Goal: Communication & Community: Answer question/provide support

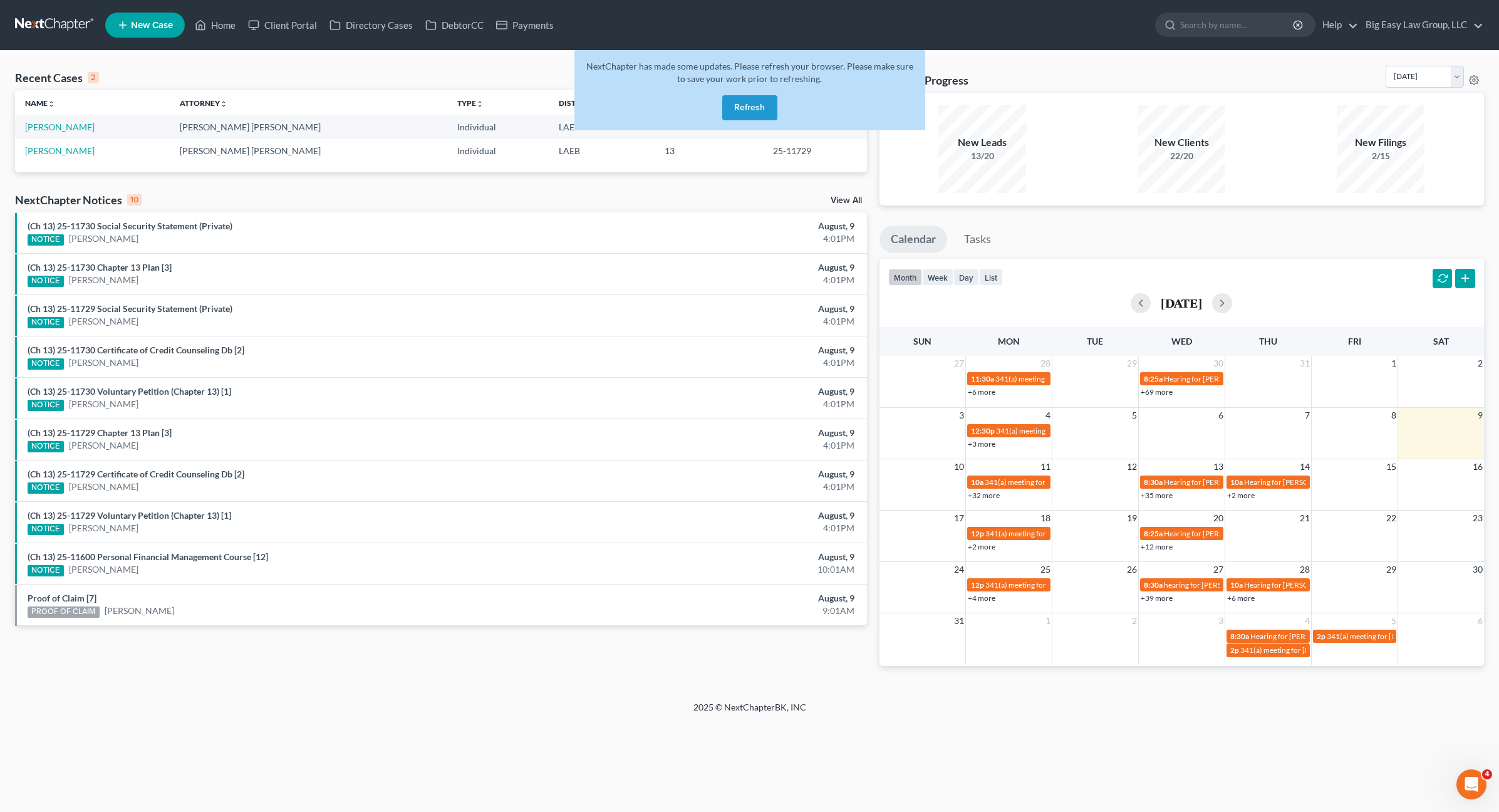
drag, startPoint x: 230, startPoint y: 129, endPoint x: 253, endPoint y: 141, distance: 25.9
click at [230, 129] on td "[PERSON_NAME] [PERSON_NAME]" at bounding box center [308, 126] width 277 height 23
click at [727, 123] on div "NextChapter has made some updates. Please refresh your browser. Please make sur…" at bounding box center [750, 90] width 351 height 80
click at [738, 113] on button "Refresh" at bounding box center [750, 107] width 55 height 25
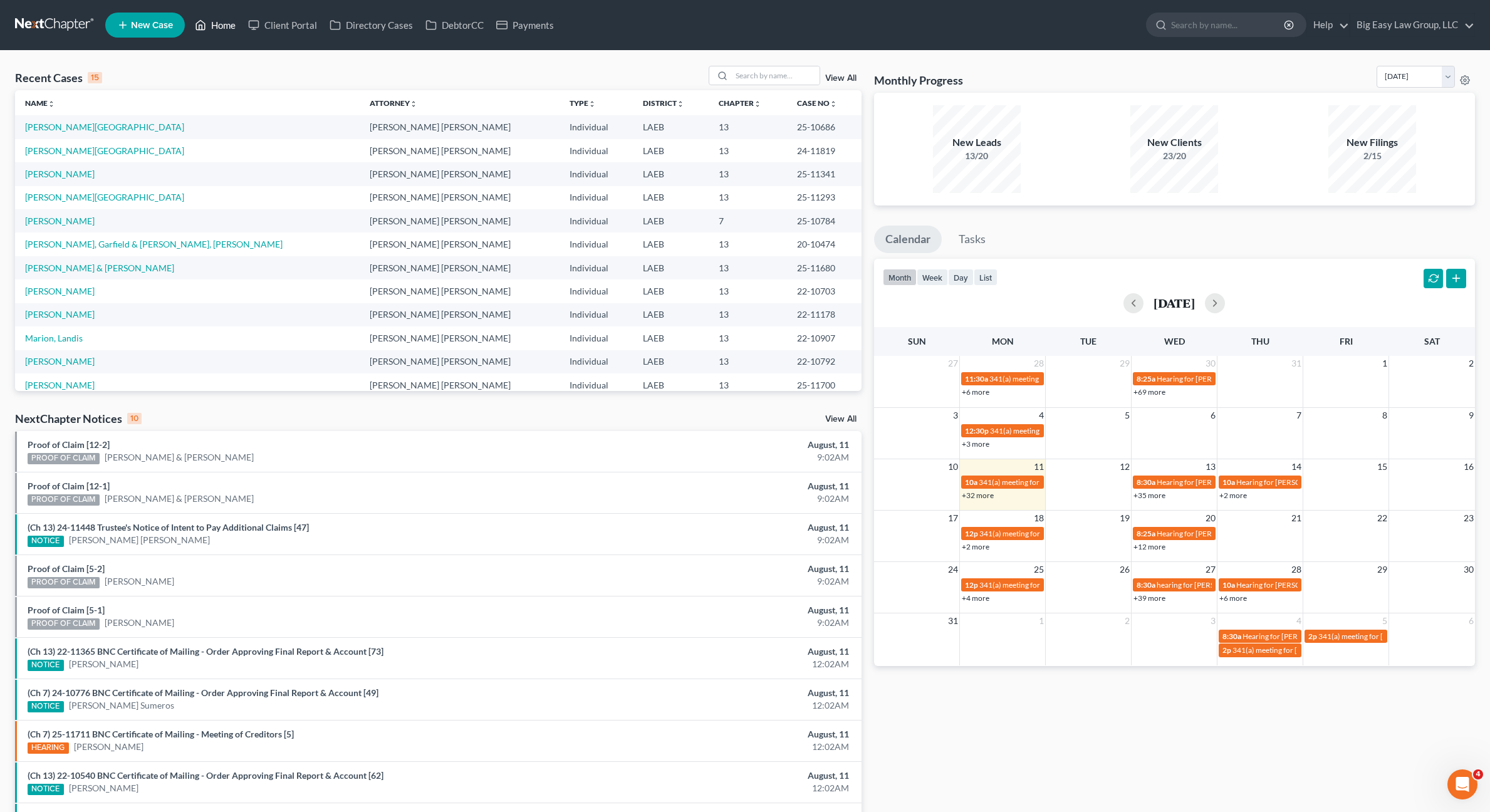
click at [220, 23] on link "Home" at bounding box center [215, 25] width 53 height 23
click at [210, 59] on div "Recent Cases 15 View All Name unfold_more expand_more expand_less Attorney unfo…" at bounding box center [745, 465] width 1490 height 828
click at [208, 30] on link "Home" at bounding box center [215, 25] width 53 height 23
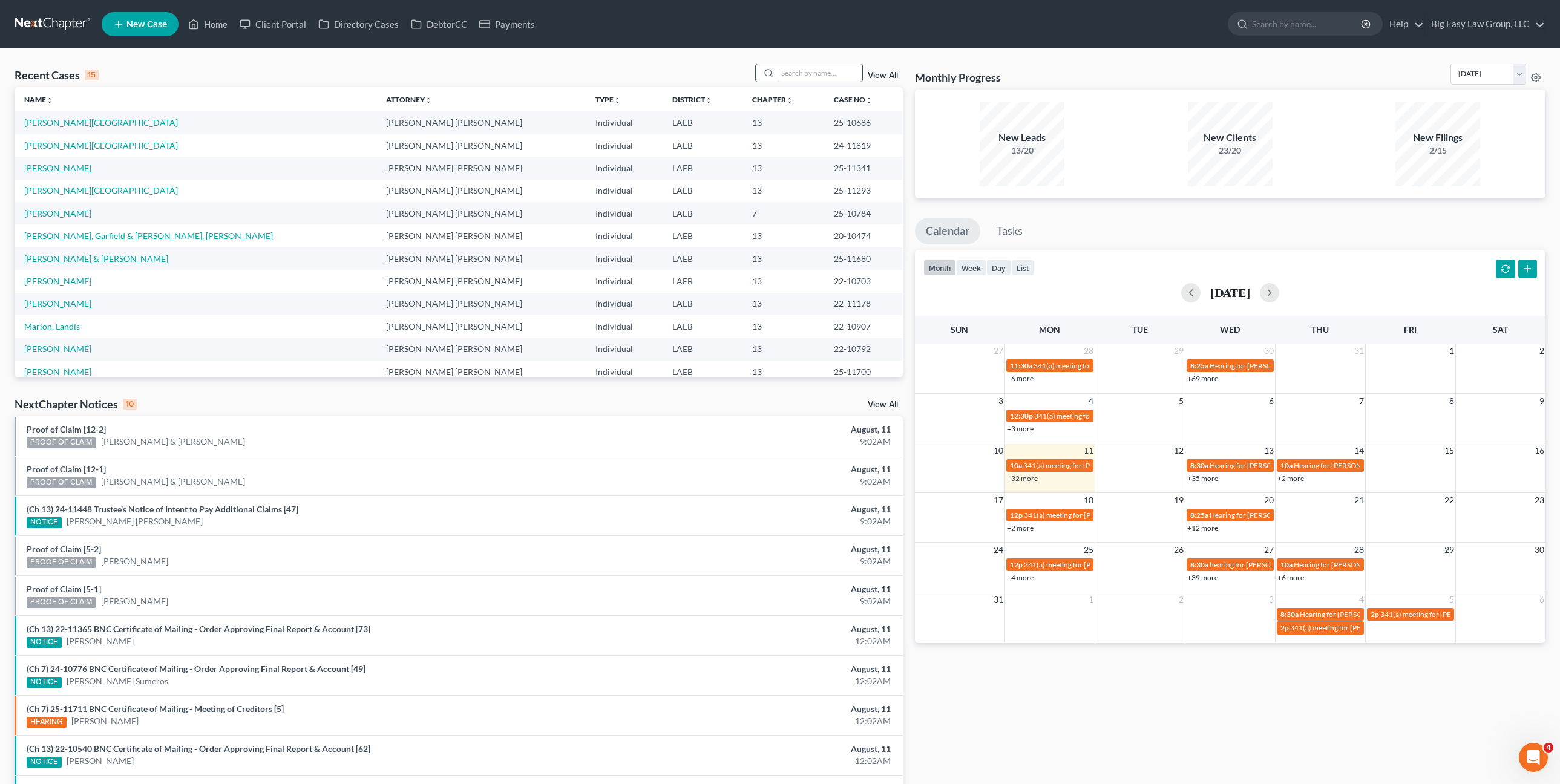
click at [801, 69] on input "search" at bounding box center [820, 73] width 85 height 18
type input "causey"
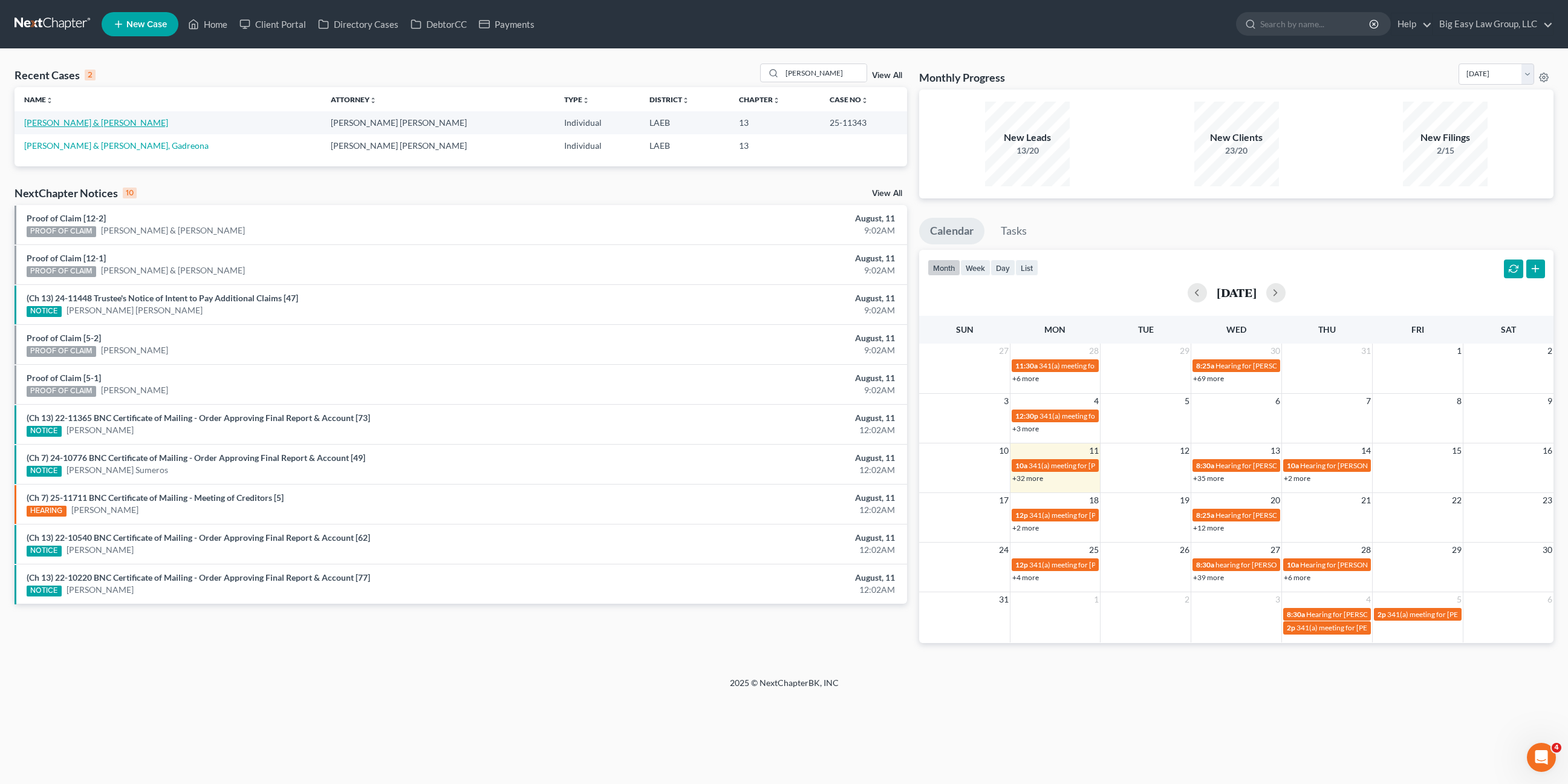
click at [72, 121] on link "[PERSON_NAME] & [PERSON_NAME]" at bounding box center [95, 122] width 144 height 10
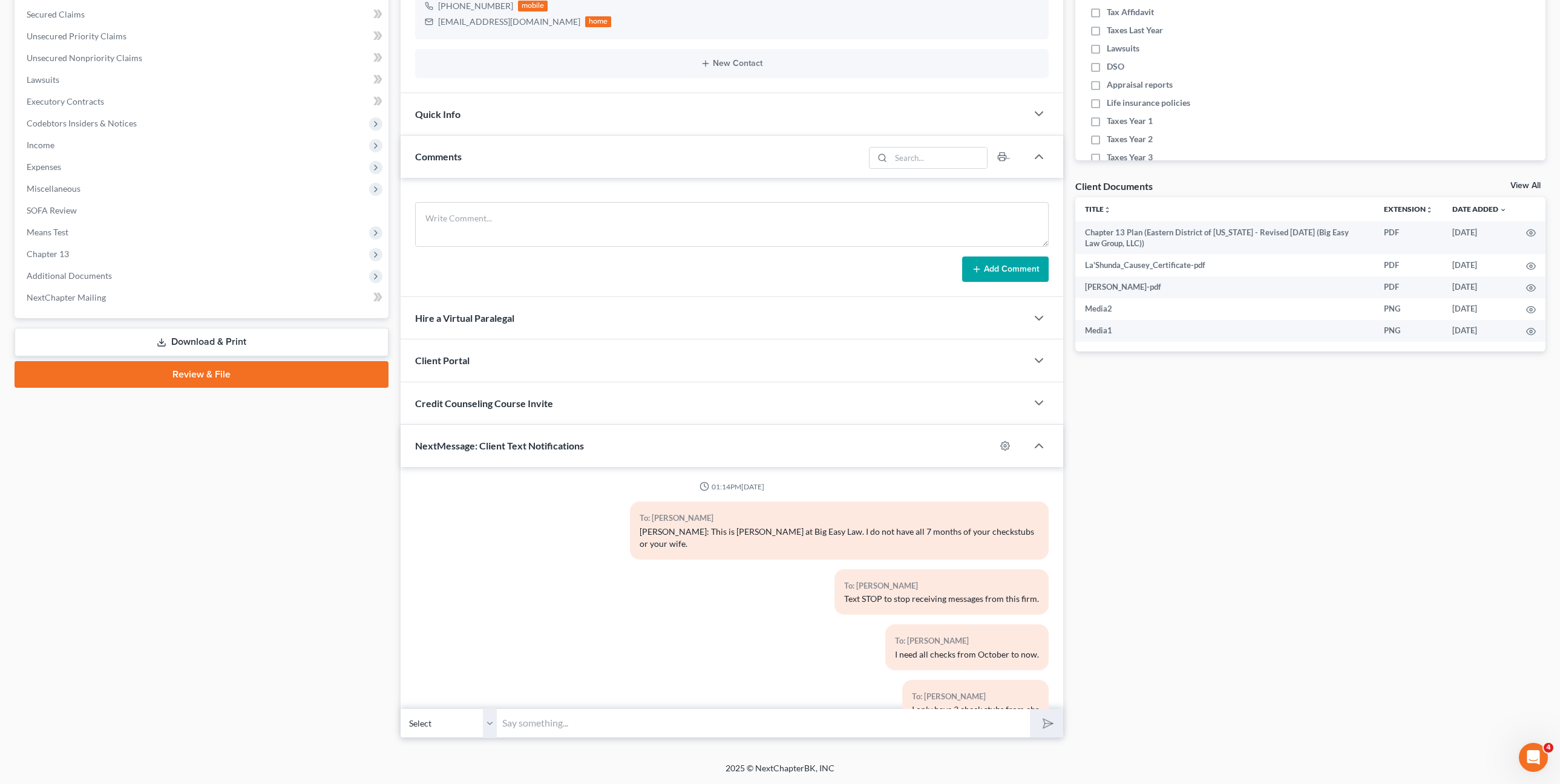
scroll to position [2393, 0]
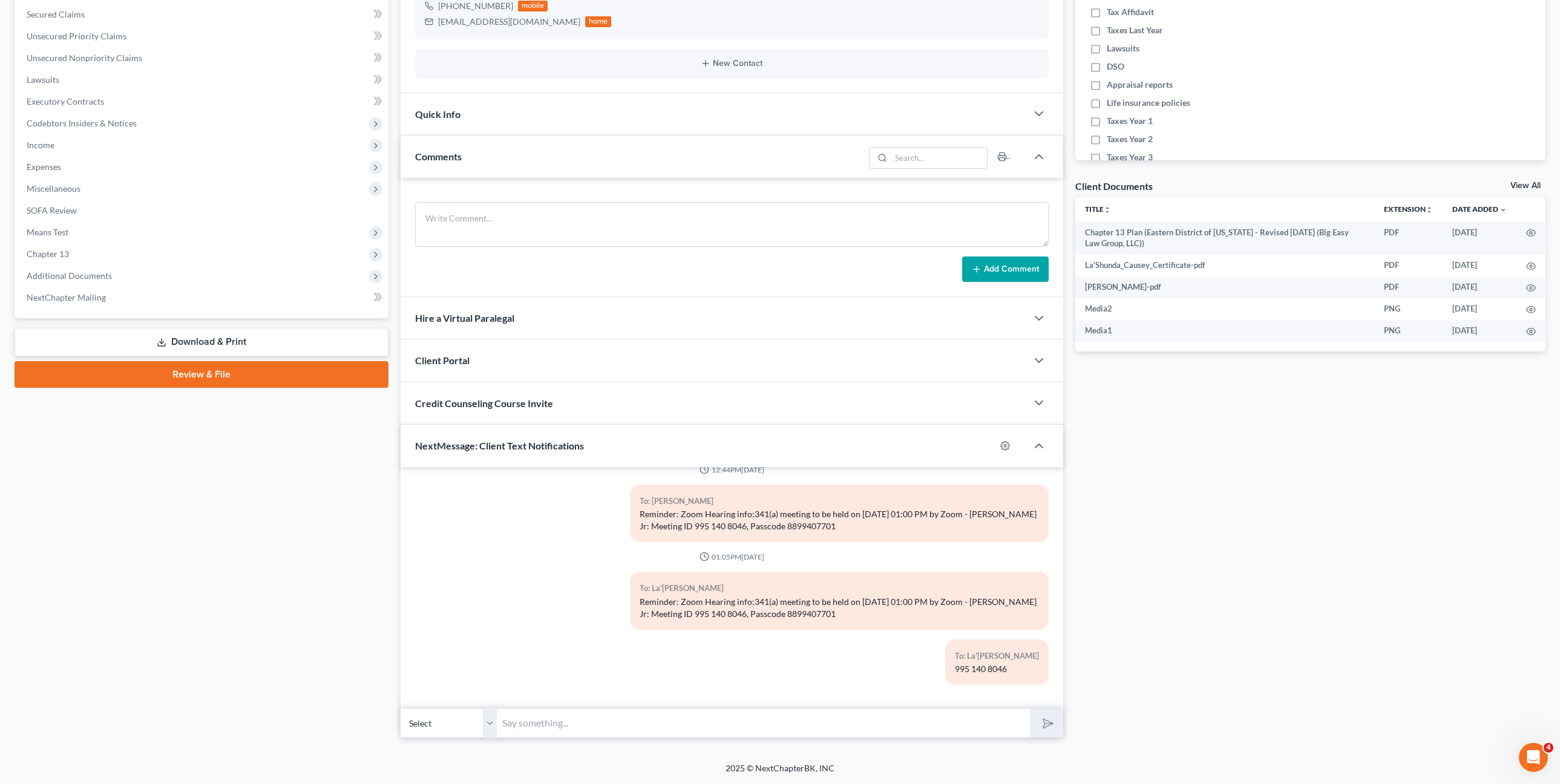
click at [769, 731] on input "text" at bounding box center [763, 723] width 533 height 29
drag, startPoint x: 546, startPoint y: 723, endPoint x: 485, endPoint y: 699, distance: 65.6
click at [485, 699] on div "01:14PM, 05/14/2025 To: Kevin Causey Mr. Causey: This is Lauren at Big Easy Law…" at bounding box center [732, 602] width 663 height 271
type input "Mr. Causey - we are in hearings."
click at [1040, 729] on button "submit" at bounding box center [1046, 723] width 33 height 29
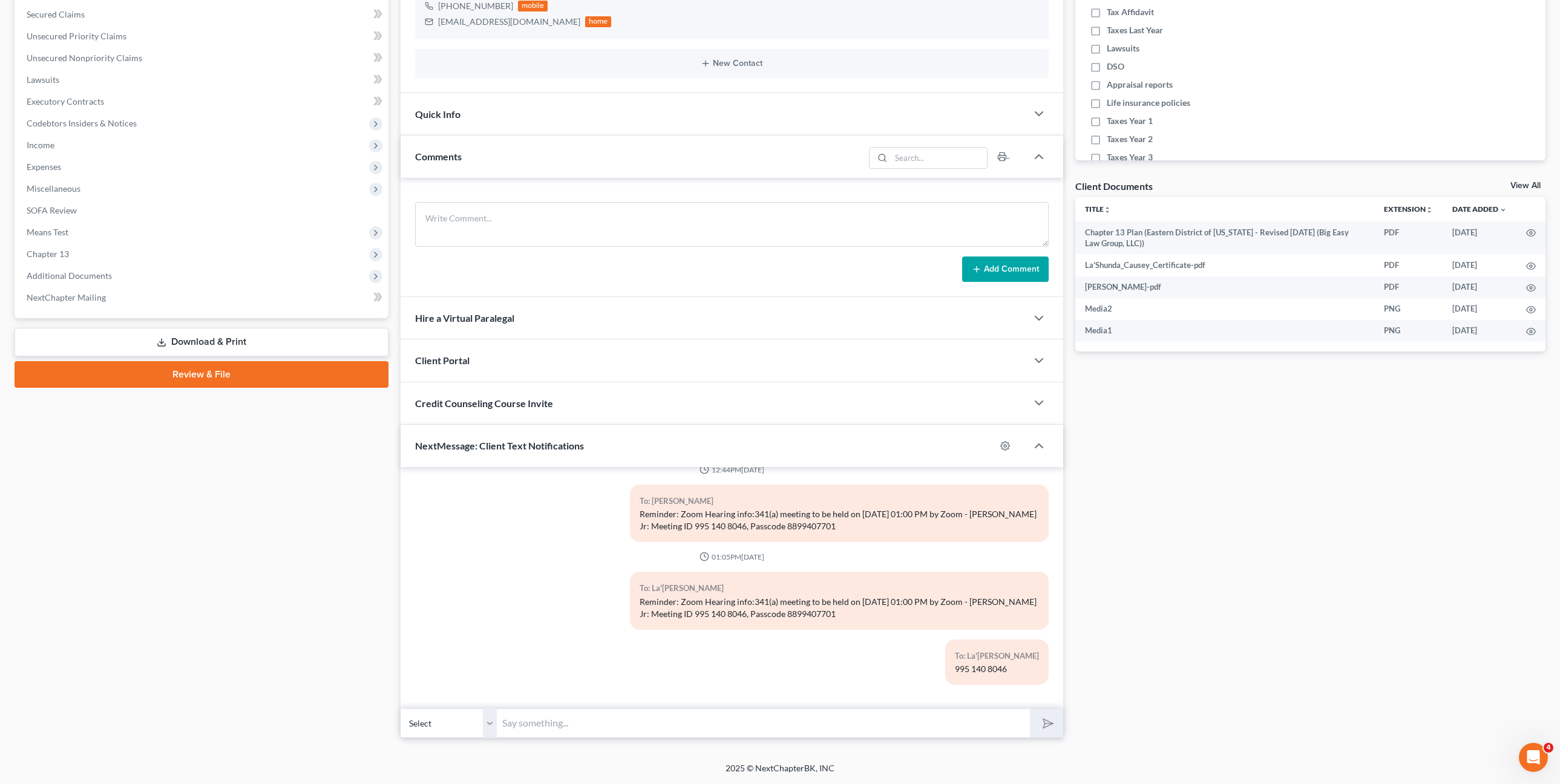
click at [1002, 721] on input "text" at bounding box center [763, 723] width 533 height 29
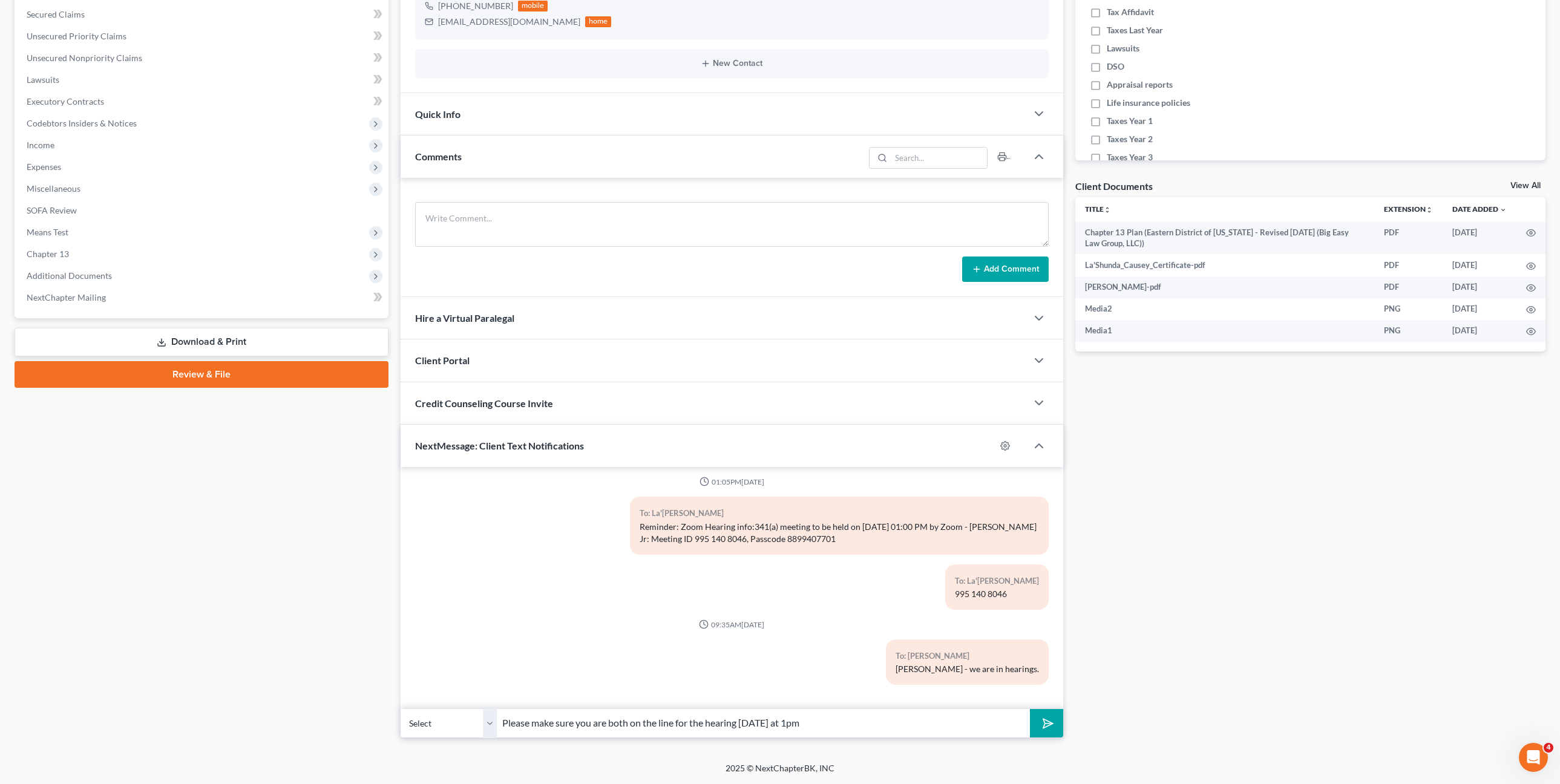
type input "Please make sure you are both on the line for the hearing today at 1pm"
click at [1030, 709] on button "submit" at bounding box center [1046, 723] width 33 height 29
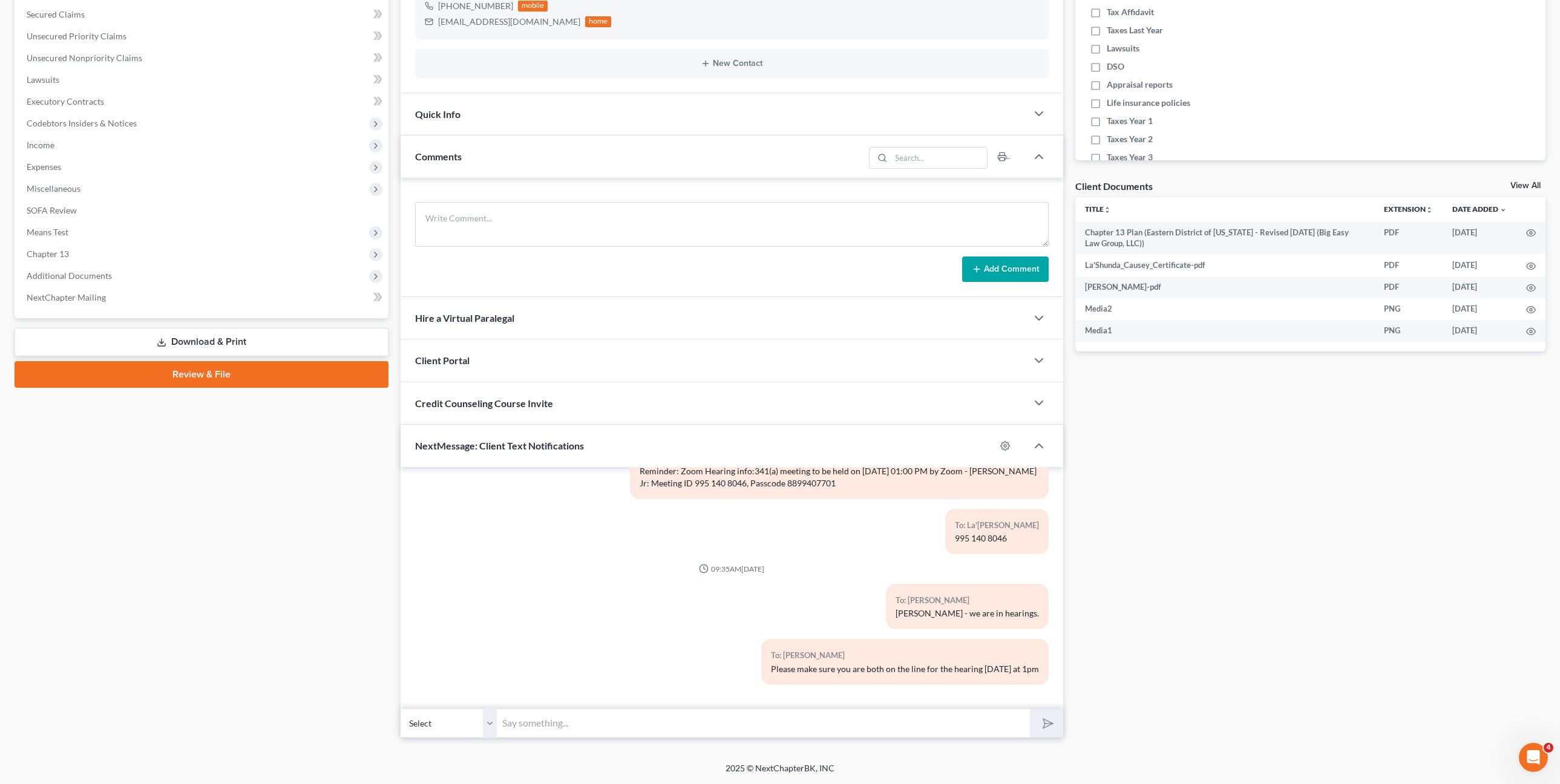
paste input "Meeting ID 995 140 8046, Passcode 8899407701"
click at [501, 724] on input "Meeting ID 995 140 8046, Passcode 8899407701" at bounding box center [763, 723] width 533 height 29
type input "ZOOM: Meeting ID 995 140 8046, Passcode 8899407701"
click at [1030, 709] on button "submit" at bounding box center [1046, 723] width 33 height 29
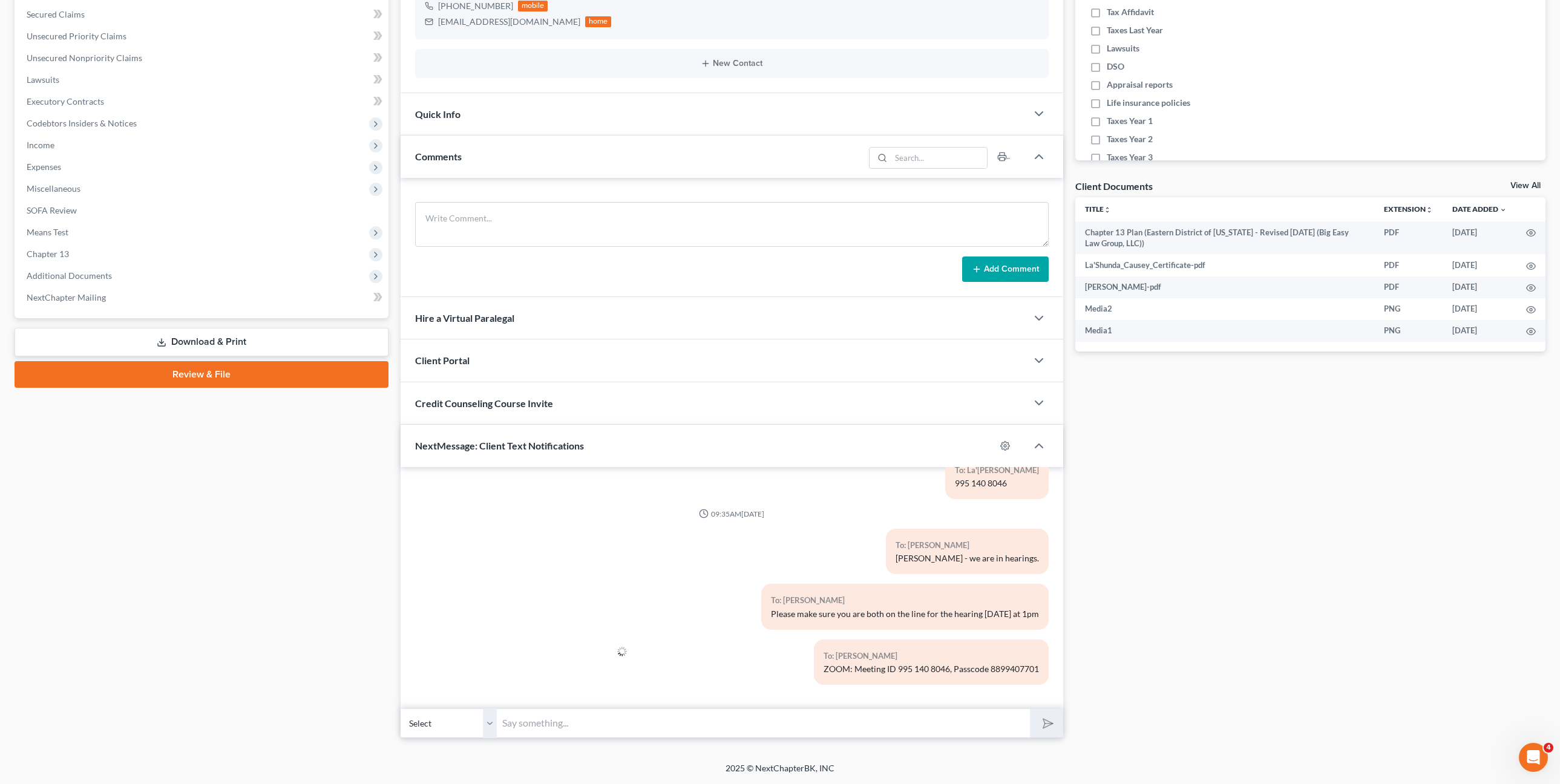
scroll to position [0, 0]
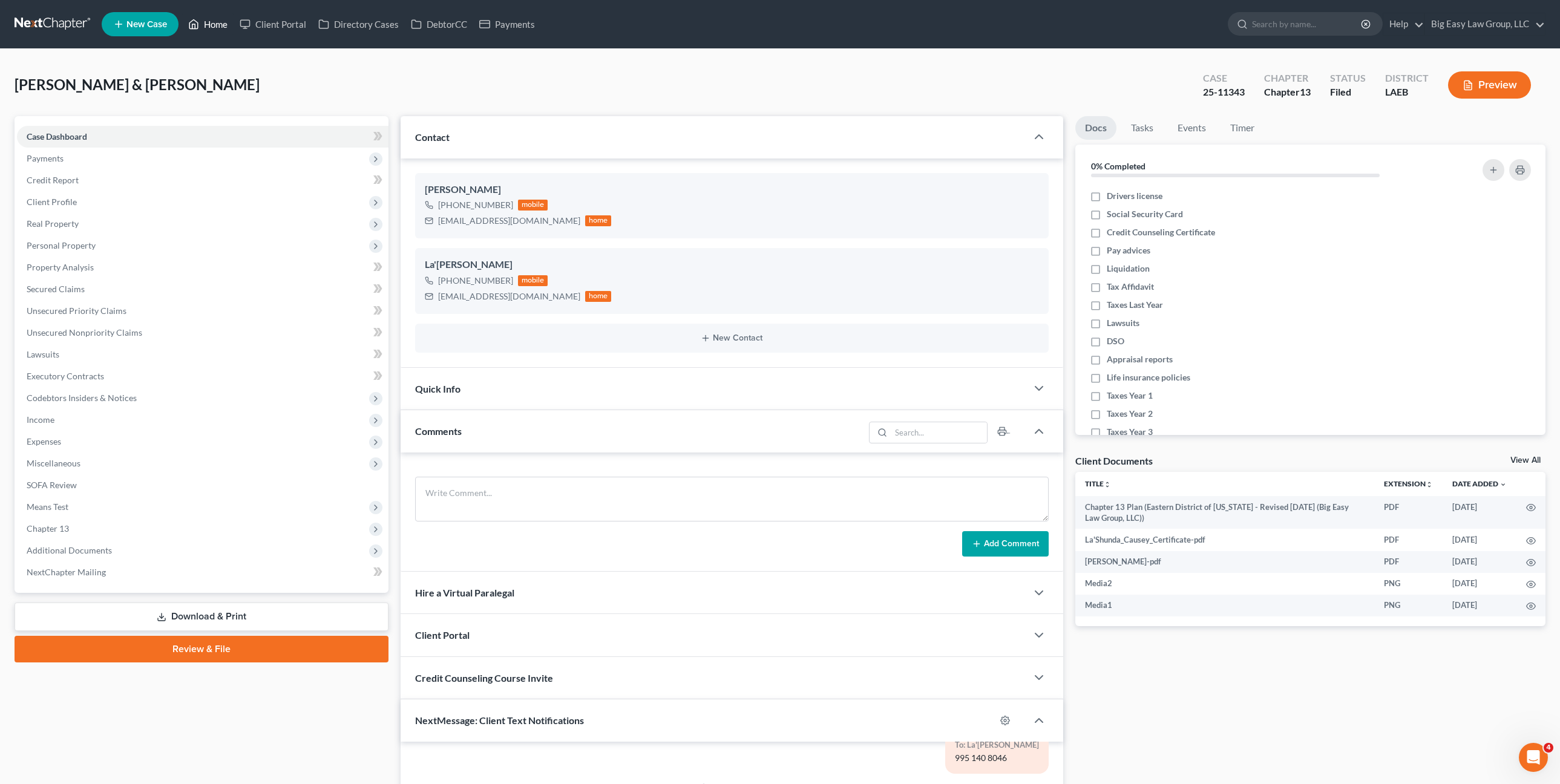
click at [226, 23] on link "Home" at bounding box center [207, 25] width 51 height 22
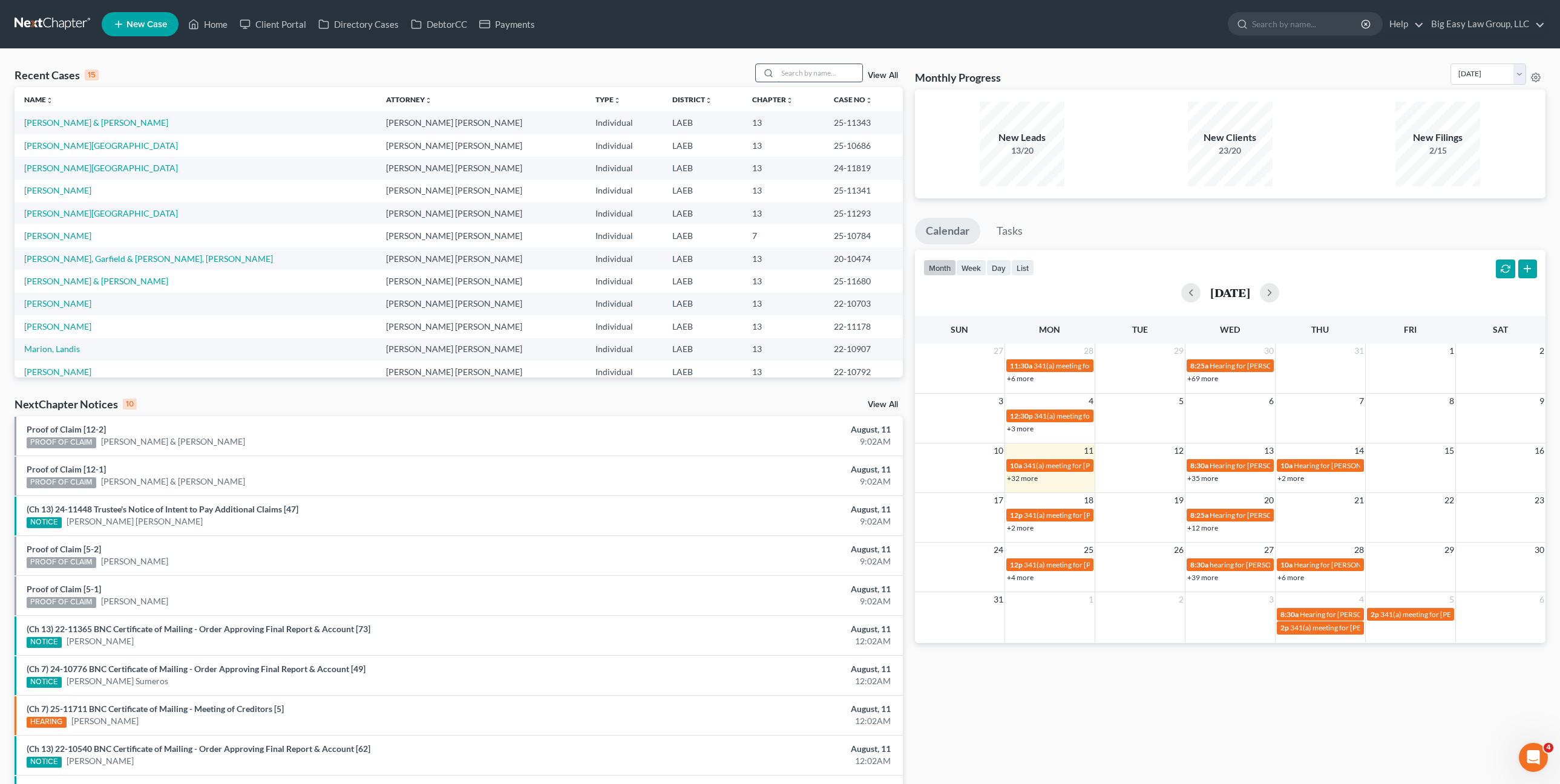
click at [805, 80] on input "search" at bounding box center [820, 73] width 85 height 18
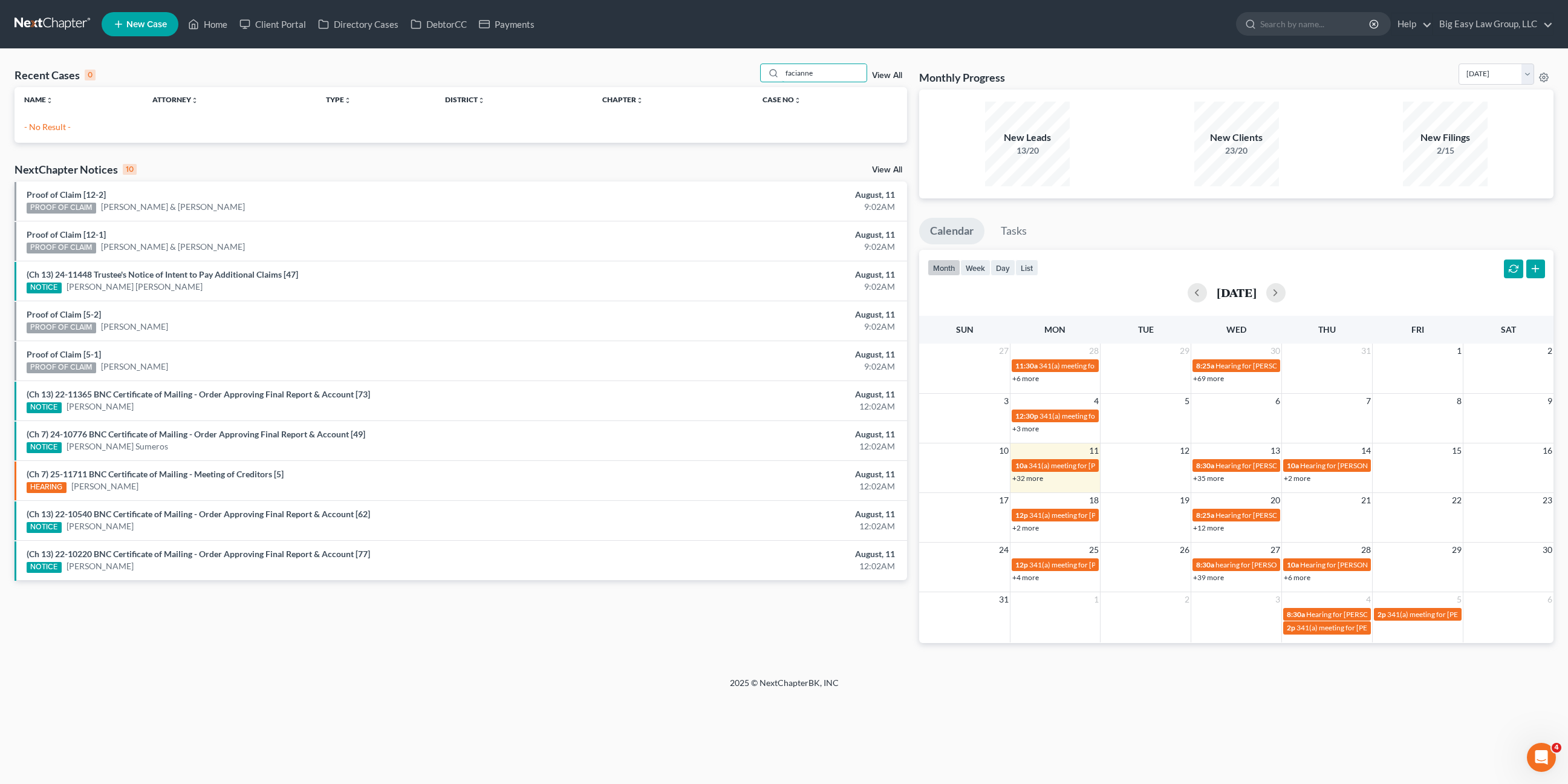
drag, startPoint x: 813, startPoint y: 73, endPoint x: 673, endPoint y: 29, distance: 146.8
click at [675, 31] on div "Home New Case Client Portal Directory Cases DebtorCC Payments Big Easy Law Grou…" at bounding box center [784, 392] width 1568 height 784
type input "d"
type input "fab"
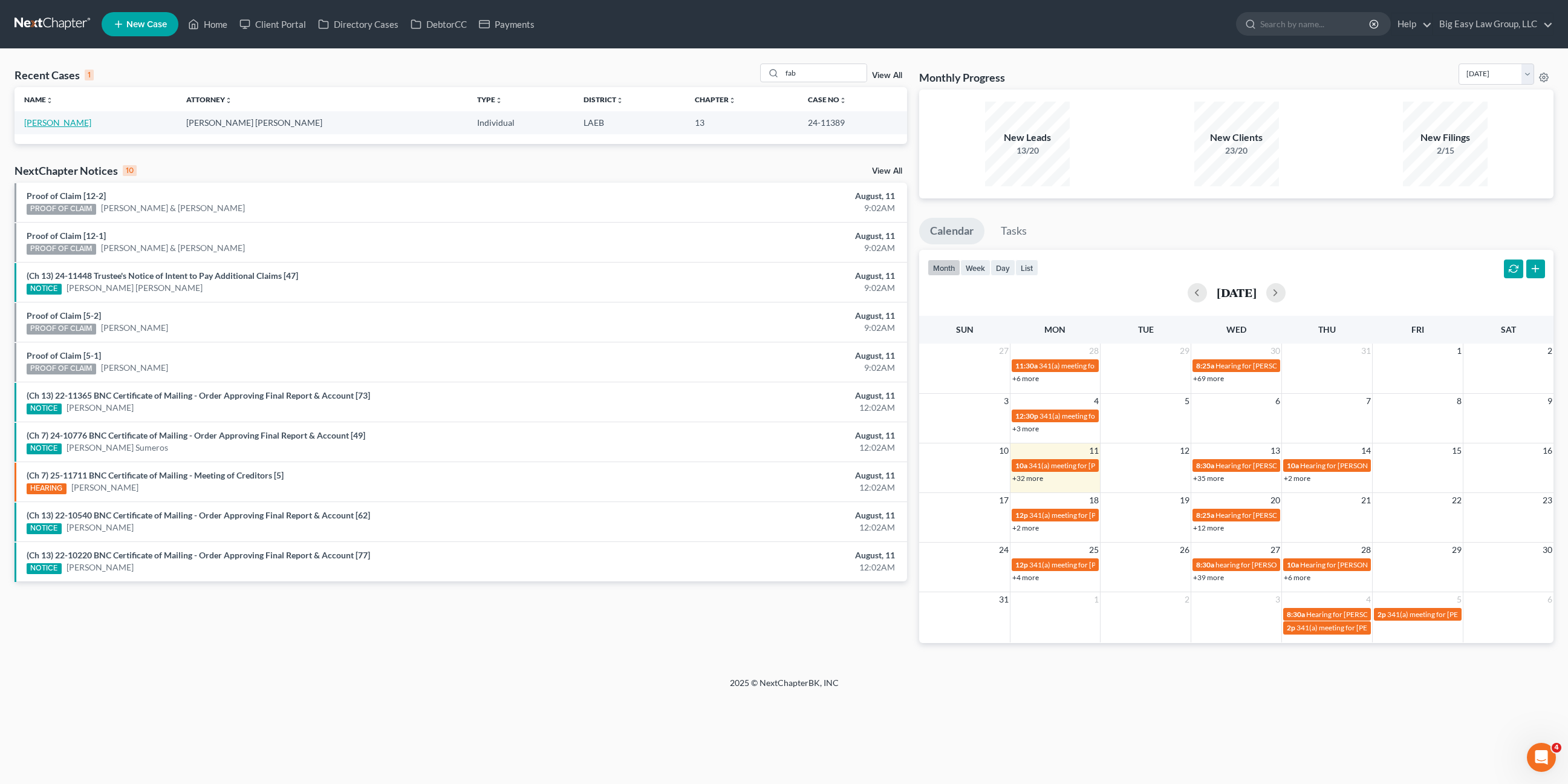
click at [72, 125] on link "[PERSON_NAME]" at bounding box center [57, 122] width 67 height 10
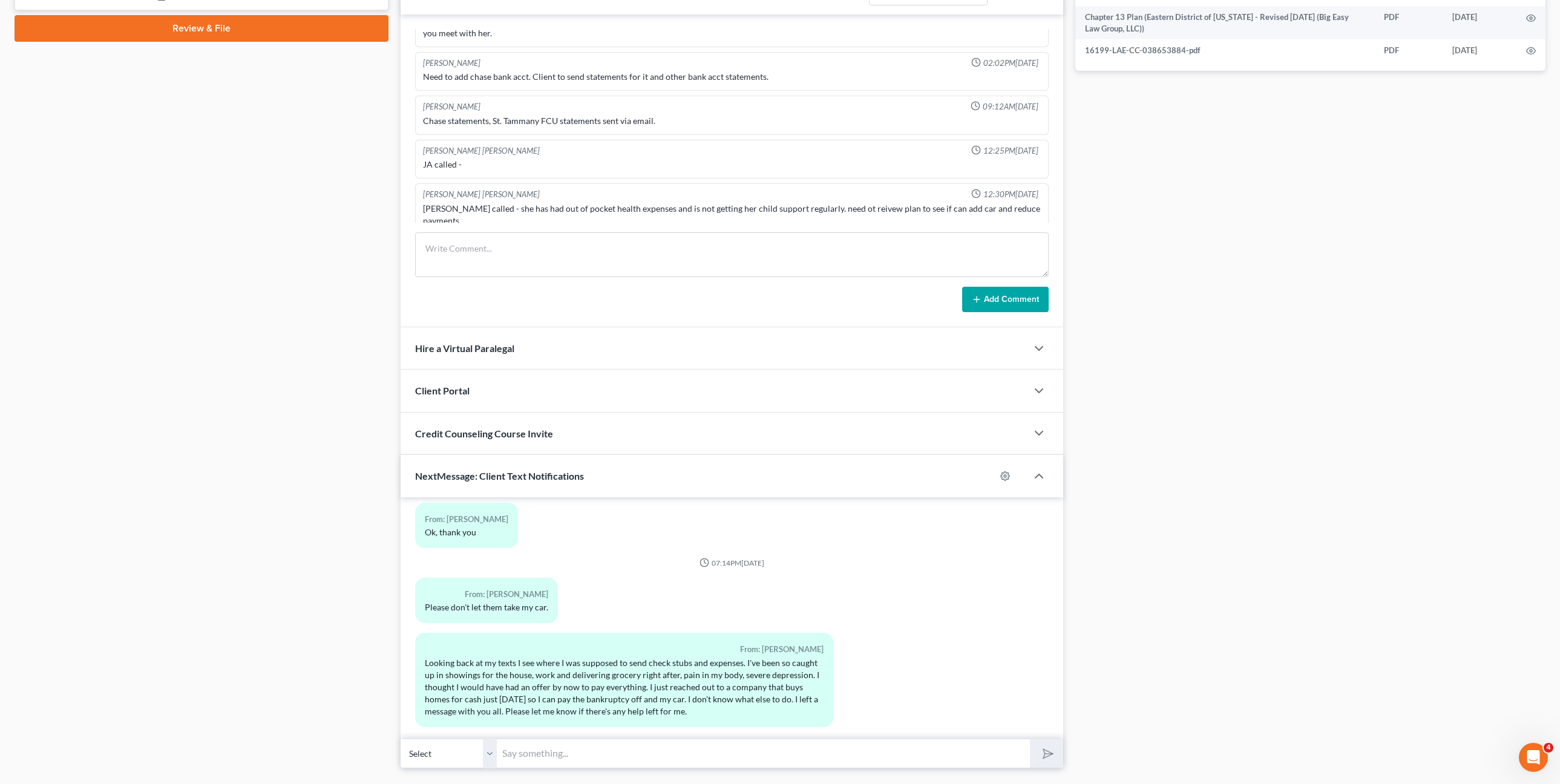
scroll to position [651, 0]
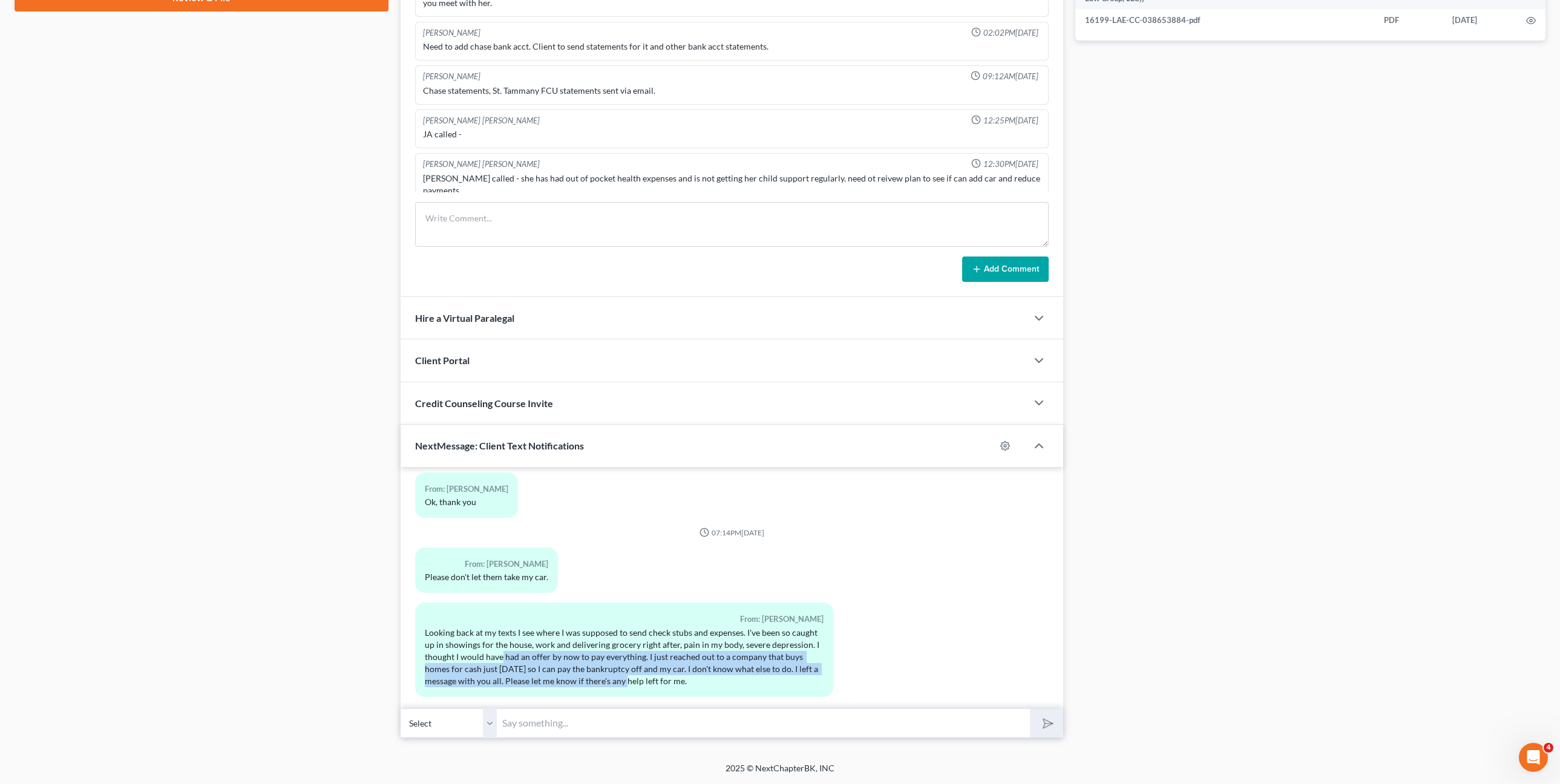
drag, startPoint x: 631, startPoint y: 667, endPoint x: 780, endPoint y: 695, distance: 151.6
click at [715, 683] on div "From: Fabianne Faciane Looking back at my texts I see where I was supposed to s…" at bounding box center [625, 650] width 419 height 94
click at [784, 695] on div "02:50PM, 07/16/2024 To: Fabianne Faciane Hi I’m Bryce, an attorney with Big Eas…" at bounding box center [732, 588] width 663 height 242
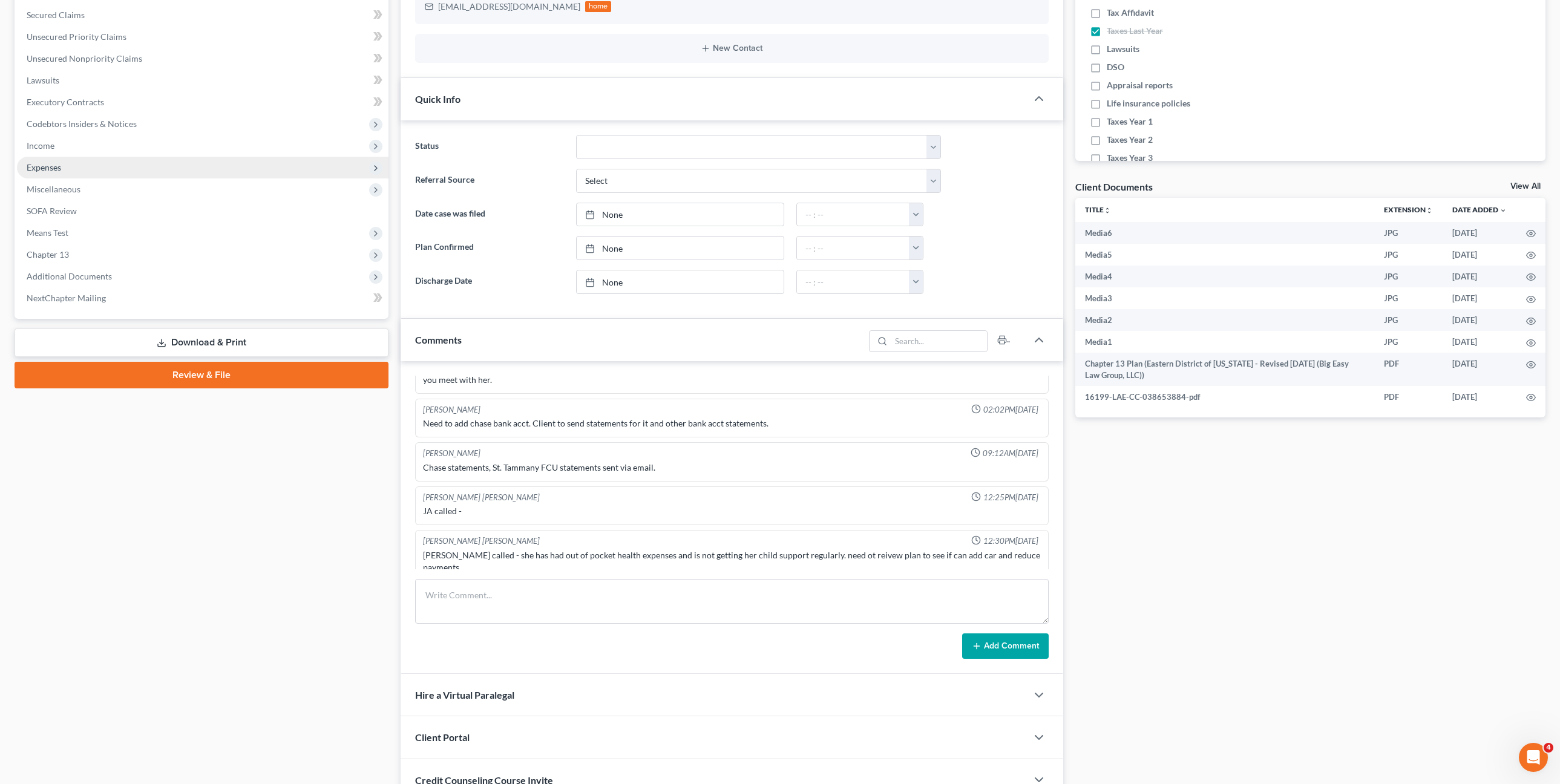
scroll to position [67, 0]
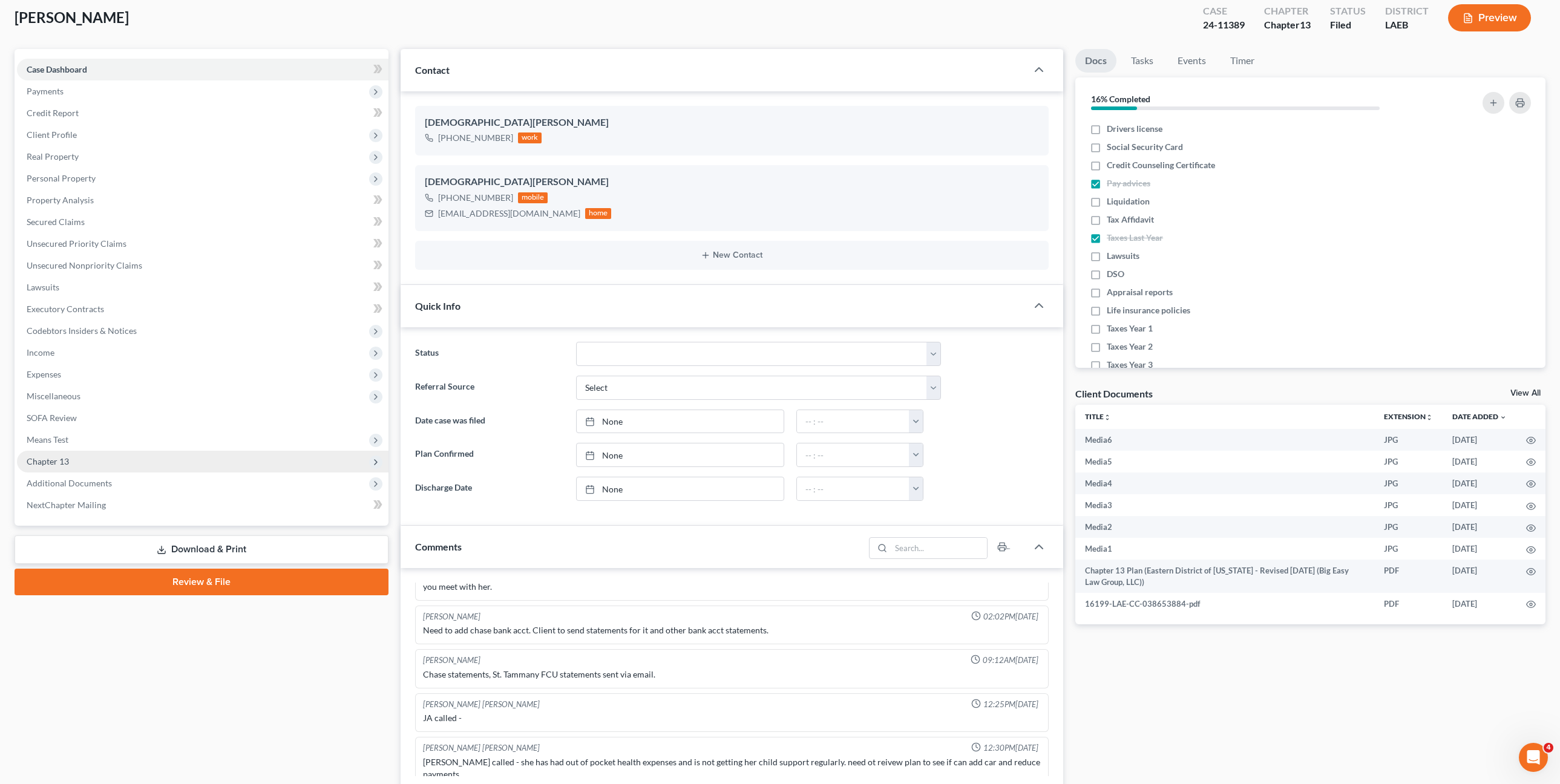
click at [96, 461] on span "Chapter 13" at bounding box center [203, 462] width 372 height 22
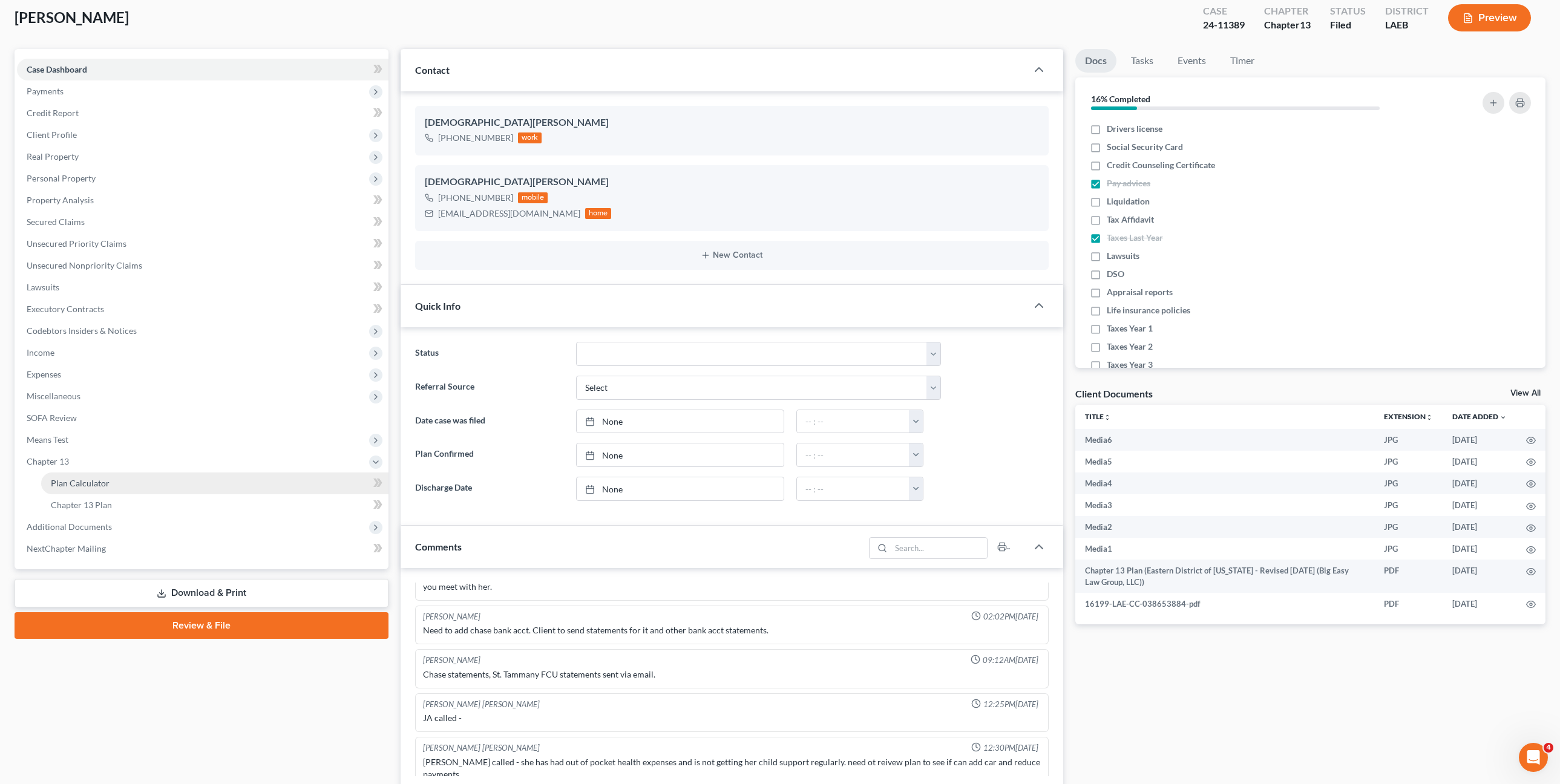
click at [103, 471] on span "Chapter 13" at bounding box center [203, 462] width 372 height 22
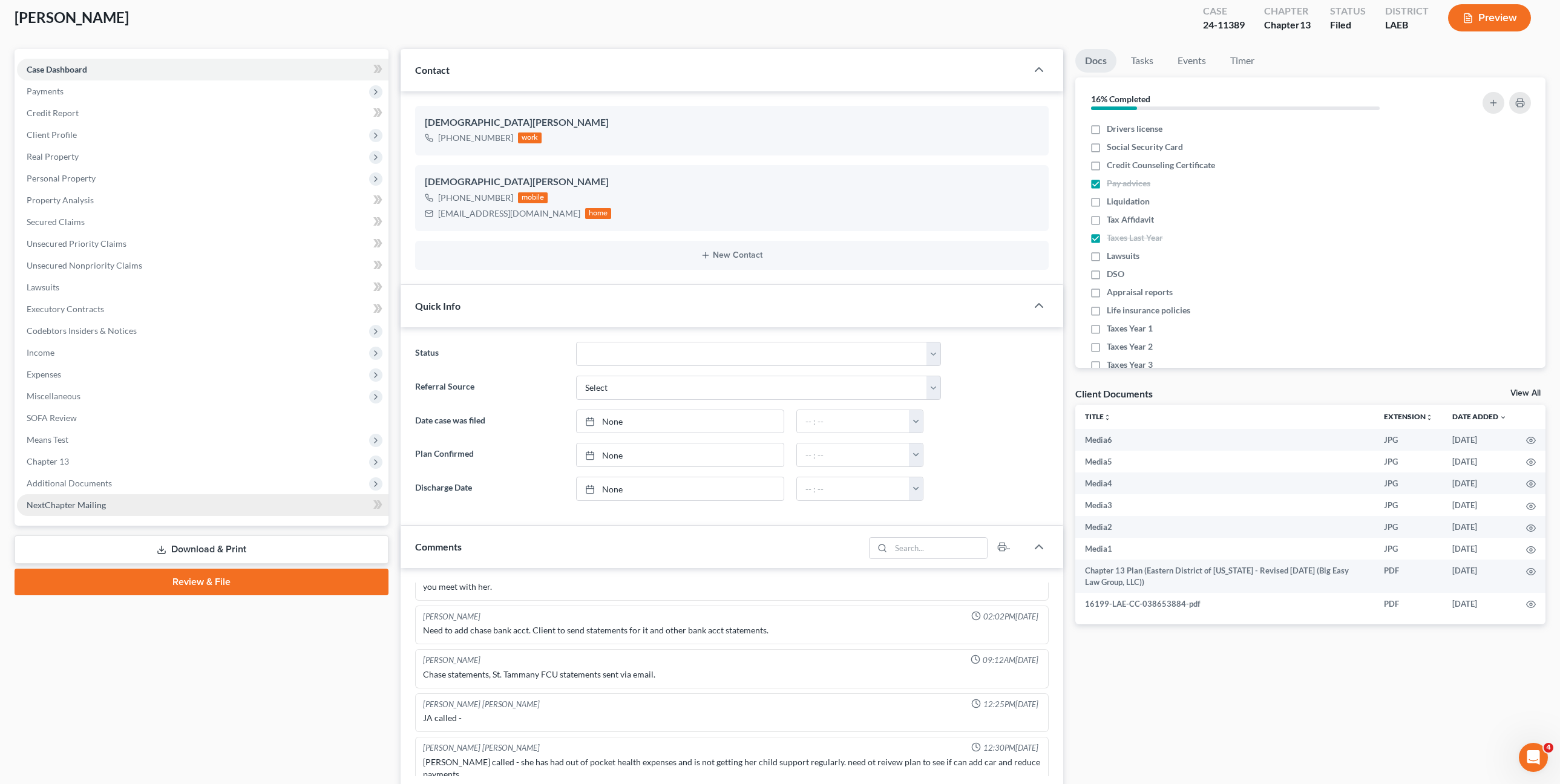
click at [111, 522] on div "Case Dashboard Payments Invoices Payments Payments Credit Report Client Profile…" at bounding box center [201, 287] width 374 height 477
click at [182, 494] on li "NextChapter Mailing" at bounding box center [203, 505] width 372 height 22
click at [128, 480] on span "Additional Documents" at bounding box center [203, 483] width 372 height 22
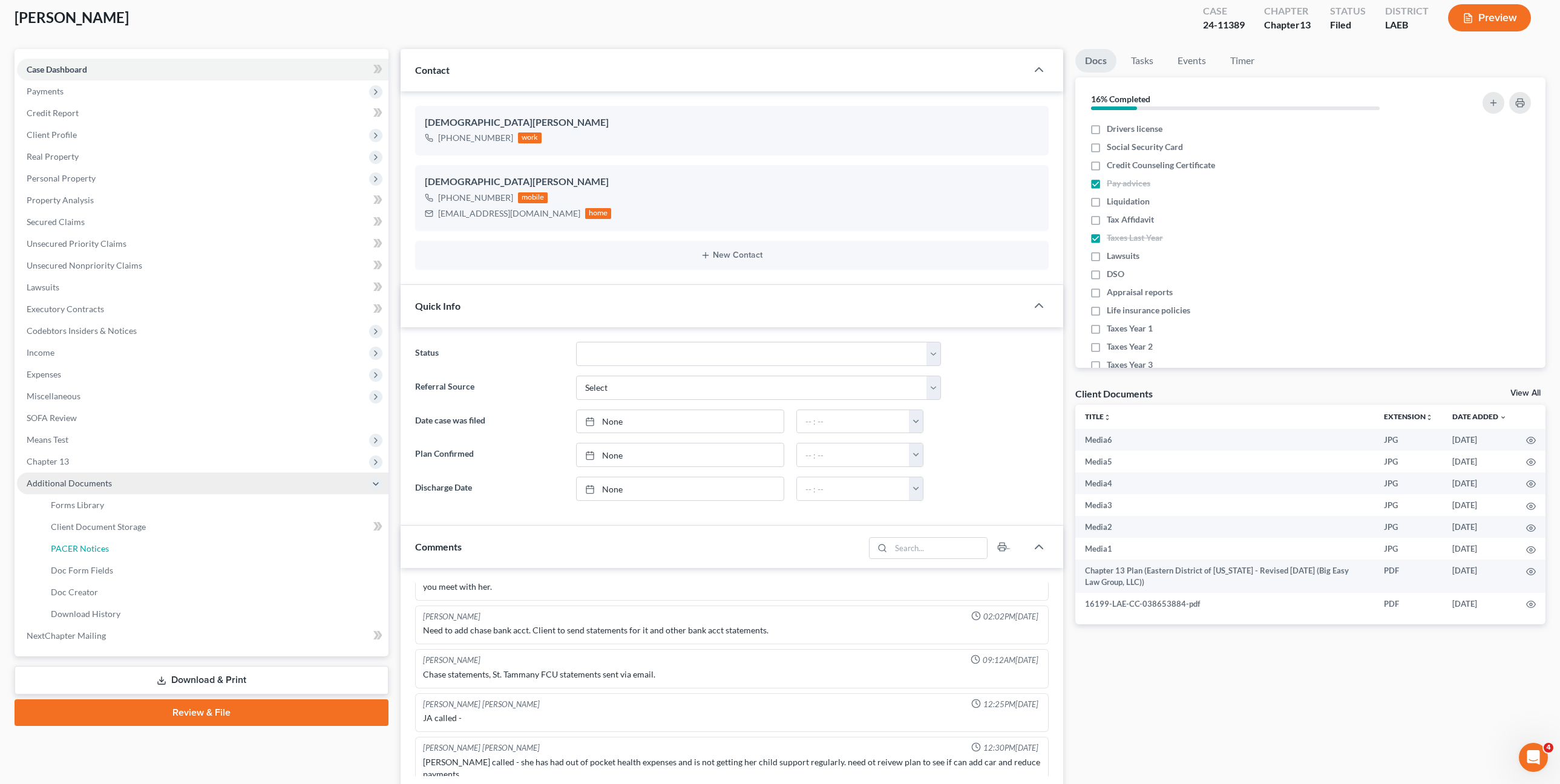
drag, startPoint x: 165, startPoint y: 543, endPoint x: 319, endPoint y: 494, distance: 161.6
click at [166, 543] on link "PACER Notices" at bounding box center [214, 549] width 347 height 22
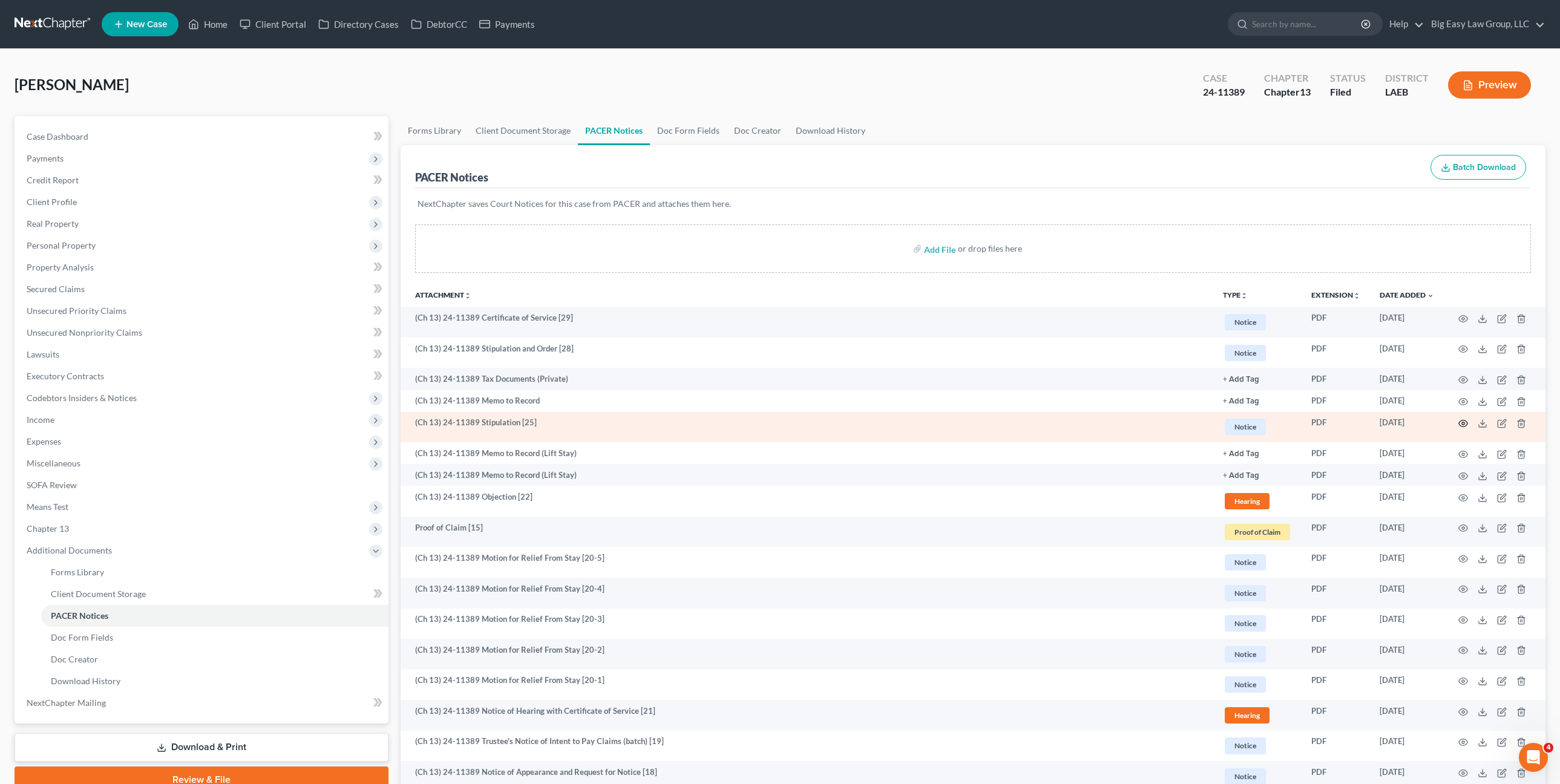
click at [1447, 421] on icon "button" at bounding box center [1463, 424] width 9 height 7
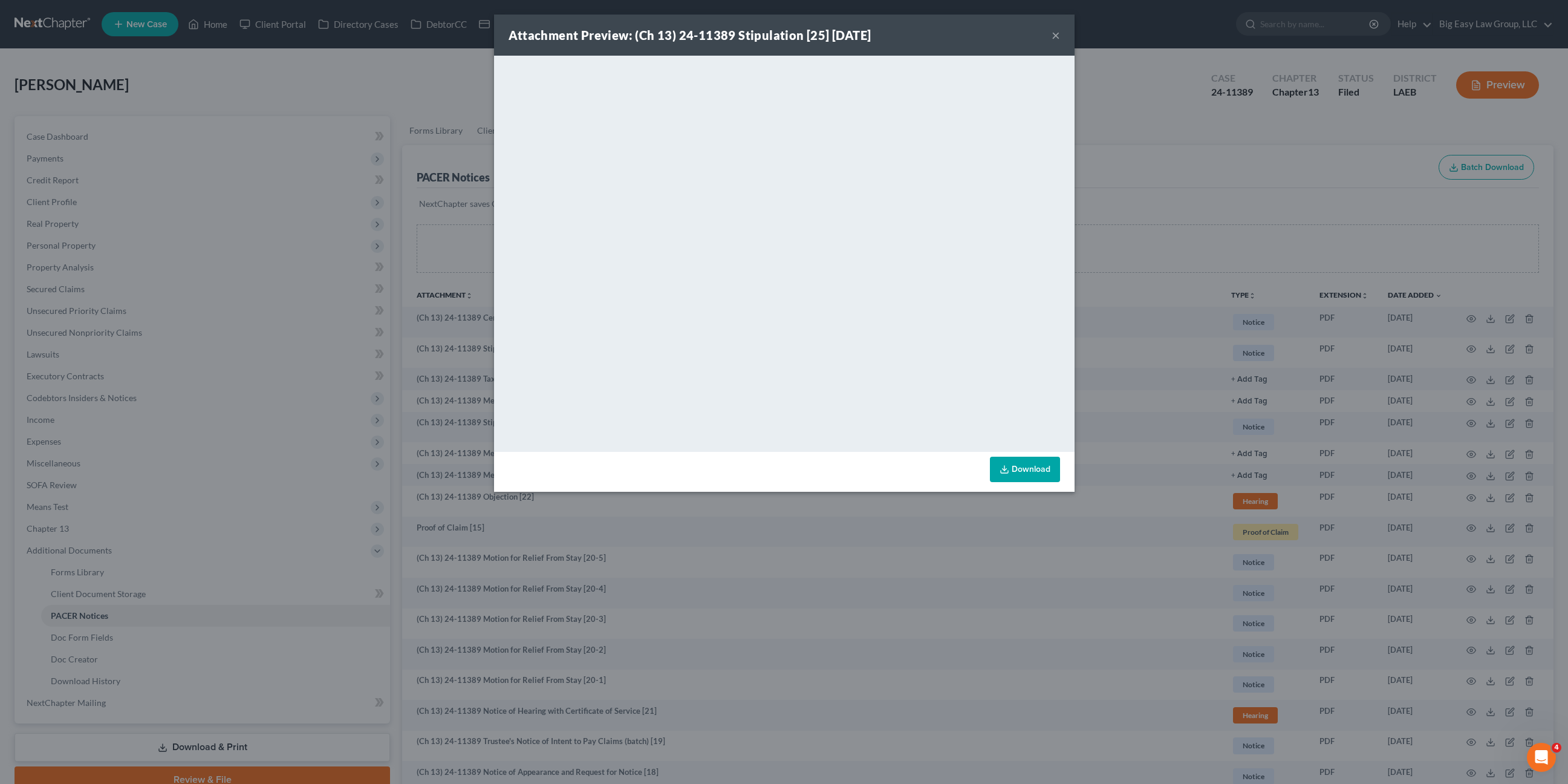
click at [1149, 212] on div "Attachment Preview: (Ch 13) 24-11389 Stipulation [25] 07/11/2025 × <object ng-a…" at bounding box center [784, 392] width 1568 height 784
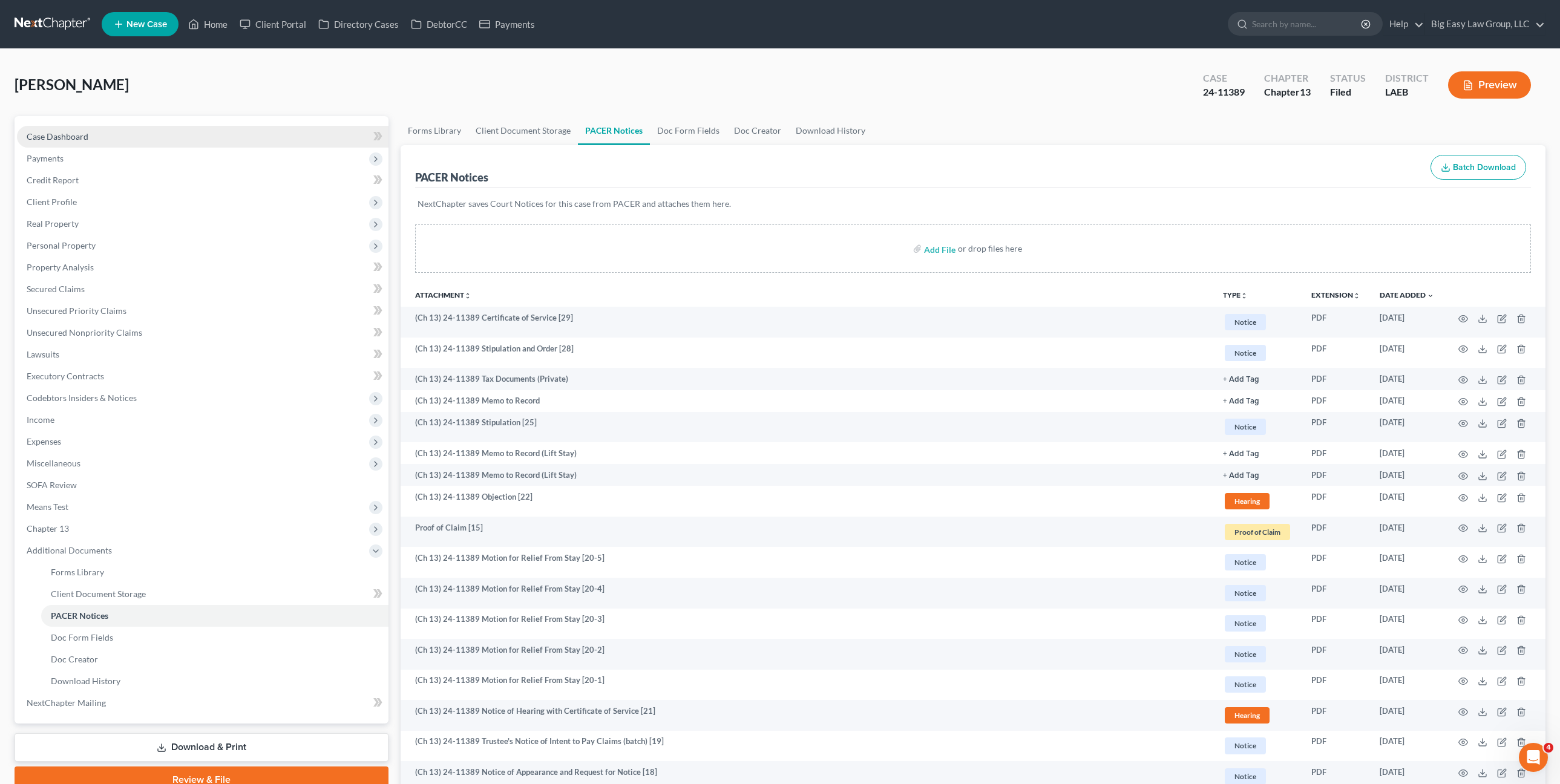
click at [51, 130] on link "Case Dashboard" at bounding box center [203, 137] width 372 height 22
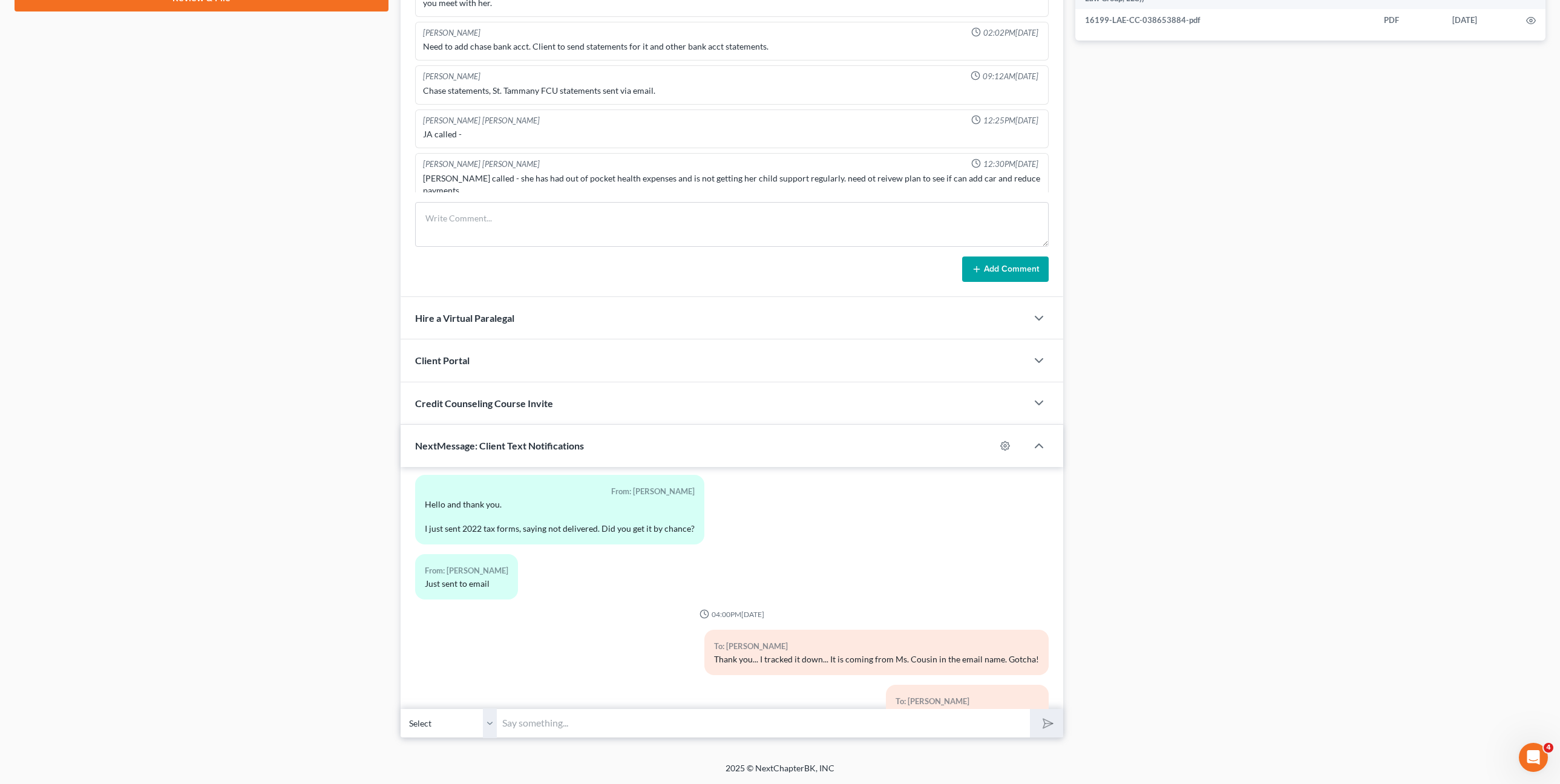
scroll to position [3134, 0]
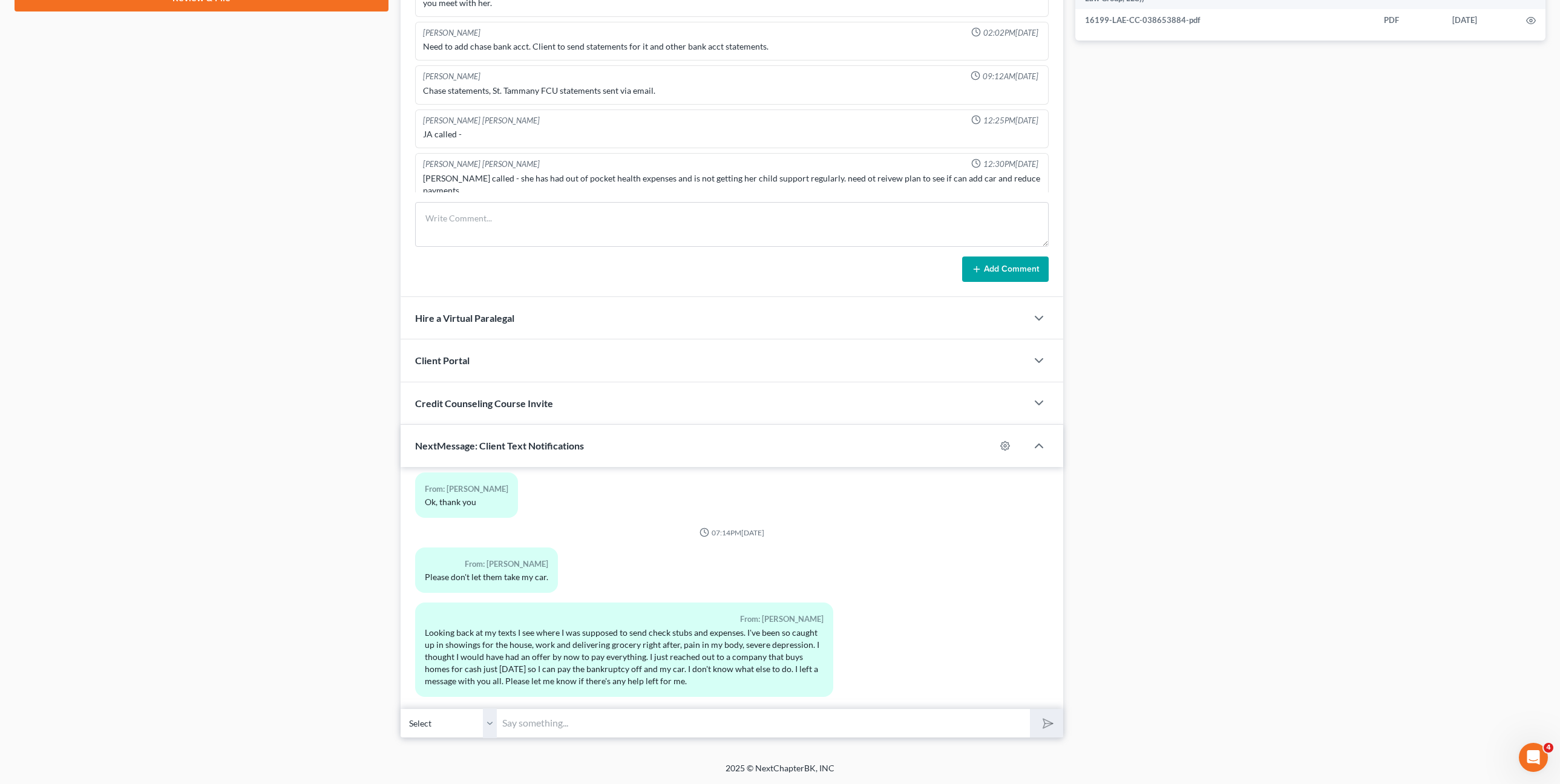
click at [867, 716] on input "text" at bounding box center [763, 723] width 533 height 29
type input "Ms. Faciane: No one is coming to take your car- I am not sure what you mean. I …"
click at [1030, 709] on button "submit" at bounding box center [1046, 723] width 33 height 29
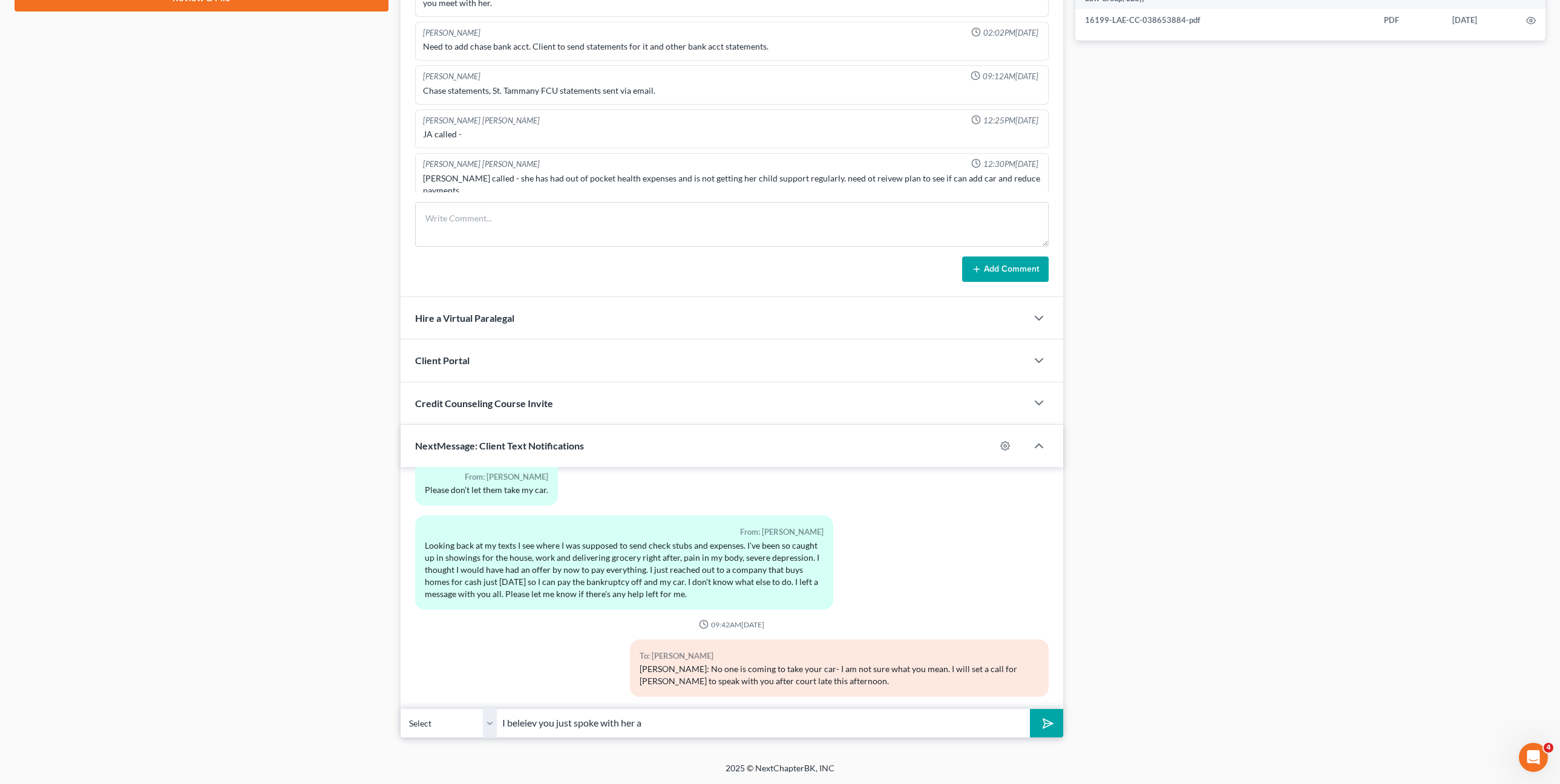
click at [536, 720] on input "I beleiev you just spoke with her a" at bounding box center [763, 723] width 533 height 29
click at [671, 727] on input "I believe you just spoke with her a" at bounding box center [763, 723] width 533 height 29
type input "I believe you just spoke with her a week or two ago and asked her to put the ca…"
click at [1030, 709] on button "submit" at bounding box center [1046, 723] width 33 height 29
drag, startPoint x: 916, startPoint y: 714, endPoint x: 922, endPoint y: 718, distance: 7.2
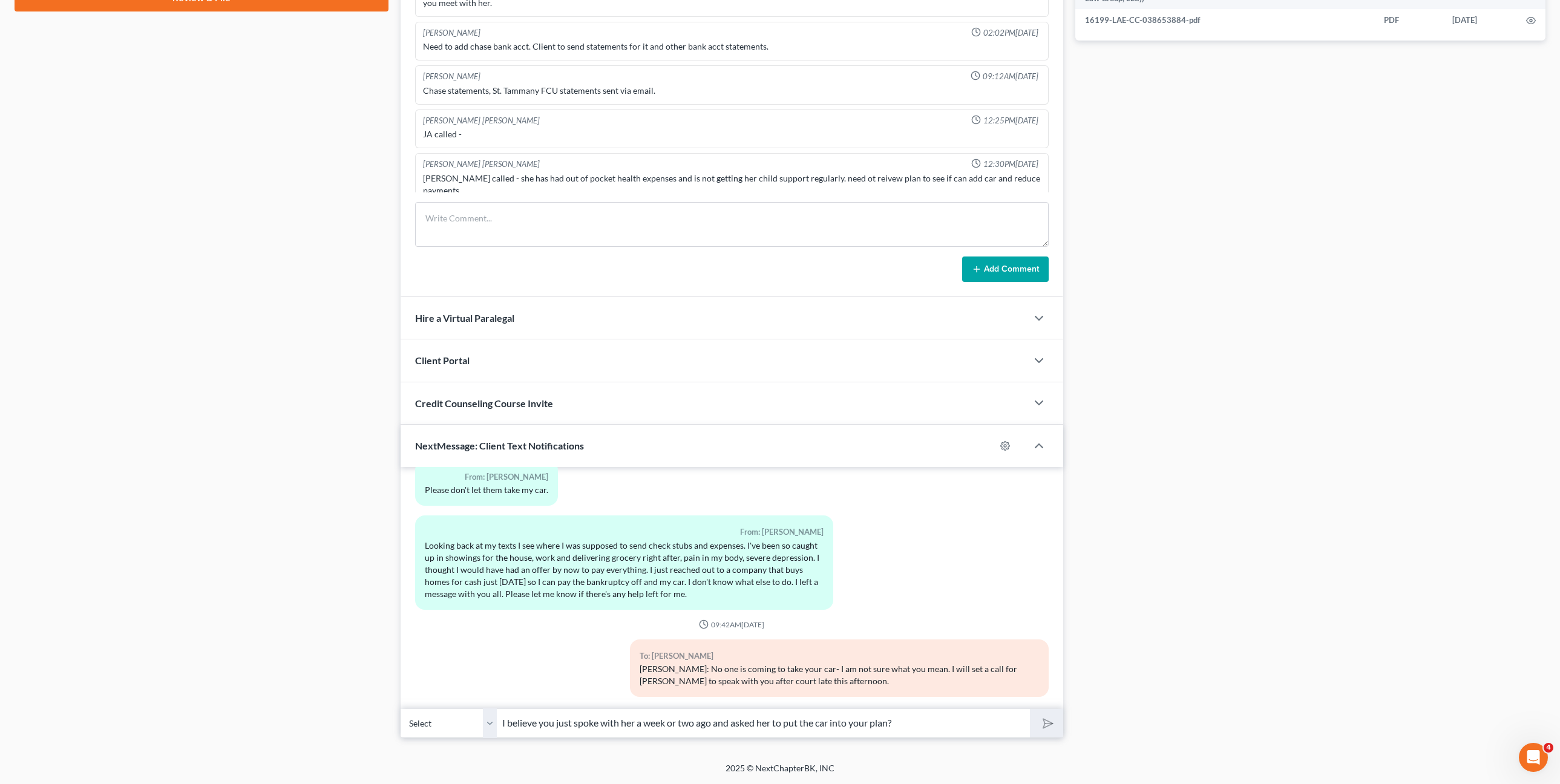
click at [916, 714] on input "I believe you just spoke with her a week or two ago and asked her to put the ca…" at bounding box center [763, 723] width 533 height 29
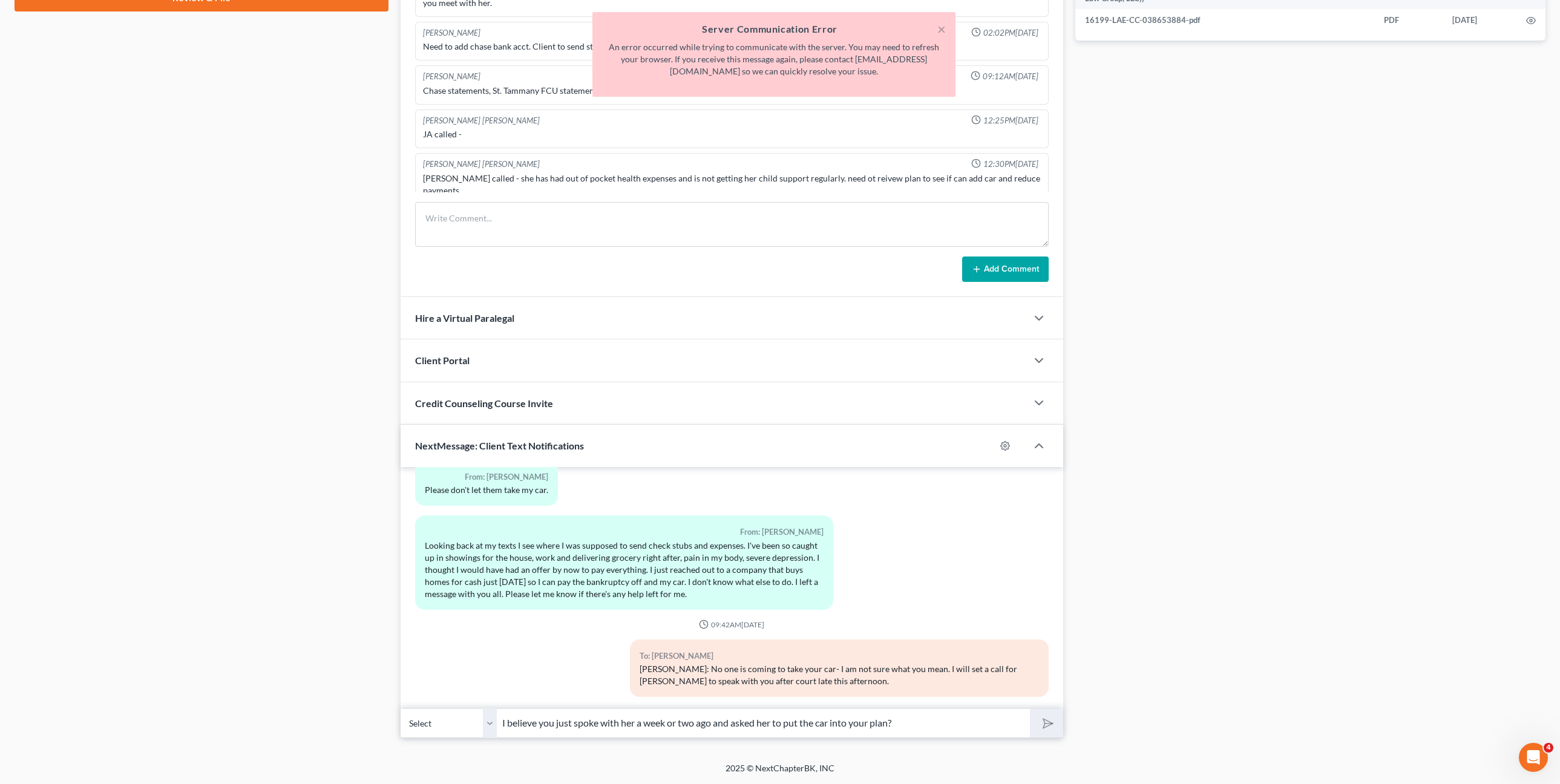
drag, startPoint x: 824, startPoint y: 700, endPoint x: 544, endPoint y: 633, distance: 287.9
click at [576, 639] on div "02:50PM, 07/16/2024 To: Fabianne Faciane Hi I’m Bryce, an attorney with Big Eas…" at bounding box center [732, 602] width 663 height 271
drag, startPoint x: 542, startPoint y: 682, endPoint x: 782, endPoint y: 624, distance: 246.9
click at [544, 683] on div "To: Fabianne Faciane Ms. Faciane: No one is coming to take your car- I am not s…" at bounding box center [732, 673] width 646 height 67
click at [946, 731] on input "I believe you just spoke with her a week or two ago and asked her to put the ca…" at bounding box center [763, 723] width 533 height 29
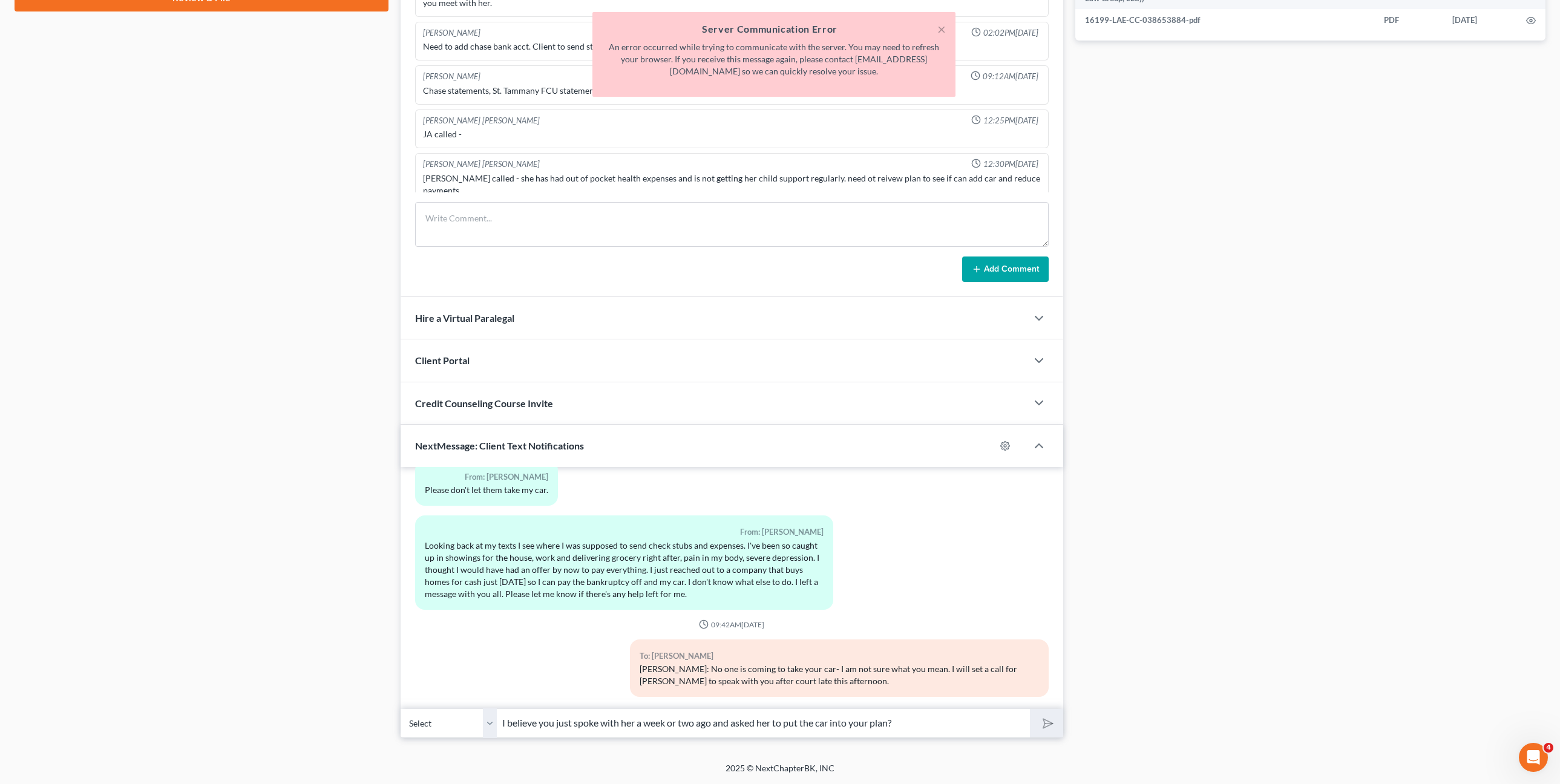
drag, startPoint x: 868, startPoint y: 709, endPoint x: 360, endPoint y: 632, distance: 513.8
click at [307, 618] on div "Petition Navigation Case Dashboard Payments Invoices Payments Payments Credit R…" at bounding box center [780, 102] width 1543 height 1273
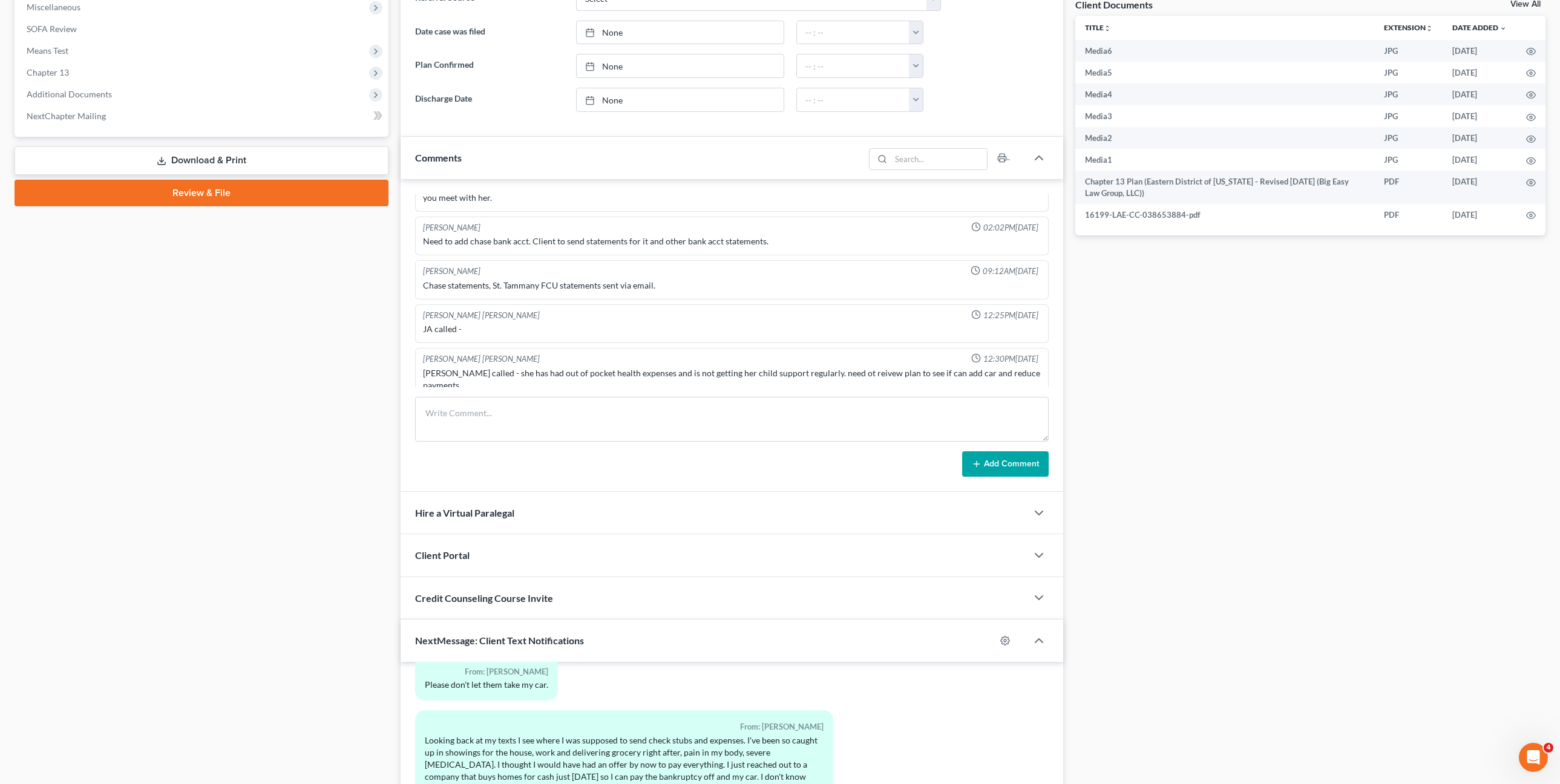
scroll to position [651, 0]
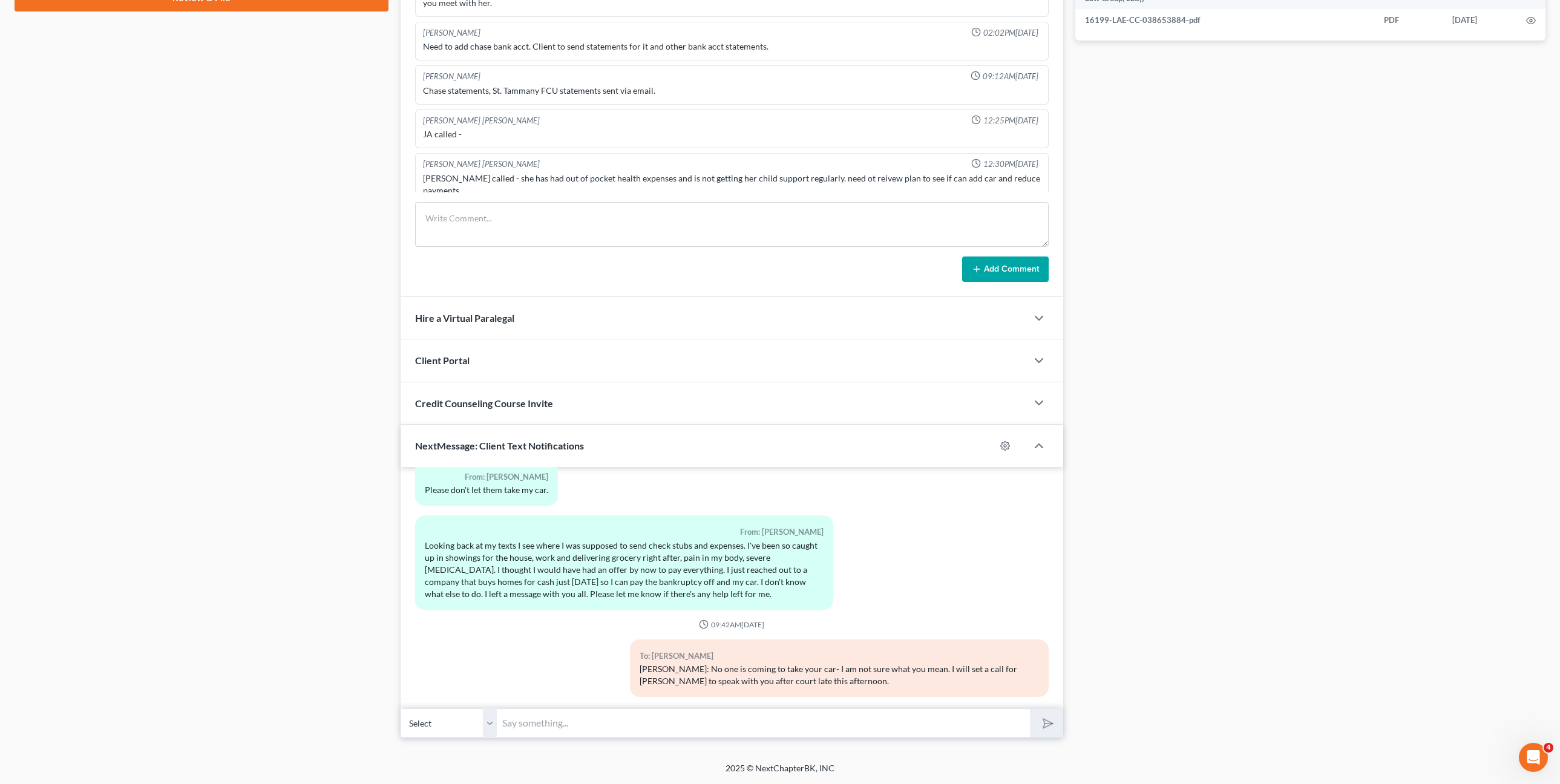
click at [859, 721] on input "text" at bounding box center [763, 723] width 533 height 29
paste input "I believe you just spoke with her a week or two ago and asked her to put the ca…"
click at [985, 732] on input "I believe you just spoke with her a week or two ago and asked her to put the ca…" at bounding box center [763, 723] width 533 height 29
type input "I believe you just spoke with her a week or two ago and asked her to put the ca…"
click at [1033, 726] on button "submit" at bounding box center [1046, 723] width 33 height 29
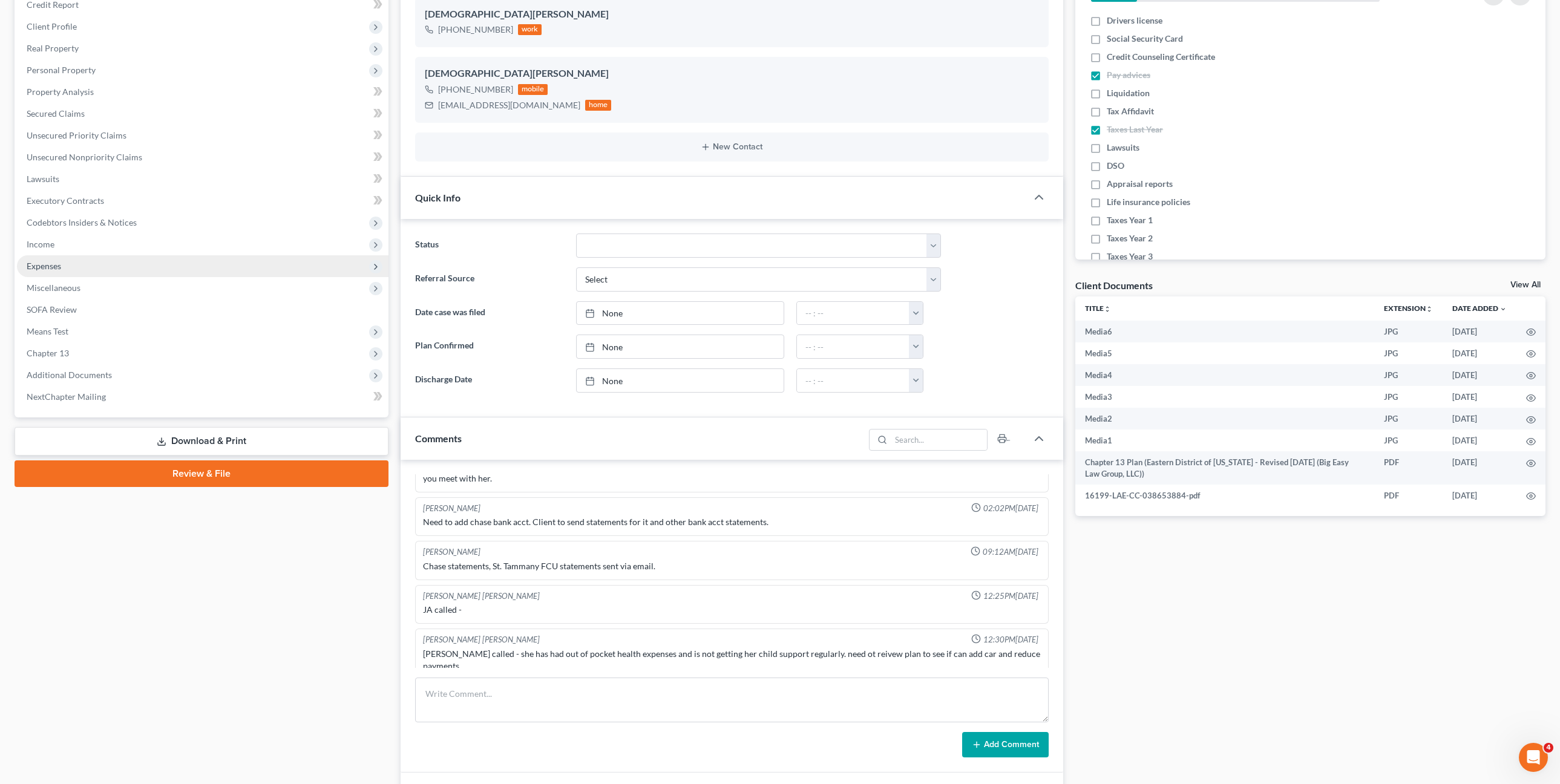
scroll to position [73, 0]
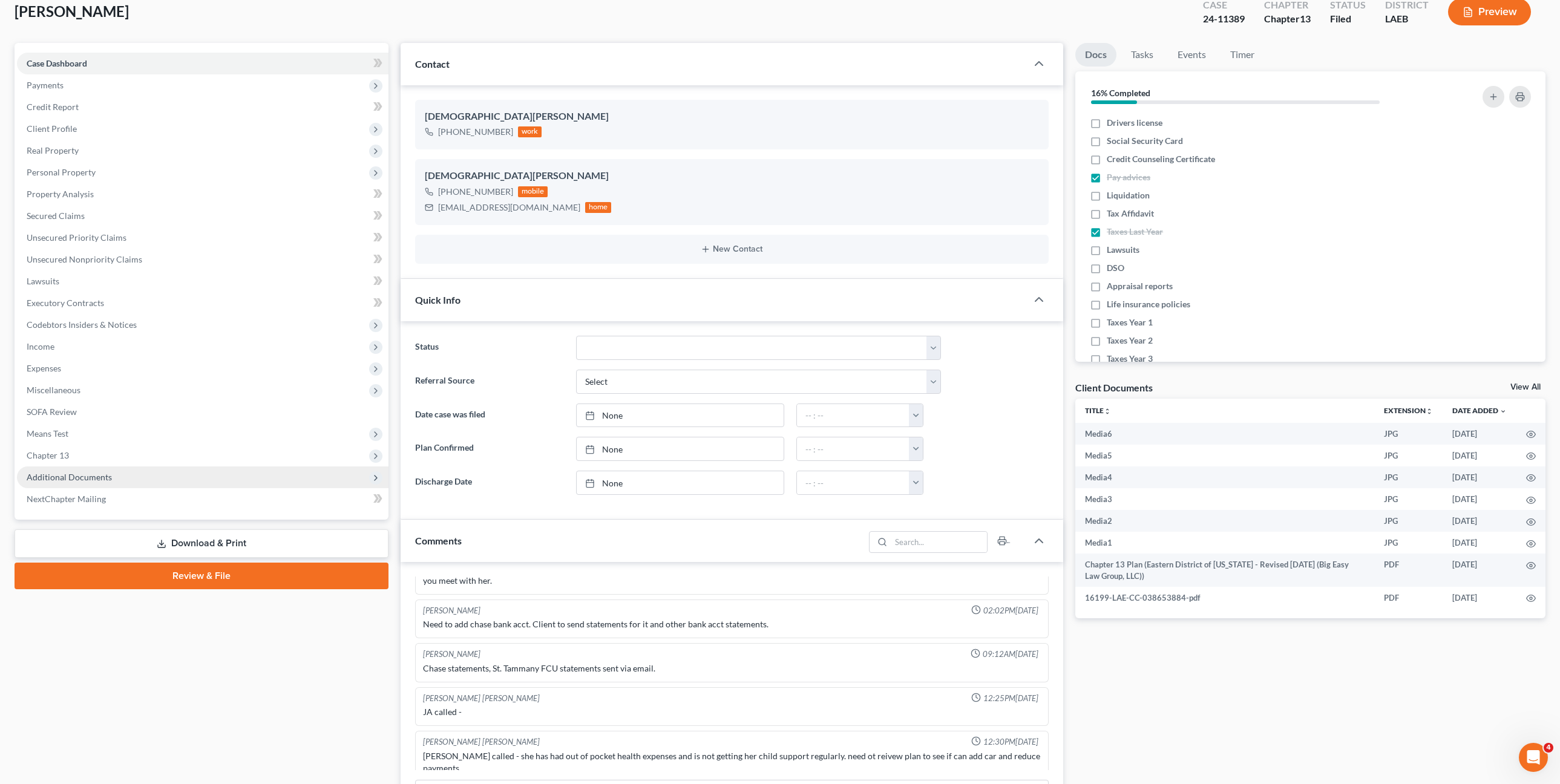
click at [106, 475] on span "Additional Documents" at bounding box center [69, 477] width 85 height 10
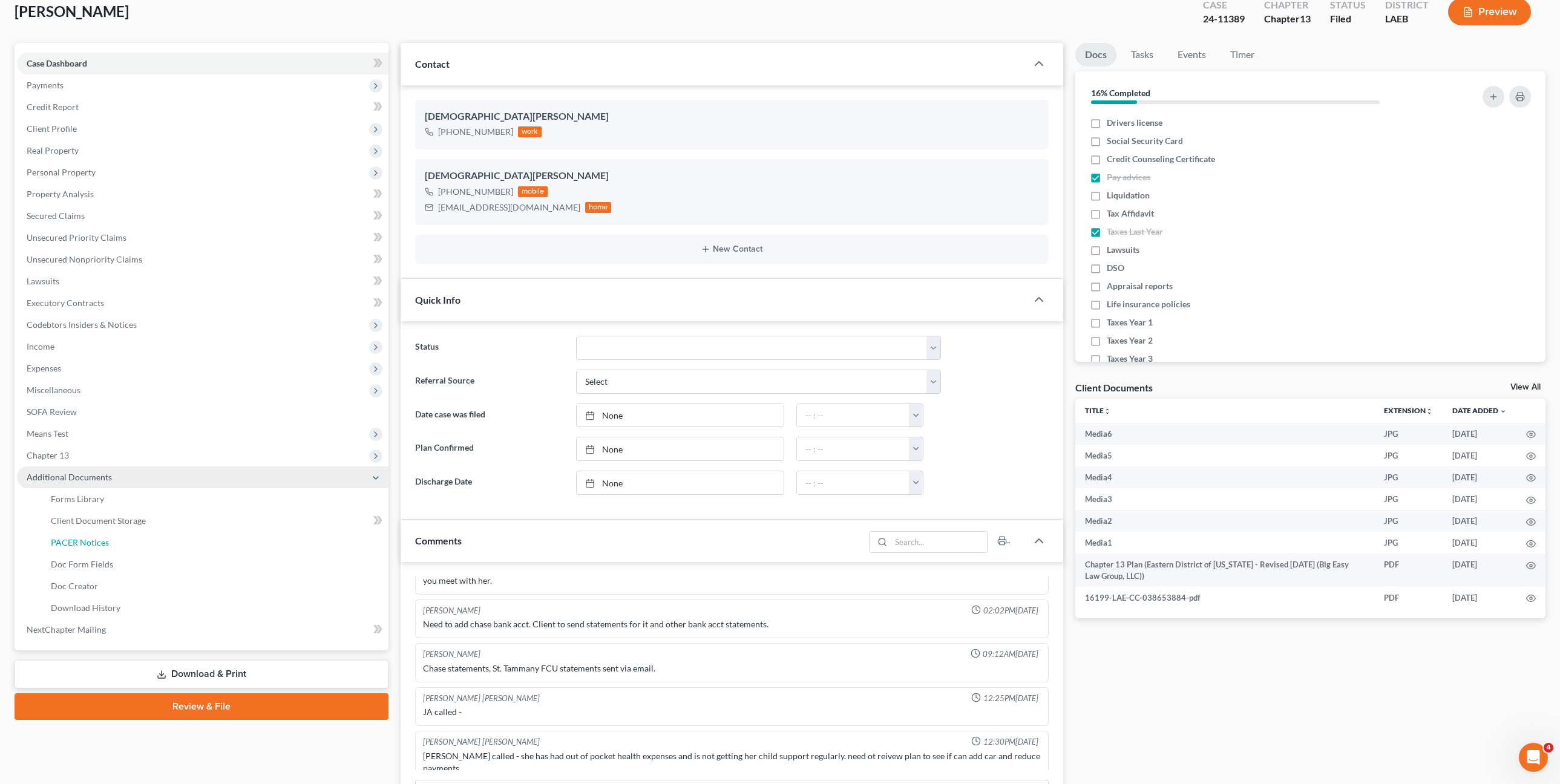
drag, startPoint x: 137, startPoint y: 541, endPoint x: 307, endPoint y: 504, distance: 174.0
click at [137, 540] on link "PACER Notices" at bounding box center [214, 543] width 347 height 22
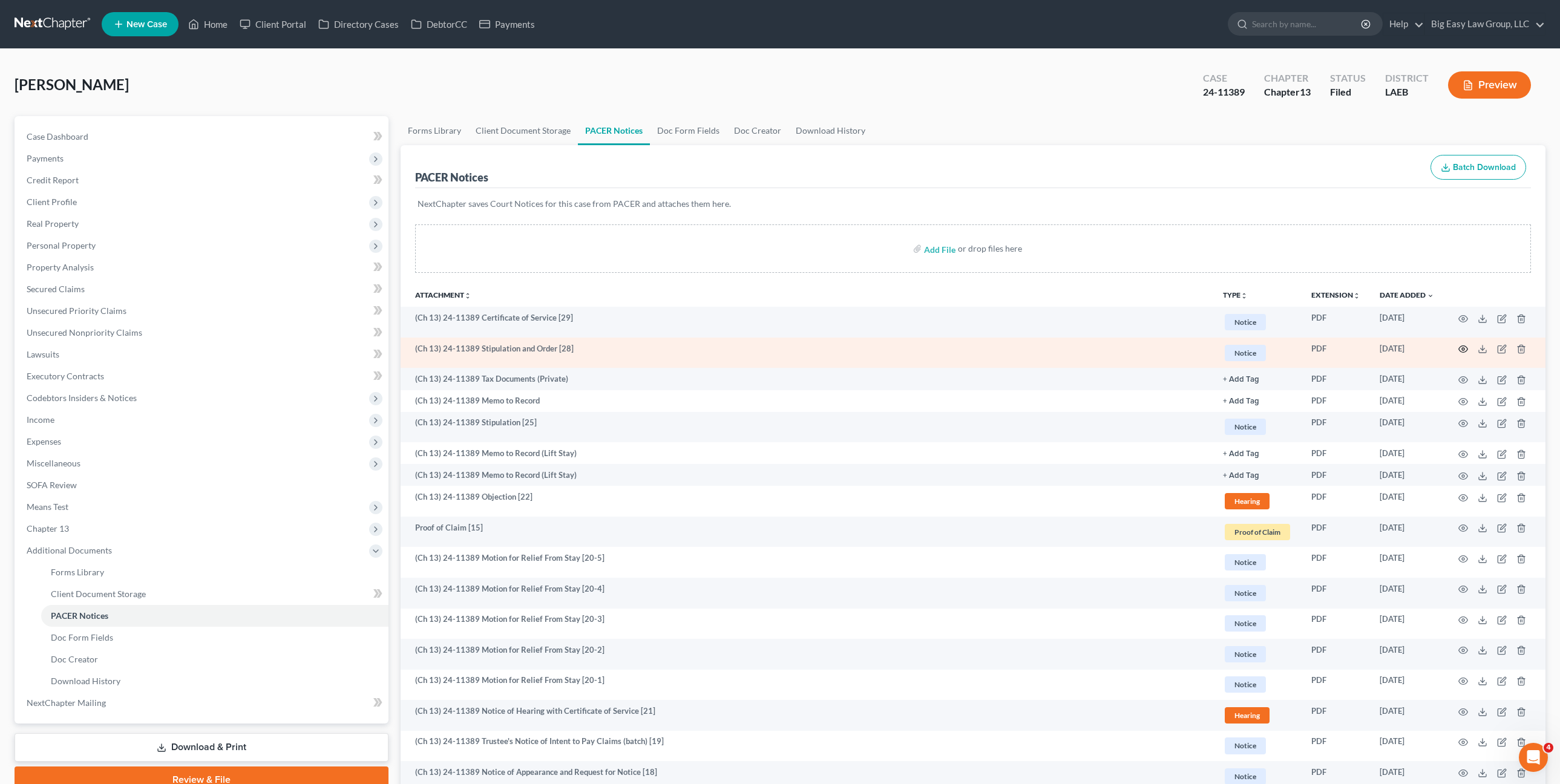
click at [1465, 350] on icon "button" at bounding box center [1463, 349] width 10 height 10
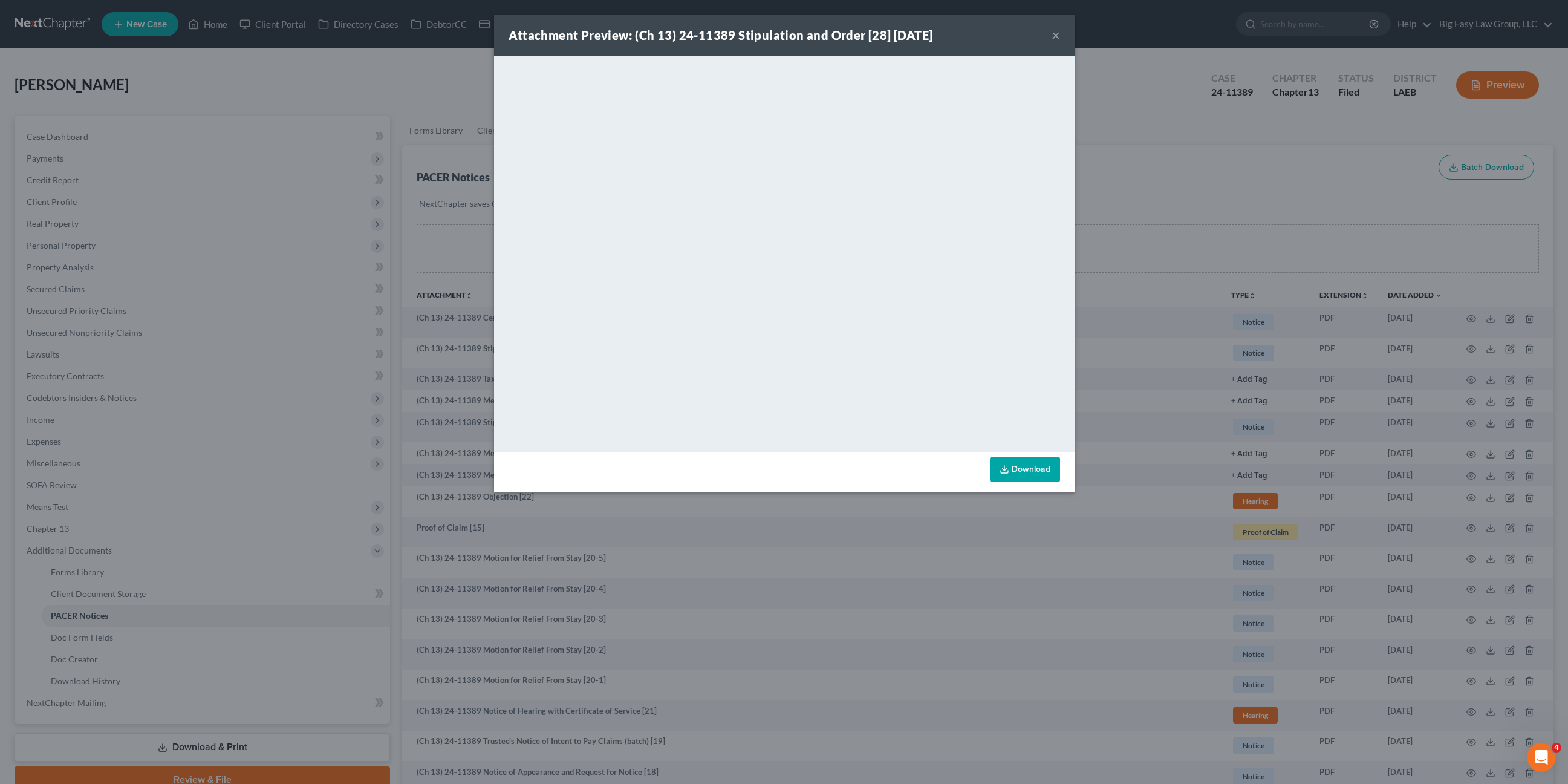
drag, startPoint x: 1059, startPoint y: 33, endPoint x: 1051, endPoint y: 33, distance: 8.0
click at [1057, 32] on button "×" at bounding box center [1056, 35] width 8 height 14
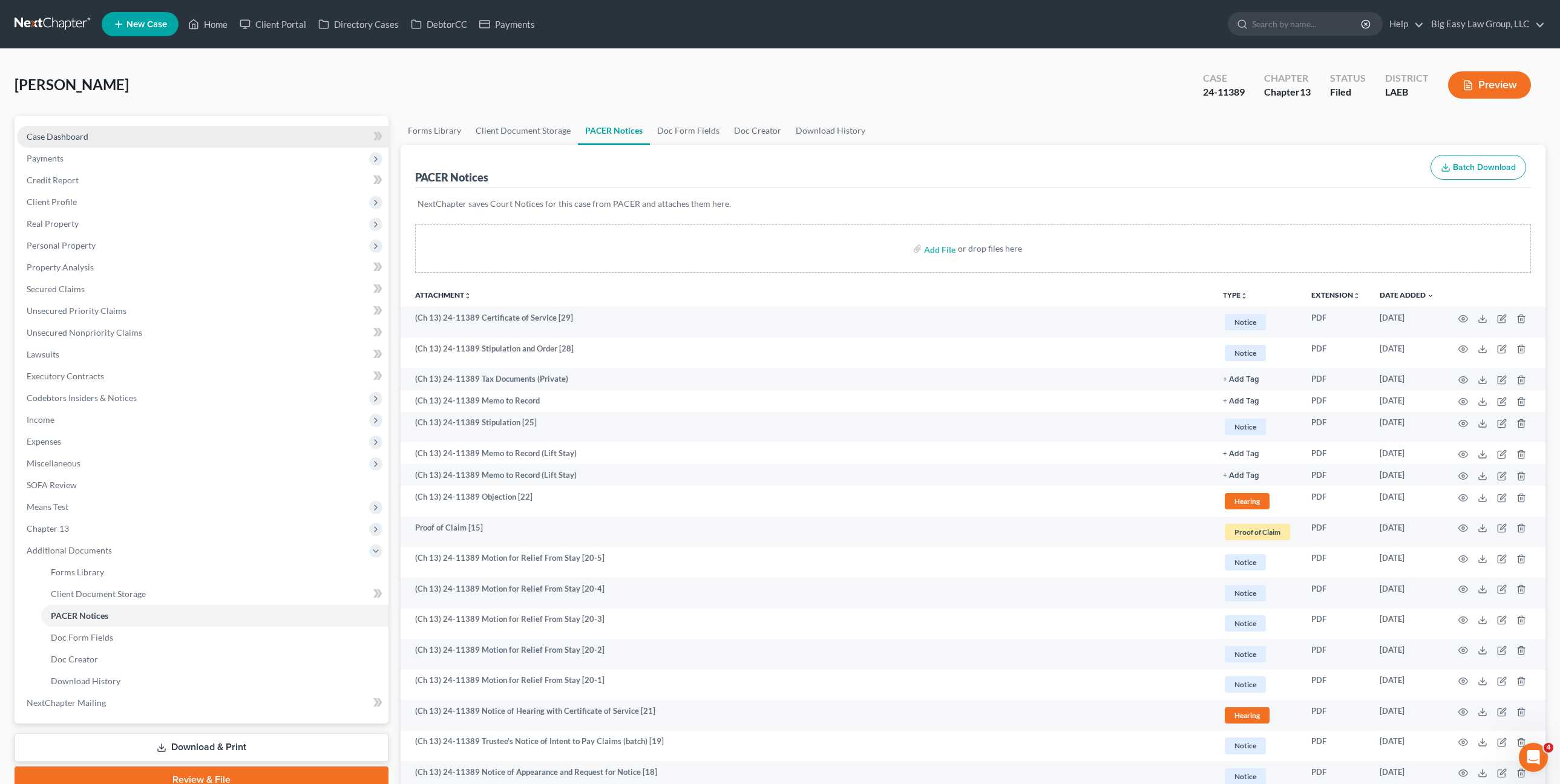
drag, startPoint x: 55, startPoint y: 130, endPoint x: 65, endPoint y: 134, distance: 10.8
click at [55, 130] on link "Case Dashboard" at bounding box center [203, 137] width 372 height 22
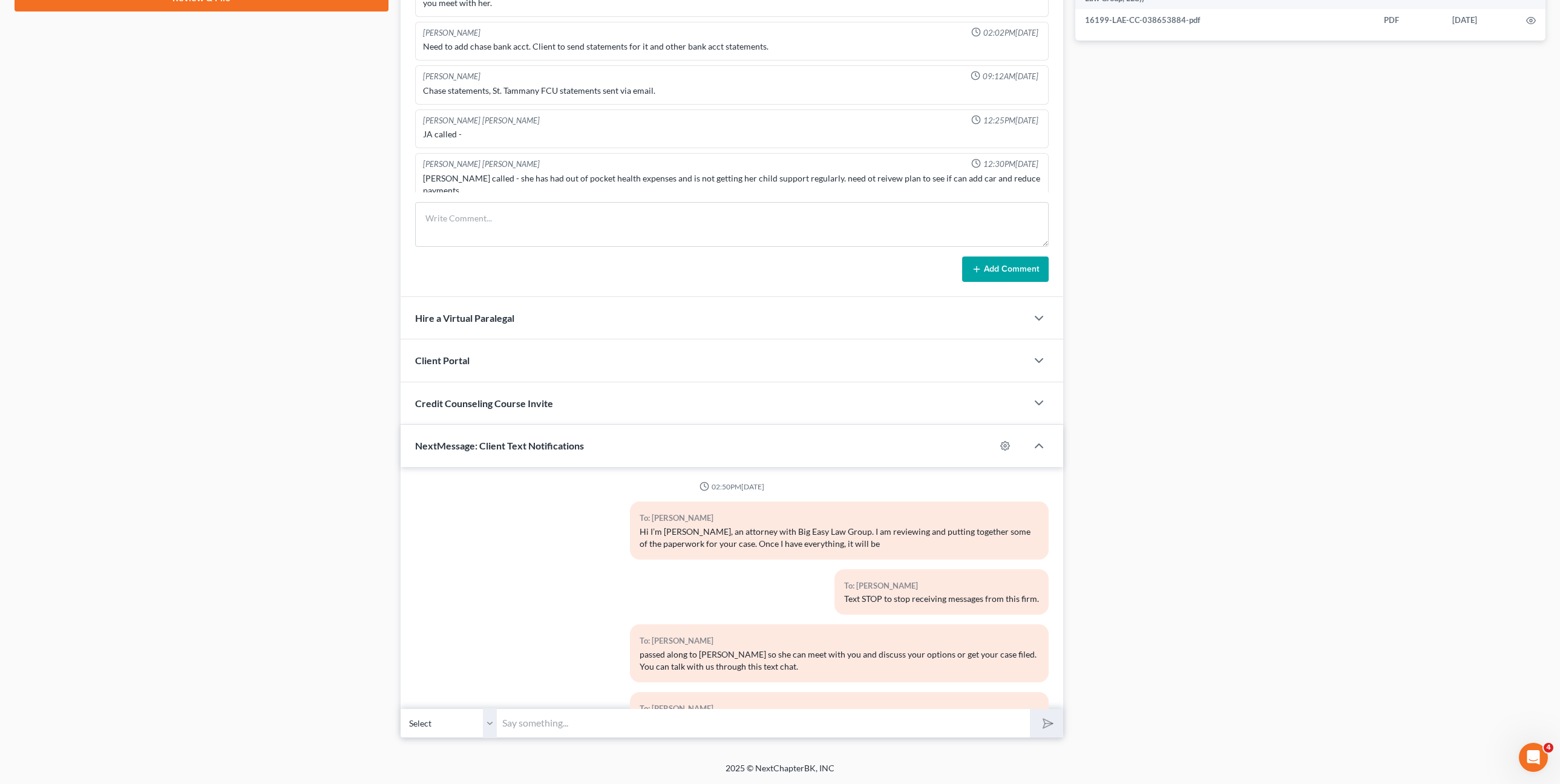
scroll to position [3277, 0]
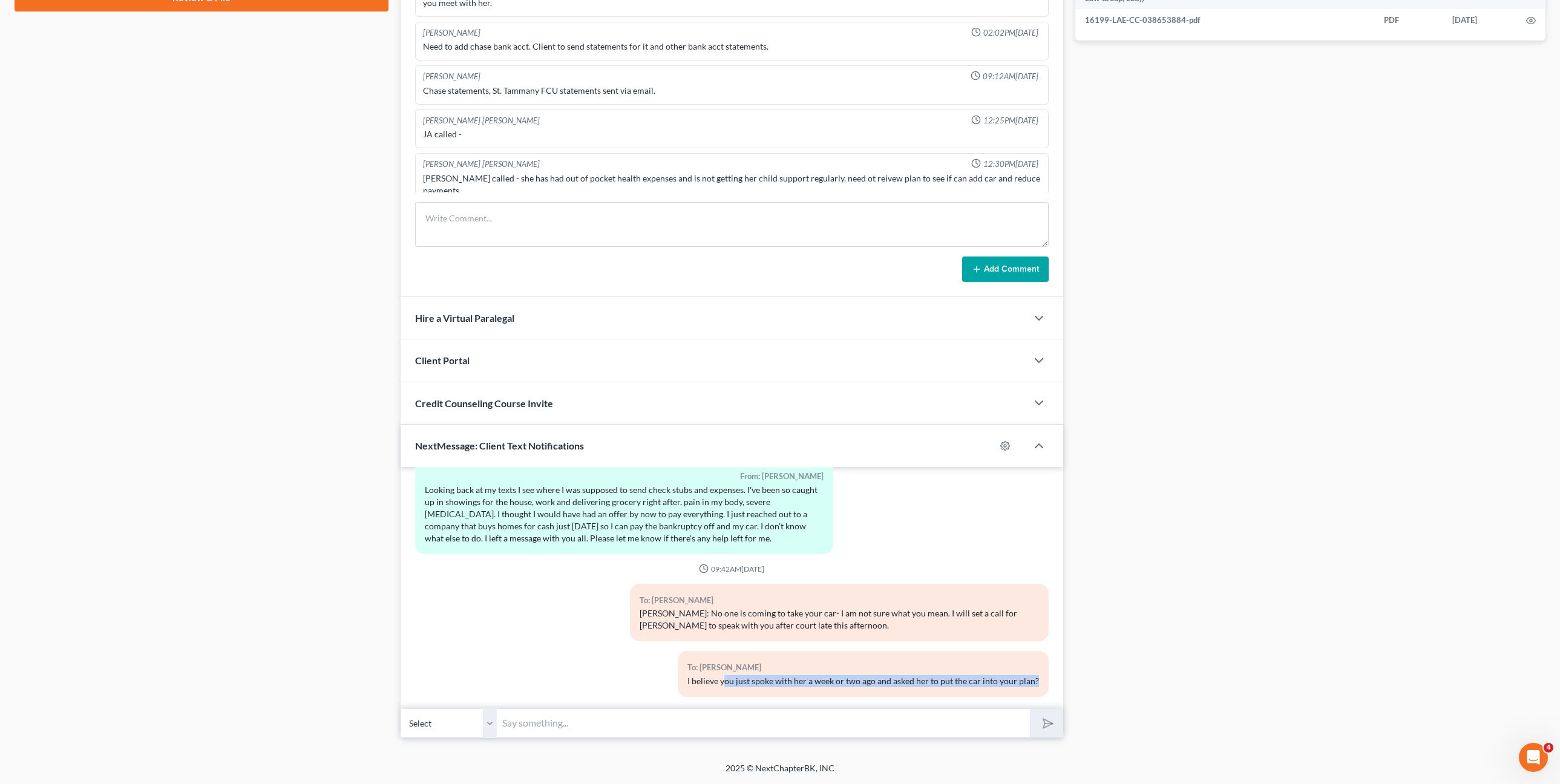
drag, startPoint x: 786, startPoint y: 682, endPoint x: 967, endPoint y: 706, distance: 182.6
click at [876, 697] on div "02:50PM, 07/16/2024 To: Fabianne Faciane Hi I’m Bryce, an attorney with Big Eas…" at bounding box center [732, 588] width 663 height 242
click at [967, 705] on div "02:50PM, 07/16/2024 To: Fabianne Faciane Hi I’m Bryce, an attorney with Big Eas…" at bounding box center [732, 588] width 663 height 242
click at [932, 716] on input "text" at bounding box center [763, 723] width 533 height 29
click at [962, 622] on div "To: Fabianne Faciane Ms. Faciane: No one is coming to take your car- I am not s…" at bounding box center [840, 612] width 419 height 57
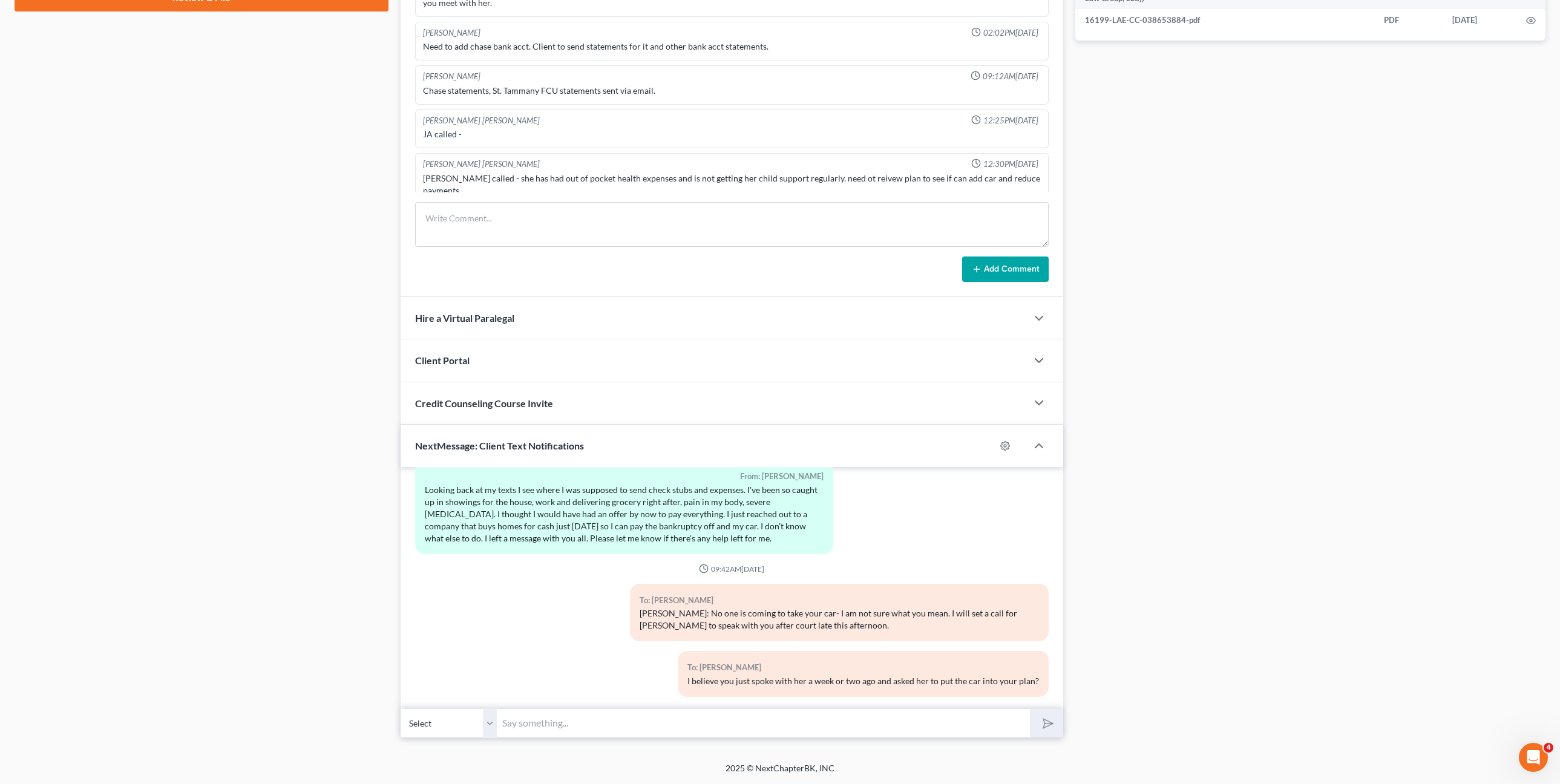
click at [904, 721] on input "text" at bounding box center [763, 723] width 533 height 29
click at [845, 651] on div "To: Fabianne Faciane I believe you just spoke with her a week or two ago and as…" at bounding box center [864, 674] width 371 height 46
drag, startPoint x: 666, startPoint y: 721, endPoint x: 722, endPoint y: 697, distance: 60.9
click at [665, 721] on input "text" at bounding box center [763, 723] width 533 height 29
click at [789, 719] on input "text" at bounding box center [763, 723] width 533 height 29
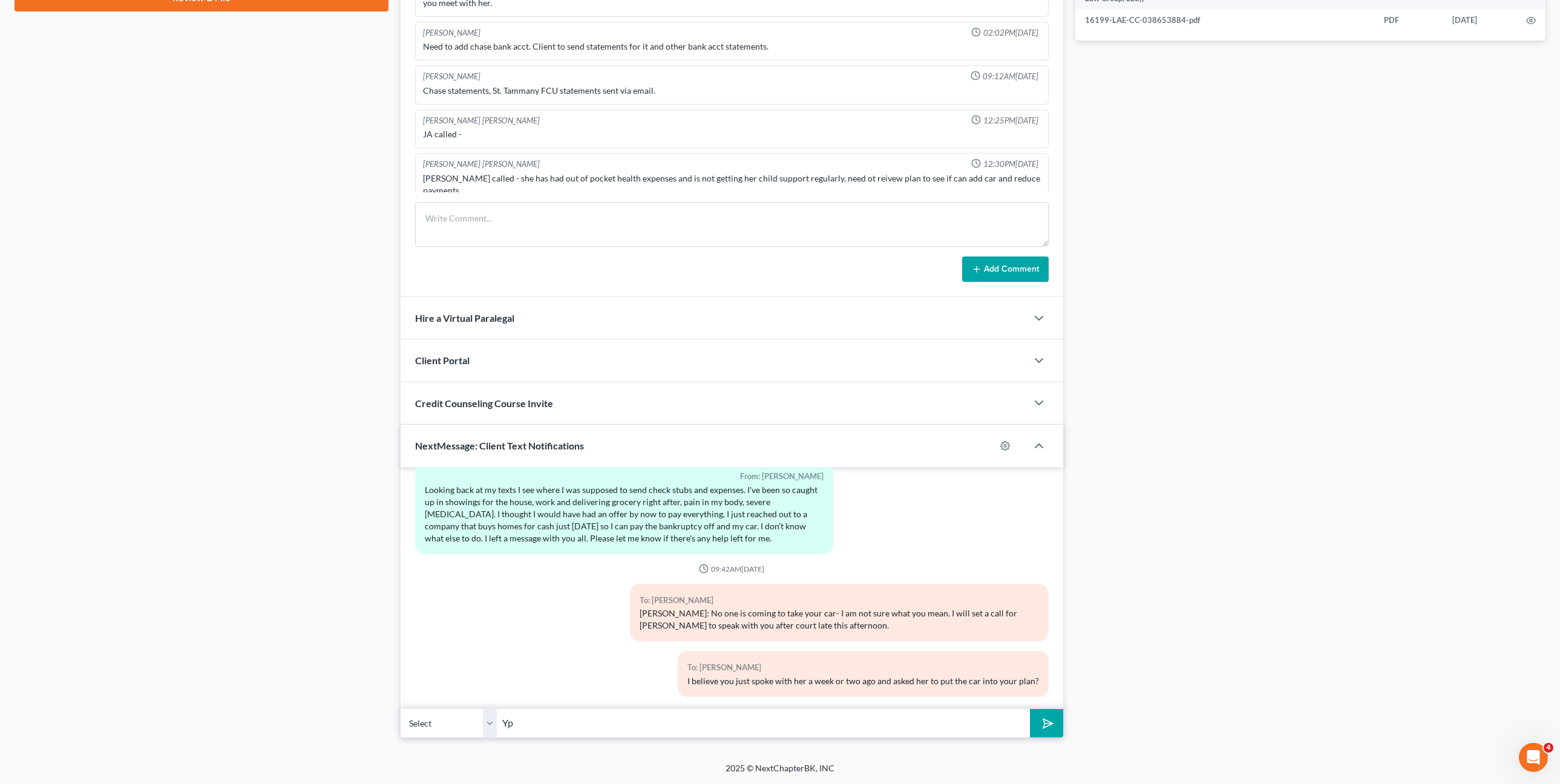
type input "Y"
type input "T"
click at [993, 700] on div "02:50PM, 07/16/2024 To: Fabianne Faciane Hi I’m Bryce, an attorney with Big Eas…" at bounding box center [732, 588] width 663 height 242
click at [1028, 710] on input "text" at bounding box center [763, 723] width 533 height 29
drag, startPoint x: 771, startPoint y: 652, endPoint x: 879, endPoint y: 684, distance: 112.6
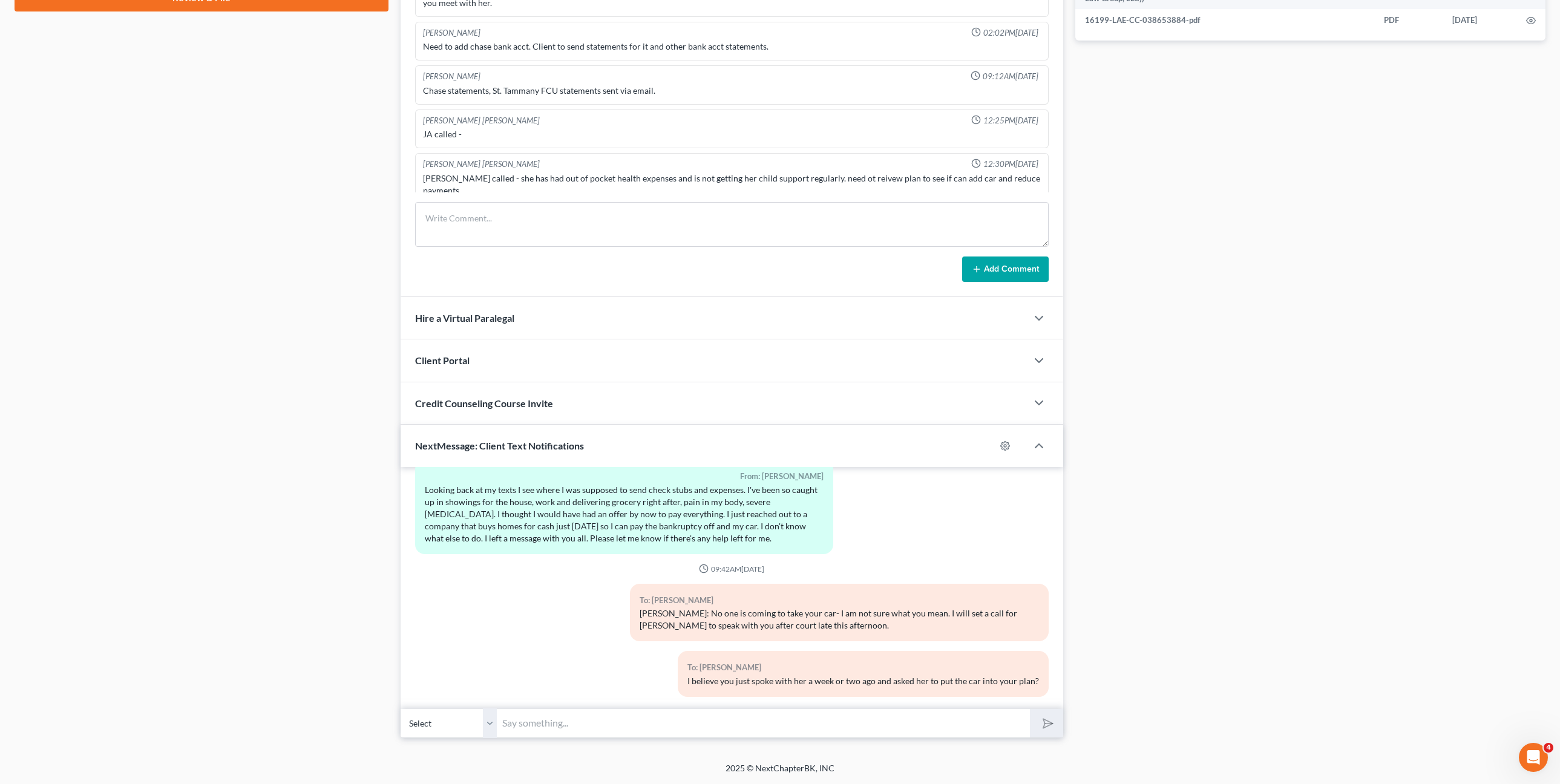
click at [771, 661] on div "To: Fabianne Faciane" at bounding box center [863, 667] width 351 height 14
click at [850, 721] on input "text" at bounding box center [763, 723] width 533 height 29
type input "I"
type input "The only thing you would have received from Credit Acceptance is a copy of the …"
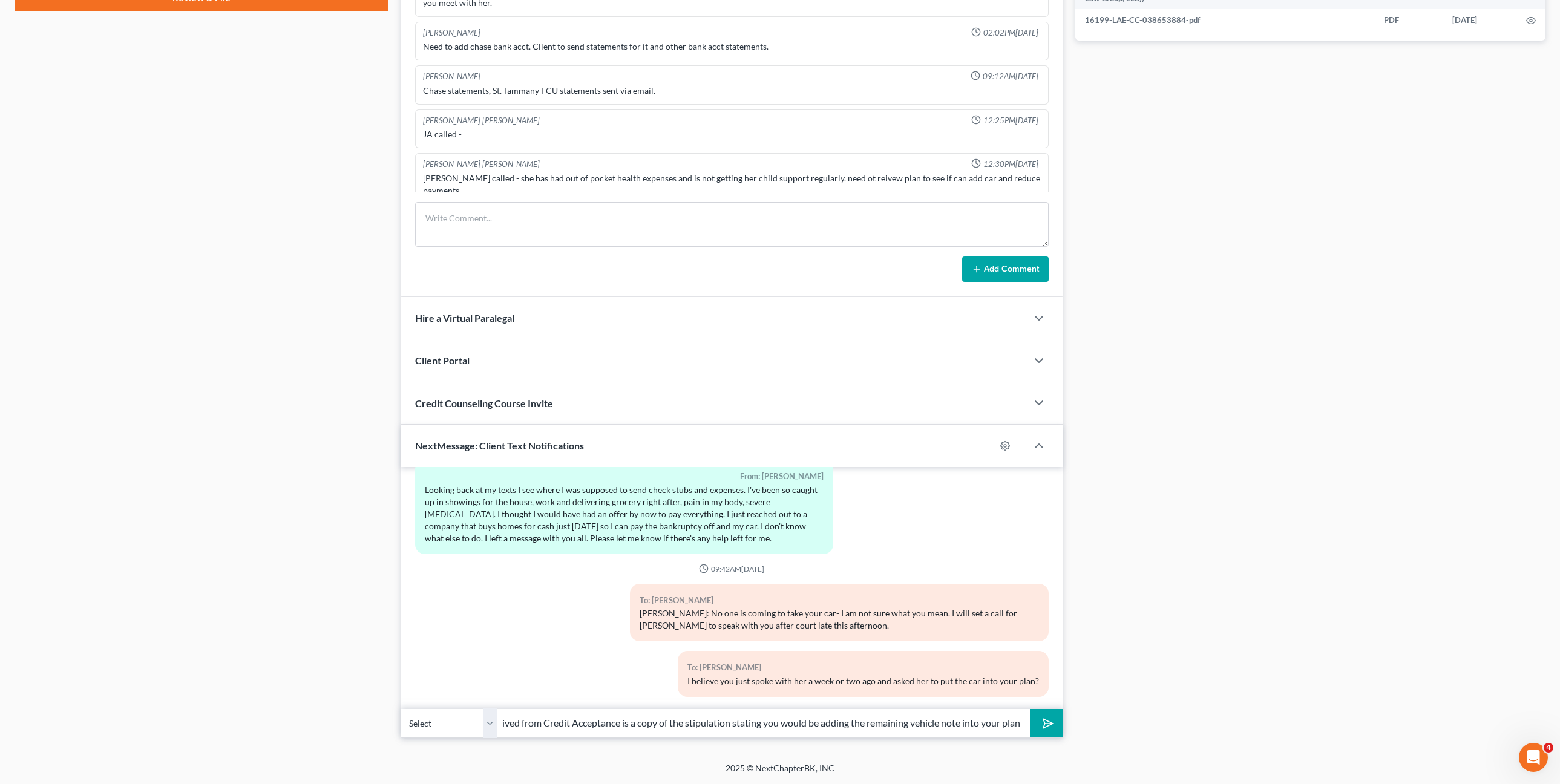
click at [1030, 709] on button "submit" at bounding box center [1046, 723] width 33 height 29
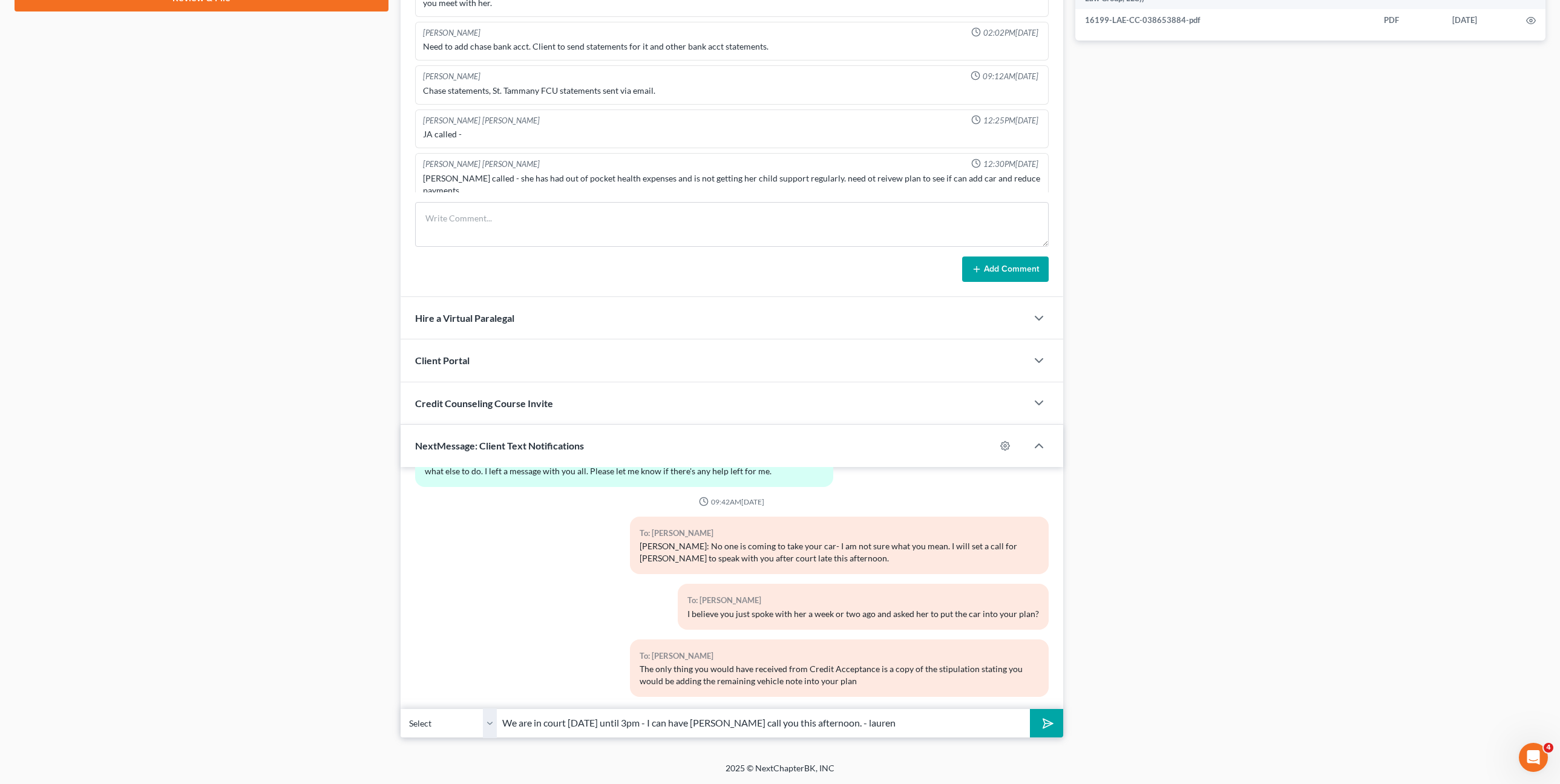
type input "We are in court today until 3pm - I can have Jenny call you this afternoon. - l…"
click at [1030, 709] on button "submit" at bounding box center [1046, 723] width 33 height 29
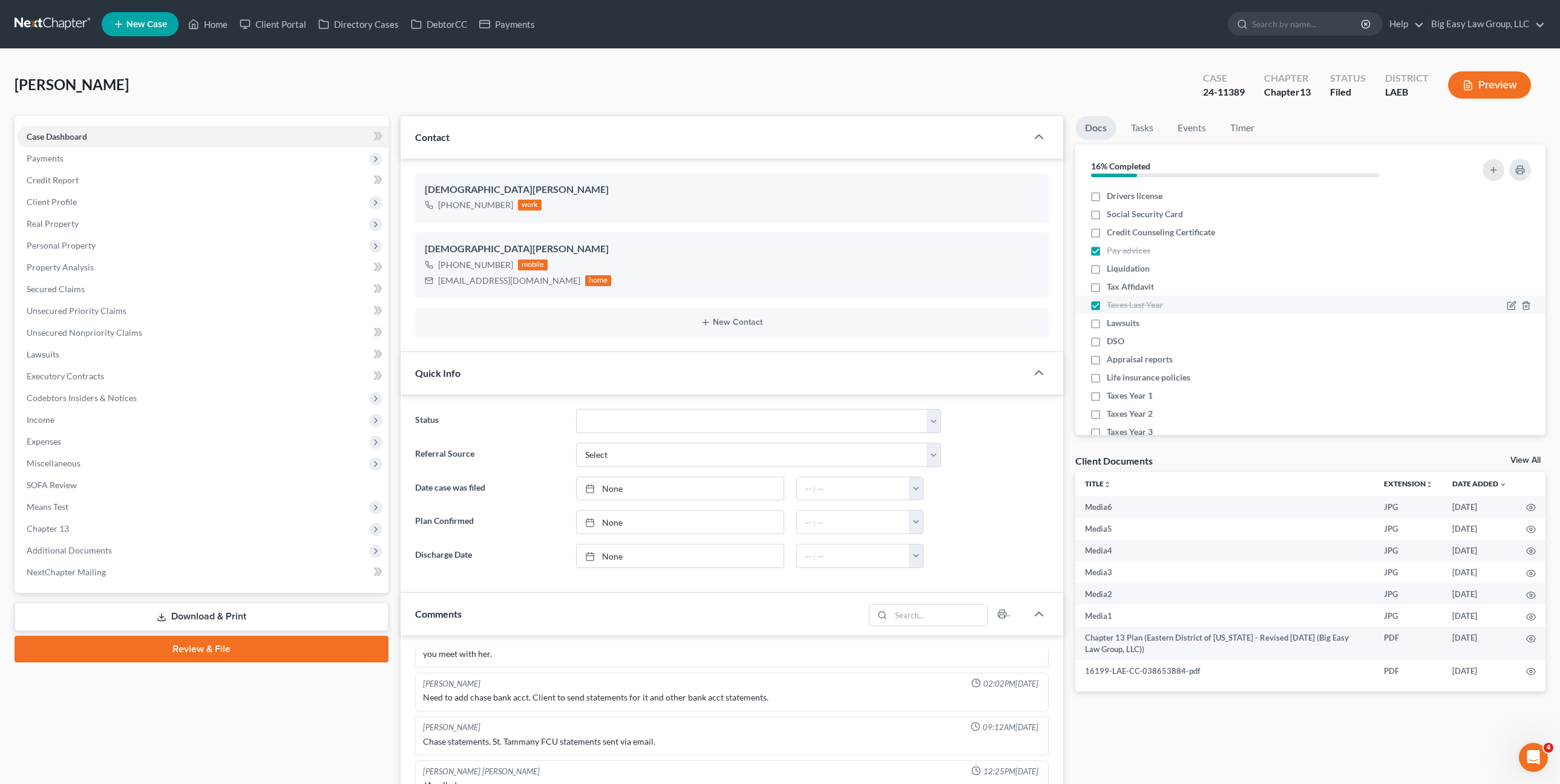
scroll to position [3515, 0]
drag, startPoint x: 503, startPoint y: 262, endPoint x: 448, endPoint y: 265, distance: 55.1
click at [448, 265] on div "+1 (985) 290-6717 mobile" at bounding box center [518, 265] width 187 height 16
click at [499, 230] on ng-include "Fabianne Faciane +1 (985) 892-0377 work Fabianne Faciane +1 (985) 290-6717 mobi…" at bounding box center [733, 255] width 634 height 164
drag, startPoint x: 510, startPoint y: 270, endPoint x: 447, endPoint y: 262, distance: 63.5
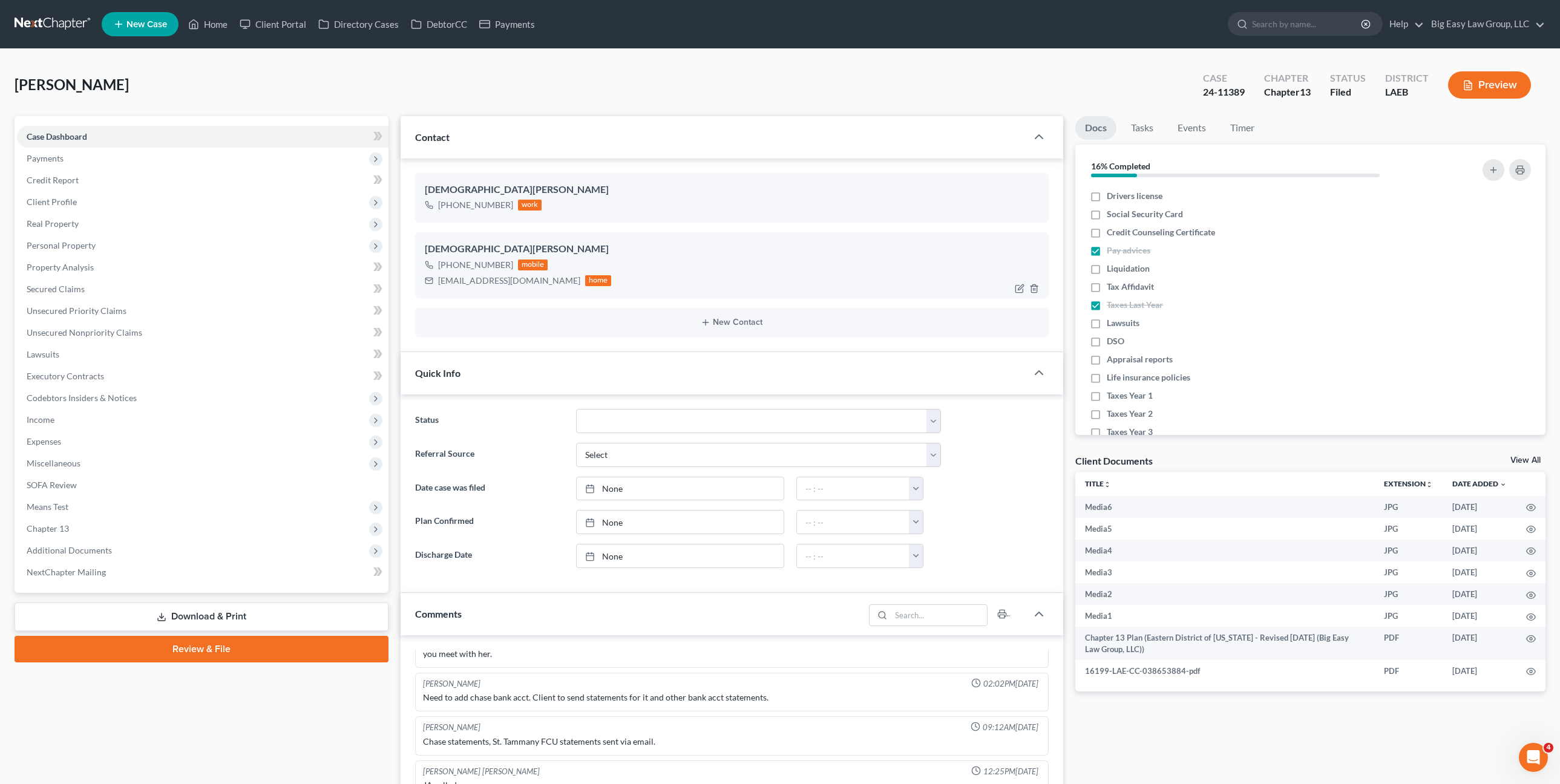
click at [447, 262] on div "+1 (985) 290-6717 mobile" at bounding box center [518, 265] width 187 height 16
copy div "(985) 290-6717"
drag, startPoint x: 239, startPoint y: 35, endPoint x: 230, endPoint y: 33, distance: 9.2
click at [239, 35] on ul "New Case Home Client Portal Directory Cases DebtorCC Payments - No Result - See…" at bounding box center [823, 24] width 1444 height 31
drag, startPoint x: 227, startPoint y: 31, endPoint x: 248, endPoint y: 44, distance: 24.7
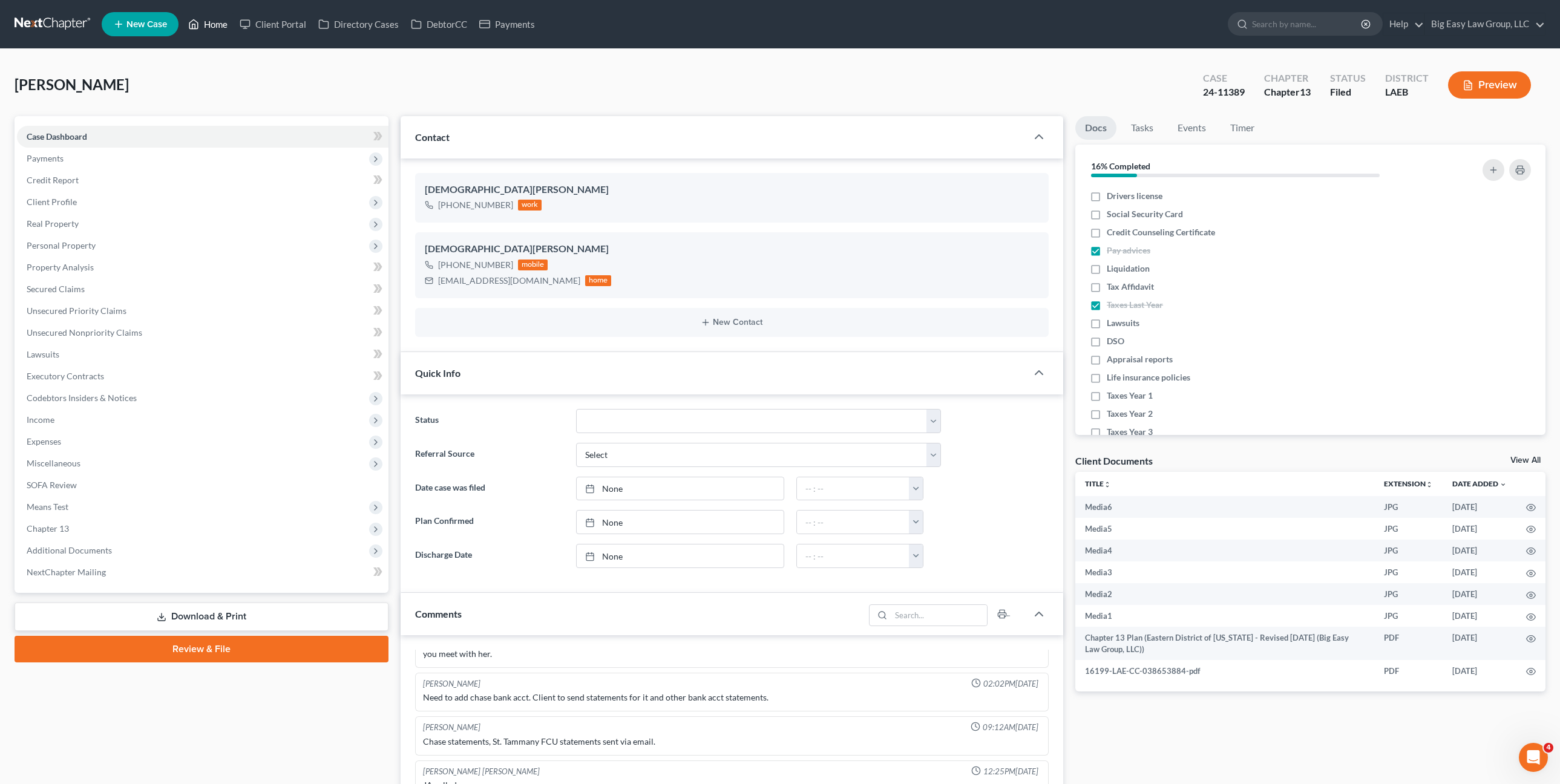
click at [227, 31] on link "Home" at bounding box center [207, 25] width 51 height 22
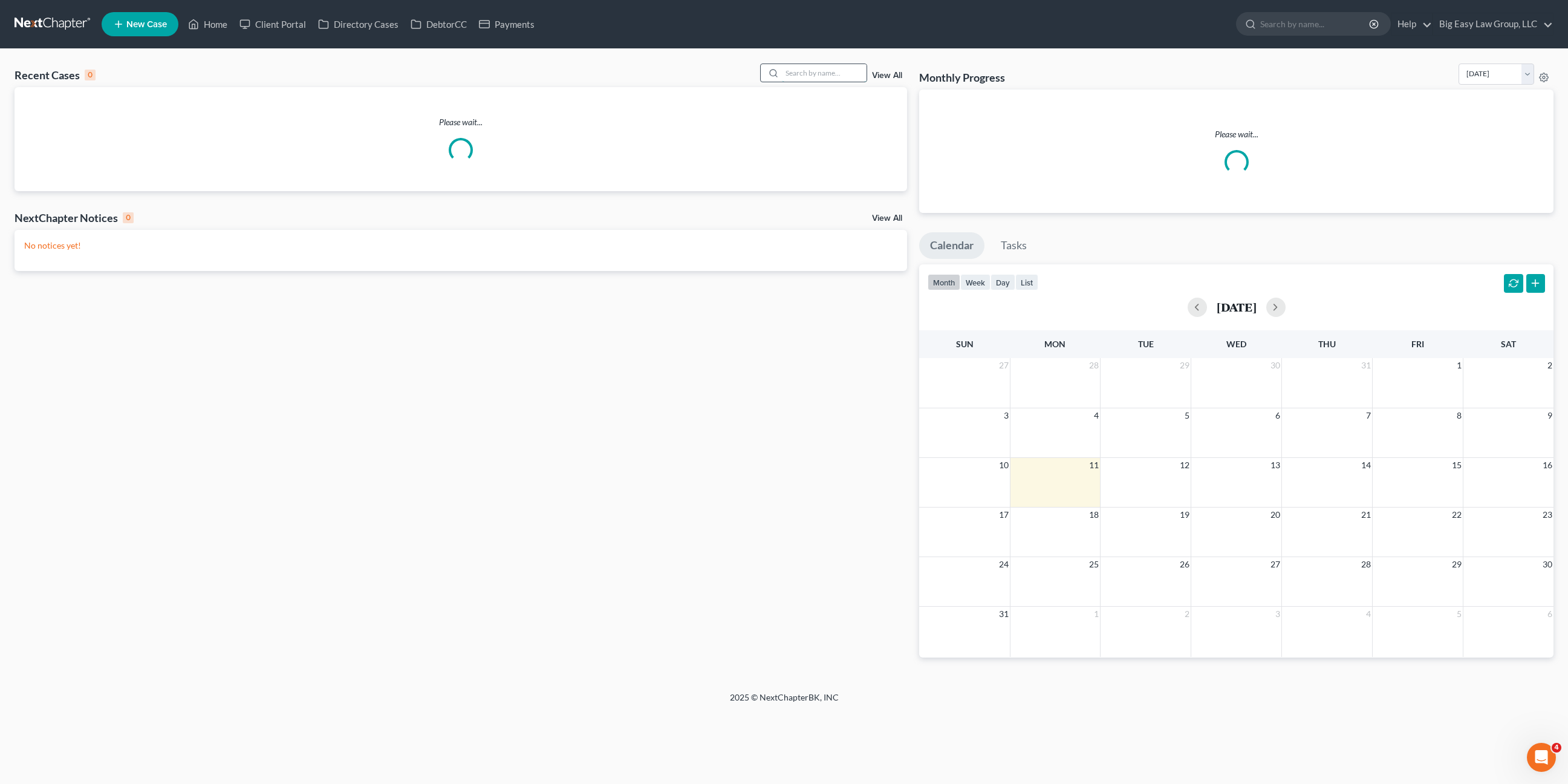
click at [794, 80] on input "search" at bounding box center [824, 73] width 85 height 18
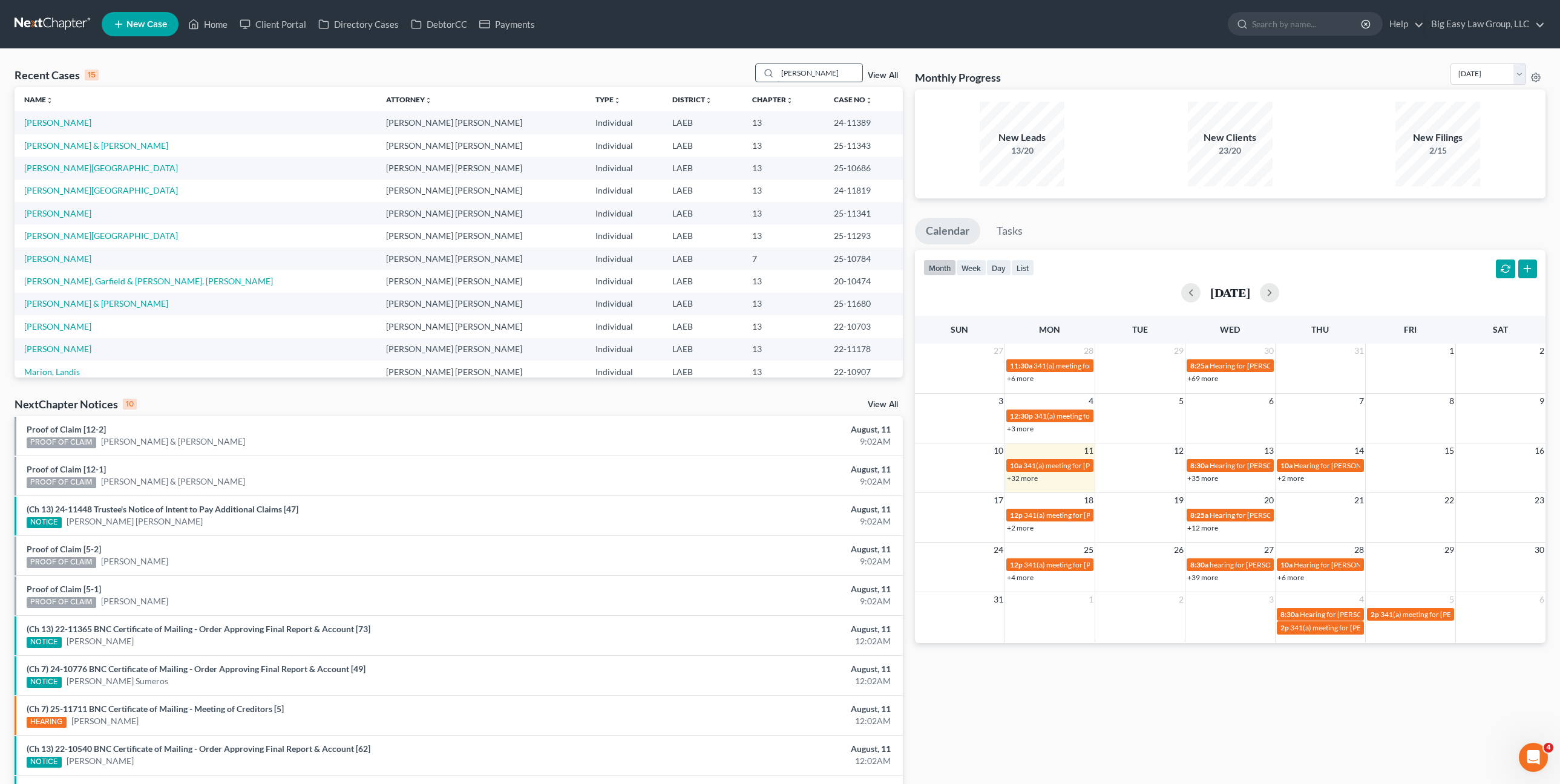
type input "lewis"
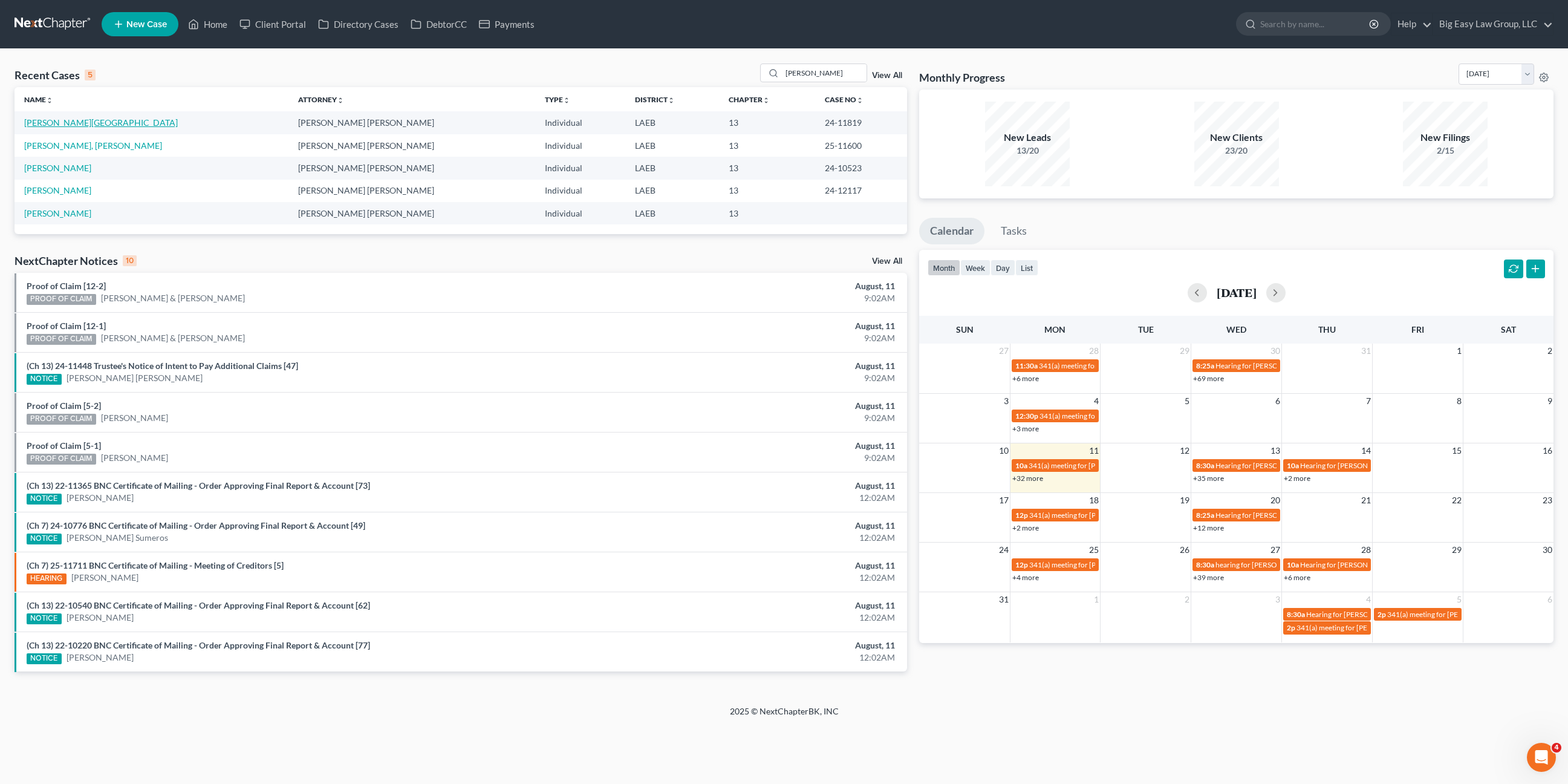
click at [51, 120] on link "[PERSON_NAME][GEOGRAPHIC_DATA]" at bounding box center [100, 122] width 153 height 10
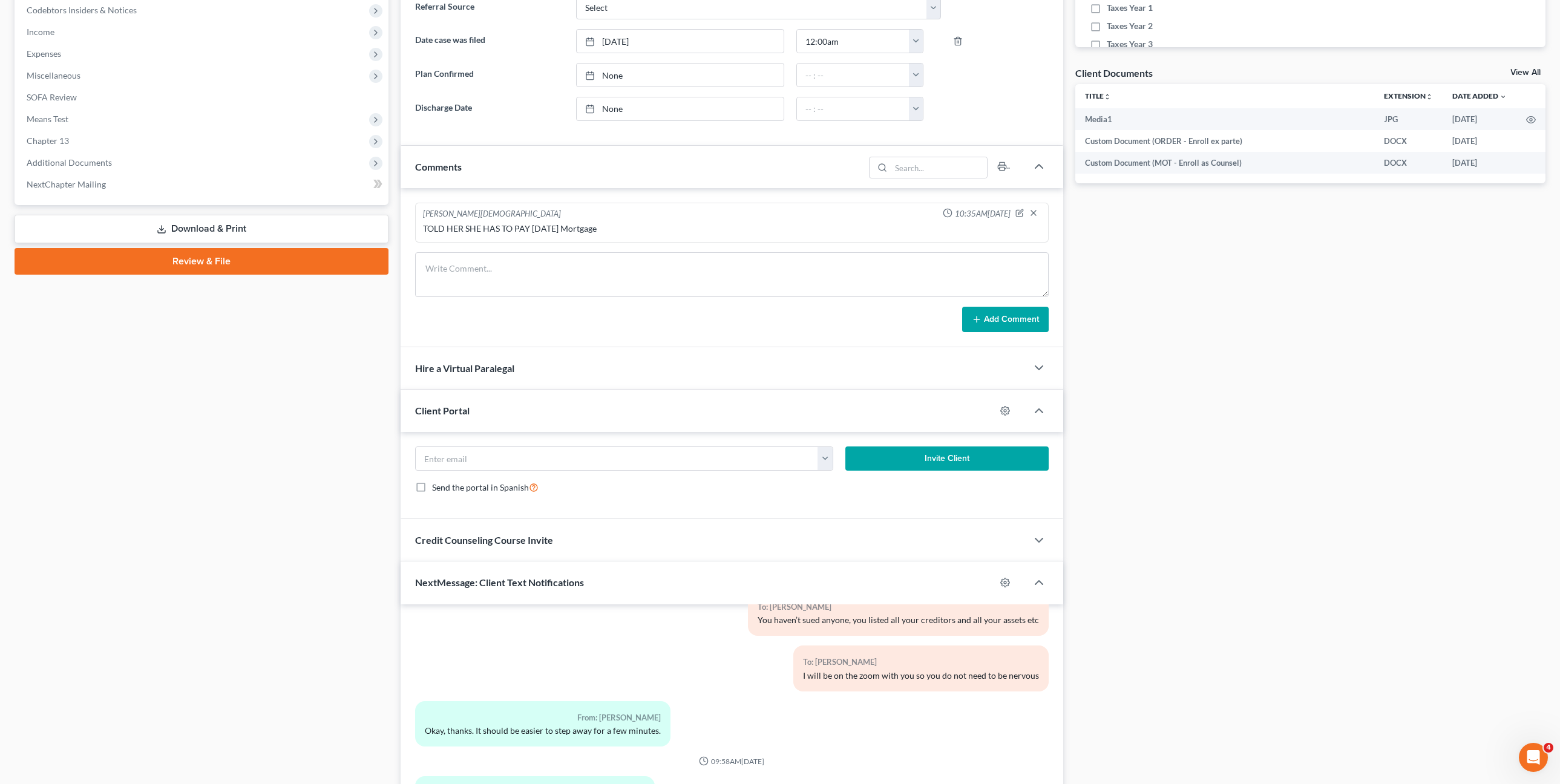
scroll to position [525, 0]
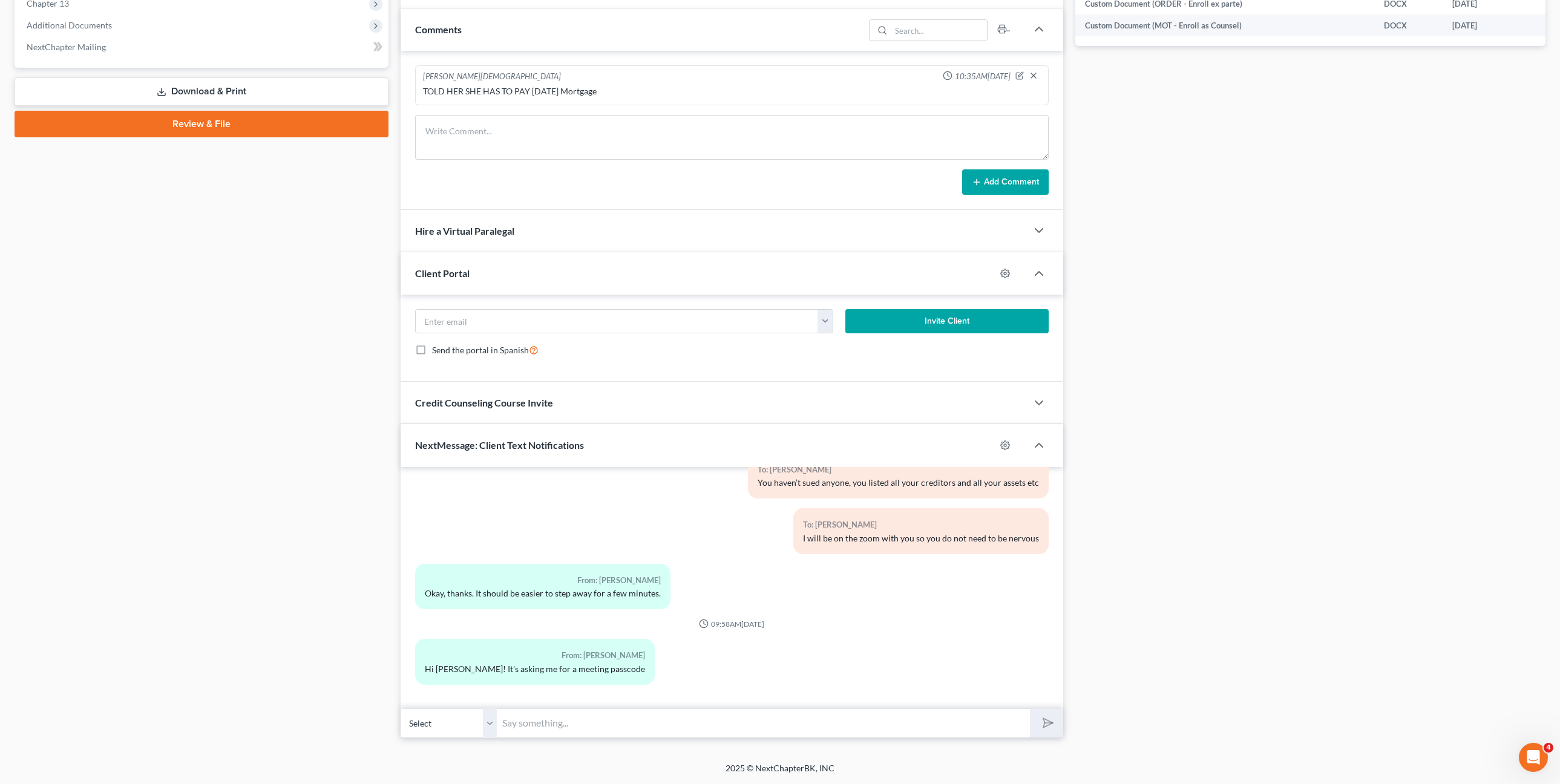
click at [803, 717] on input "text" at bounding box center [763, 723] width 533 height 29
paste input "New Event Scheduled: Aug 11, 2025 at 11:00 AM to 11:15 AM, CDT"
type input "New Event Scheduled: Aug 11, 2025 at 11:00 AM to 11:15 AM, CDT"
click at [841, 717] on input "New Event Scheduled: Aug 11, 2025 at 11:00 AM to 11:15 AM, CDT" at bounding box center [763, 723] width 533 height 29
drag, startPoint x: 786, startPoint y: 715, endPoint x: 297, endPoint y: 624, distance: 497.4
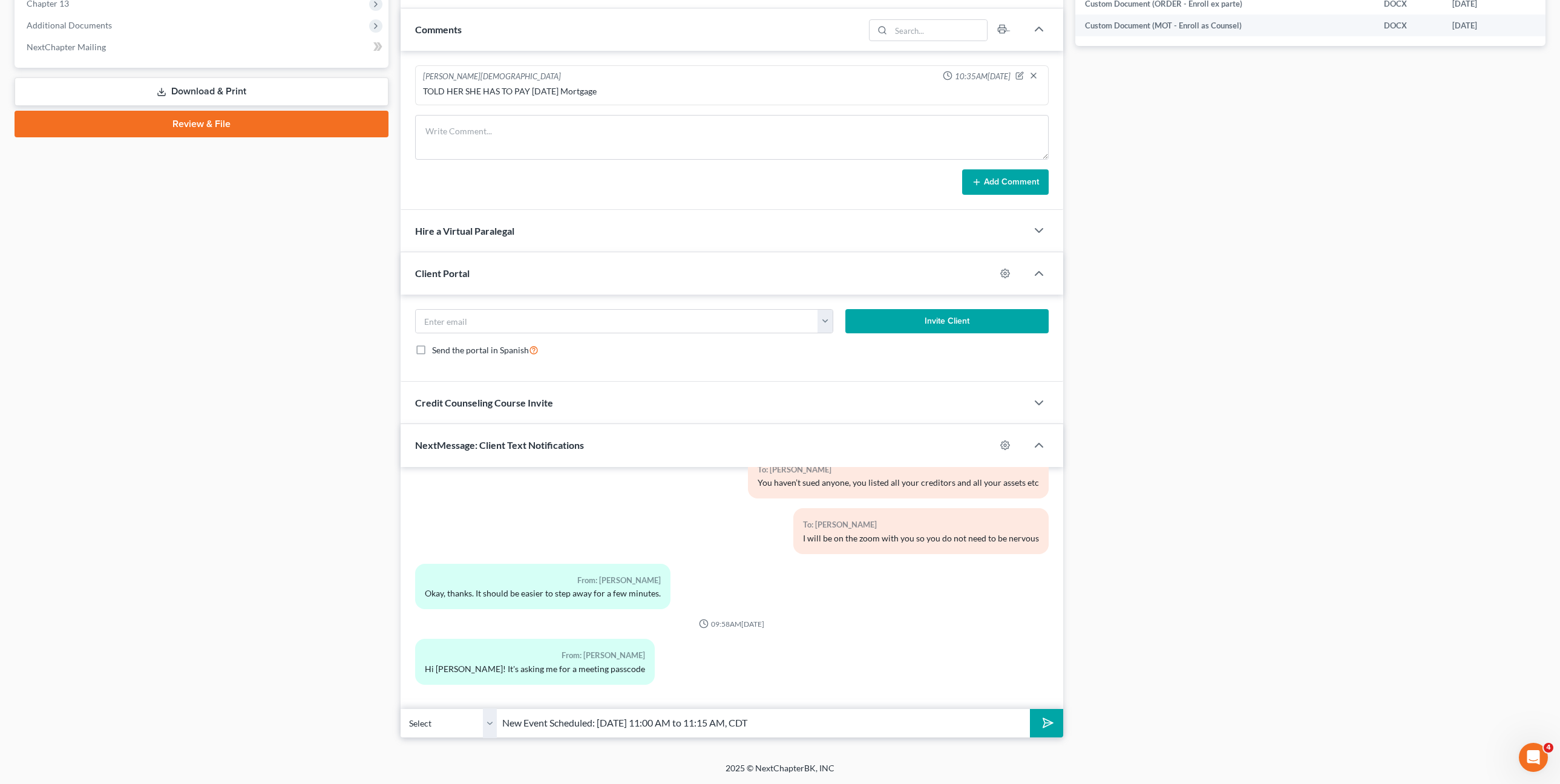
click at [297, 624] on div "Petition Navigation Case Dashboard Payments Invoices Payments Payments Credit R…" at bounding box center [780, 164] width 1543 height 1147
paste input "8899407701"
type input "8899407701"
click at [1030, 709] on button "submit" at bounding box center [1046, 723] width 33 height 29
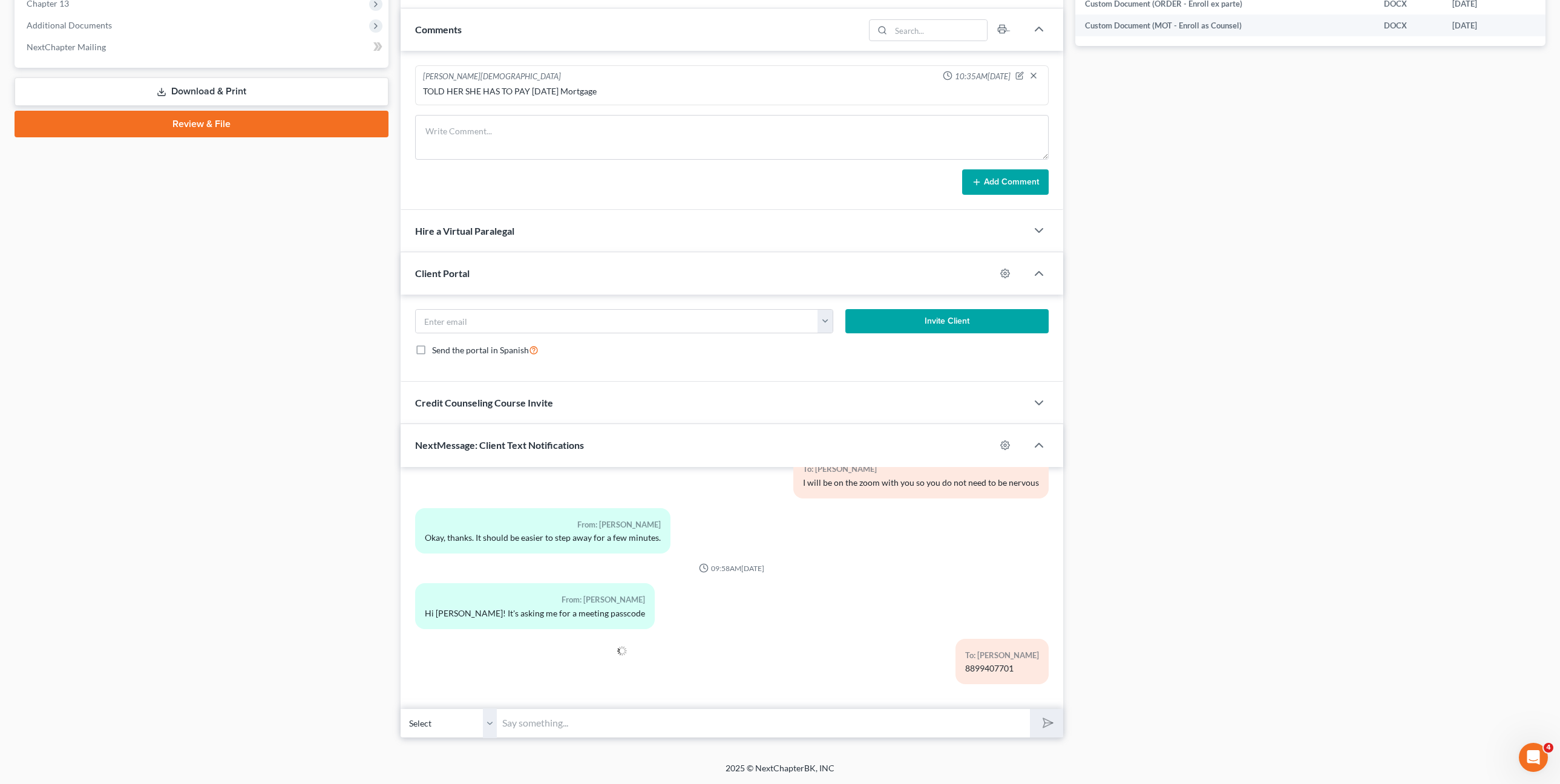
click at [660, 652] on div "To: Deneda Lewis 8899407701" at bounding box center [840, 666] width 431 height 55
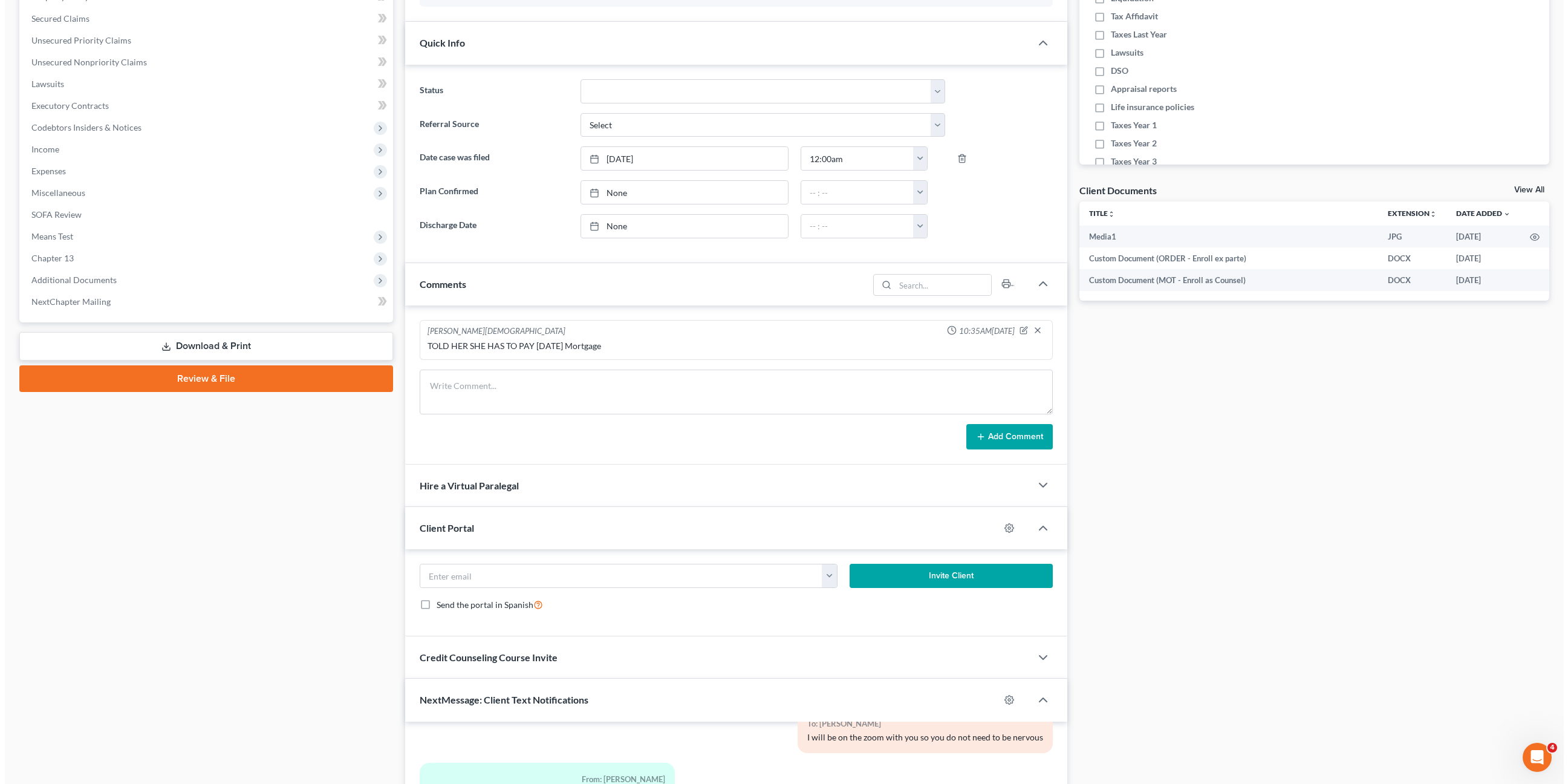
scroll to position [0, 0]
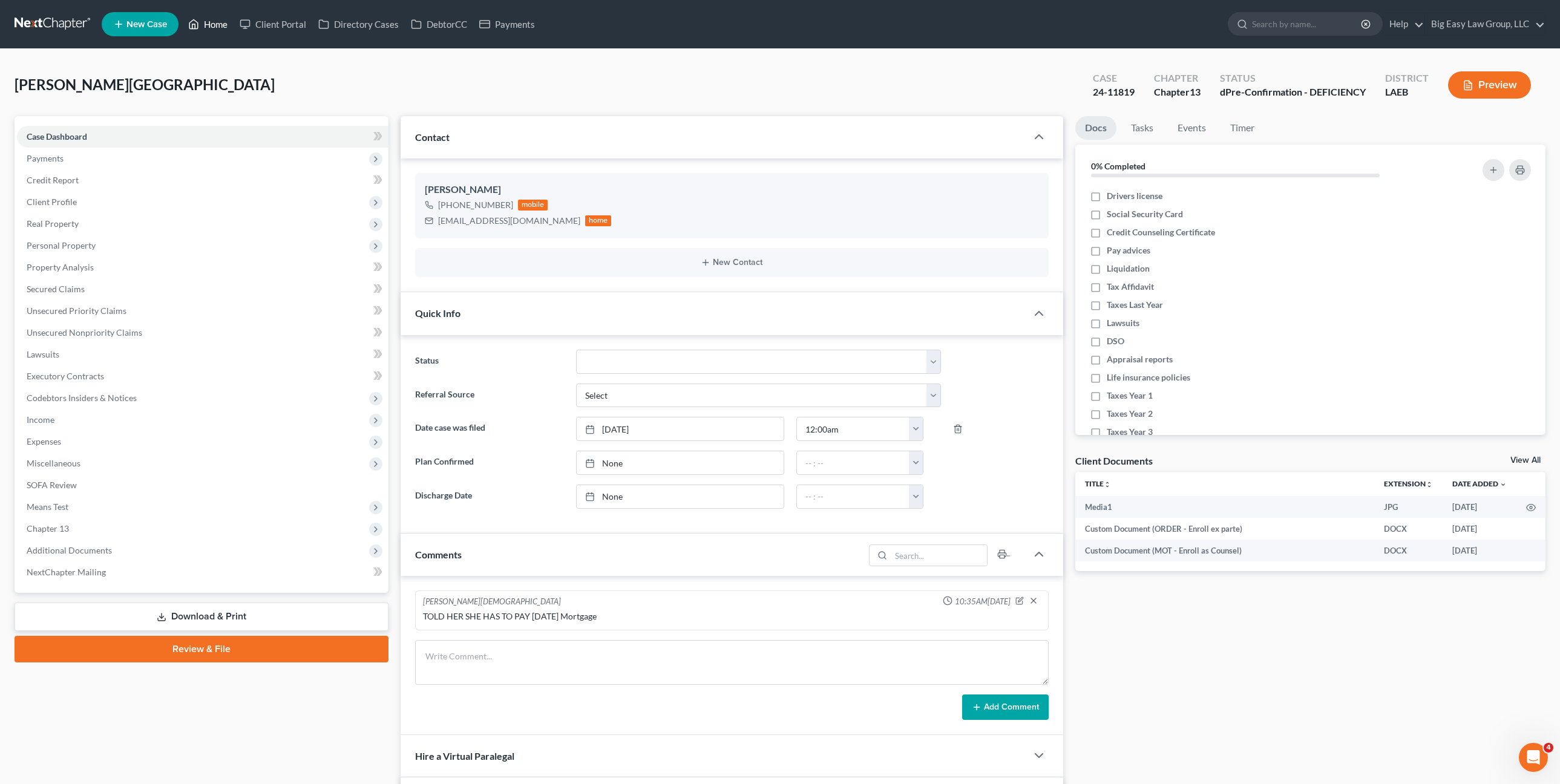
click at [224, 26] on link "Home" at bounding box center [207, 25] width 51 height 22
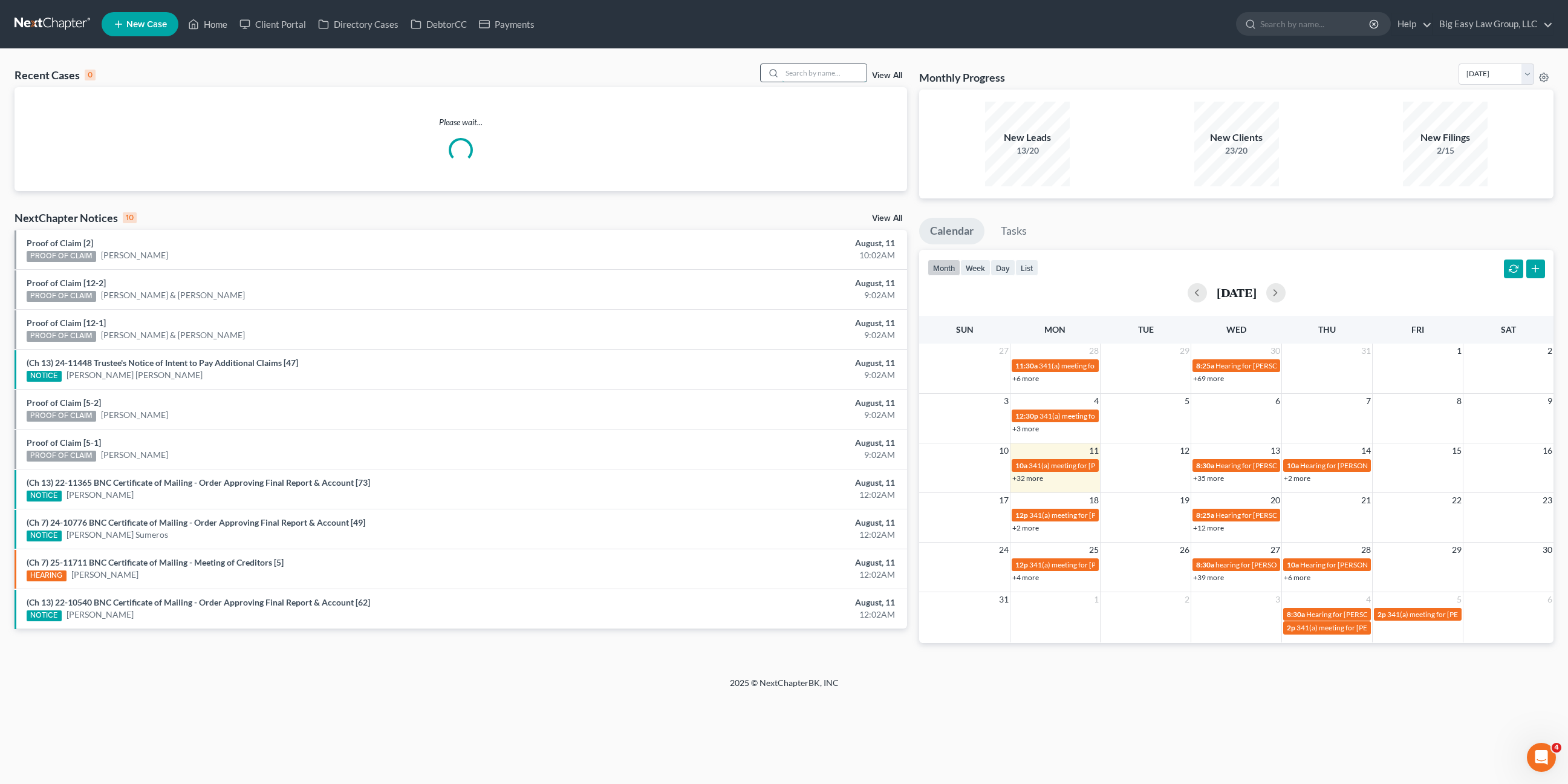
click at [834, 75] on input "search" at bounding box center [824, 73] width 85 height 18
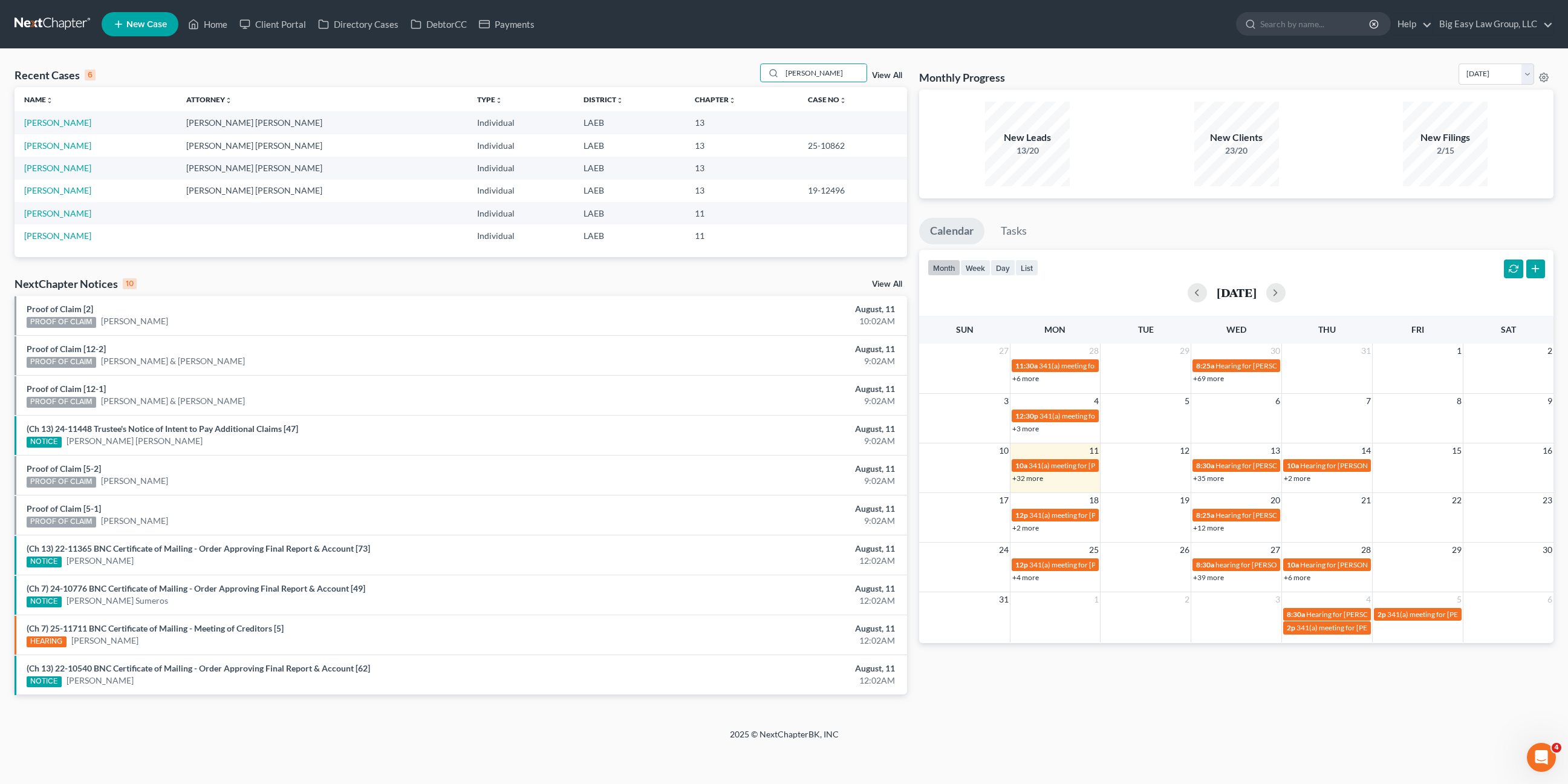
click at [753, 59] on div "Recent Cases 6 adams View All Name unfold_more expand_more expand_less Attorney…" at bounding box center [784, 389] width 1568 height 679
type input "fay"
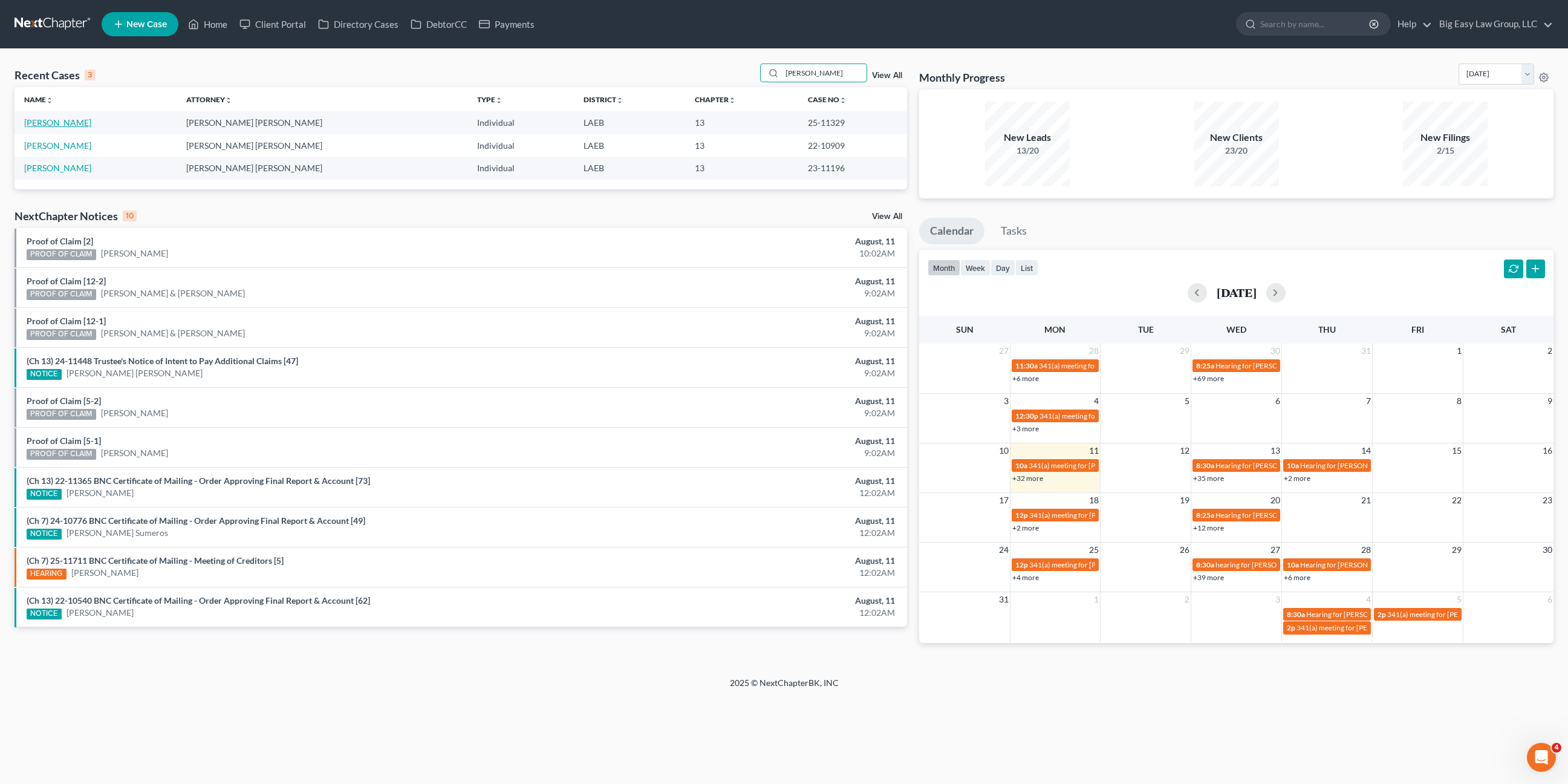
click at [44, 123] on link "[PERSON_NAME]" at bounding box center [57, 122] width 67 height 10
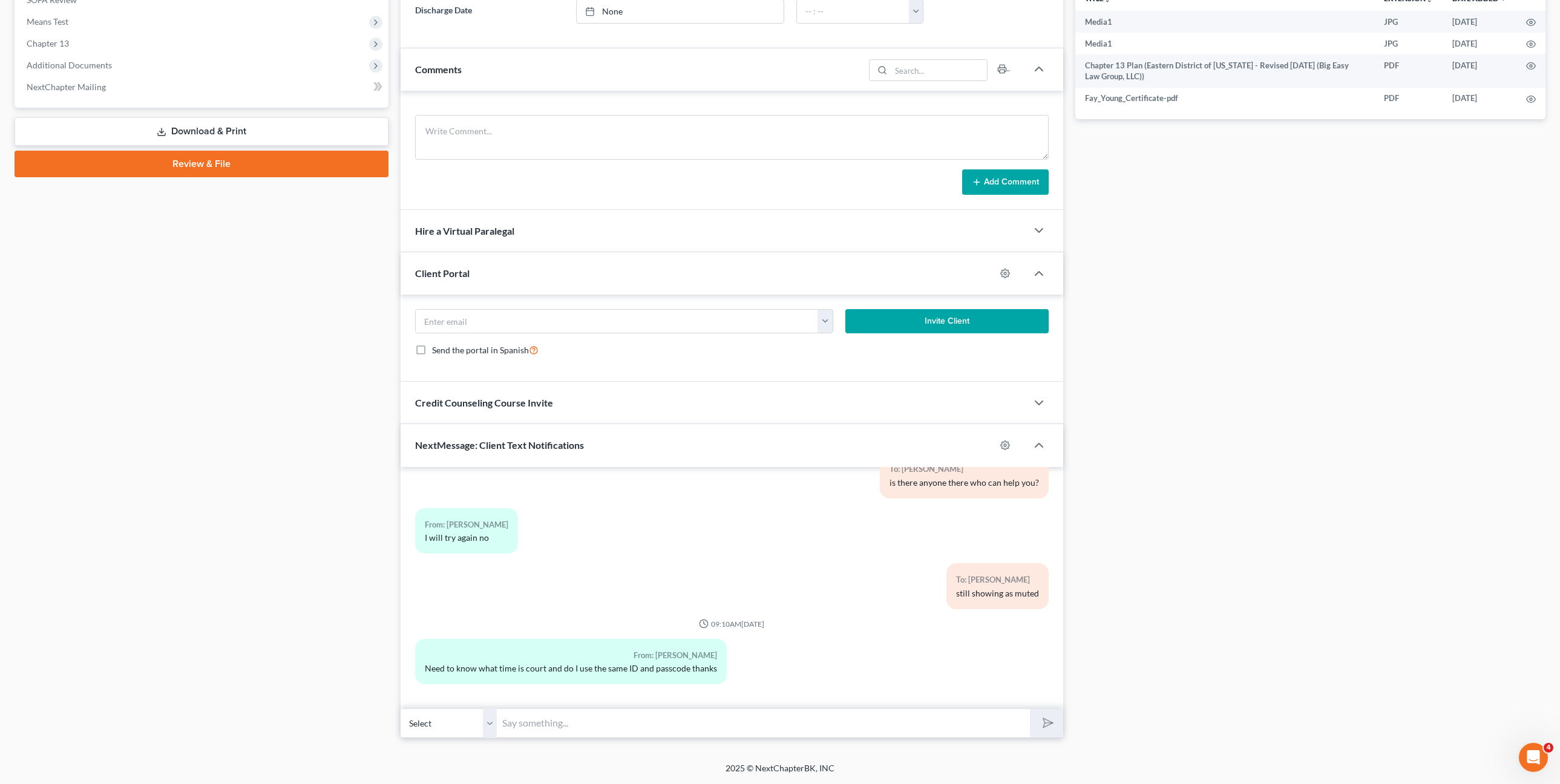
scroll to position [2014, 0]
click at [862, 725] on input "text" at bounding box center [763, 723] width 533 height 29
type input "12pm"
click at [1030, 709] on button "submit" at bounding box center [1046, 723] width 33 height 29
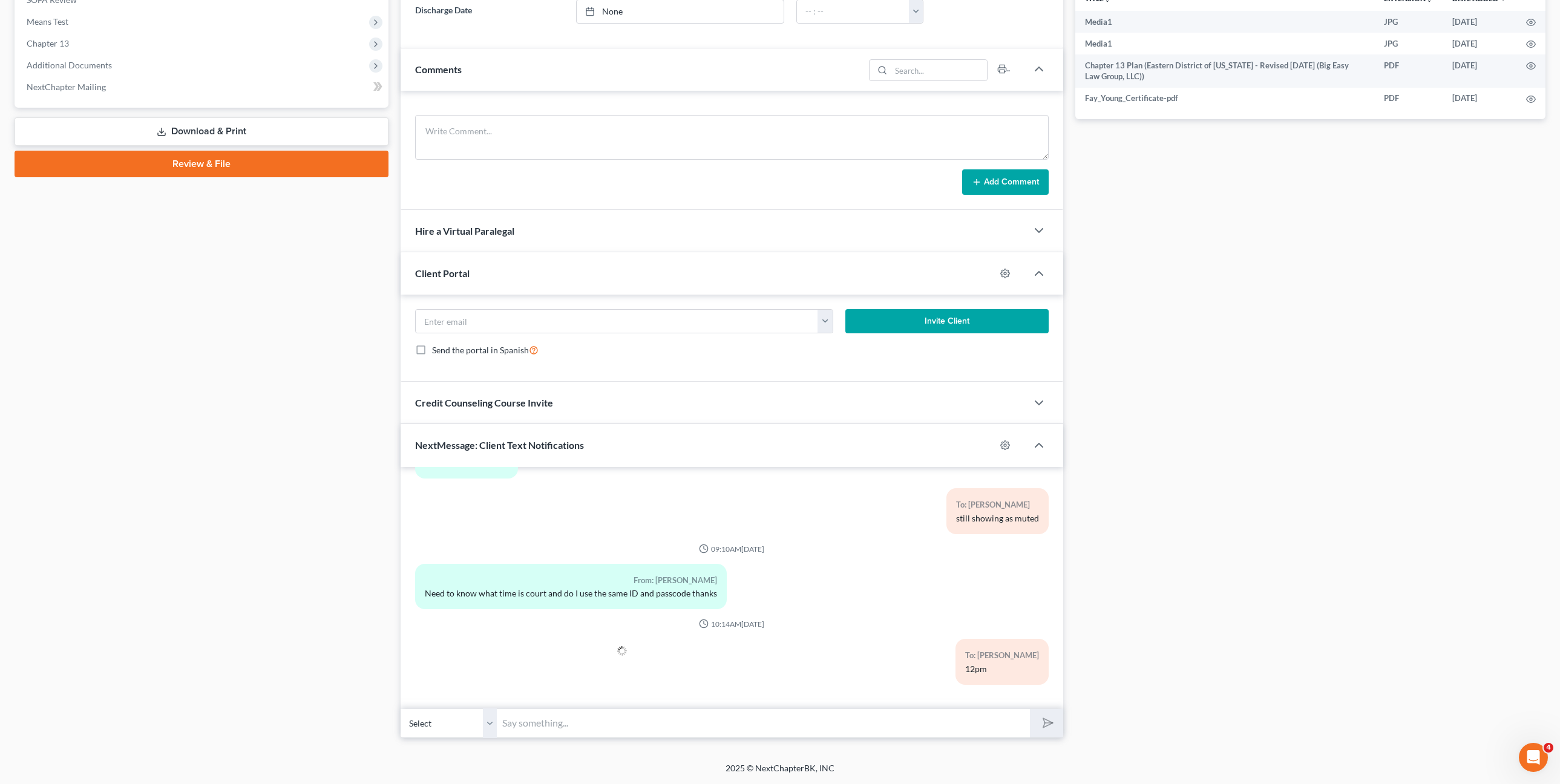
paste input "8899407701"
type input "8899407701"
drag, startPoint x: 564, startPoint y: 718, endPoint x: 495, endPoint y: 706, distance: 70.0
click at [495, 706] on div "11:04AM, 03/24/2025 To: Fay Young text here To: Fay Young Text STOP to stop rec…" at bounding box center [732, 602] width 663 height 271
paste input "8/11/2025 at 12:00 PM by Zoom - Beaulieu Jr: Meeting ID 995 140 8046, Passcode …"
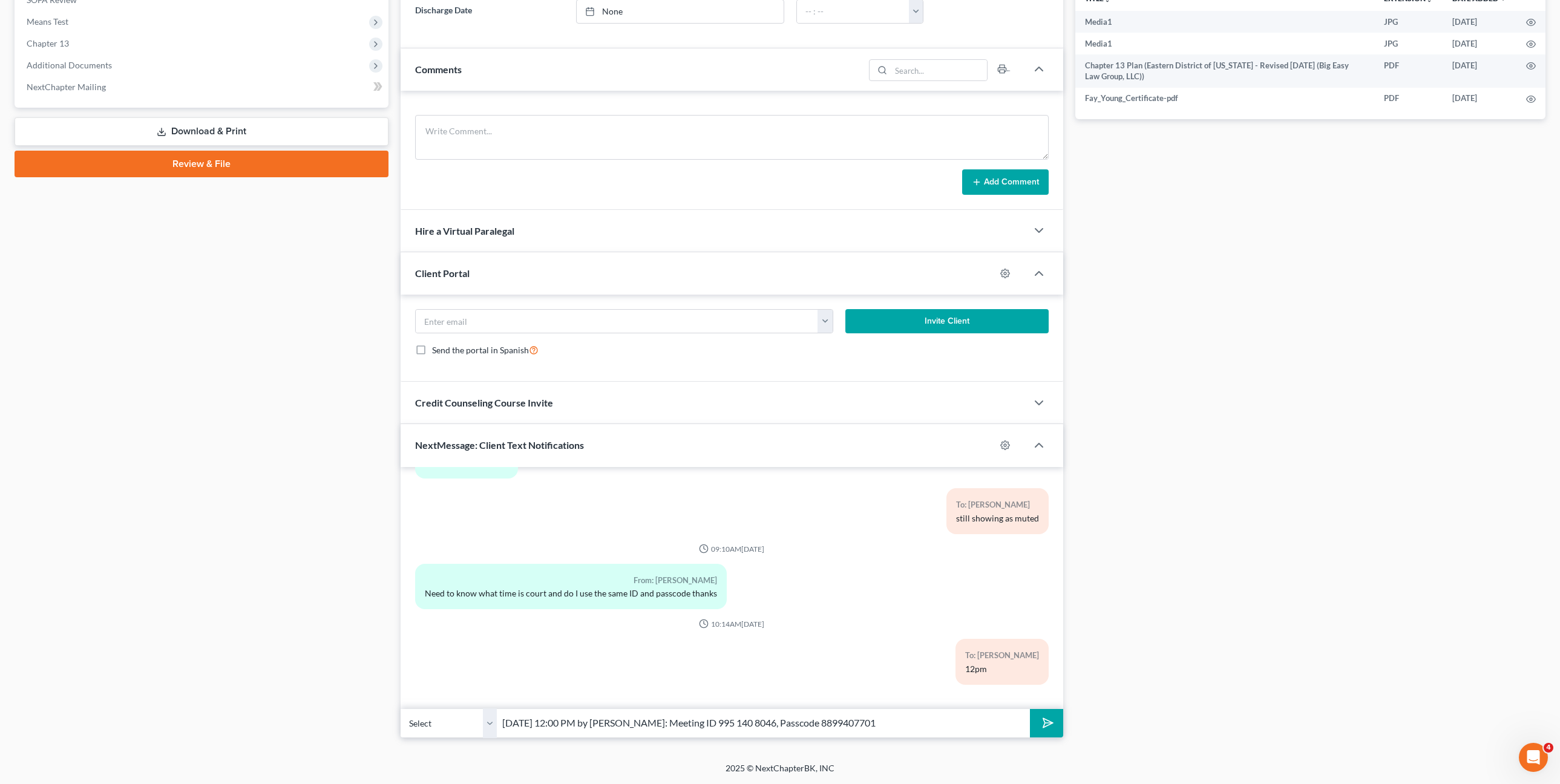
type input "8/11/2025 at 12:00 PM by Zoom - Beaulieu Jr: Meeting ID 995 140 8046, Passcode …"
click at [1030, 709] on button "submit" at bounding box center [1046, 723] width 33 height 29
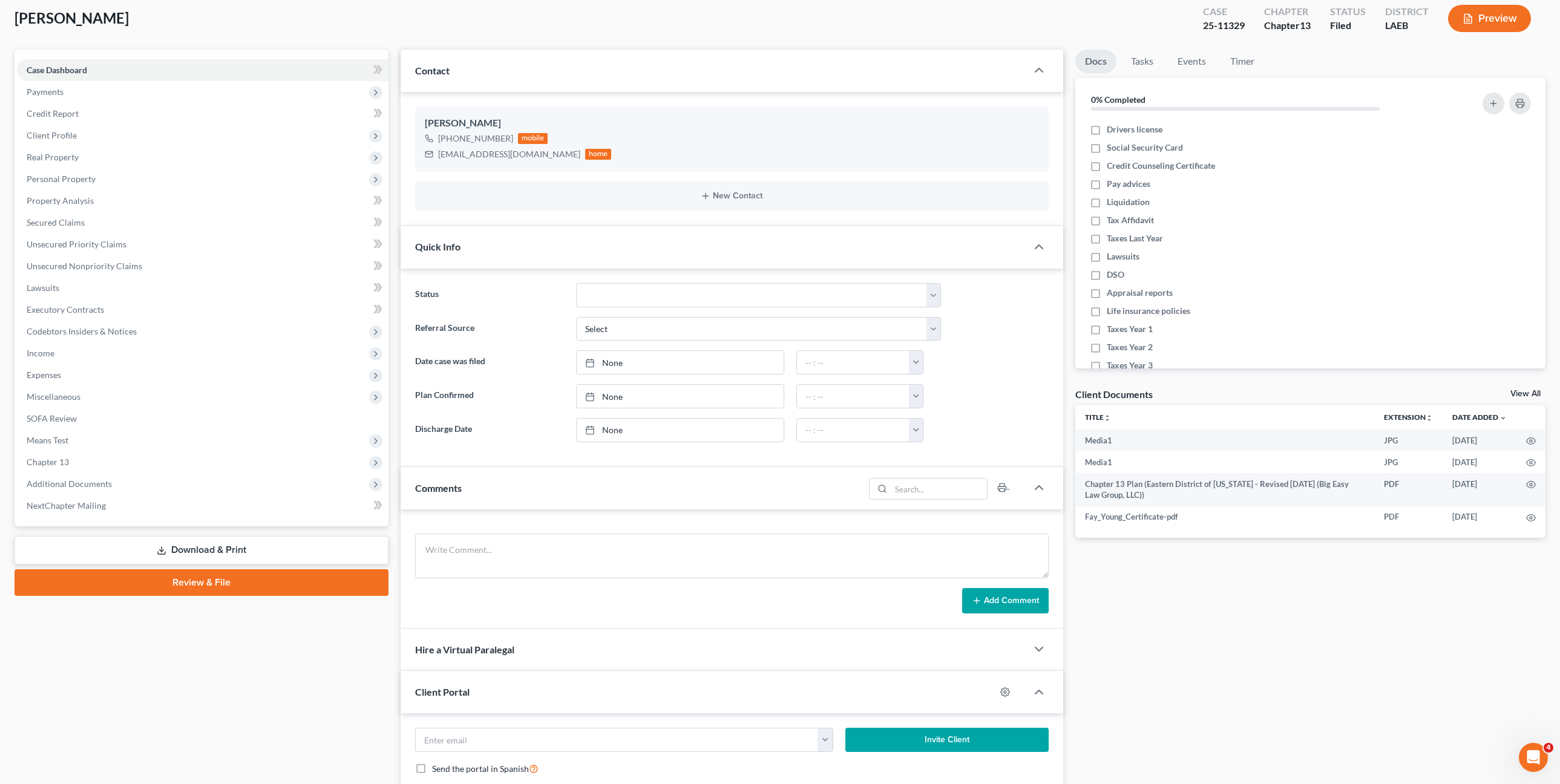
scroll to position [0, 0]
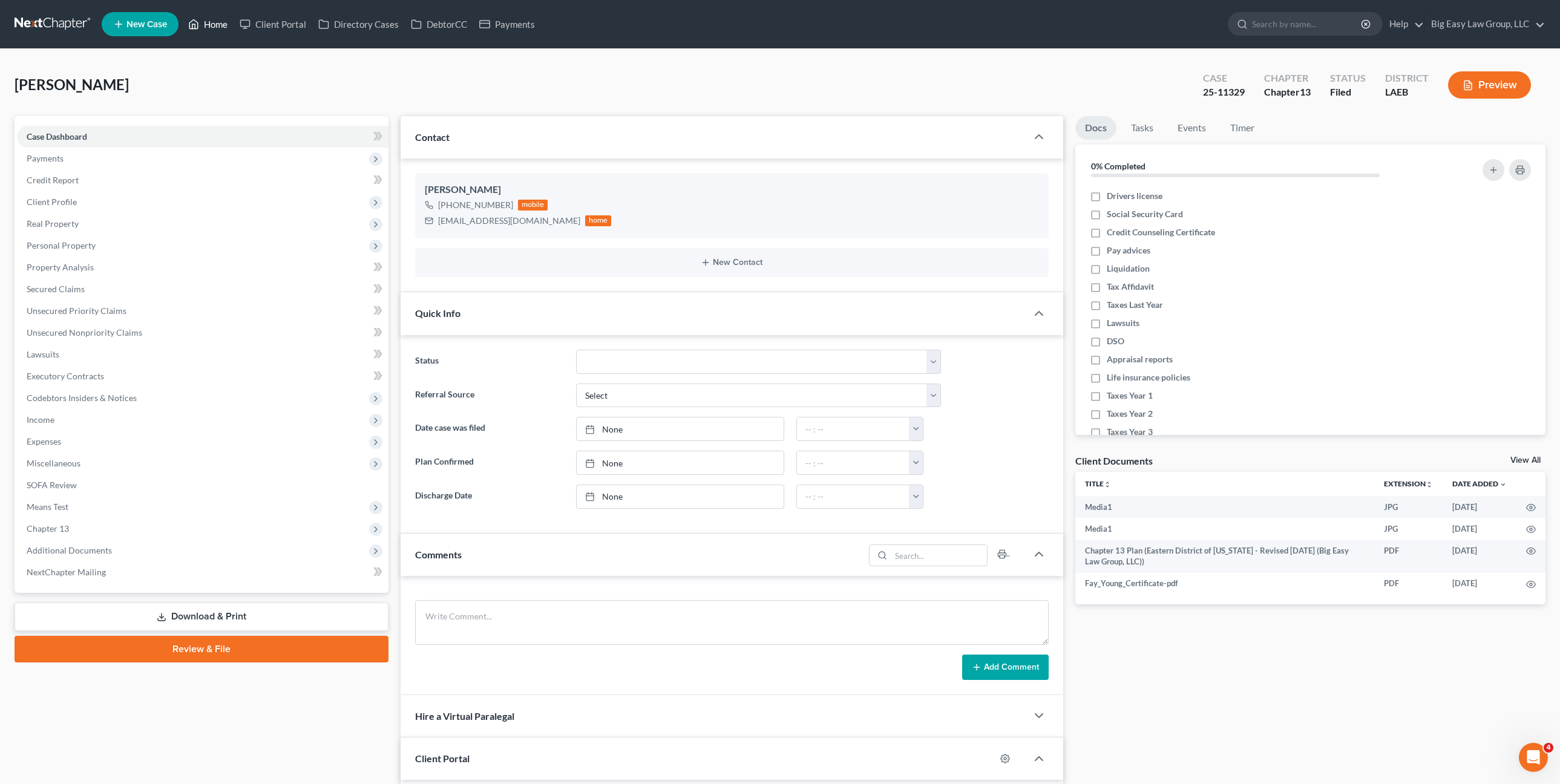
click at [215, 29] on link "Home" at bounding box center [207, 25] width 51 height 22
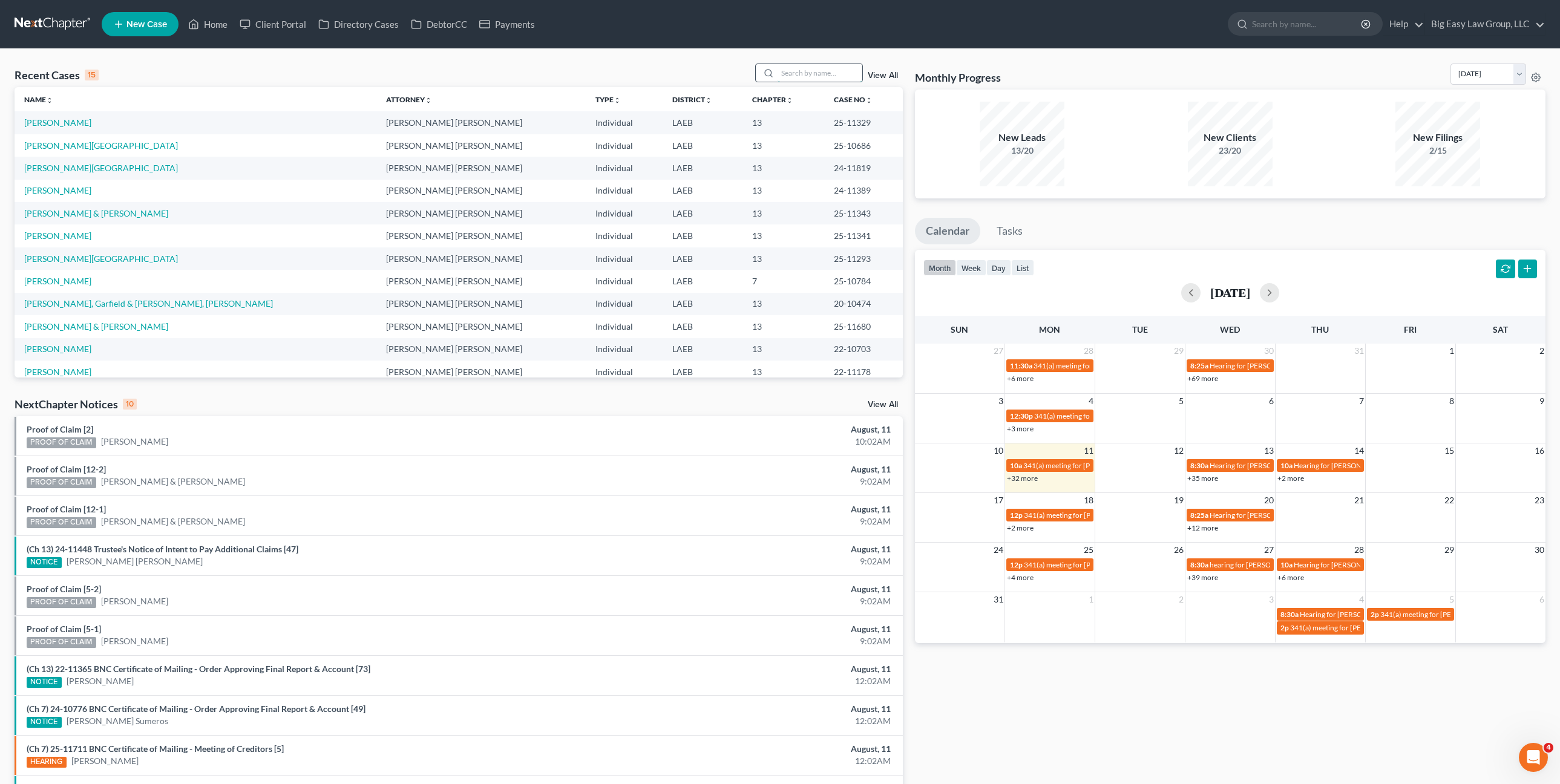
click at [840, 72] on input "search" at bounding box center [820, 73] width 85 height 18
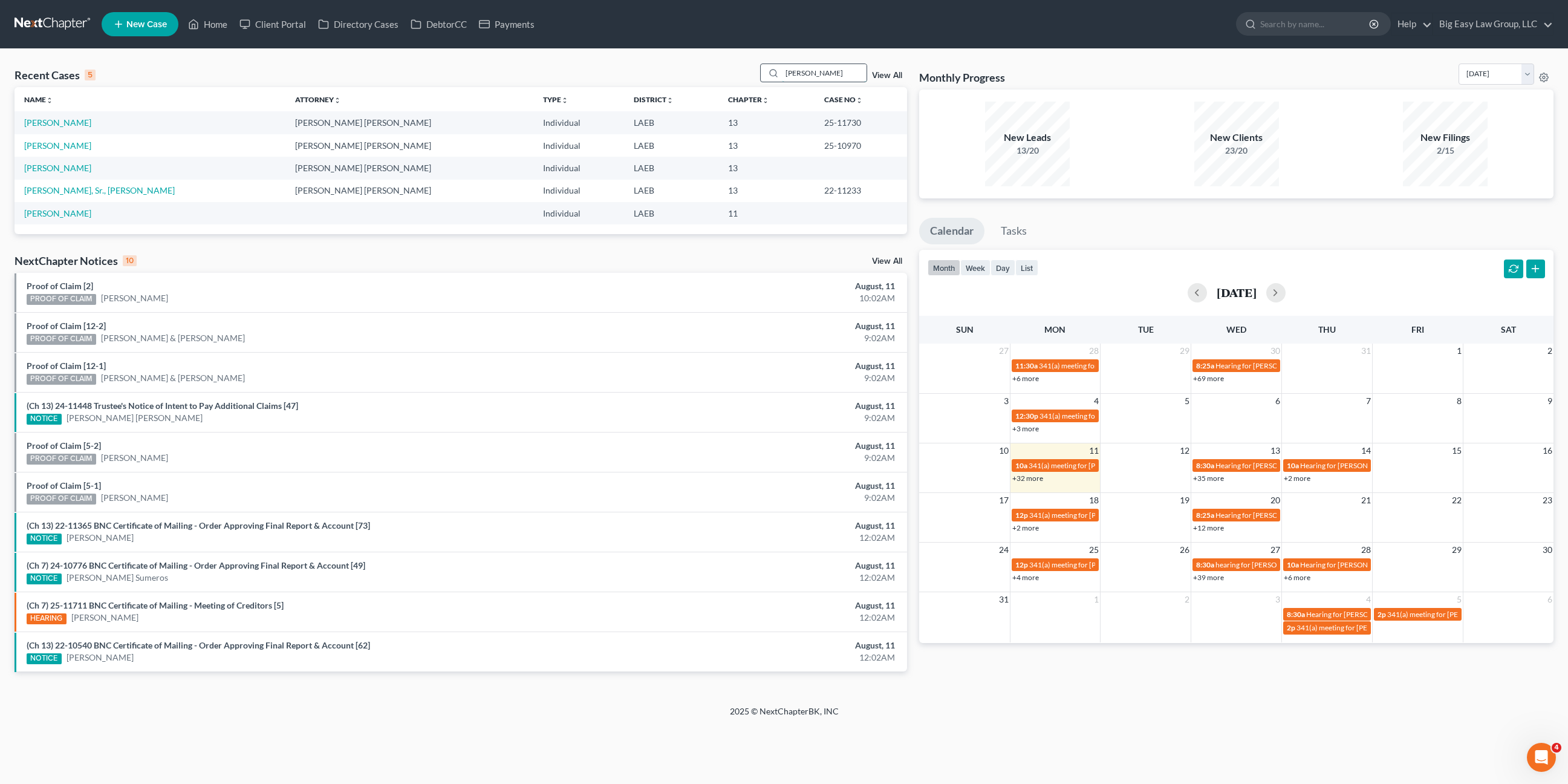
click at [809, 76] on input "robinson" at bounding box center [824, 73] width 85 height 18
drag, startPoint x: 843, startPoint y: 73, endPoint x: 775, endPoint y: 63, distance: 68.7
click at [781, 65] on div "robinson" at bounding box center [814, 73] width 108 height 19
type input "[PERSON_NAME]"
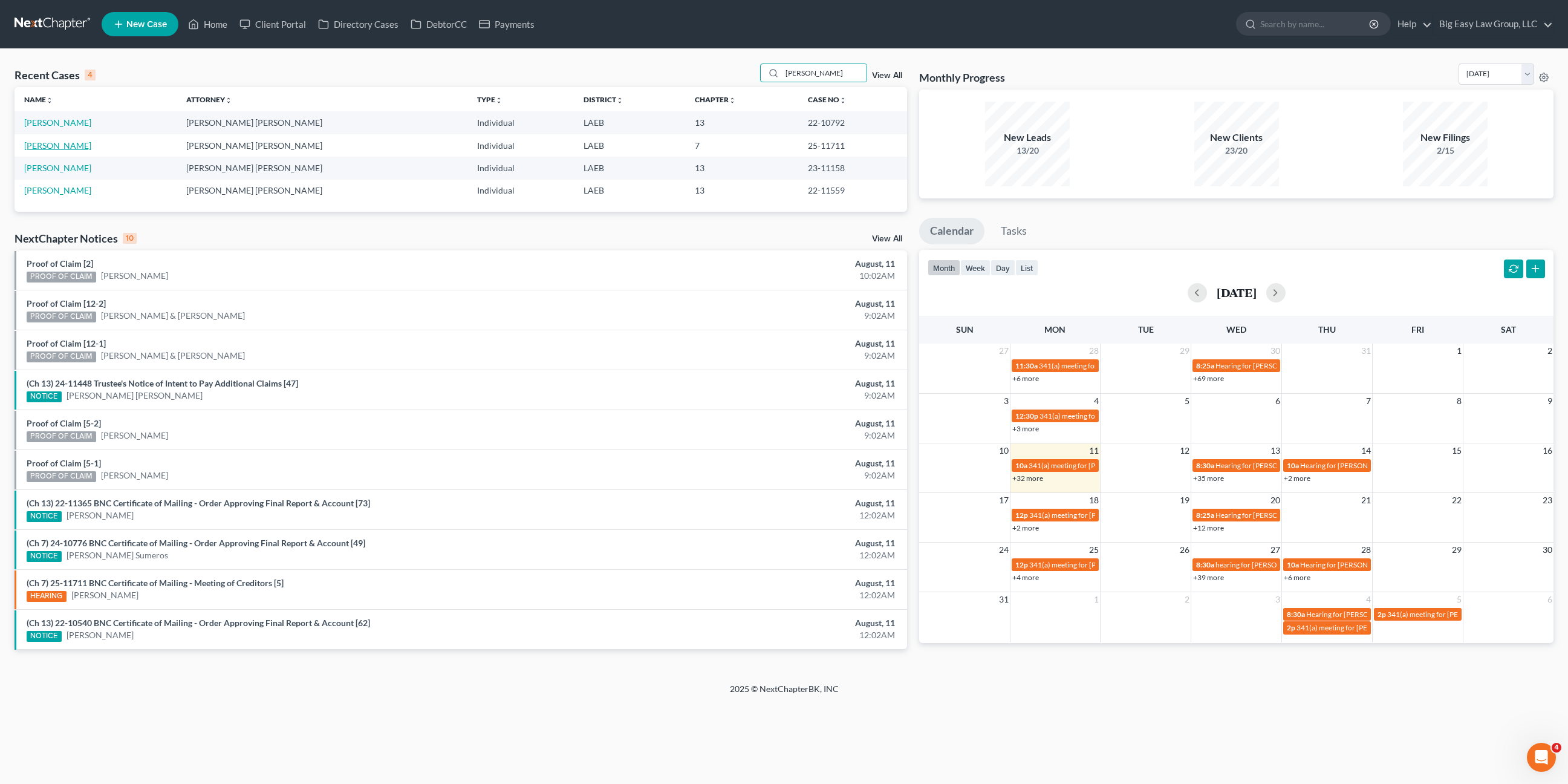
click at [65, 147] on link "[PERSON_NAME]" at bounding box center [57, 145] width 67 height 10
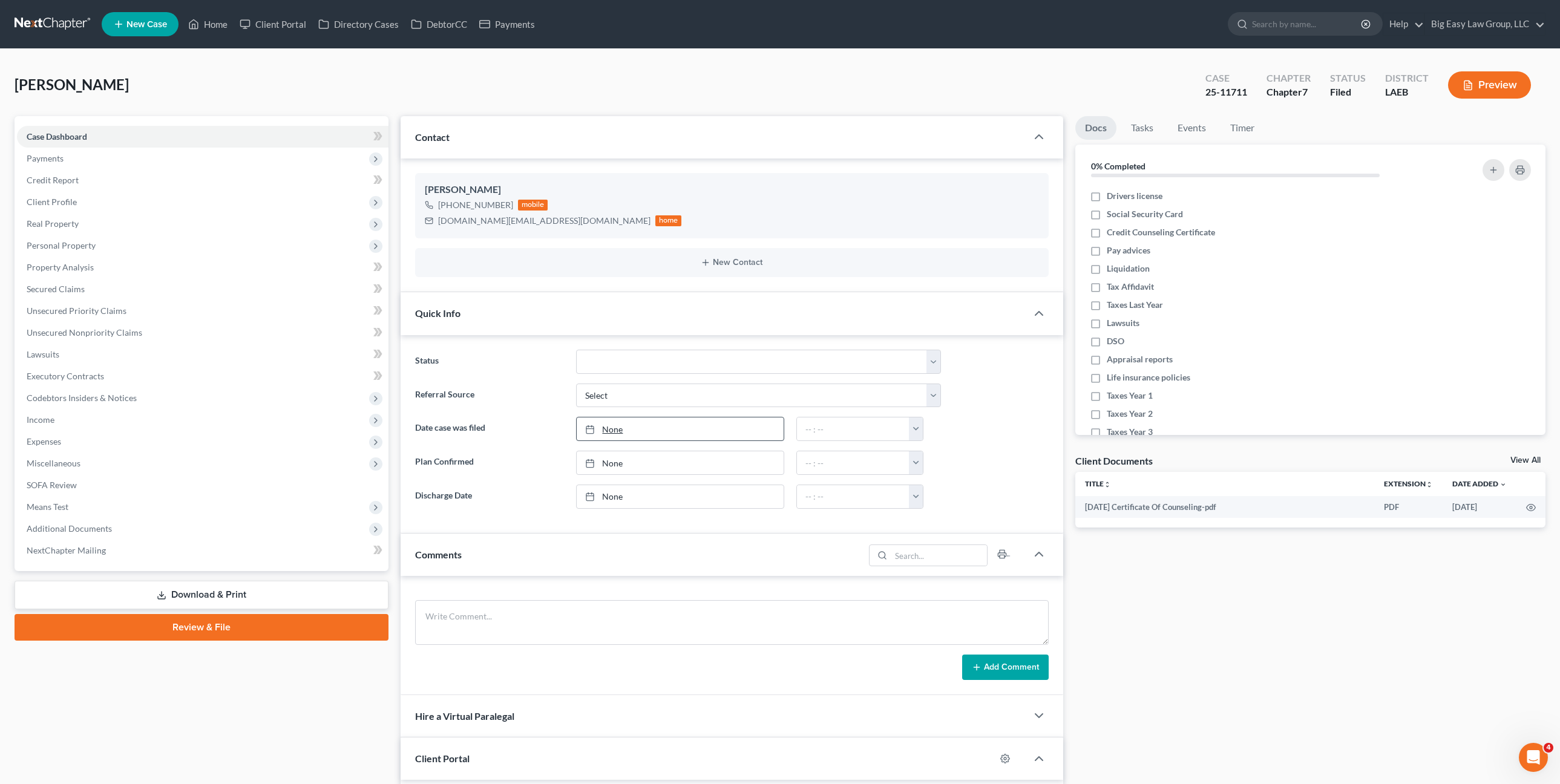
scroll to position [420, 0]
click at [161, 530] on span "Additional Documents" at bounding box center [203, 528] width 372 height 22
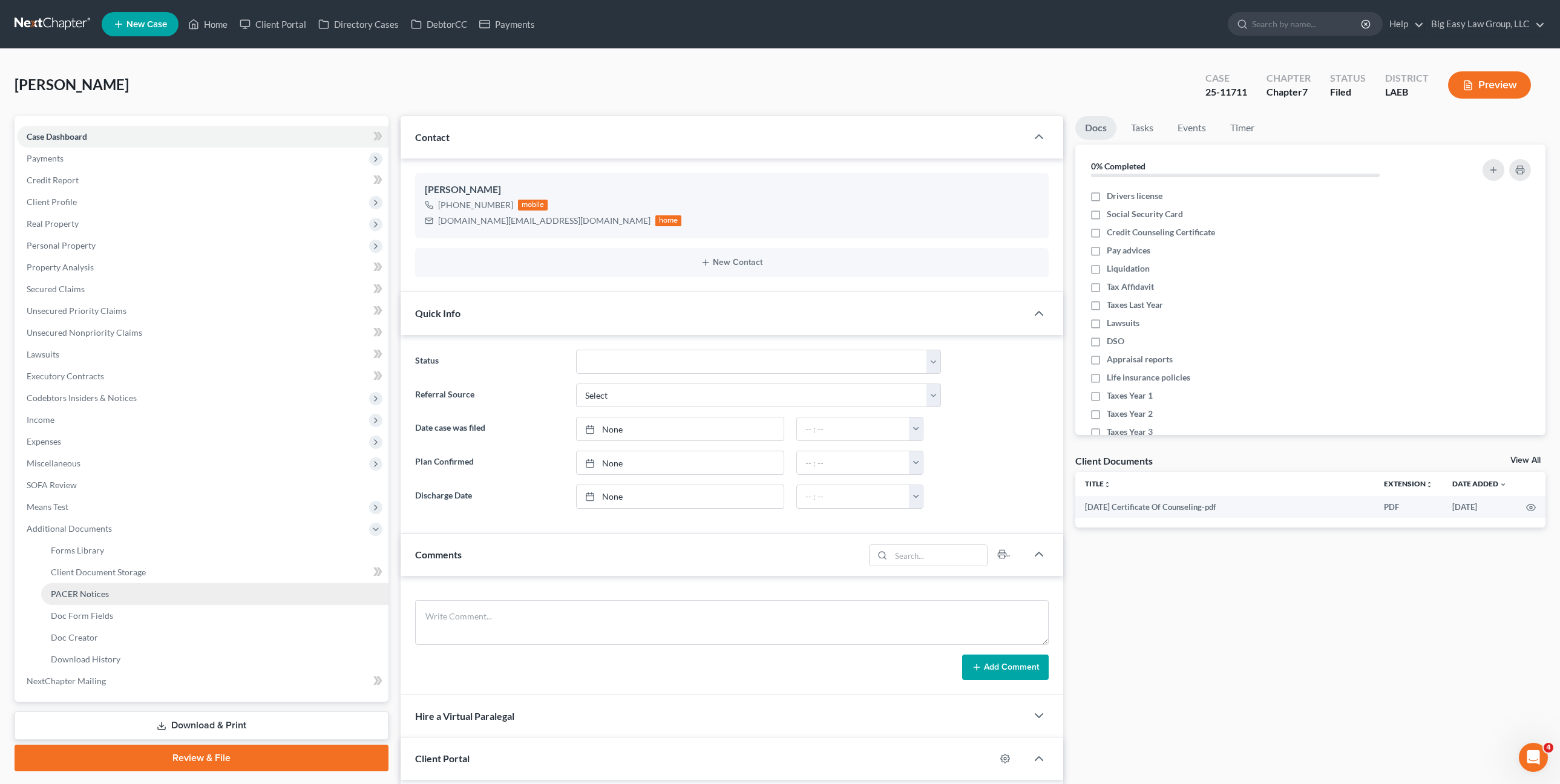
click at [87, 599] on link "PACER Notices" at bounding box center [214, 594] width 347 height 22
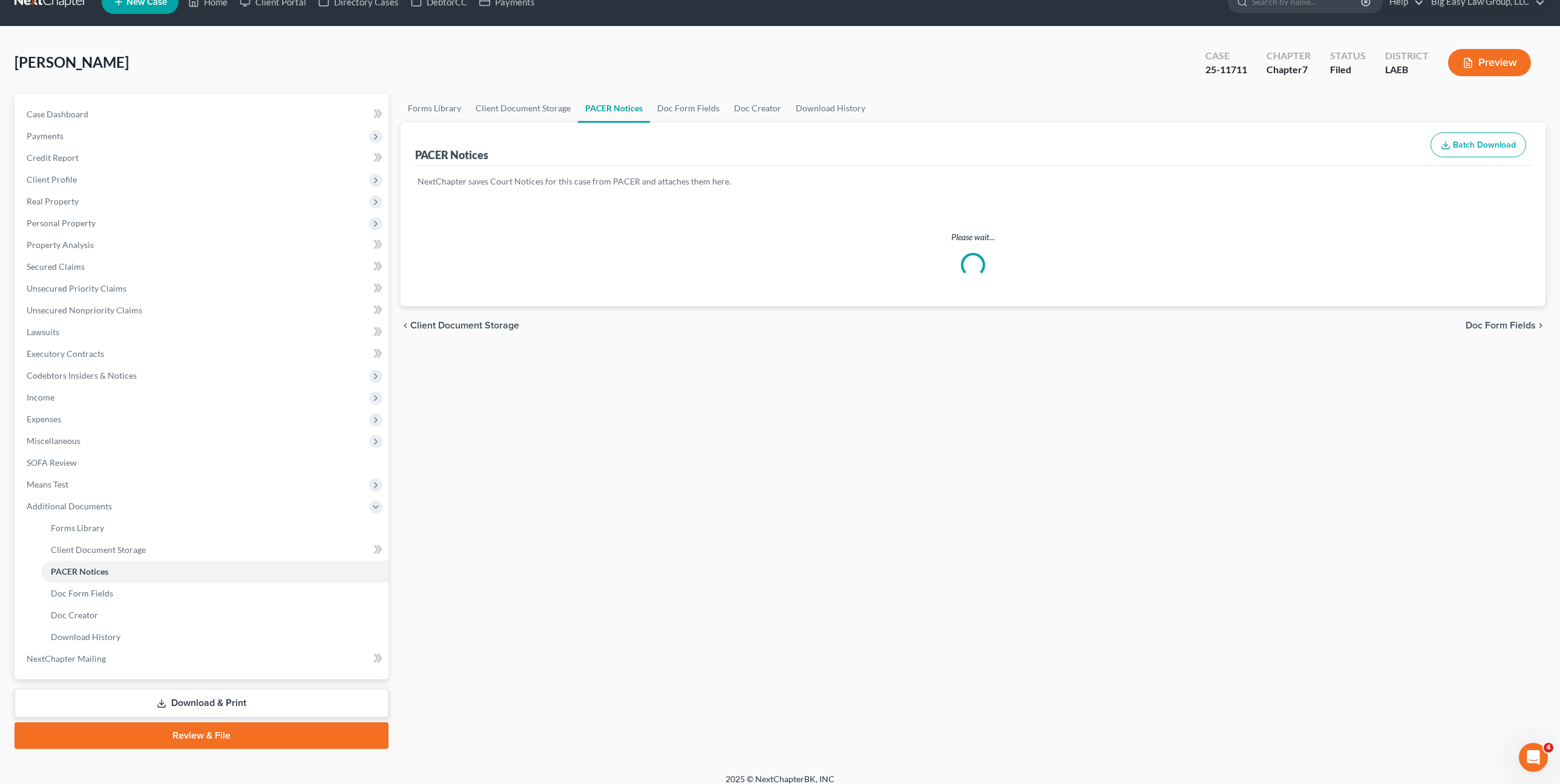
scroll to position [33, 0]
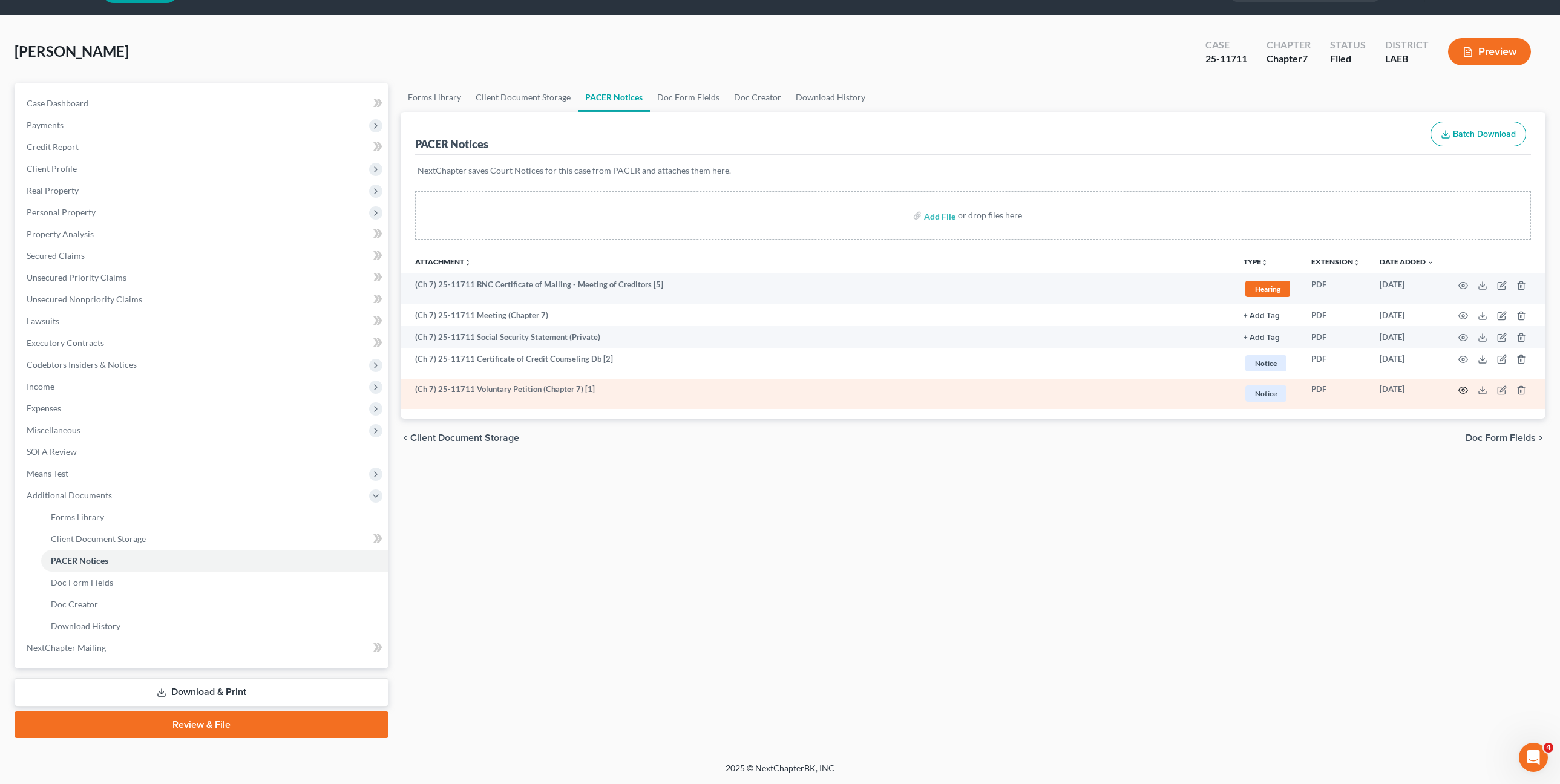
click at [1461, 387] on icon "button" at bounding box center [1463, 390] width 10 height 10
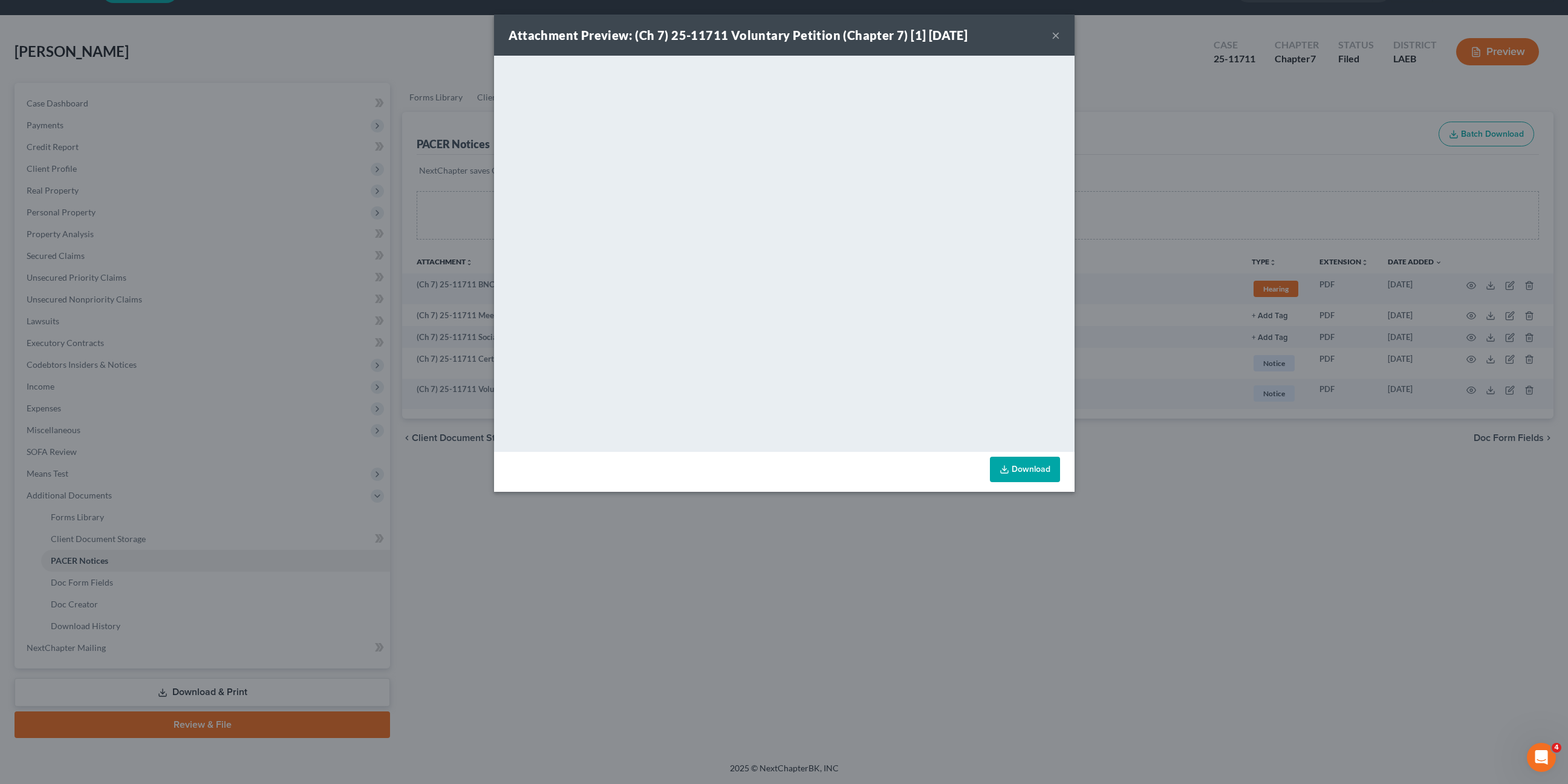
click at [1057, 37] on button "×" at bounding box center [1056, 35] width 8 height 14
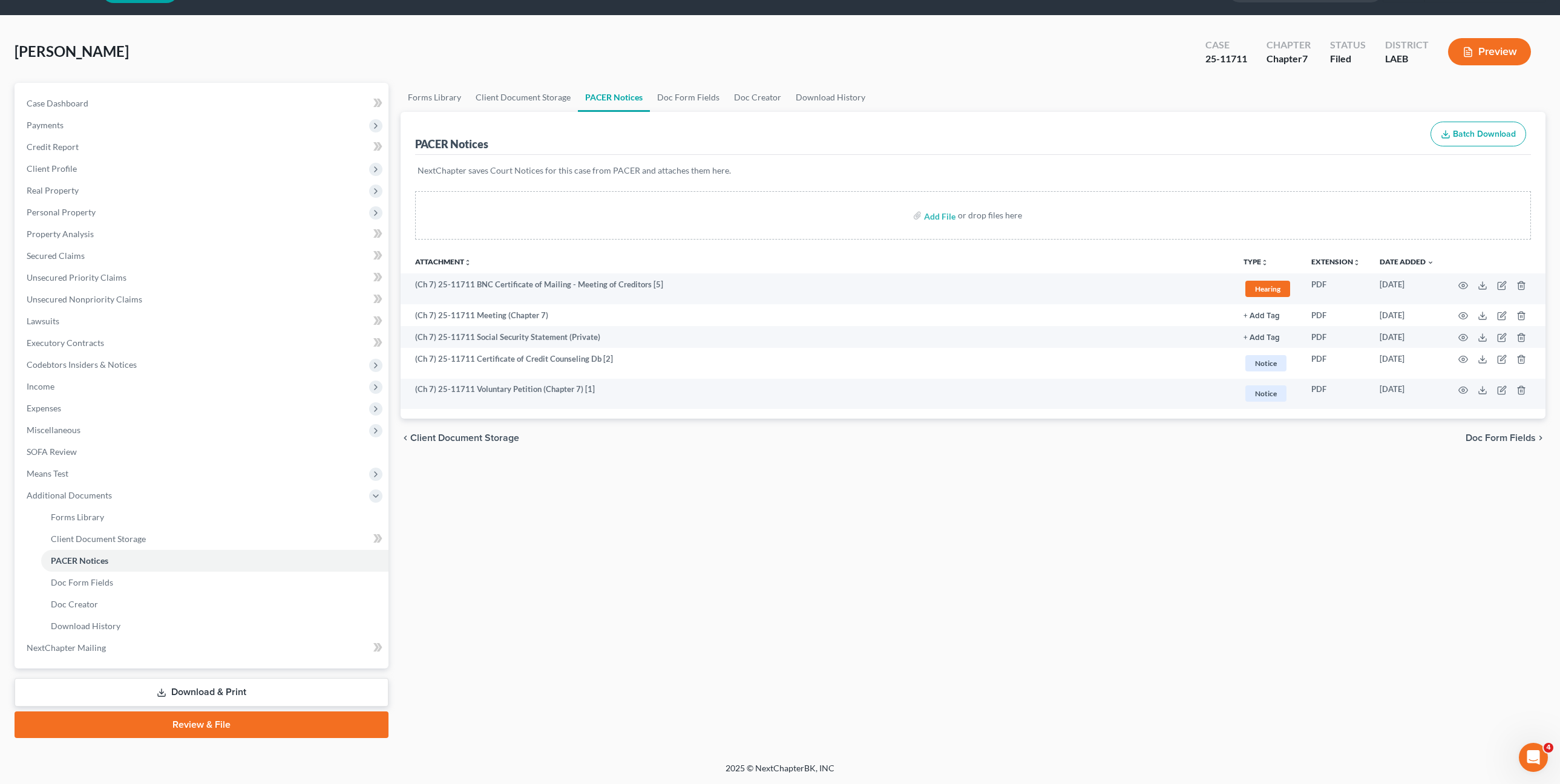
drag, startPoint x: 282, startPoint y: 58, endPoint x: 422, endPoint y: 171, distance: 179.9
click at [282, 58] on div "Martin, Kayla Upgraded Case 25-11711 Chapter Chapter 7 Status Filed District LA…" at bounding box center [780, 56] width 1531 height 52
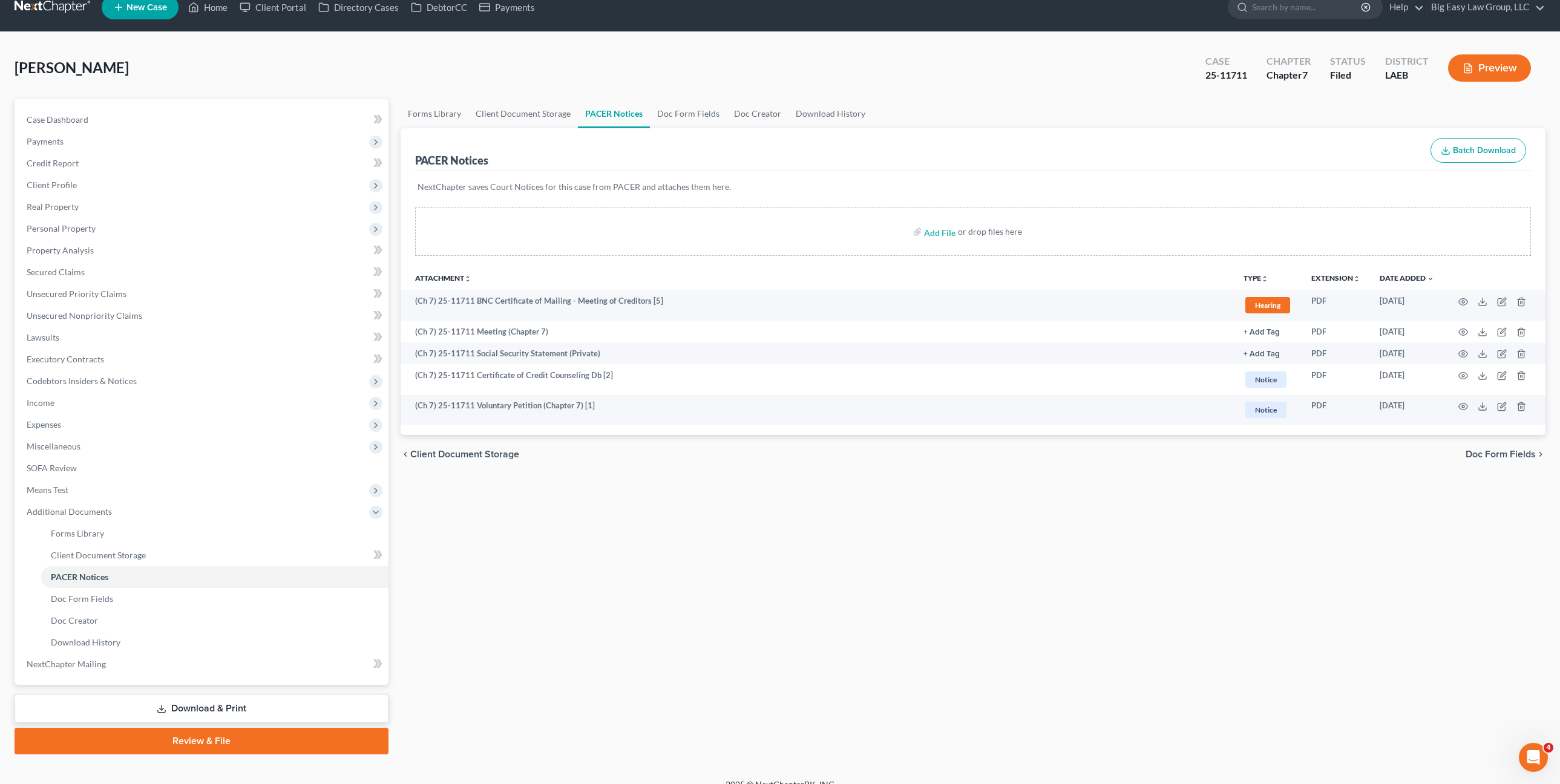
scroll to position [0, 0]
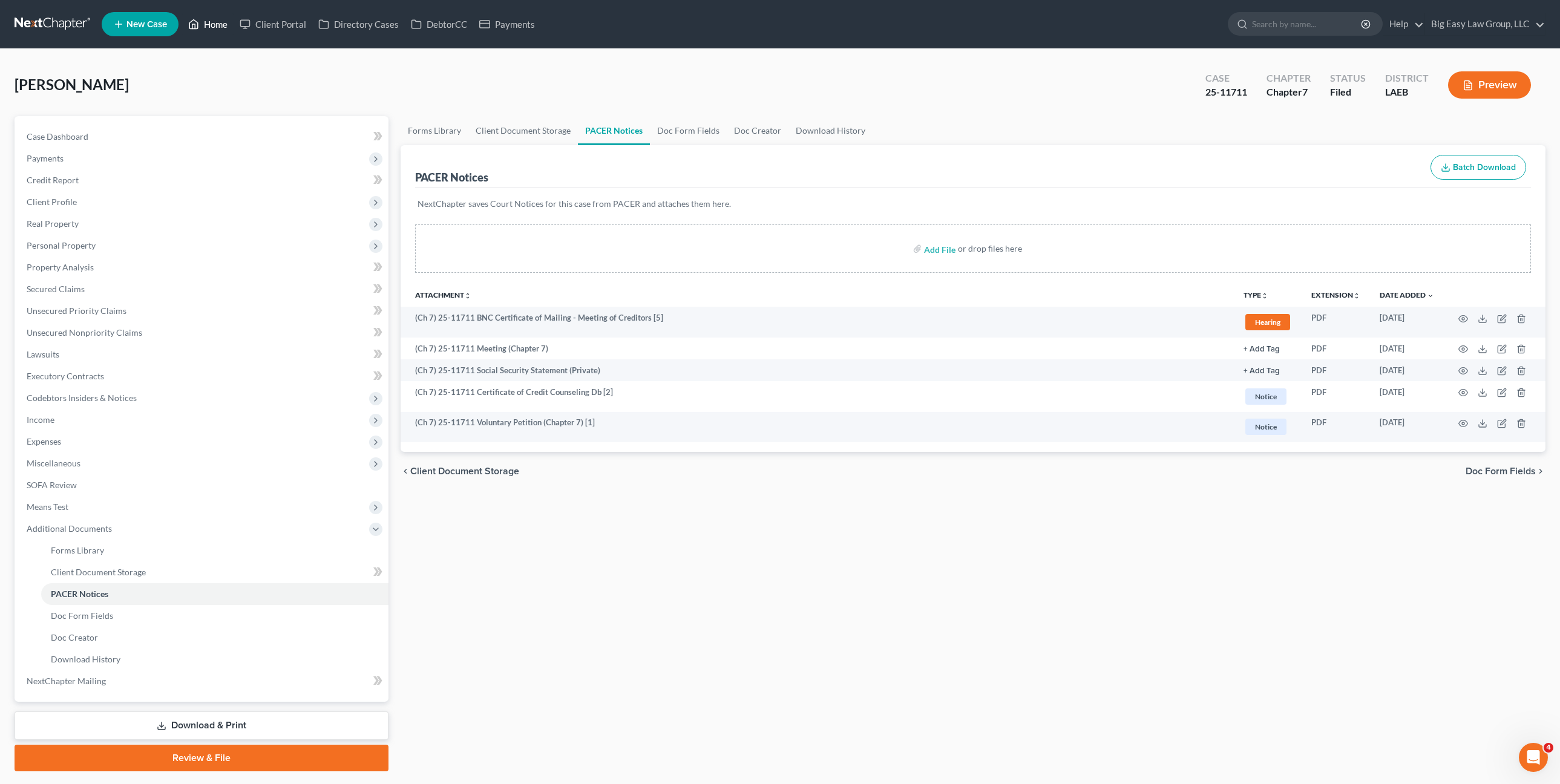
click at [226, 24] on link "Home" at bounding box center [207, 25] width 51 height 22
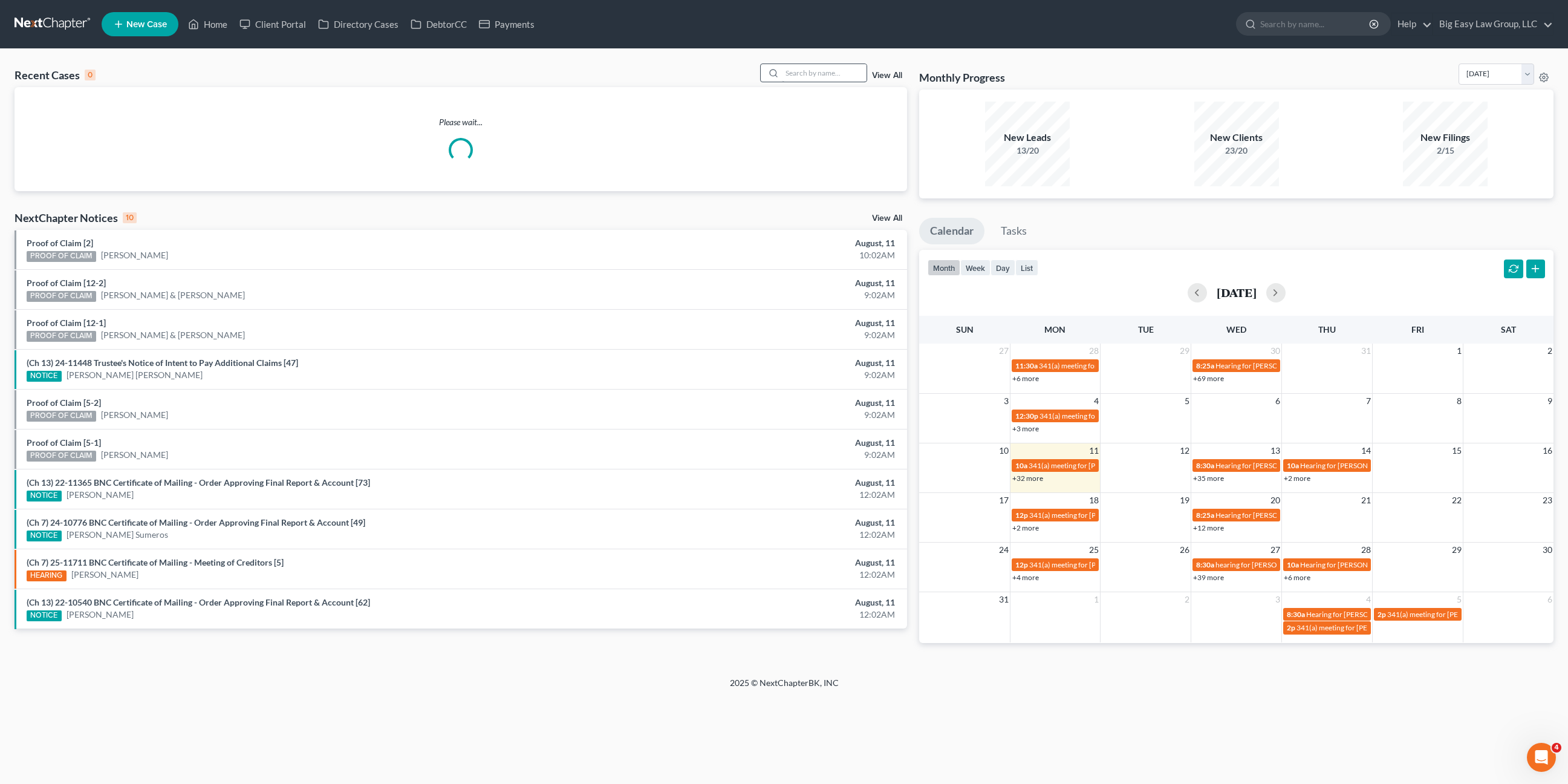
click at [807, 63] on div "Recent Cases 0 View All Please wait... NextChapter Notices 10 View All Proof of…" at bounding box center [784, 363] width 1568 height 628
click at [817, 71] on input "search" at bounding box center [824, 73] width 85 height 18
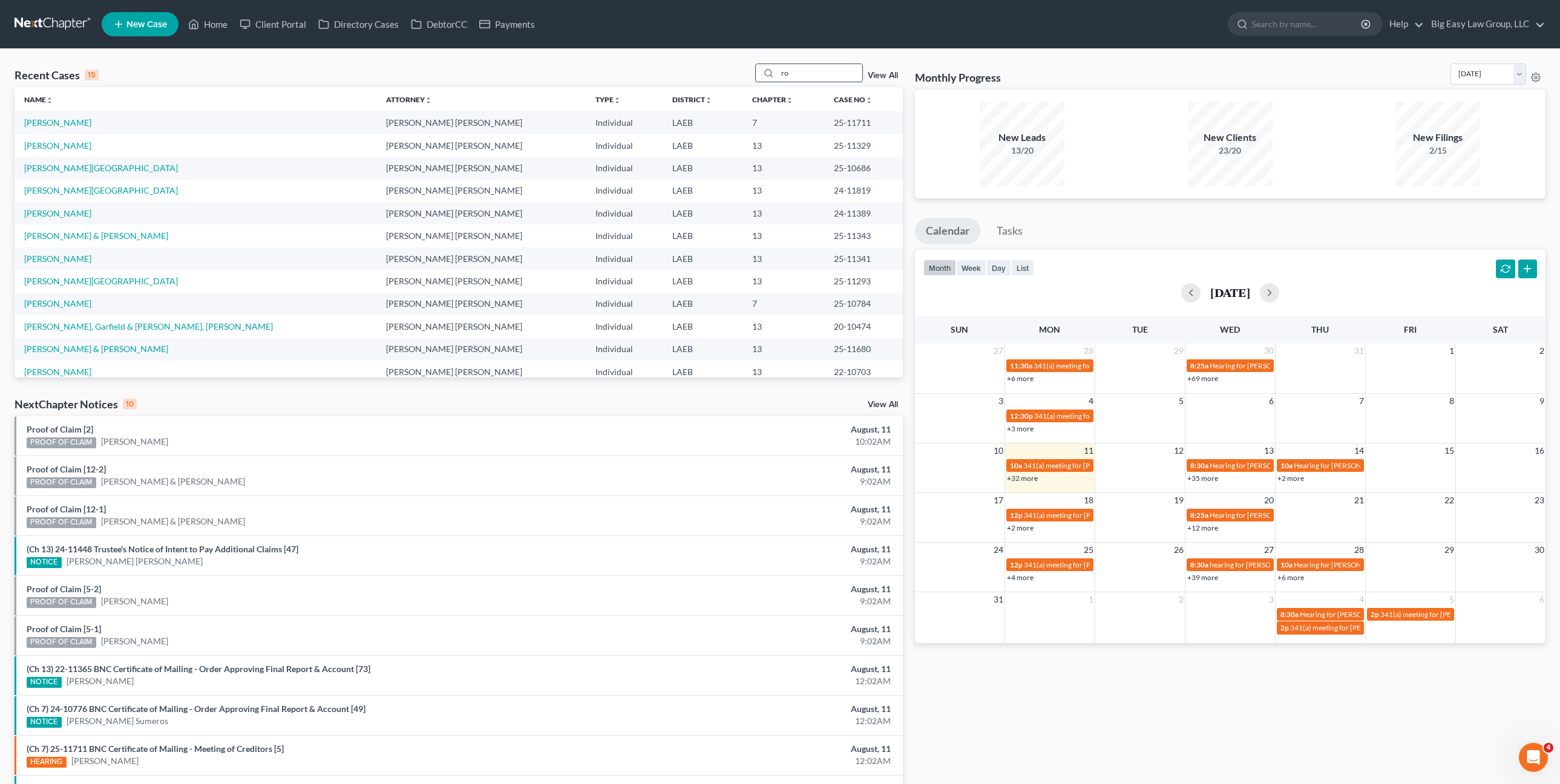
type input "r"
type input "e"
type input "robinson"
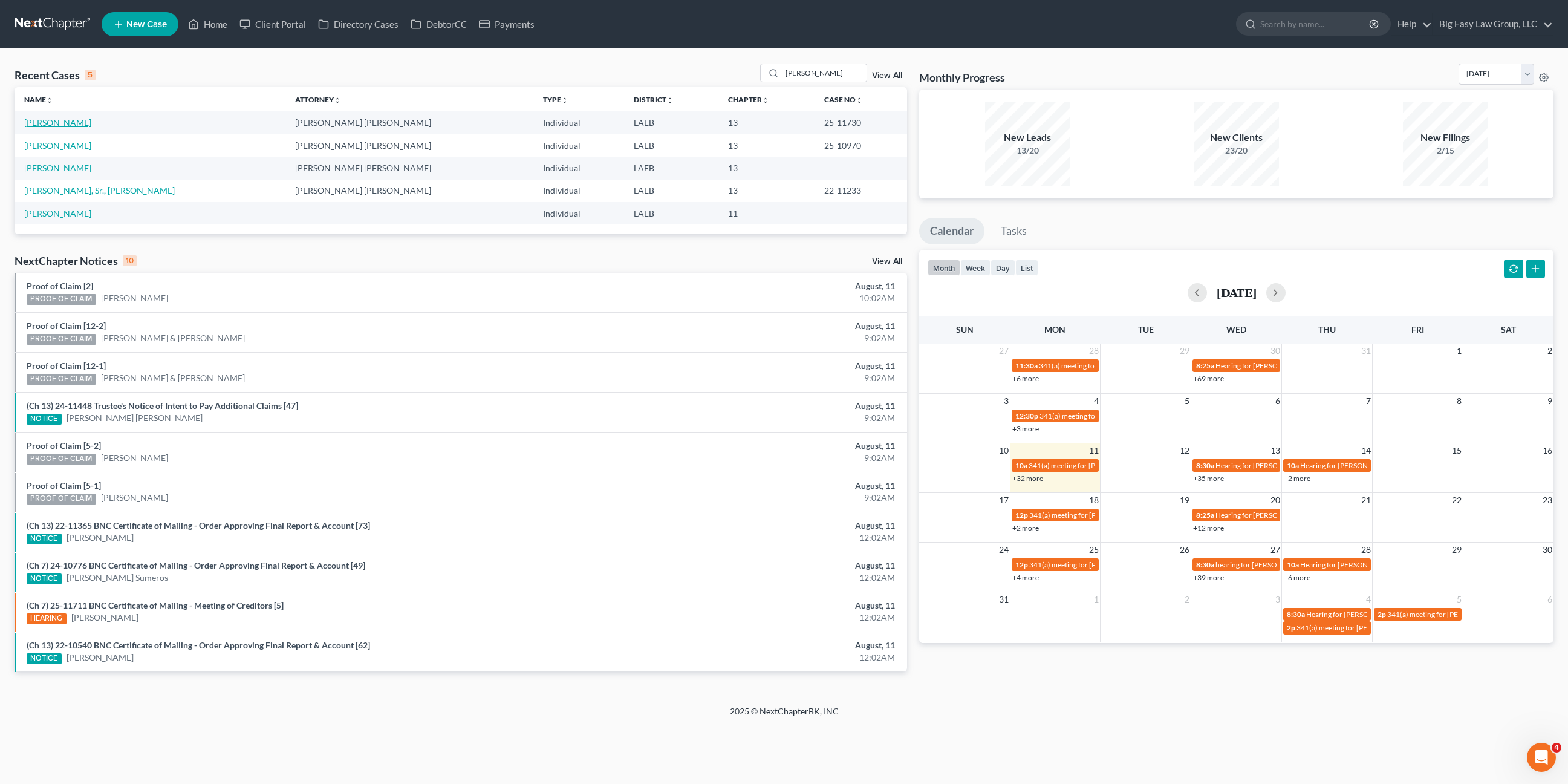
click at [70, 126] on link "[PERSON_NAME]" at bounding box center [57, 122] width 67 height 10
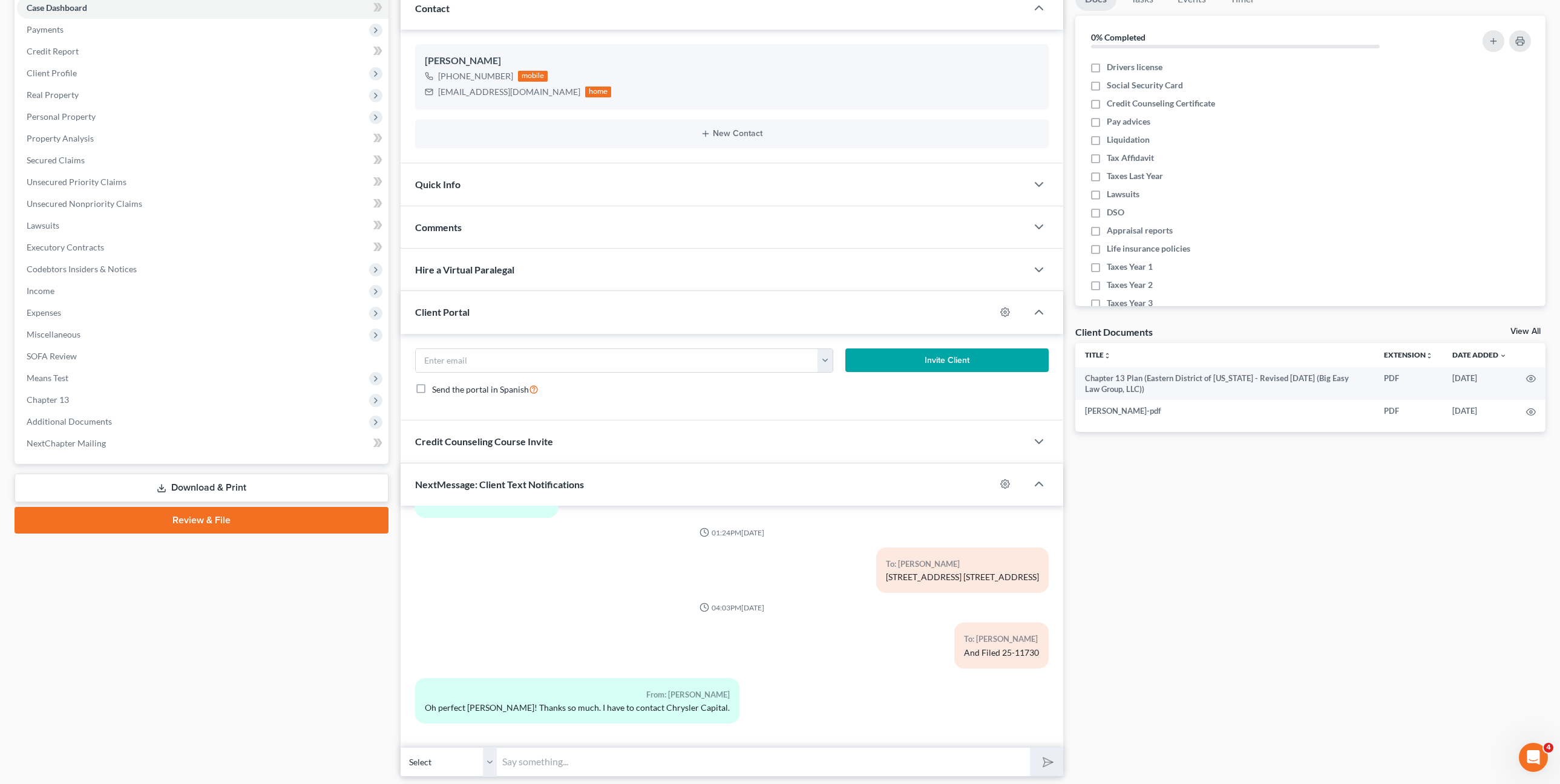
scroll to position [168, 0]
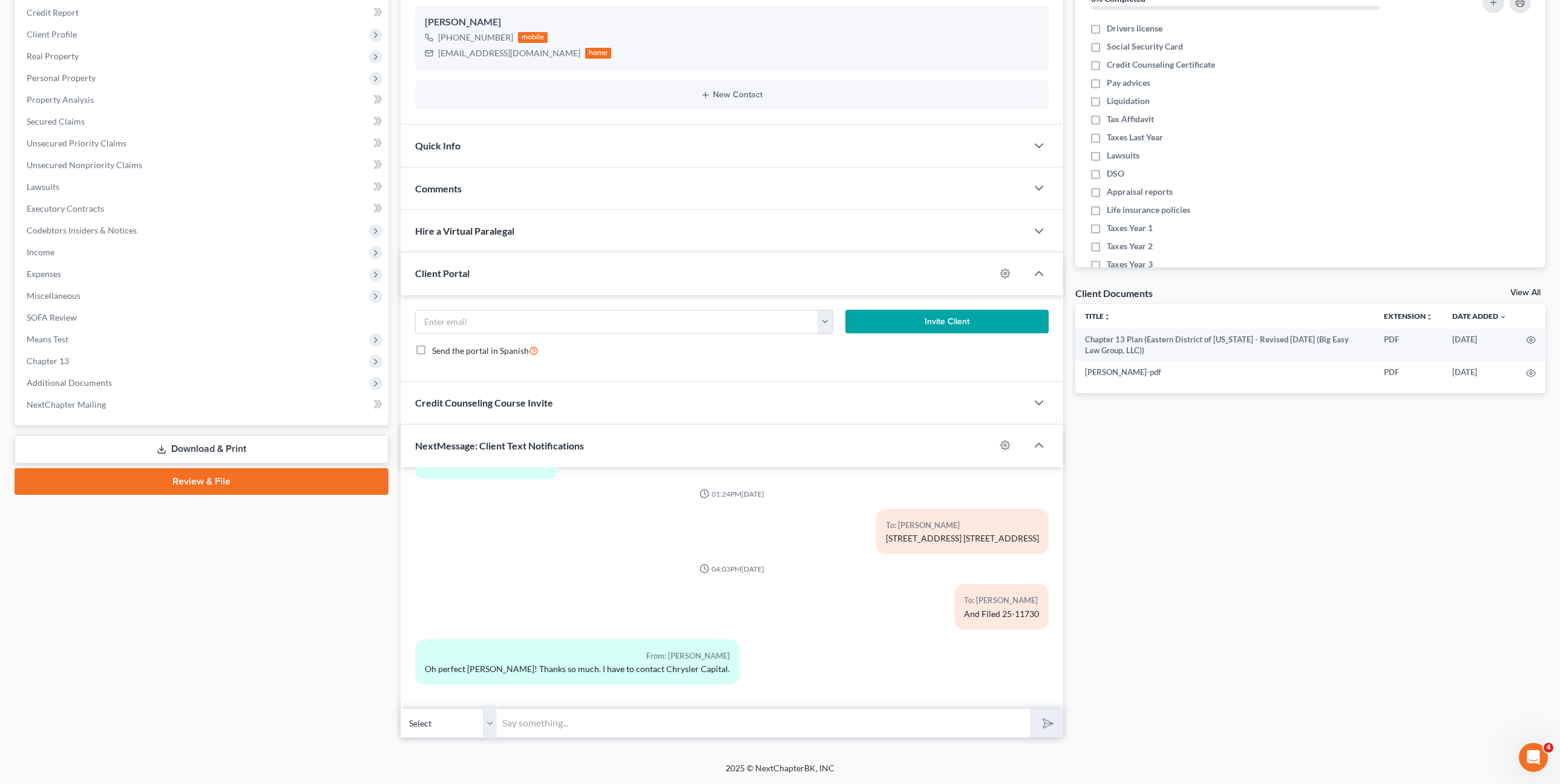
click at [618, 722] on input "text" at bounding box center [763, 723] width 533 height 29
click at [916, 635] on div "To: Michelle Robinson And Filed 25-11730" at bounding box center [840, 611] width 431 height 55
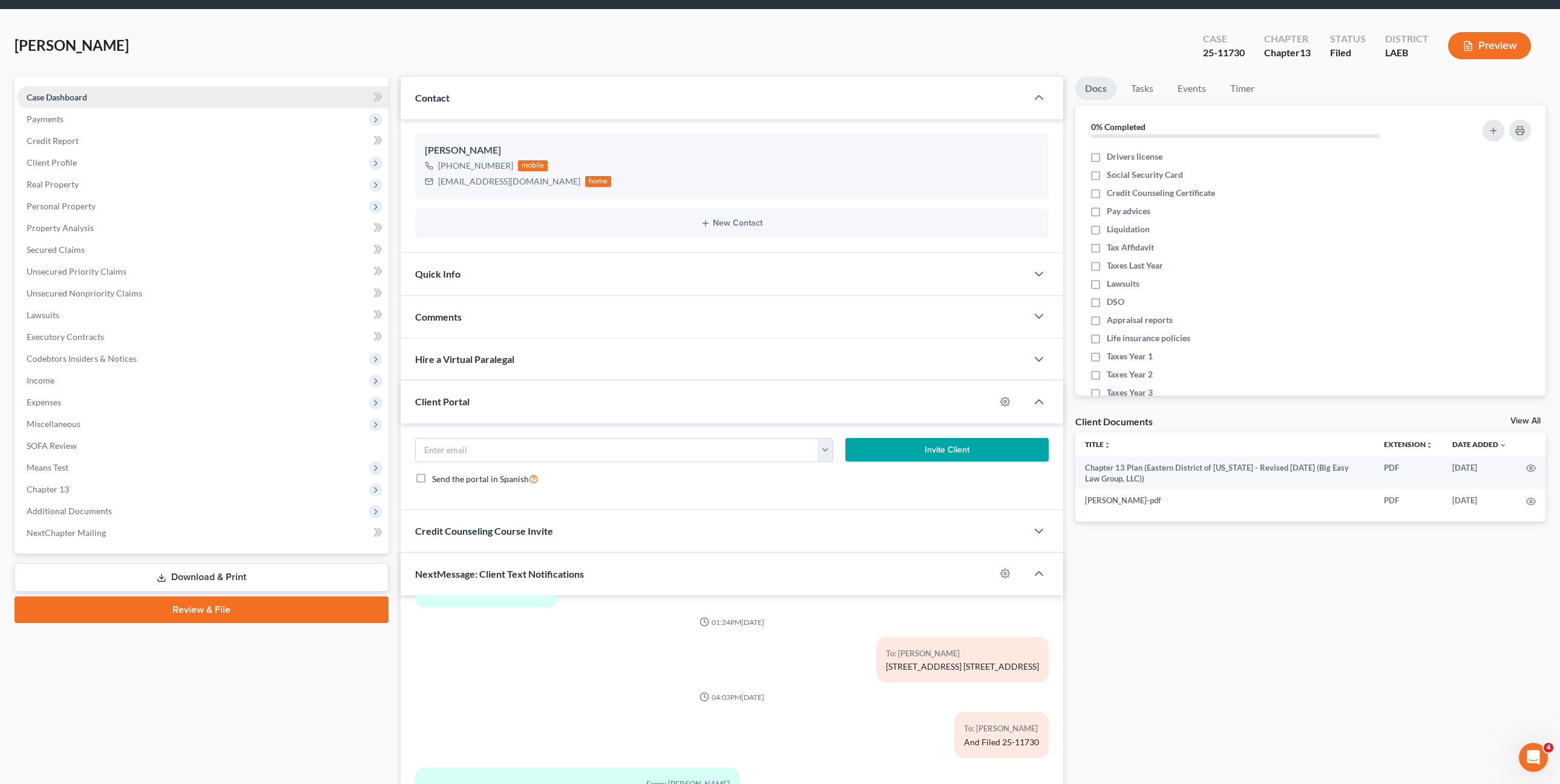
scroll to position [0, 0]
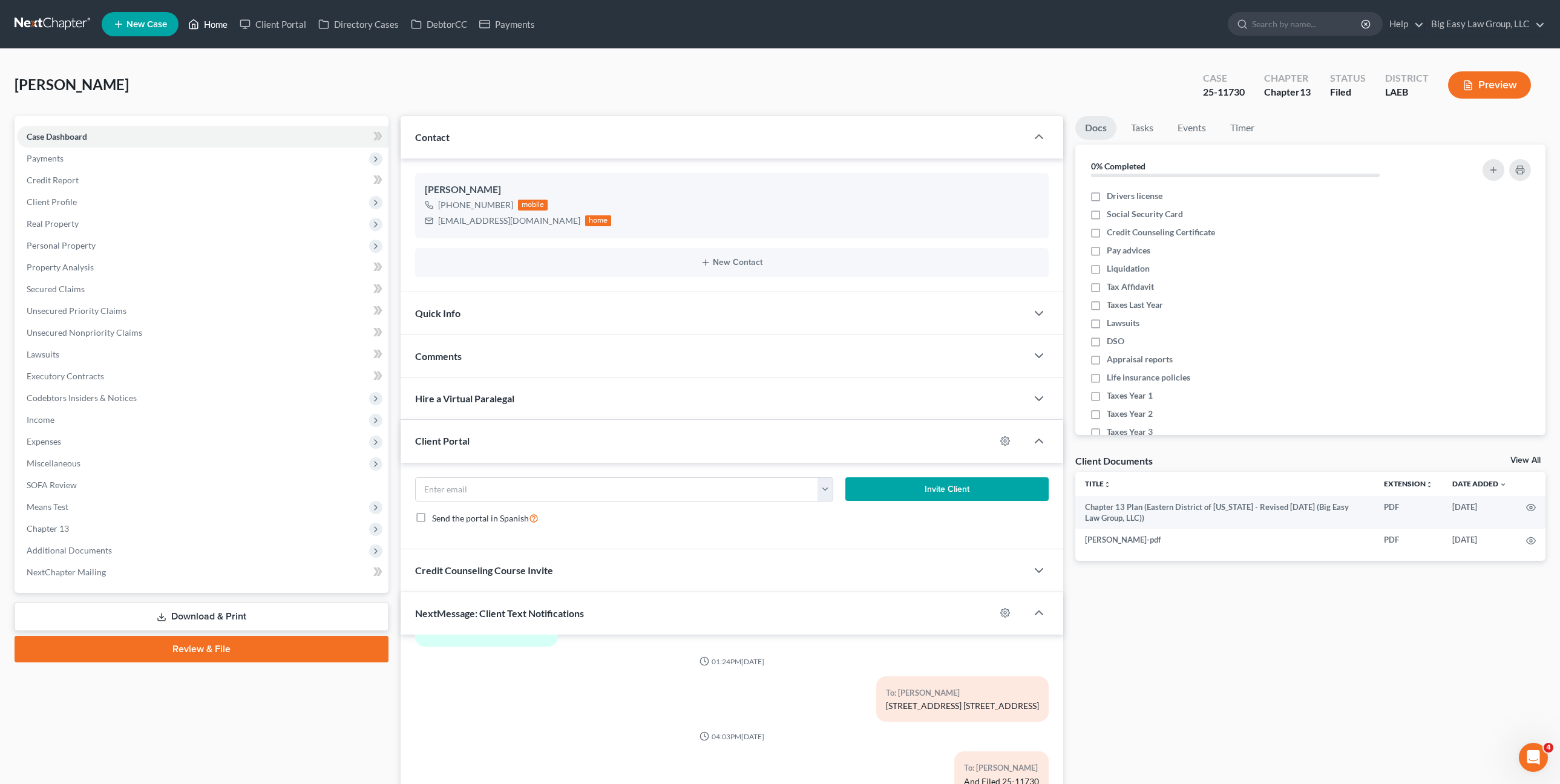
click at [198, 19] on icon at bounding box center [194, 24] width 11 height 14
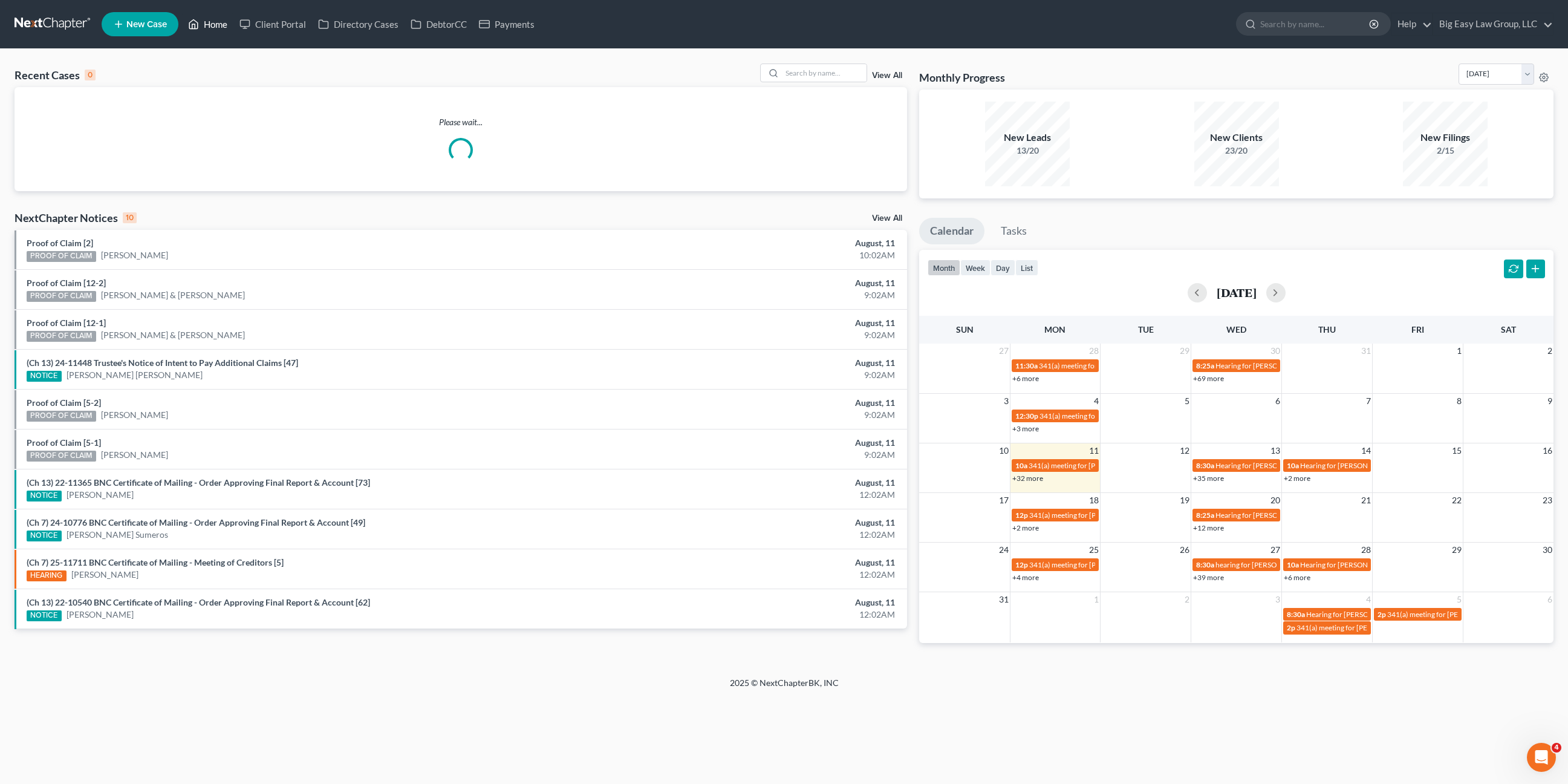
click at [201, 31] on link "Home" at bounding box center [207, 25] width 51 height 22
click at [796, 76] on input "search" at bounding box center [824, 73] width 85 height 18
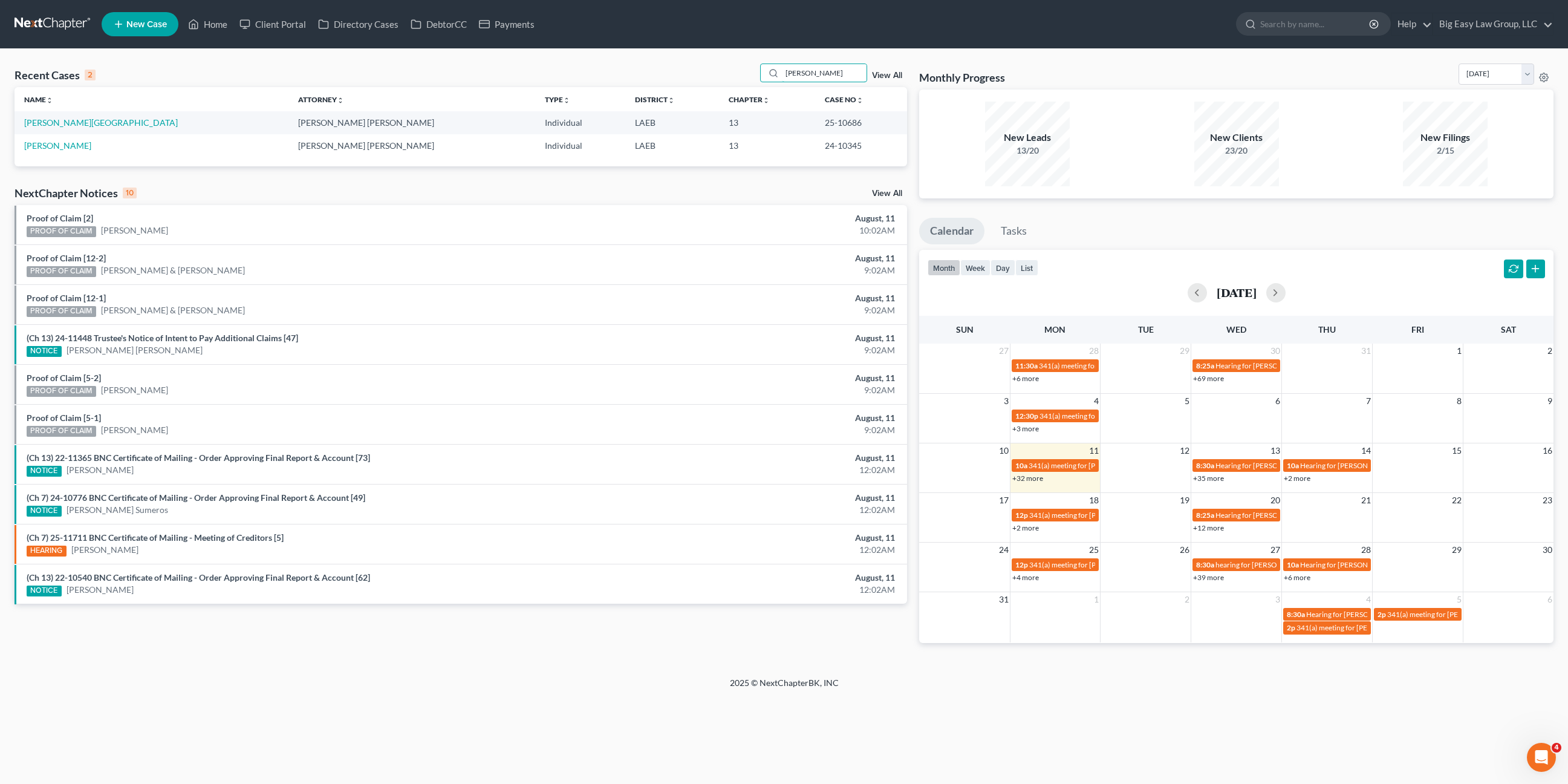
drag, startPoint x: 827, startPoint y: 78, endPoint x: 744, endPoint y: 57, distance: 85.6
click at [770, 67] on div "griffin" at bounding box center [814, 73] width 108 height 19
type input "robinson"
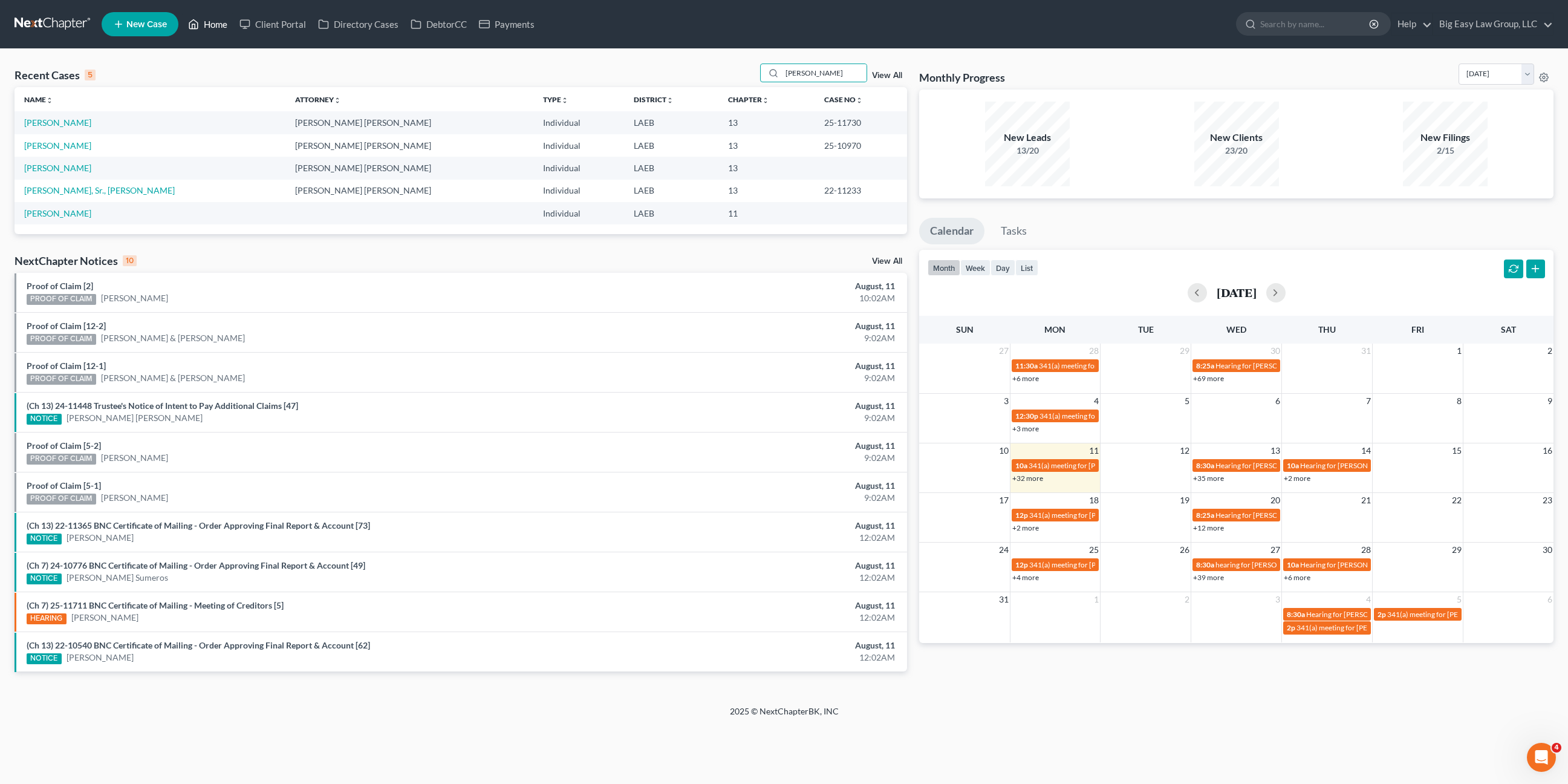
click at [219, 16] on link "Home" at bounding box center [207, 25] width 51 height 22
drag, startPoint x: 838, startPoint y: 76, endPoint x: 768, endPoint y: 59, distance: 72.0
click at [768, 59] on div "Recent Cases 5 robinson View All Name unfold_more expand_more expand_less Attor…" at bounding box center [784, 377] width 1568 height 657
click at [50, 121] on link "[PERSON_NAME]" at bounding box center [57, 122] width 67 height 10
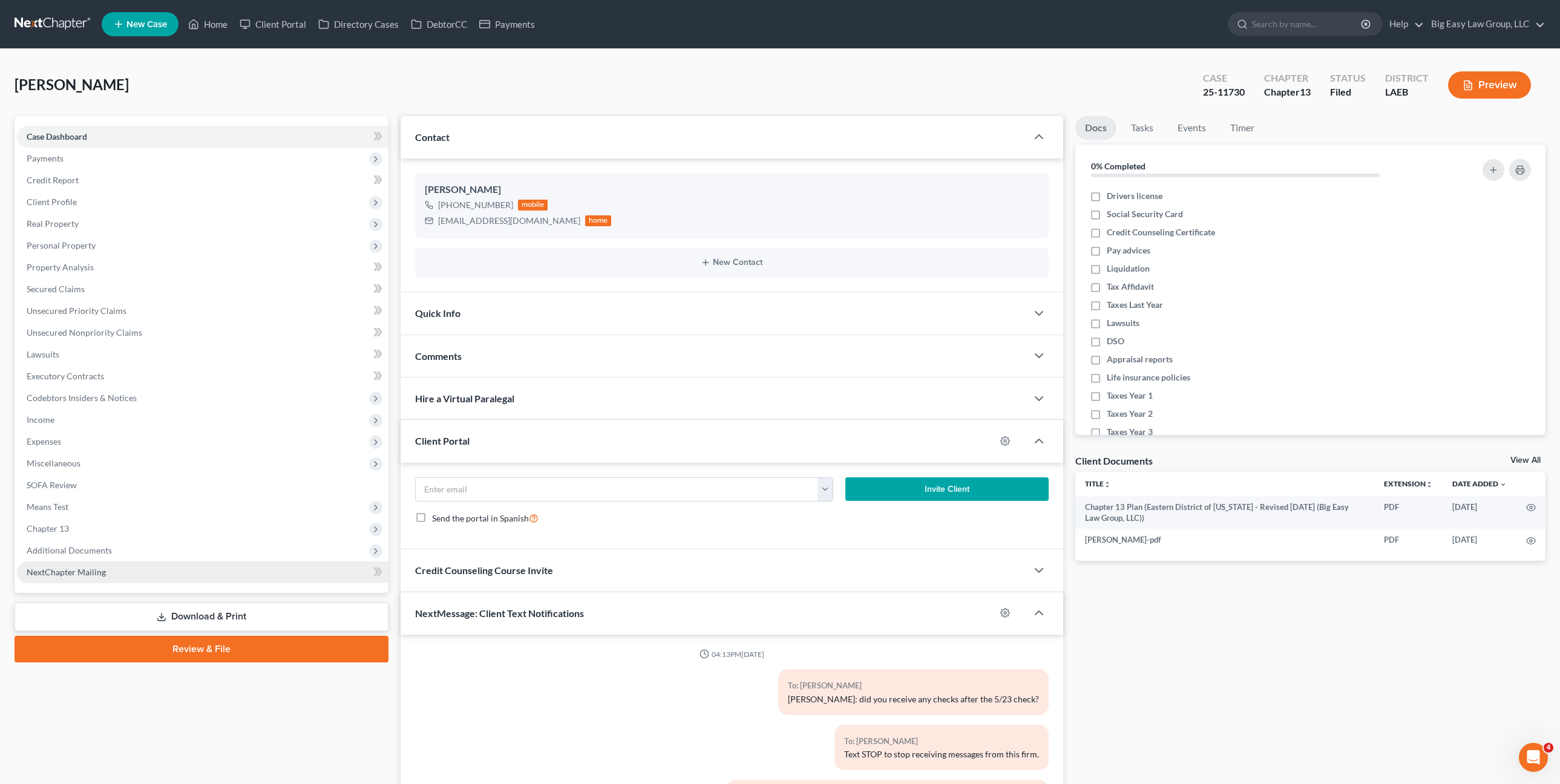
scroll to position [246, 0]
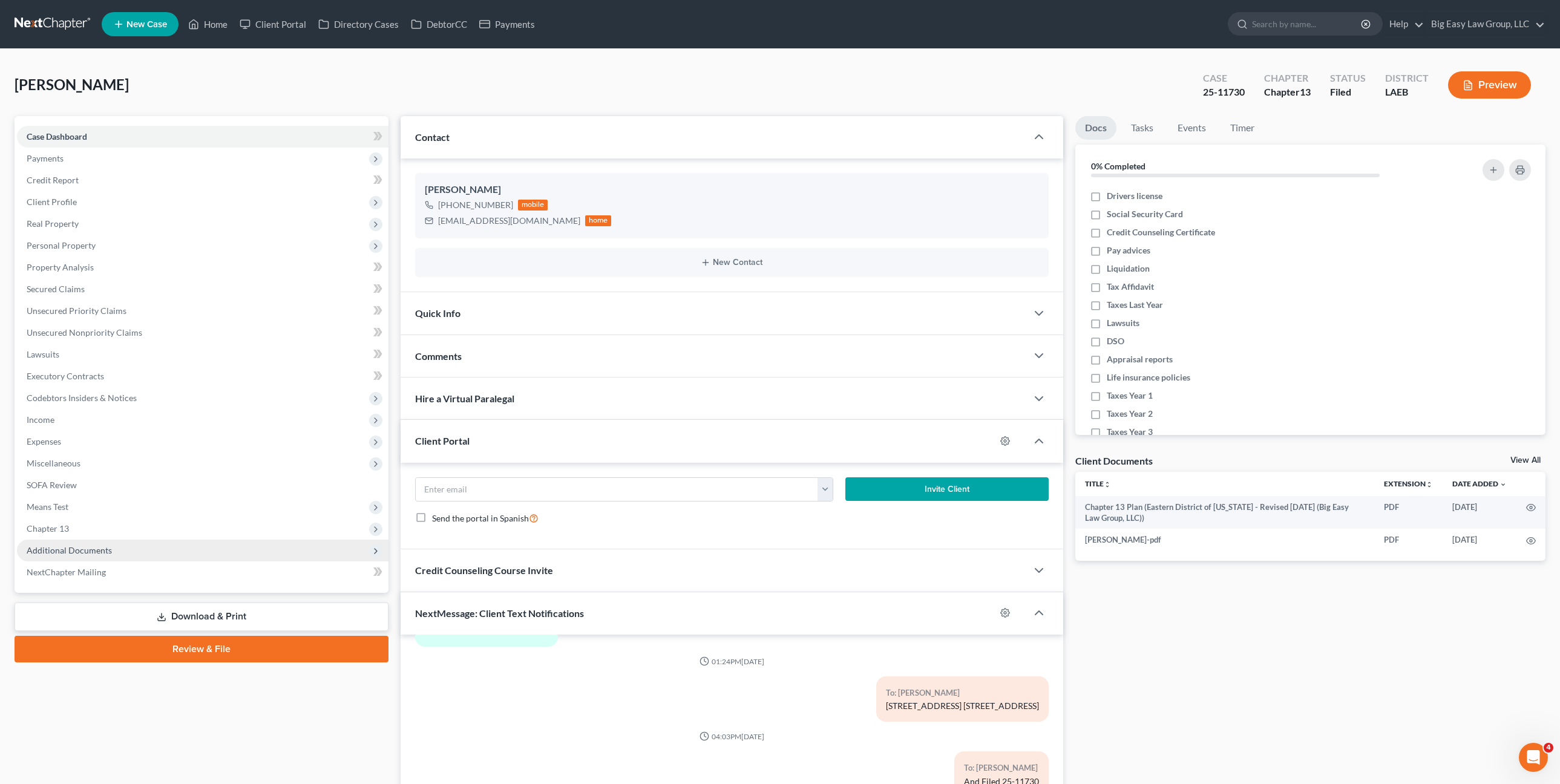
click at [117, 553] on span "Additional Documents" at bounding box center [203, 550] width 372 height 22
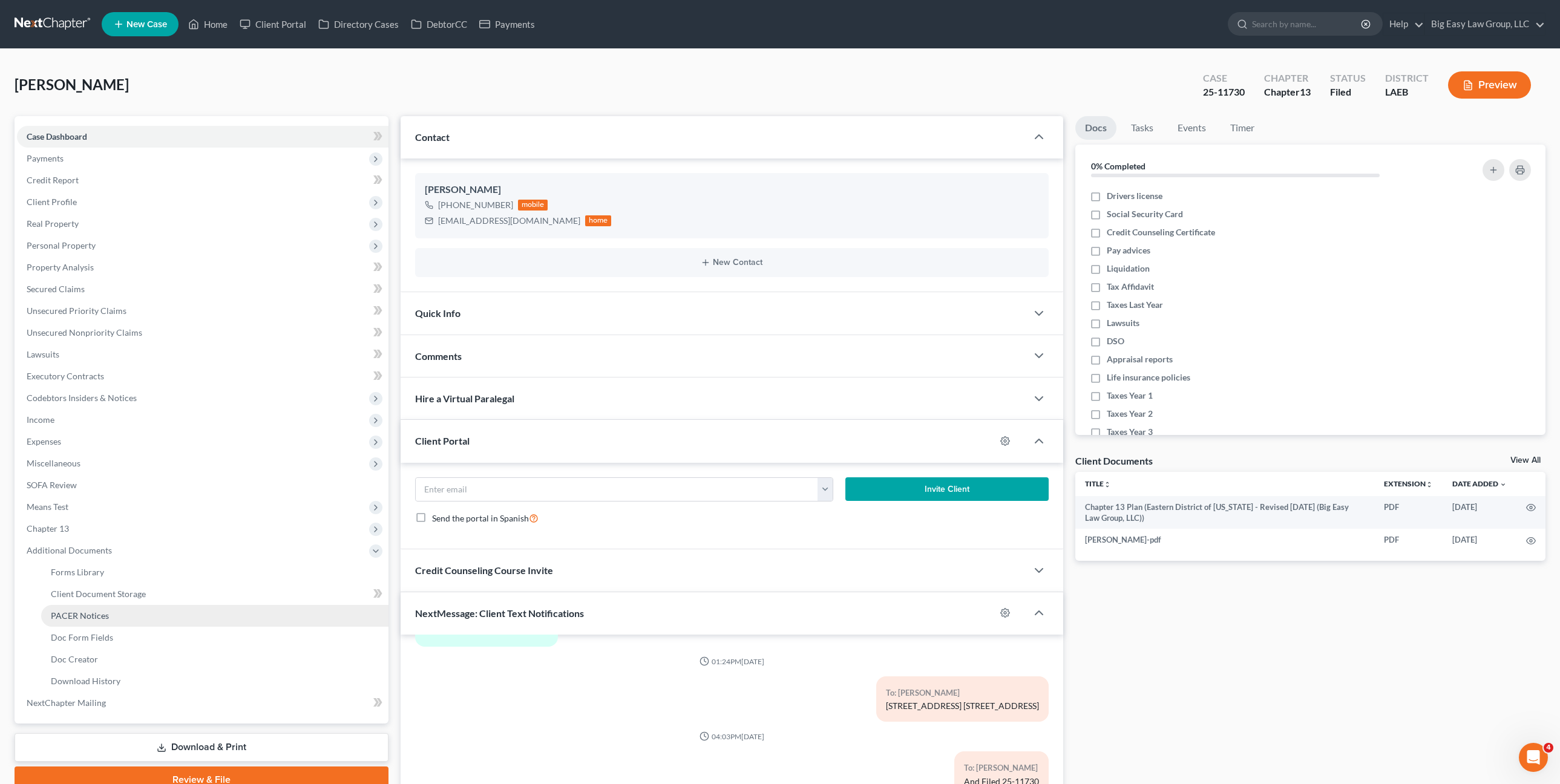
click at [132, 613] on link "PACER Notices" at bounding box center [214, 616] width 347 height 22
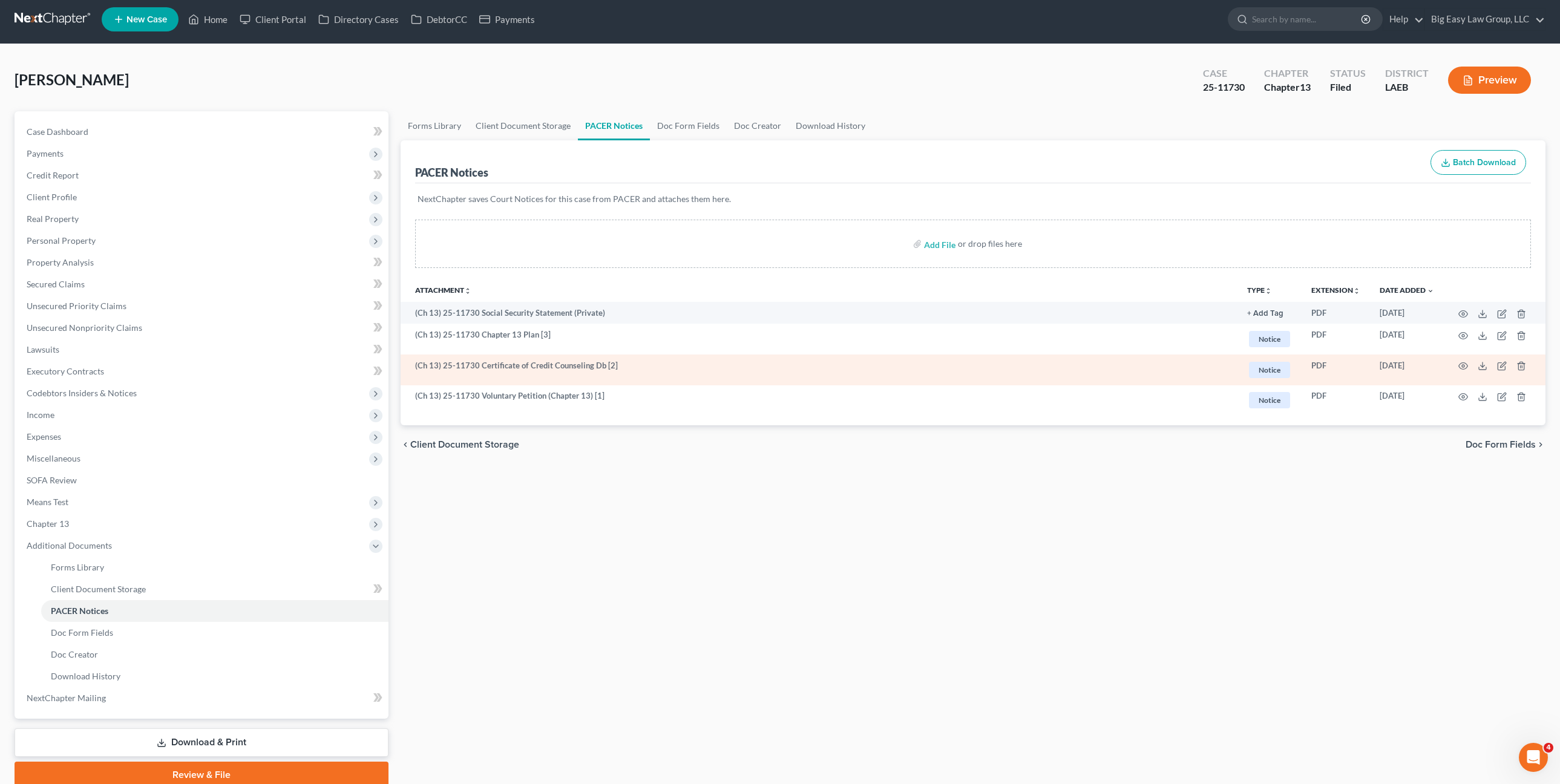
scroll to position [23, 0]
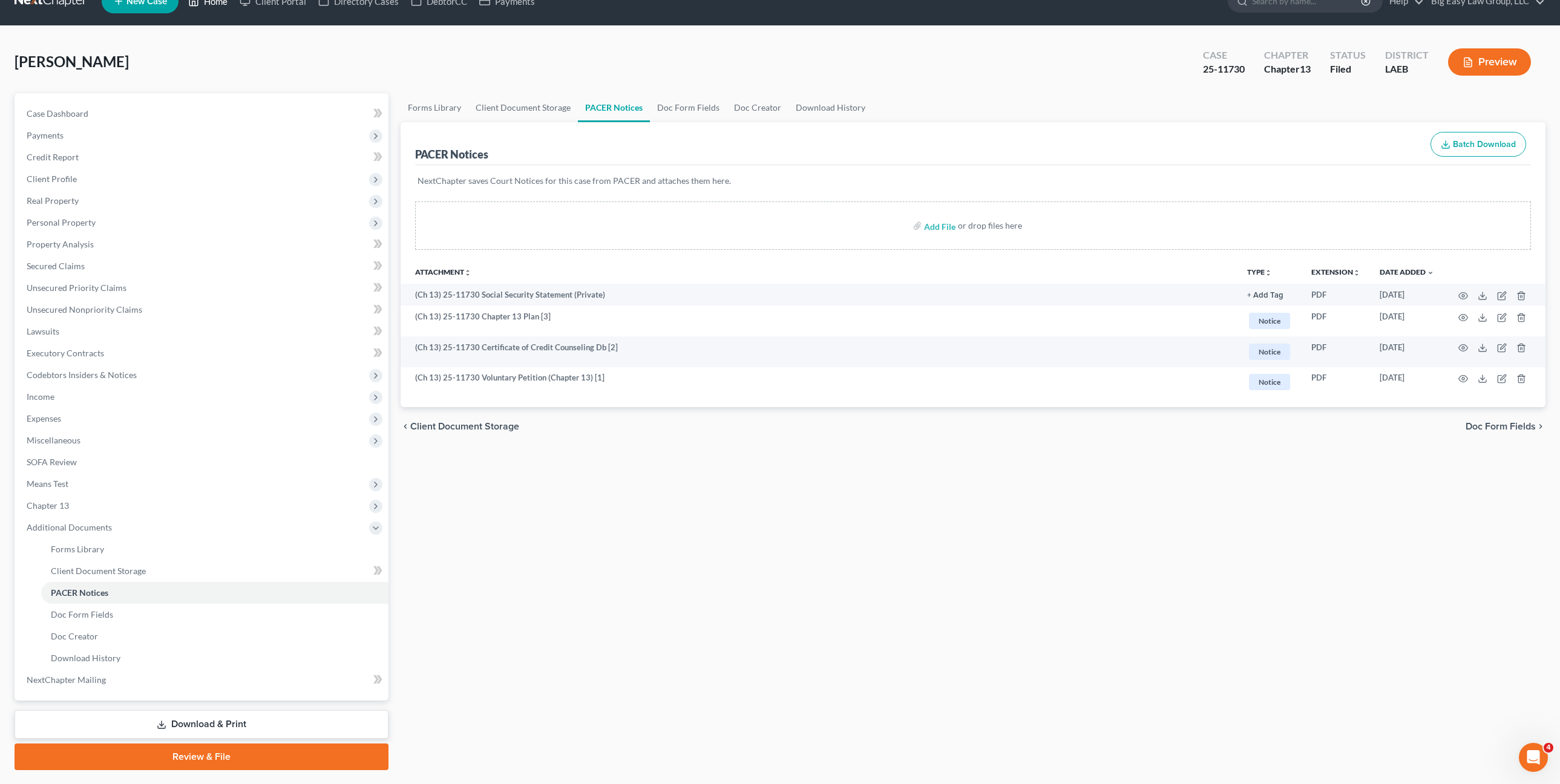
click at [233, 7] on link "Home" at bounding box center [207, 1] width 51 height 22
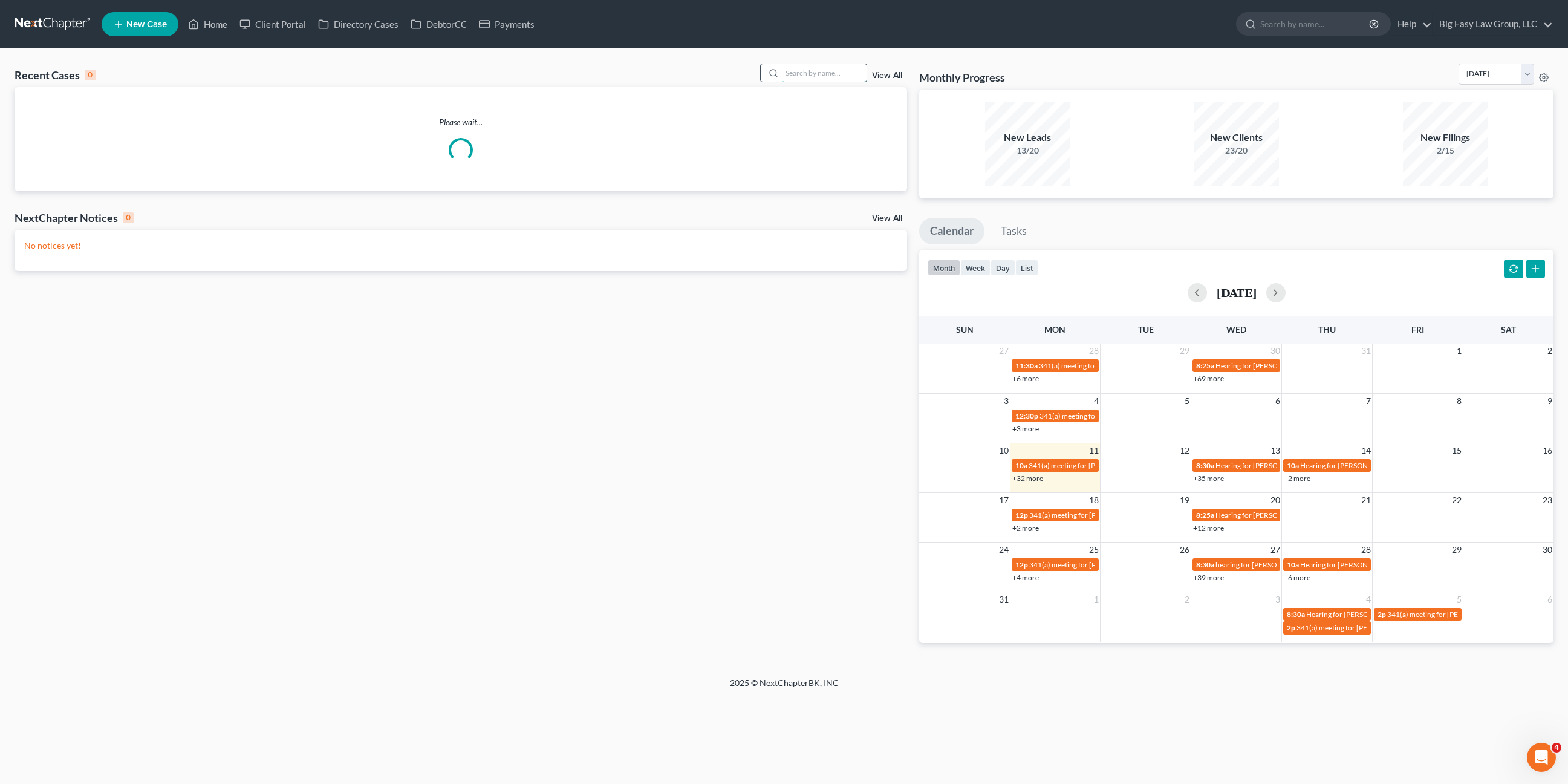
click at [824, 77] on input "search" at bounding box center [824, 73] width 85 height 18
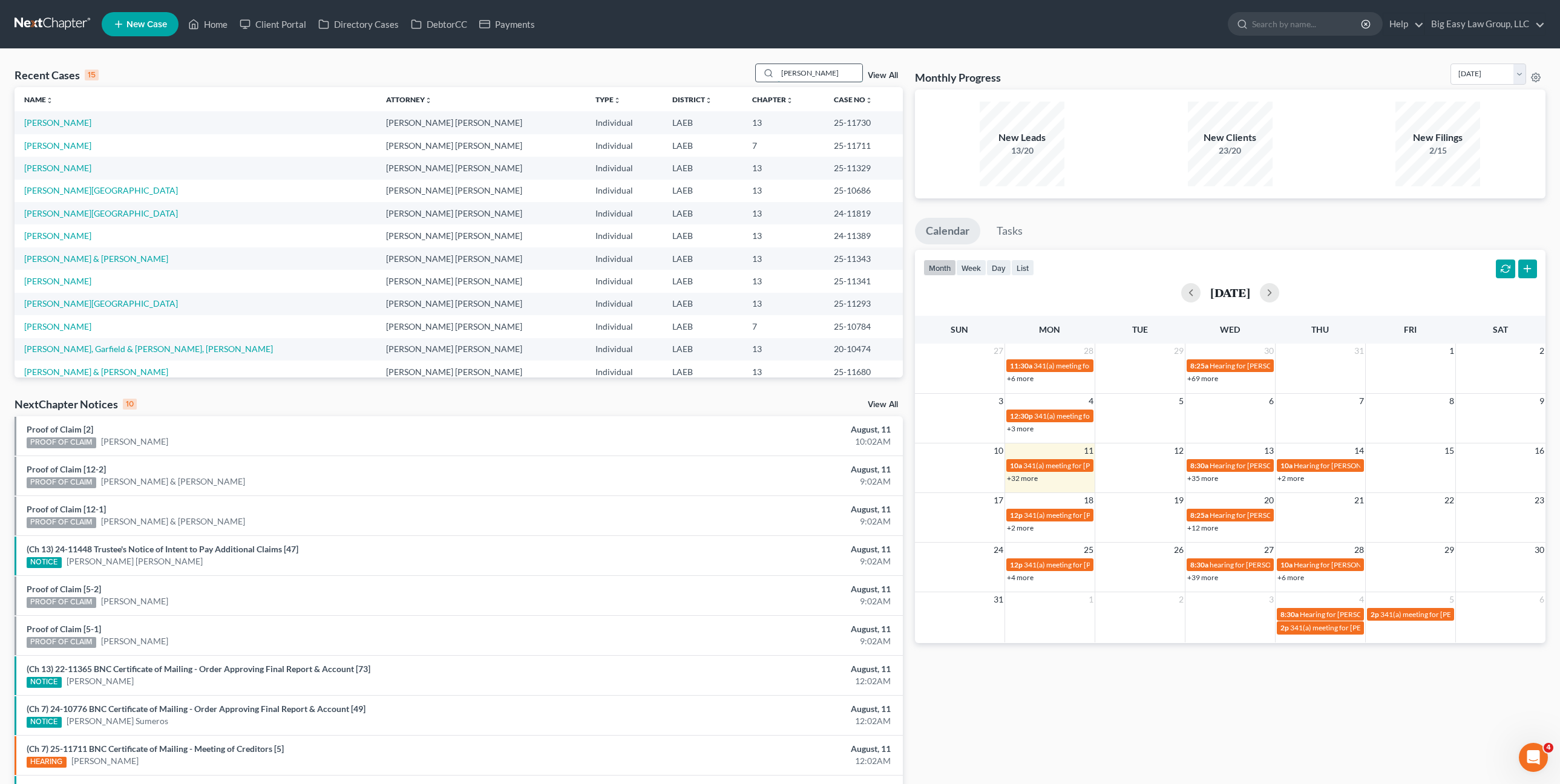
type input "griffin"
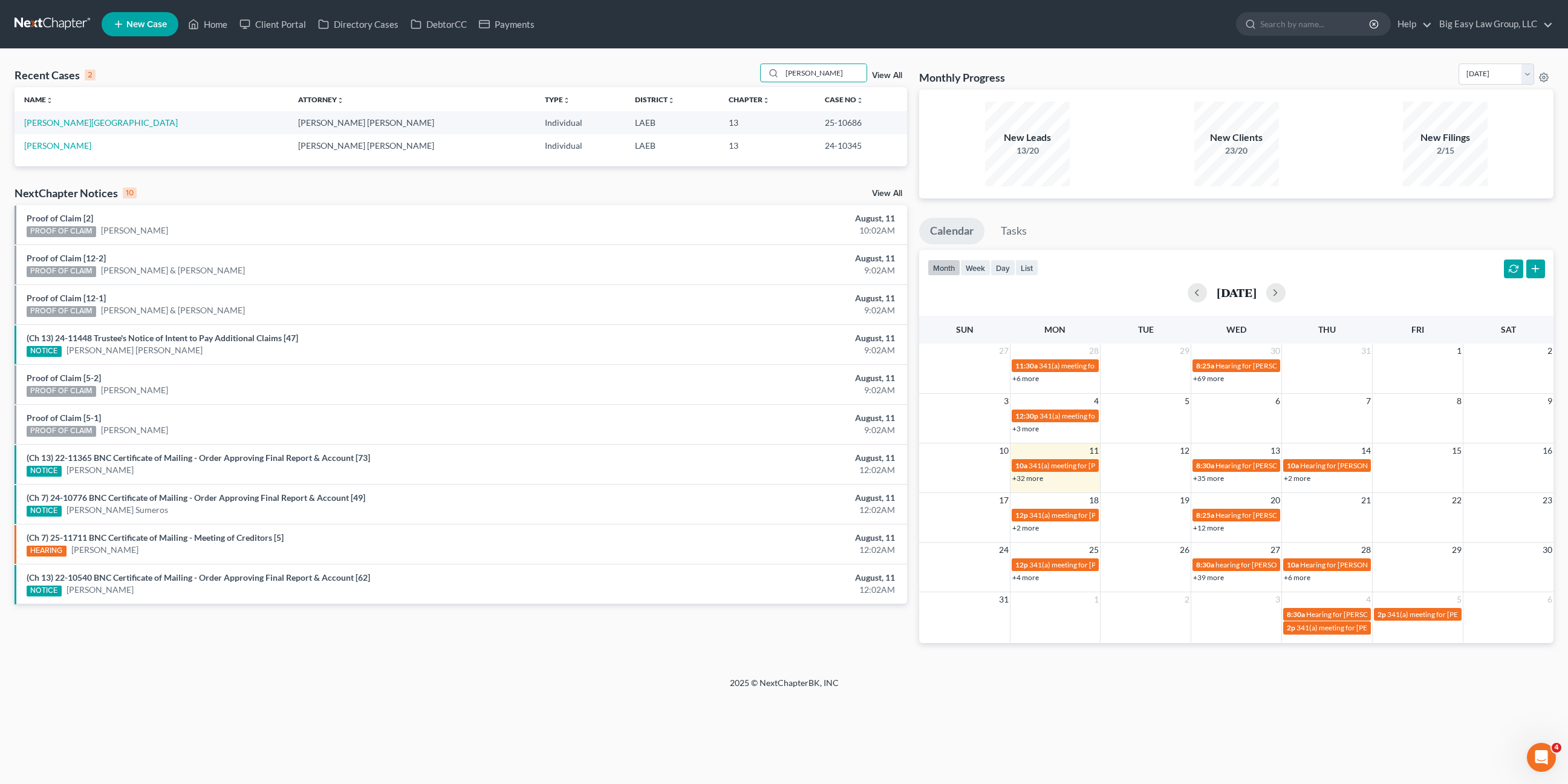
click at [51, 113] on td "[PERSON_NAME][GEOGRAPHIC_DATA]" at bounding box center [151, 122] width 274 height 22
click at [53, 121] on link "[PERSON_NAME][GEOGRAPHIC_DATA]" at bounding box center [100, 122] width 153 height 10
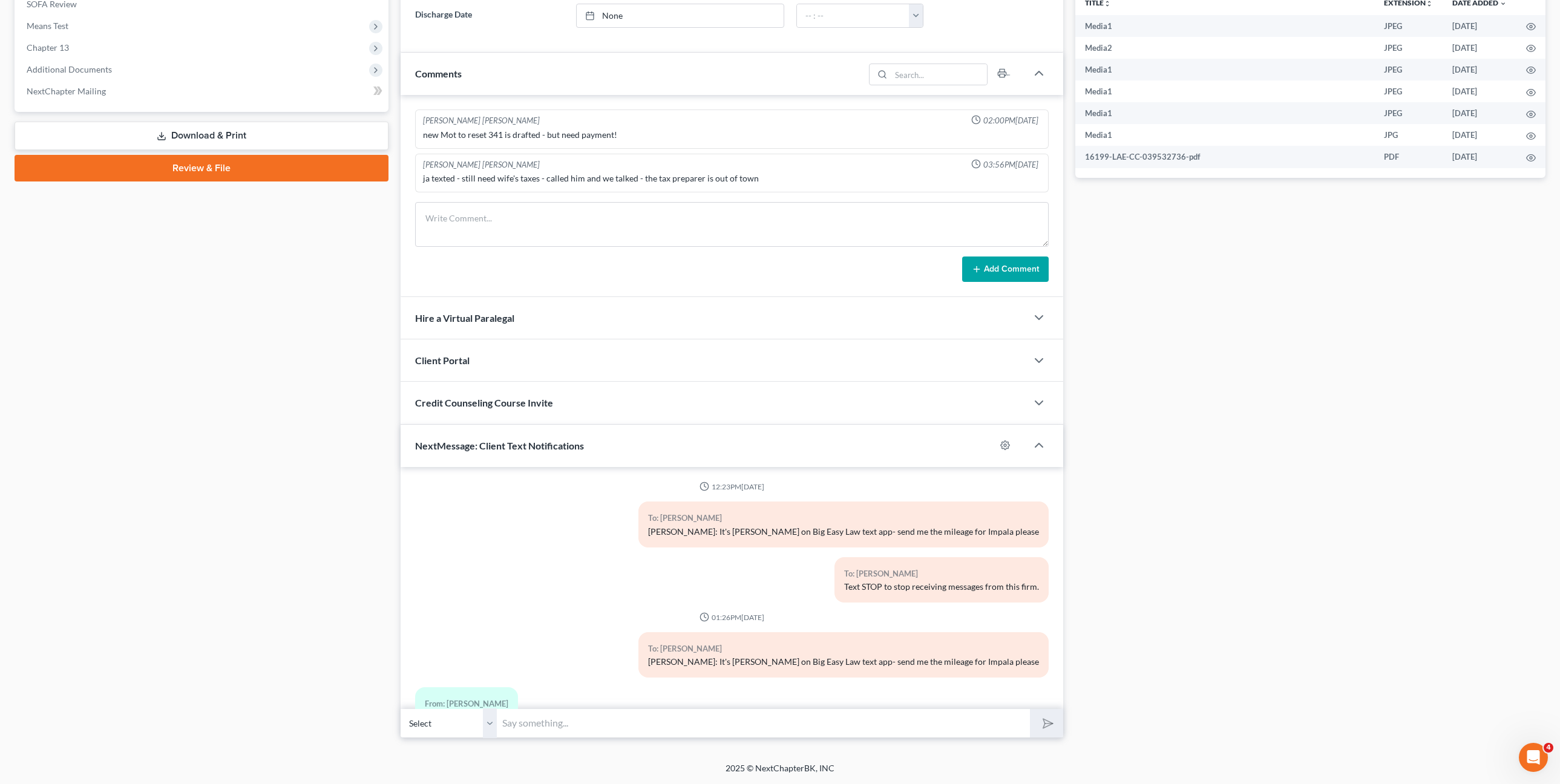
scroll to position [3529, 0]
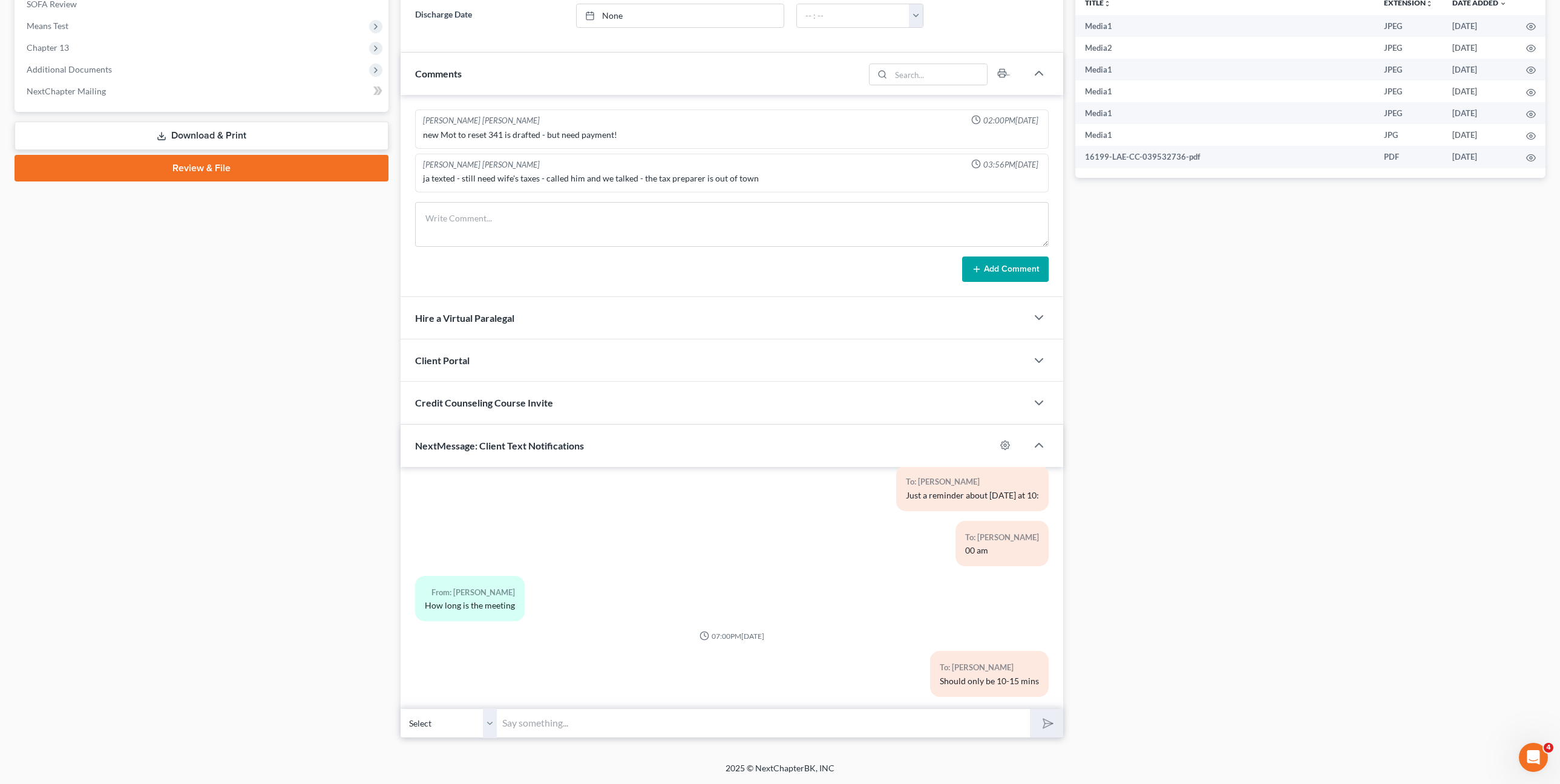
click at [726, 725] on input "text" at bounding box center [763, 723] width 533 height 29
type input "TFSbillpay.com"
click at [1030, 709] on button "submit" at bounding box center [1046, 723] width 33 height 29
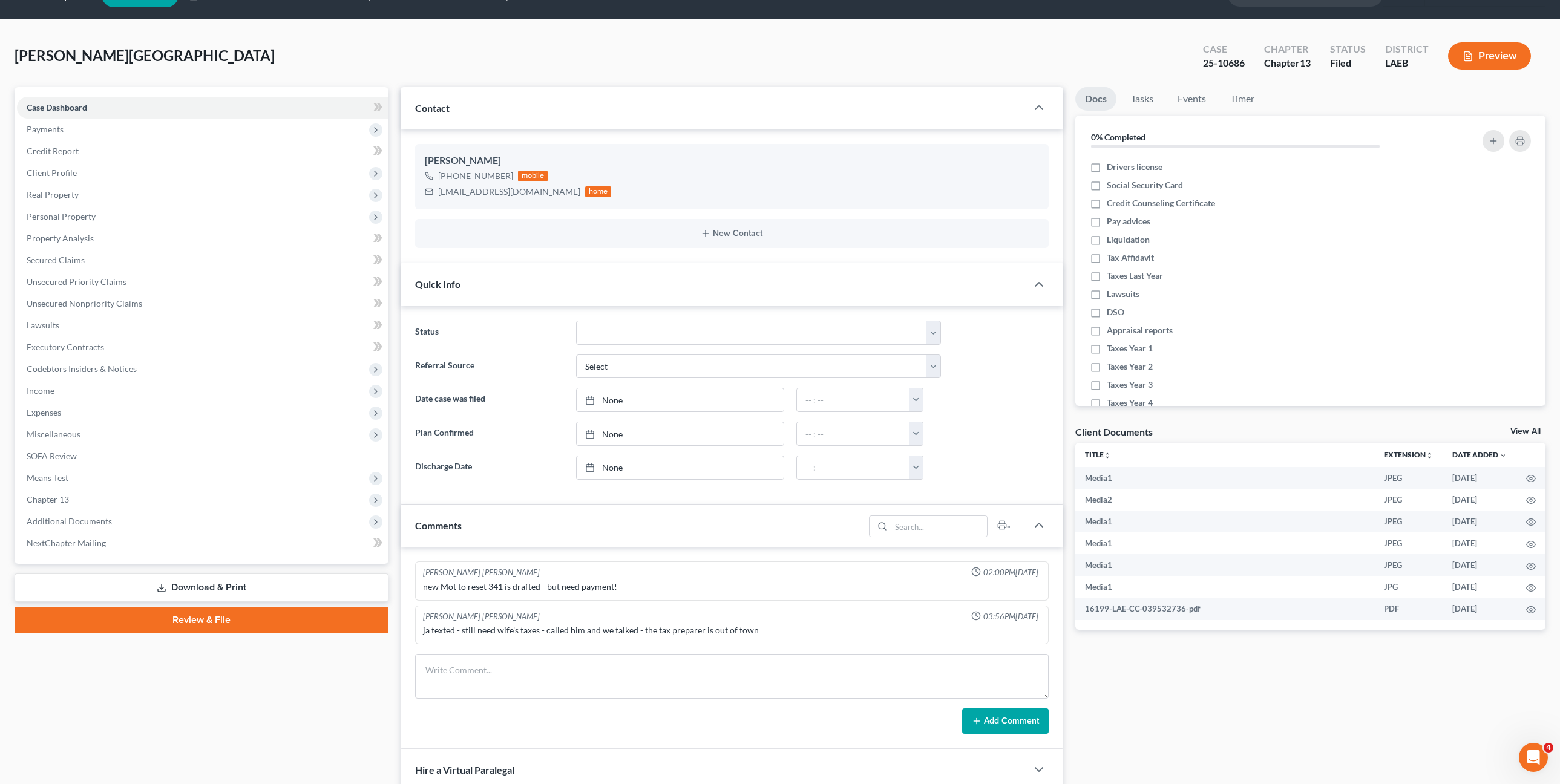
scroll to position [0, 0]
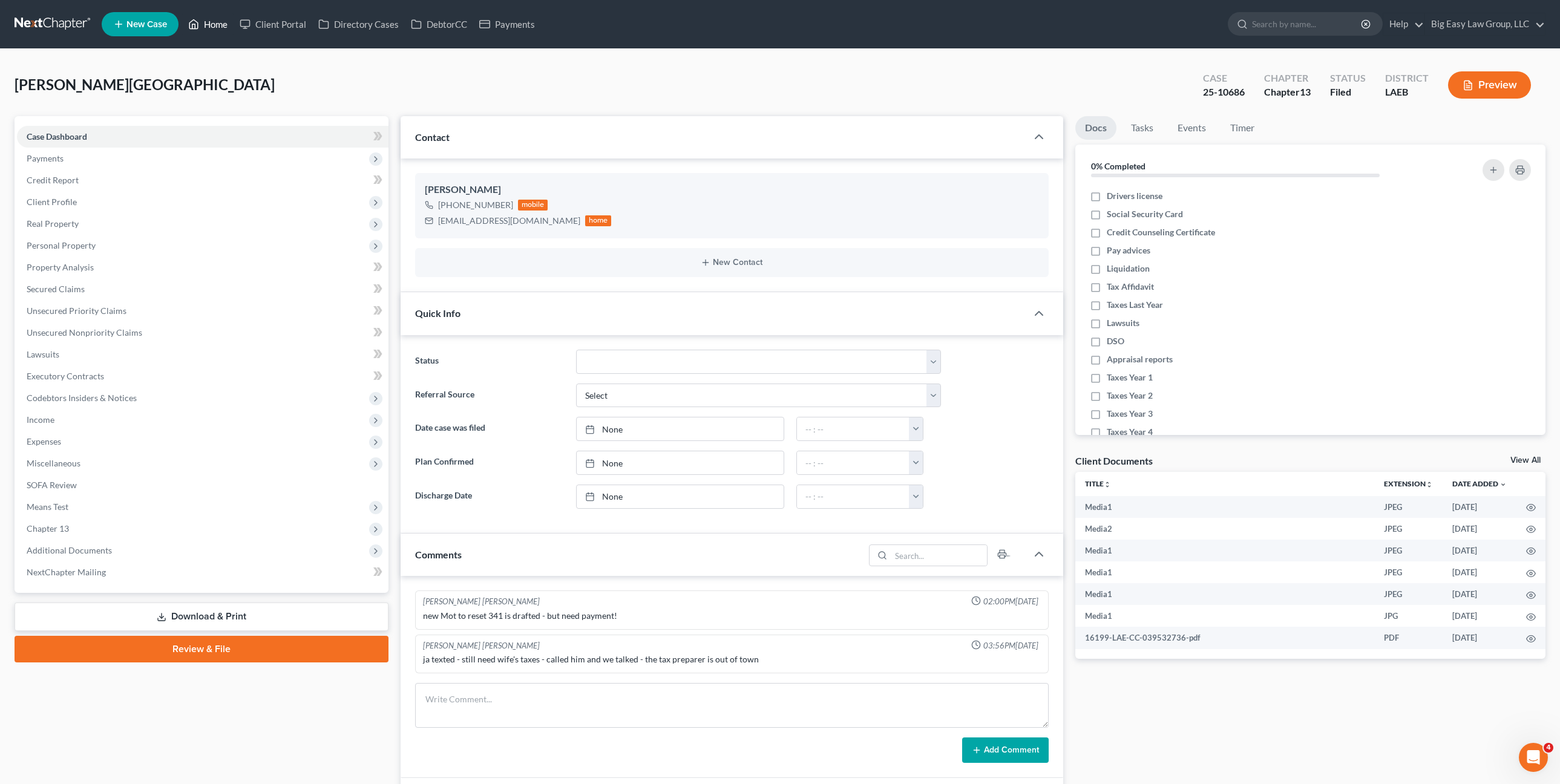
click at [218, 24] on link "Home" at bounding box center [207, 25] width 51 height 22
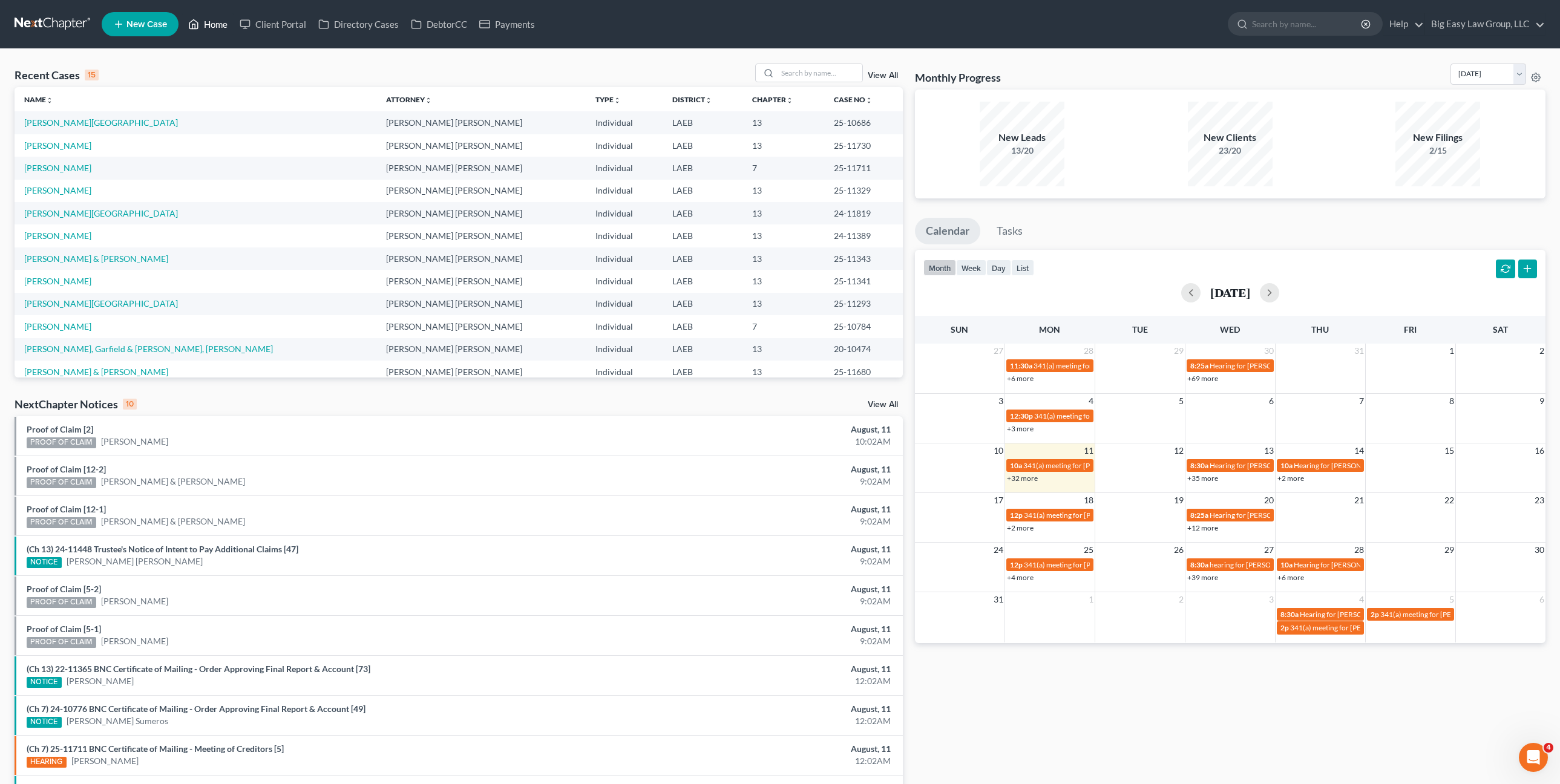
click at [211, 29] on link "Home" at bounding box center [207, 25] width 51 height 22
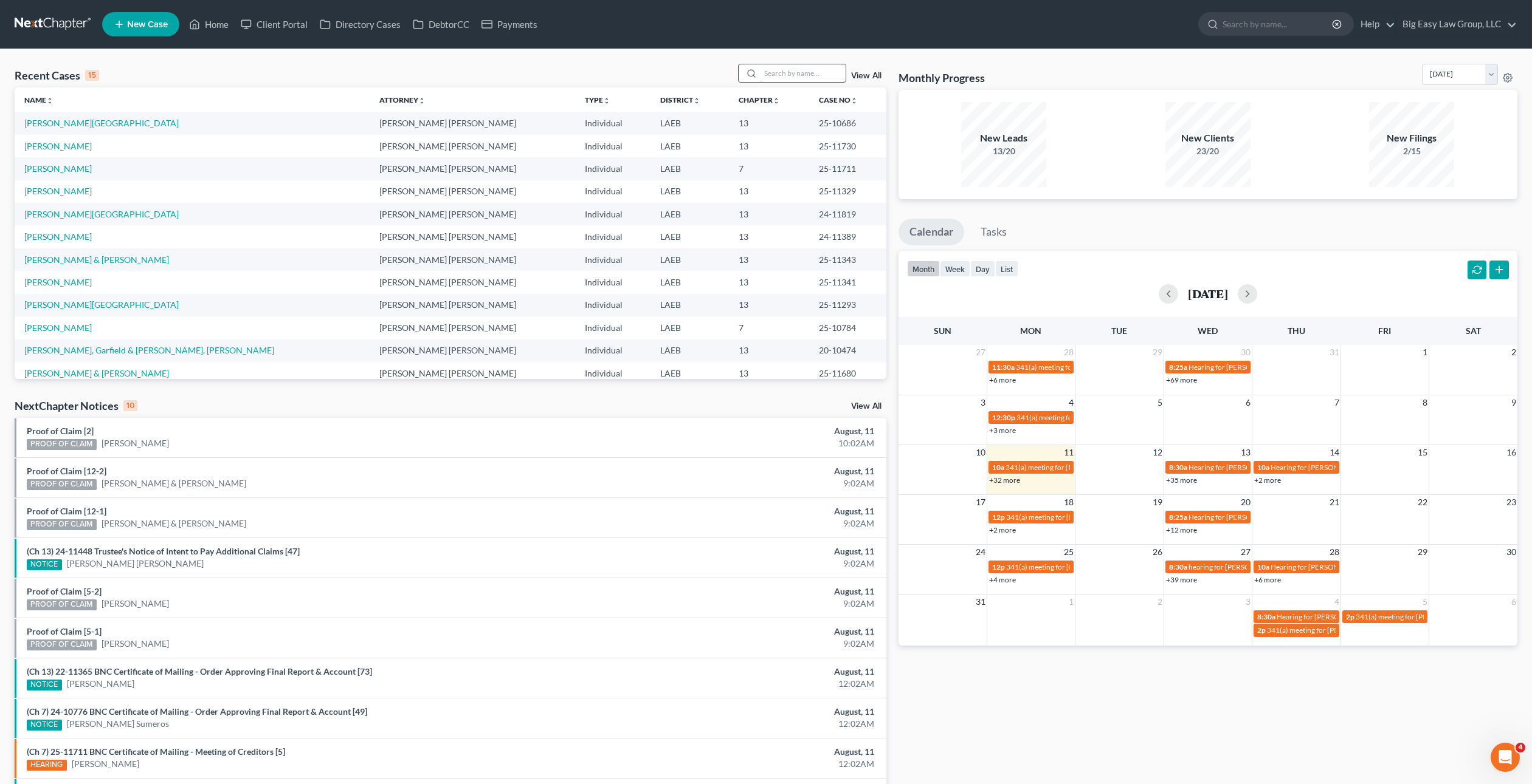
click at [804, 73] on input "search" at bounding box center [803, 73] width 85 height 18
click at [795, 70] on input "search" at bounding box center [803, 73] width 85 height 18
type input "fousch"
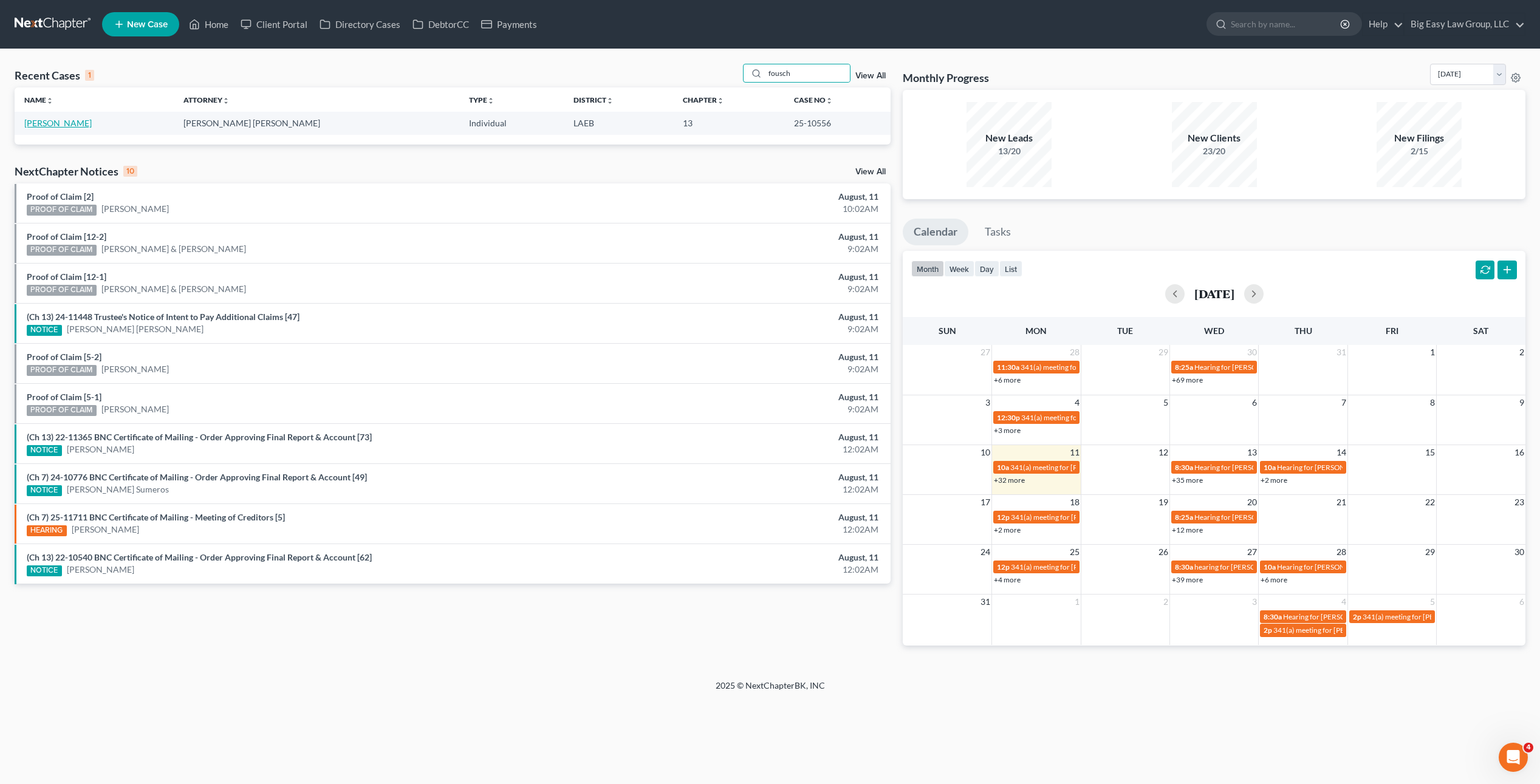
click at [60, 121] on link "Fousch, Jared" at bounding box center [58, 123] width 67 height 10
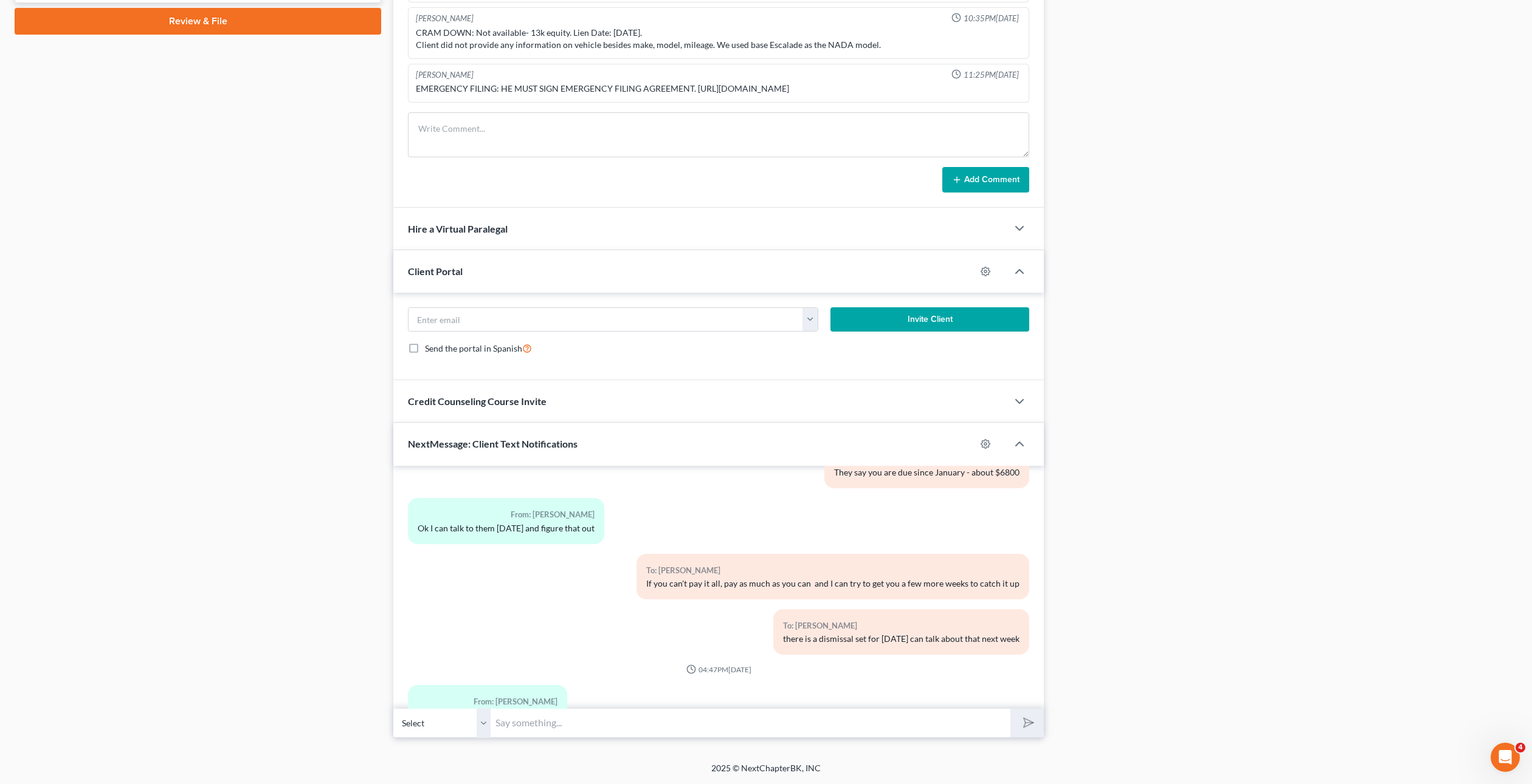
scroll to position [6619, 0]
drag, startPoint x: 648, startPoint y: 582, endPoint x: 736, endPoint y: 590, distance: 88.4
click at [732, 590] on div "To: Jared Fousch If you can't pay it all, pay as much as you can and I can try …" at bounding box center [832, 577] width 393 height 46
click at [743, 584] on div "If you can't pay it all, pay as much as you can and I can try to get you a few …" at bounding box center [832, 585] width 373 height 12
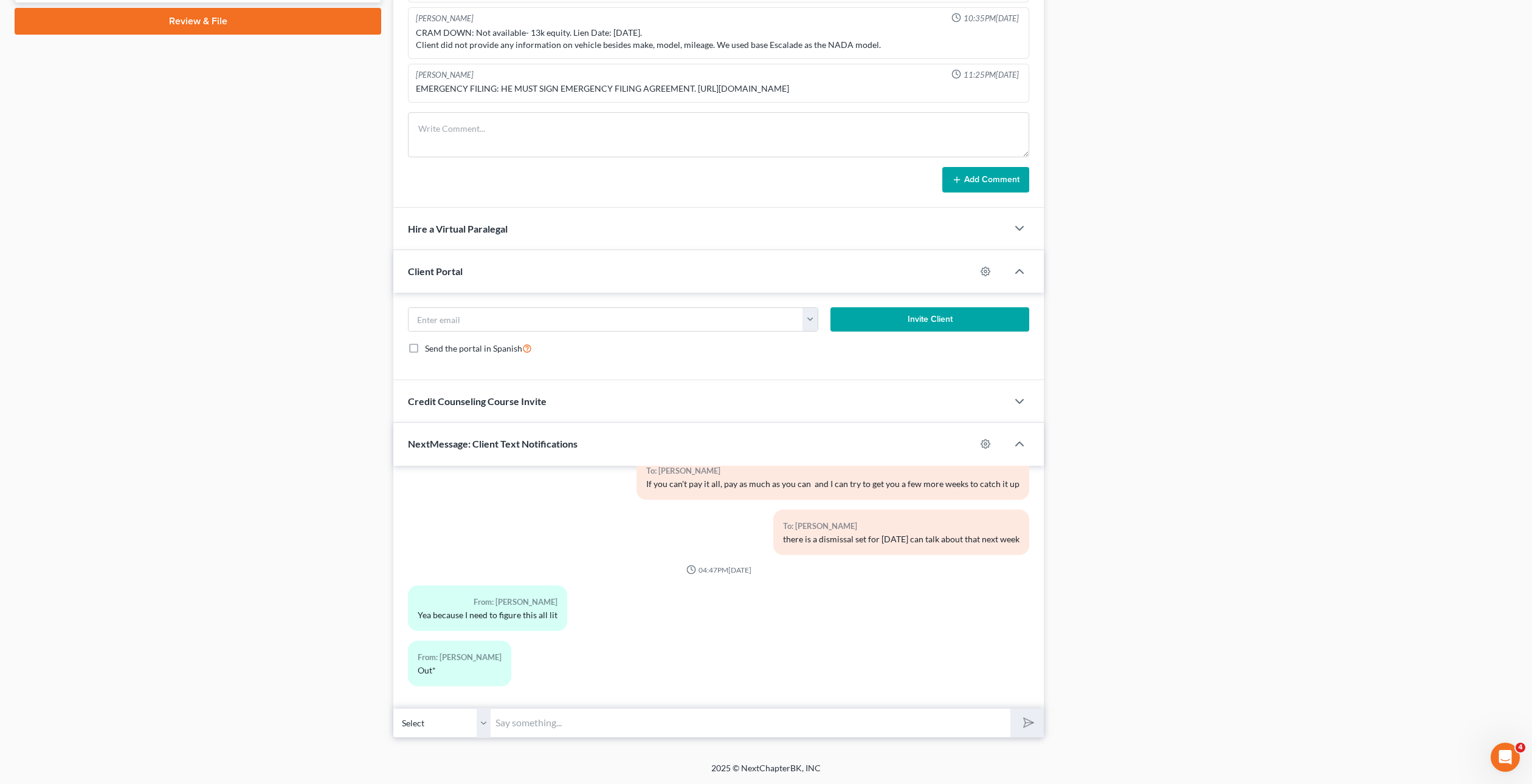
scroll to position [6722, 0]
drag, startPoint x: 482, startPoint y: 628, endPoint x: 564, endPoint y: 651, distance: 85.2
click at [510, 637] on div "From: Jared Fousch Yea because I need to figure this all lit" at bounding box center [613, 611] width 423 height 55
click at [564, 651] on div "From: Jared Fousch Out*" at bounding box center [613, 666] width 423 height 55
drag, startPoint x: 483, startPoint y: 603, endPoint x: 665, endPoint y: 638, distance: 185.3
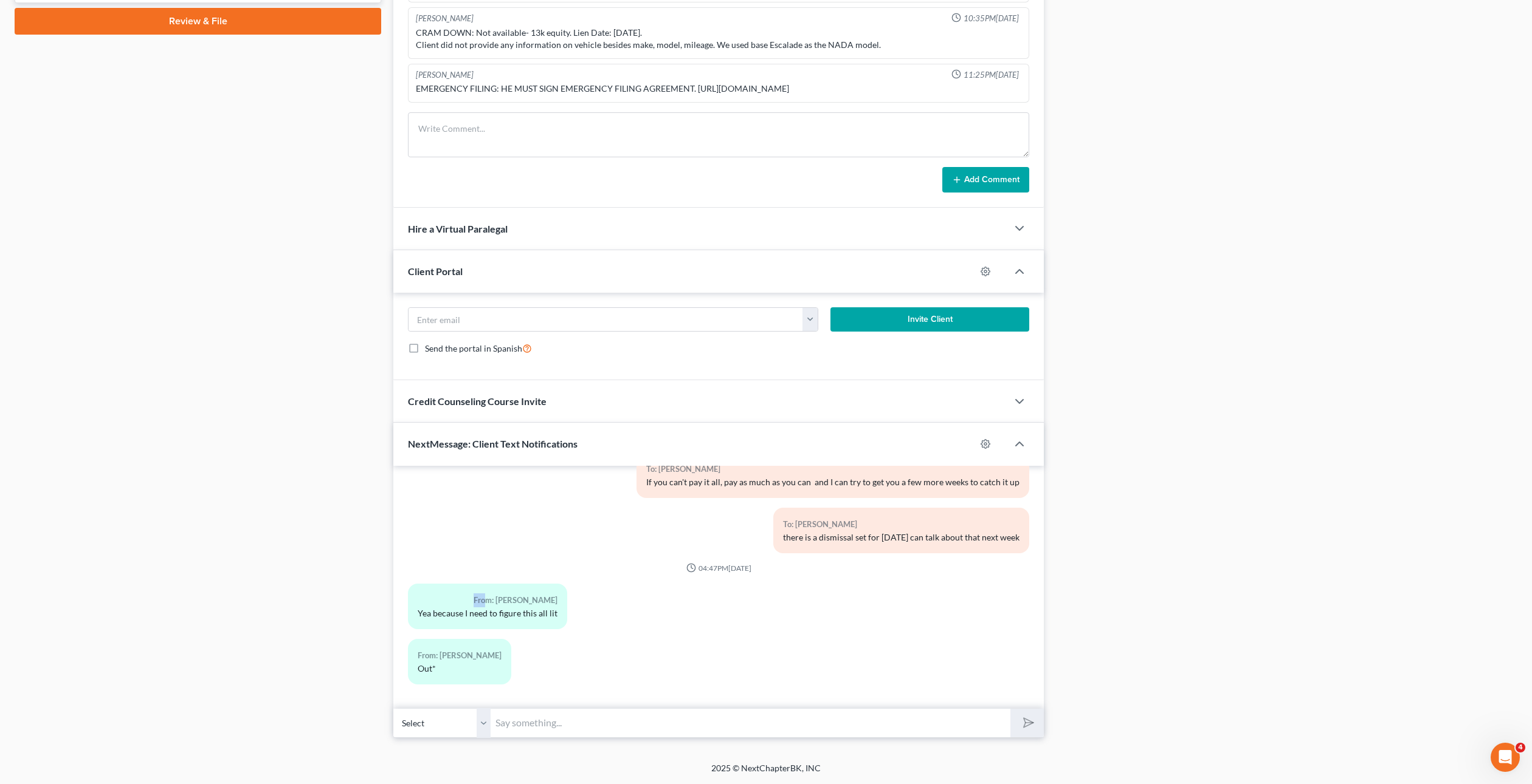
click at [576, 617] on div "From: Jared Fousch Yea because I need to figure this all lit" at bounding box center [613, 611] width 423 height 55
click at [671, 637] on div "From: Jared Fousch Yea because I need to figure this all lit" at bounding box center [613, 611] width 423 height 55
click at [785, 720] on input "text" at bounding box center [750, 722] width 520 height 29
type input "M"
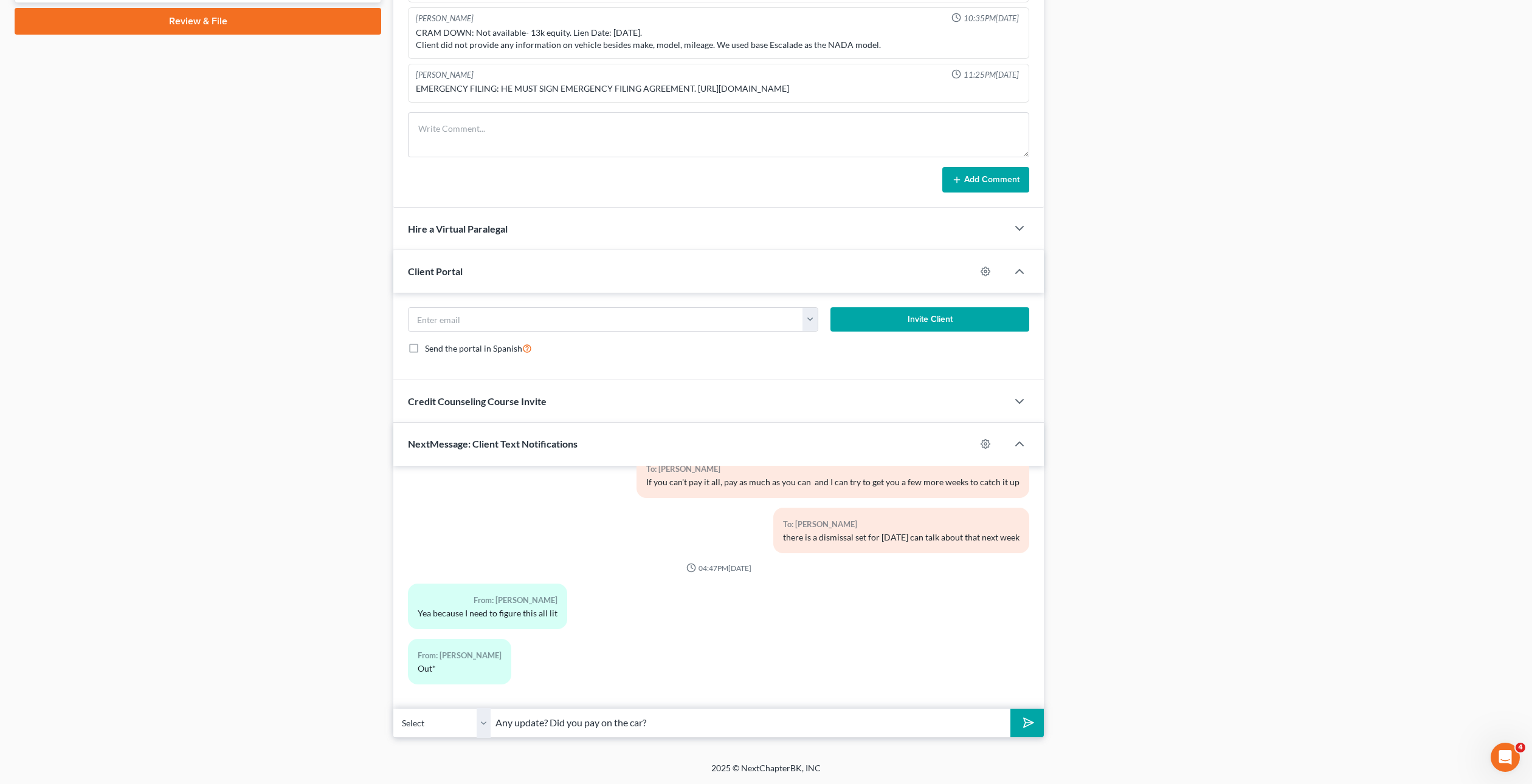
type input "Any update? Did you pay on the car?"
click at [1010, 709] on button "submit" at bounding box center [1026, 723] width 34 height 29
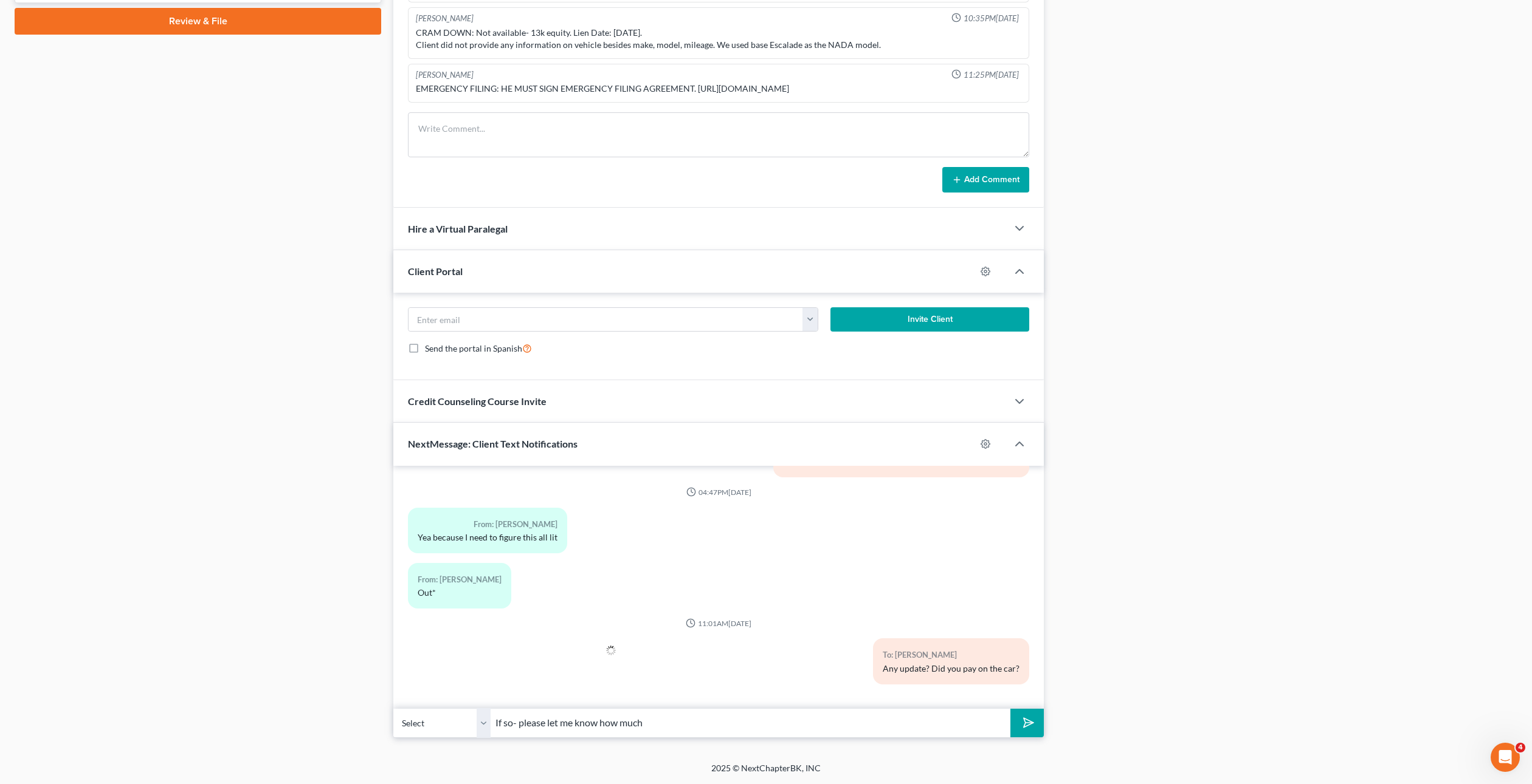
click at [1010, 709] on button "submit" at bounding box center [1026, 723] width 34 height 29
type input "If so- please let me know how much\"
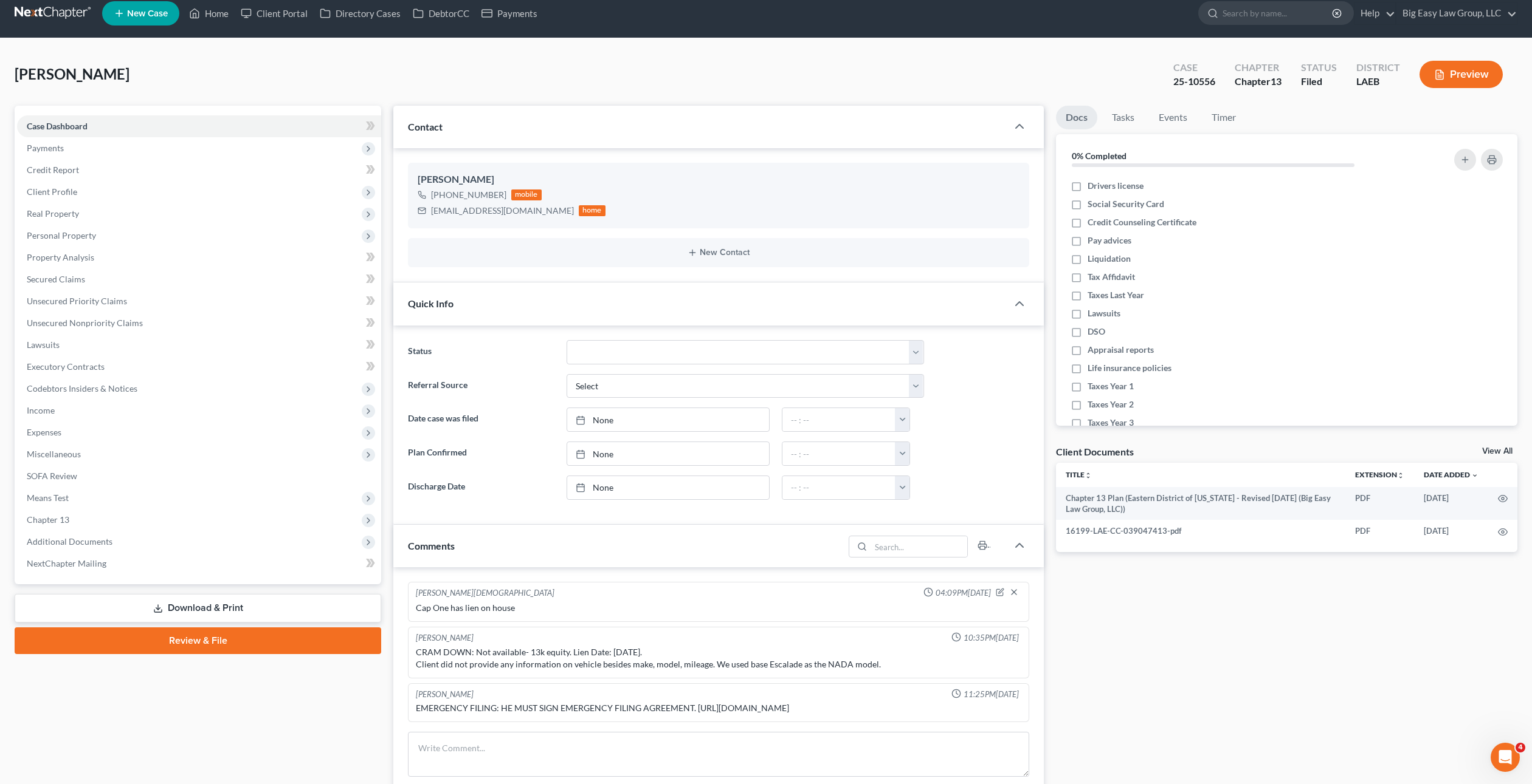
scroll to position [0, 0]
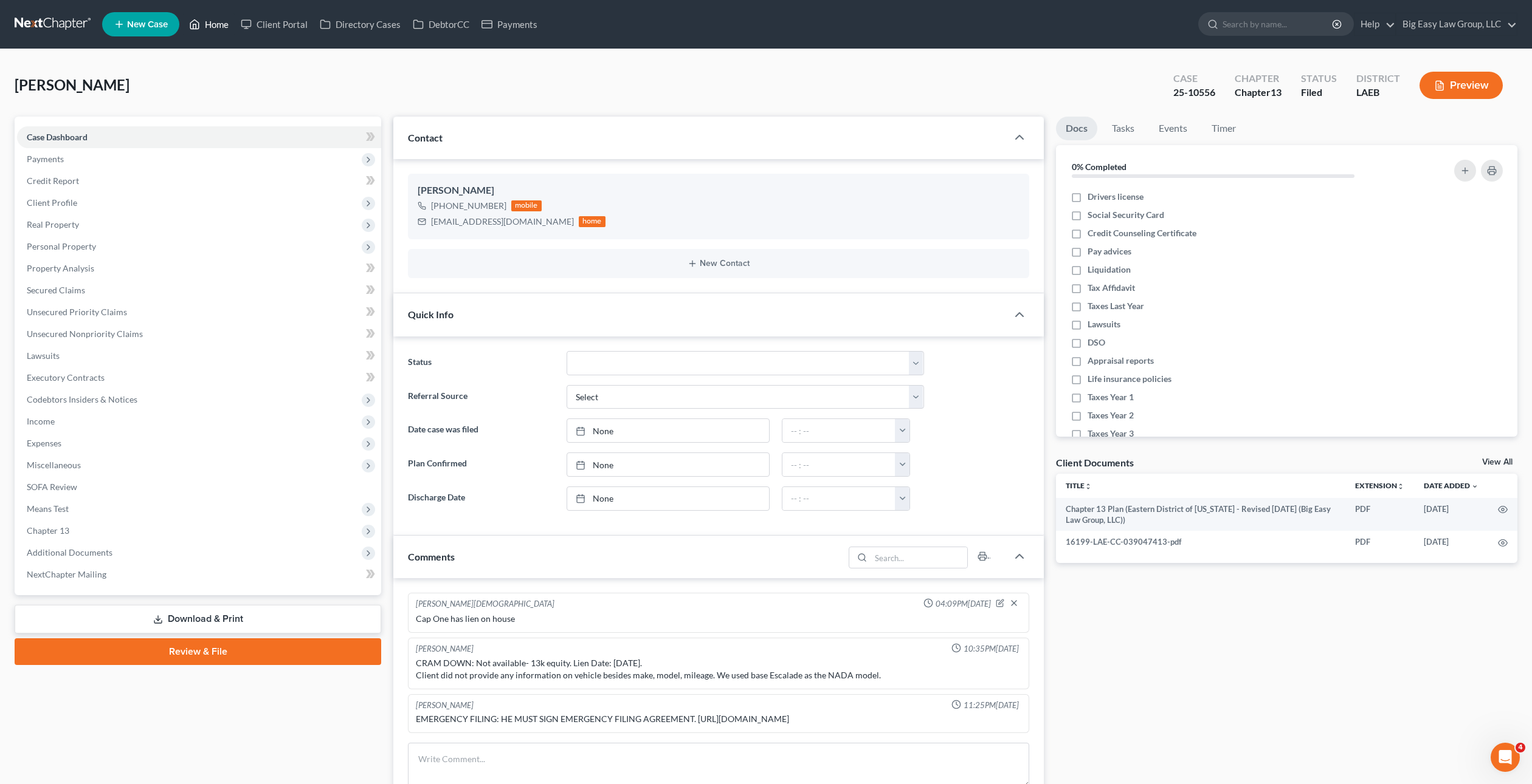
click at [208, 16] on link "Home" at bounding box center [208, 25] width 51 height 22
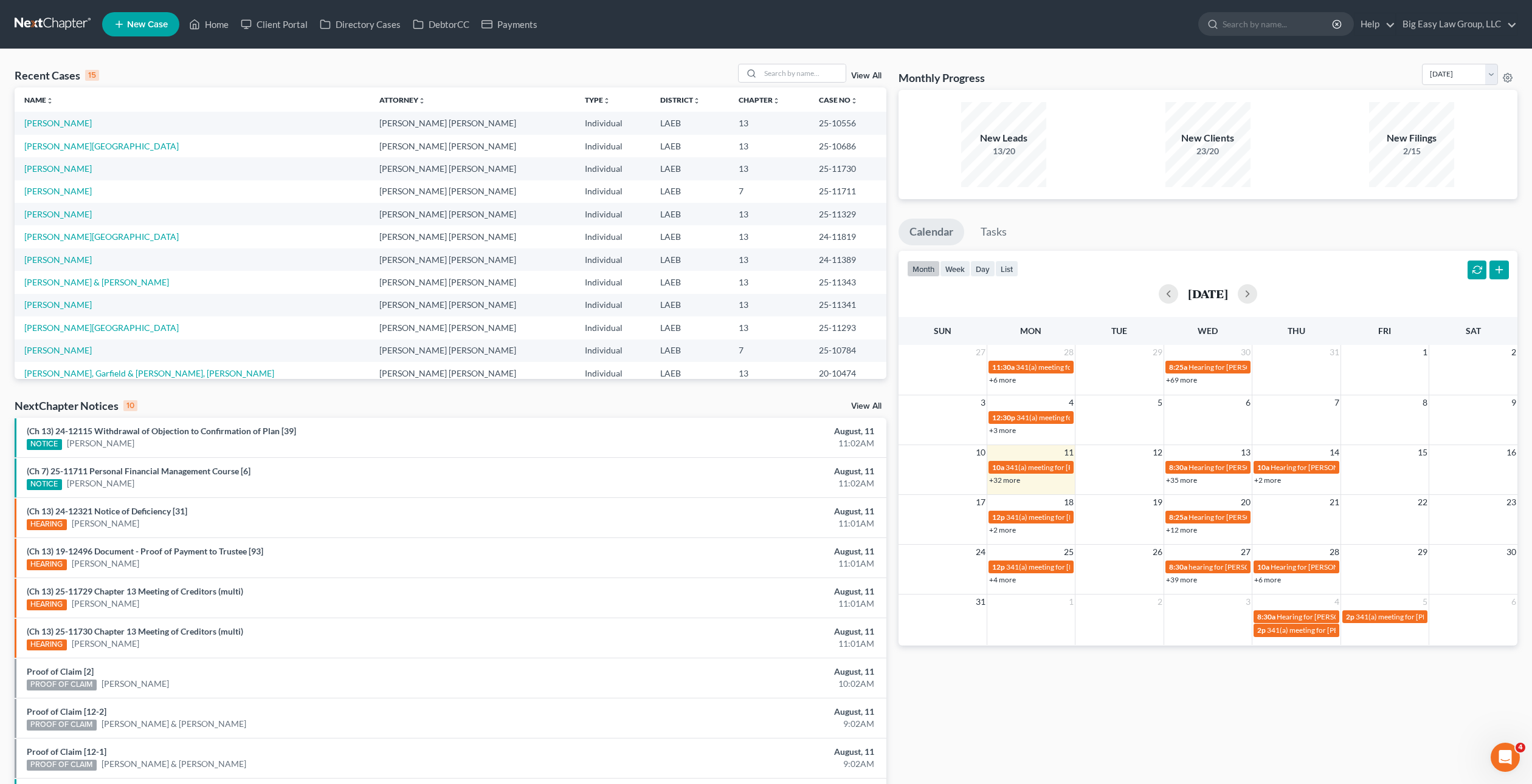
click at [246, 39] on ul "New Case Home Client Portal Directory Cases DebtorCC Payments - No Result - See…" at bounding box center [809, 24] width 1415 height 31
click at [216, 28] on link "Home" at bounding box center [208, 25] width 51 height 22
click at [385, 54] on div "Recent Cases 15 View All Name unfold_more expand_more expand_less Attorney unfo…" at bounding box center [766, 451] width 1532 height 803
click at [206, 18] on link "Home" at bounding box center [208, 25] width 51 height 22
drag, startPoint x: 784, startPoint y: 63, endPoint x: 789, endPoint y: 70, distance: 8.6
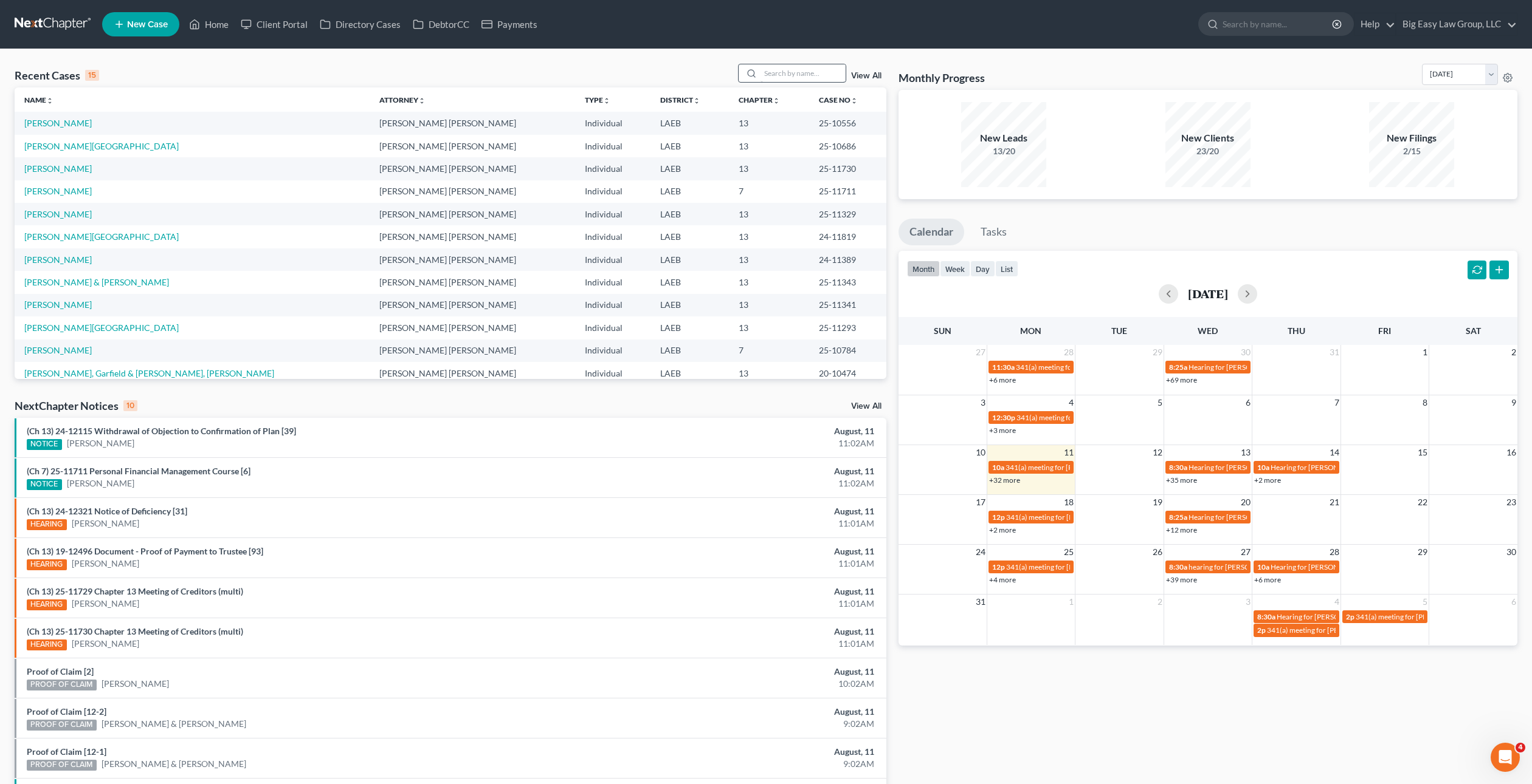
click at [784, 64] on div at bounding box center [792, 73] width 108 height 19
click at [789, 71] on input "search" at bounding box center [803, 73] width 85 height 18
type input "martin, pamela"
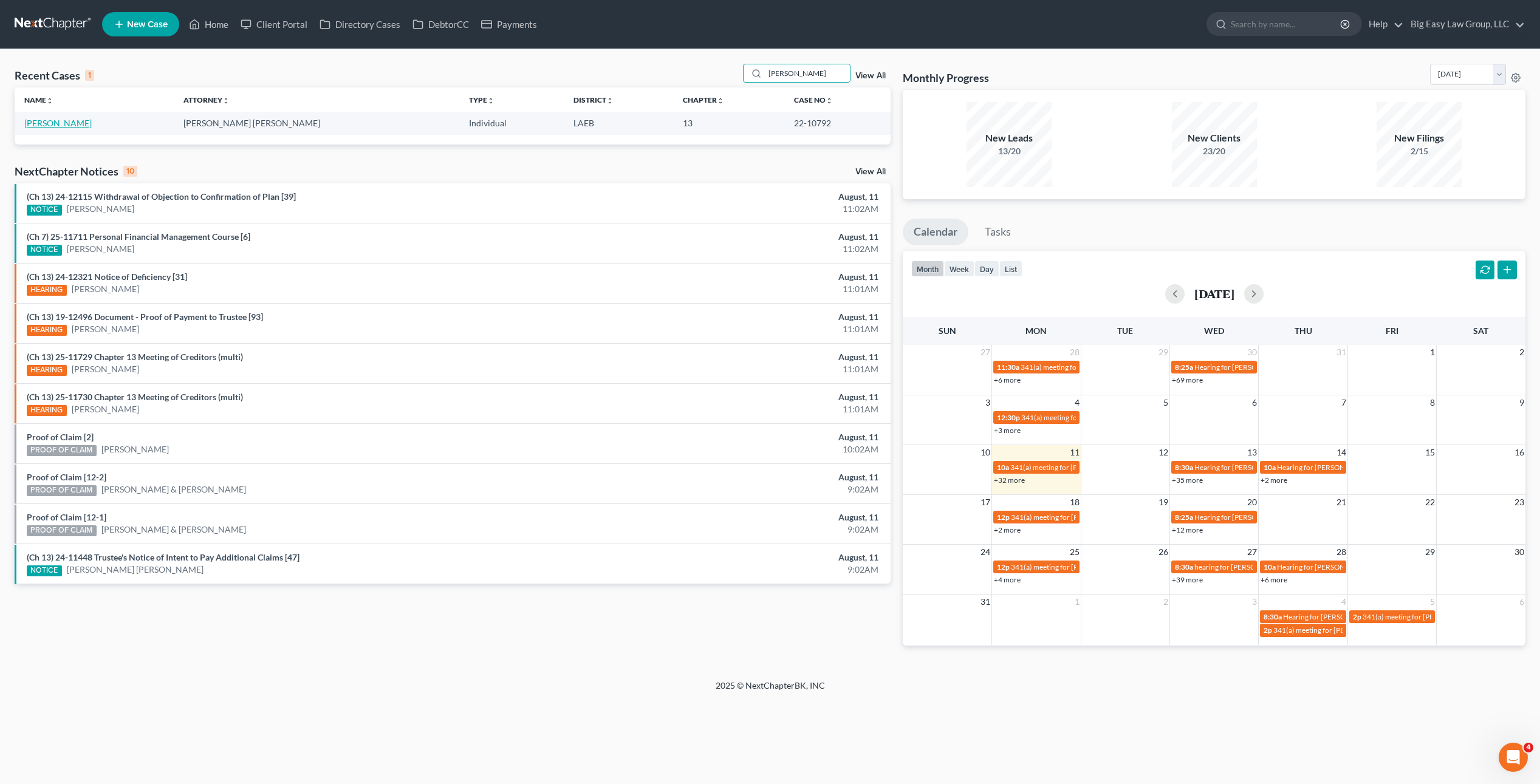
click at [36, 125] on link "[PERSON_NAME]" at bounding box center [58, 123] width 67 height 10
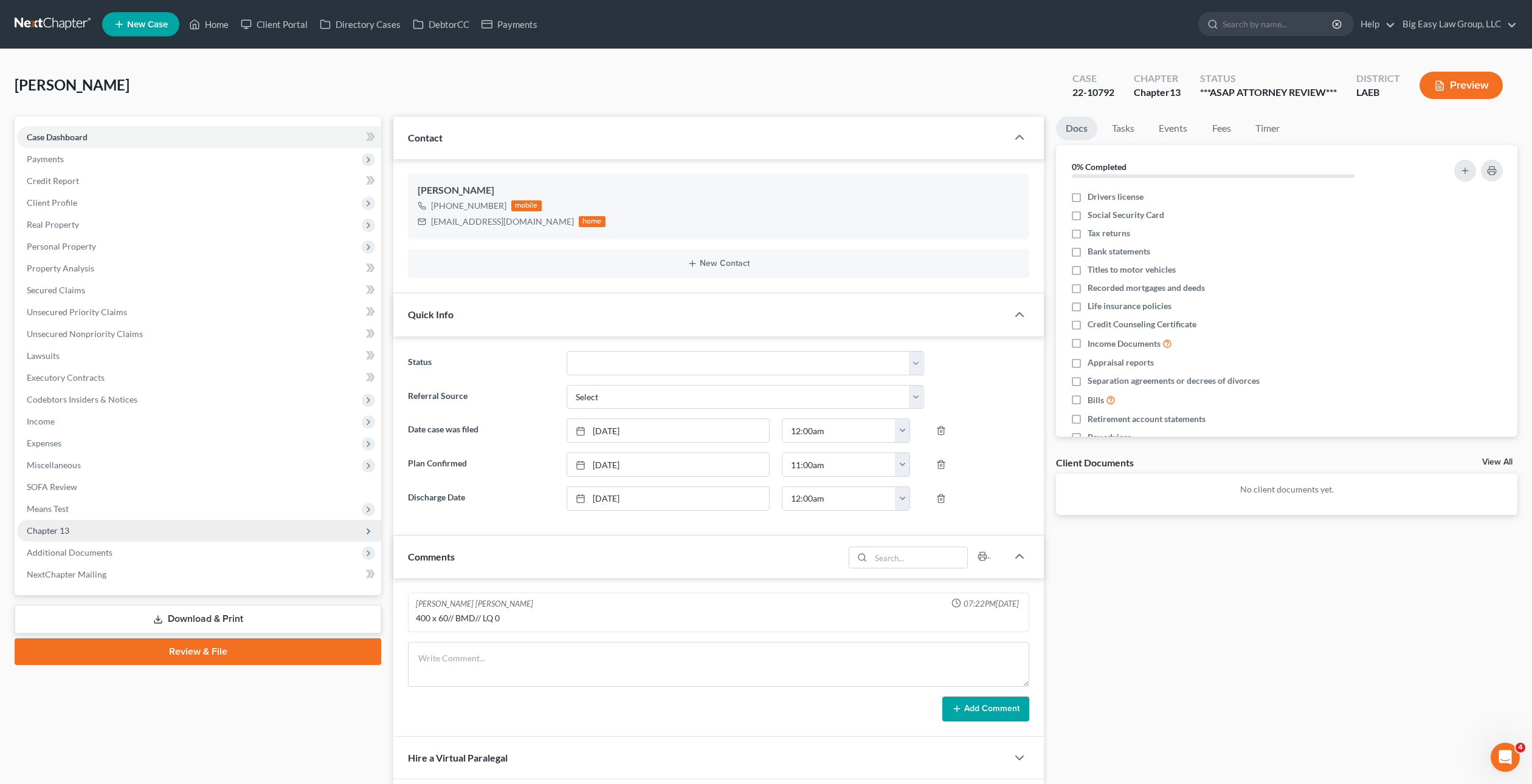
click at [95, 535] on span "Chapter 13" at bounding box center [199, 531] width 364 height 22
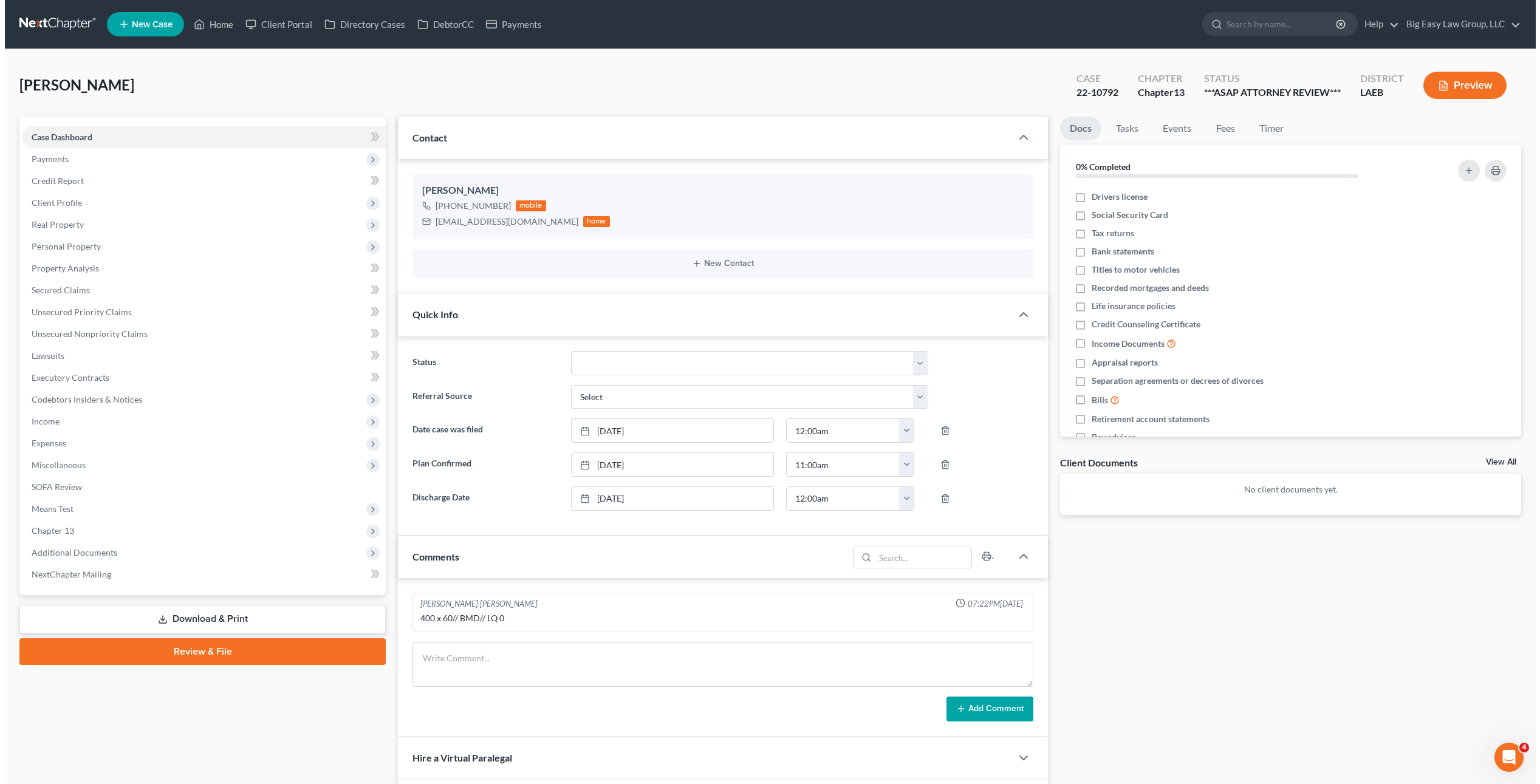
scroll to position [494, 0]
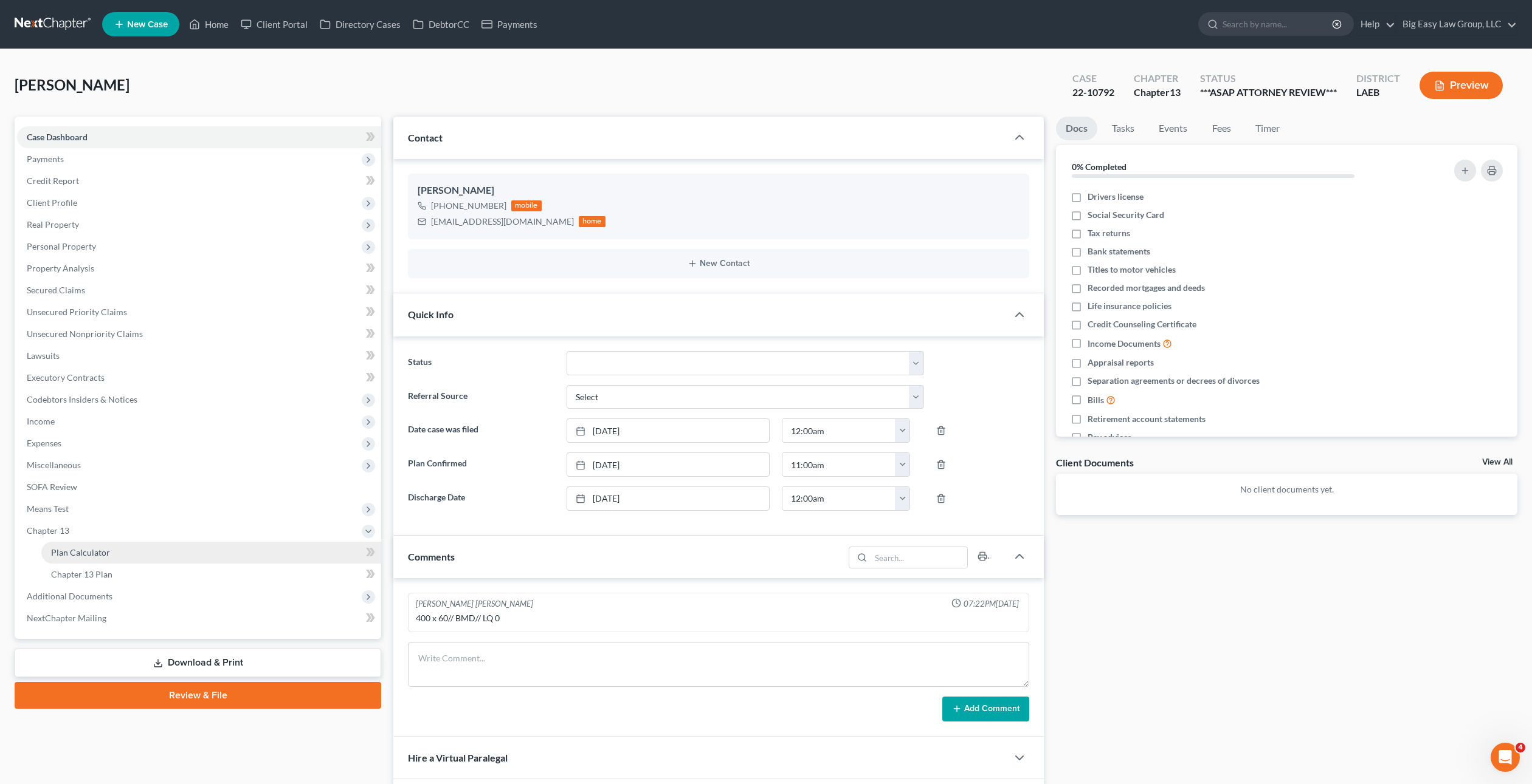
click at [103, 555] on span "Plan Calculator" at bounding box center [81, 552] width 59 height 10
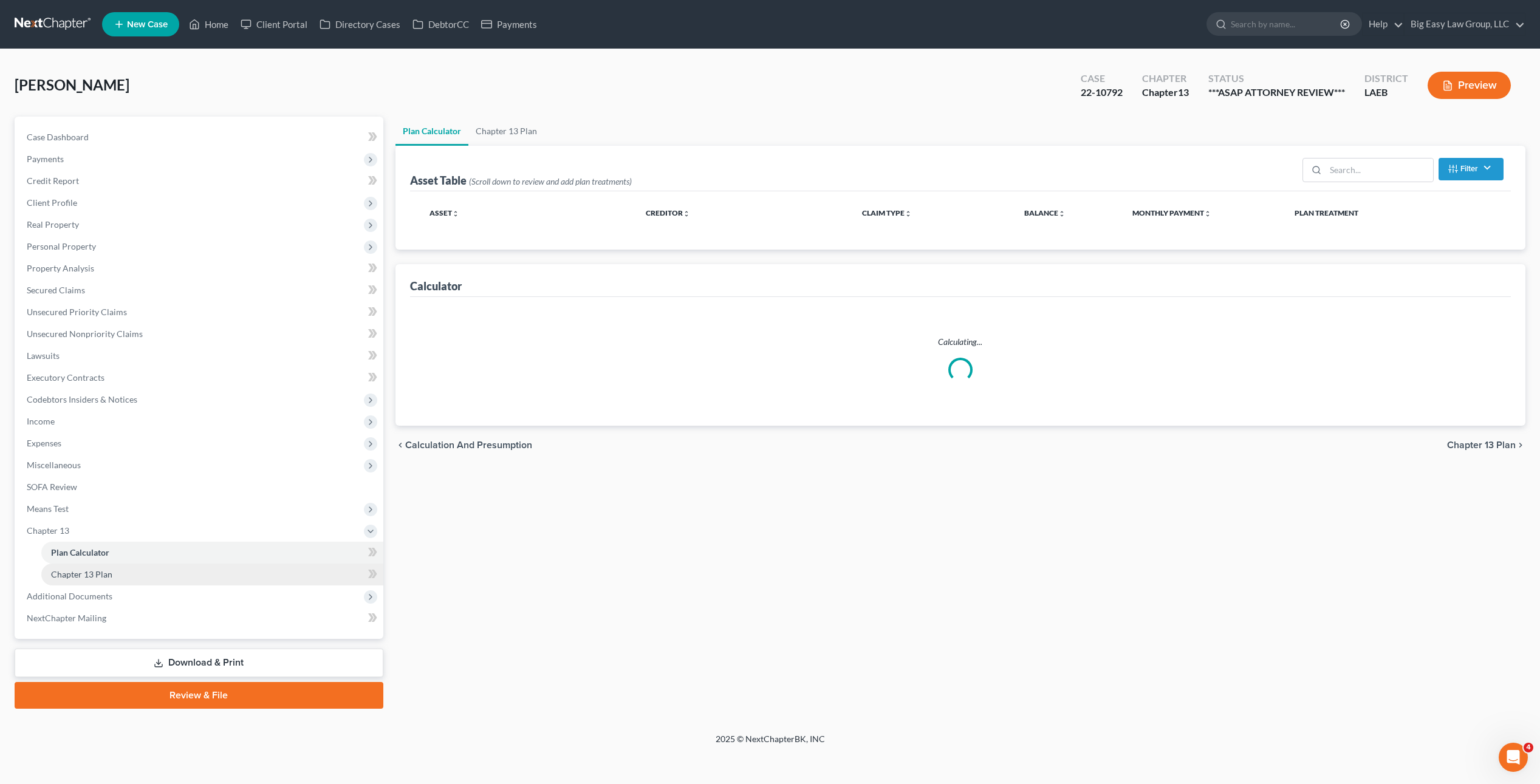
click at [105, 582] on link "Chapter 13 Plan" at bounding box center [212, 574] width 342 height 22
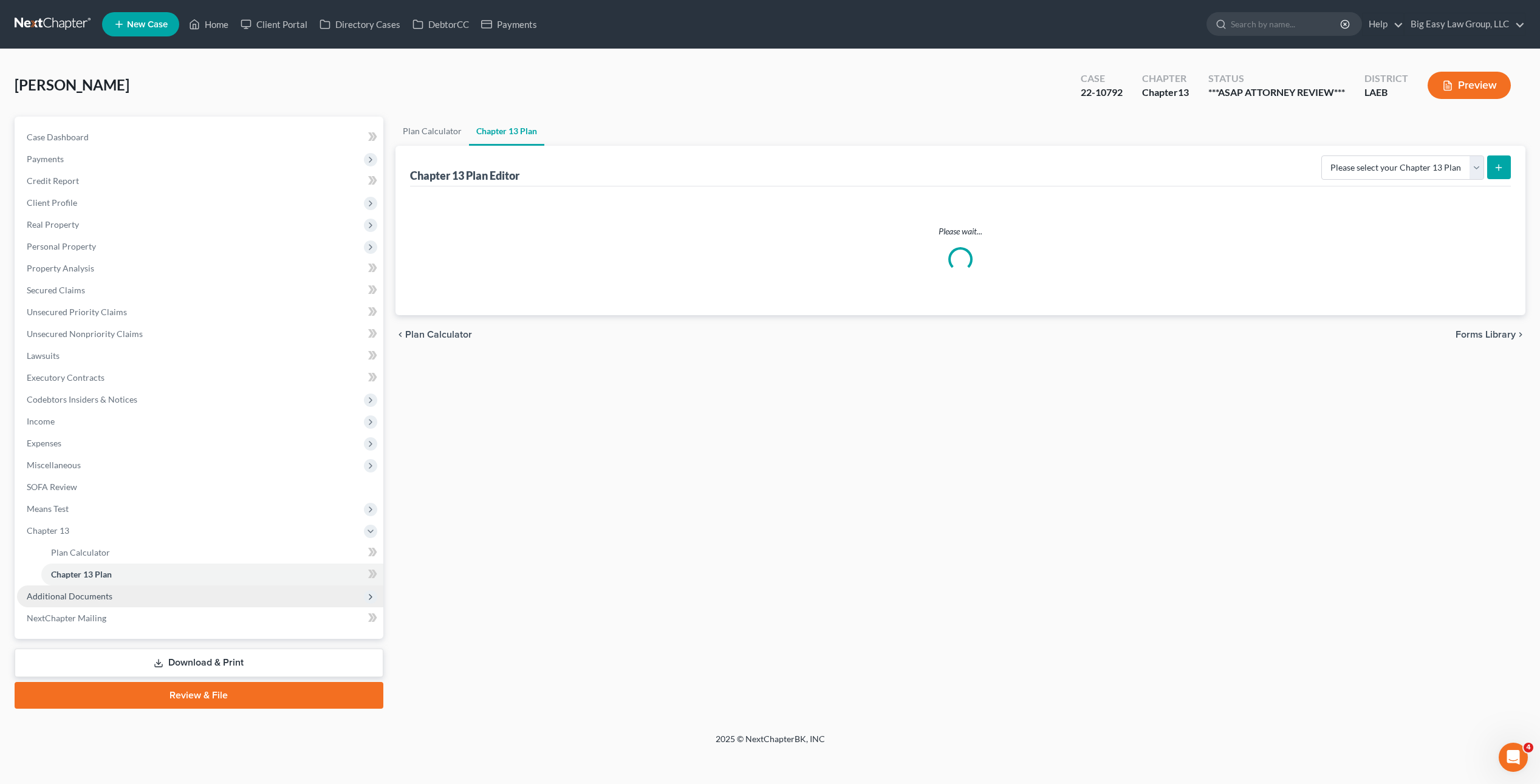
click at [103, 585] on span "Additional Documents" at bounding box center [200, 596] width 366 height 22
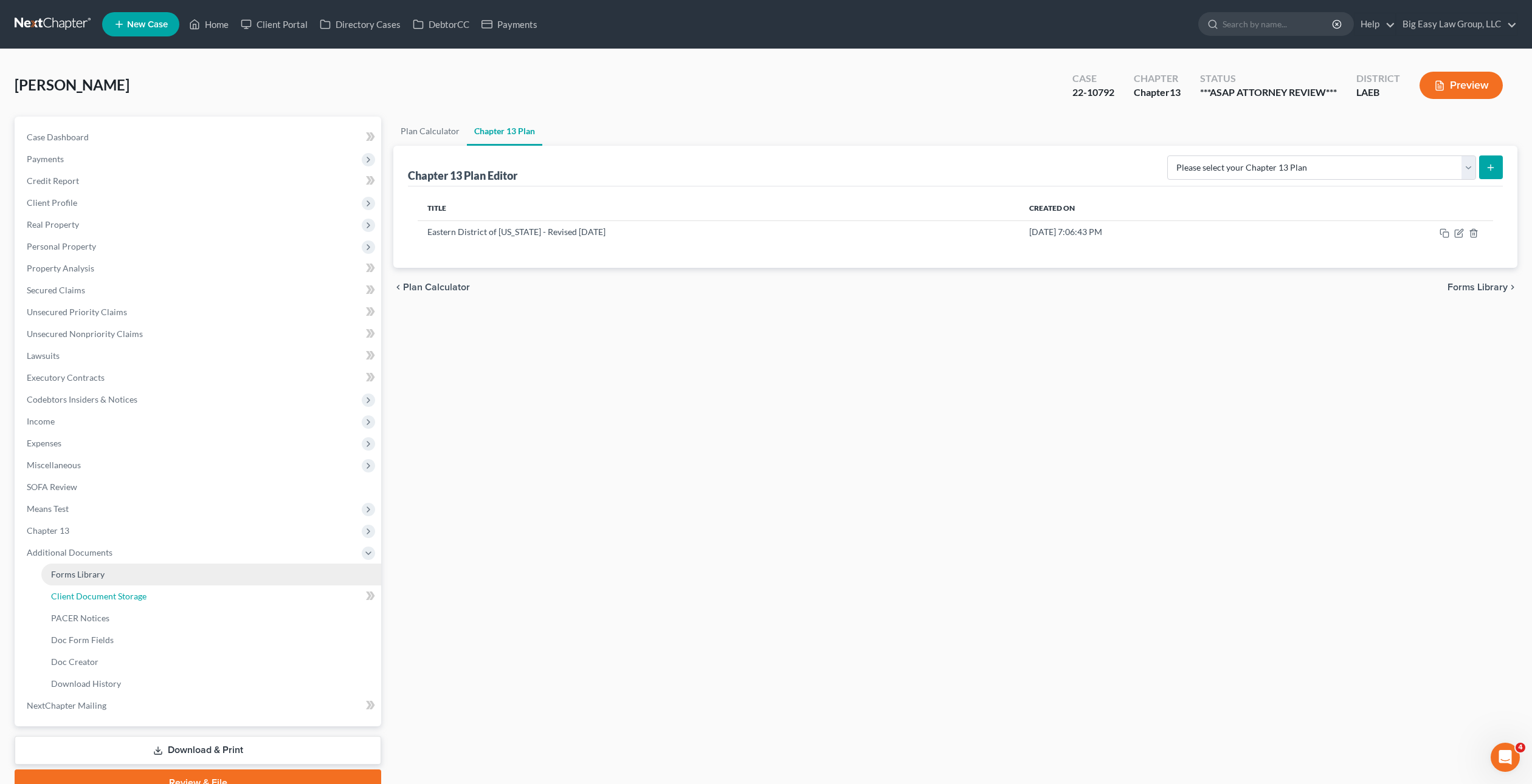
click at [106, 598] on span "Client Document Storage" at bounding box center [99, 596] width 95 height 10
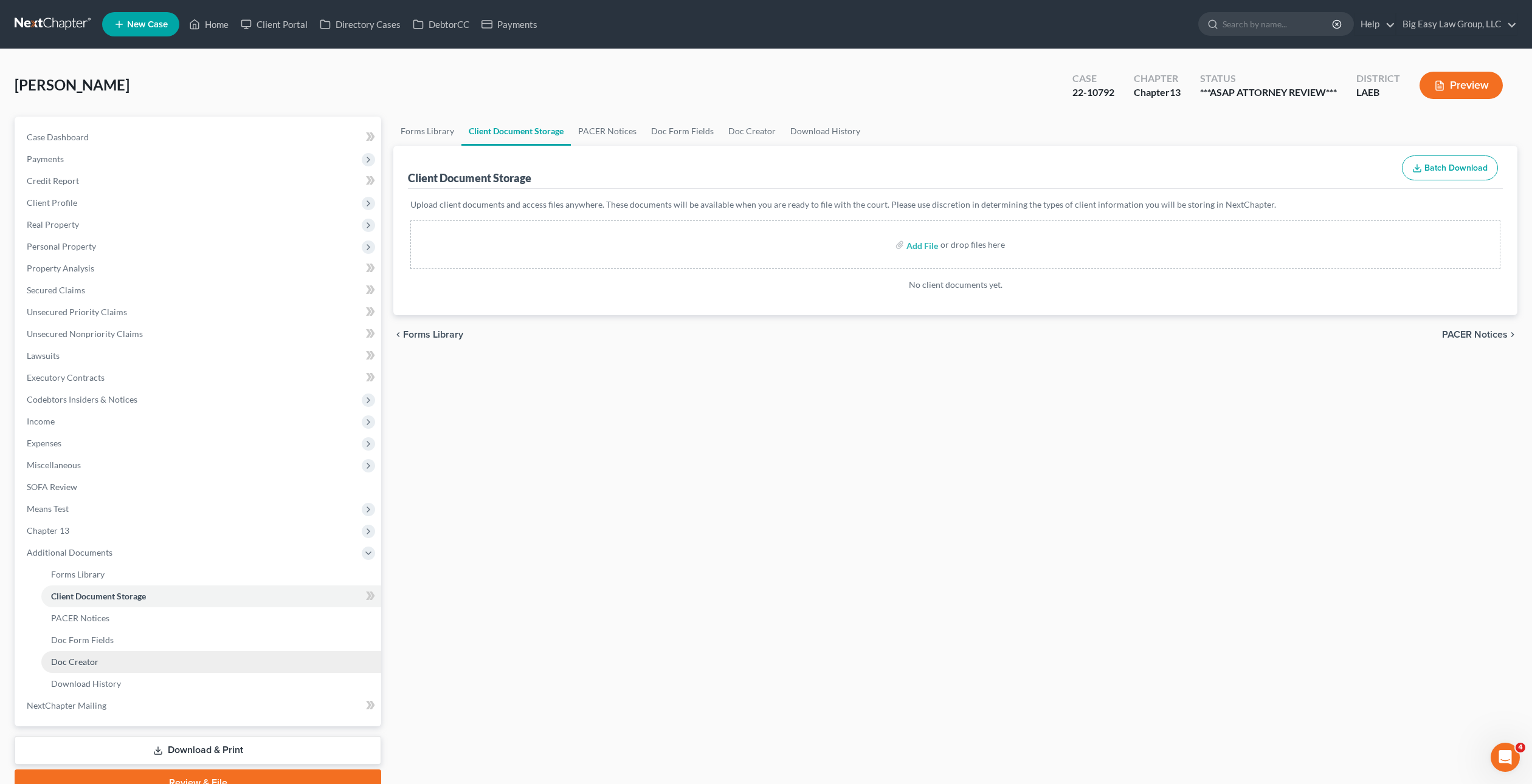
click at [101, 653] on link "Doc Creator" at bounding box center [211, 662] width 340 height 22
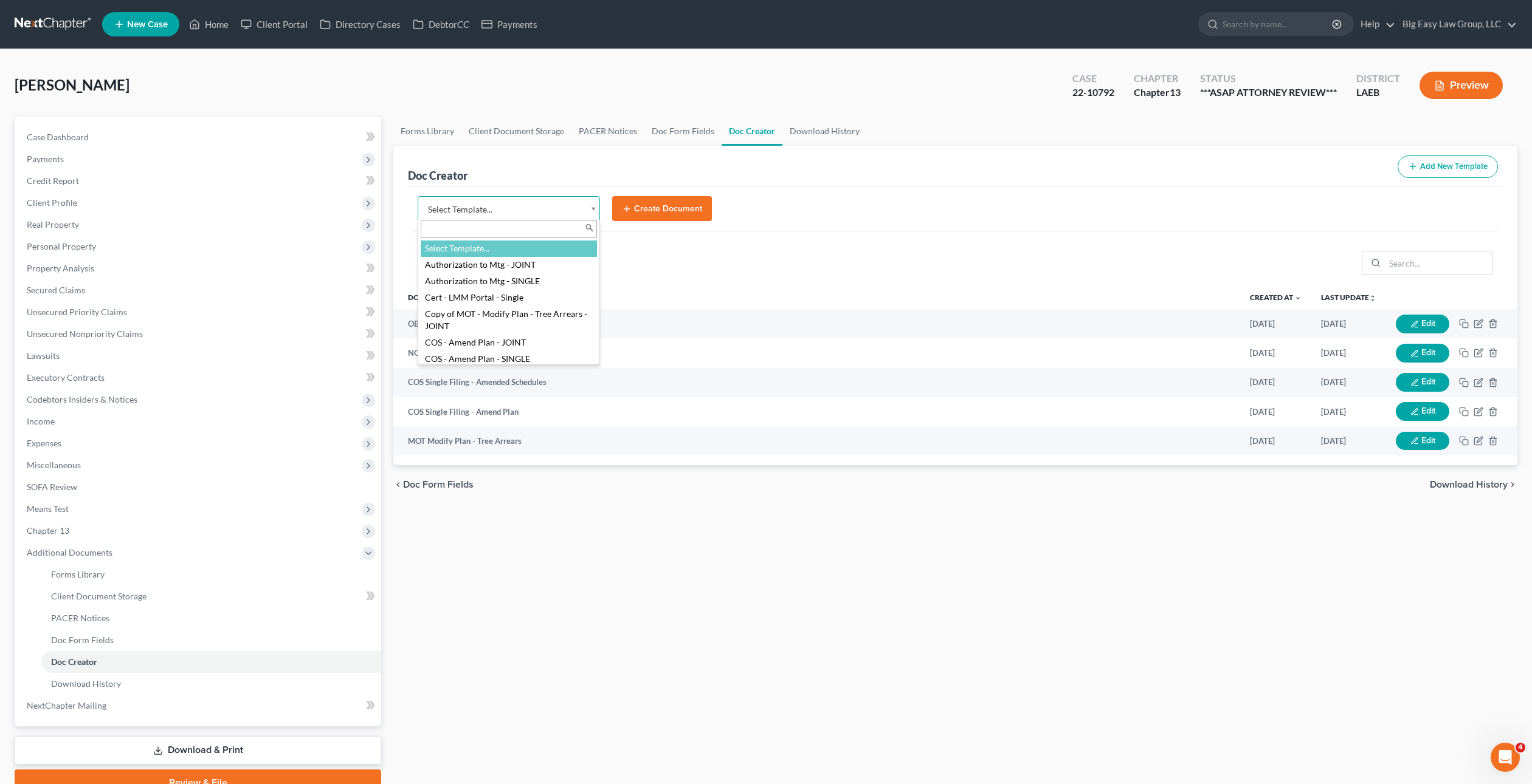
drag, startPoint x: 455, startPoint y: 208, endPoint x: 527, endPoint y: 299, distance: 116.0
click at [455, 208] on body "Home New Case Client Portal Directory Cases DebtorCC Payments Big Easy Law Grou…" at bounding box center [766, 421] width 1532 height 843
type input "entry"
select select "96612"
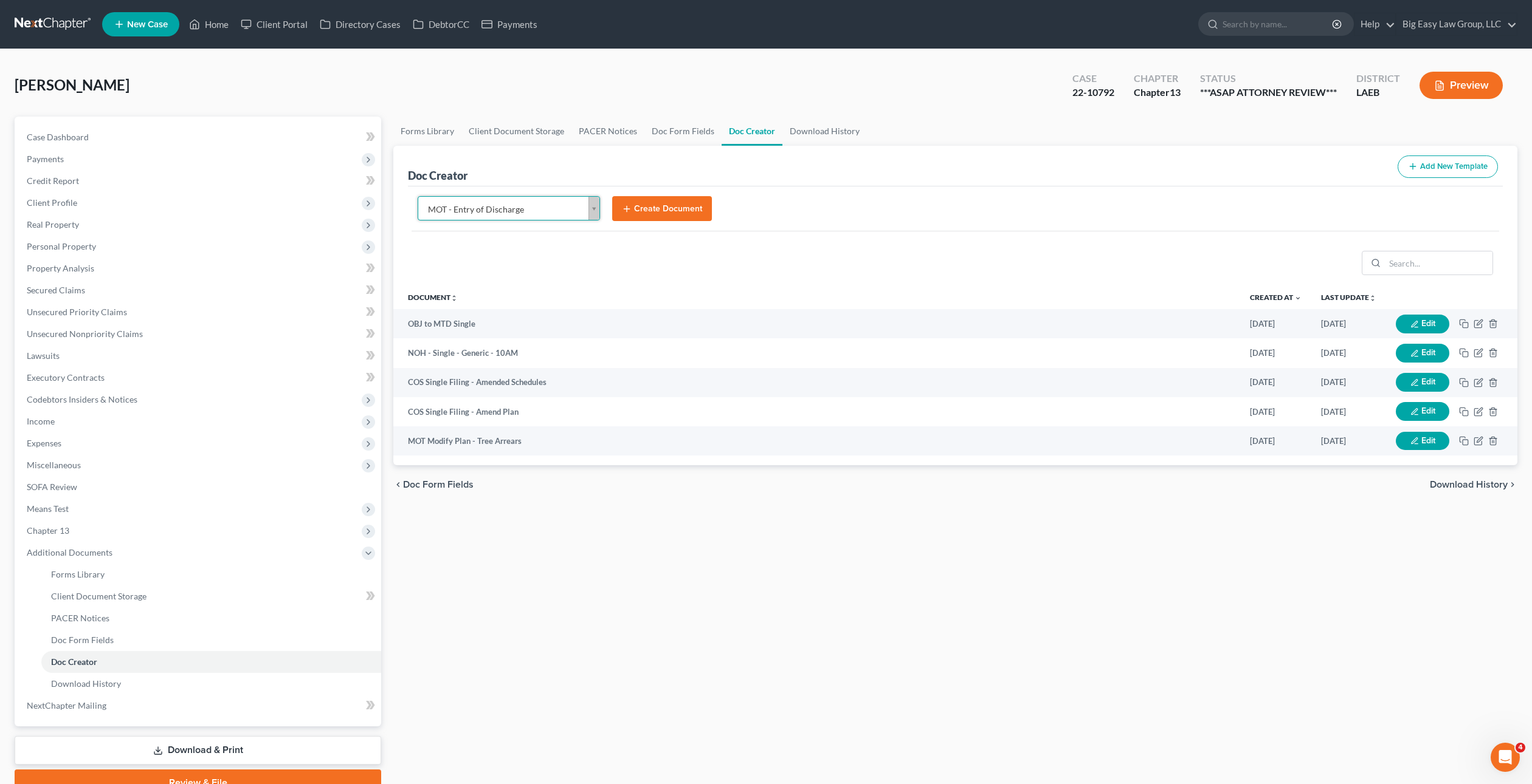
click at [665, 207] on button "Create Document" at bounding box center [661, 209] width 99 height 25
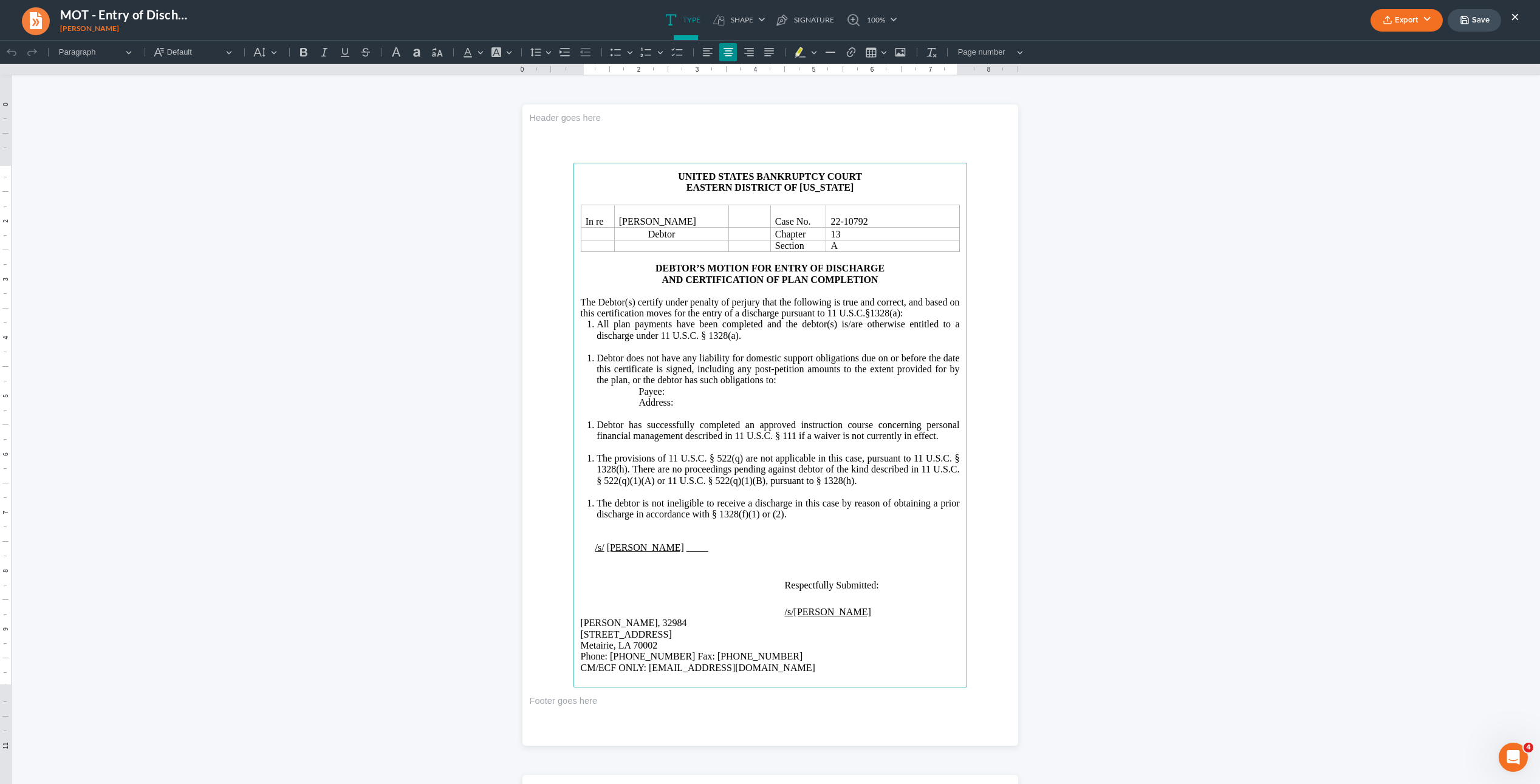
click at [1424, 24] on button "Export" at bounding box center [1406, 20] width 73 height 23
click at [1402, 40] on link "PDF" at bounding box center [1406, 49] width 94 height 21
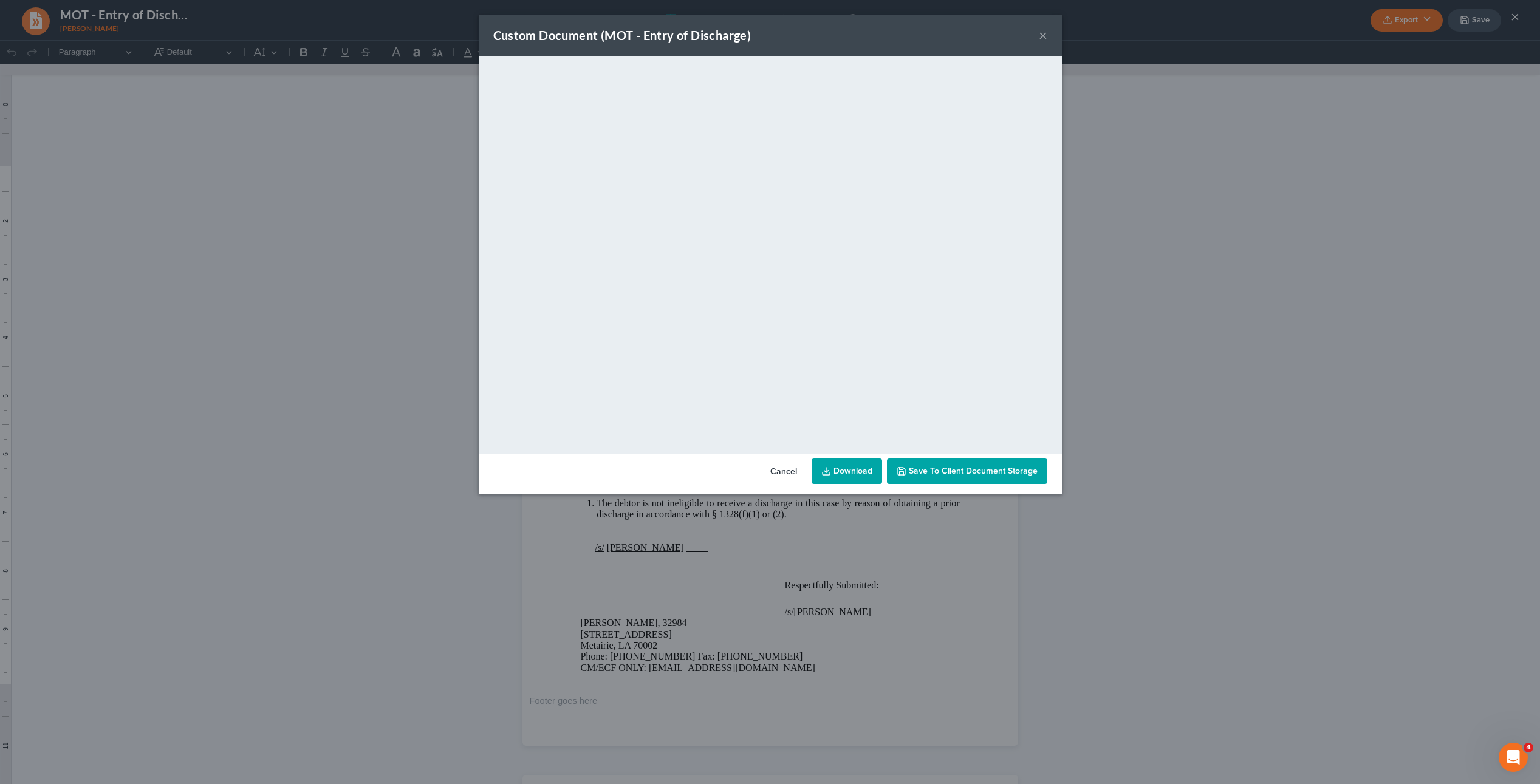
click at [861, 475] on link "Download" at bounding box center [846, 471] width 71 height 25
click at [1039, 42] on button "×" at bounding box center [1043, 35] width 8 height 14
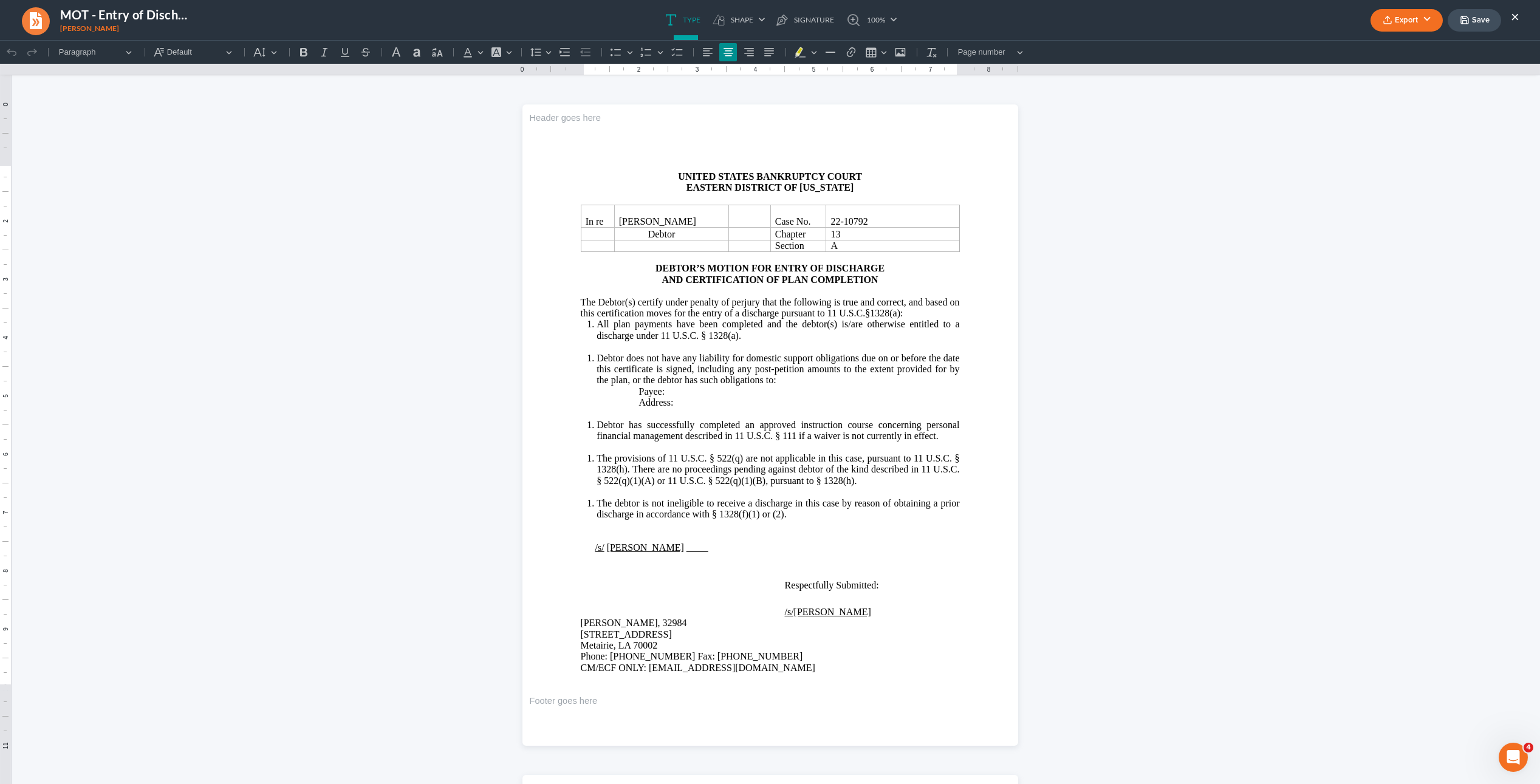
click at [1514, 19] on button "×" at bounding box center [1515, 16] width 8 height 14
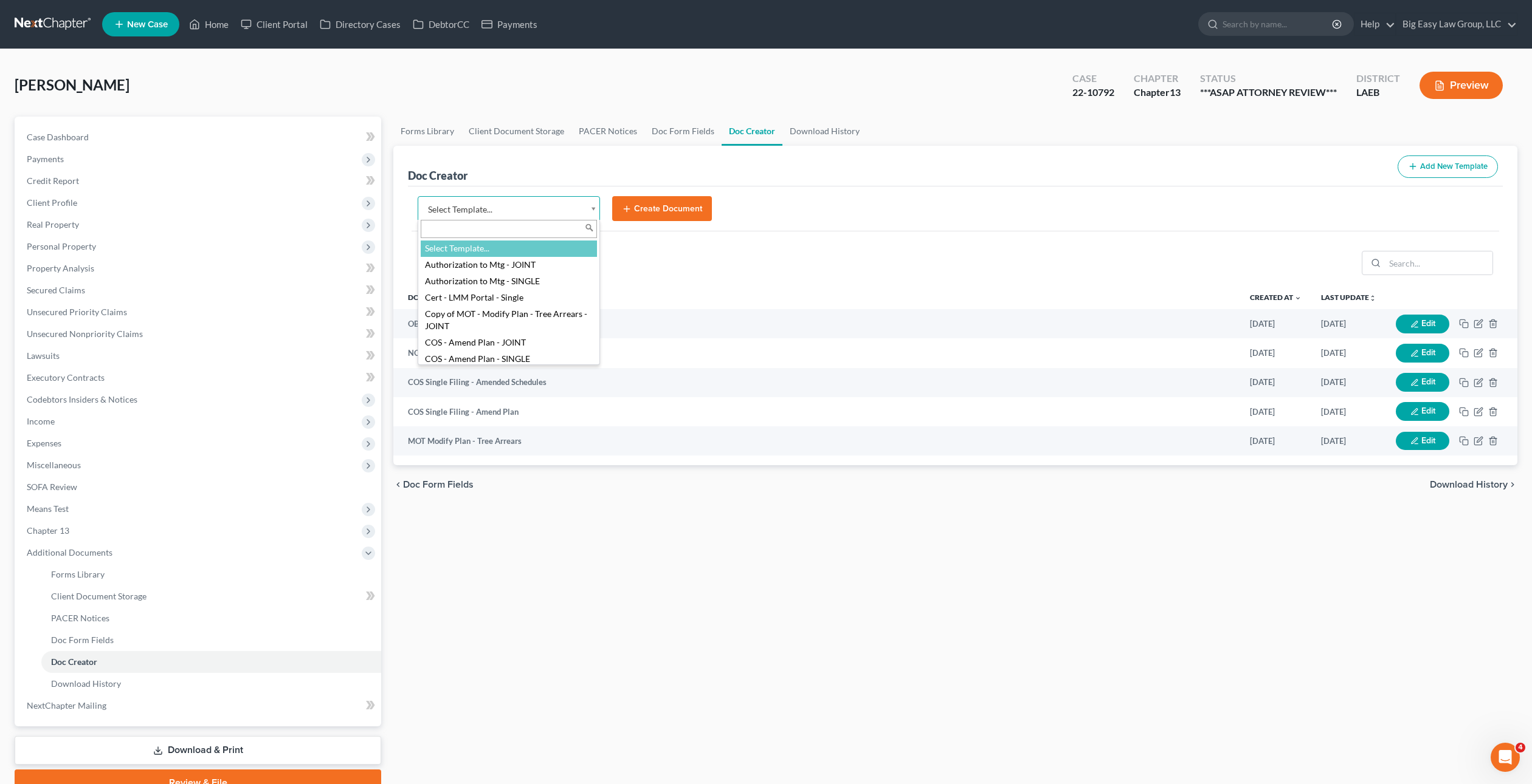
click at [556, 208] on body "Home New Case Client Portal Directory Cases DebtorCC Payments Big Easy Law Grou…" at bounding box center [766, 421] width 1532 height 843
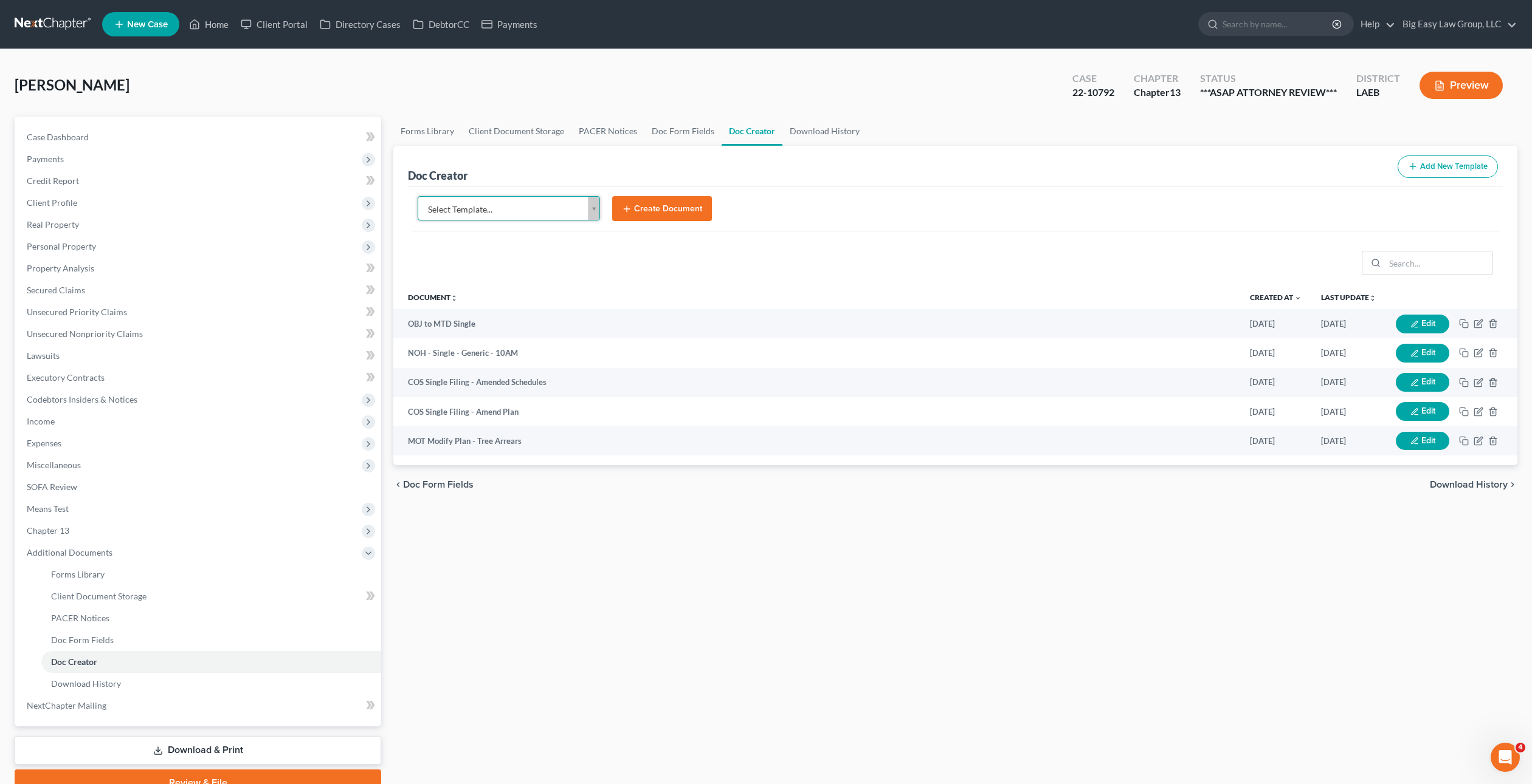
drag, startPoint x: 708, startPoint y: 309, endPoint x: 512, endPoint y: 234, distance: 209.9
click at [708, 309] on body "Home New Case Client Portal Directory Cases DebtorCC Payments Big Easy Law Grou…" at bounding box center [766, 421] width 1532 height 843
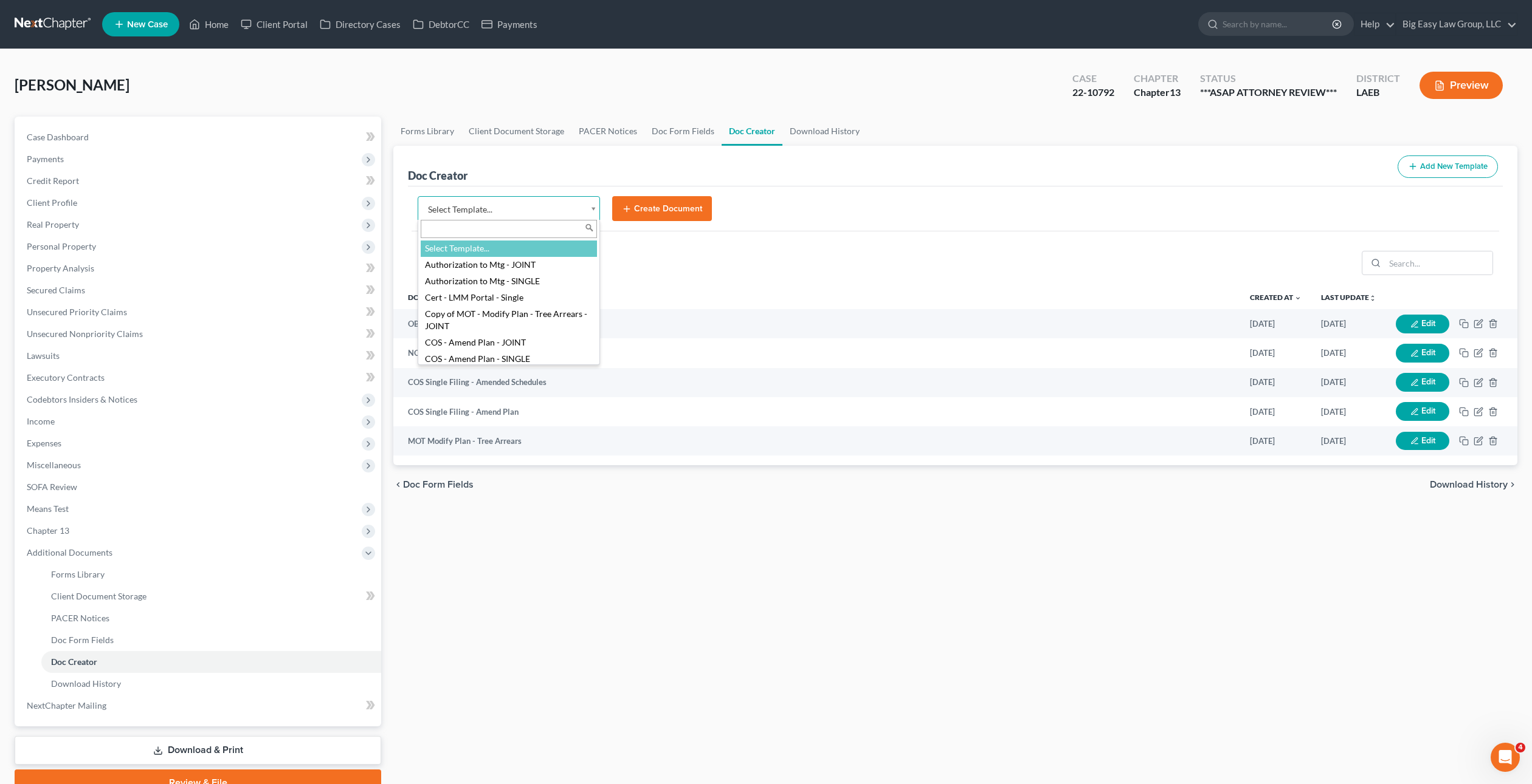
click at [498, 205] on body "Home New Case Client Portal Directory Cases DebtorCC Payments Big Easy Law Grou…" at bounding box center [766, 421] width 1532 height 843
type input "noh"
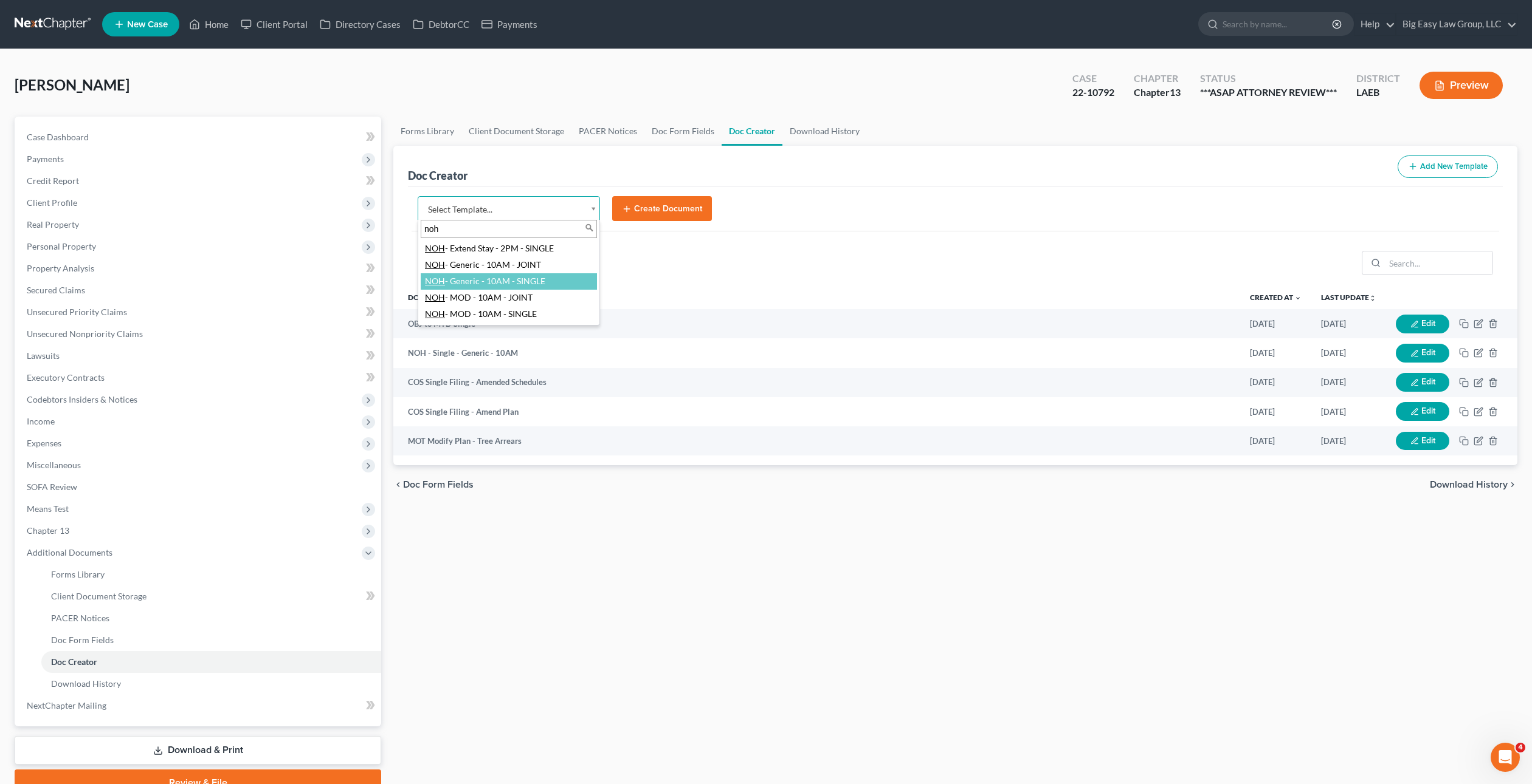
select select "97870"
click at [687, 222] on form "NOH - Generic - 10AM - SINGLE Select Template... Authorization to Mtg - JOINT A…" at bounding box center [955, 214] width 1087 height 36
click at [686, 215] on button "Create Document" at bounding box center [661, 209] width 99 height 25
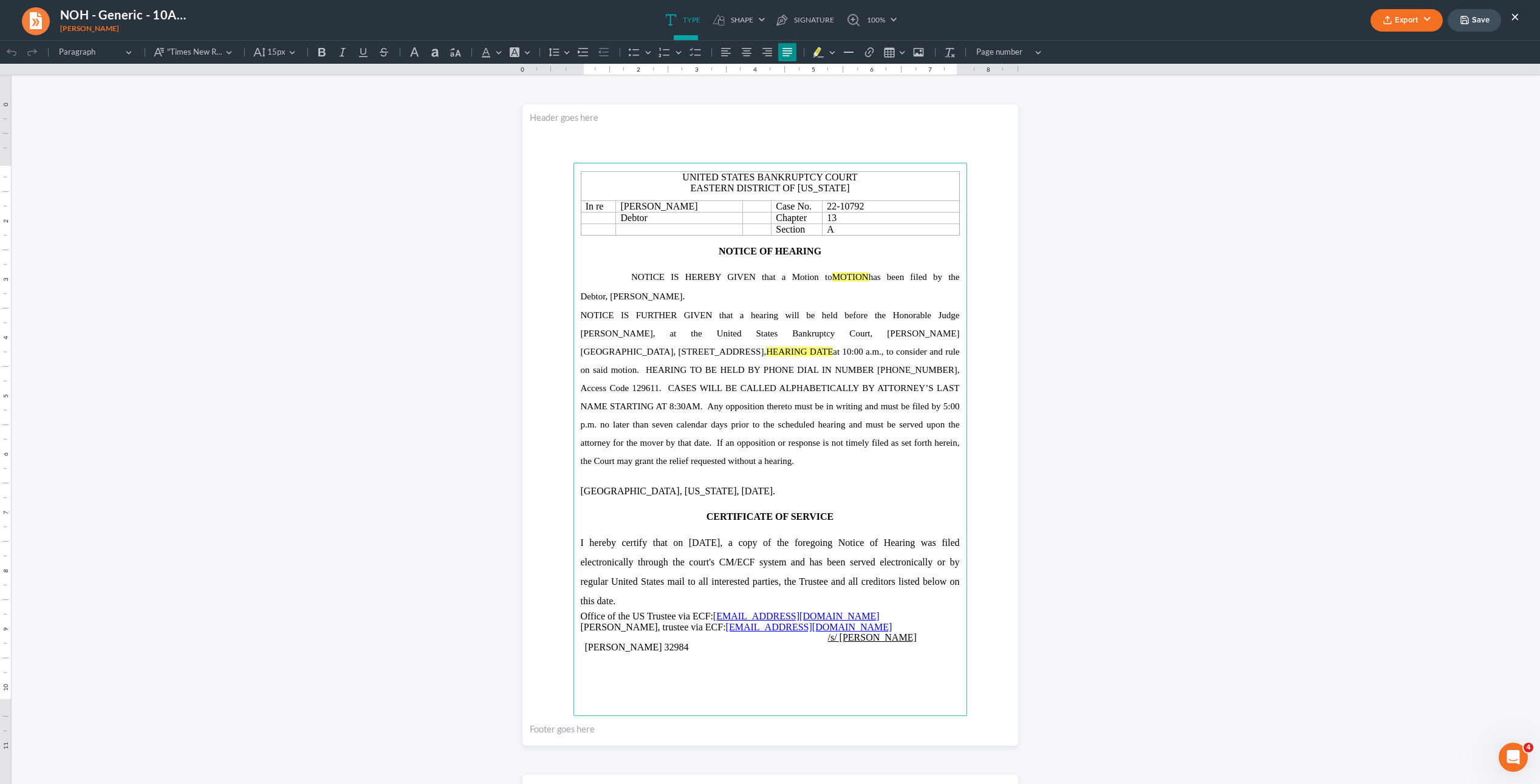
drag, startPoint x: 742, startPoint y: 276, endPoint x: 817, endPoint y: 278, distance: 75.0
click at [818, 278] on span "NOTICE IS HEREBY GIVEN that a Motion to MOTION has been filed by the Debtor," at bounding box center [770, 286] width 379 height 29
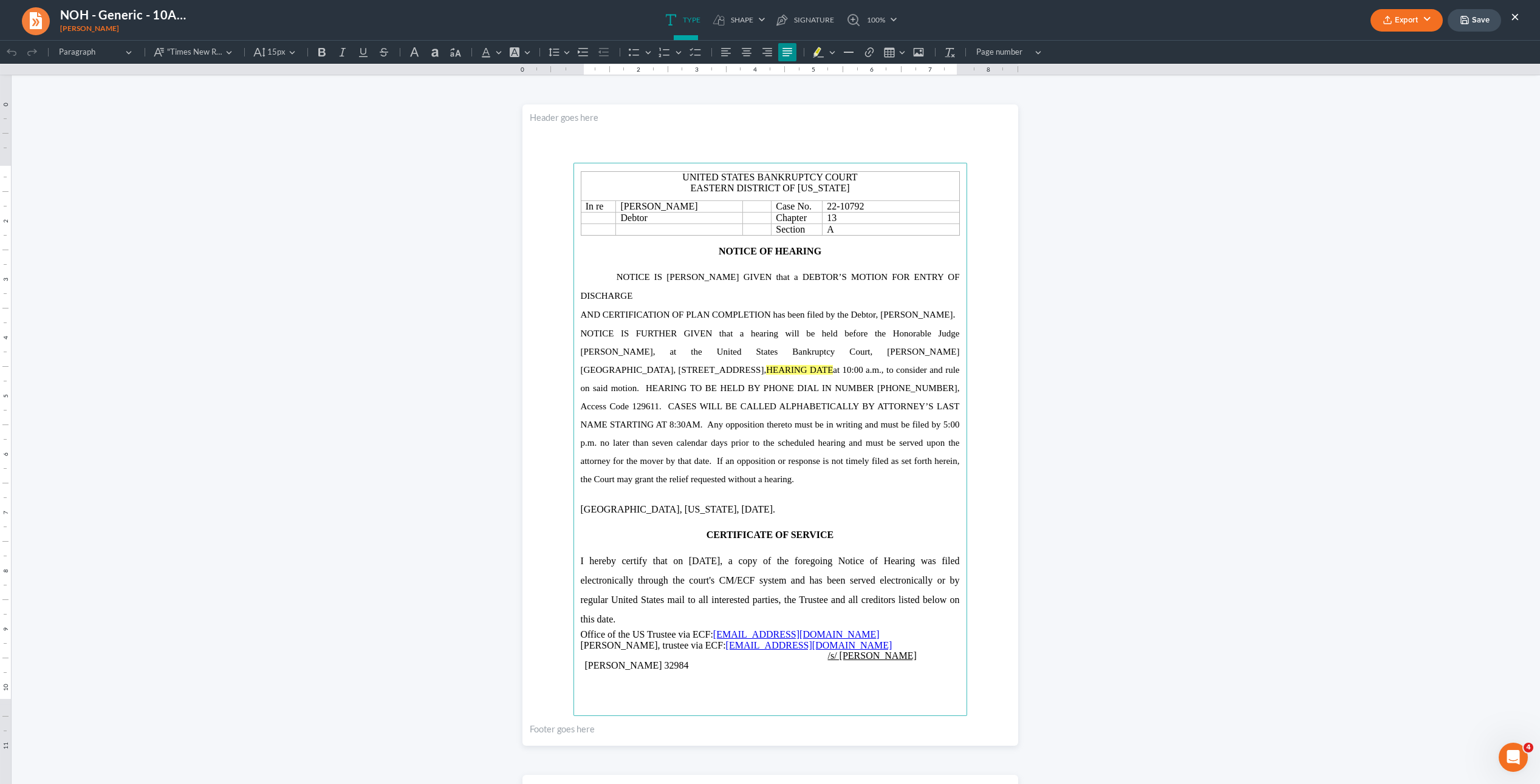
drag, startPoint x: 735, startPoint y: 354, endPoint x: 694, endPoint y: 351, distance: 41.1
click at [694, 351] on span "NOTICE IS FURTHER GIVEN that a hearing will be held before the Honorable Judge …" at bounding box center [770, 406] width 379 height 155
drag, startPoint x: 795, startPoint y: 350, endPoint x: 779, endPoint y: 346, distance: 16.5
click at [779, 346] on p "NOTICE IS FURTHER GIVEN that a hearing will be held before the Honorable Judge …" at bounding box center [770, 407] width 379 height 164
drag, startPoint x: 867, startPoint y: 485, endPoint x: 876, endPoint y: 486, distance: 9.1
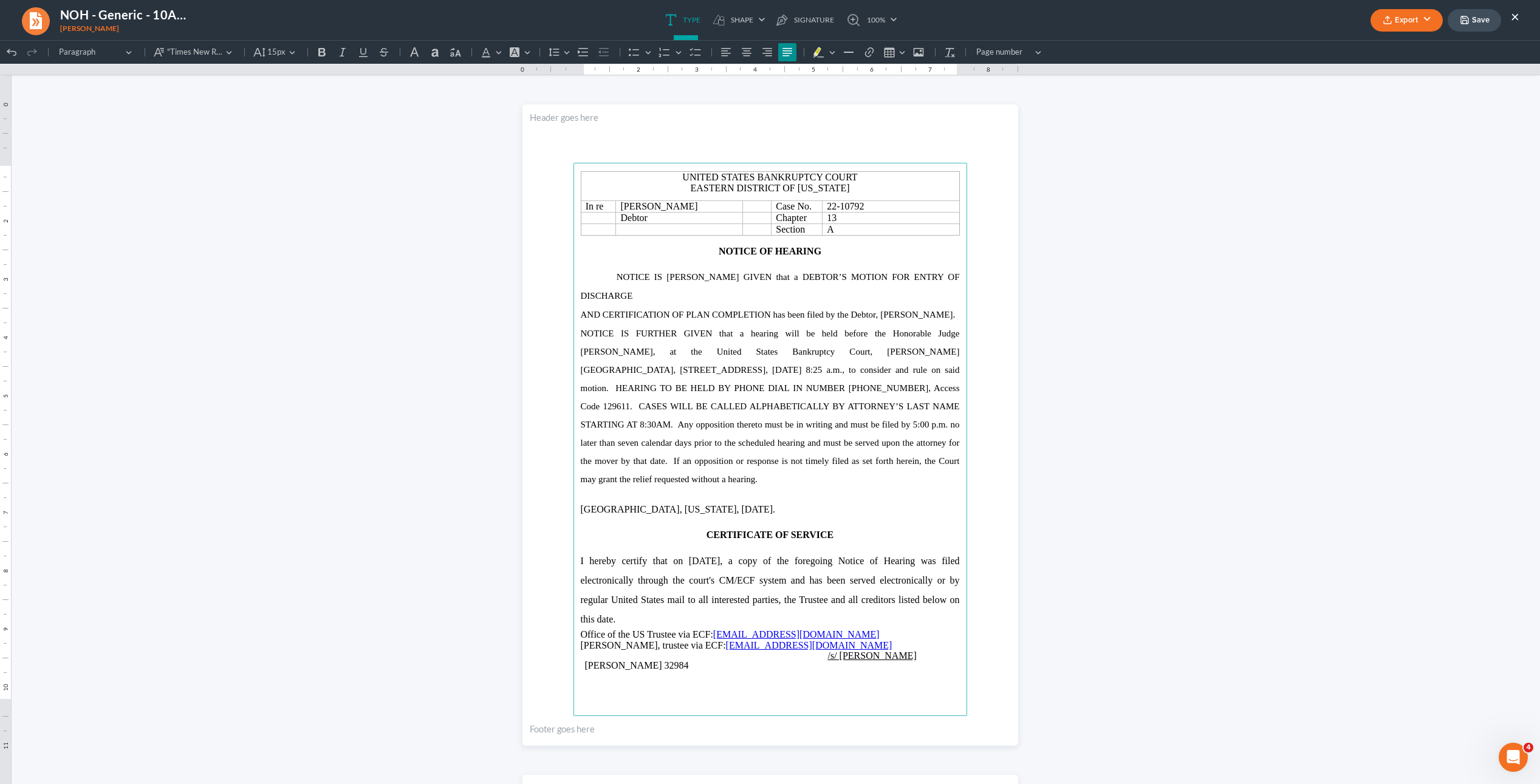
click at [867, 500] on p "NEW ORLEANS, LOUISIANA, 08/11/2025." at bounding box center [770, 509] width 379 height 19
drag, startPoint x: 870, startPoint y: 251, endPoint x: 886, endPoint y: 255, distance: 16.5
click at [870, 251] on p "NOTICE OF HEARING" at bounding box center [770, 251] width 379 height 10
click at [1409, 16] on button "Export" at bounding box center [1406, 20] width 73 height 23
click at [1384, 45] on link "PDF" at bounding box center [1406, 49] width 94 height 21
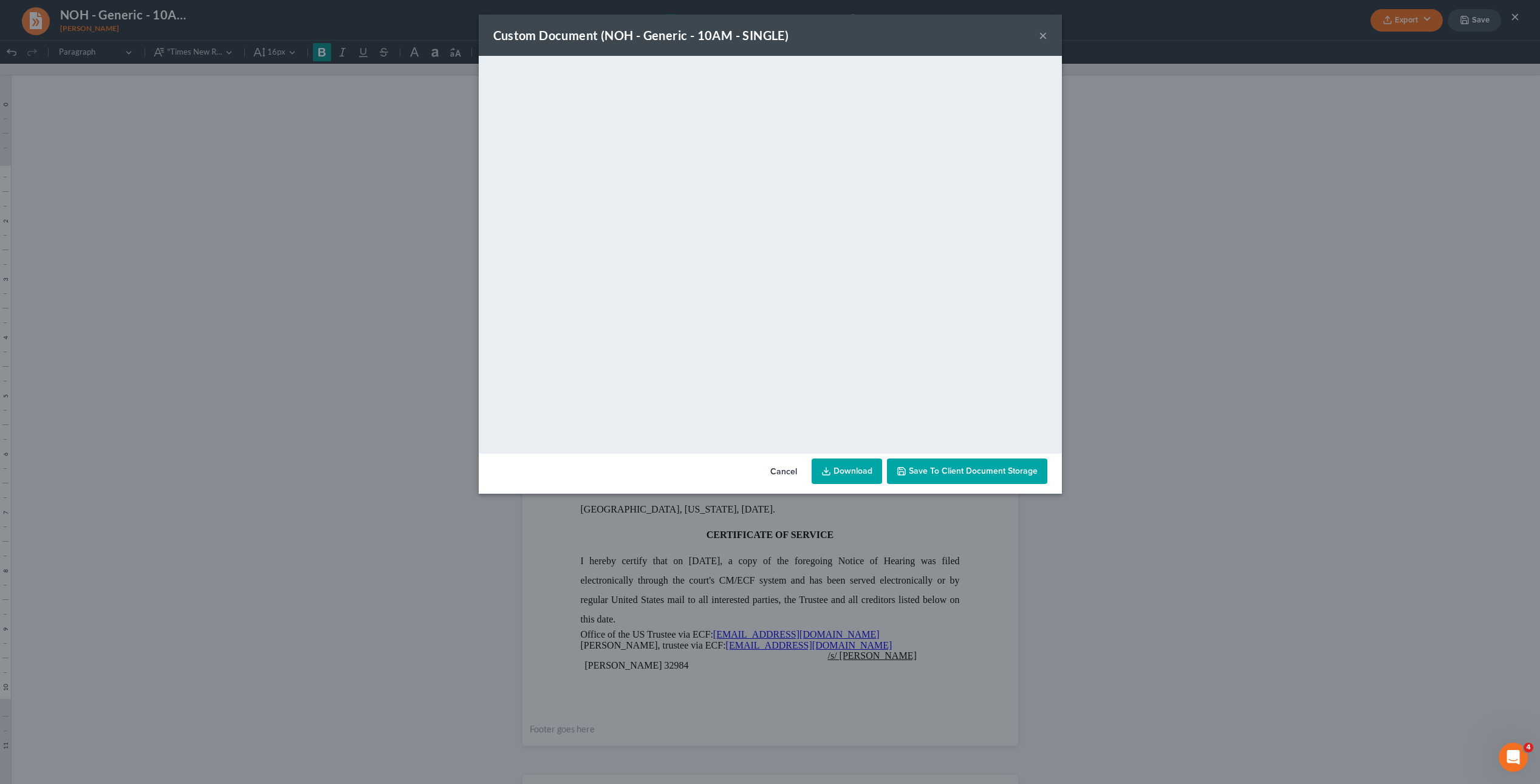
click at [852, 465] on link "Download" at bounding box center [846, 471] width 71 height 25
drag, startPoint x: 338, startPoint y: 196, endPoint x: 514, endPoint y: 188, distance: 176.2
click at [355, 196] on div "Custom Document (NOH - Generic - 10AM - SINGLE) × <object ng-attr-data='https:/…" at bounding box center [770, 392] width 1540 height 784
click at [1037, 31] on div "Custom Document (NOH - Generic - 10AM - SINGLE) ×" at bounding box center [770, 35] width 583 height 41
click at [1039, 32] on button "×" at bounding box center [1043, 35] width 8 height 14
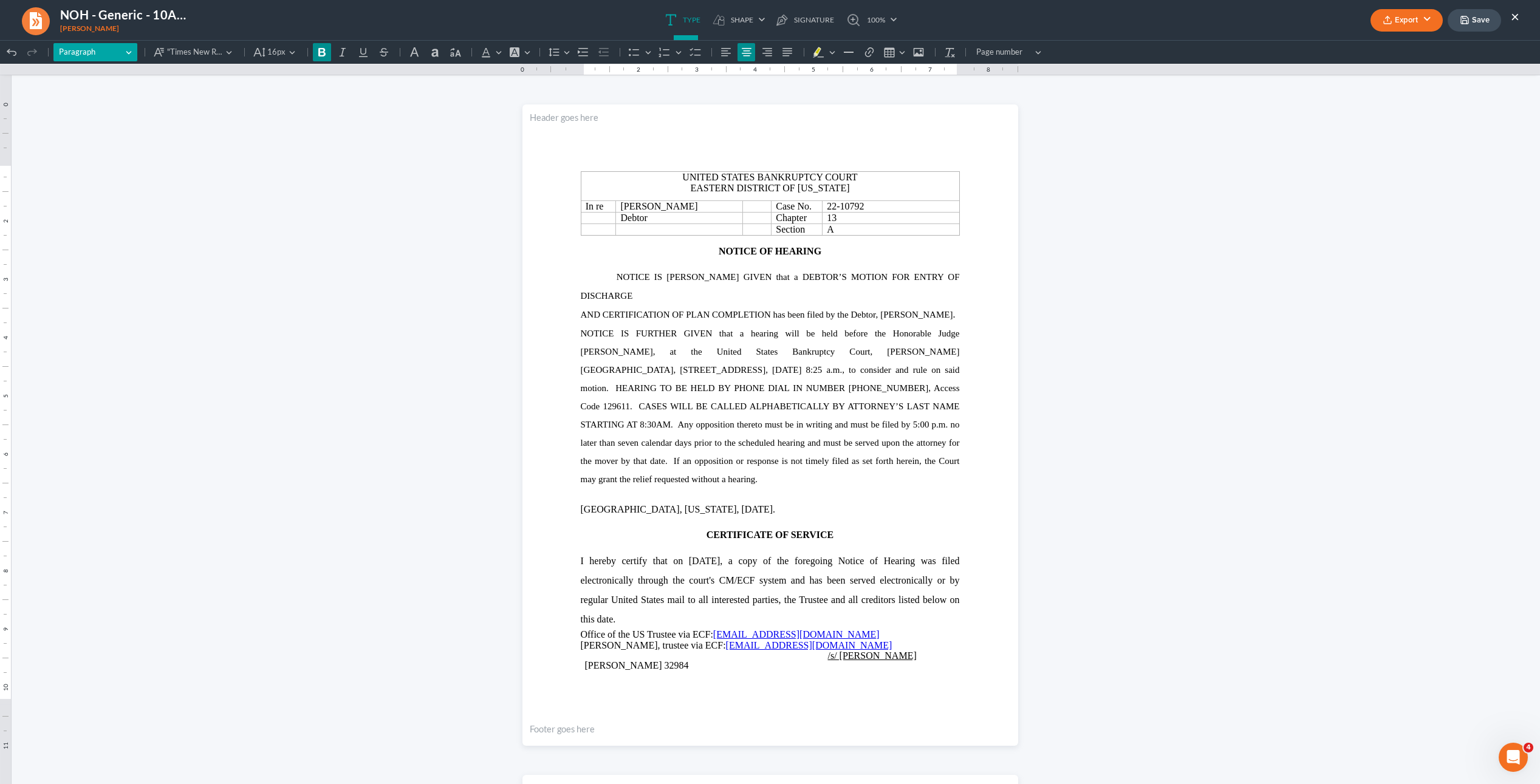
drag, startPoint x: 221, startPoint y: 144, endPoint x: 77, endPoint y: 45, distance: 174.7
click html "1.00 10.25 0 1 1 2 2 3 3 4 4 5 5 6 6 7 7 8 8 9 9 10 10 11 11 Undo (⌘Z) Undo Red…"
click at [57, 33] on div "NOH - Generic - 10AM - SINGLE Martin, Pamela" at bounding box center [105, 20] width 194 height 29
click at [44, 26] on link at bounding box center [35, 20] width 29 height 29
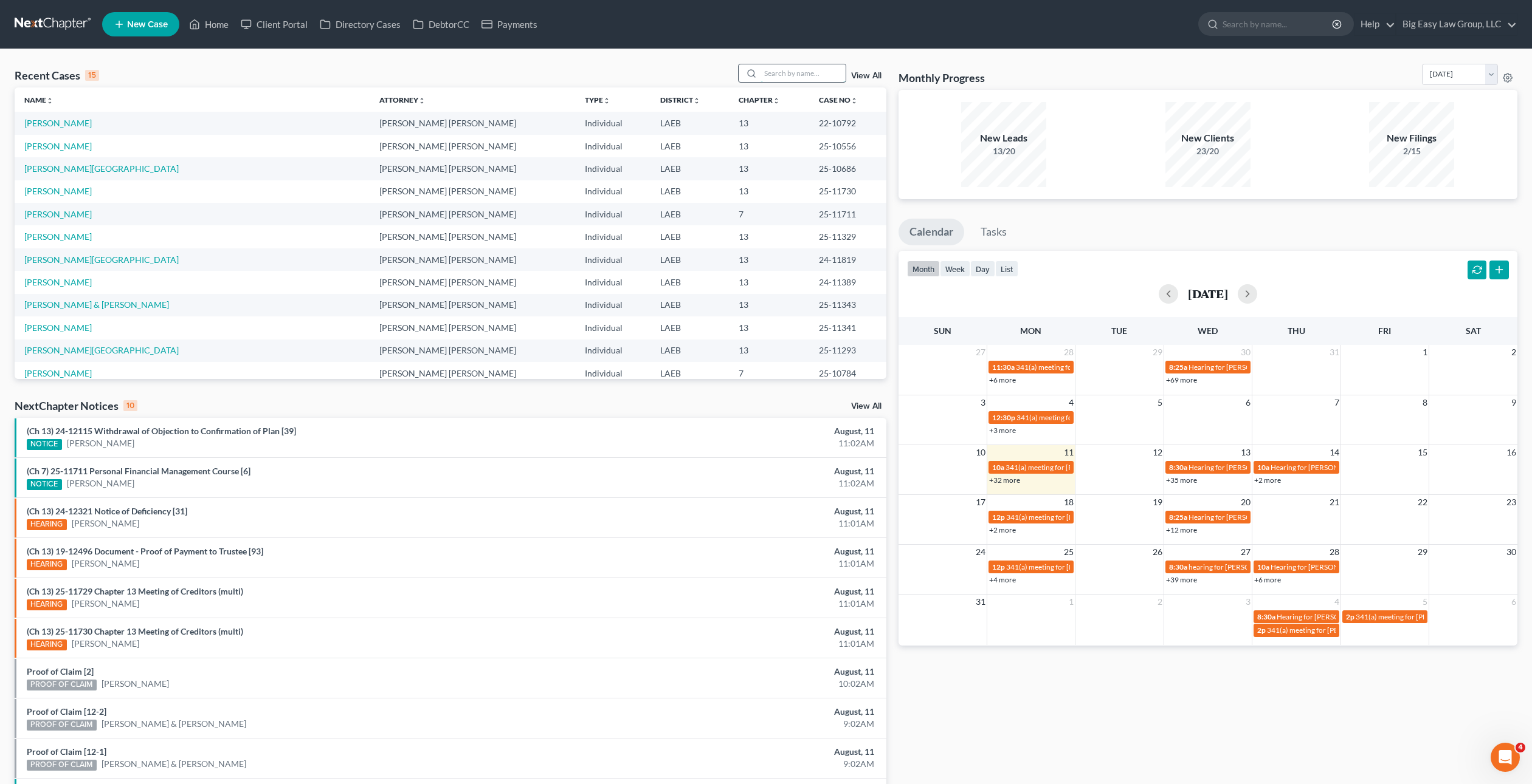
click at [821, 73] on input "search" at bounding box center [803, 73] width 85 height 18
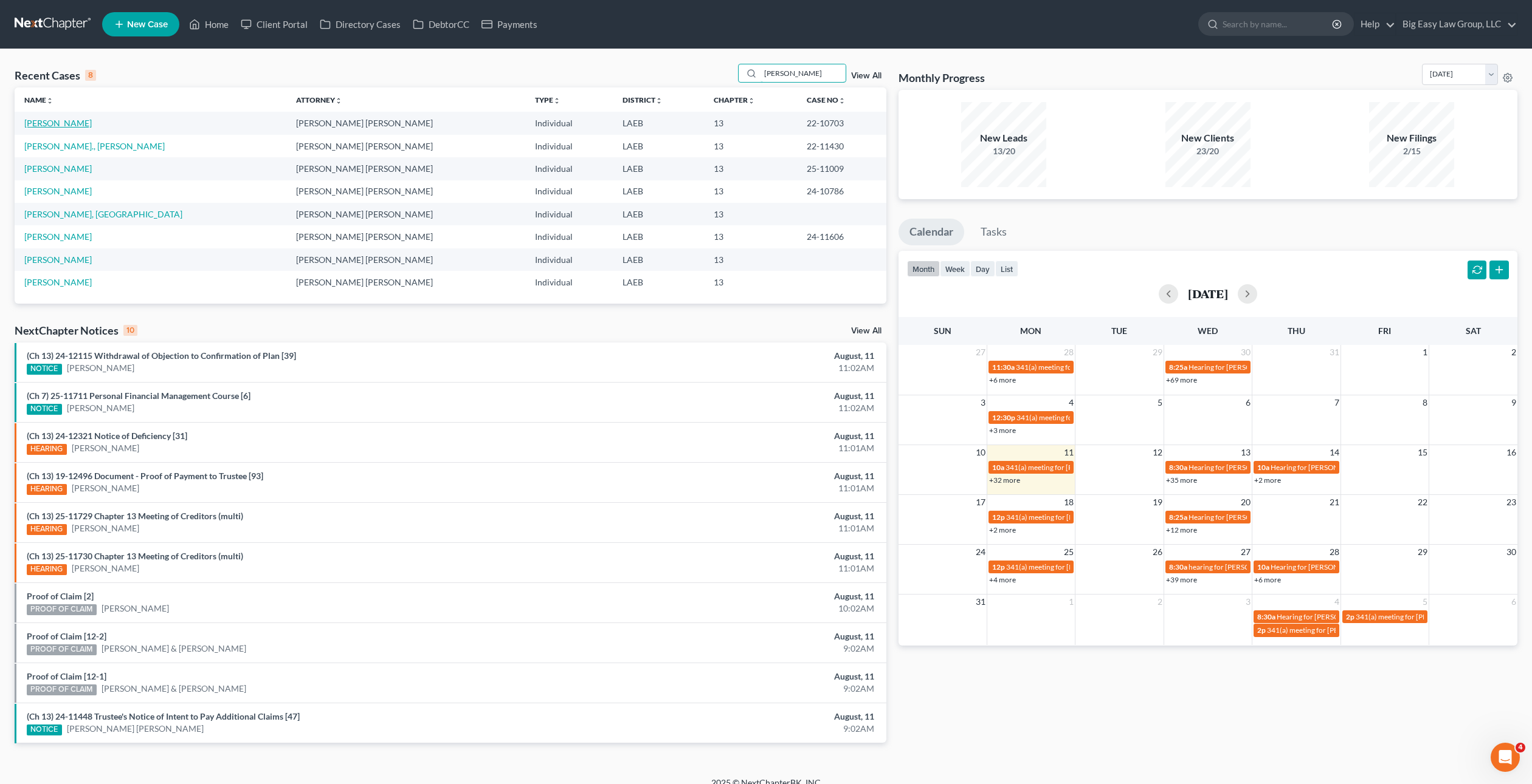
type input "[PERSON_NAME]"
click at [58, 124] on link "[PERSON_NAME]" at bounding box center [58, 123] width 67 height 10
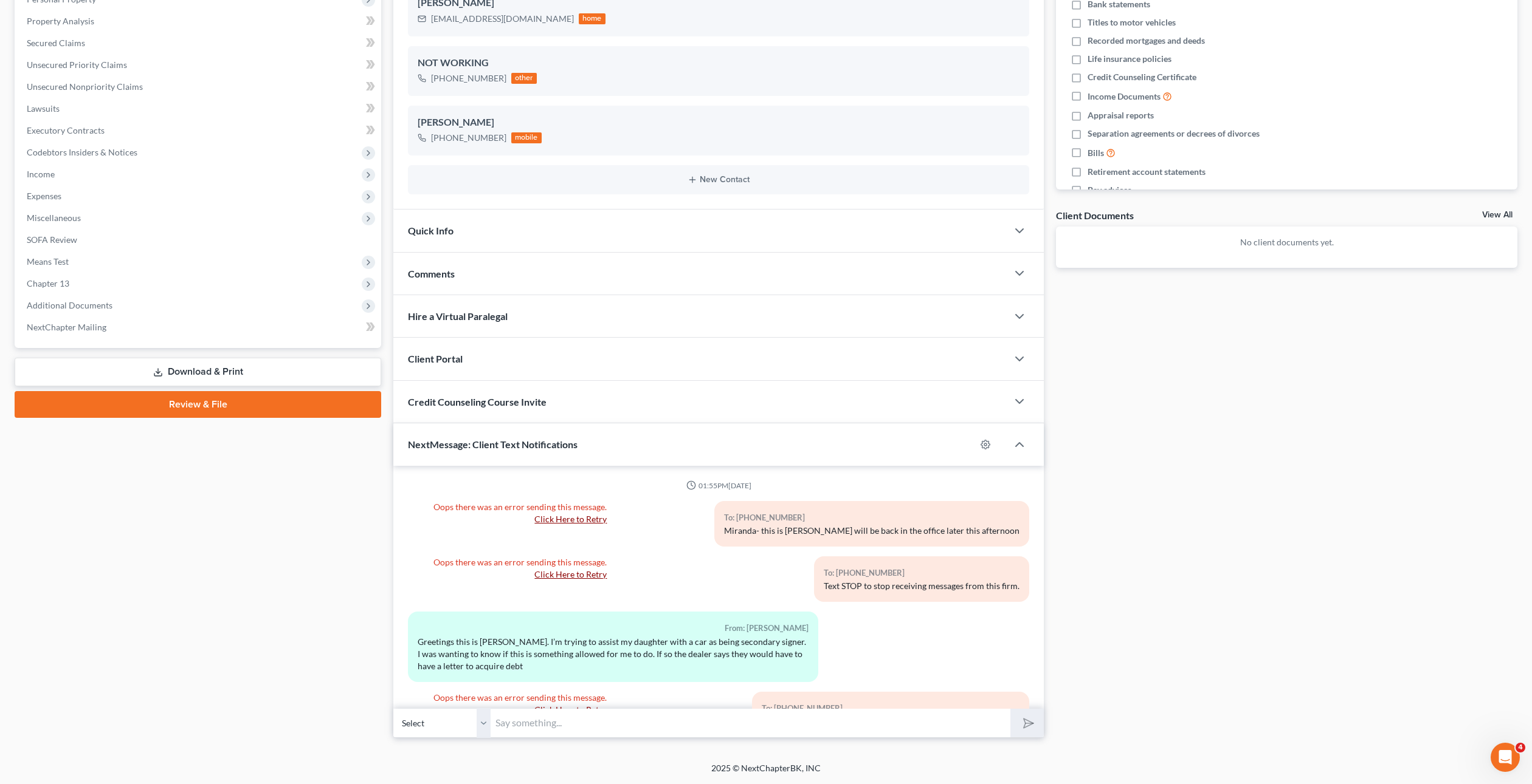
scroll to position [7299, 0]
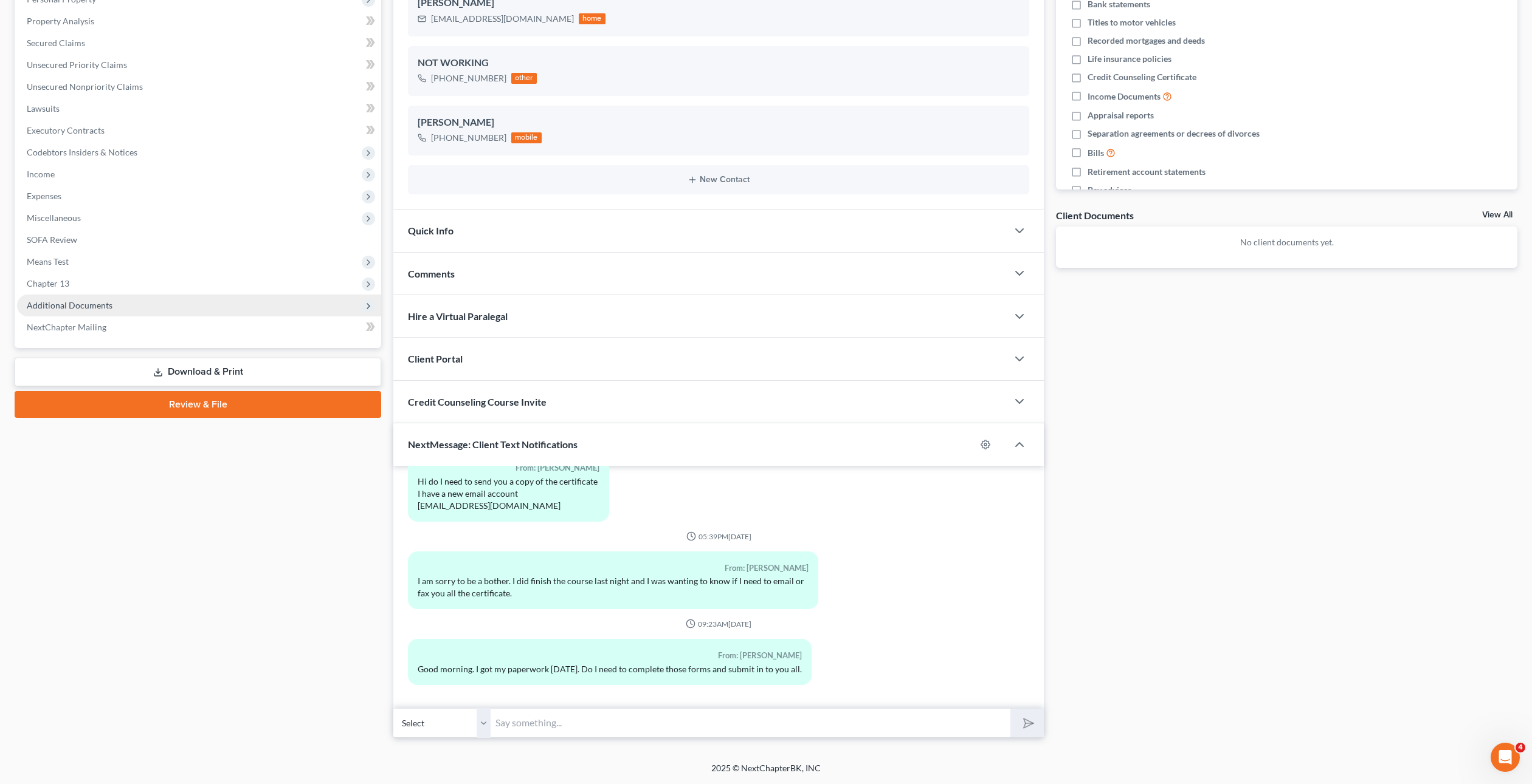
click at [62, 309] on span "Additional Documents" at bounding box center [199, 305] width 364 height 22
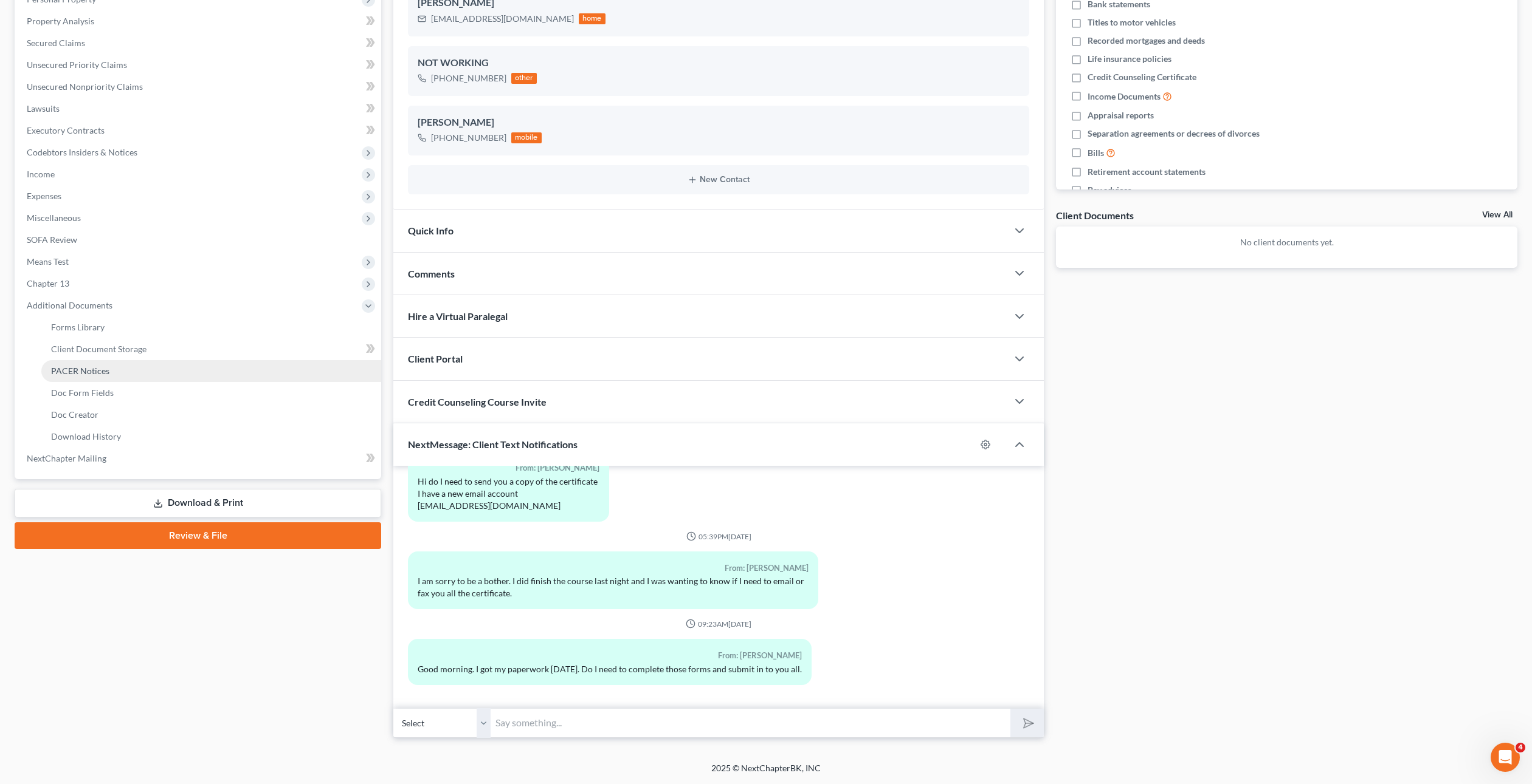
click at [108, 380] on link "PACER Notices" at bounding box center [211, 371] width 340 height 22
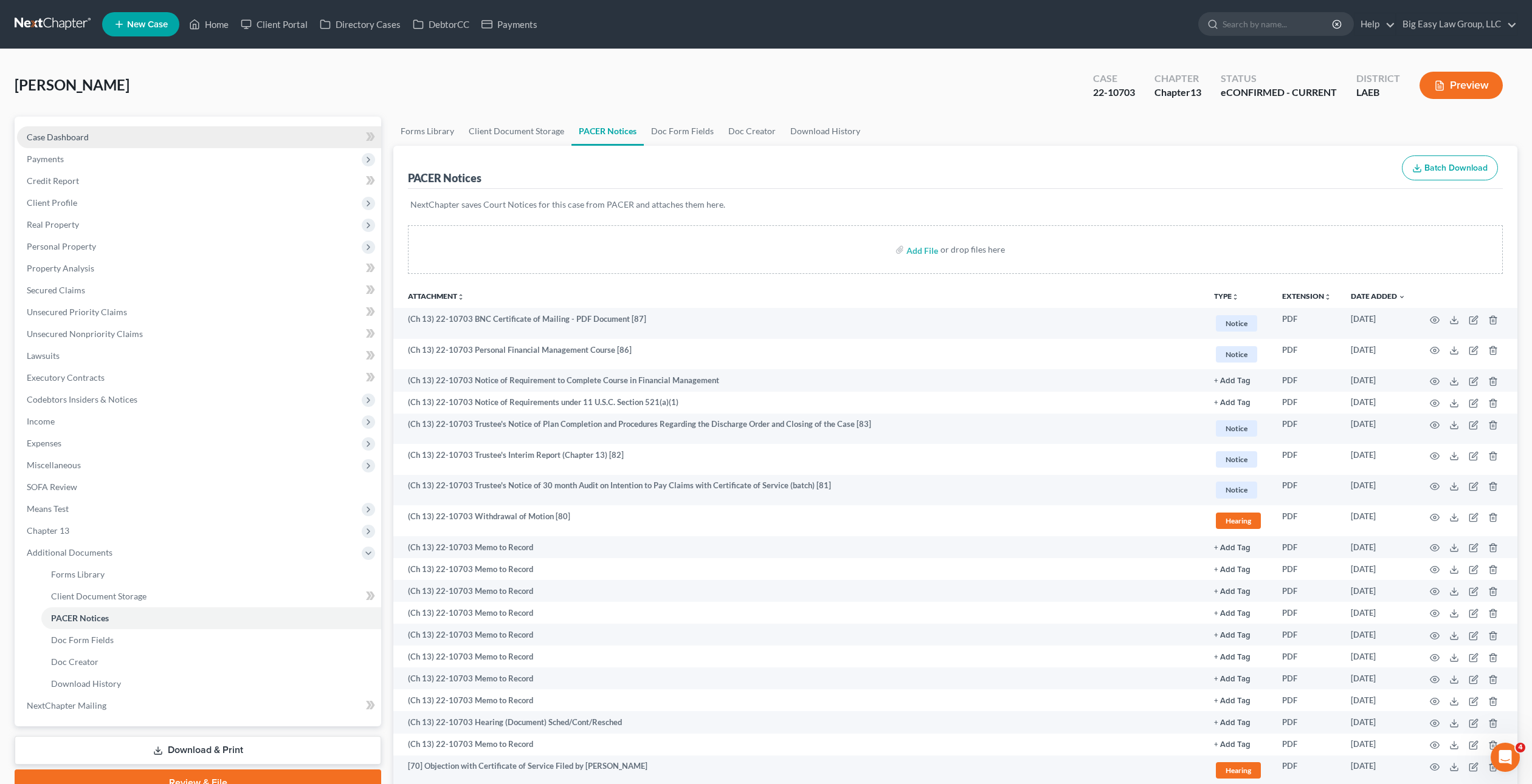
click at [75, 137] on span "Case Dashboard" at bounding box center [58, 137] width 62 height 10
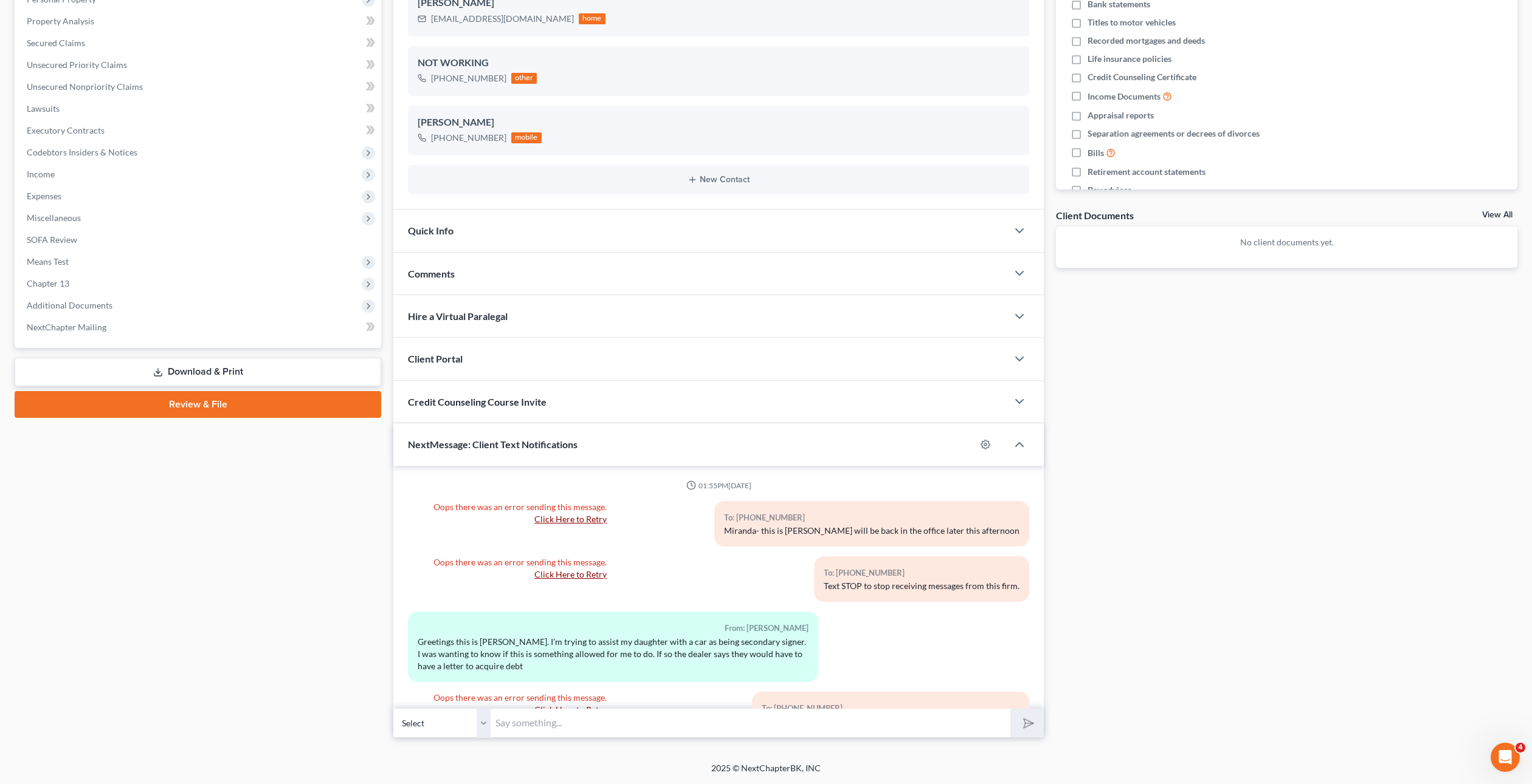
scroll to position [7299, 0]
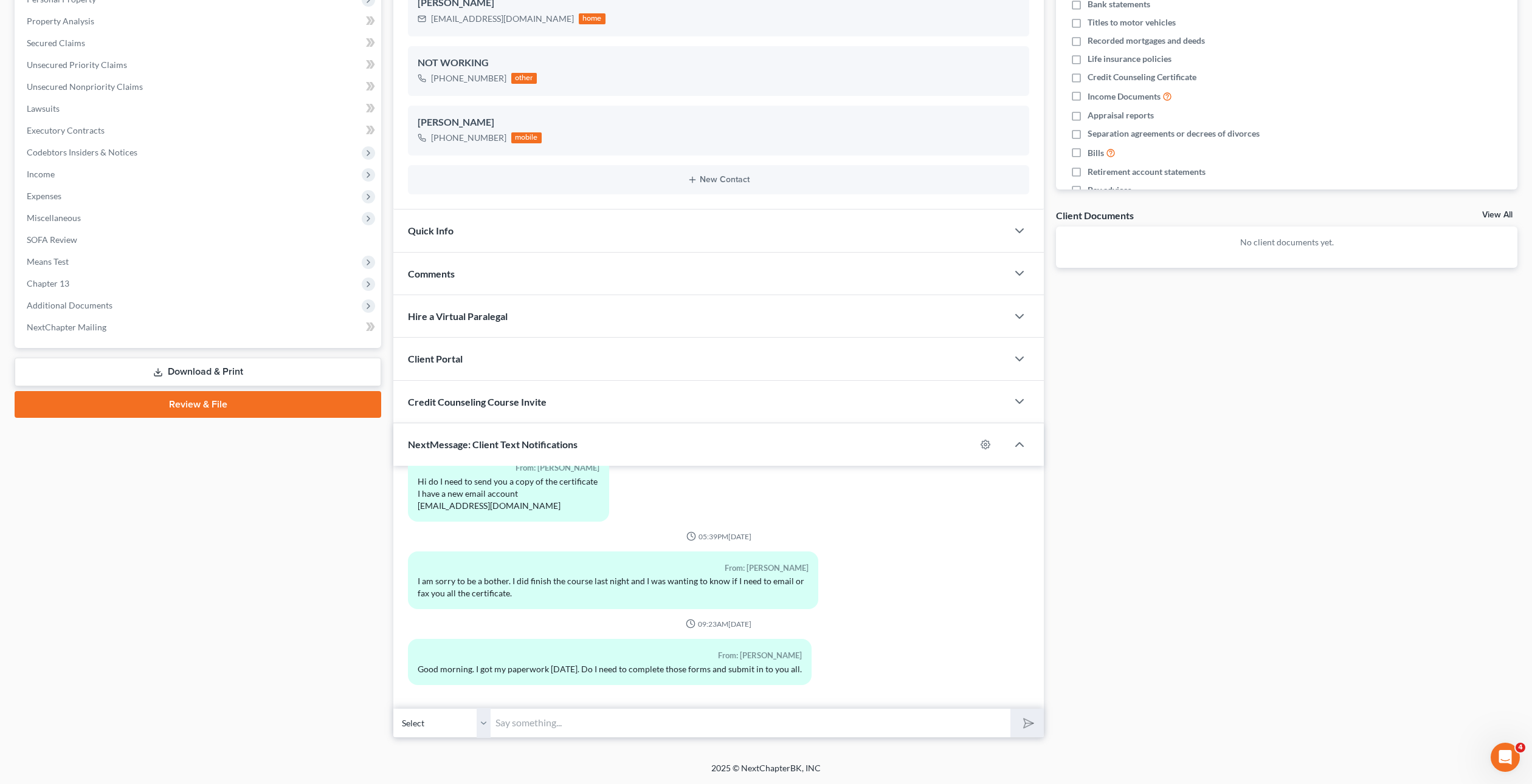
click at [659, 740] on div "Petition Navigation Case Dashboard Payments Invoices Payments Payments Credit R…" at bounding box center [765, 309] width 1503 height 879
click at [697, 733] on input "text" at bounding box center [750, 722] width 520 height 29
type input "No maam- we use your electronic signature"
click at [1010, 709] on button "submit" at bounding box center [1026, 723] width 34 height 29
drag, startPoint x: 1358, startPoint y: 597, endPoint x: 770, endPoint y: 415, distance: 615.5
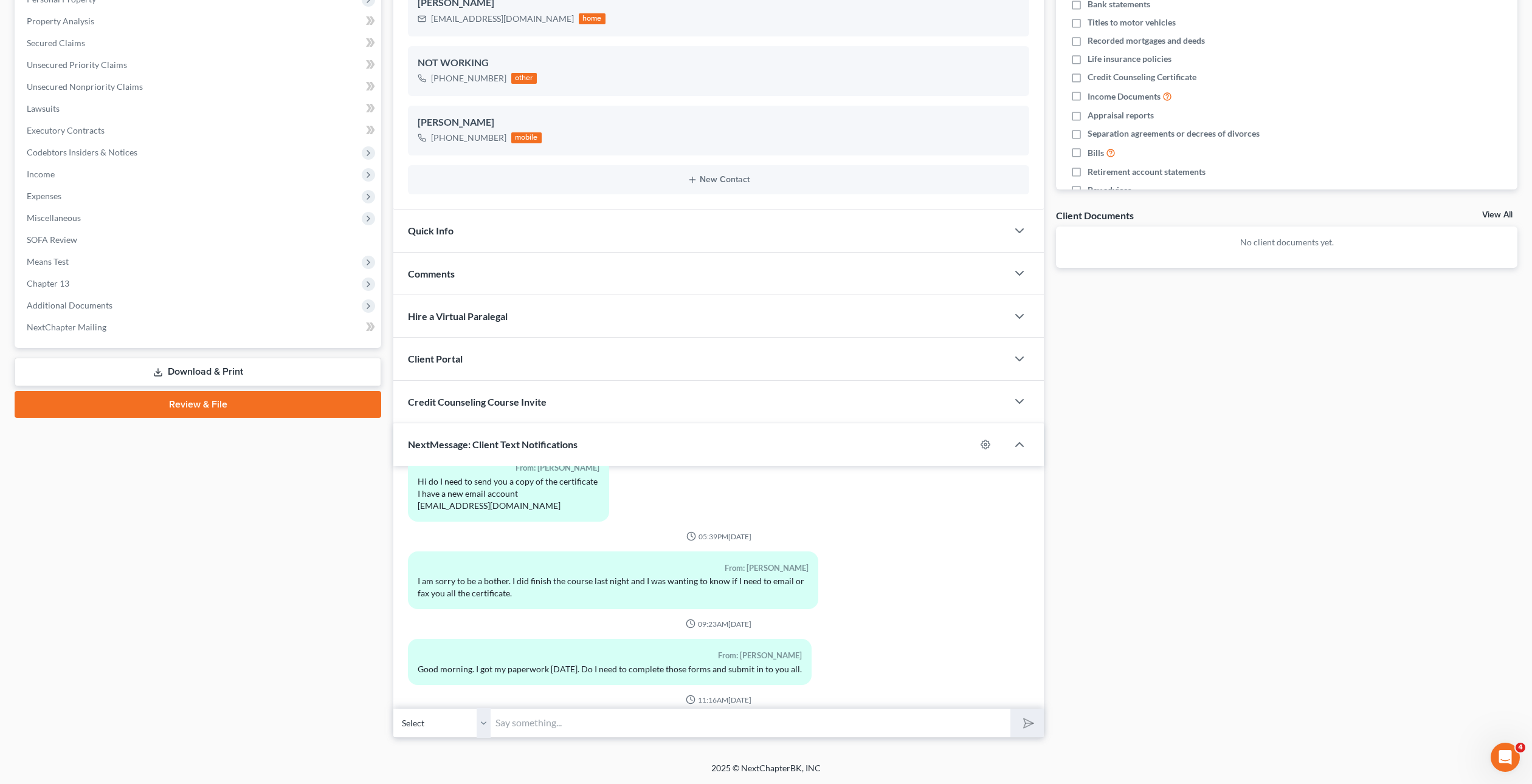
click at [1357, 598] on div "Docs Tasks Events Fees Timer 0% Completed Nothing here yet! Drivers license Soc…" at bounding box center [1286, 304] width 473 height 870
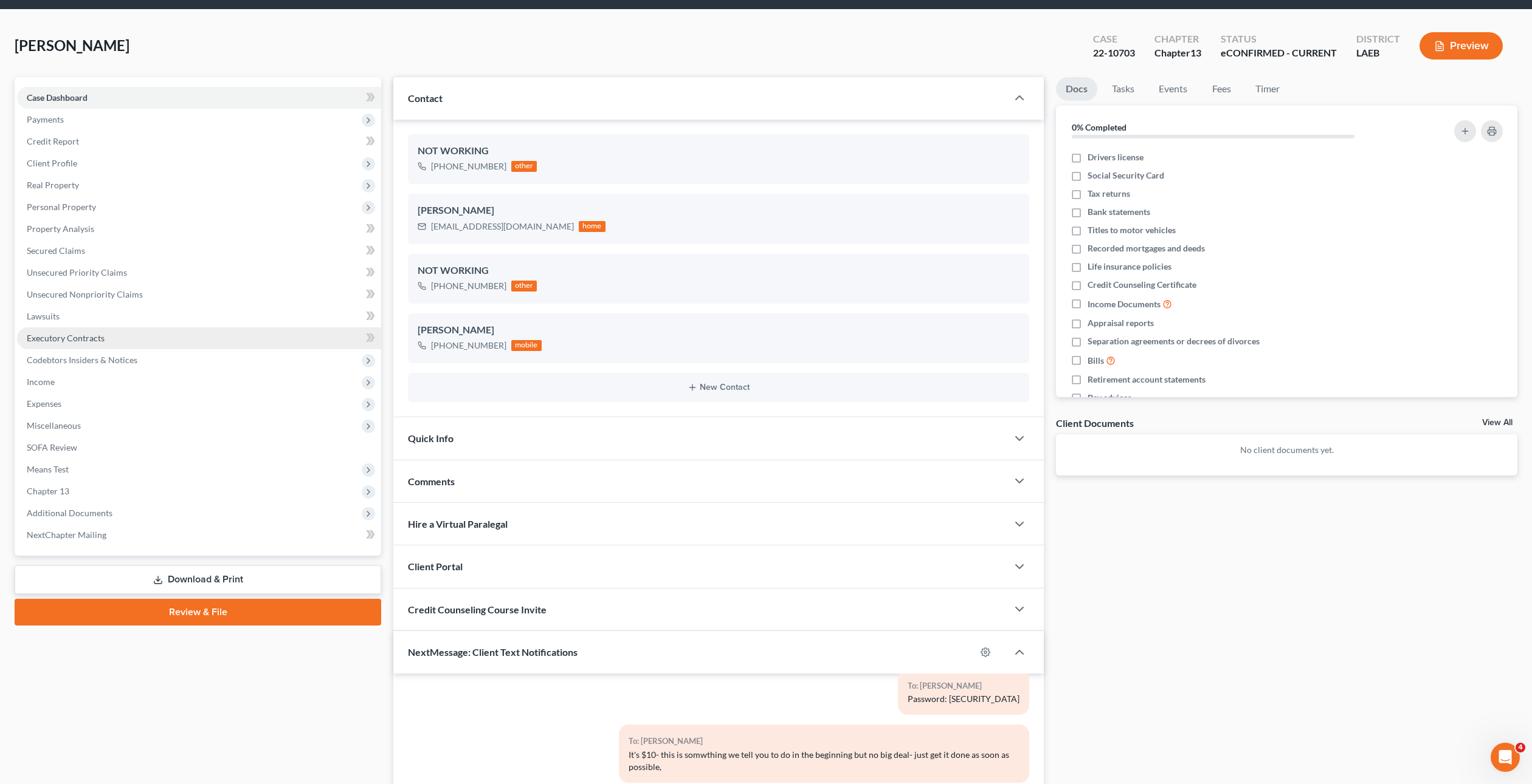
scroll to position [0, 0]
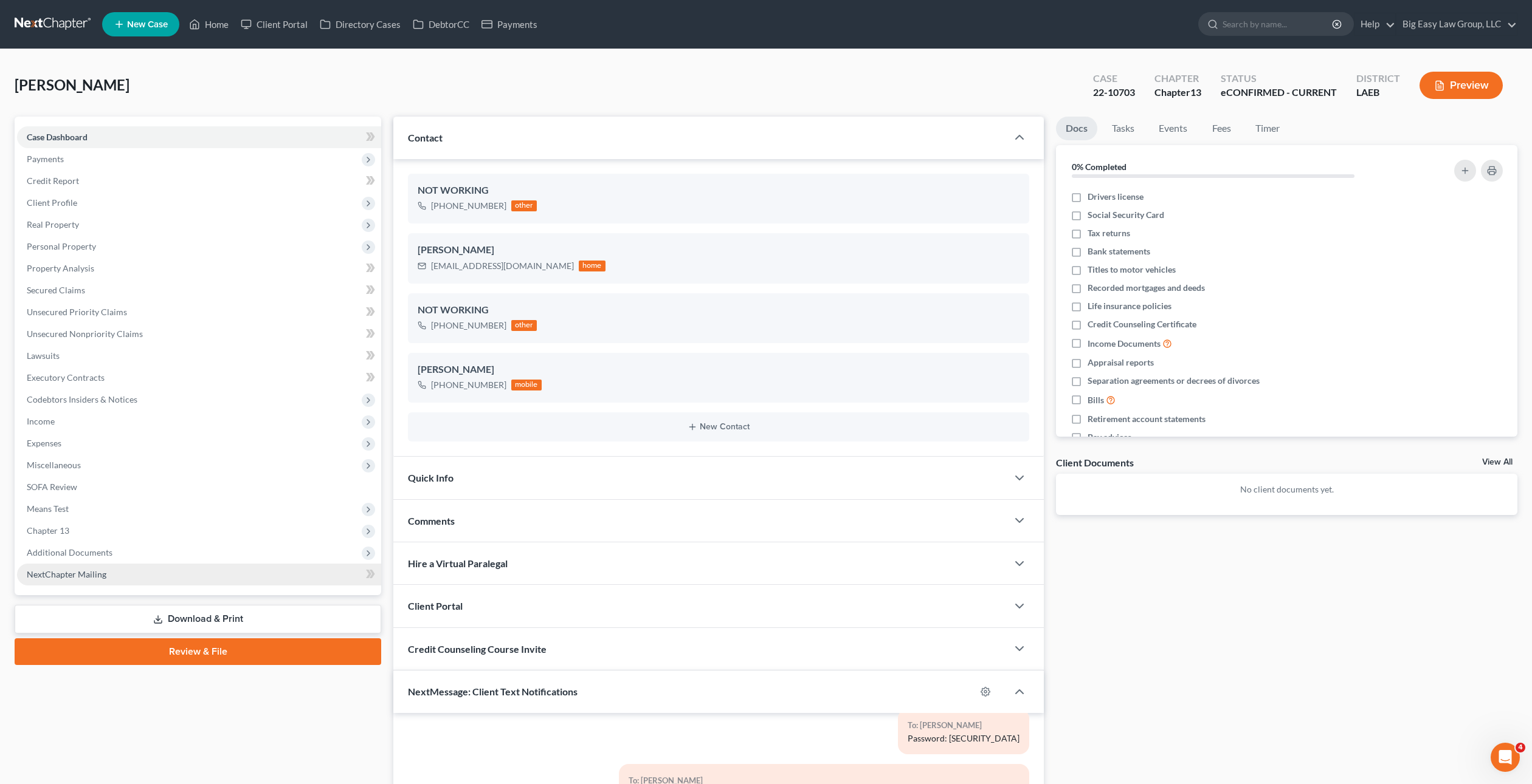
click at [151, 567] on link "NextChapter Mailing" at bounding box center [199, 574] width 364 height 22
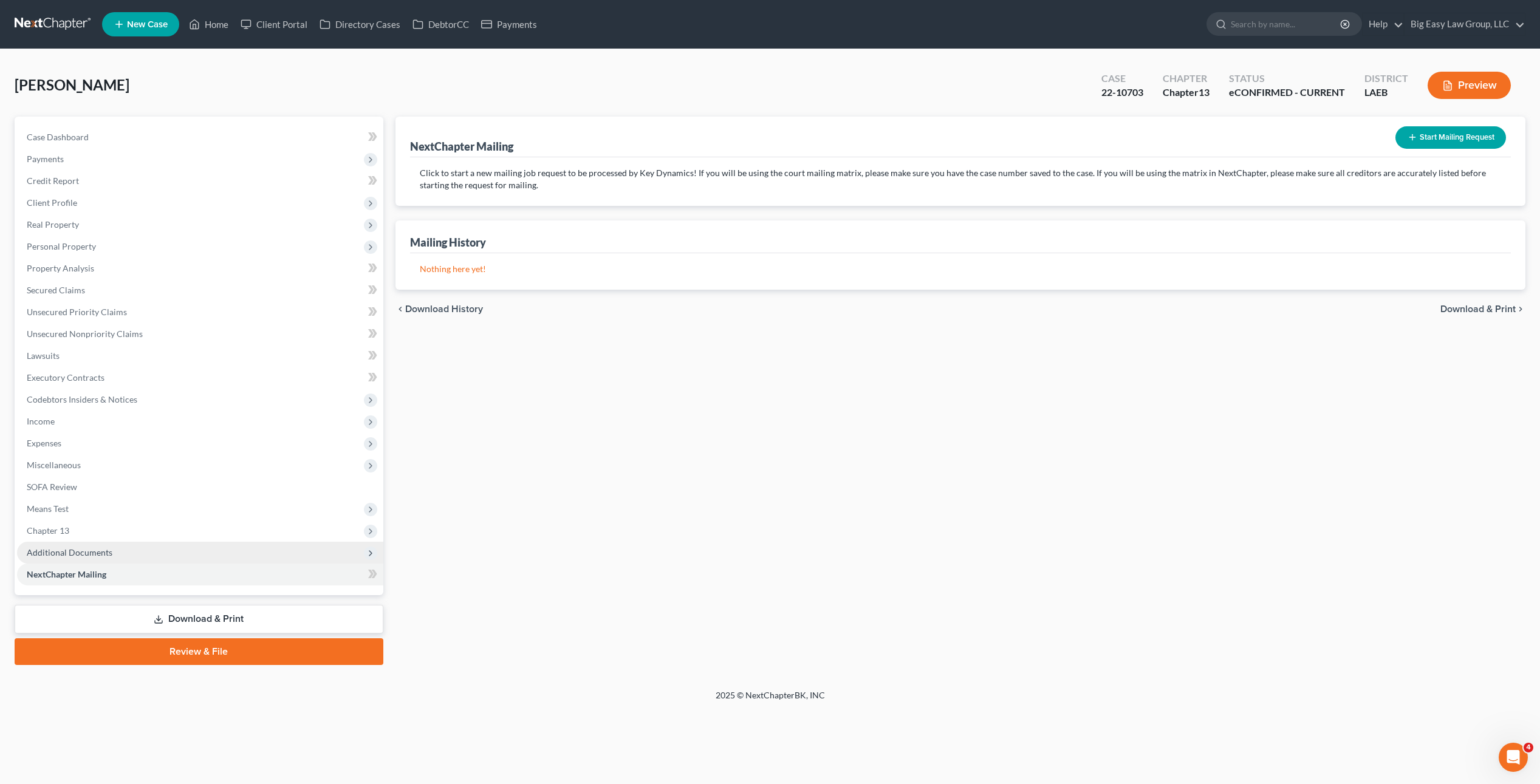
click at [159, 554] on span "Additional Documents" at bounding box center [200, 553] width 366 height 22
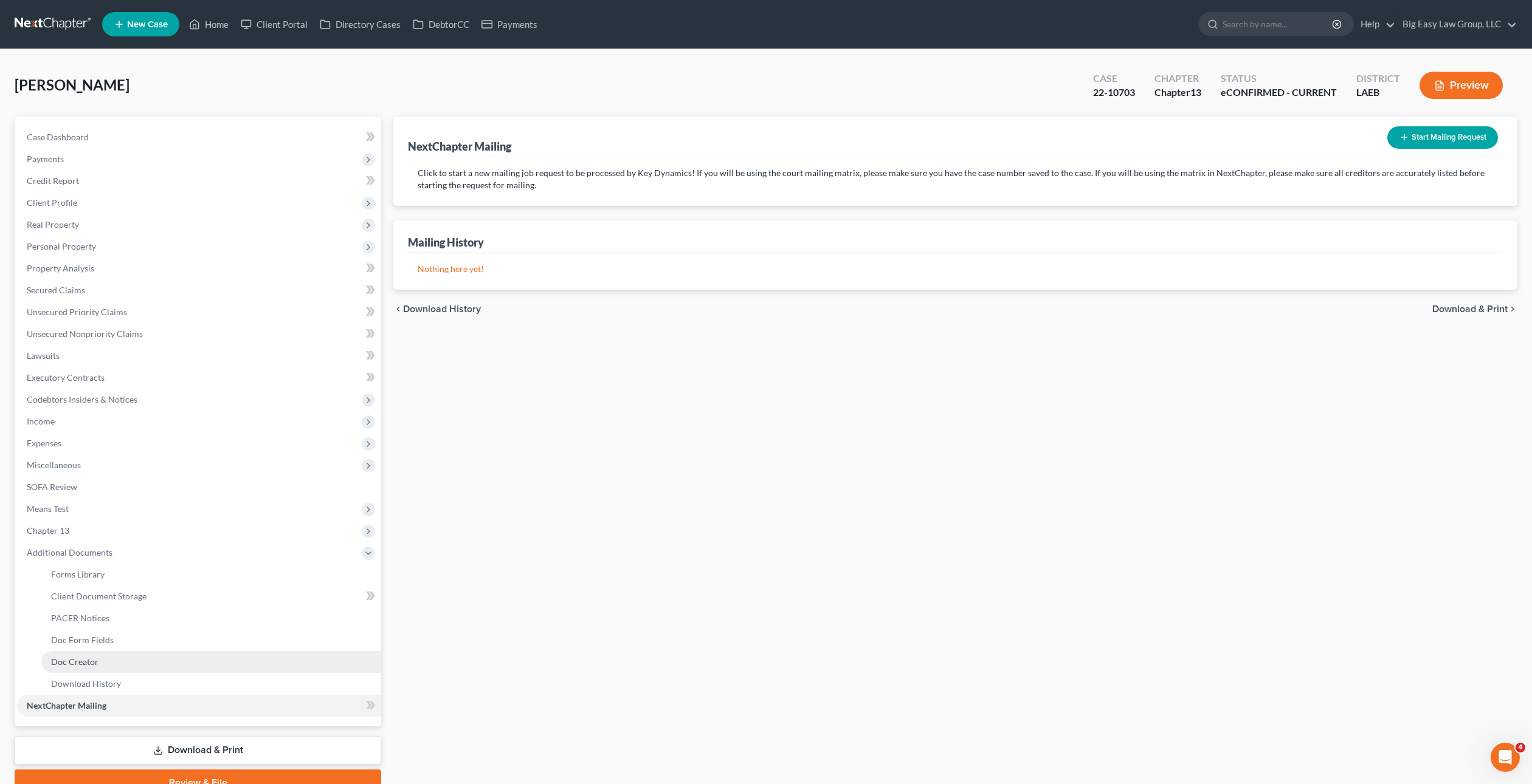
click at [129, 657] on link "Doc Creator" at bounding box center [211, 662] width 340 height 22
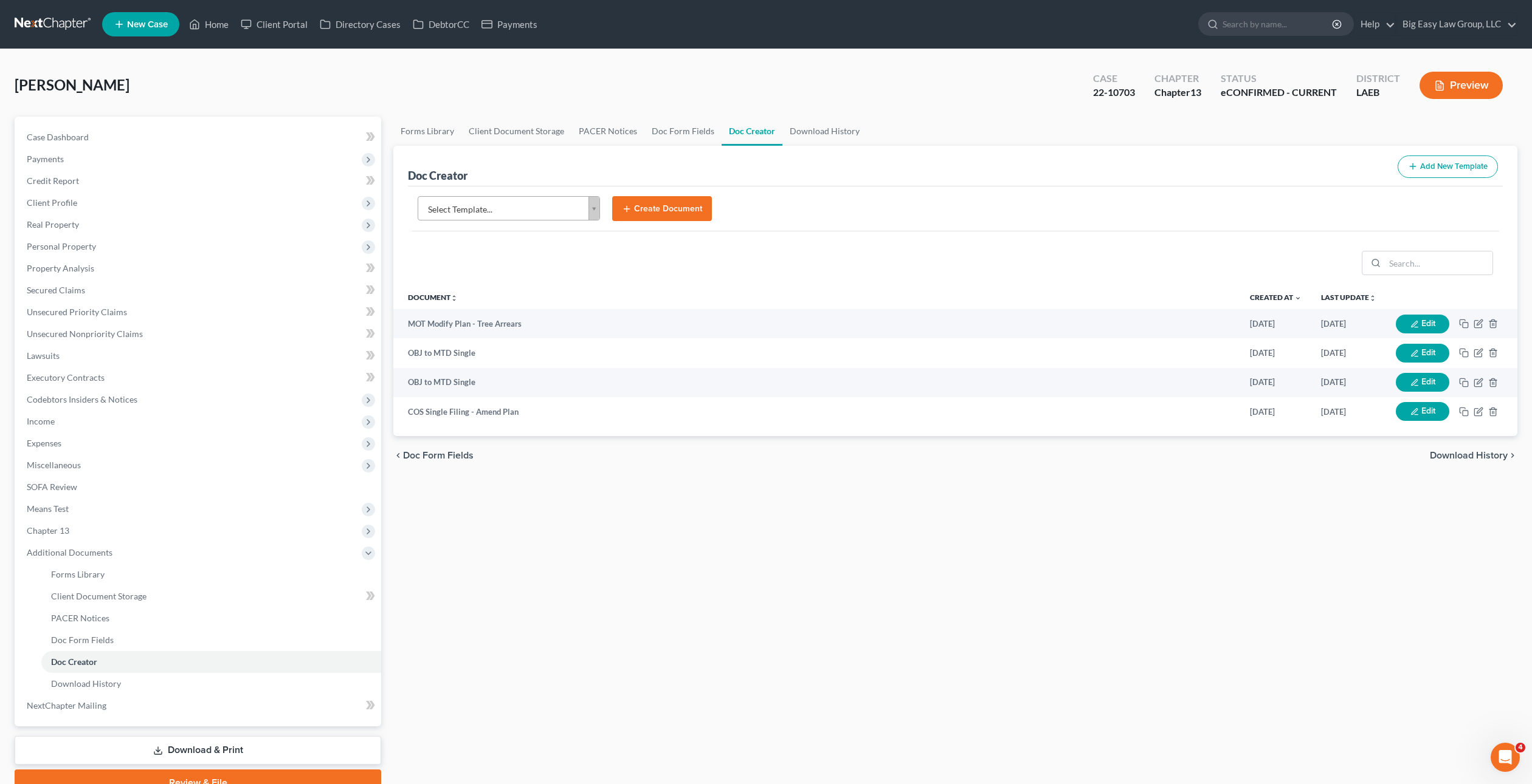
click at [526, 214] on body "Home New Case Client Portal Directory Cases DebtorCC Payments Big Easy Law Grou…" at bounding box center [766, 421] width 1532 height 843
type input "entry"
select select "96612"
click at [660, 209] on button "Create Document" at bounding box center [661, 209] width 99 height 25
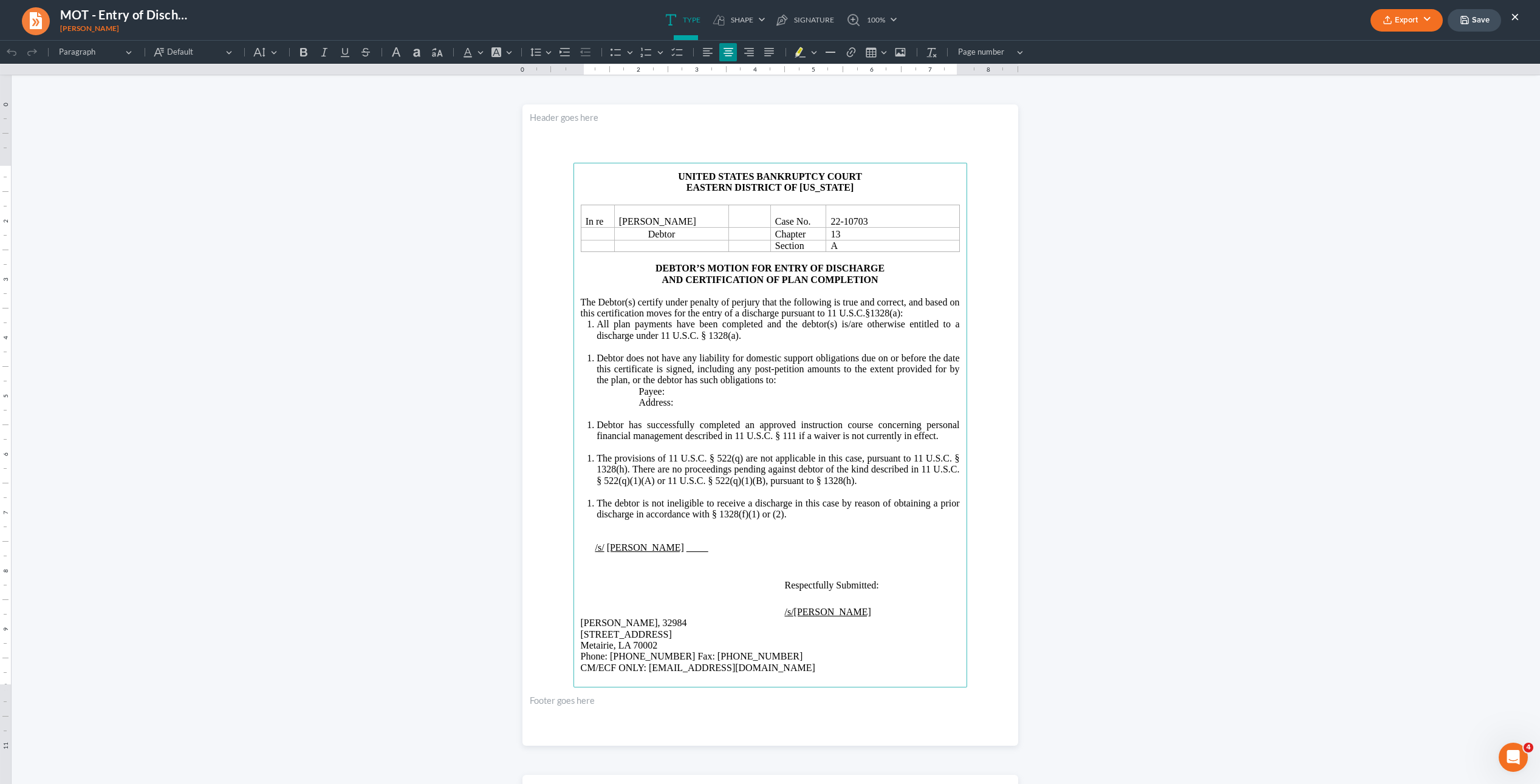
click at [1408, 25] on button "Export" at bounding box center [1406, 20] width 73 height 23
click at [1417, 49] on link "PDF" at bounding box center [1406, 49] width 94 height 21
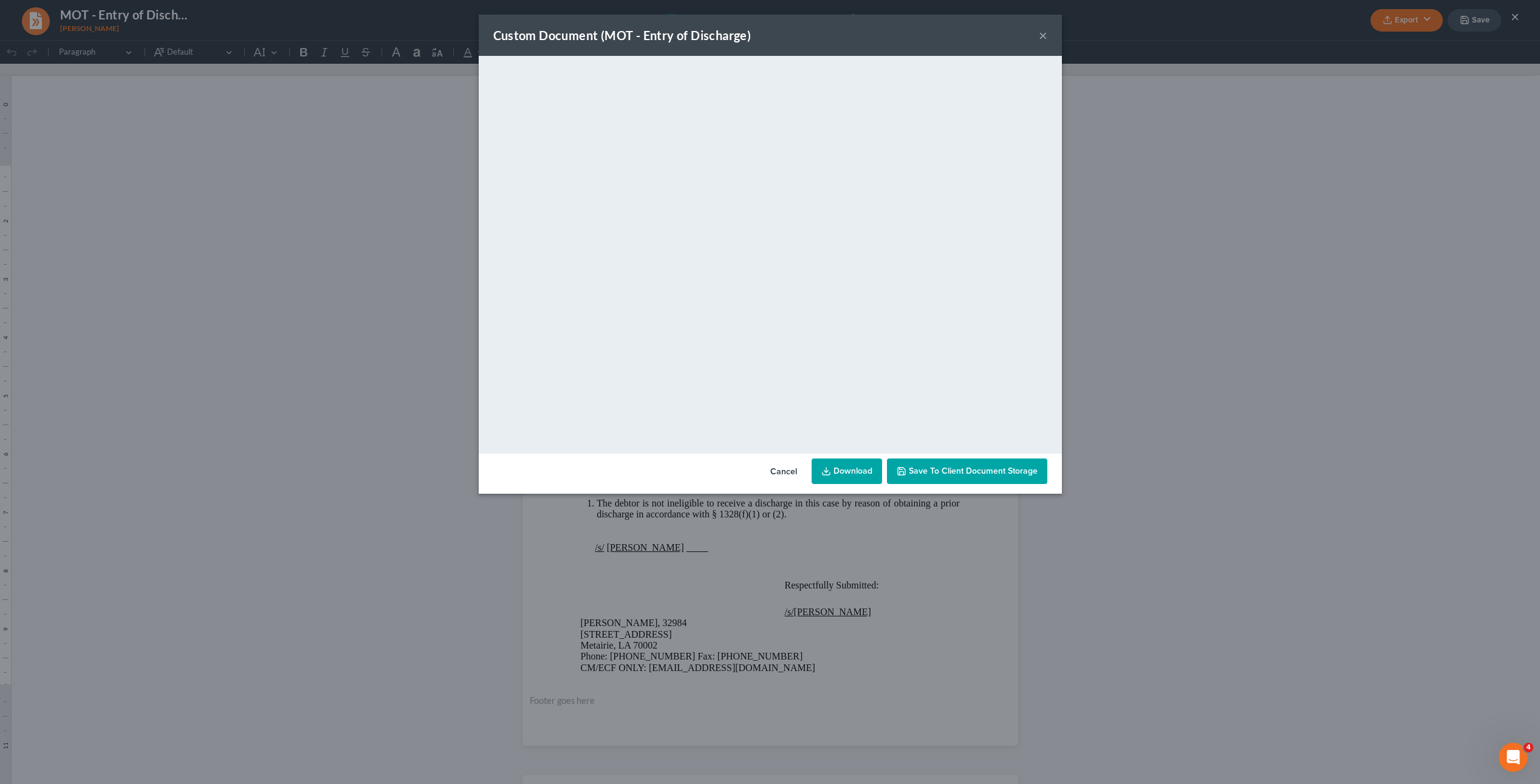
click at [848, 471] on link "Download" at bounding box center [846, 471] width 71 height 25
click at [1042, 40] on button "×" at bounding box center [1043, 35] width 8 height 14
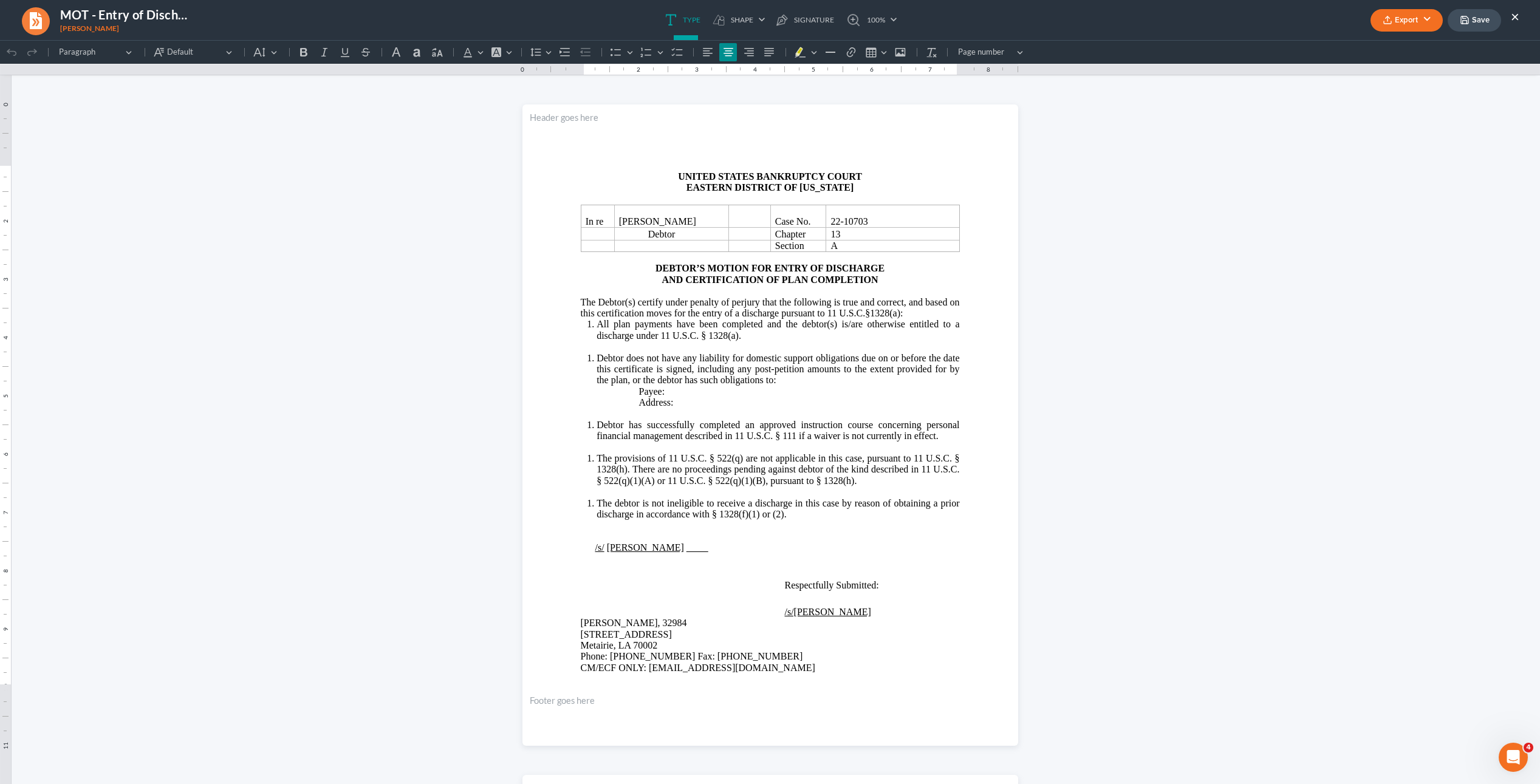
click at [1508, 24] on ul "Export PDF Word Client Doc Storage Save ×" at bounding box center [1444, 21] width 149 height 26
click at [1518, 16] on button "×" at bounding box center [1515, 16] width 8 height 14
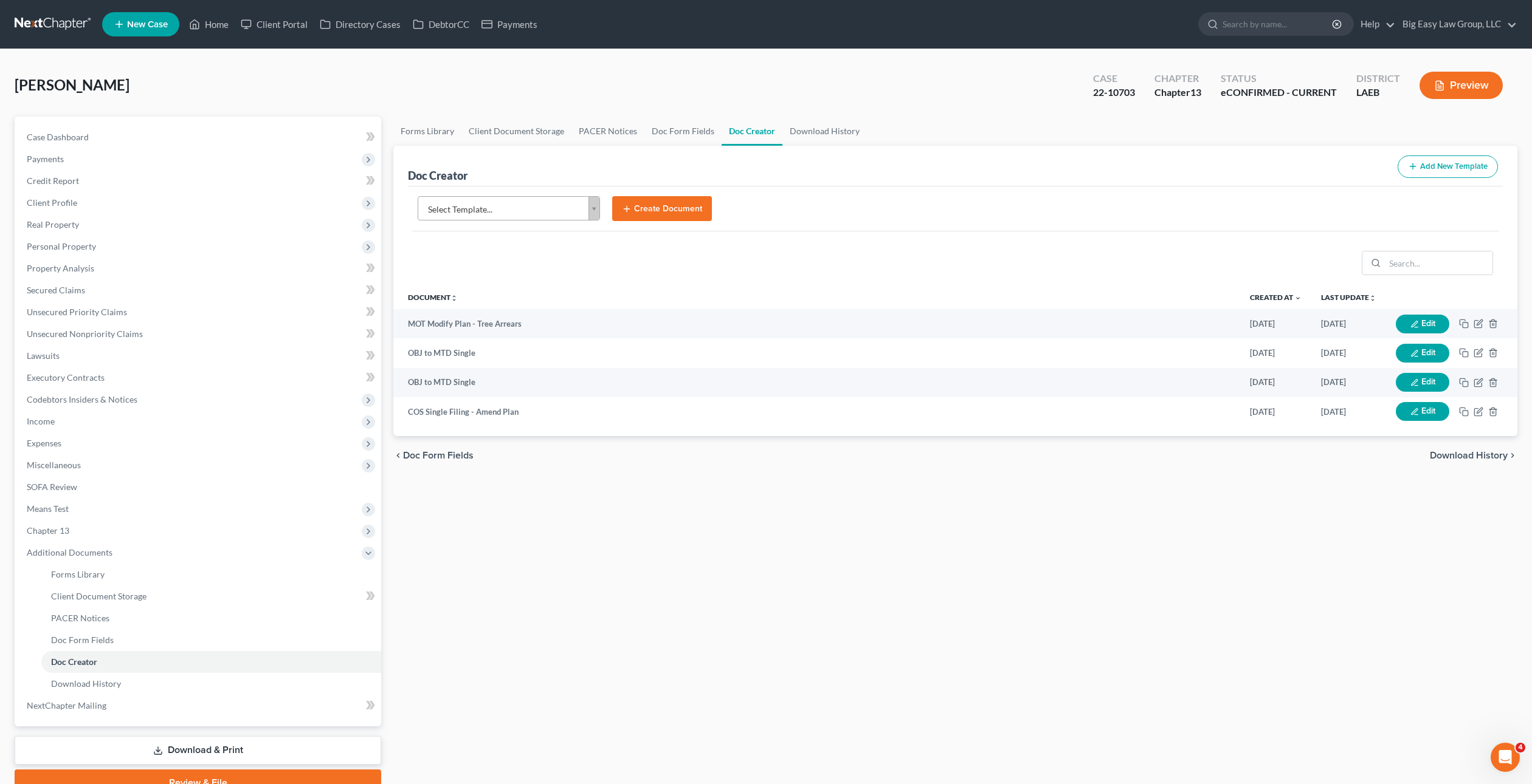
click at [488, 223] on form "Select Template... Select Template... Authorization to Mtg - JOINT Authorizatio…" at bounding box center [955, 214] width 1087 height 36
click at [500, 211] on body "Home New Case Client Portal Directory Cases DebtorCC Payments Big Easy Law Grou…" at bounding box center [766, 421] width 1532 height 843
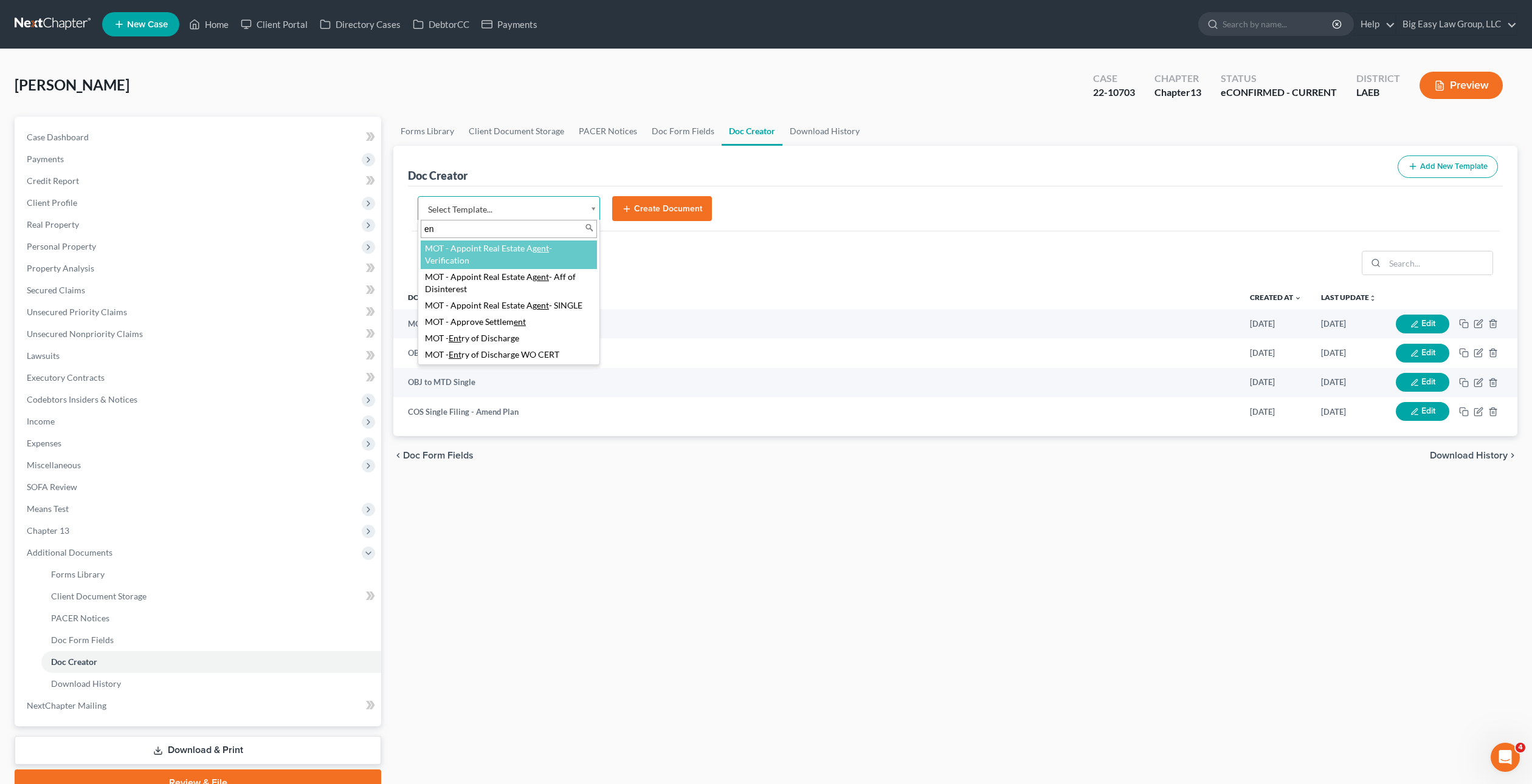
type input "e"
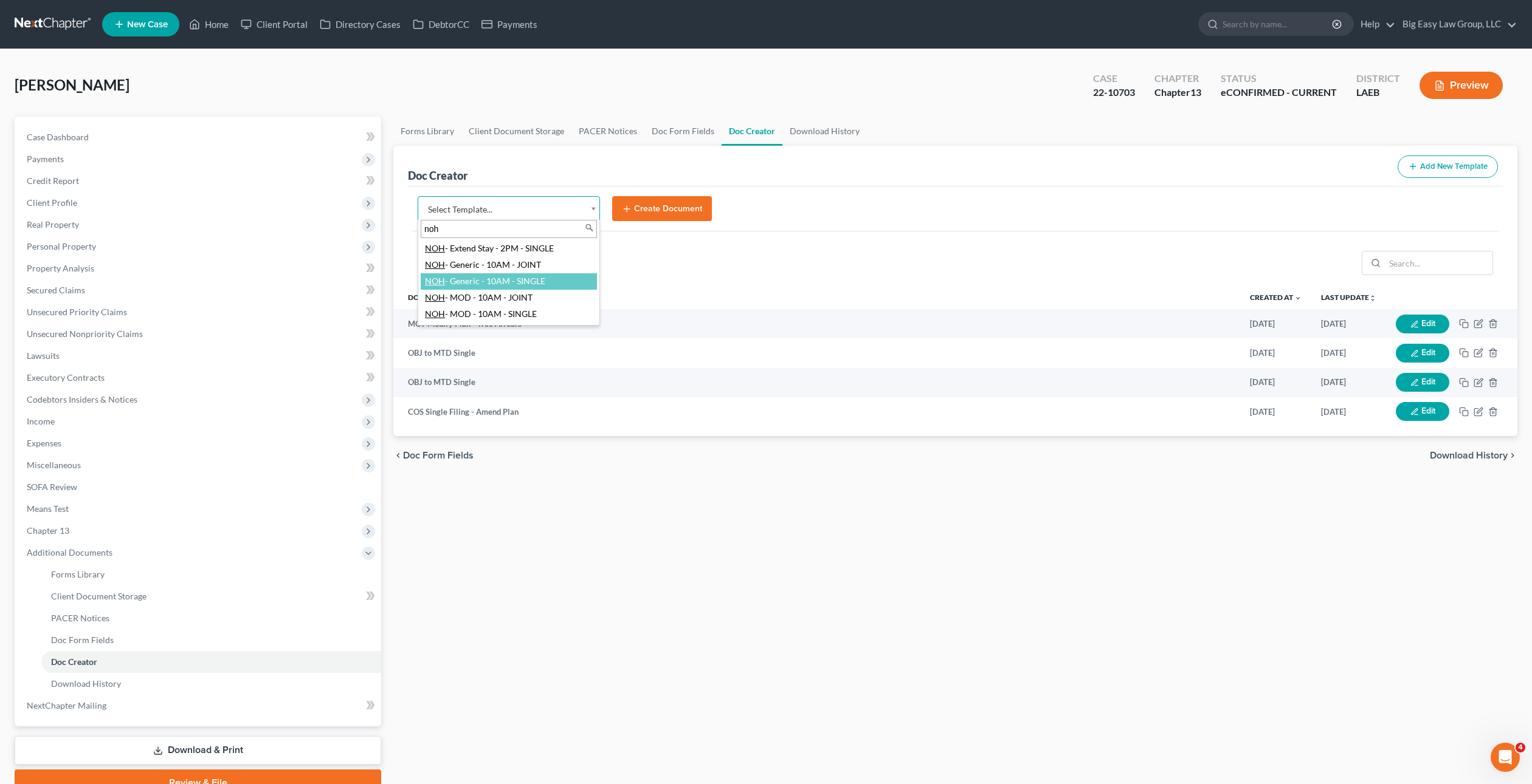
type input "noh"
select select "97870"
click at [654, 217] on button "Create Document" at bounding box center [661, 209] width 99 height 25
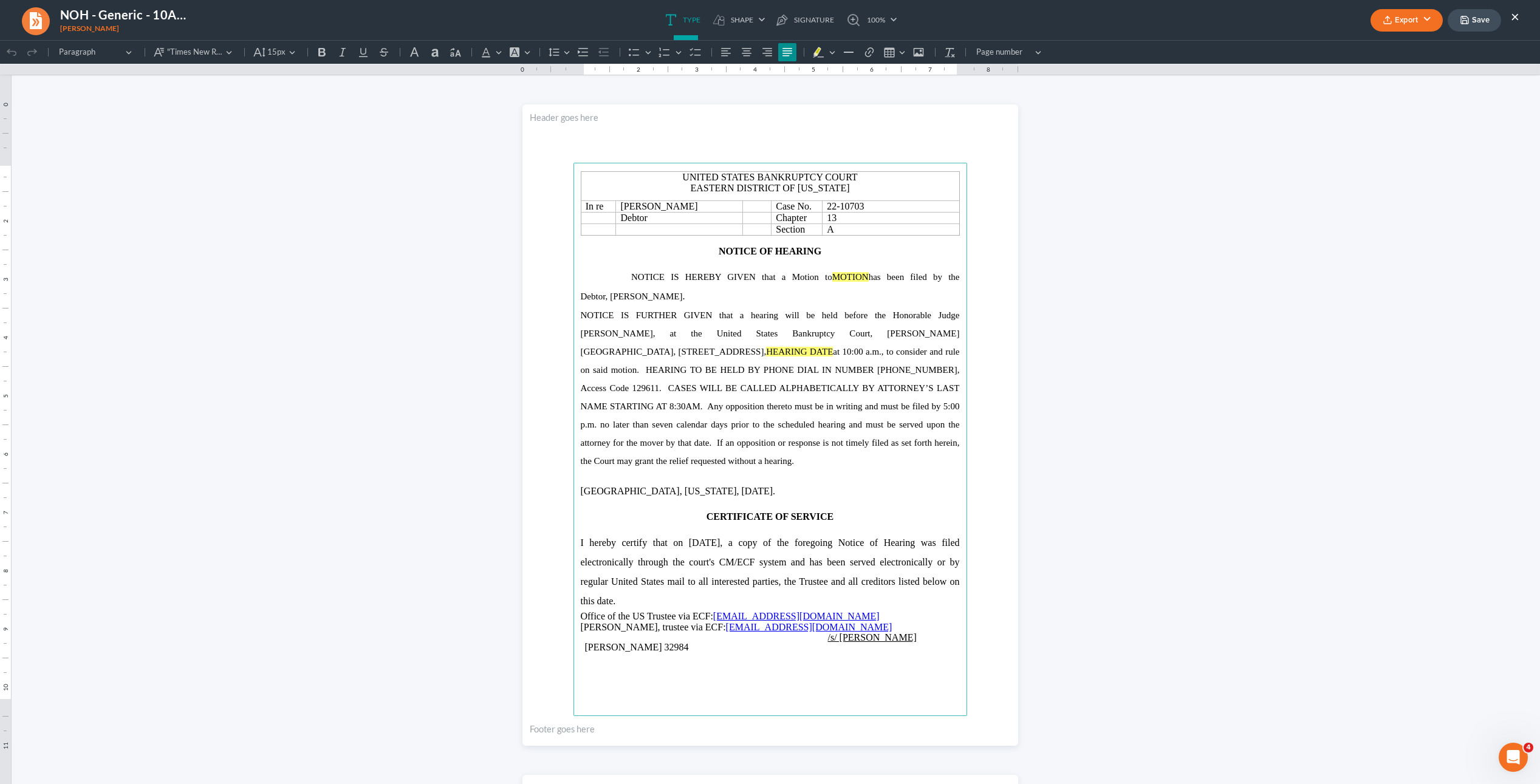
drag, startPoint x: 815, startPoint y: 277, endPoint x: 735, endPoint y: 276, distance: 80.0
click at [735, 276] on span "NOTICE IS HEREBY GIVEN that a Motion to MOTION has been filed by the Debtor," at bounding box center [770, 286] width 379 height 29
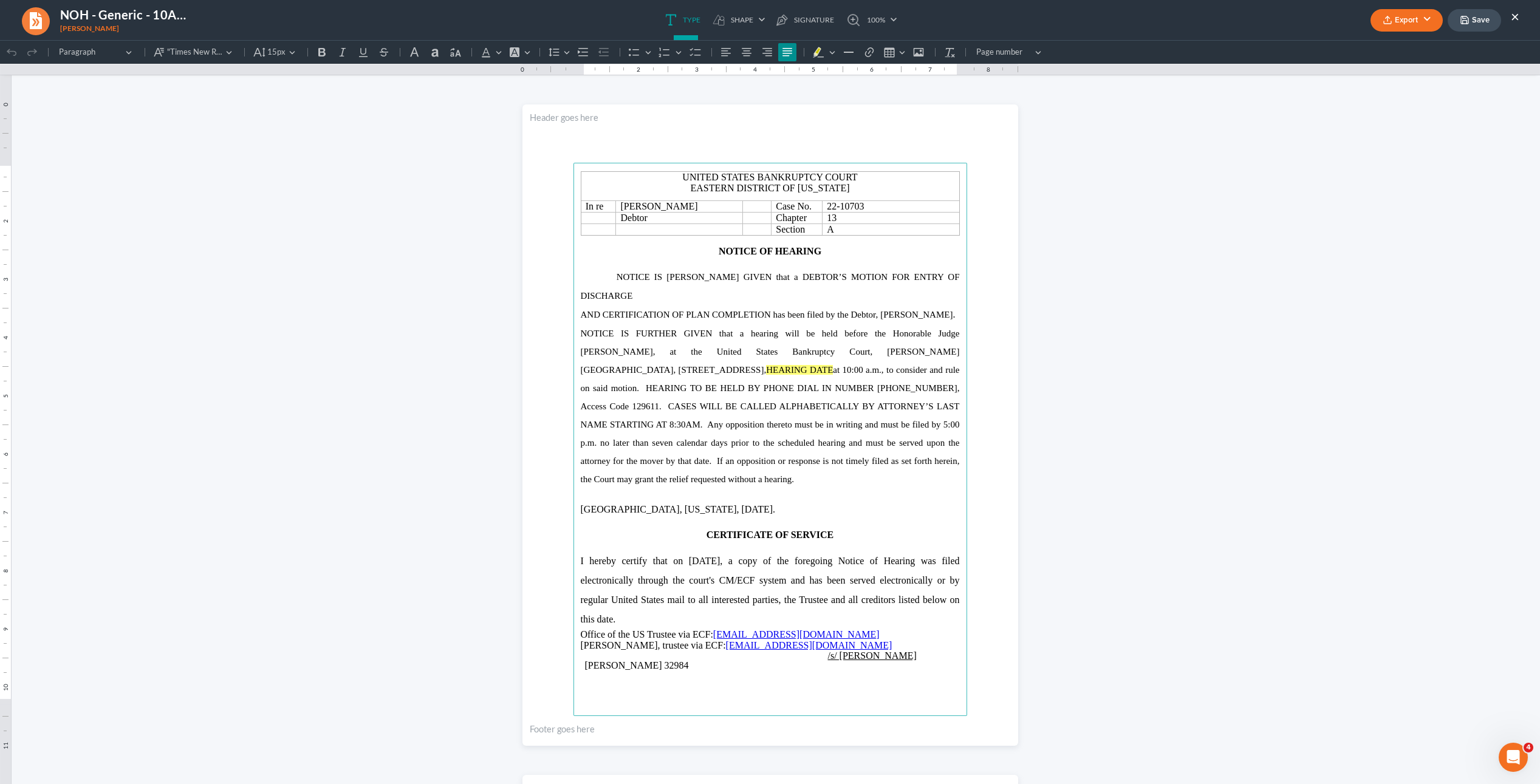
click at [766, 365] on mark "HEARING DATE" at bounding box center [800, 370] width 67 height 10
drag, startPoint x: 769, startPoint y: 351, endPoint x: 694, endPoint y: 349, distance: 75.0
click at [694, 349] on span "NOTICE IS FURTHER GIVEN that a hearing will be held before the Honorable Judge …" at bounding box center [770, 406] width 379 height 155
drag, startPoint x: 801, startPoint y: 353, endPoint x: 833, endPoint y: 362, distance: 33.2
click at [801, 353] on span "NOTICE IS FURTHER GIVEN that a hearing will be held before the Honorable Judge …" at bounding box center [770, 406] width 379 height 155
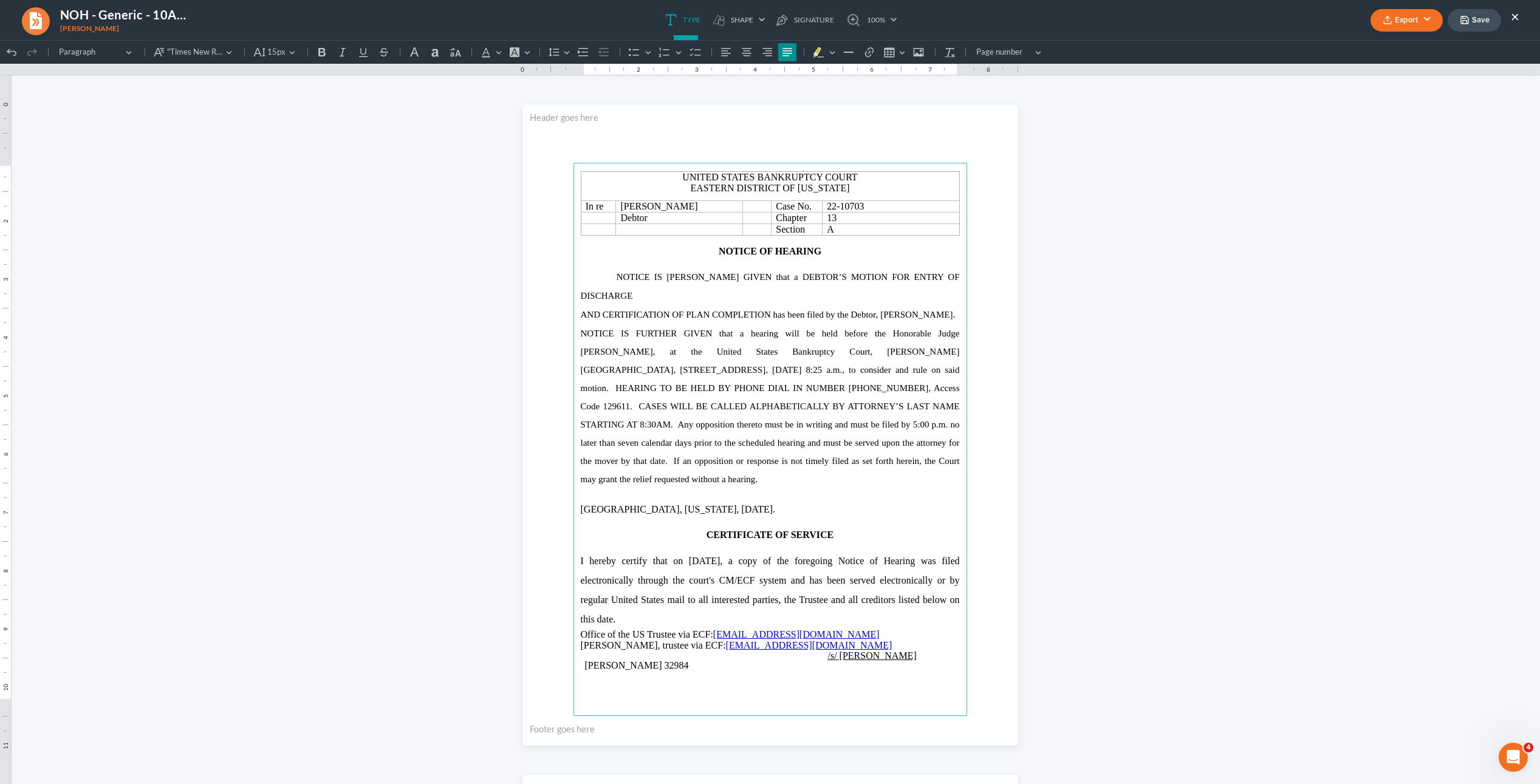
click at [913, 500] on p "[GEOGRAPHIC_DATA], [US_STATE], [DATE]." at bounding box center [770, 509] width 379 height 19
click at [1393, 25] on button "Export" at bounding box center [1406, 20] width 73 height 23
click at [1392, 47] on link "PDF" at bounding box center [1406, 49] width 94 height 21
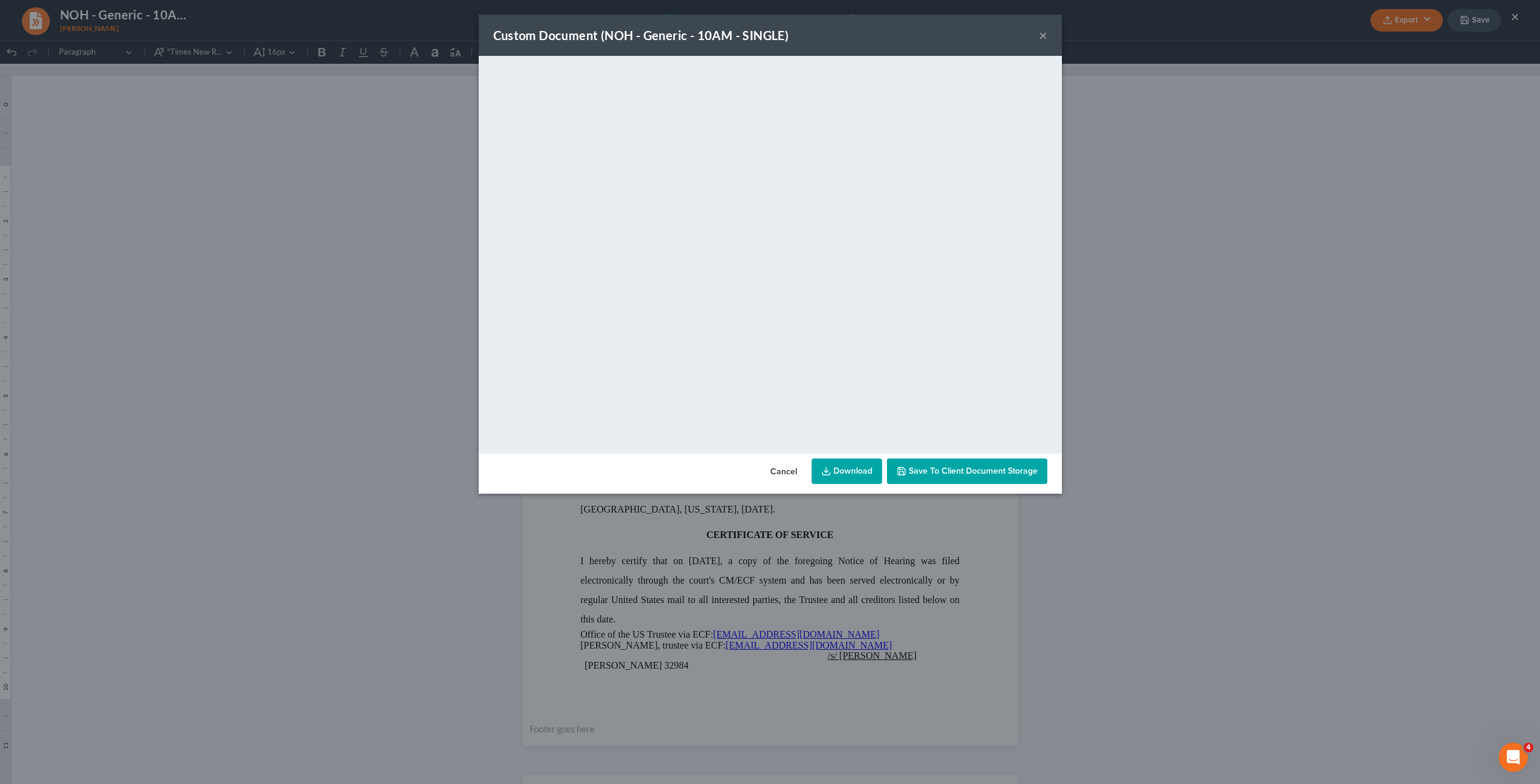
click at [862, 468] on link "Download" at bounding box center [846, 471] width 71 height 25
drag, startPoint x: 399, startPoint y: 211, endPoint x: 509, endPoint y: 199, distance: 110.7
click at [406, 210] on div "Custom Document (NOH - Generic - 10AM - SINGLE) × <object ng-attr-data='[URL][D…" at bounding box center [770, 392] width 1540 height 784
click at [1044, 34] on button "×" at bounding box center [1048, 35] width 8 height 14
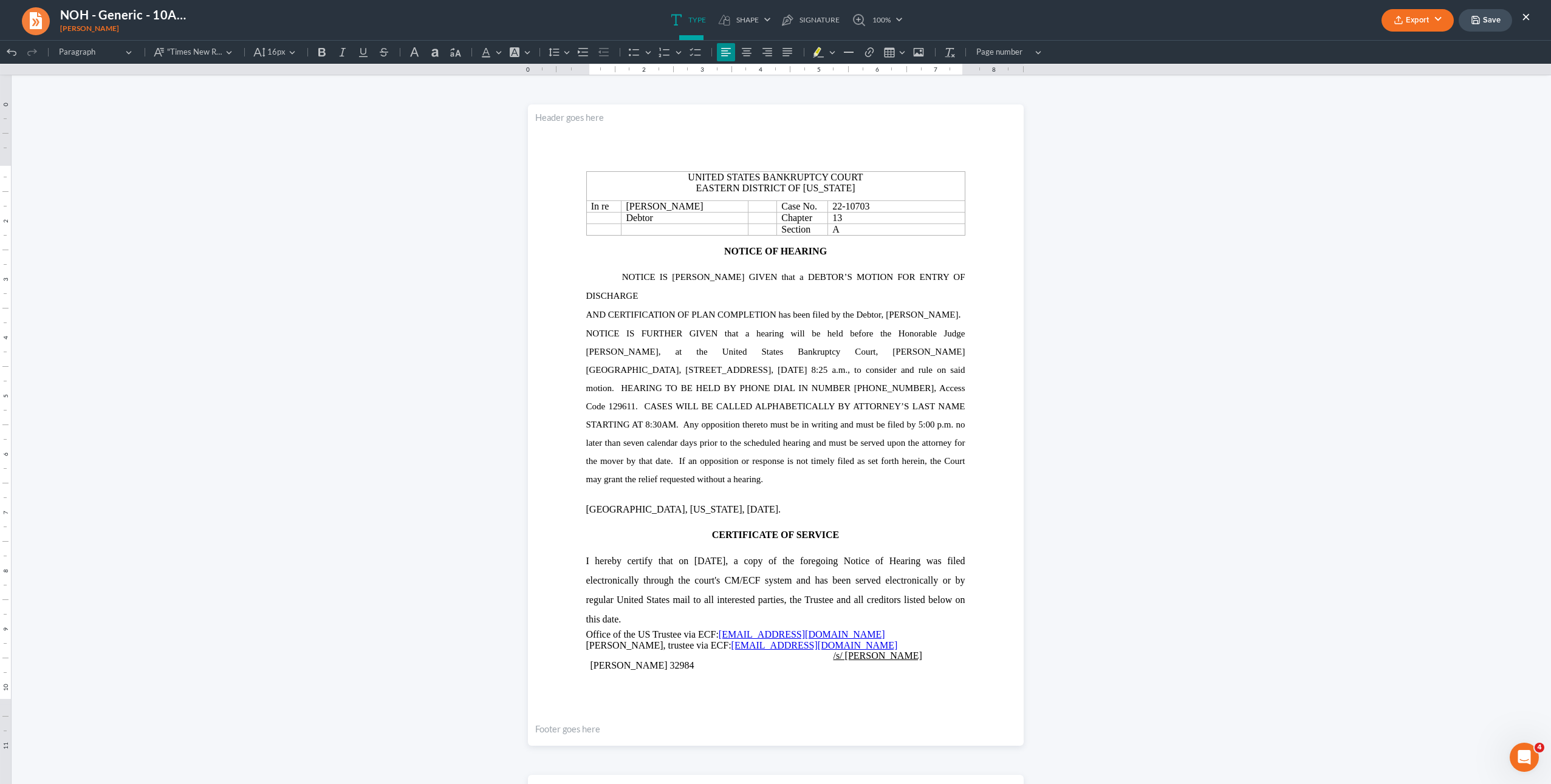
click at [12, 3] on nav "NOH - Generic - 10AM - SINGLE [PERSON_NAME] Export PDF Word Client Doc Storage …" at bounding box center [775, 20] width 1563 height 40
drag, startPoint x: 19, startPoint y: 10, endPoint x: 35, endPoint y: 15, distance: 16.8
click at [21, 10] on link at bounding box center [35, 20] width 29 height 29
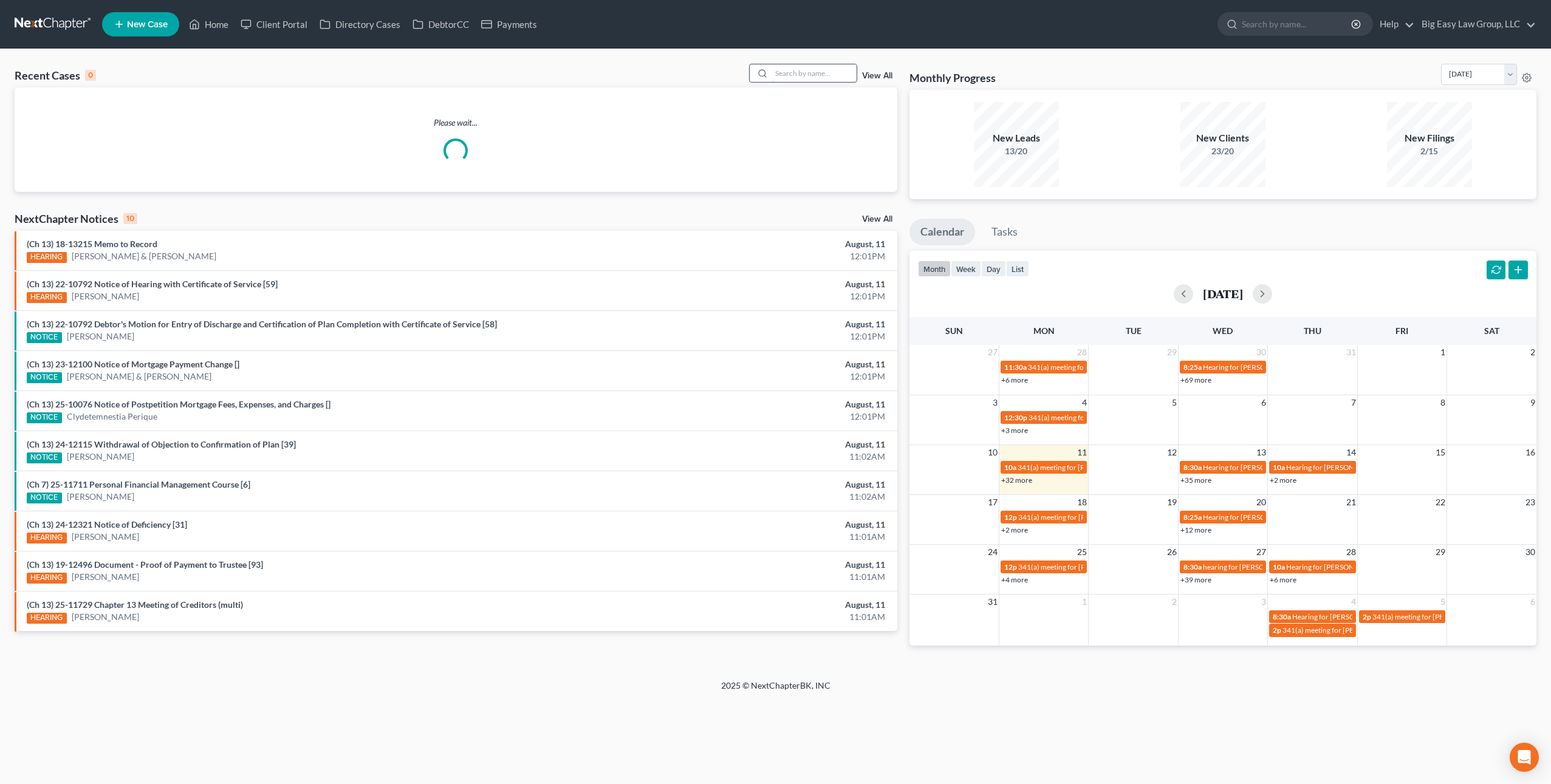
click at [809, 74] on input "search" at bounding box center [814, 73] width 85 height 18
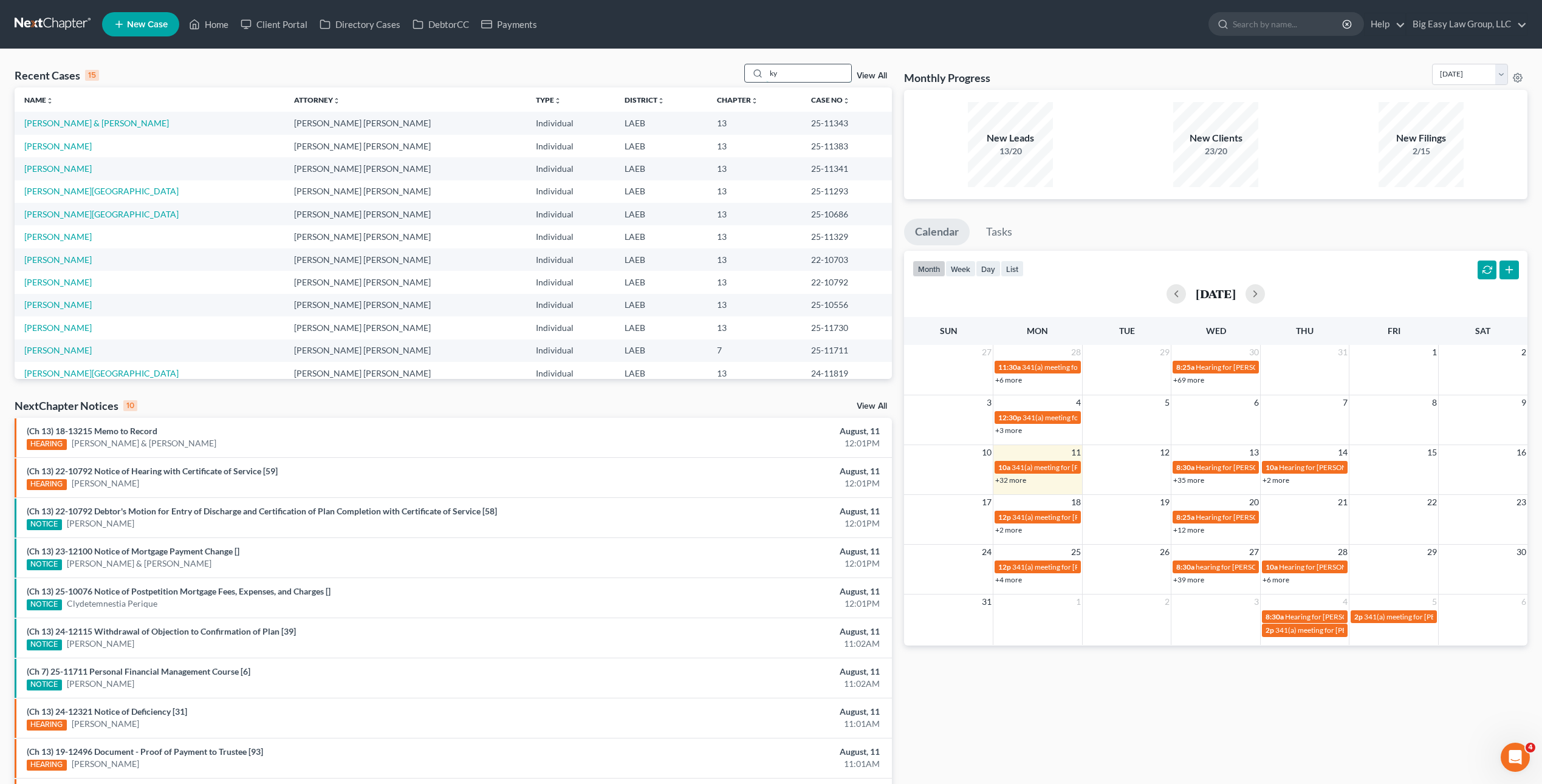
type input "k"
type input "[PERSON_NAME]"
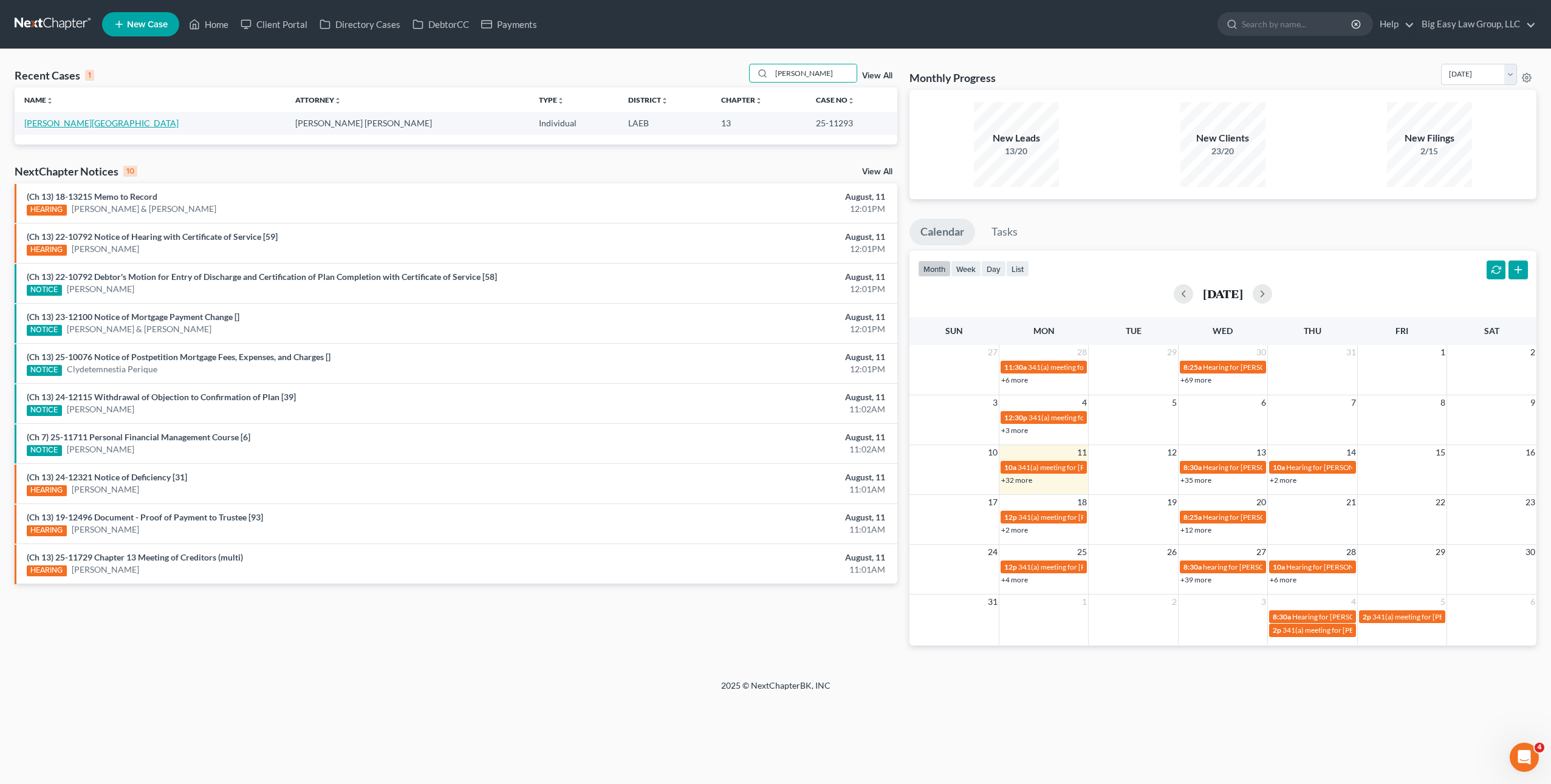
click at [62, 122] on link "[PERSON_NAME][GEOGRAPHIC_DATA]" at bounding box center [101, 123] width 154 height 10
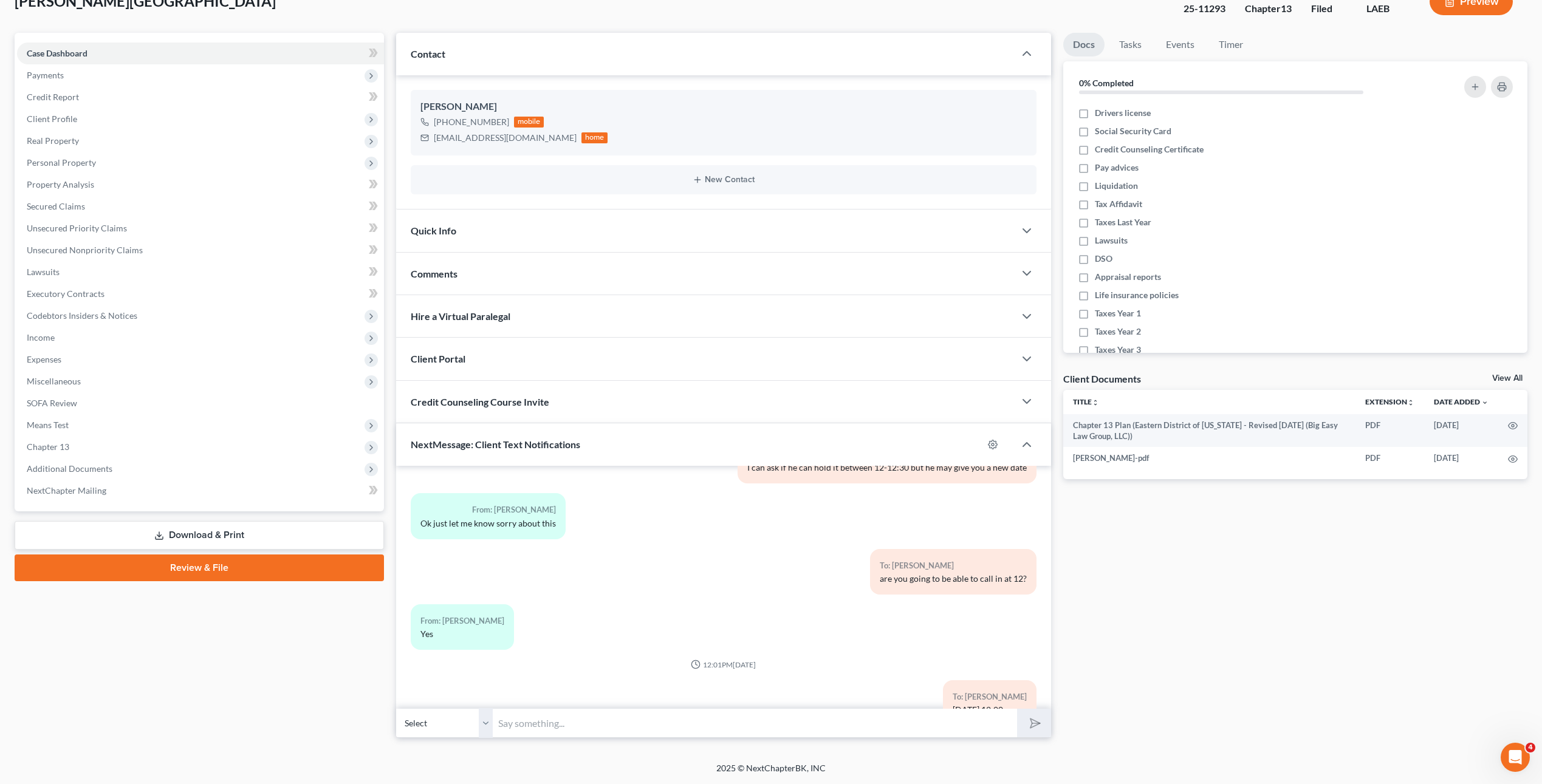
scroll to position [1285, 0]
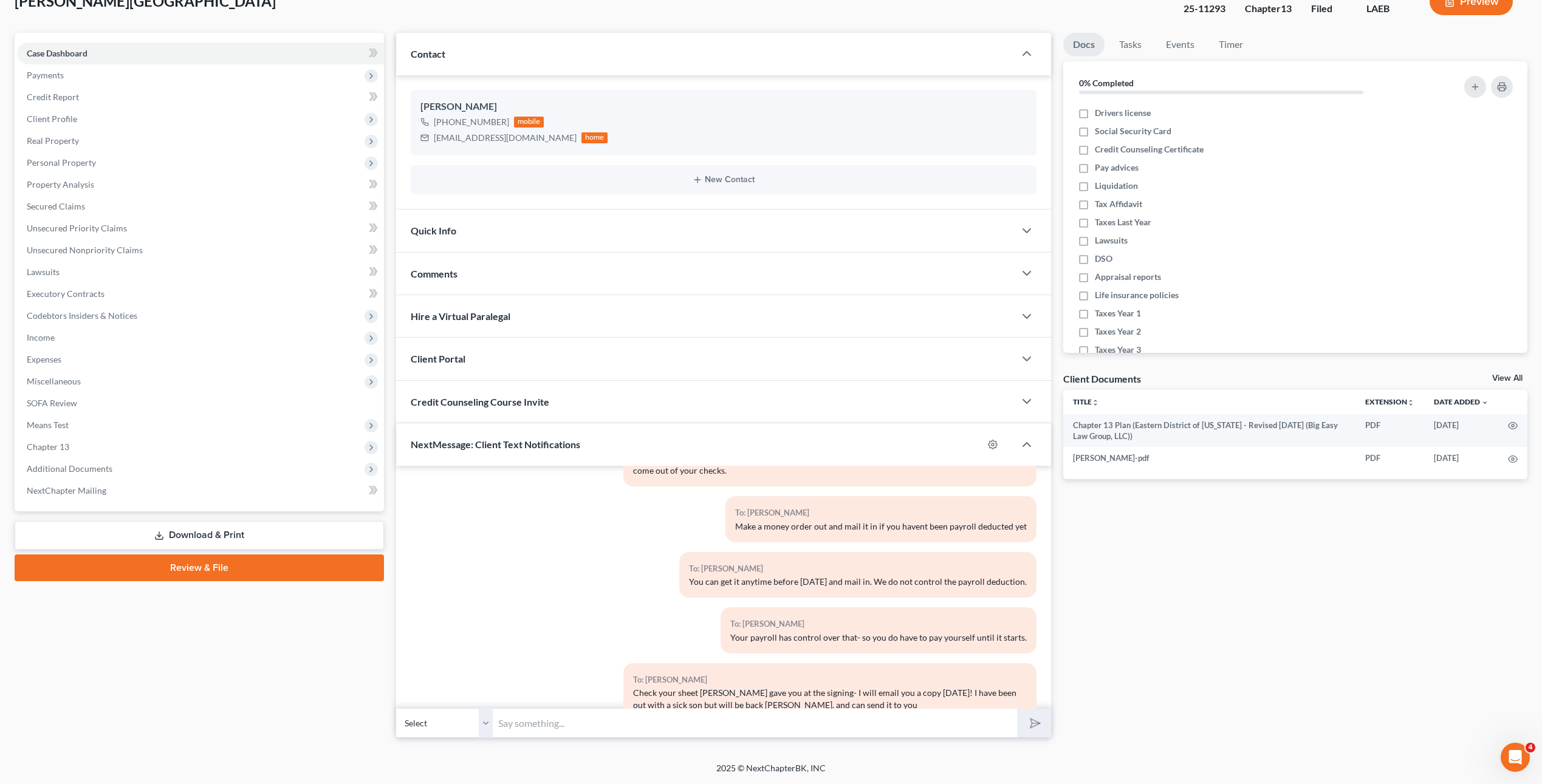
click at [595, 724] on input "text" at bounding box center [755, 722] width 524 height 29
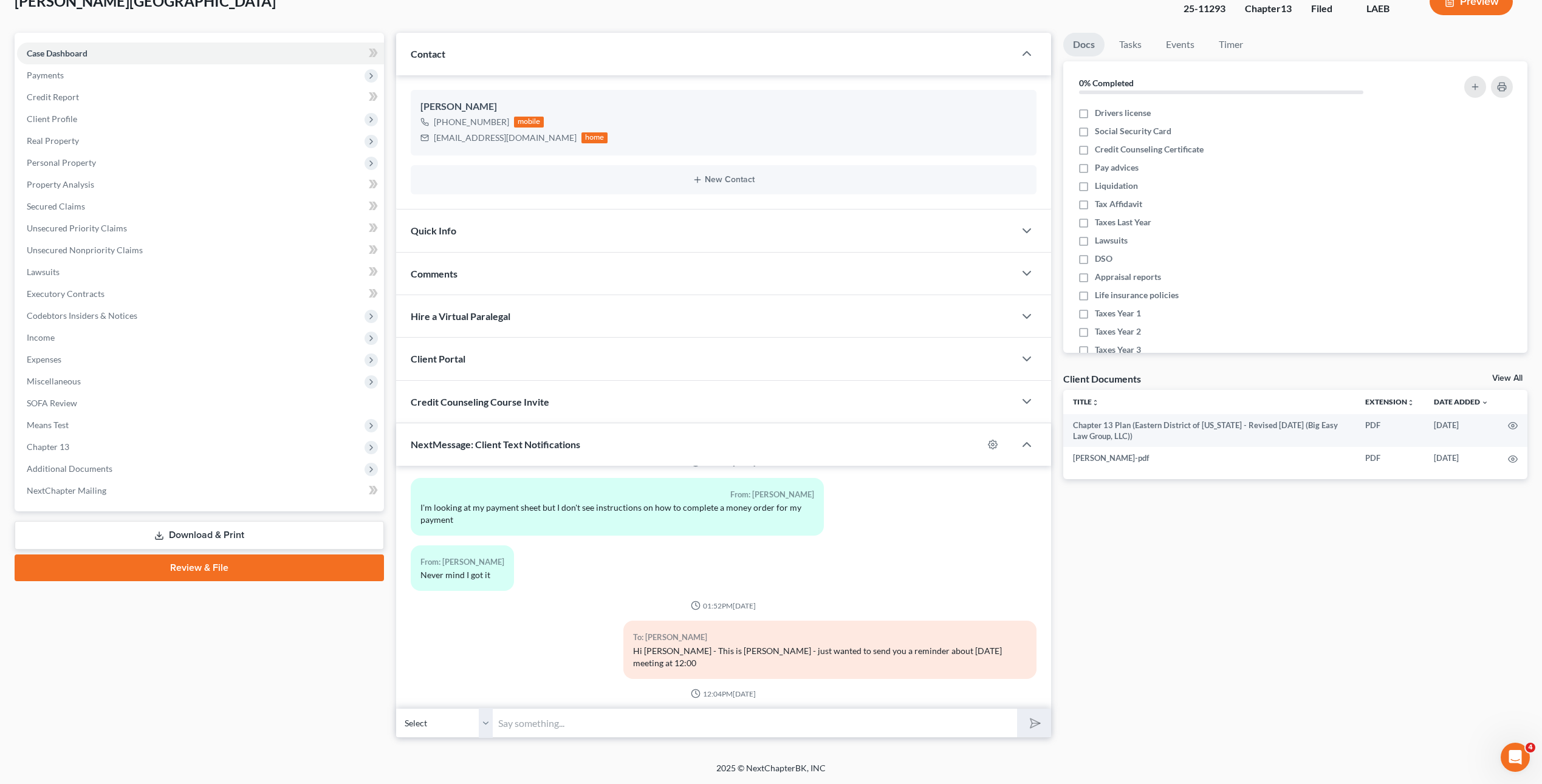
scroll to position [2264, 0]
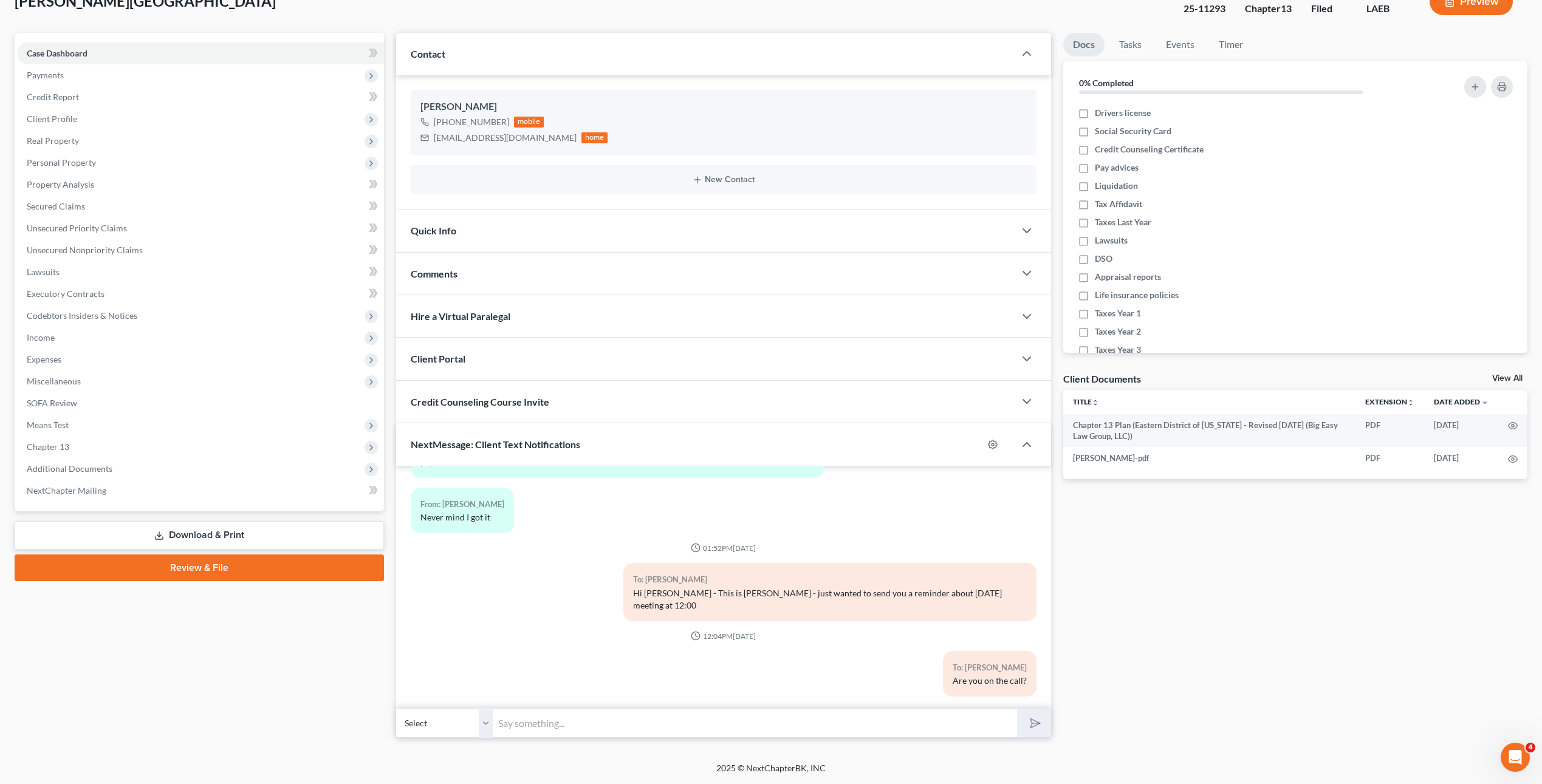
click at [661, 722] on input "text" at bounding box center [755, 722] width 524 height 29
paste input "341(a) meeting to be held on [DATE] 12:00 PM by Zoom - [PERSON_NAME] Jr: Meetin…"
type input "341(a) meeting to be held on [DATE] 12:00 PM by Zoom - [PERSON_NAME] Jr: Meetin…"
click at [1041, 722] on button "submit" at bounding box center [1033, 723] width 34 height 29
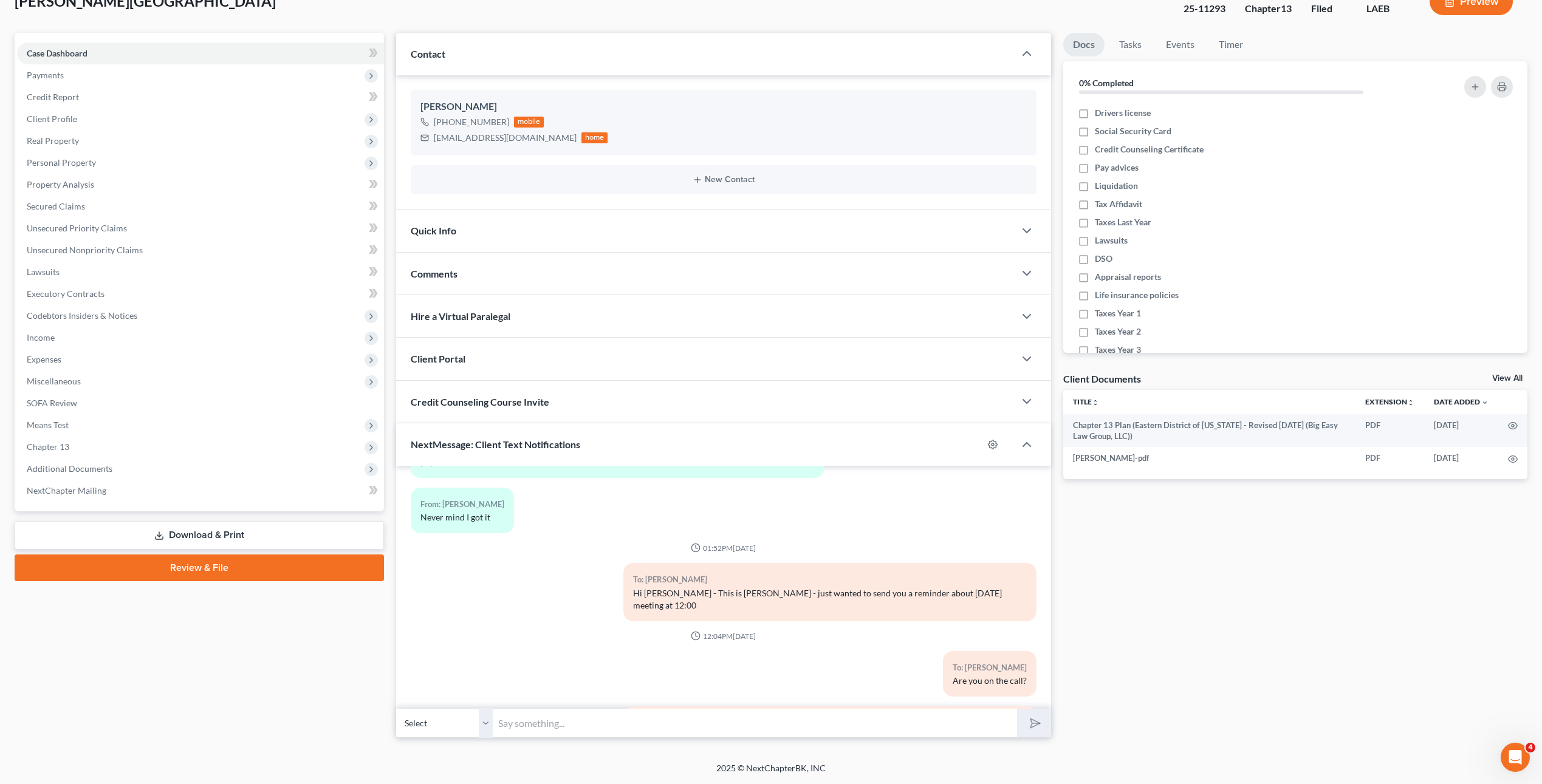
scroll to position [2331, 0]
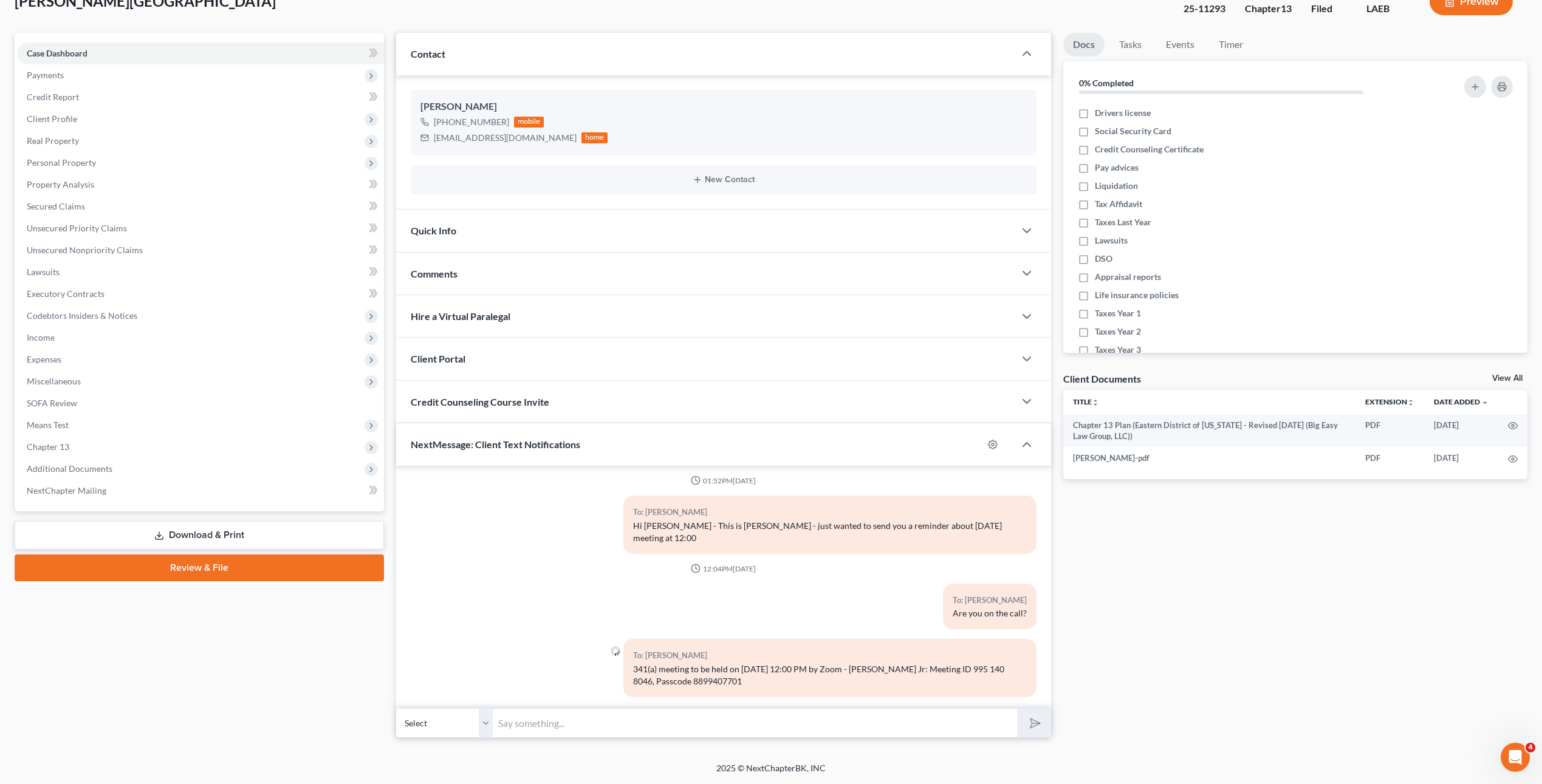
click at [650, 720] on input "text" at bounding box center [755, 722] width 524 height 29
type input "Your case will be set for dismissal if you do not call in. You can keep the pho…"
click at [1017, 709] on button "submit" at bounding box center [1033, 723] width 34 height 29
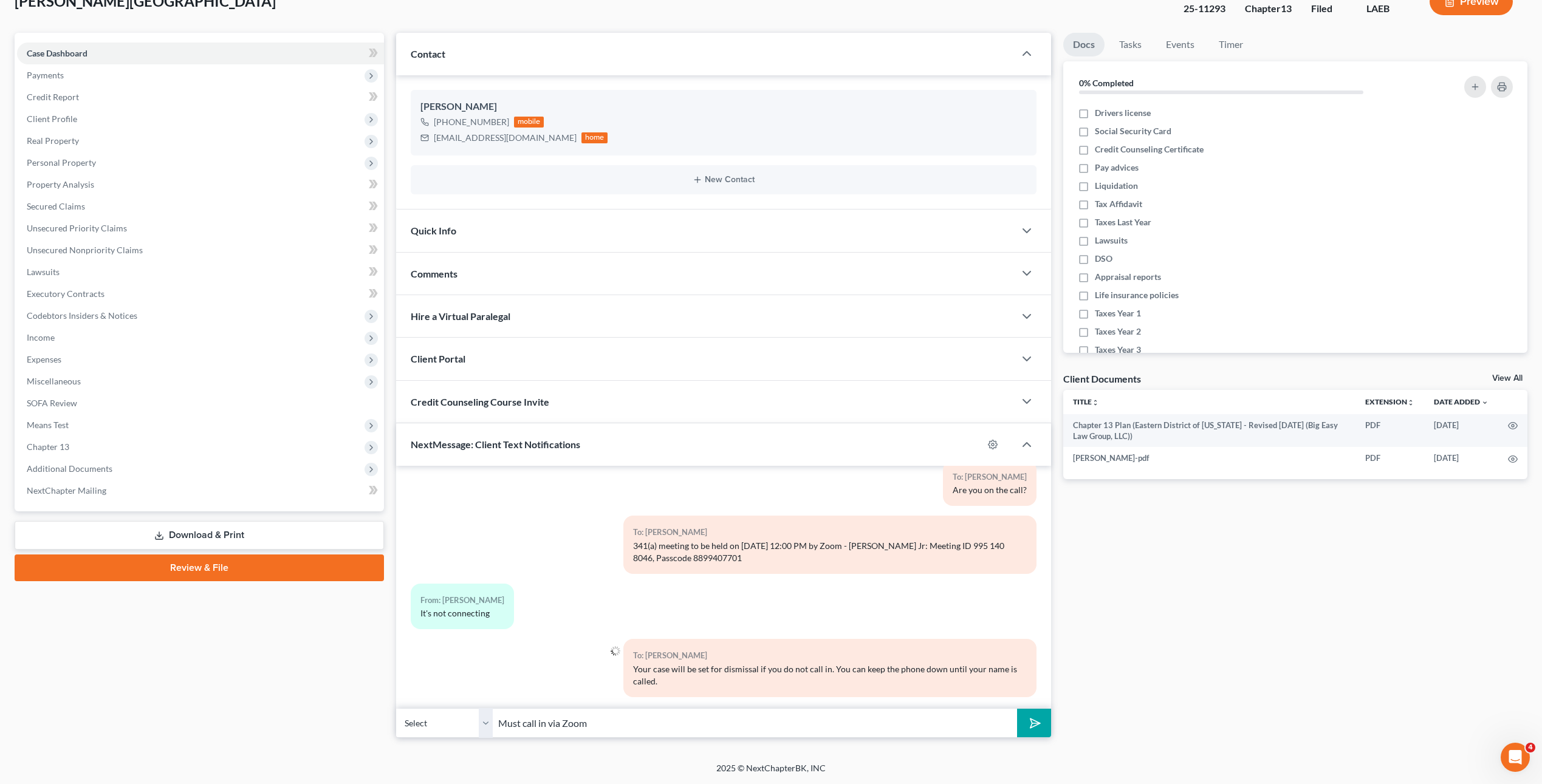
type input "Must call in via Zoom"
click at [1017, 709] on button "submit" at bounding box center [1033, 723] width 34 height 29
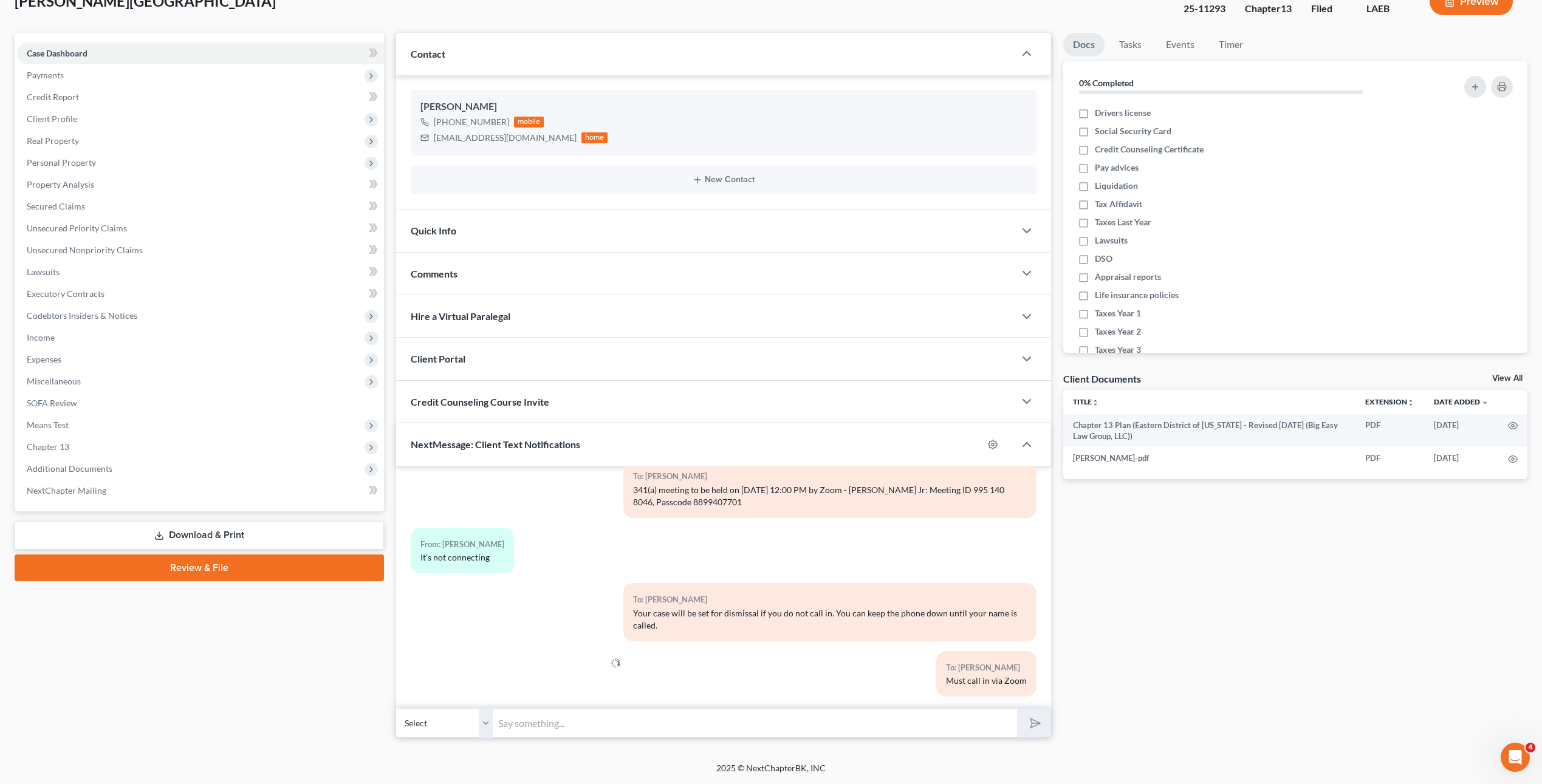
click at [603, 713] on input "text" at bounding box center [755, 722] width 524 height 29
type input "Keep on trying- must be on the line [DATE]"
click at [1017, 709] on button "submit" at bounding box center [1033, 723] width 34 height 29
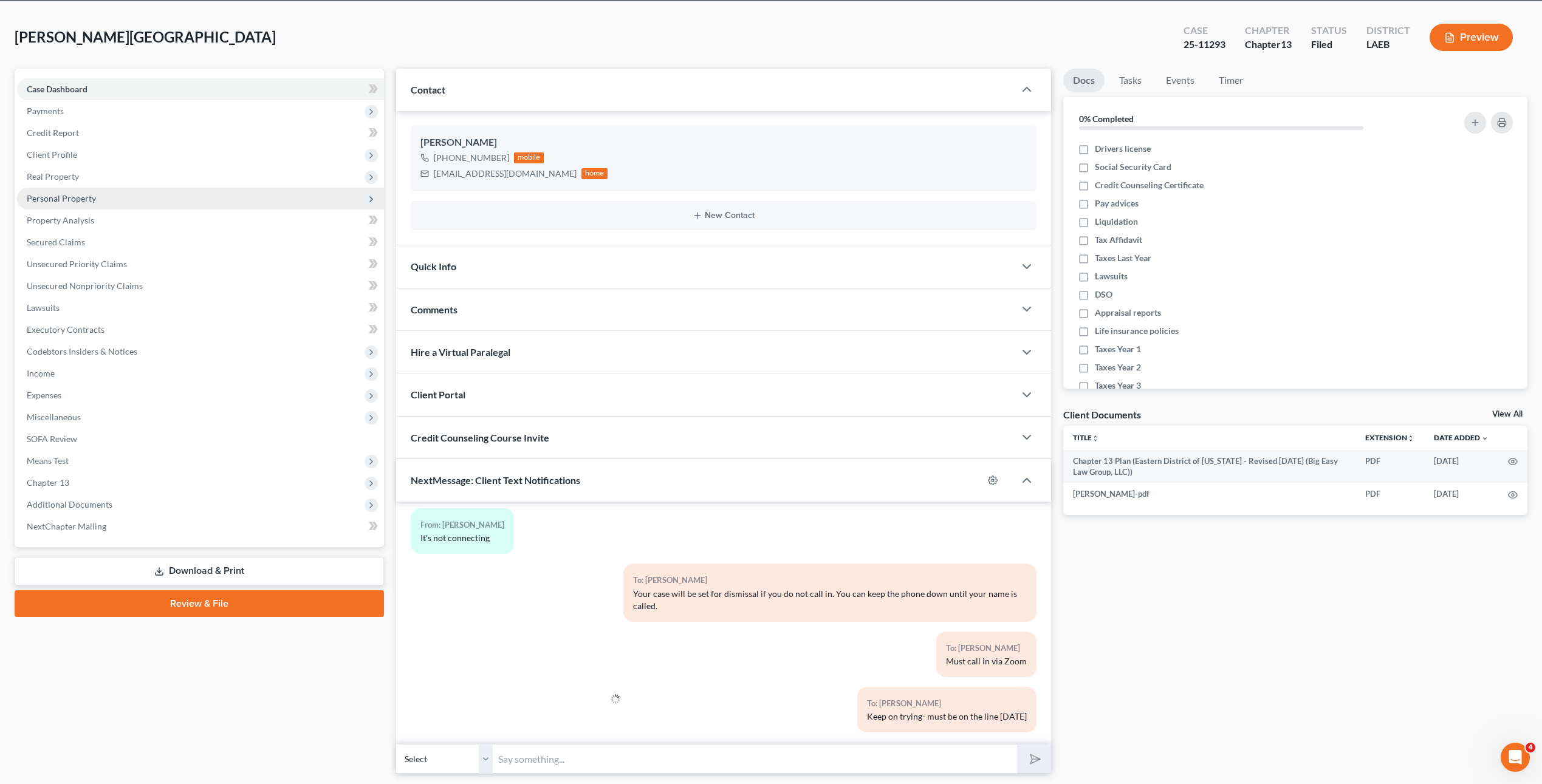
scroll to position [0, 0]
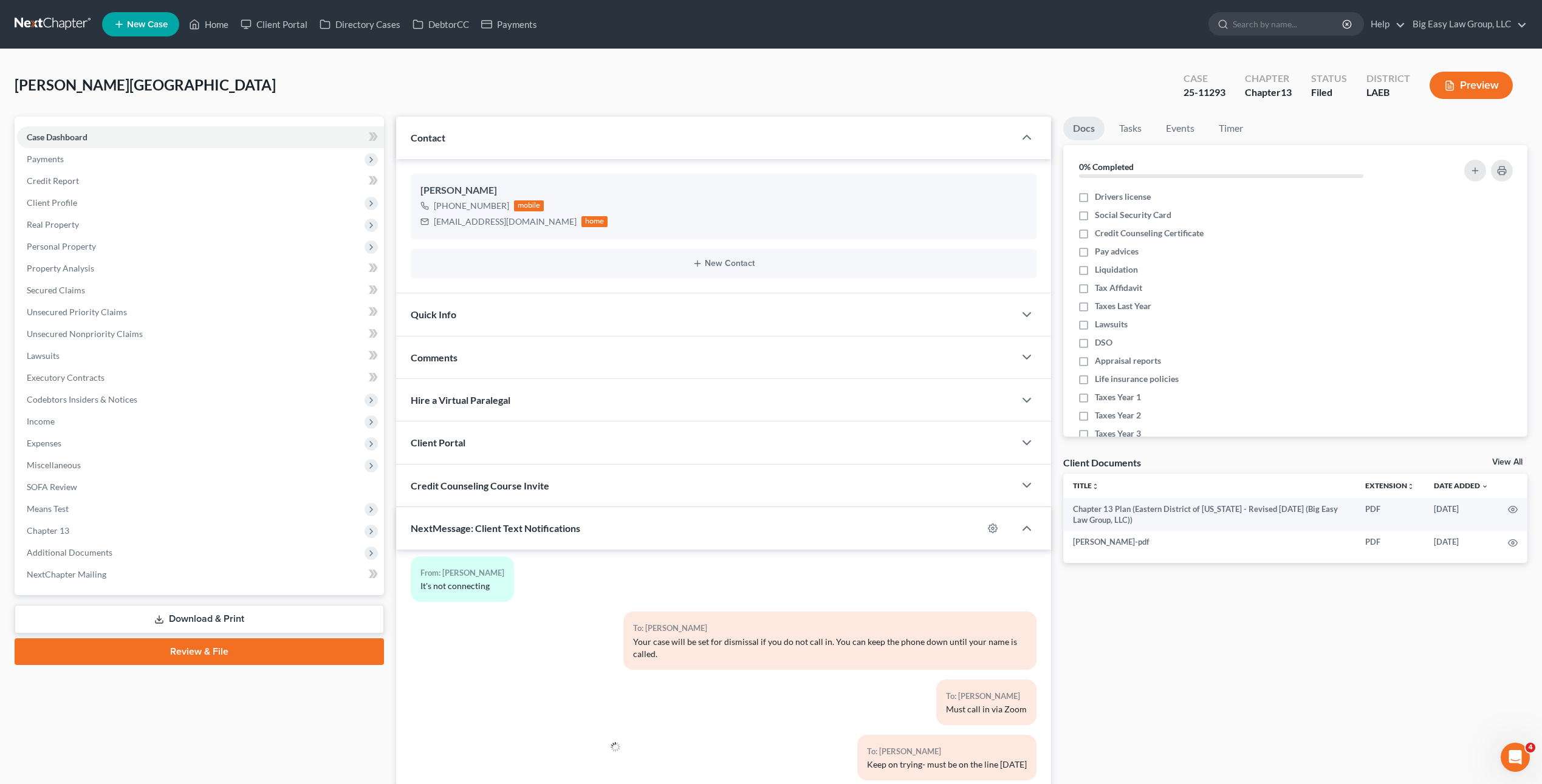
click at [199, 12] on ul "New Case Home Client Portal Directory Cases DebtorCC Payments - No Result - See…" at bounding box center [814, 24] width 1425 height 31
drag, startPoint x: 200, startPoint y: 27, endPoint x: 210, endPoint y: 28, distance: 10.0
click at [200, 27] on icon at bounding box center [194, 24] width 11 height 14
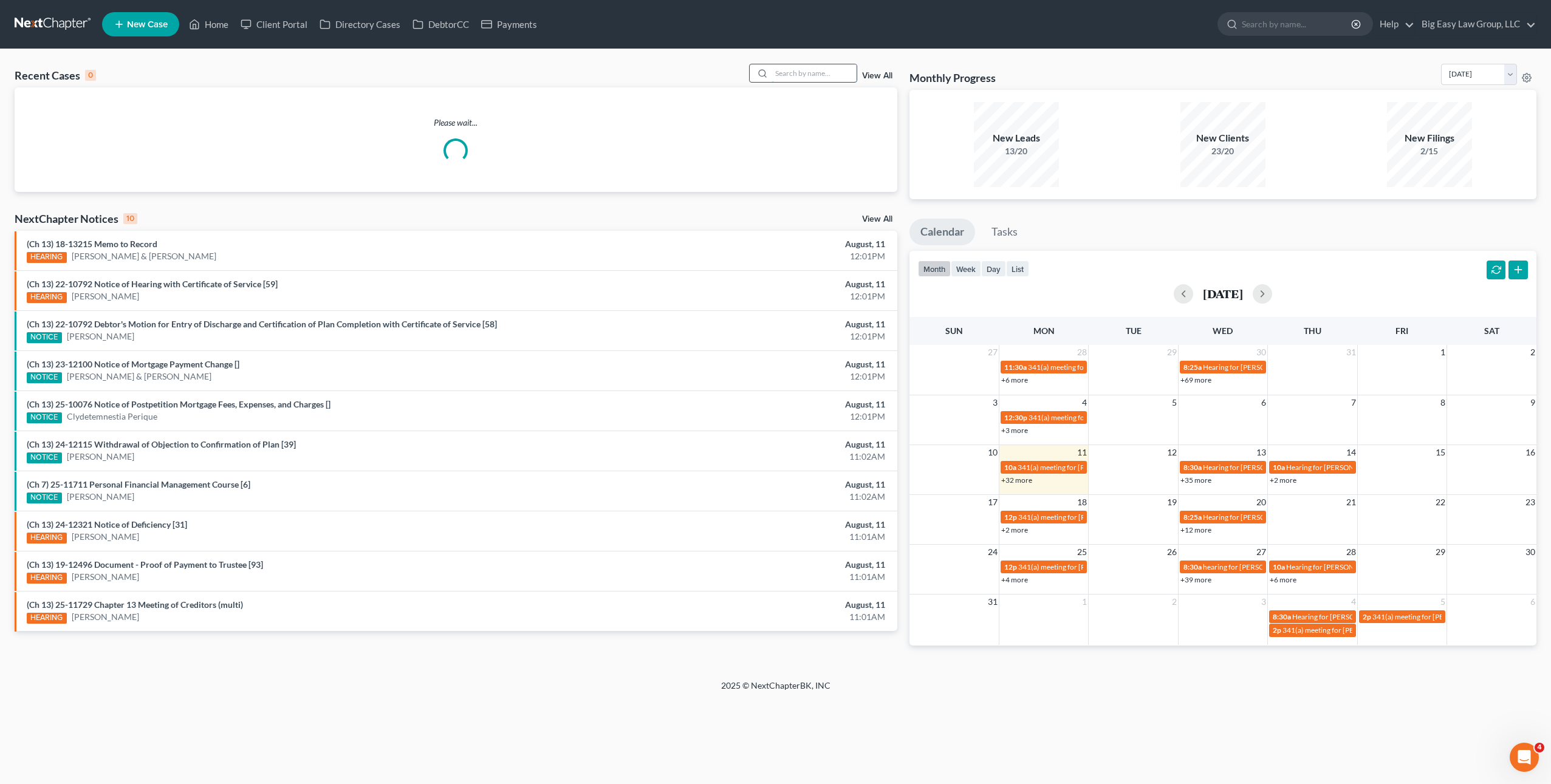
click at [794, 81] on input "search" at bounding box center [814, 73] width 85 height 18
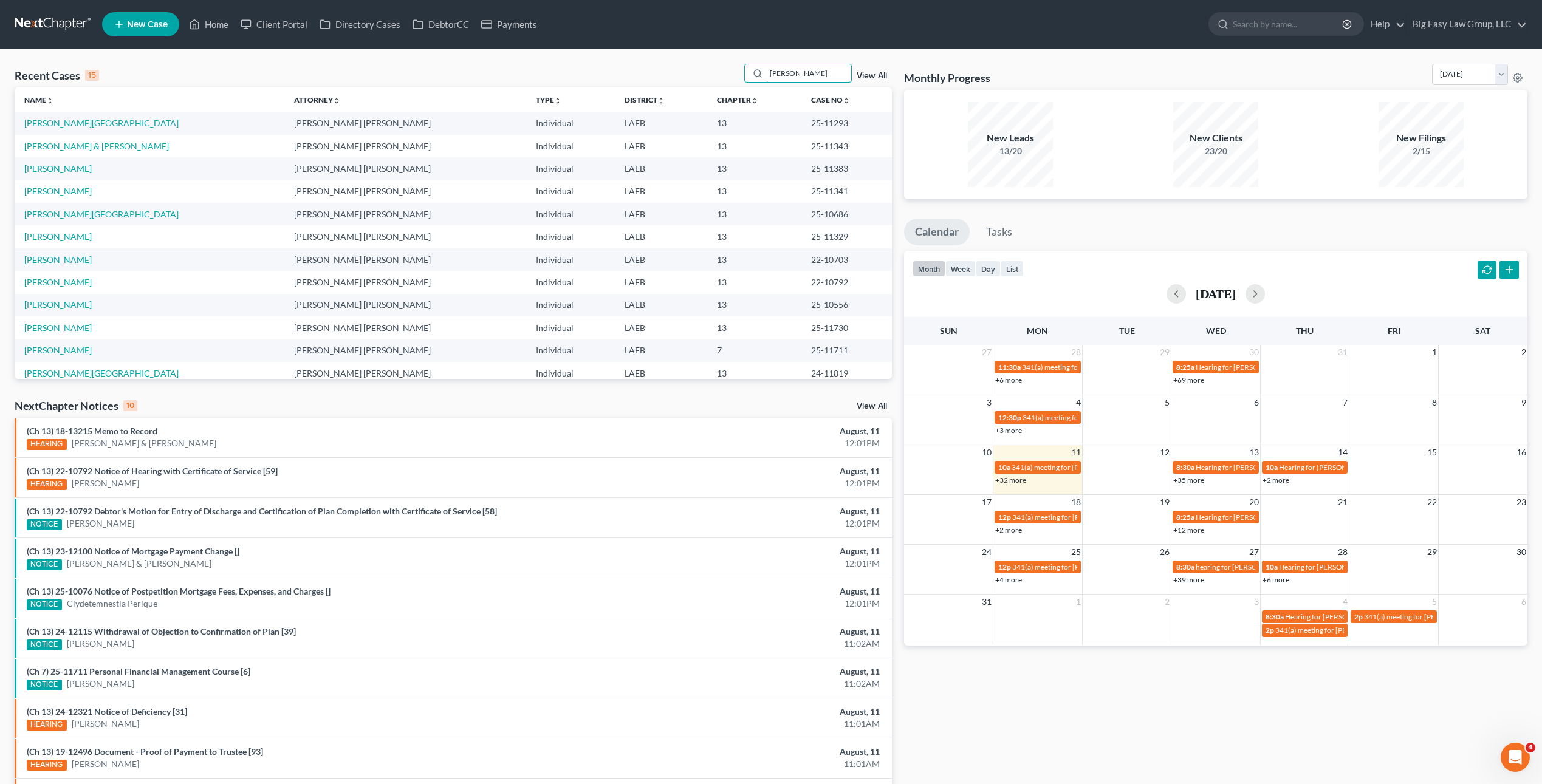
type input "katrina"
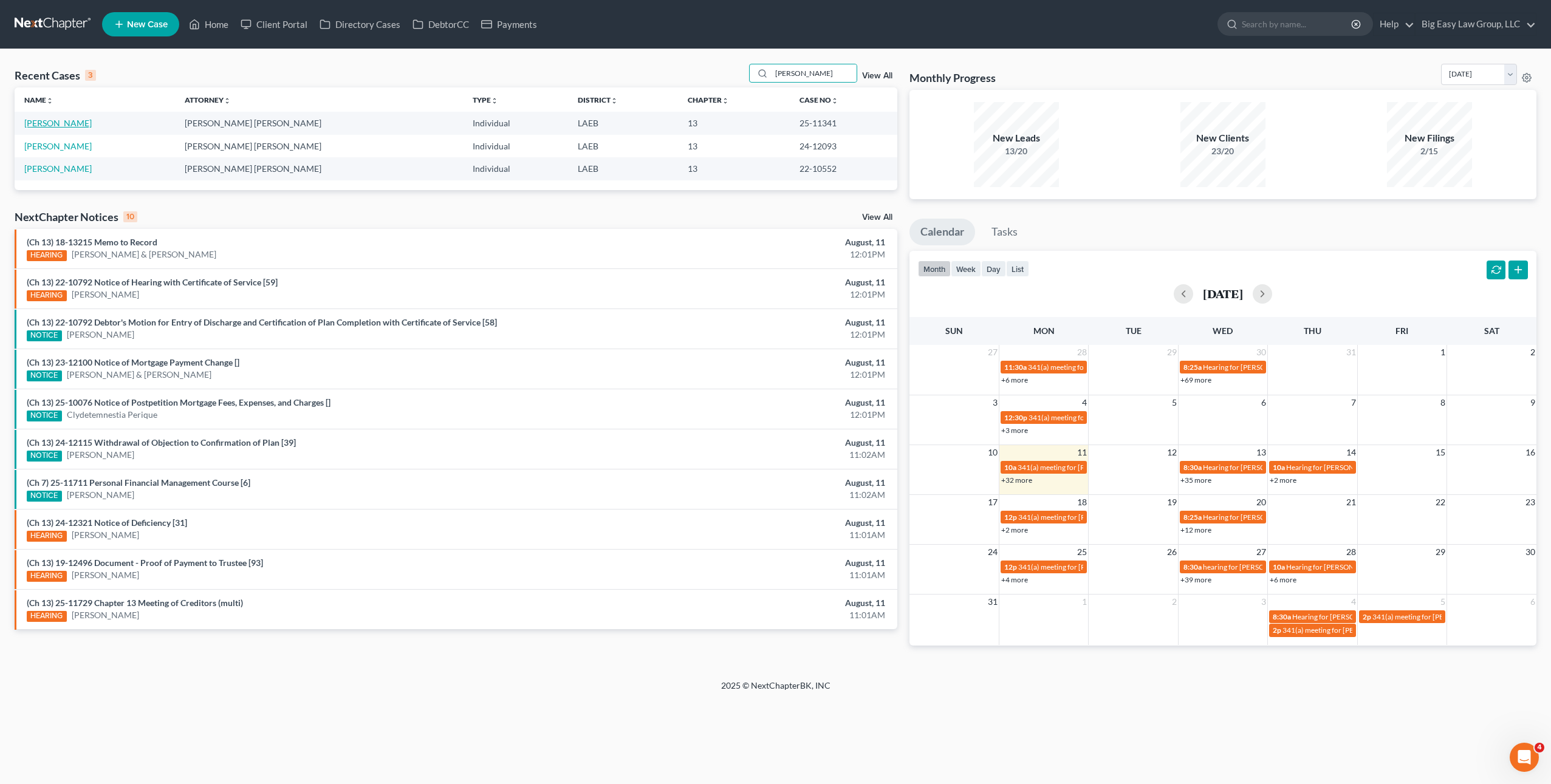
click at [66, 126] on link "[PERSON_NAME]" at bounding box center [58, 123] width 67 height 10
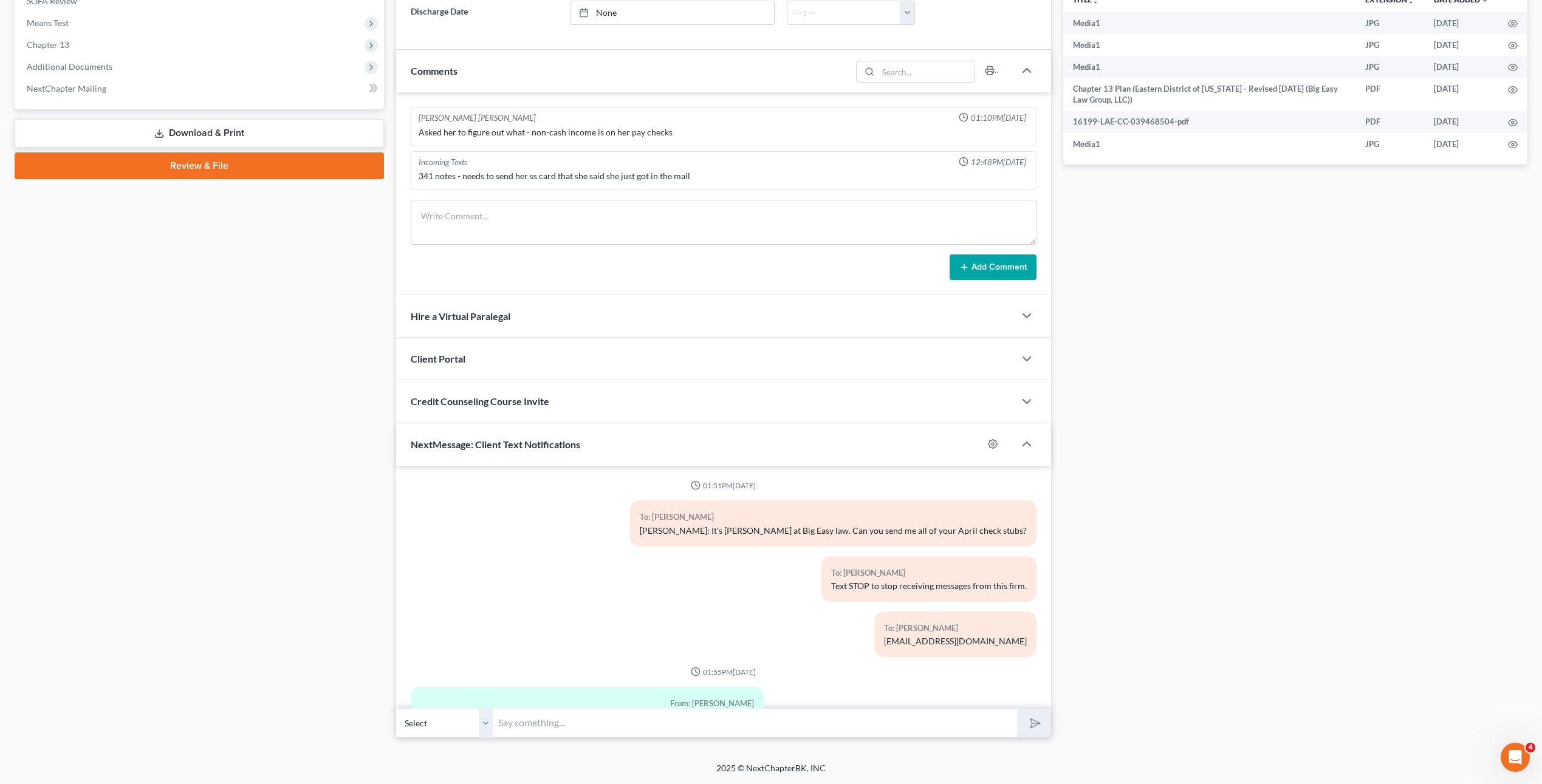
scroll to position [4253, 0]
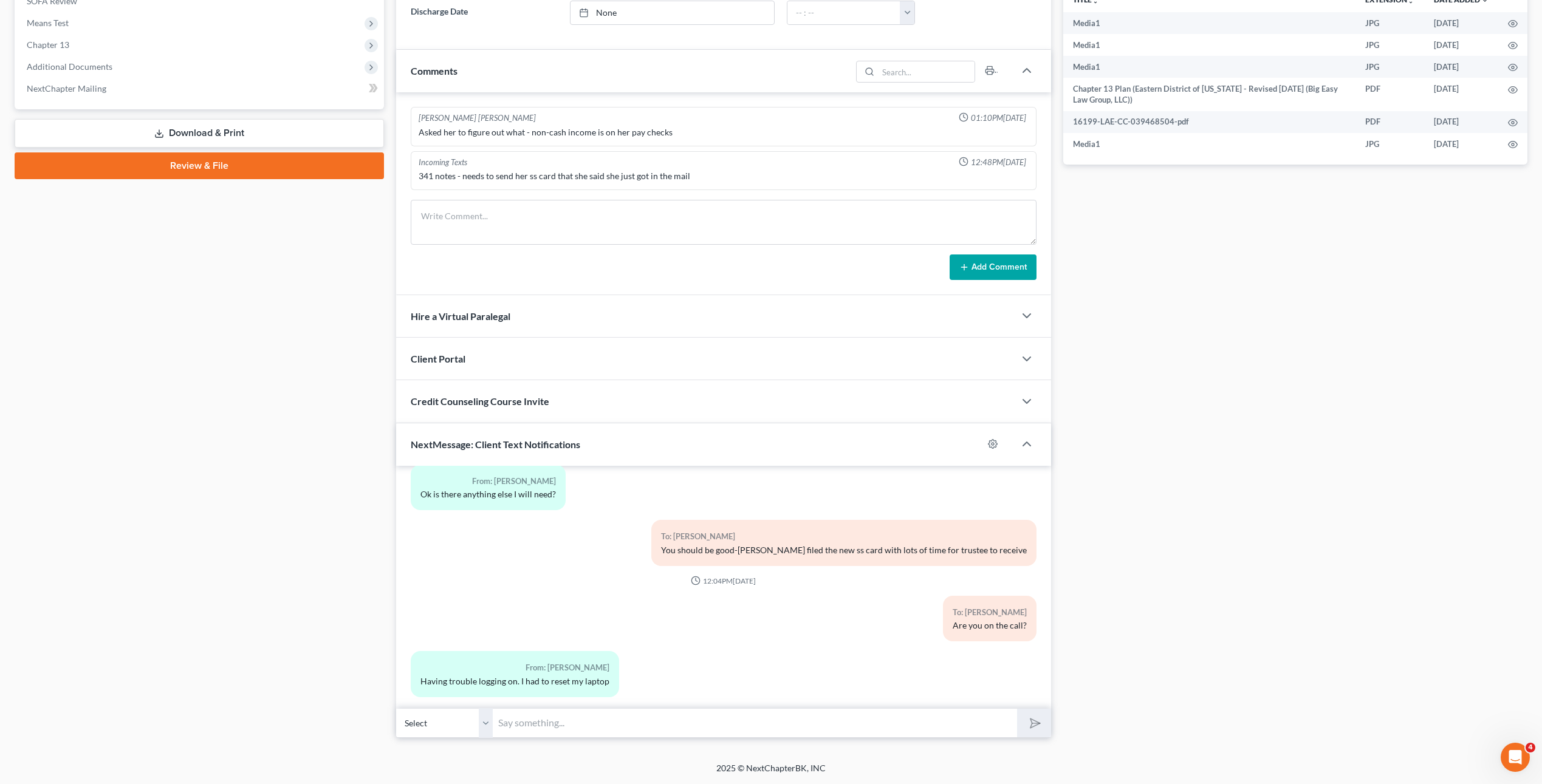
click at [531, 725] on input "text" at bounding box center [755, 722] width 524 height 29
paste input "341(a) meeting to be held on 8/11/2025 at 12:00 PM by Zoom - Beaulieu Jr: Meeti…"
type input "341(a) meeting to be held on 8/11/2025 at 12:00 PM by Zoom - Beaulieu Jr: Meeti…"
click at [1034, 727] on icon "submit" at bounding box center [1033, 722] width 17 height 17
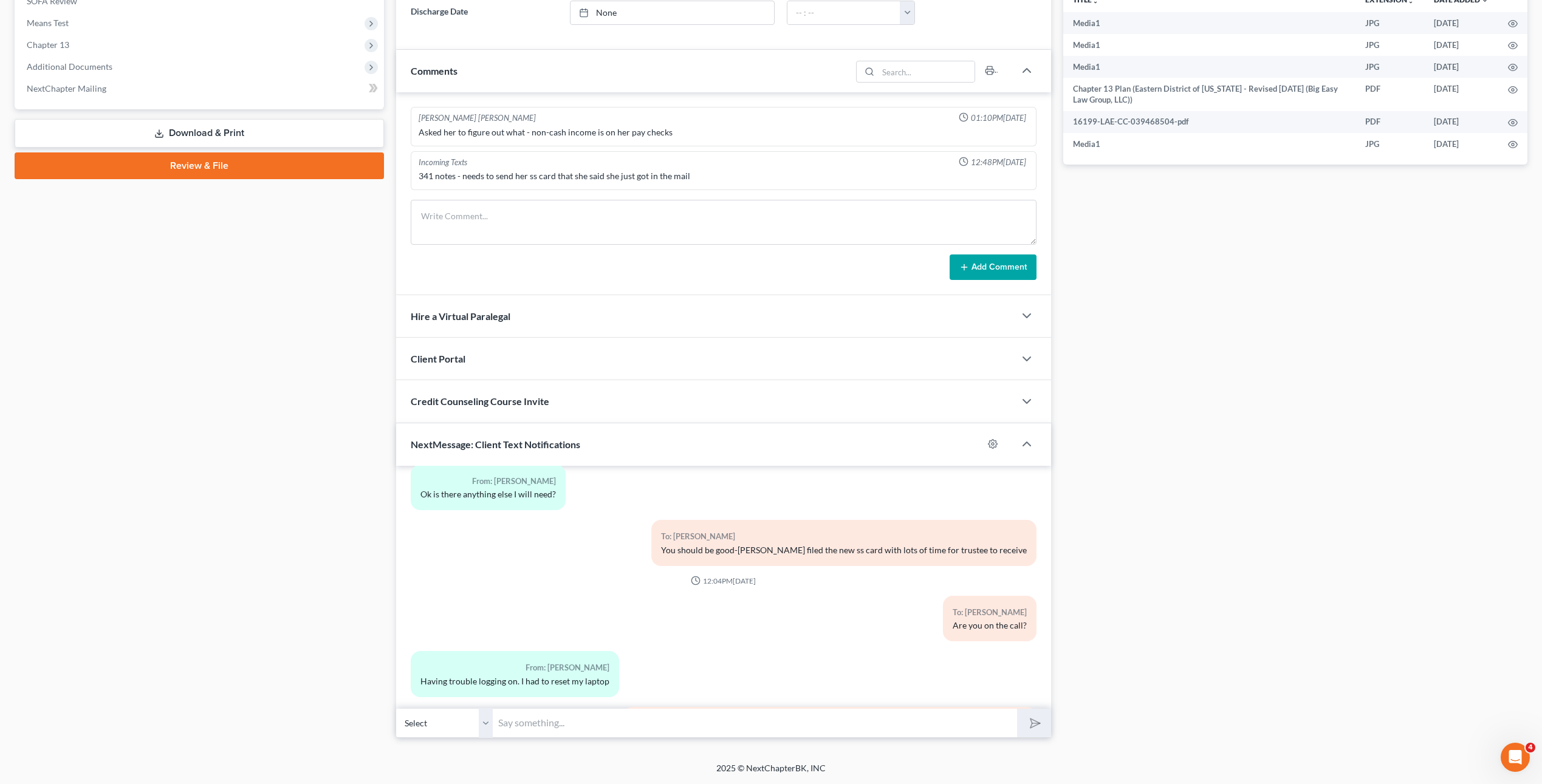
scroll to position [4321, 0]
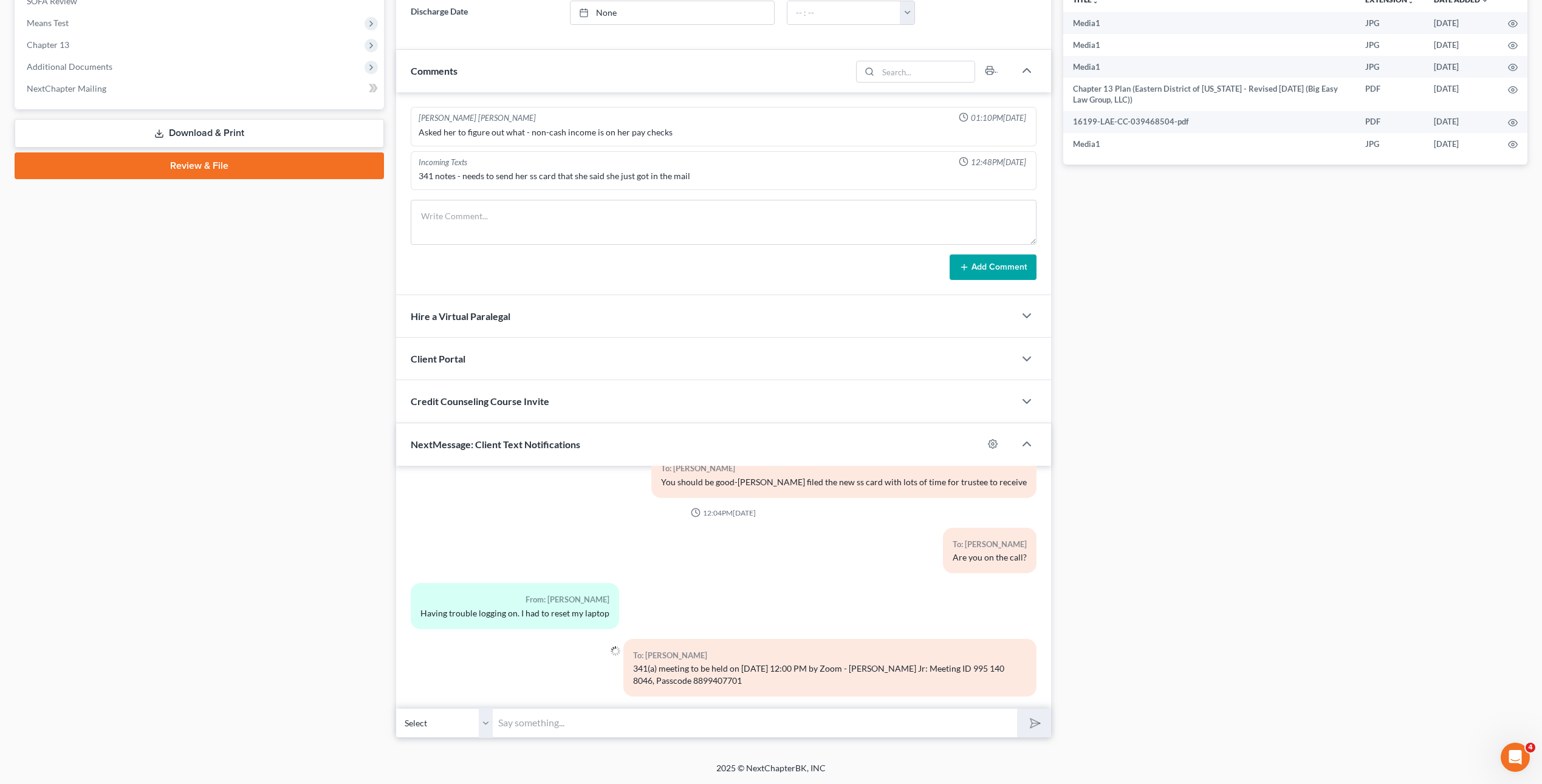
click at [713, 719] on input "text" at bounding box center [755, 722] width 524 height 29
type input "OK- please try agaain! Must be on the call today!"
click at [1017, 709] on button "submit" at bounding box center [1033, 723] width 34 height 29
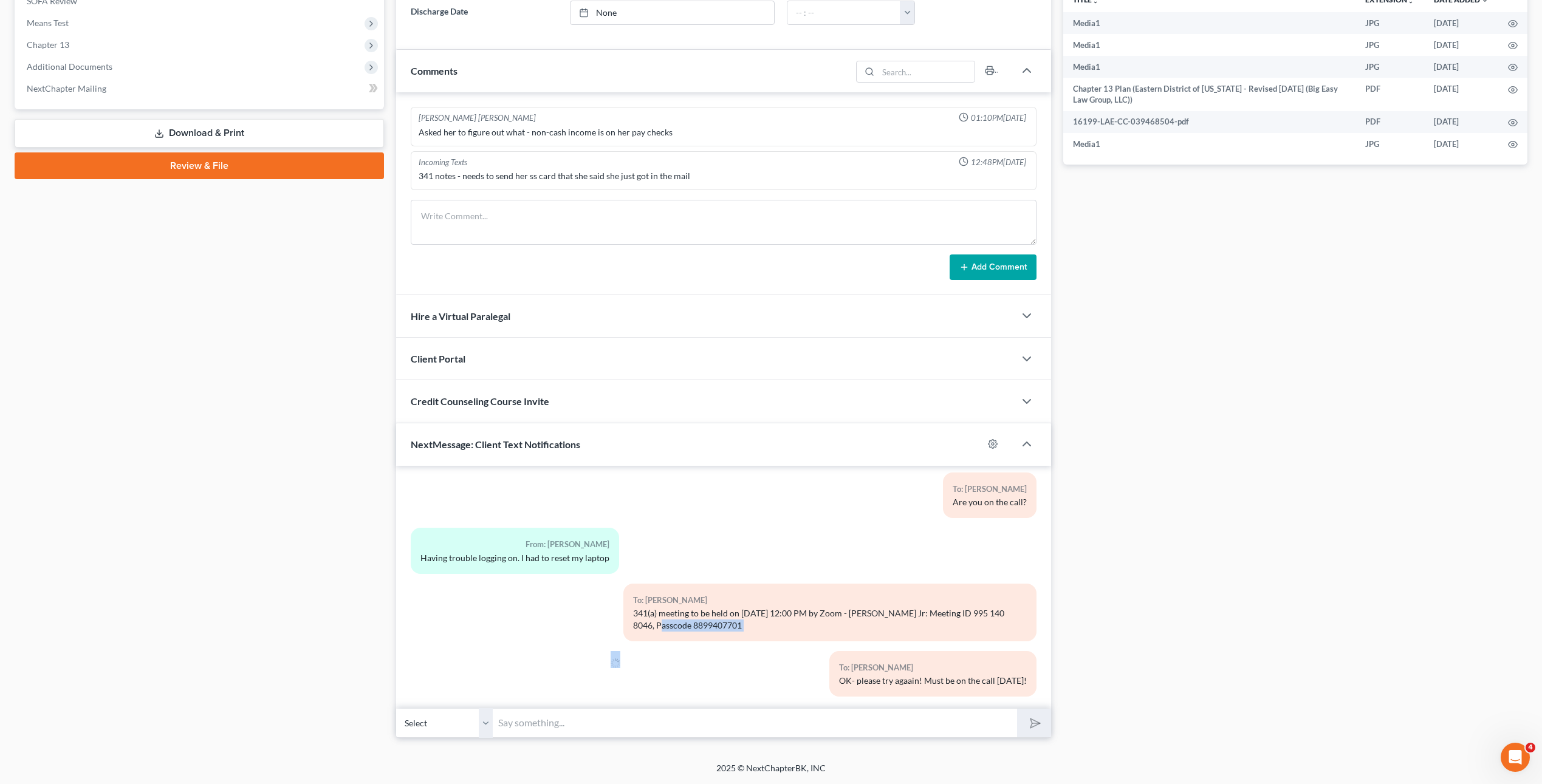
drag, startPoint x: 605, startPoint y: 619, endPoint x: 724, endPoint y: 672, distance: 130.3
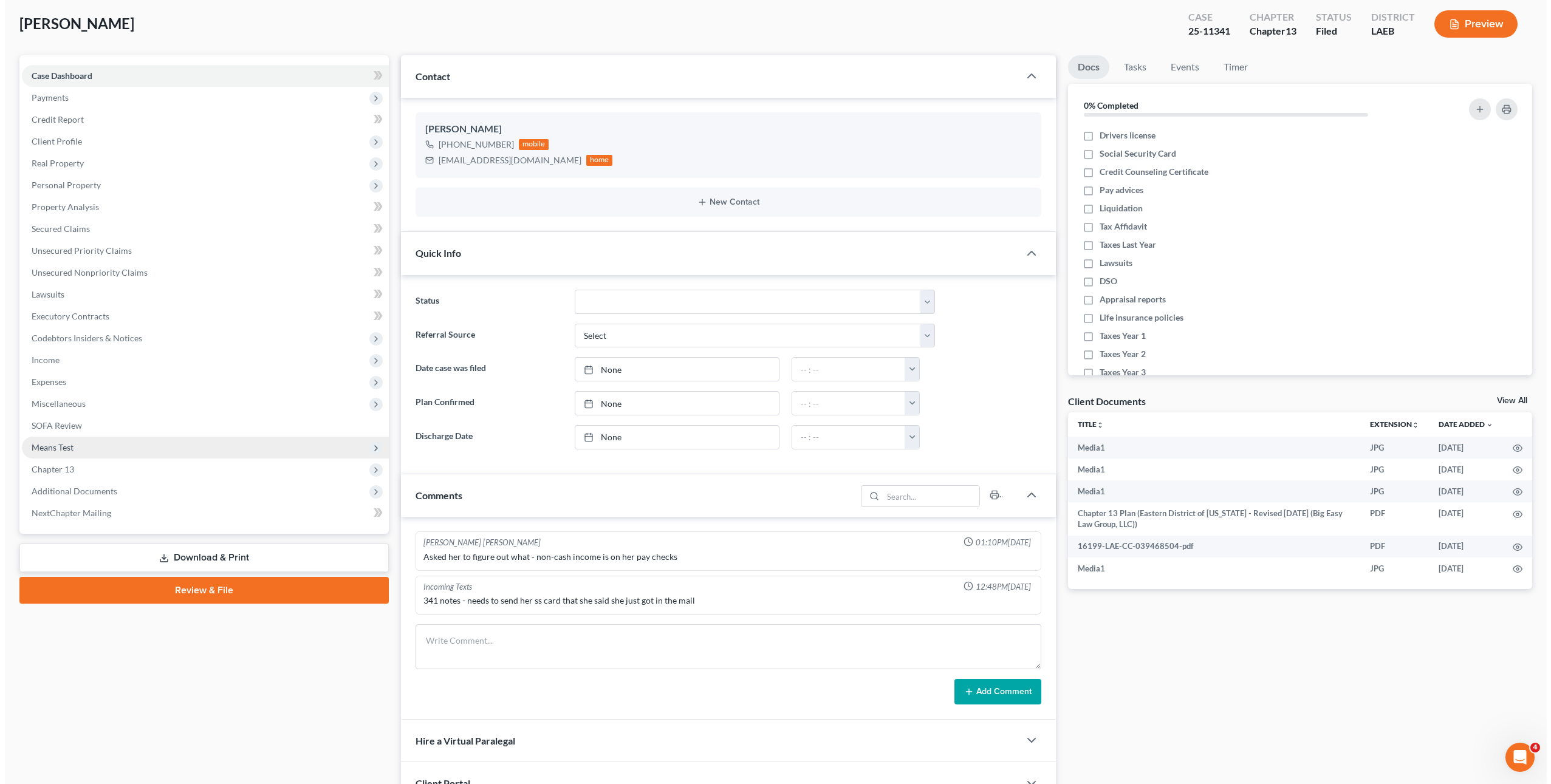
scroll to position [0, 0]
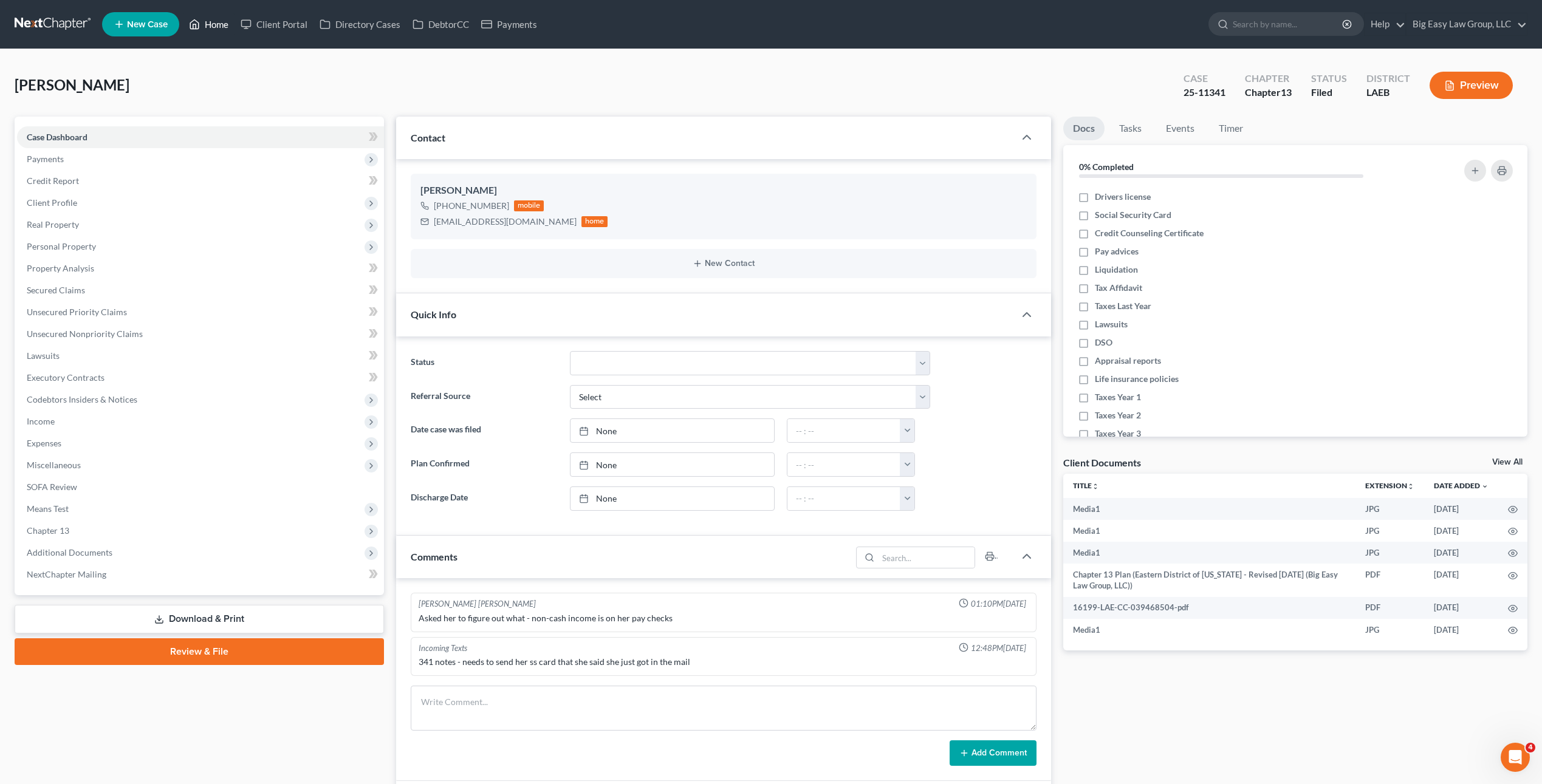
click at [215, 27] on link "Home" at bounding box center [208, 25] width 51 height 22
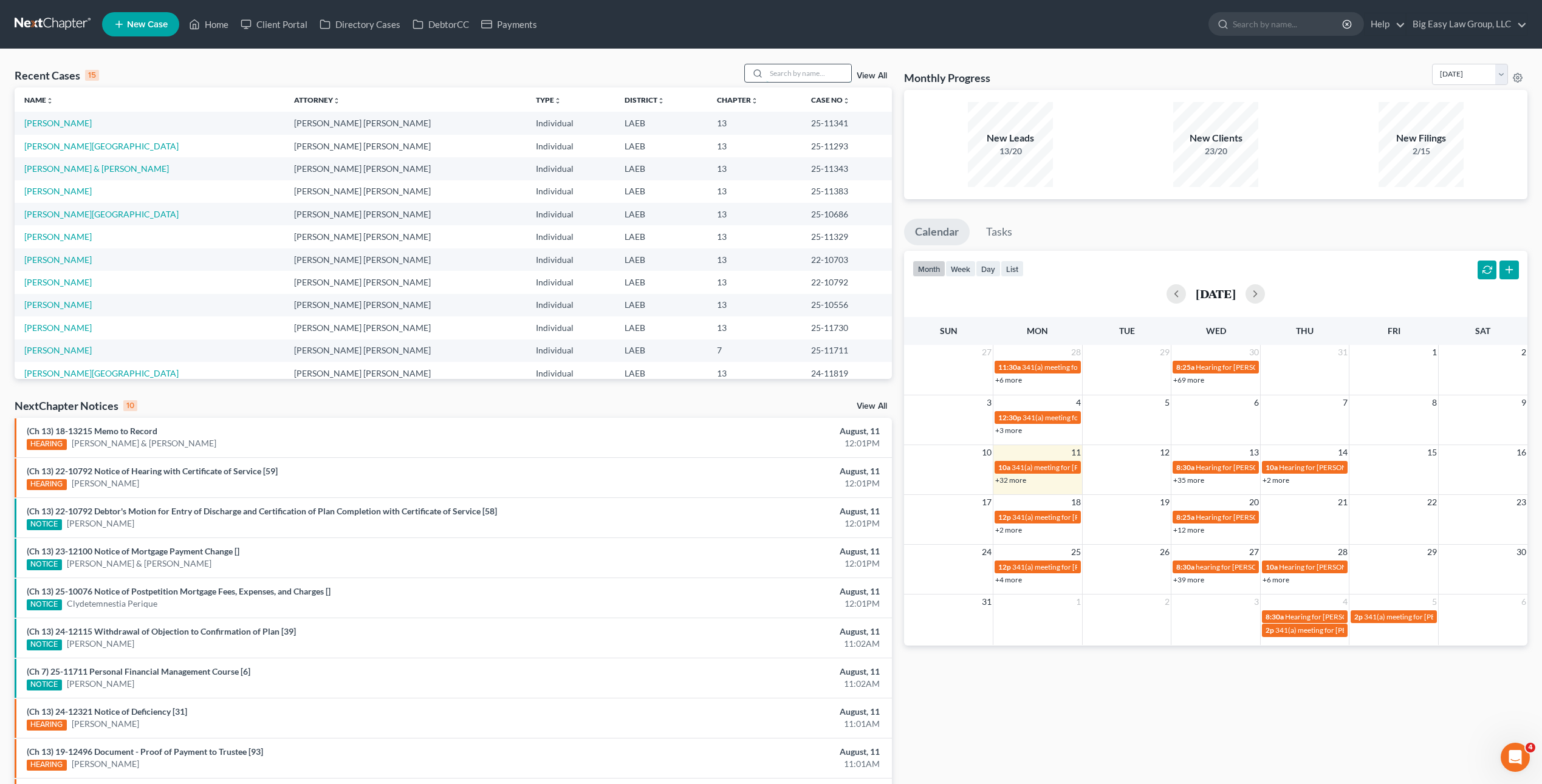
click at [822, 77] on input "search" at bounding box center [809, 73] width 85 height 18
type input "[PERSON_NAME]"
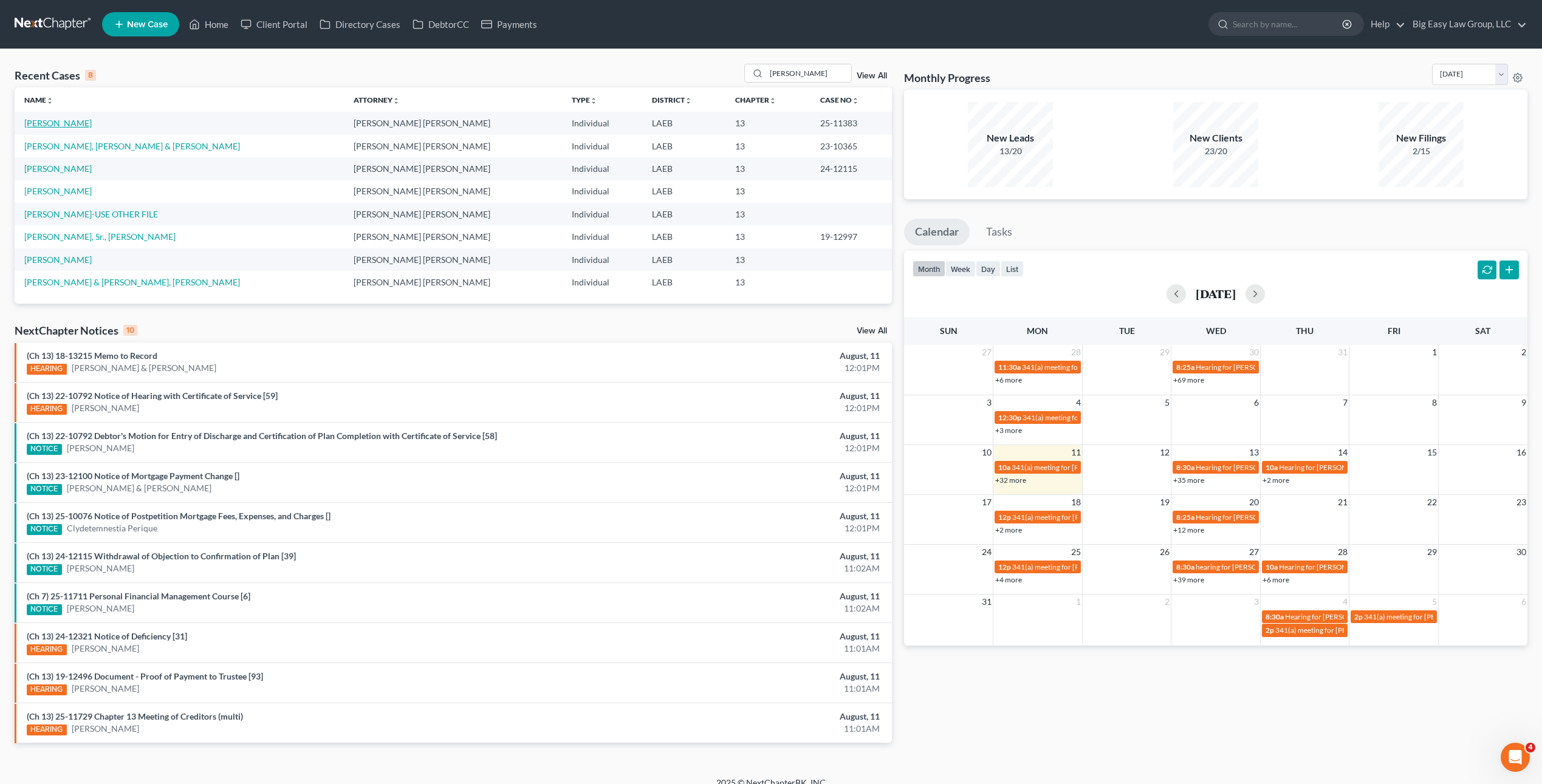
click at [54, 116] on td "[PERSON_NAME]" at bounding box center [179, 123] width 329 height 23
click at [47, 129] on td "[PERSON_NAME]" at bounding box center [179, 123] width 329 height 23
click at [49, 122] on link "[PERSON_NAME]" at bounding box center [58, 123] width 67 height 10
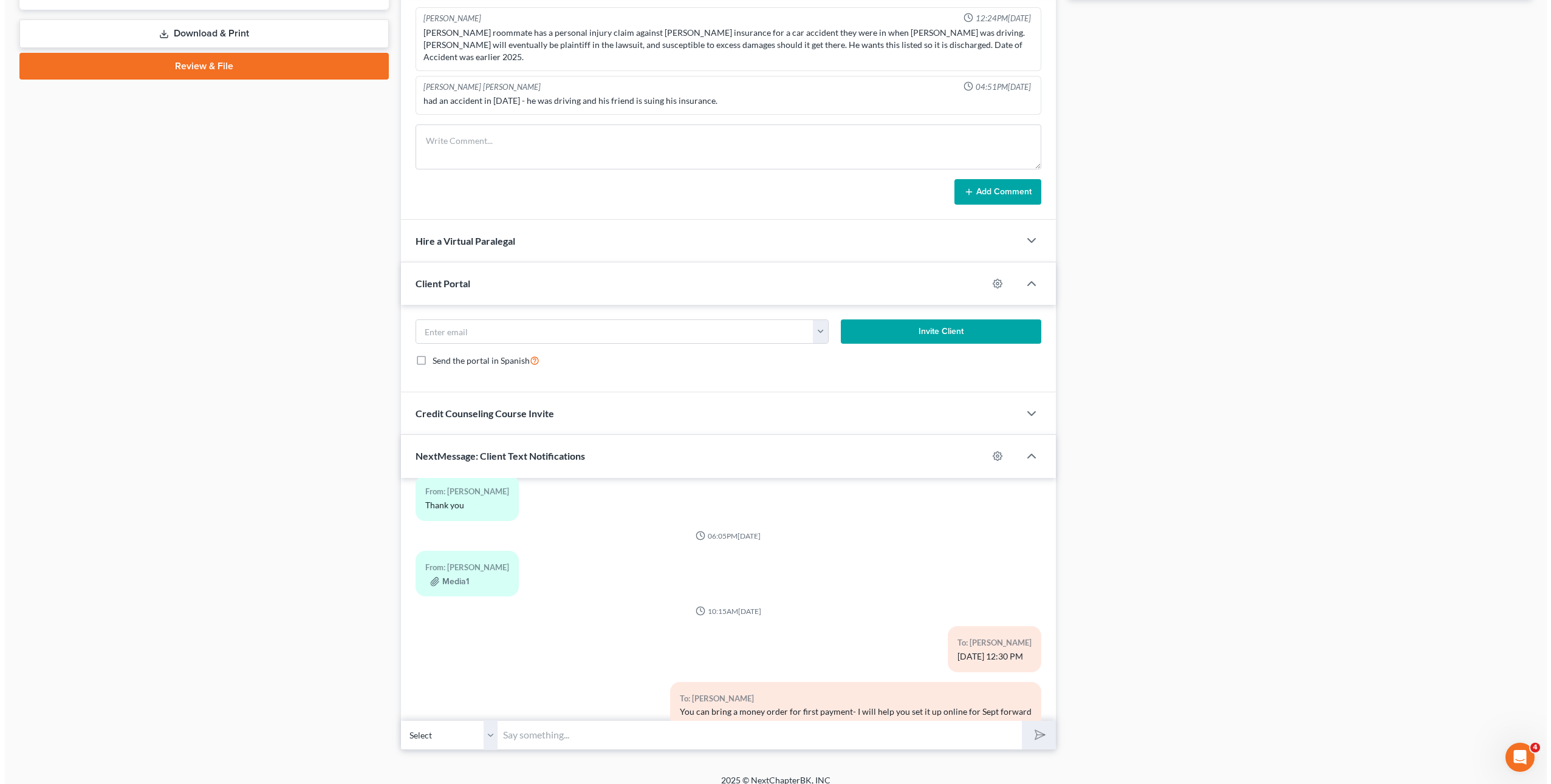
scroll to position [2520, 0]
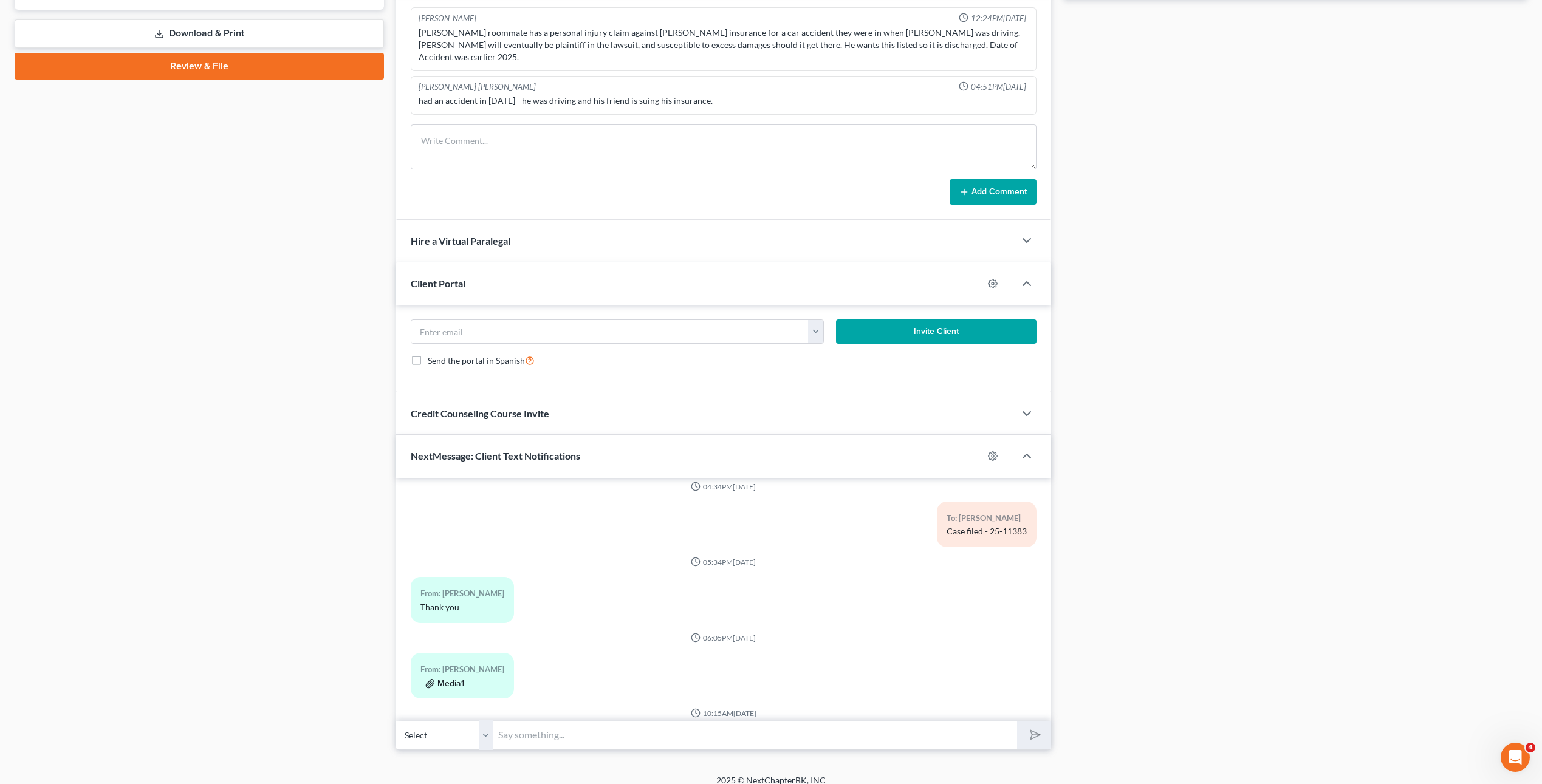
click at [457, 679] on button "Media1" at bounding box center [444, 684] width 39 height 10
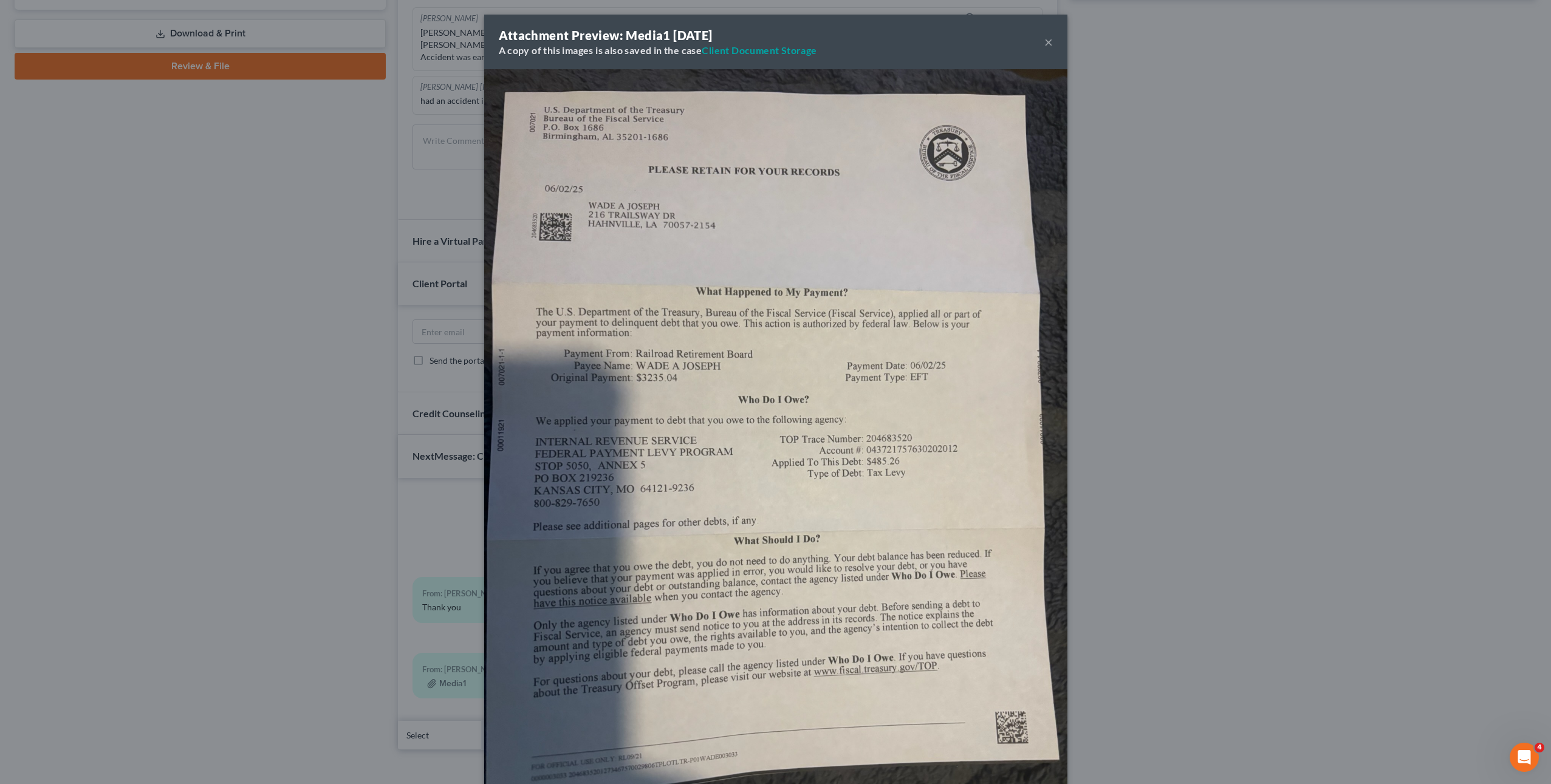
drag, startPoint x: 835, startPoint y: 394, endPoint x: 853, endPoint y: 404, distance: 20.6
click at [835, 393] on img at bounding box center [776, 458] width 583 height 778
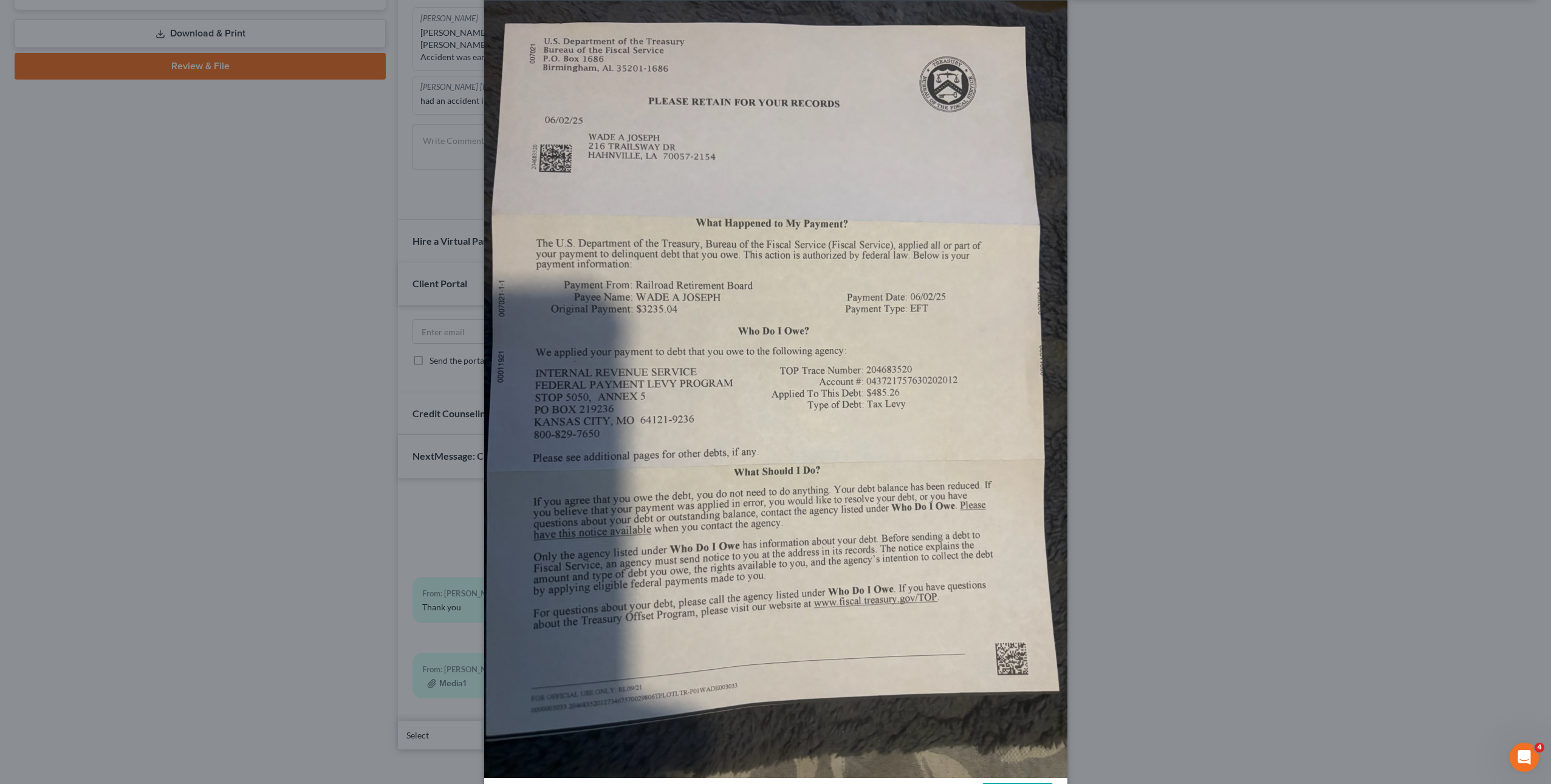
scroll to position [0, 0]
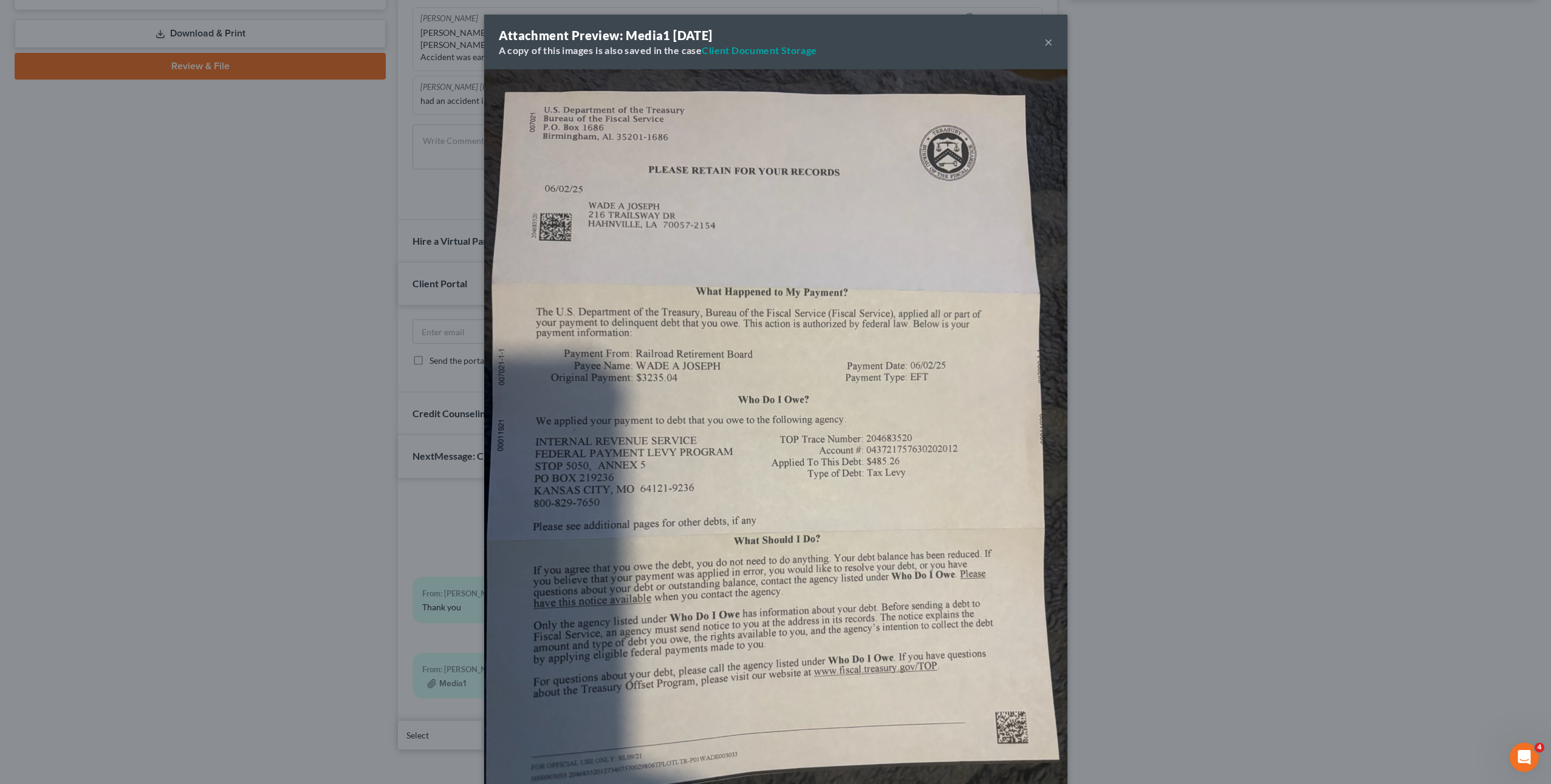
click at [711, 251] on img at bounding box center [776, 458] width 583 height 778
click at [733, 273] on img at bounding box center [776, 458] width 583 height 778
click at [278, 488] on div "Attachment Preview: Media1 07/01/2025 A copy of this images is also saved in th…" at bounding box center [775, 392] width 1551 height 784
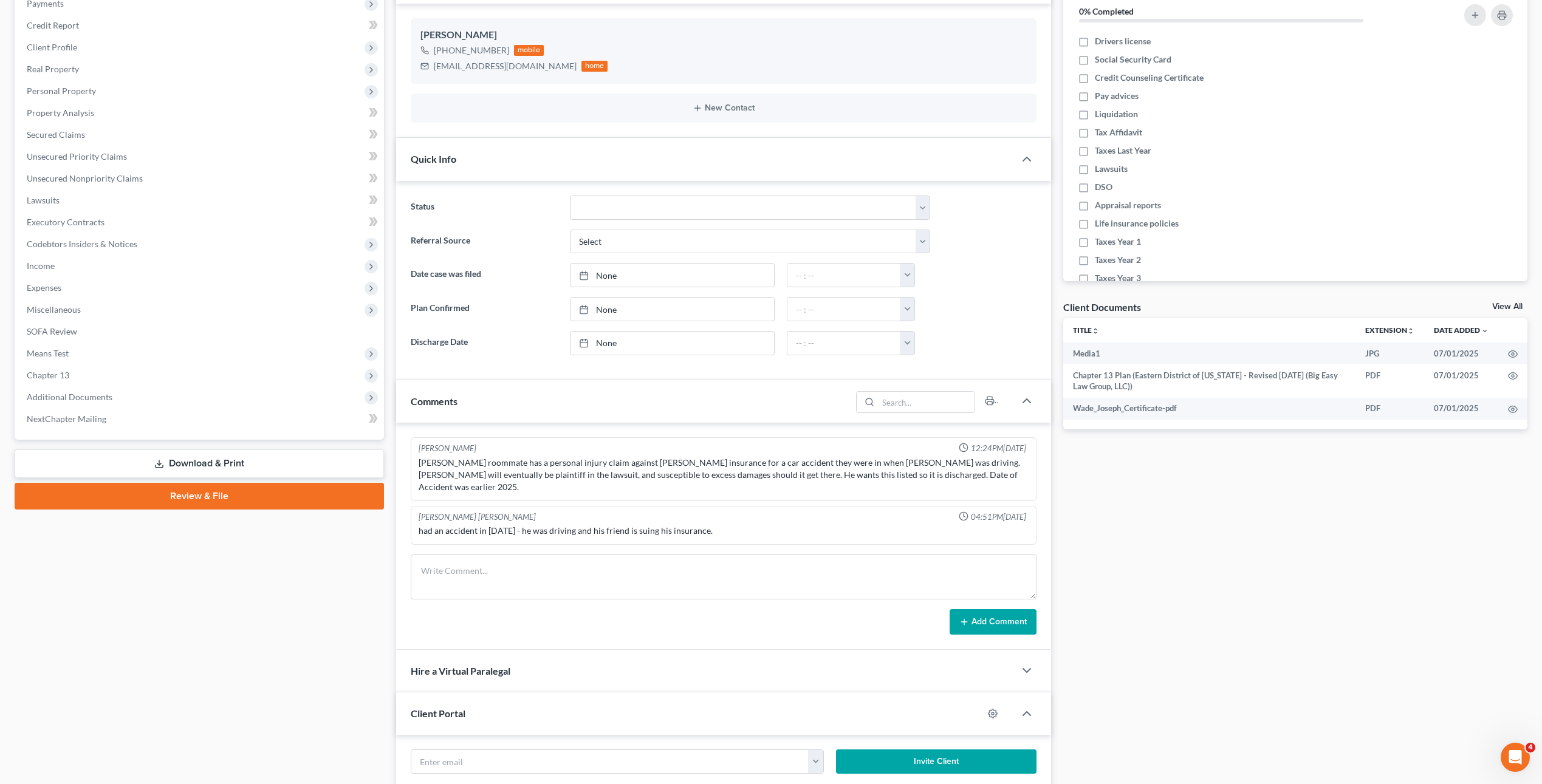
scroll to position [76, 0]
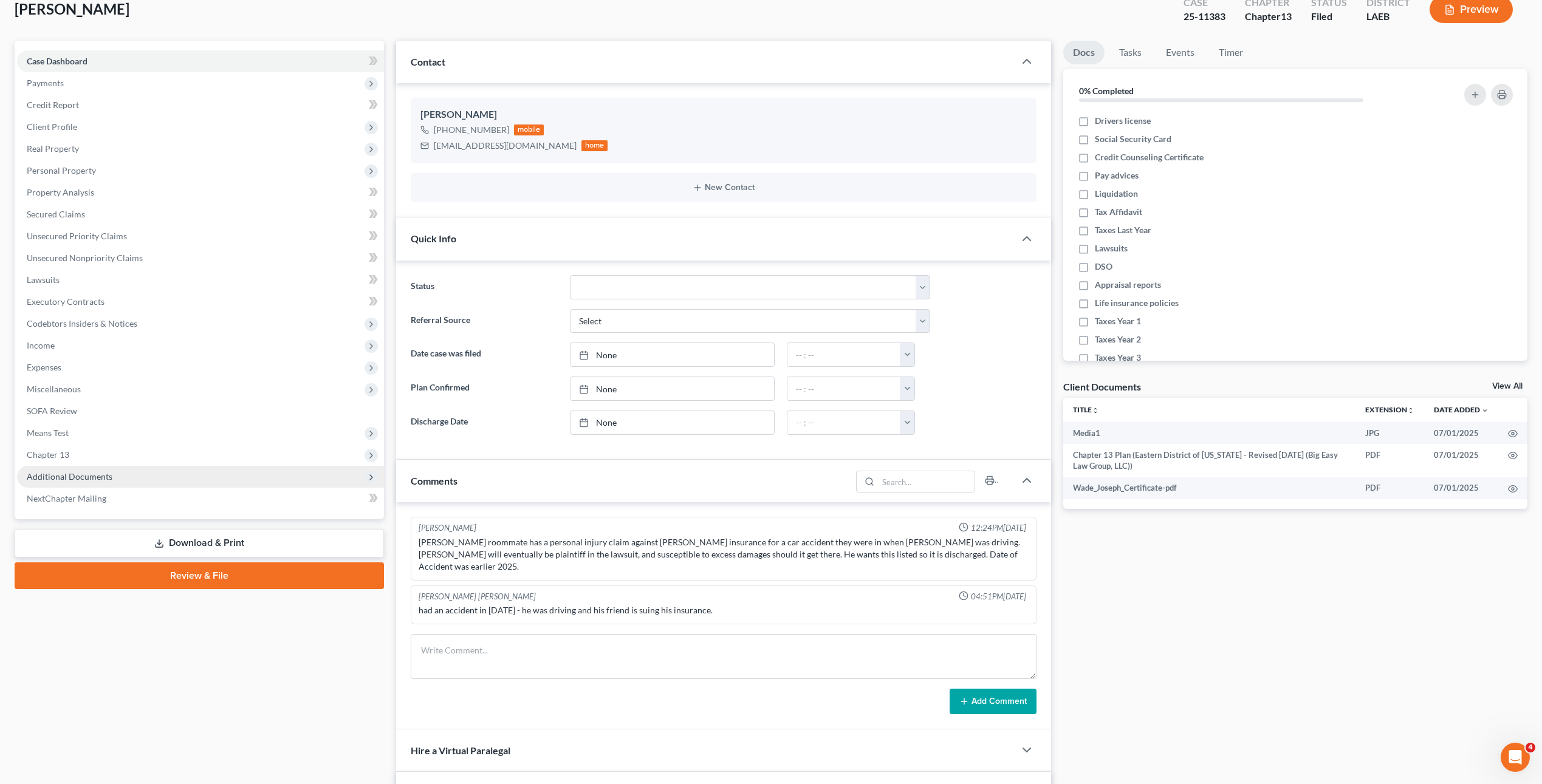
click at [116, 487] on span "Additional Documents" at bounding box center [201, 477] width 367 height 22
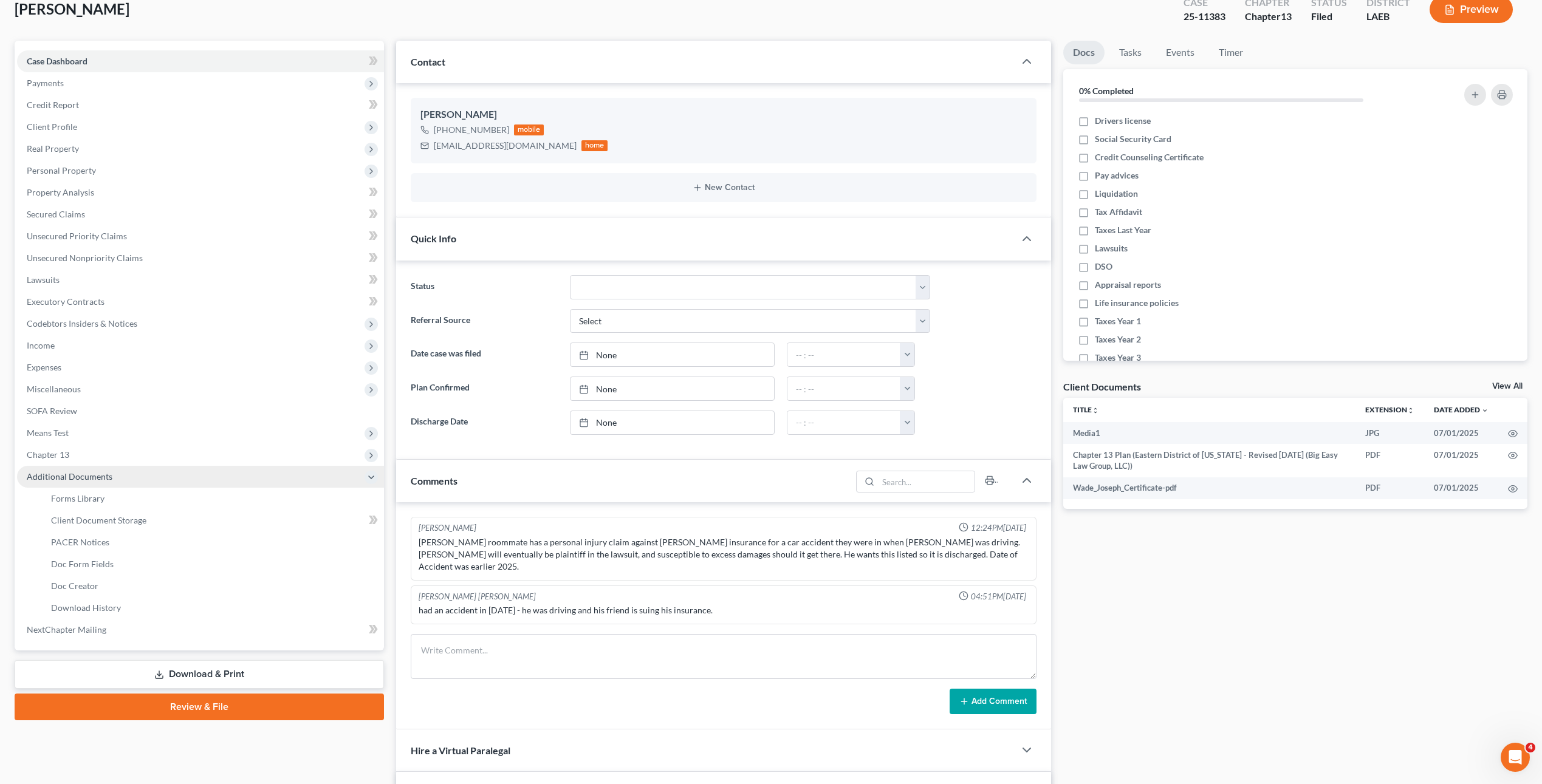
click at [127, 472] on span "Additional Documents" at bounding box center [201, 477] width 367 height 22
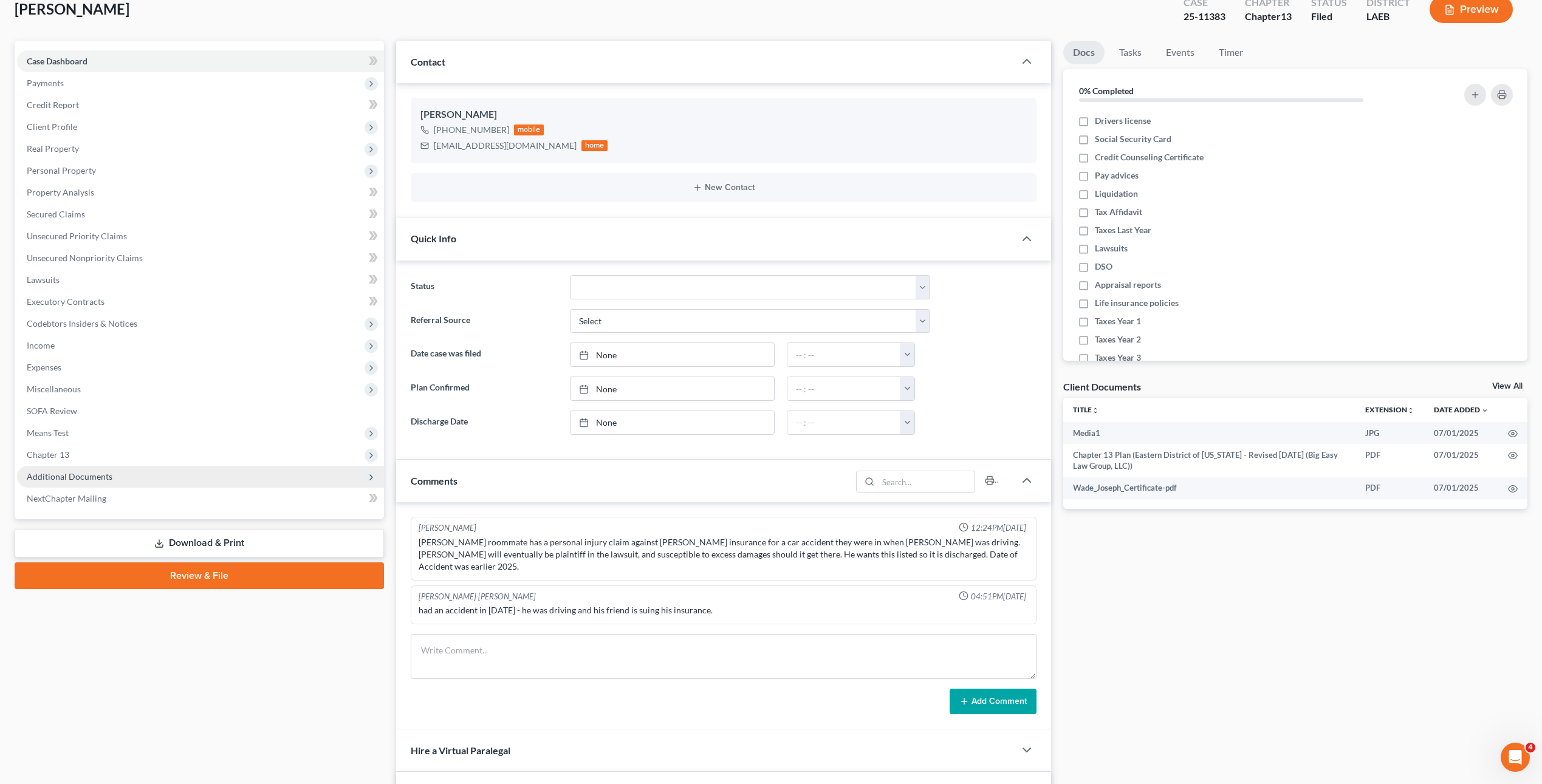
click at [177, 484] on span "Additional Documents" at bounding box center [201, 477] width 367 height 22
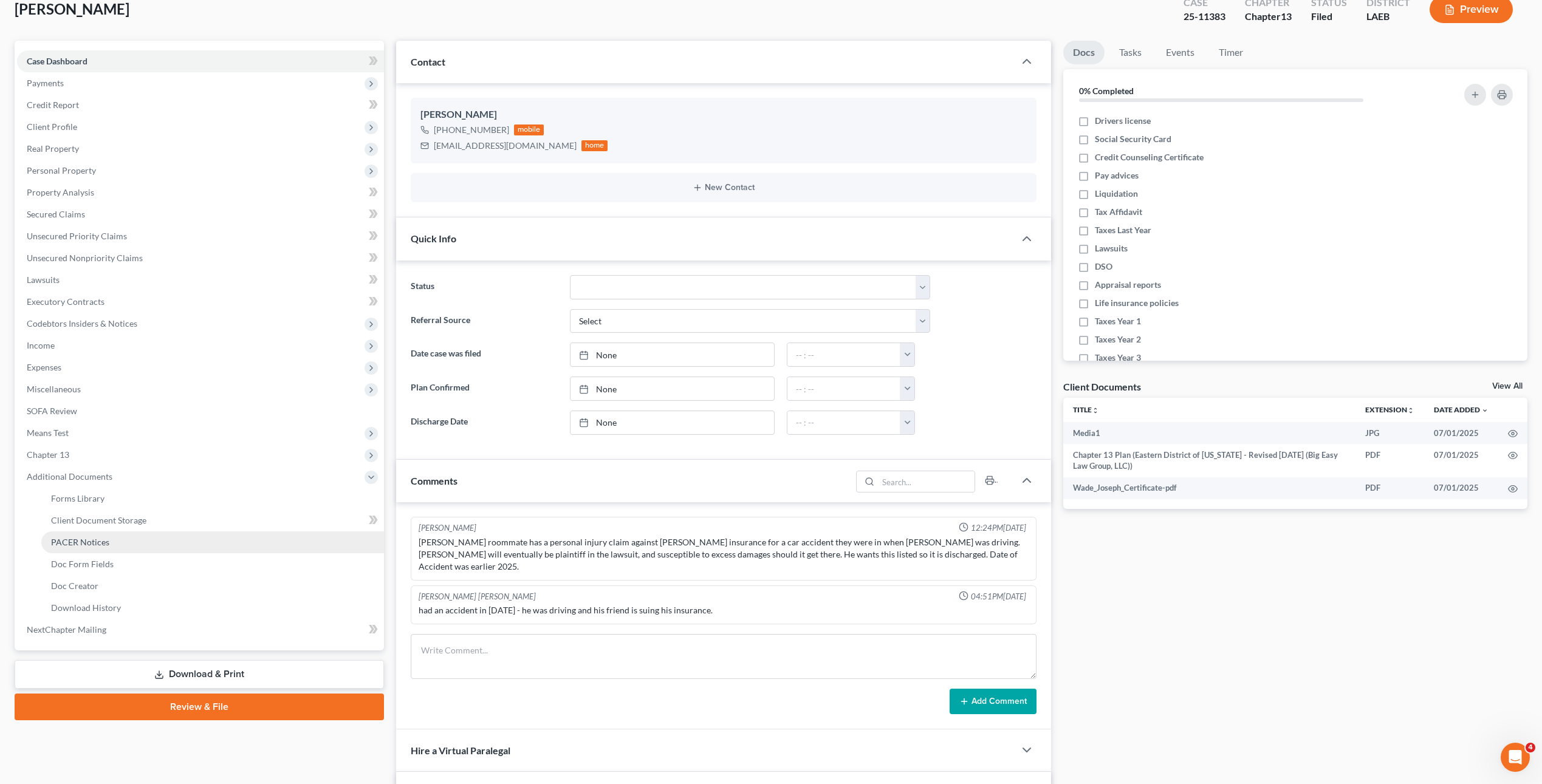
click at [142, 550] on link "PACER Notices" at bounding box center [212, 542] width 342 height 22
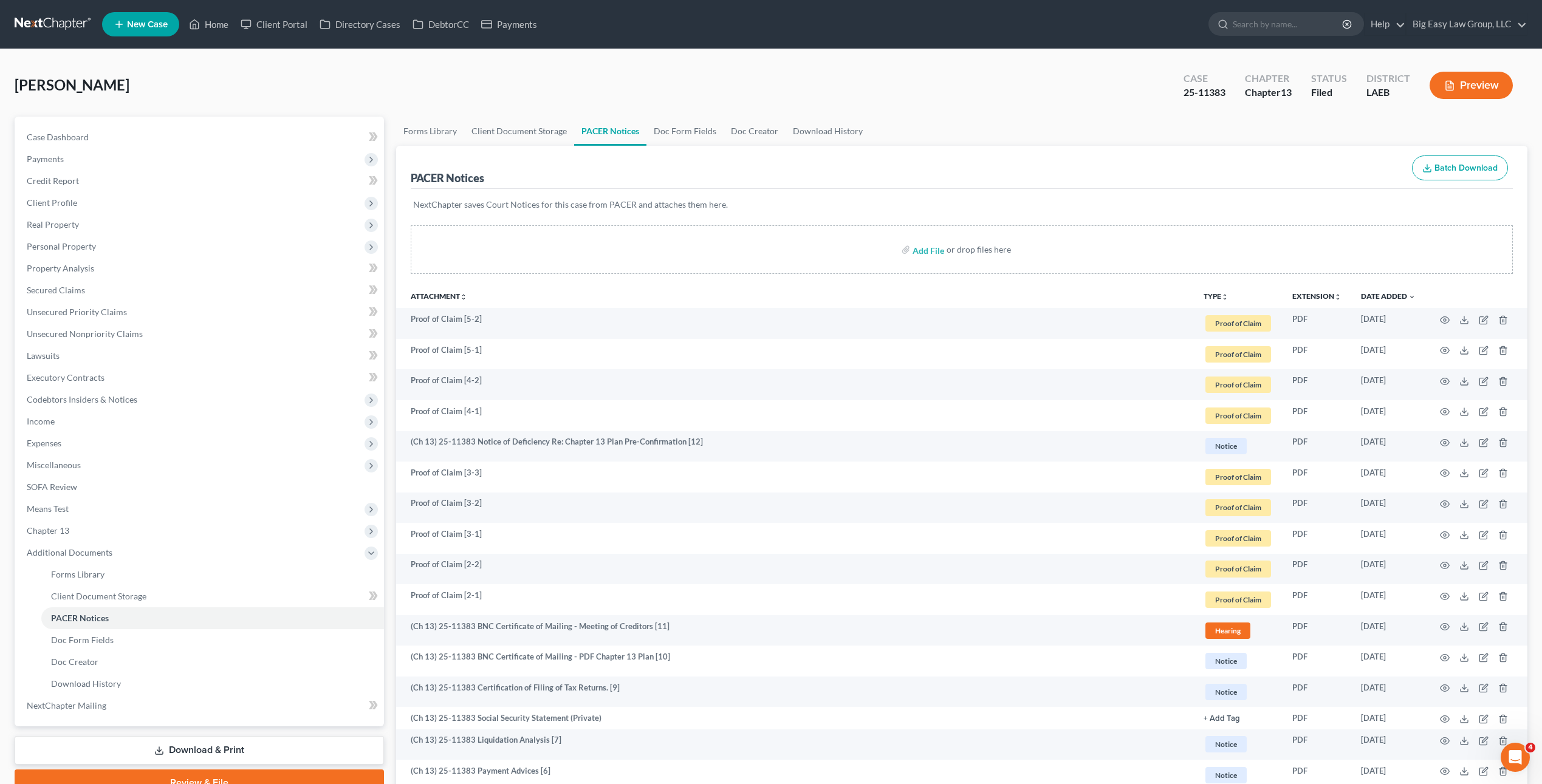
click at [254, 64] on div "Joseph, Wade Upgraded Case 25-11383 Chapter Chapter 13 Status Filed District LA…" at bounding box center [770, 90] width 1513 height 53
click at [51, 114] on div "Joseph, Wade Upgraded Case 25-11383 Chapter Chapter 13 Status Filed District LA…" at bounding box center [770, 90] width 1513 height 53
click at [67, 142] on link "Case Dashboard" at bounding box center [201, 138] width 367 height 22
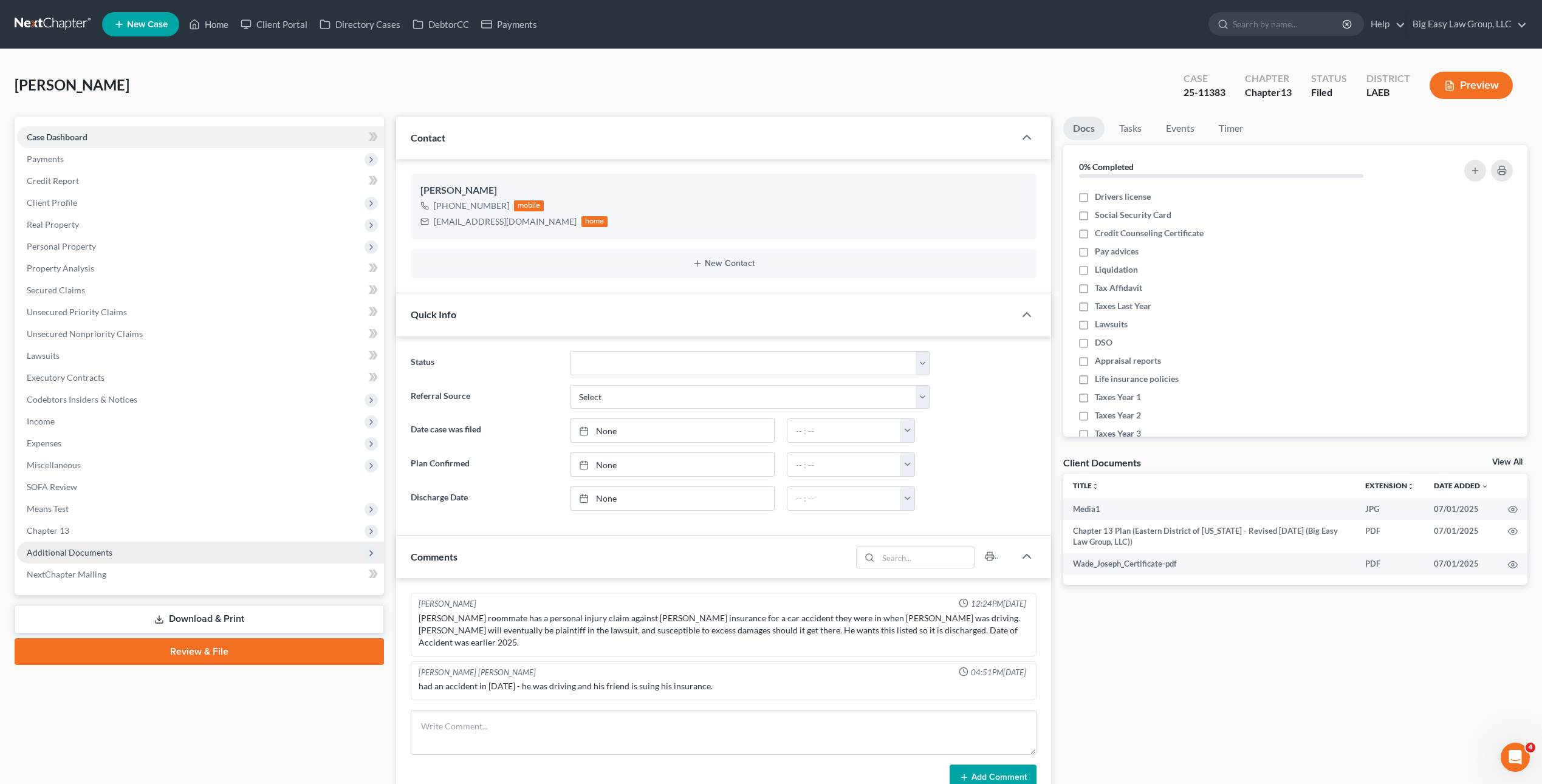
click at [131, 546] on span "Additional Documents" at bounding box center [201, 553] width 367 height 22
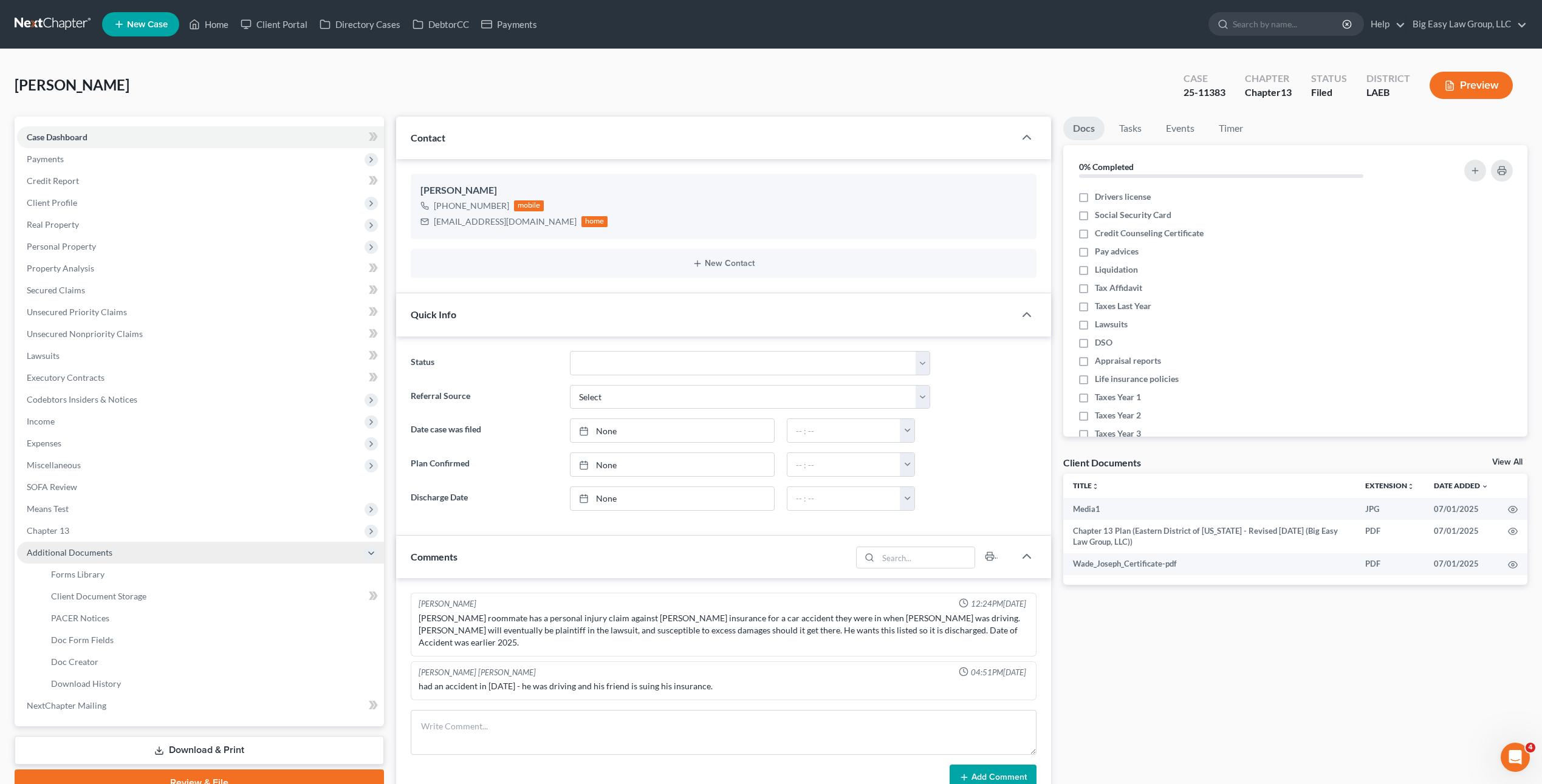
scroll to position [3003, 0]
click at [184, 622] on link "PACER Notices" at bounding box center [212, 618] width 342 height 22
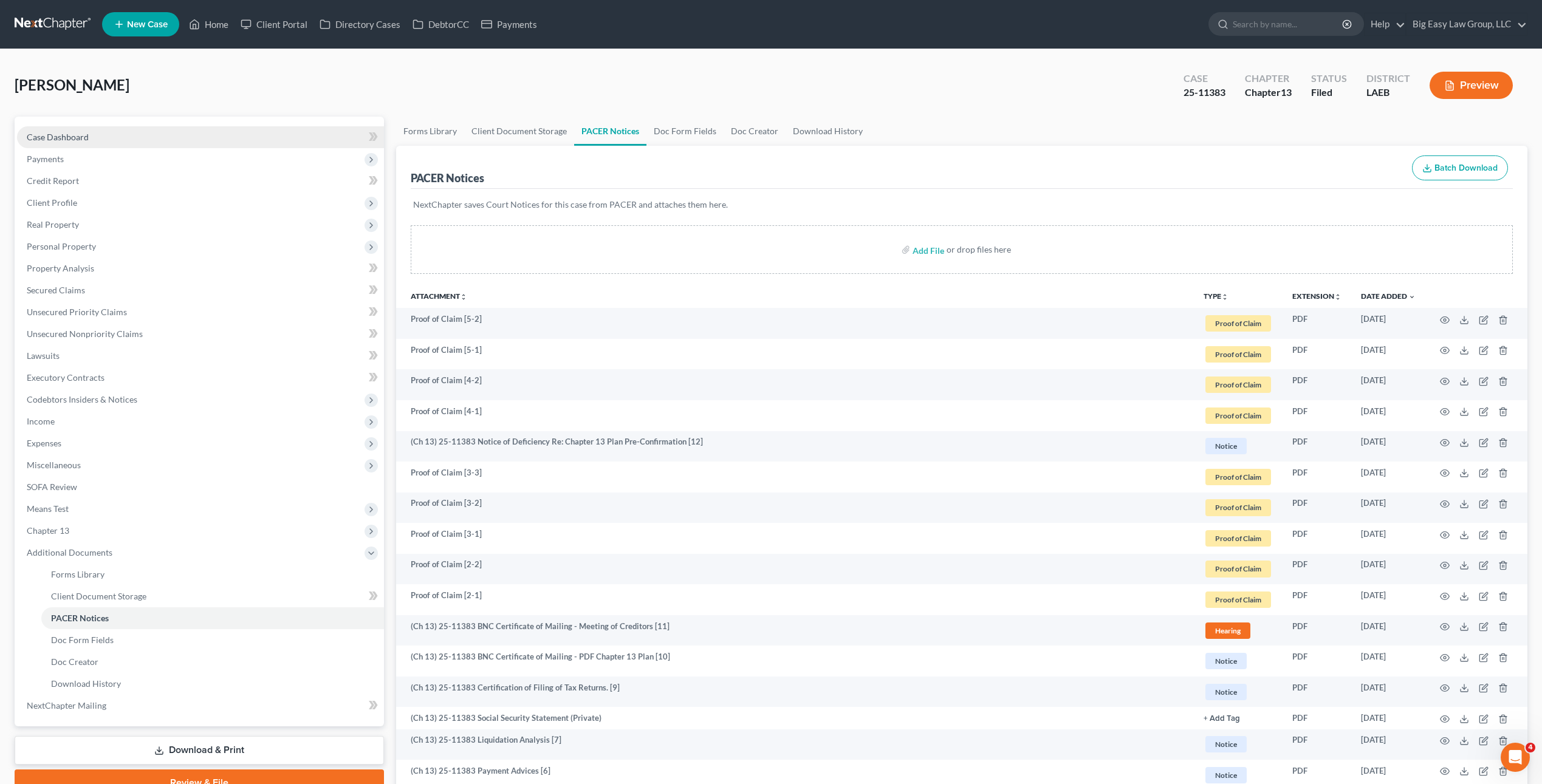
drag, startPoint x: 49, startPoint y: 132, endPoint x: 60, endPoint y: 134, distance: 11.2
click at [49, 132] on span "Case Dashboard" at bounding box center [58, 137] width 62 height 10
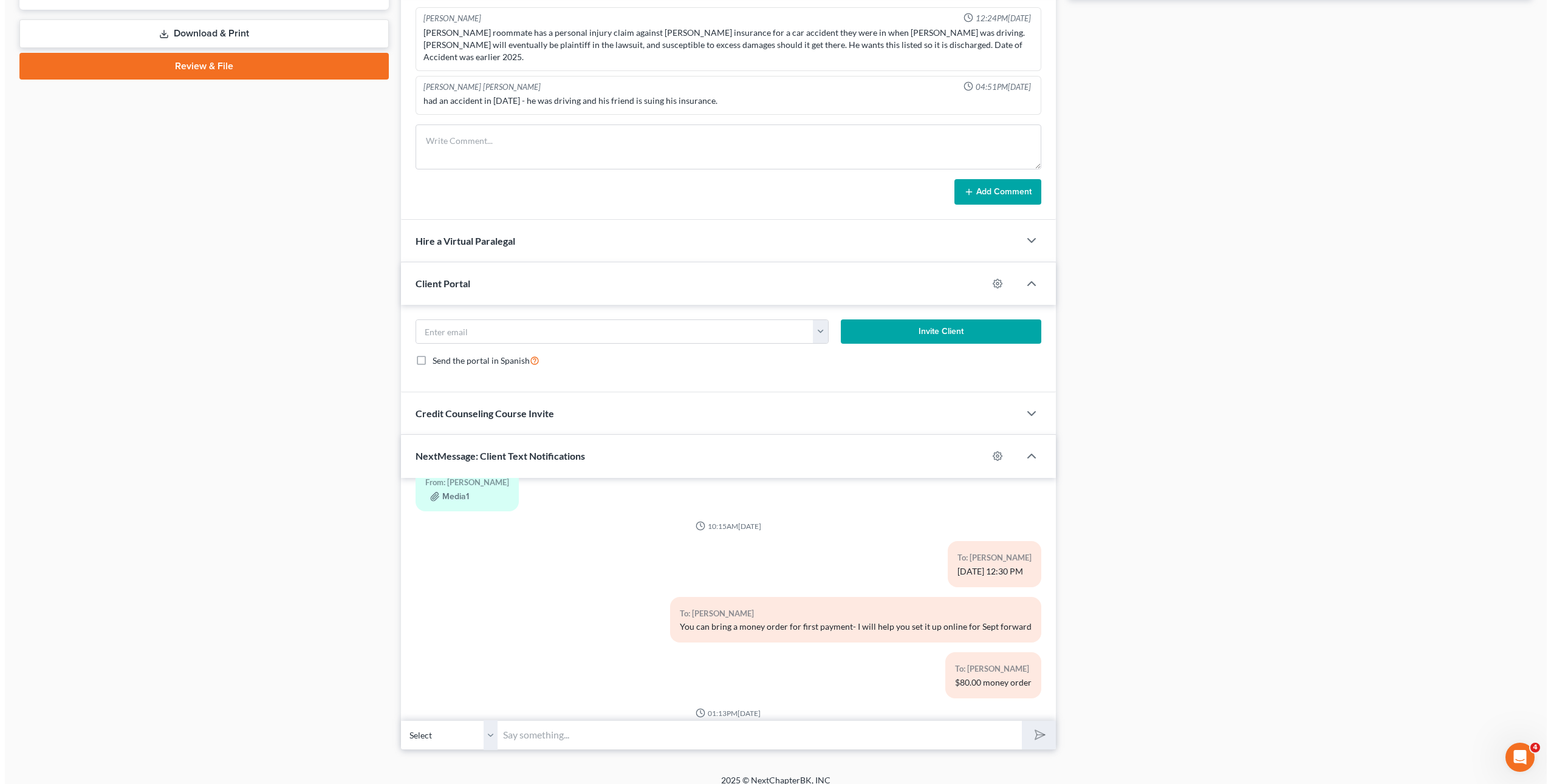
scroll to position [2605, 0]
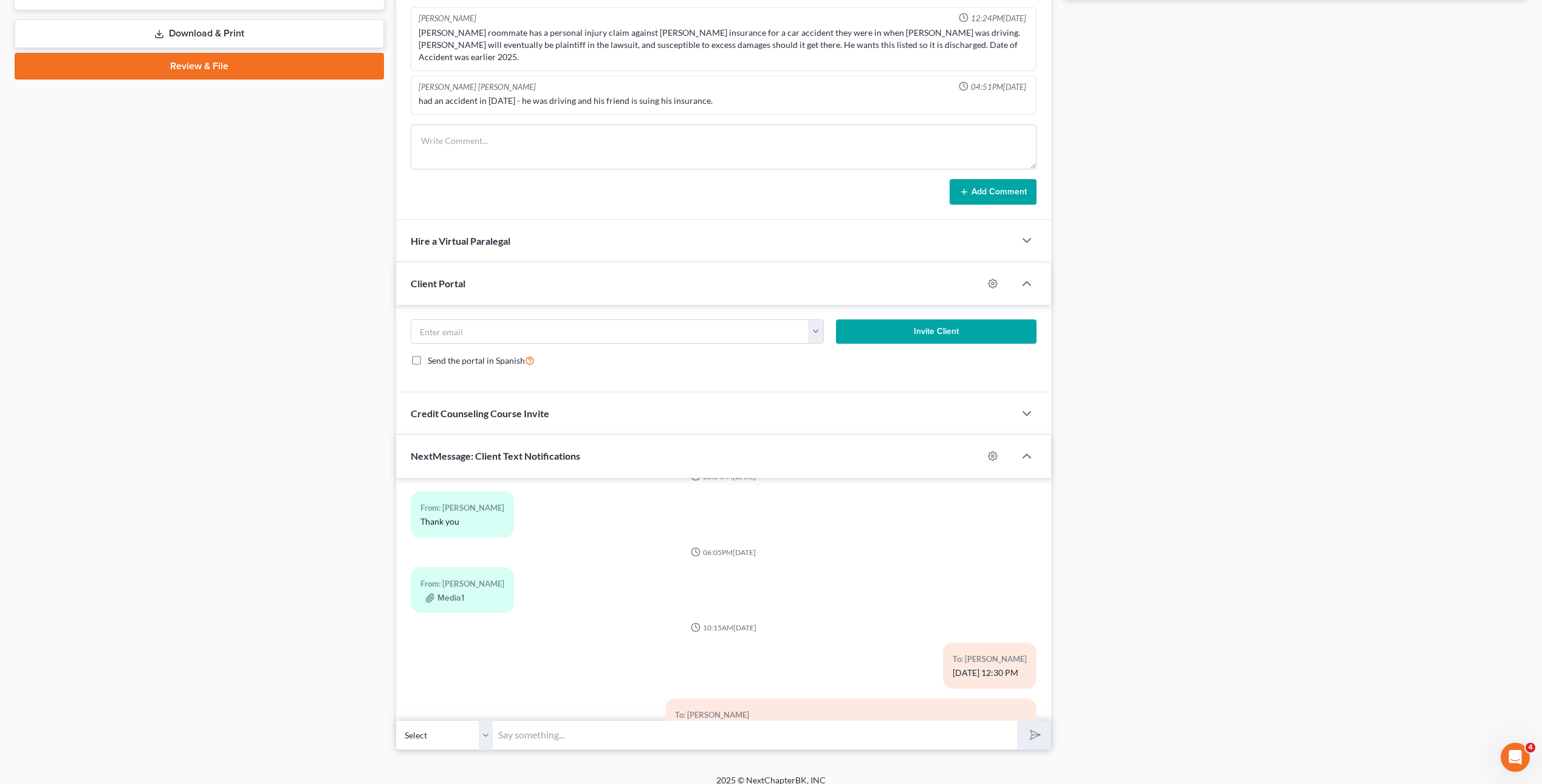
click at [442, 577] on div "From: [PERSON_NAME]" at bounding box center [462, 584] width 84 height 14
click at [446, 594] on button "Media1" at bounding box center [444, 598] width 39 height 10
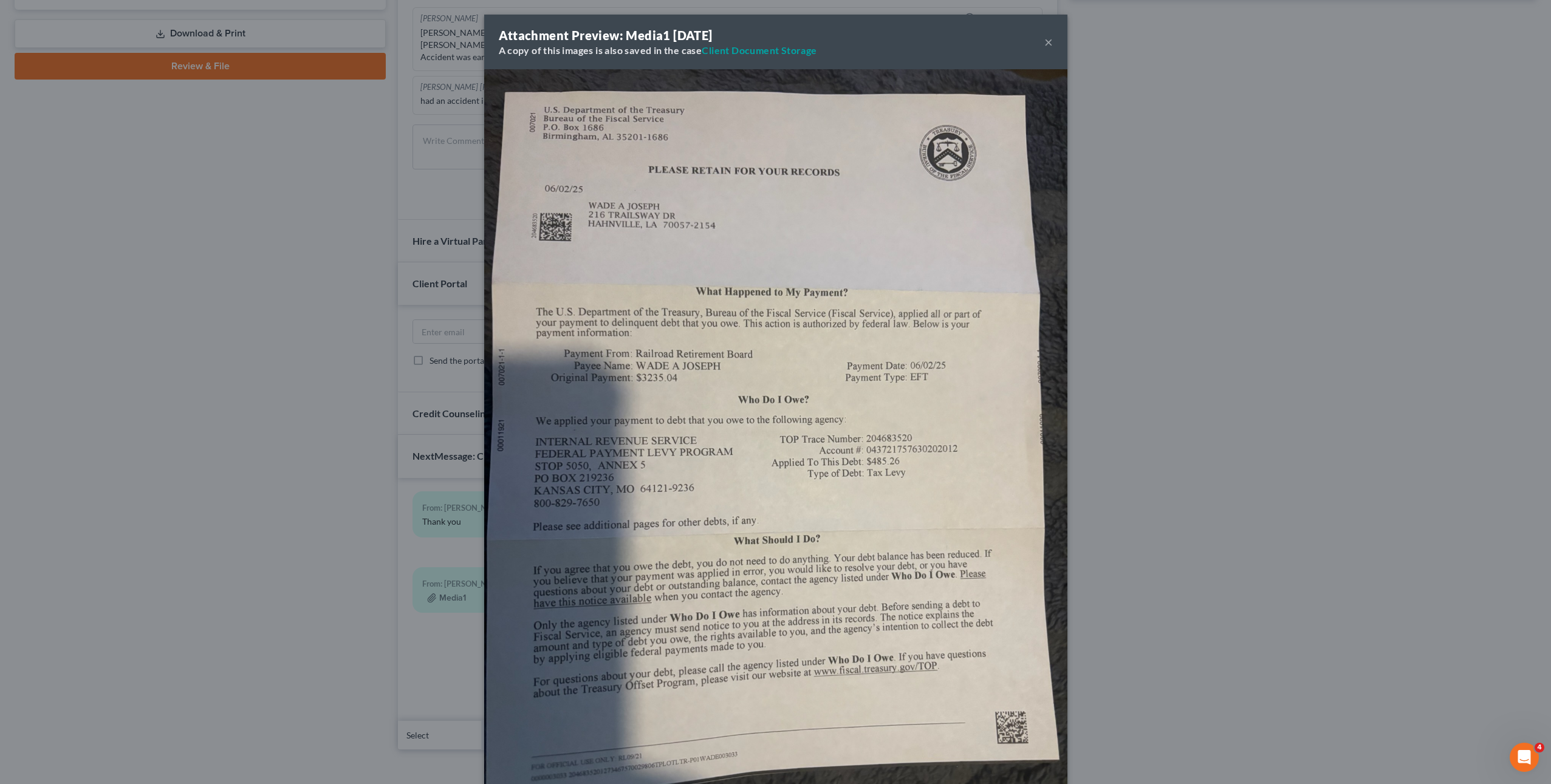
click at [702, 342] on img at bounding box center [776, 458] width 583 height 778
drag, startPoint x: 330, startPoint y: 306, endPoint x: 429, endPoint y: 310, distance: 99.1
click at [330, 306] on div "Attachment Preview: Media1 07/01/2025 A copy of this images is also saved in th…" at bounding box center [775, 392] width 1551 height 784
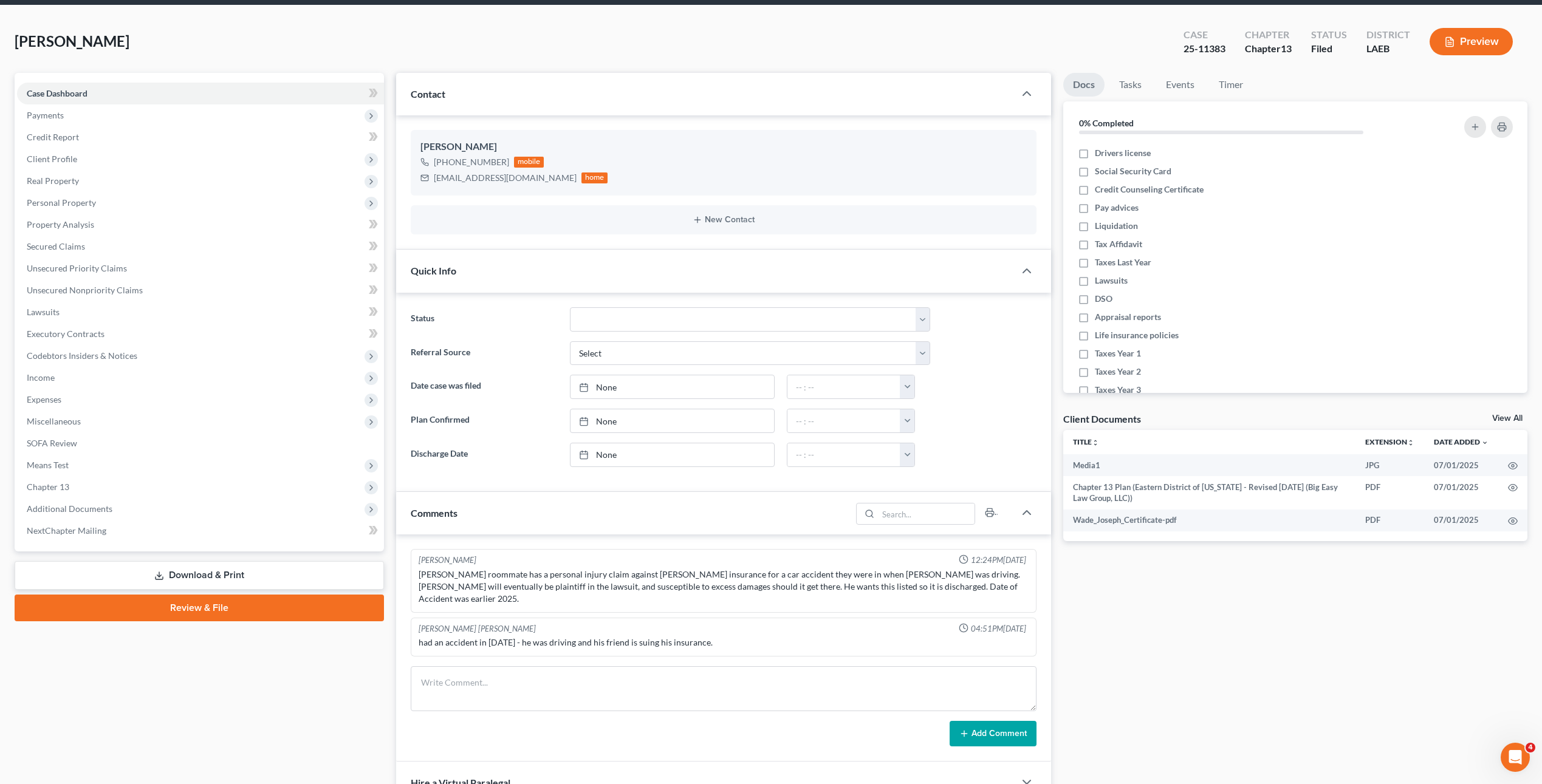
scroll to position [0, 0]
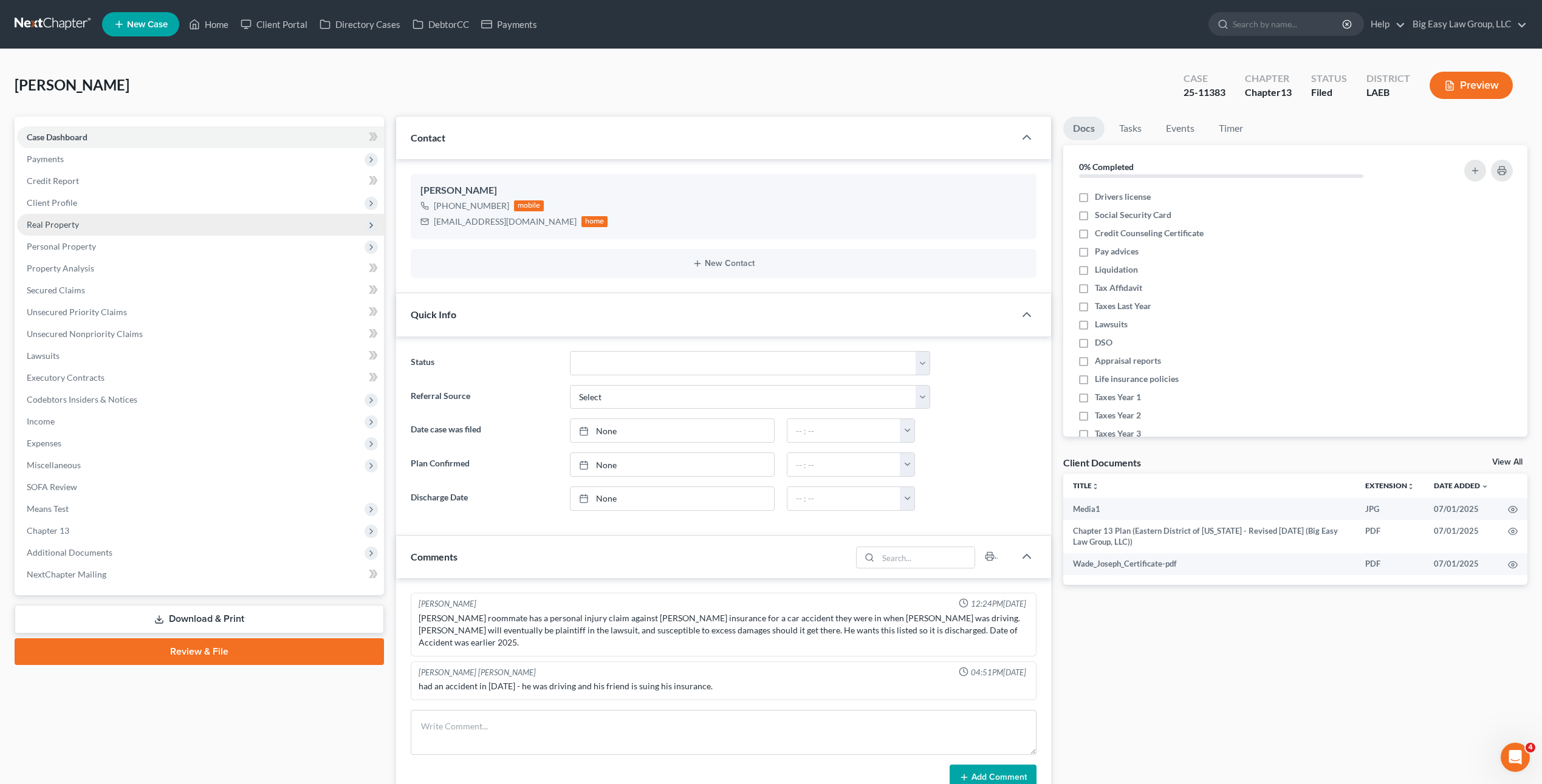
drag, startPoint x: 66, startPoint y: 204, endPoint x: 108, endPoint y: 222, distance: 45.7
click at [66, 204] on span "Client Profile" at bounding box center [52, 202] width 51 height 10
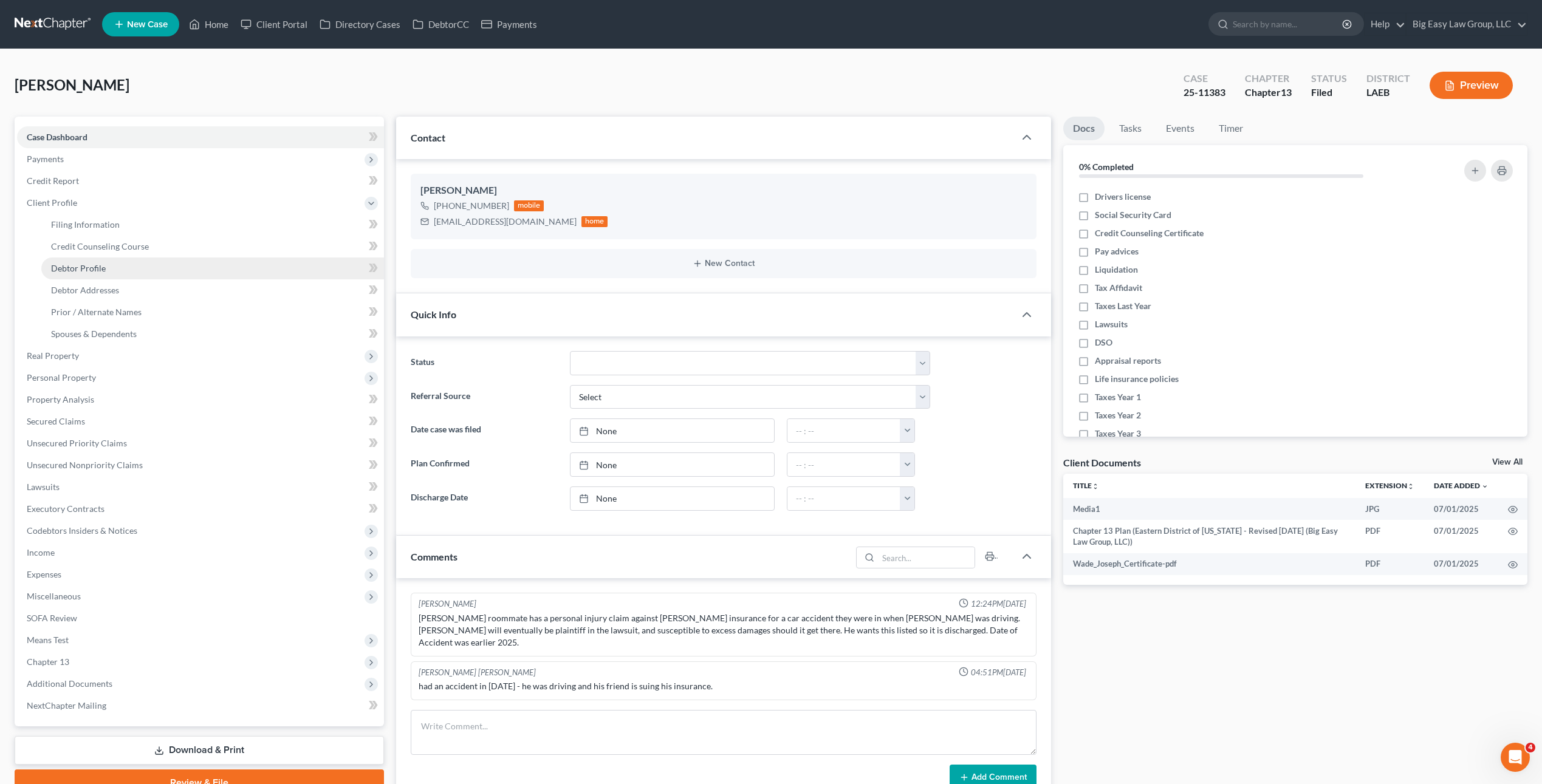
click at [123, 277] on link "Debtor Profile" at bounding box center [212, 268] width 342 height 22
select select "3"
select select "0"
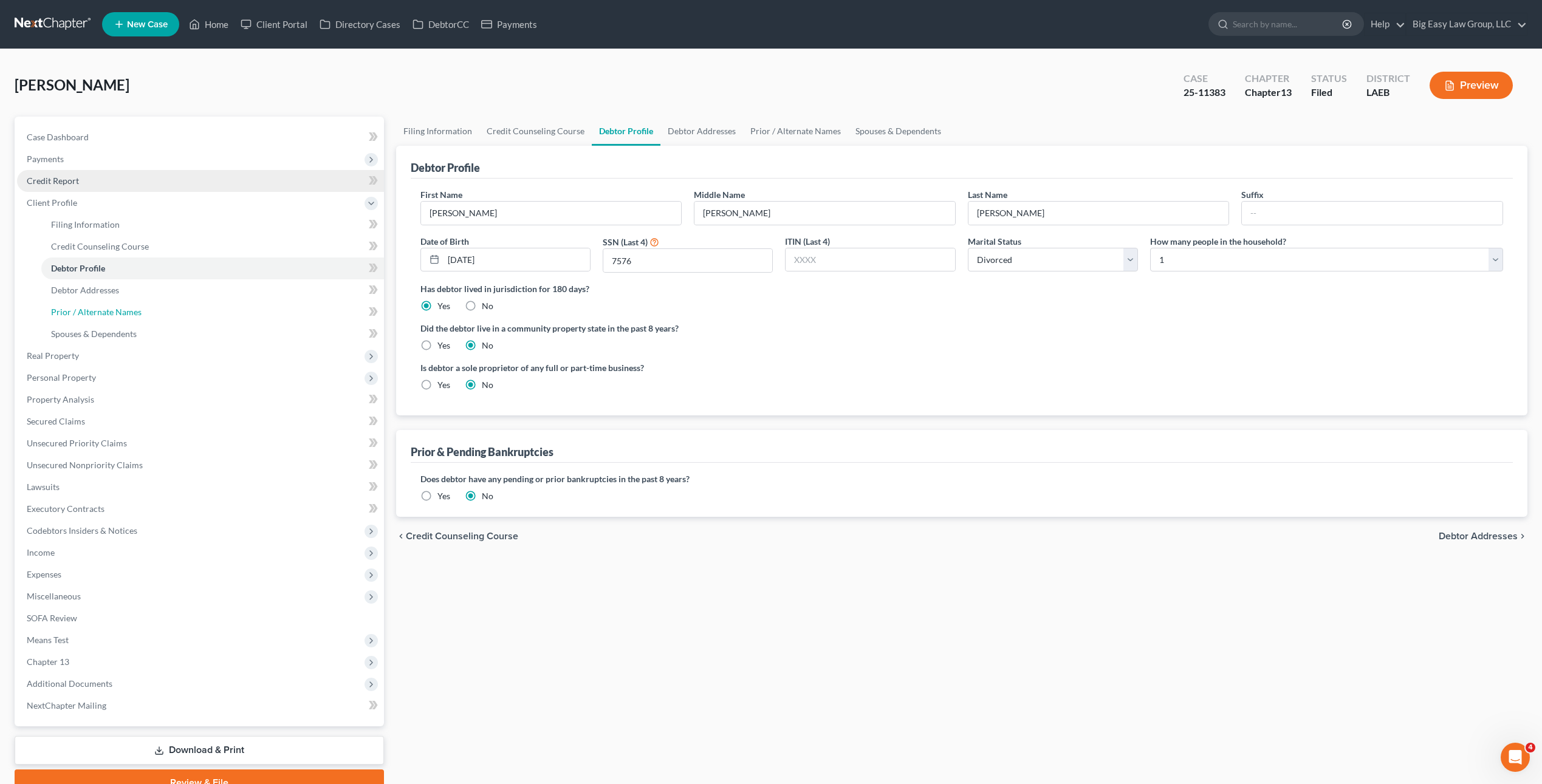
click at [263, 318] on link "Prior / Alternate Names" at bounding box center [212, 312] width 342 height 22
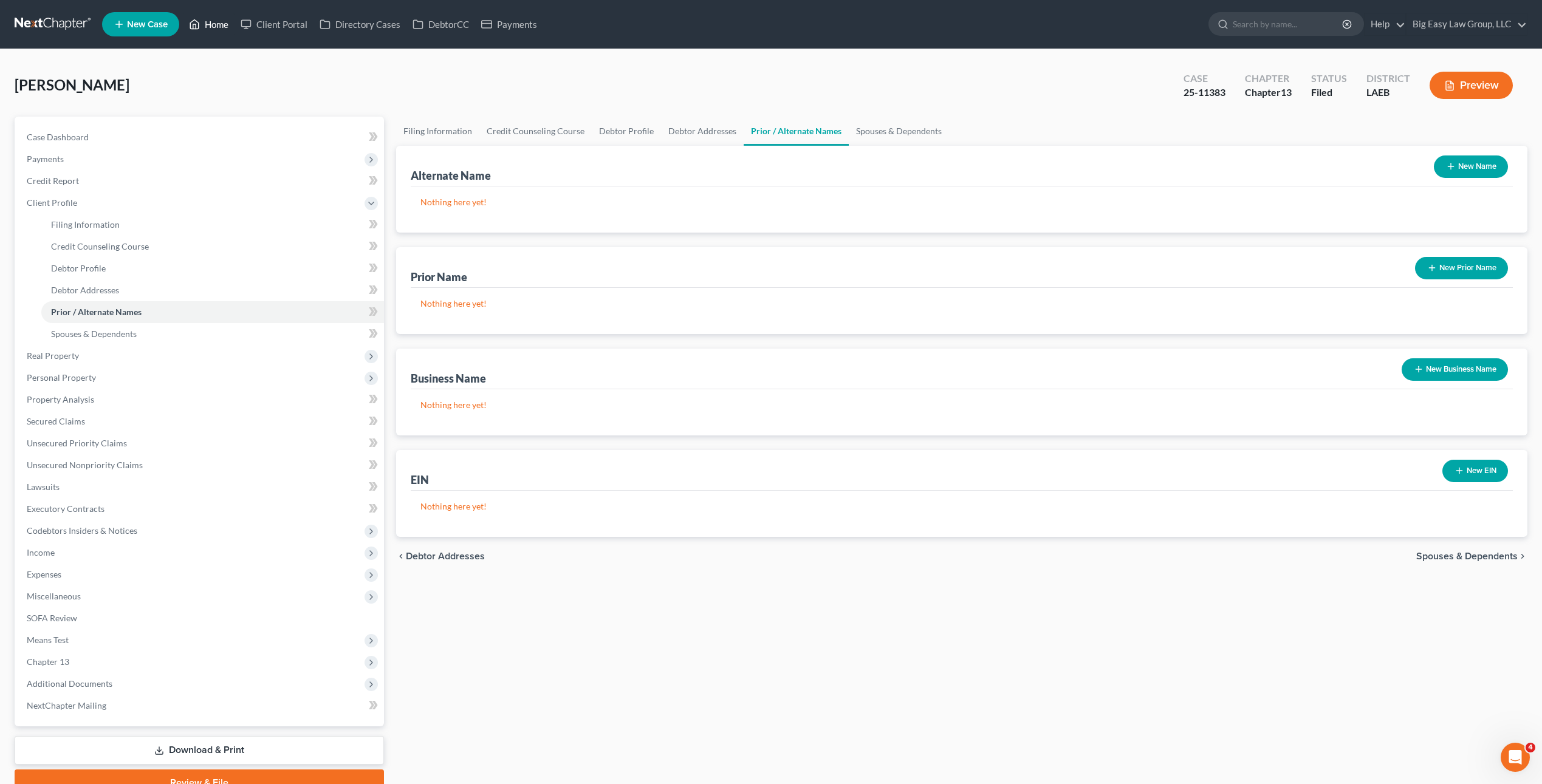
click at [221, 17] on link "Home" at bounding box center [208, 25] width 51 height 22
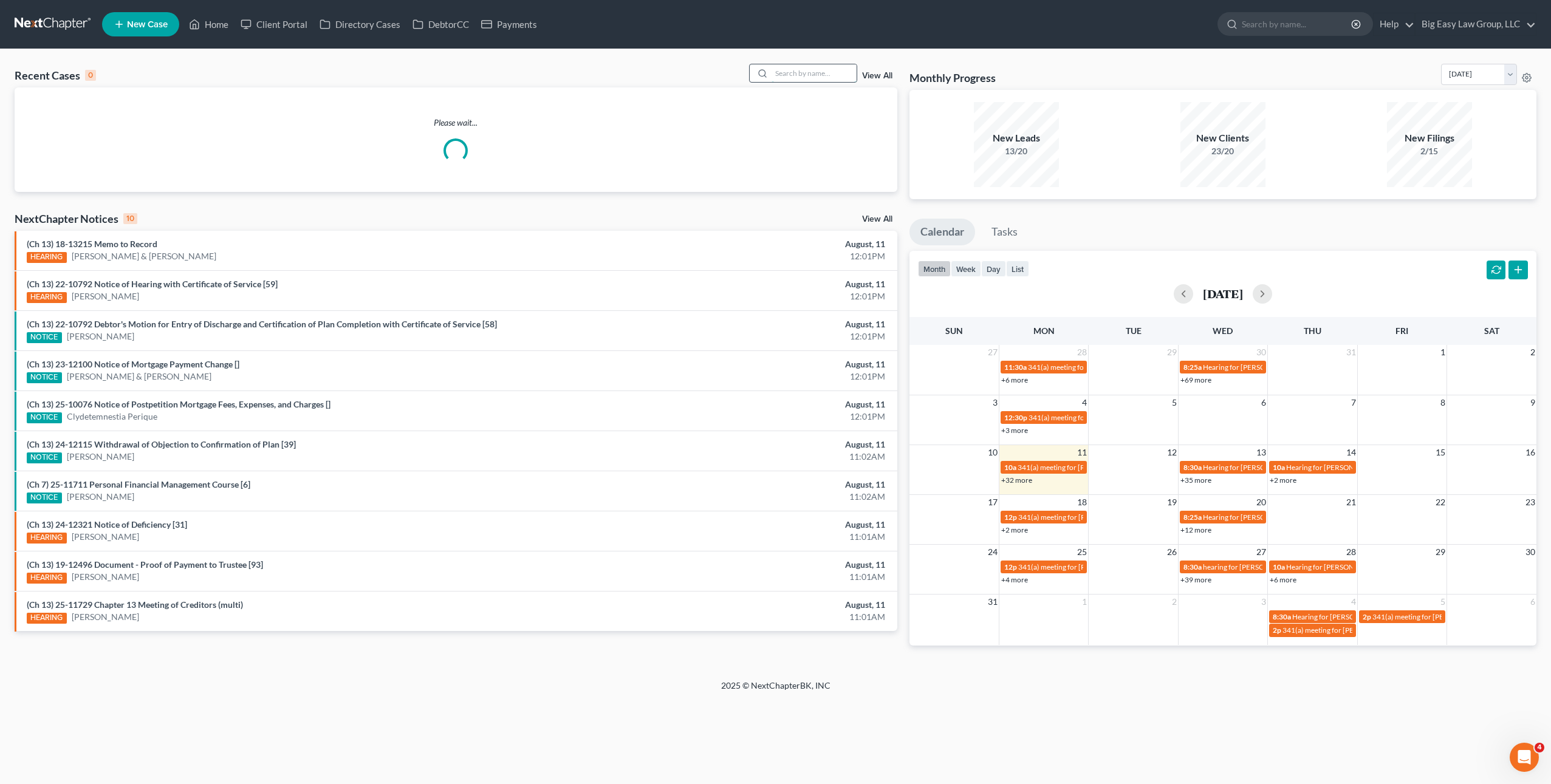
click at [821, 81] on div "Recent Cases 0 View All" at bounding box center [455, 75] width 883 height 24
click at [817, 75] on input "search" at bounding box center [814, 73] width 85 height 18
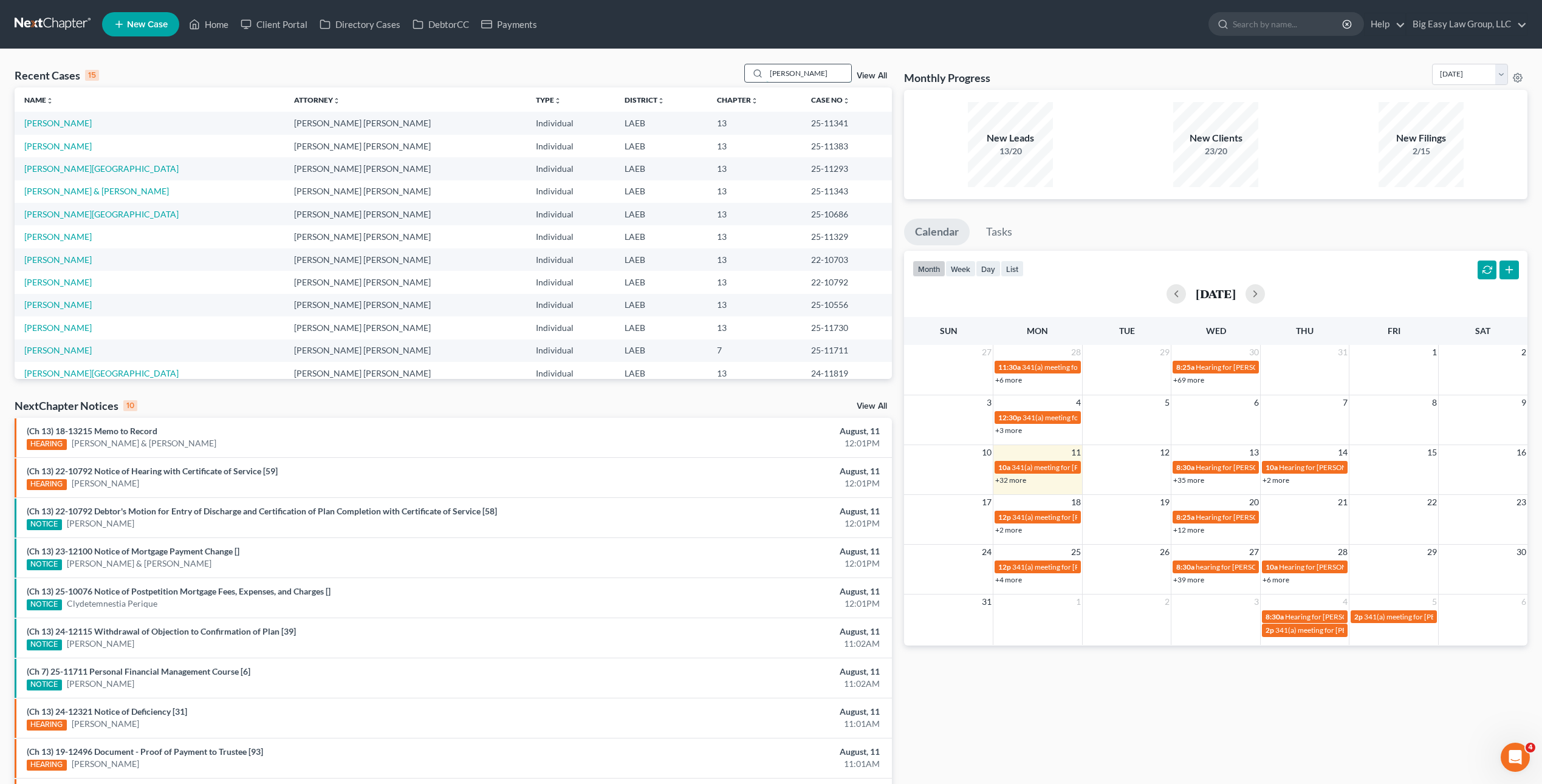
type input "katrina"
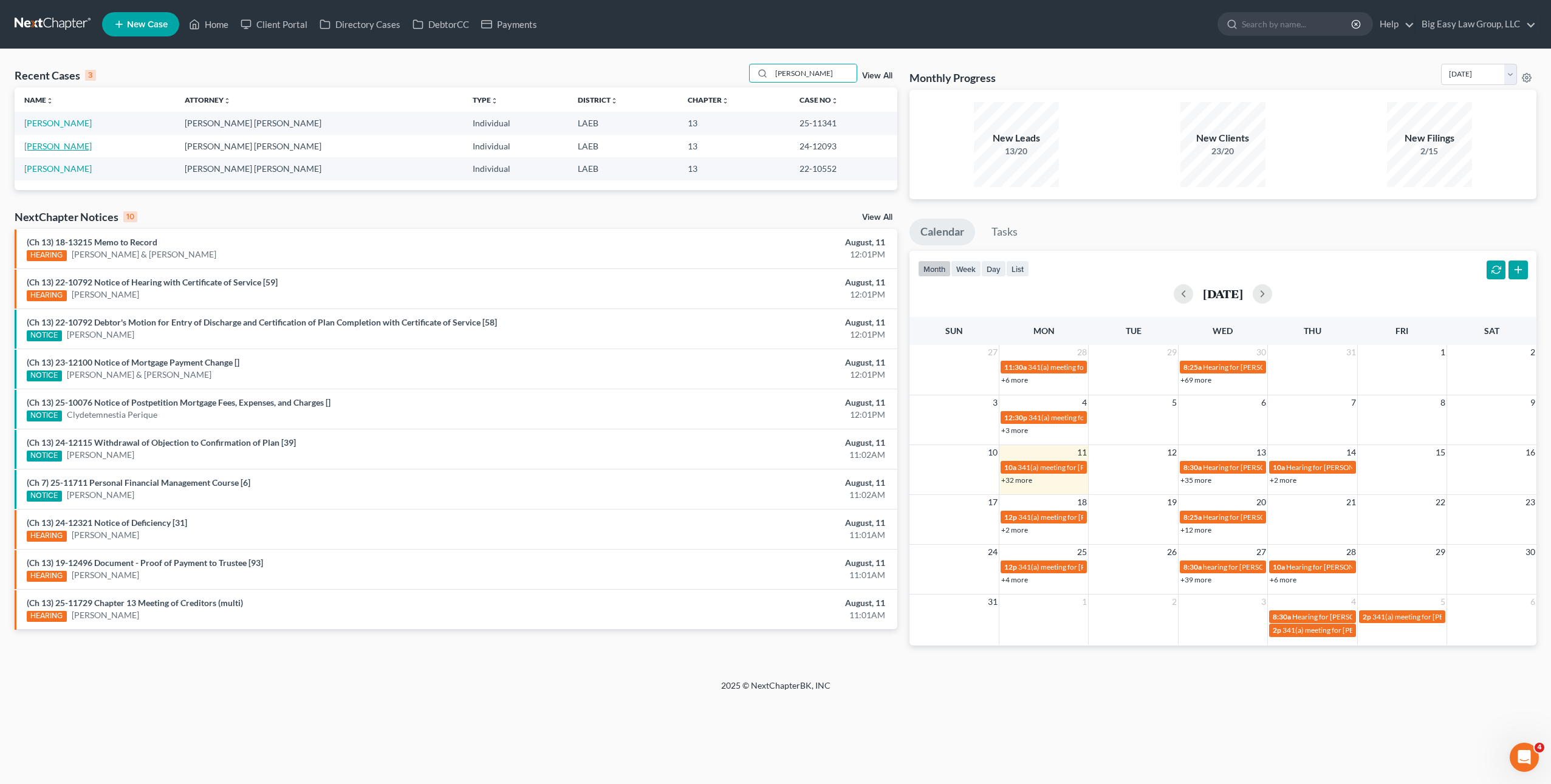
click at [78, 144] on link "[PERSON_NAME]" at bounding box center [58, 146] width 67 height 10
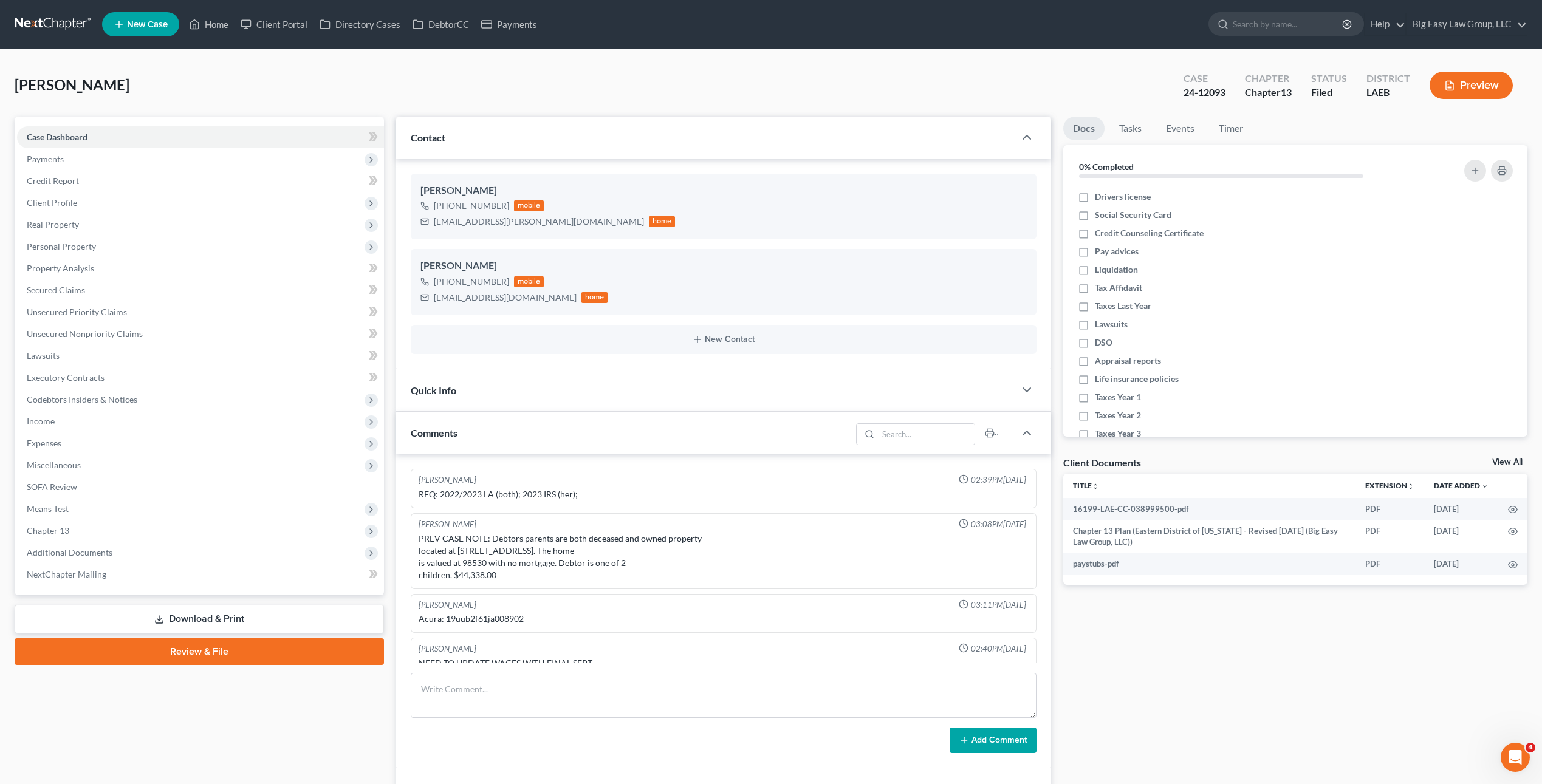
scroll to position [70, 0]
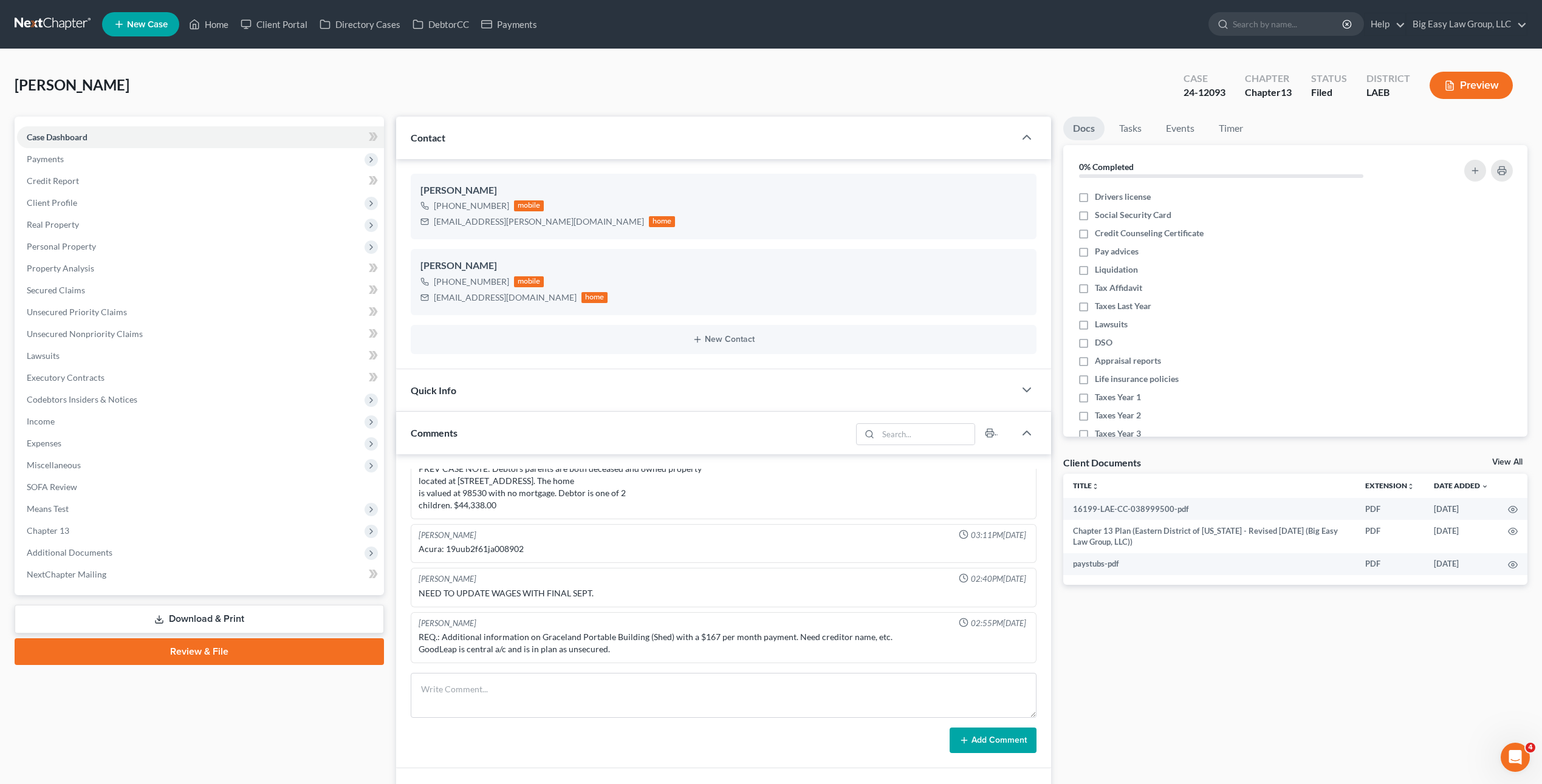
drag, startPoint x: 557, startPoint y: 430, endPoint x: 591, endPoint y: 431, distance: 34.0
click at [557, 431] on div "Comments" at bounding box center [623, 432] width 455 height 42
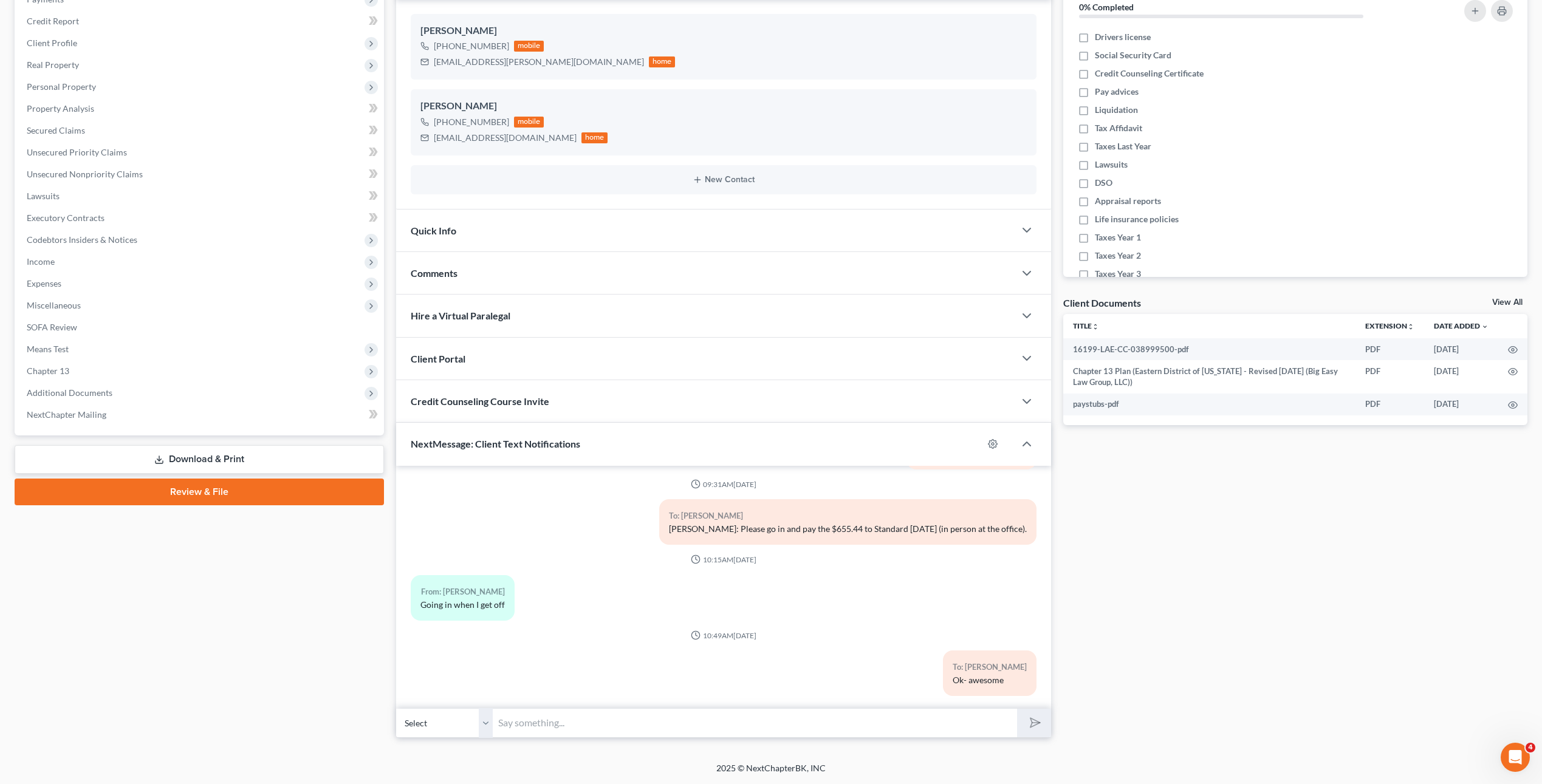
scroll to position [3637, 0]
click at [69, 390] on span "Additional Documents" at bounding box center [69, 392] width 86 height 10
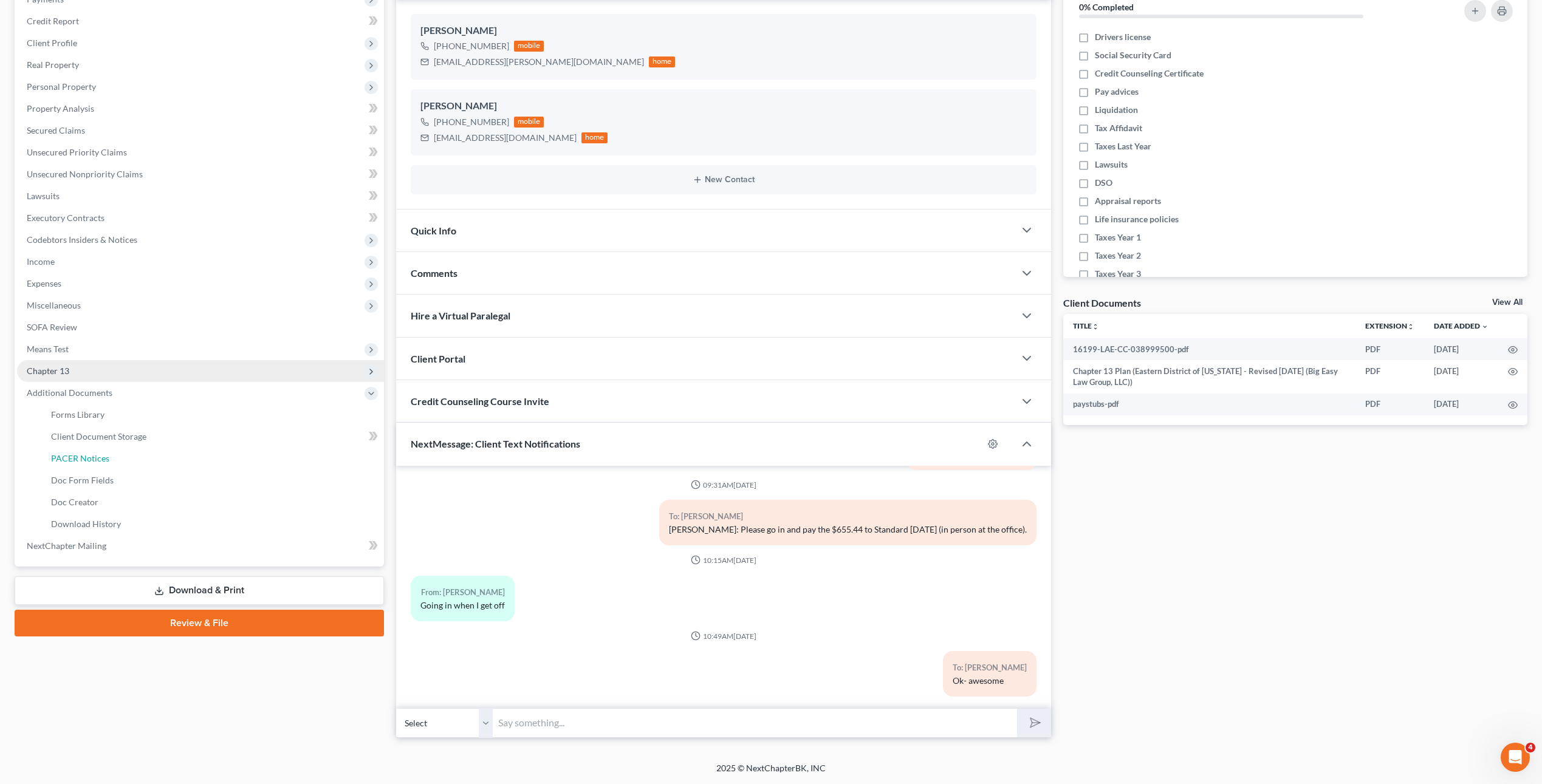
click at [181, 450] on link "PACER Notices" at bounding box center [212, 459] width 342 height 22
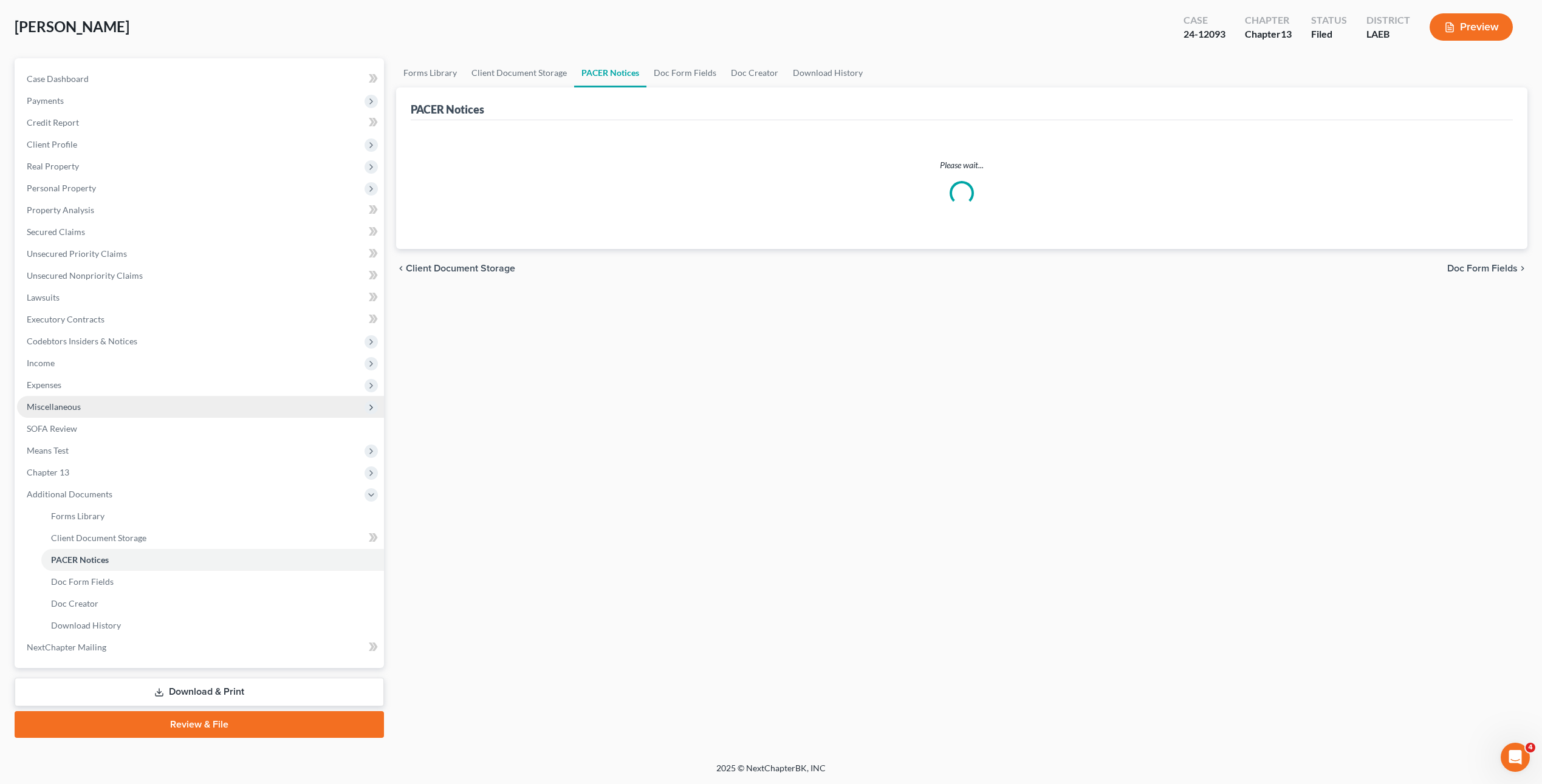
scroll to position [28, 0]
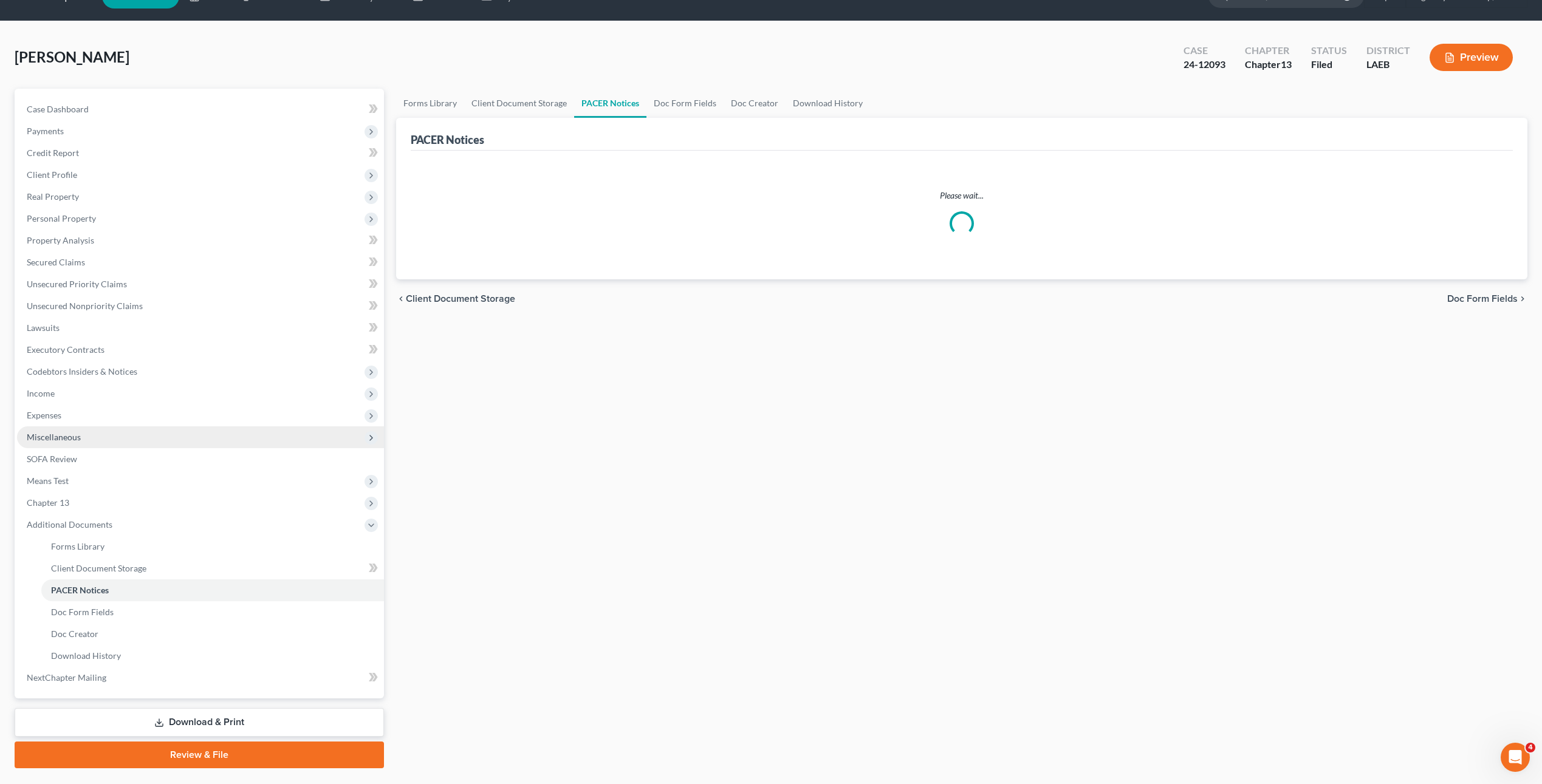
click at [173, 464] on ul "Case Dashboard Payments Invoices Payments Payments Credit Report Client Profile" at bounding box center [201, 394] width 367 height 590
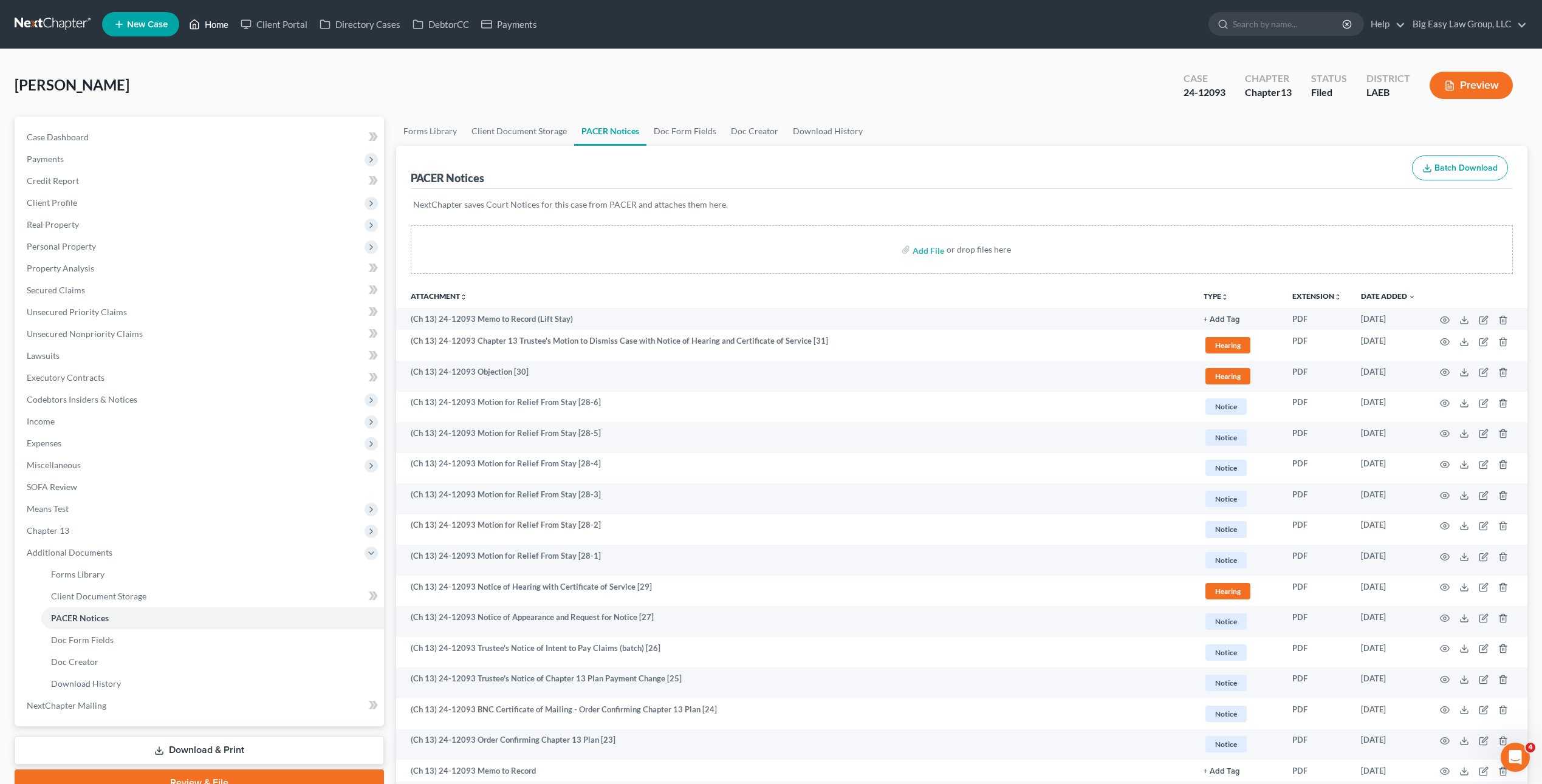
click at [232, 14] on link "Home" at bounding box center [208, 25] width 51 height 22
click at [226, 18] on link "Home" at bounding box center [208, 25] width 51 height 22
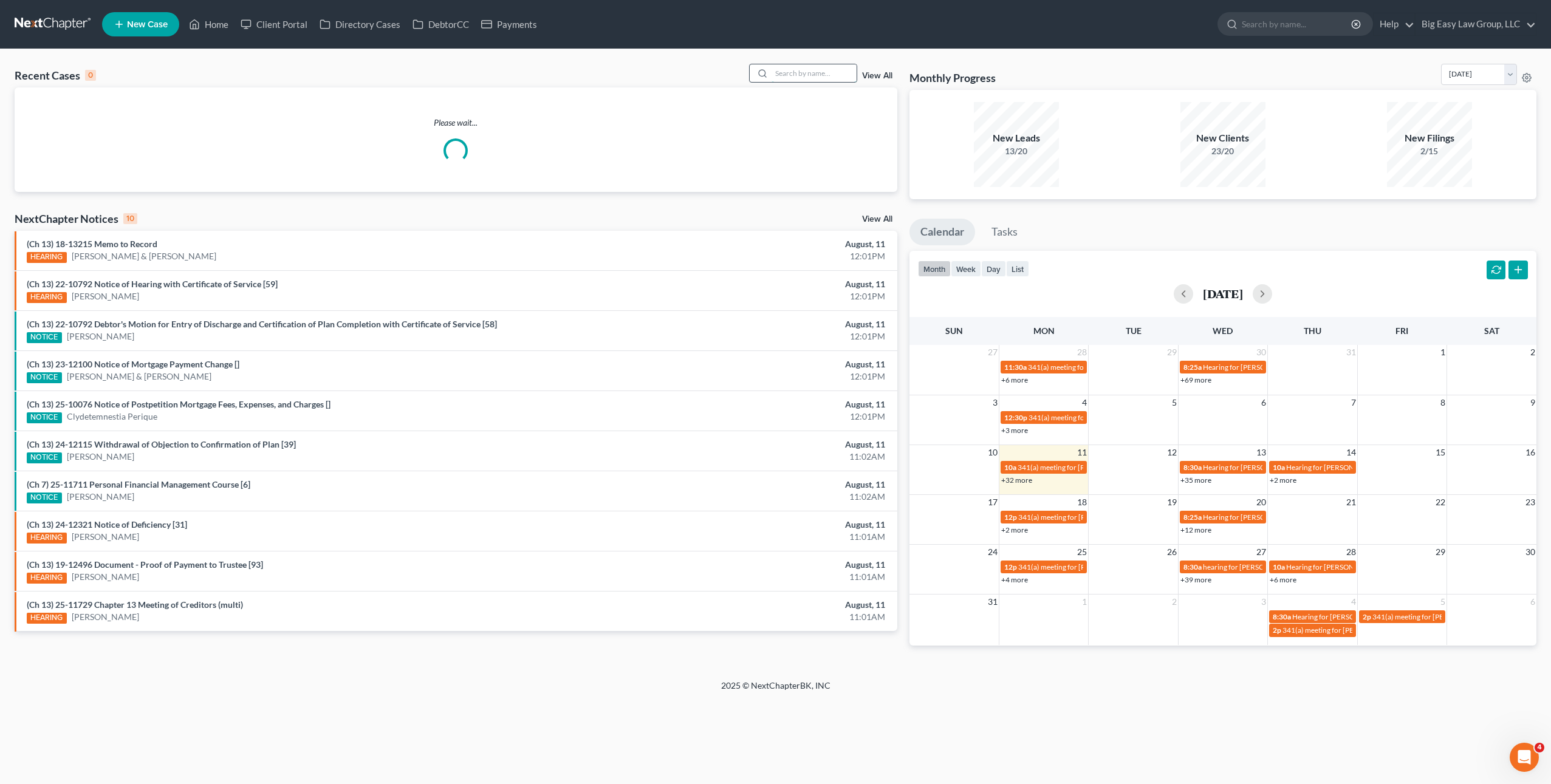
click at [799, 78] on input "search" at bounding box center [814, 73] width 85 height 18
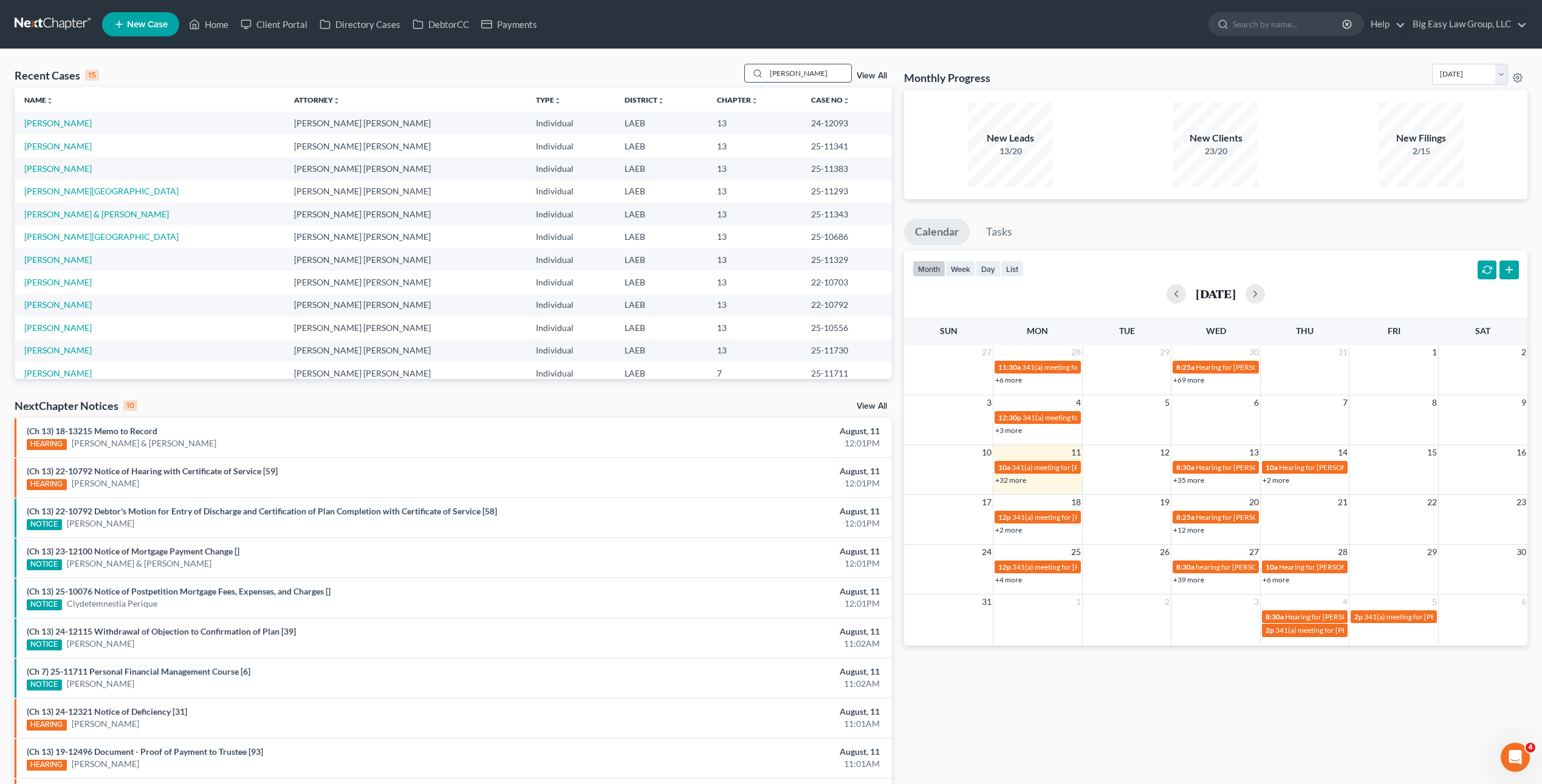
type input "katrina"
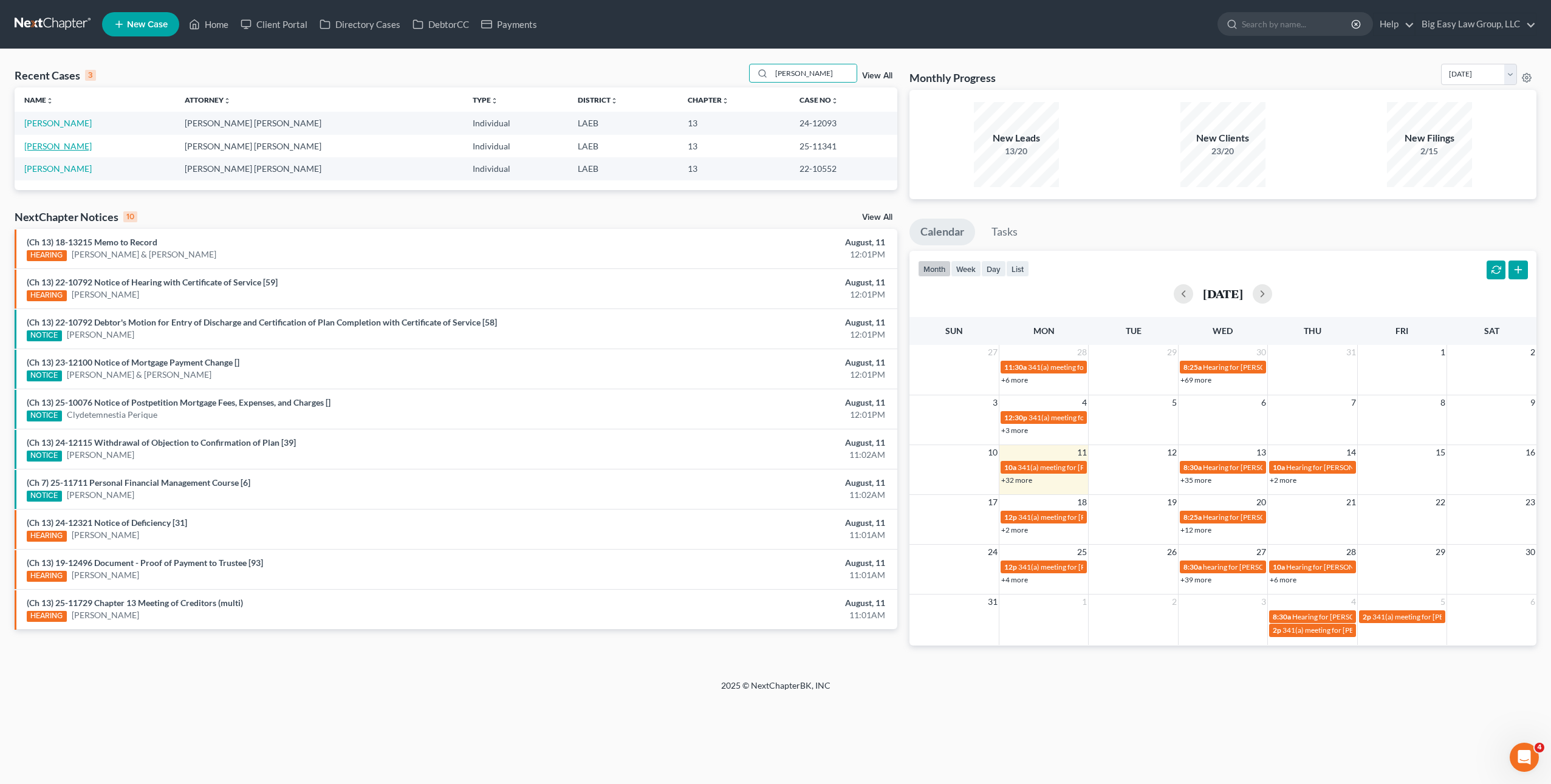
click at [62, 151] on link "[PERSON_NAME]" at bounding box center [58, 146] width 67 height 10
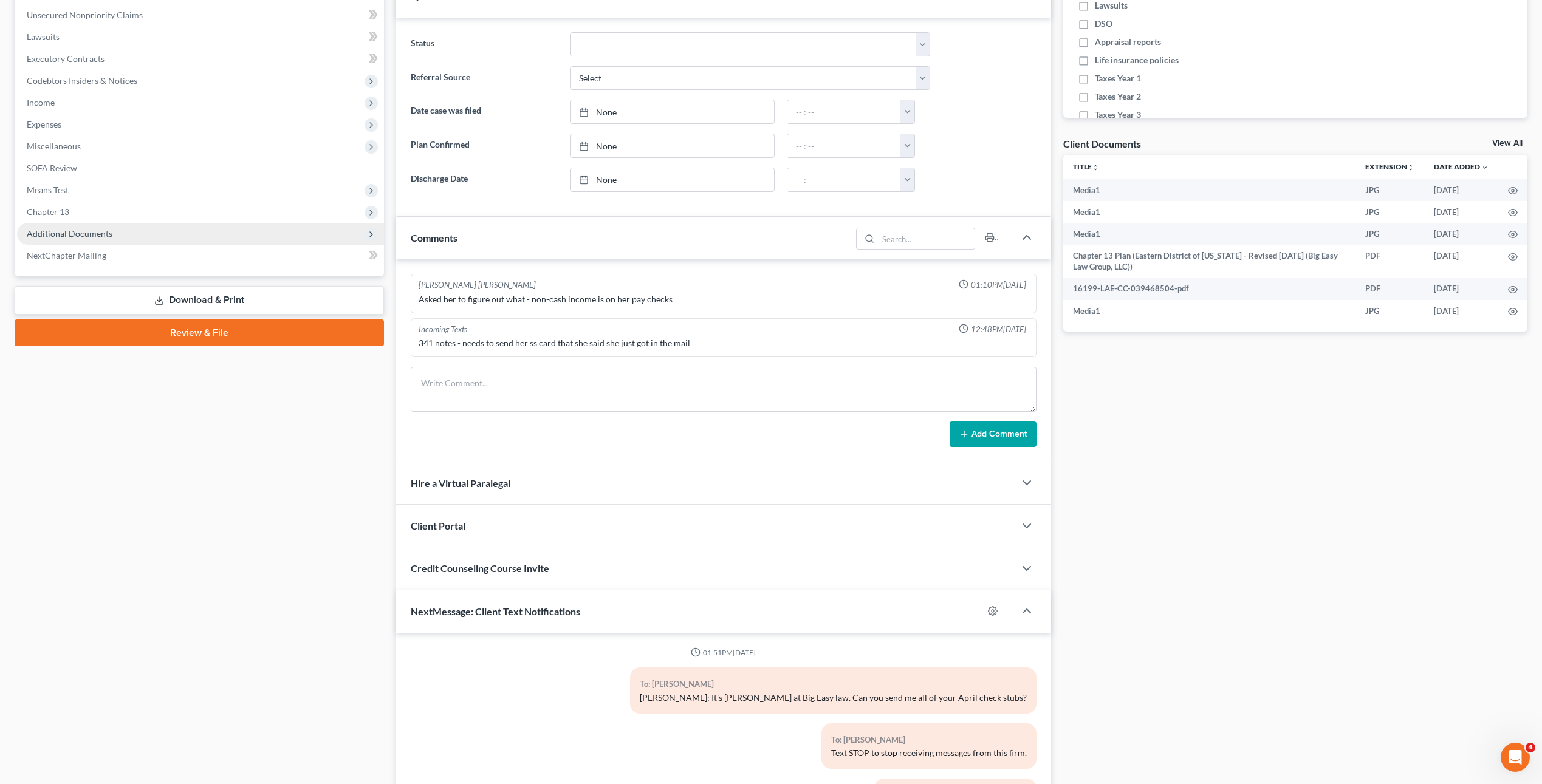
scroll to position [4710, 0]
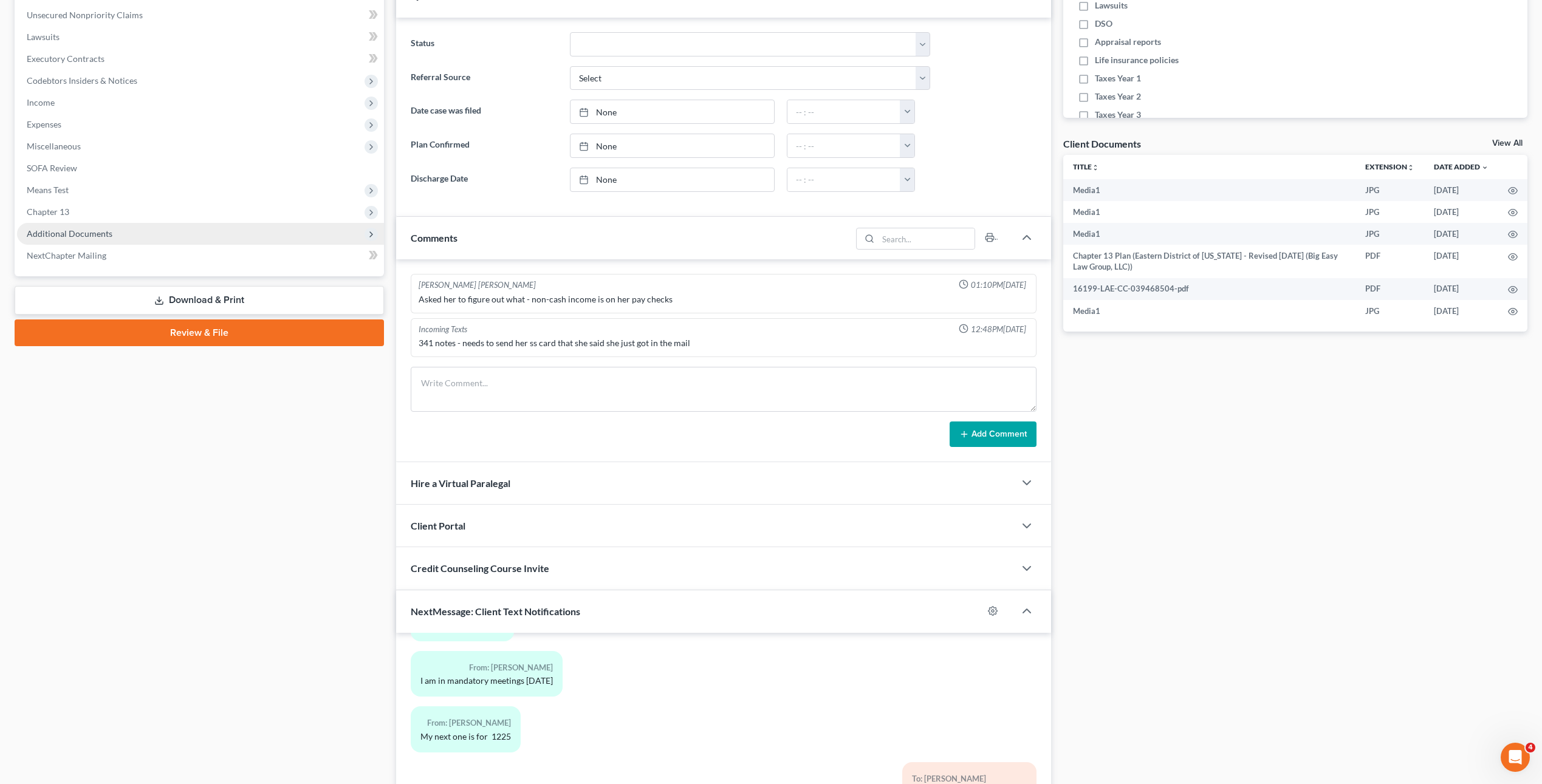
click at [88, 229] on span "Additional Documents" at bounding box center [69, 233] width 86 height 10
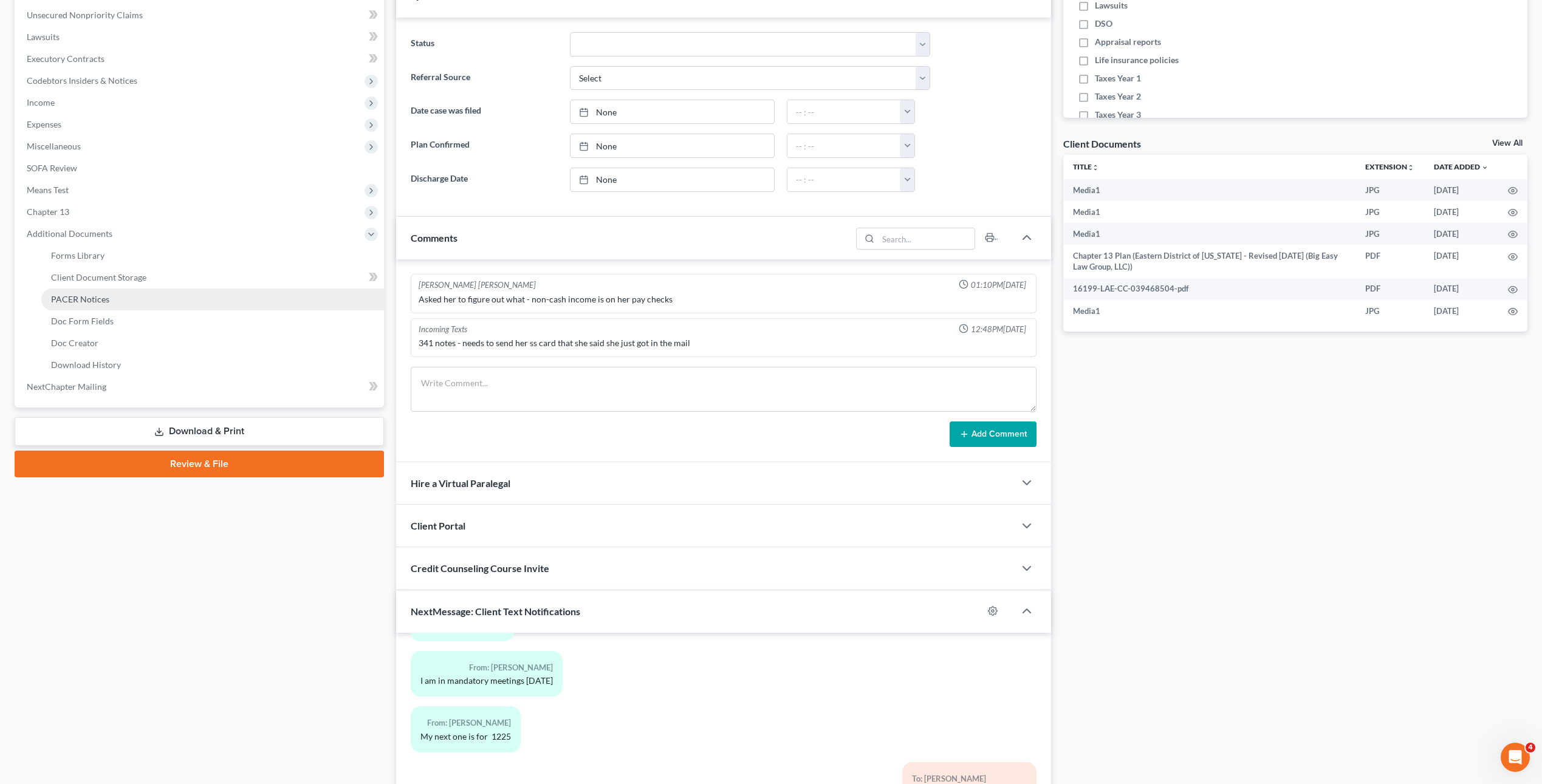
click at [93, 298] on span "PACER Notices" at bounding box center [80, 299] width 58 height 10
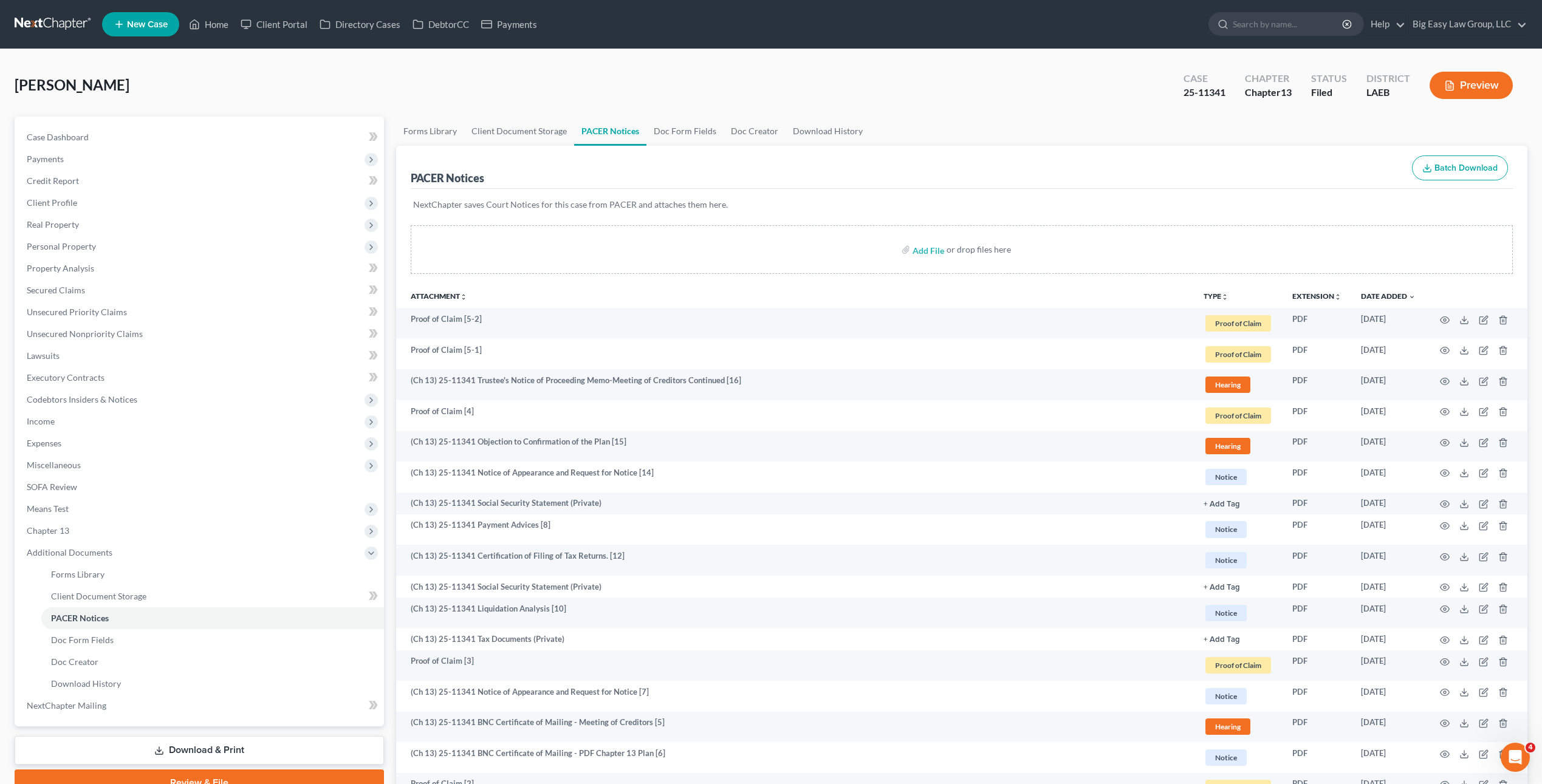
drag, startPoint x: 1050, startPoint y: 167, endPoint x: 1413, endPoint y: 249, distance: 372.1
click at [1050, 167] on div "PACER Notices Batch Download" at bounding box center [962, 168] width 1102 height 44
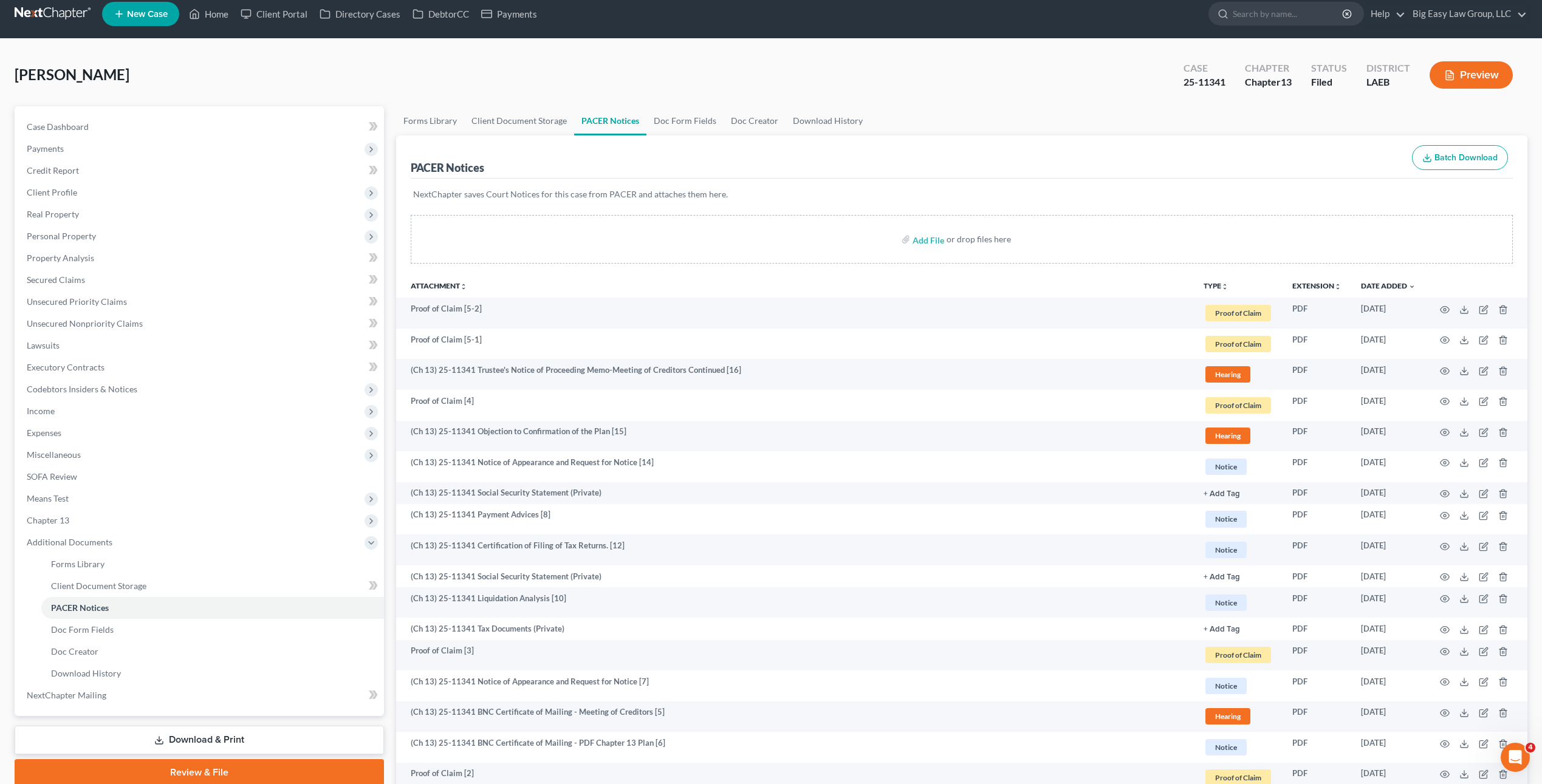
scroll to position [3, 0]
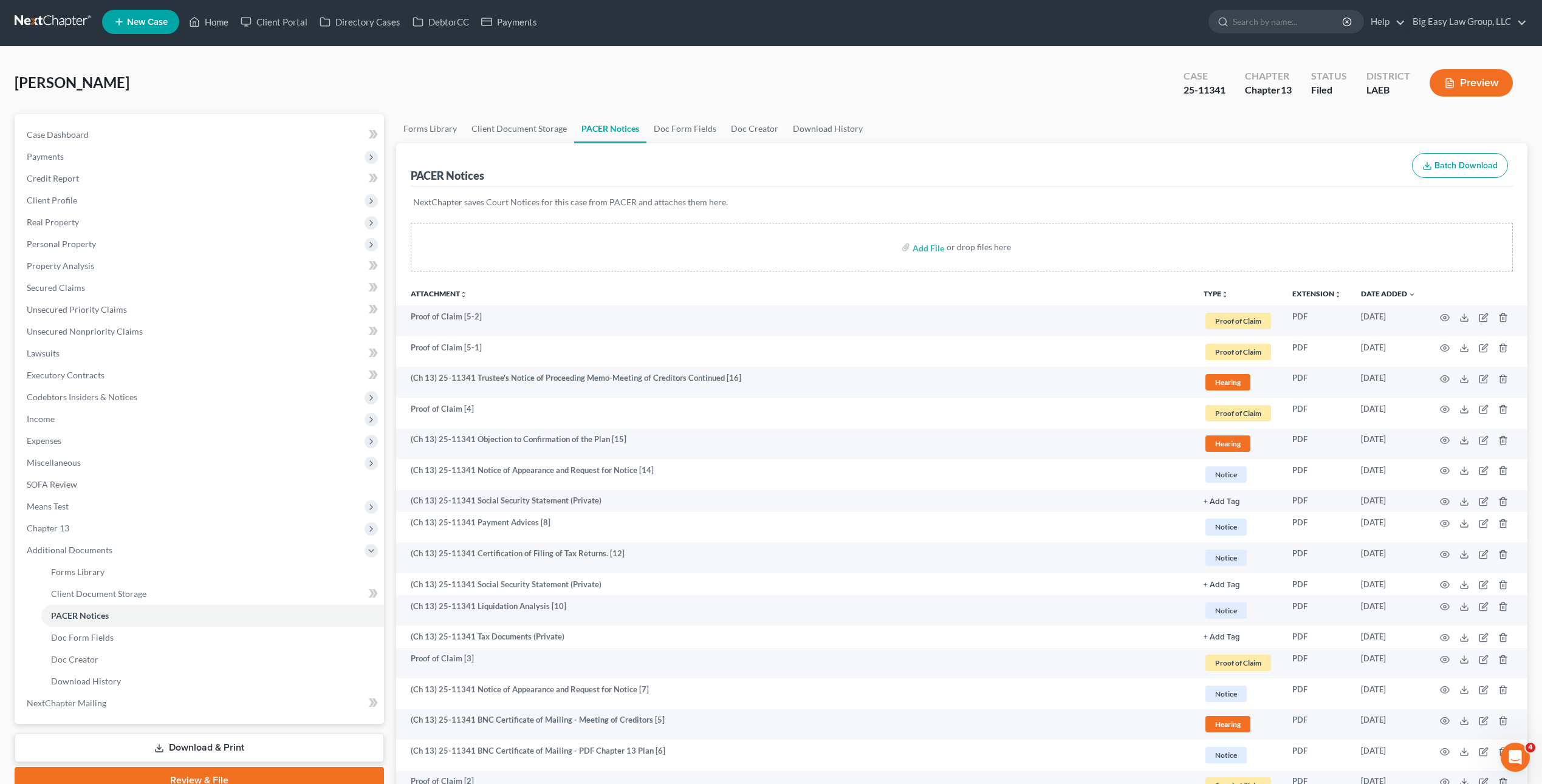
click at [59, 116] on div "Case Dashboard Payments Invoices Payments Payments Credit Report Client Profile…" at bounding box center [199, 419] width 369 height 610
click at [65, 124] on link "Case Dashboard" at bounding box center [201, 135] width 367 height 22
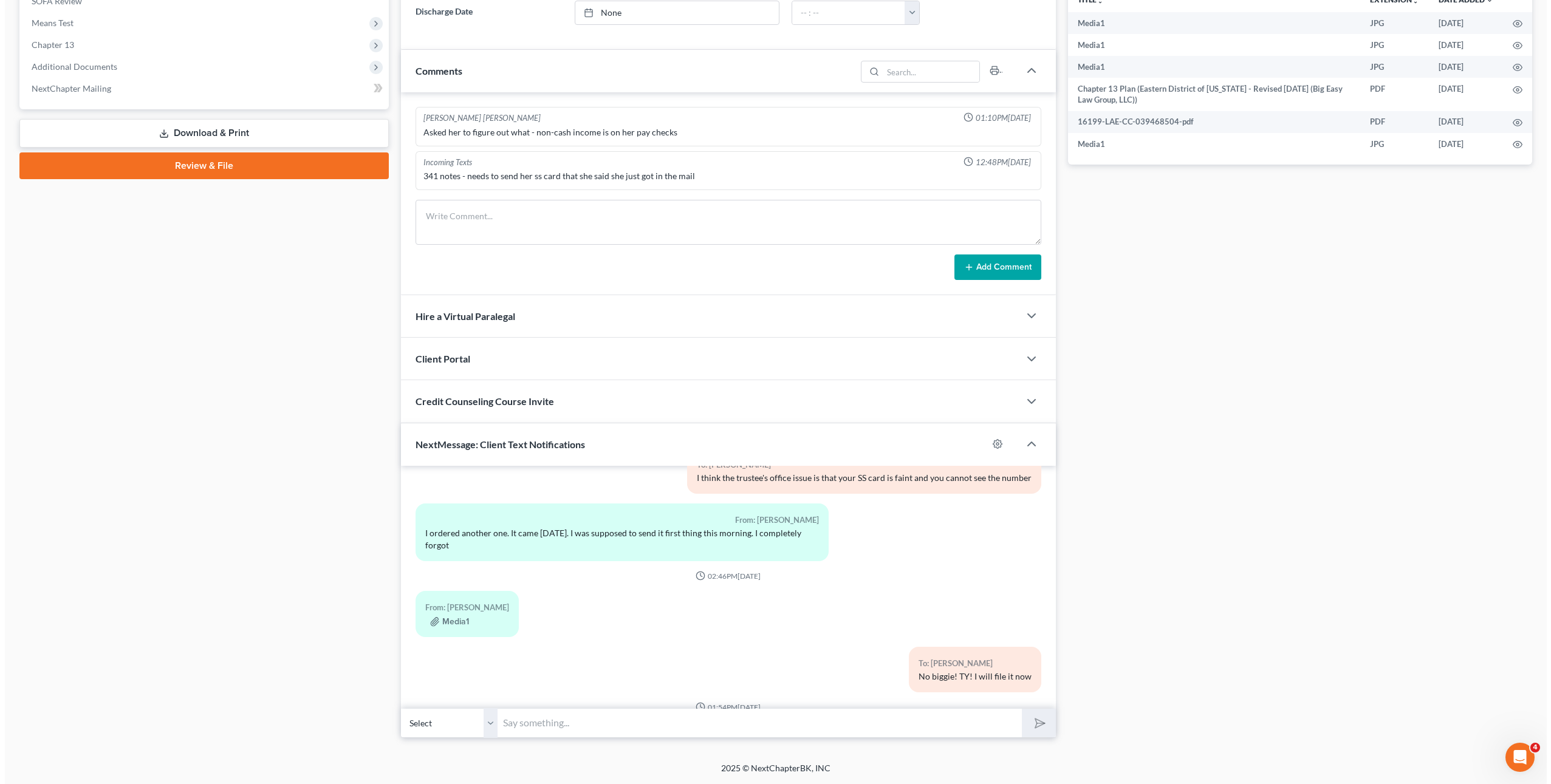
scroll to position [3844, 0]
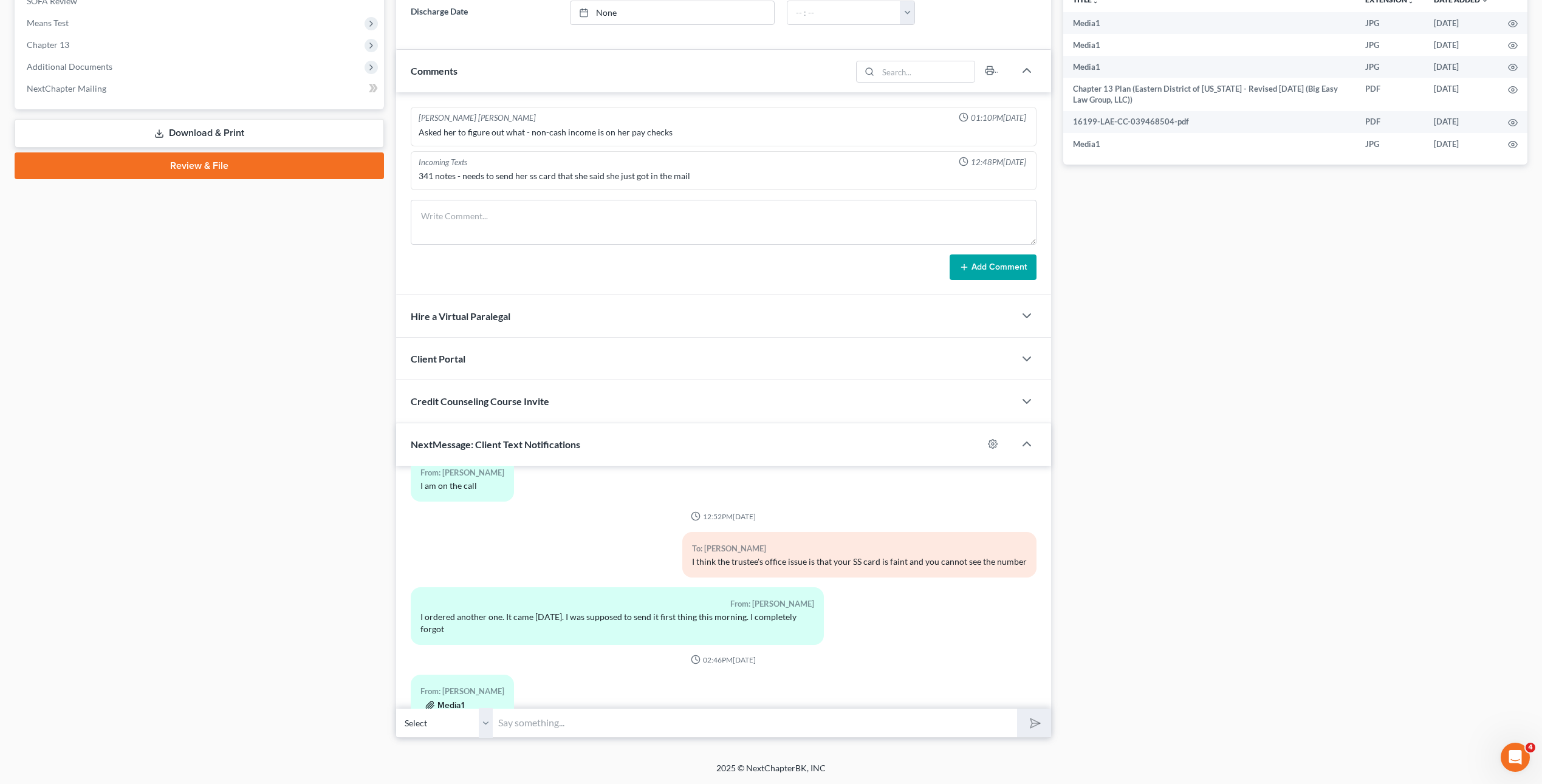
click at [442, 701] on button "Media1" at bounding box center [444, 706] width 39 height 10
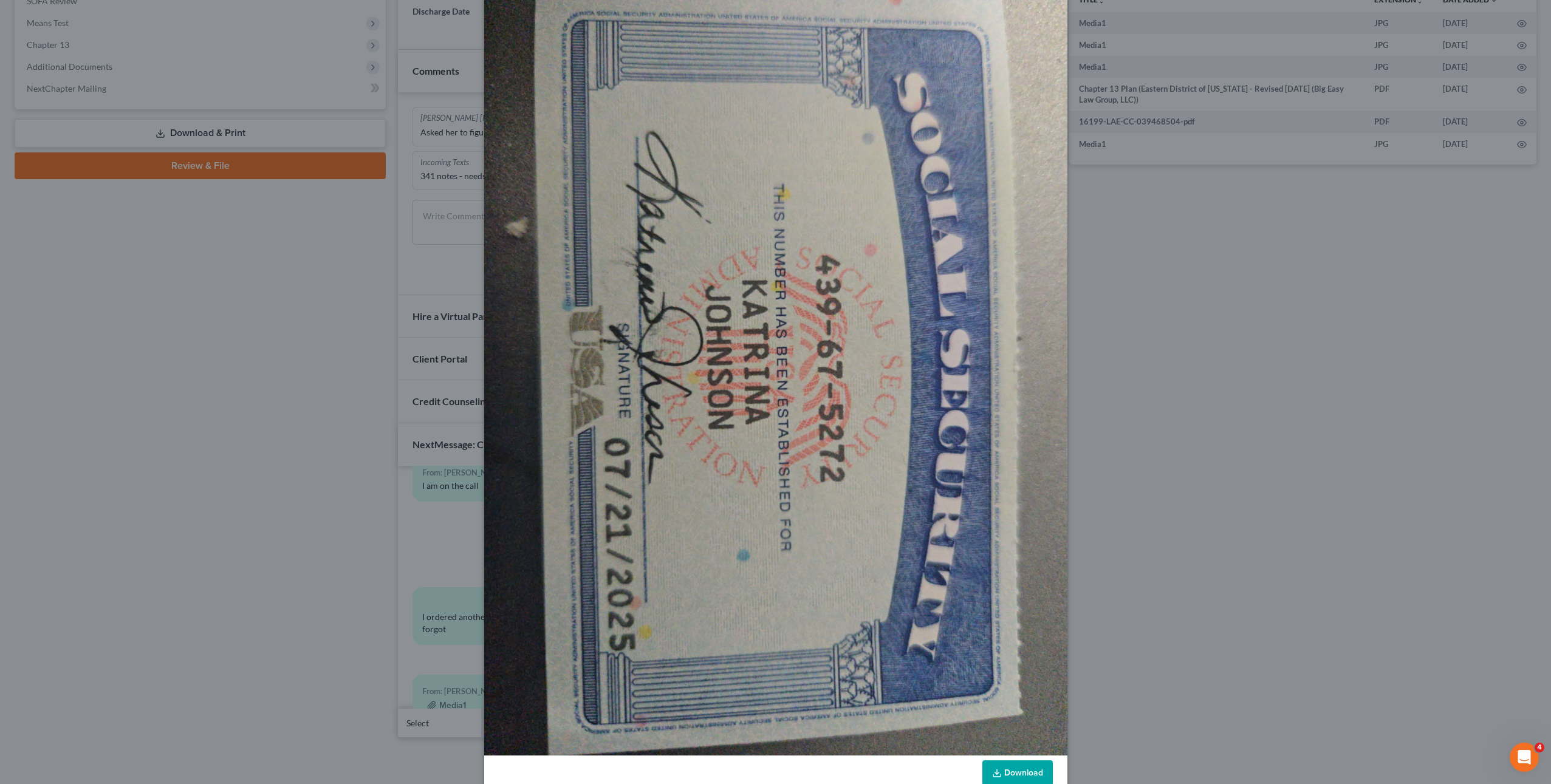
scroll to position [117, 0]
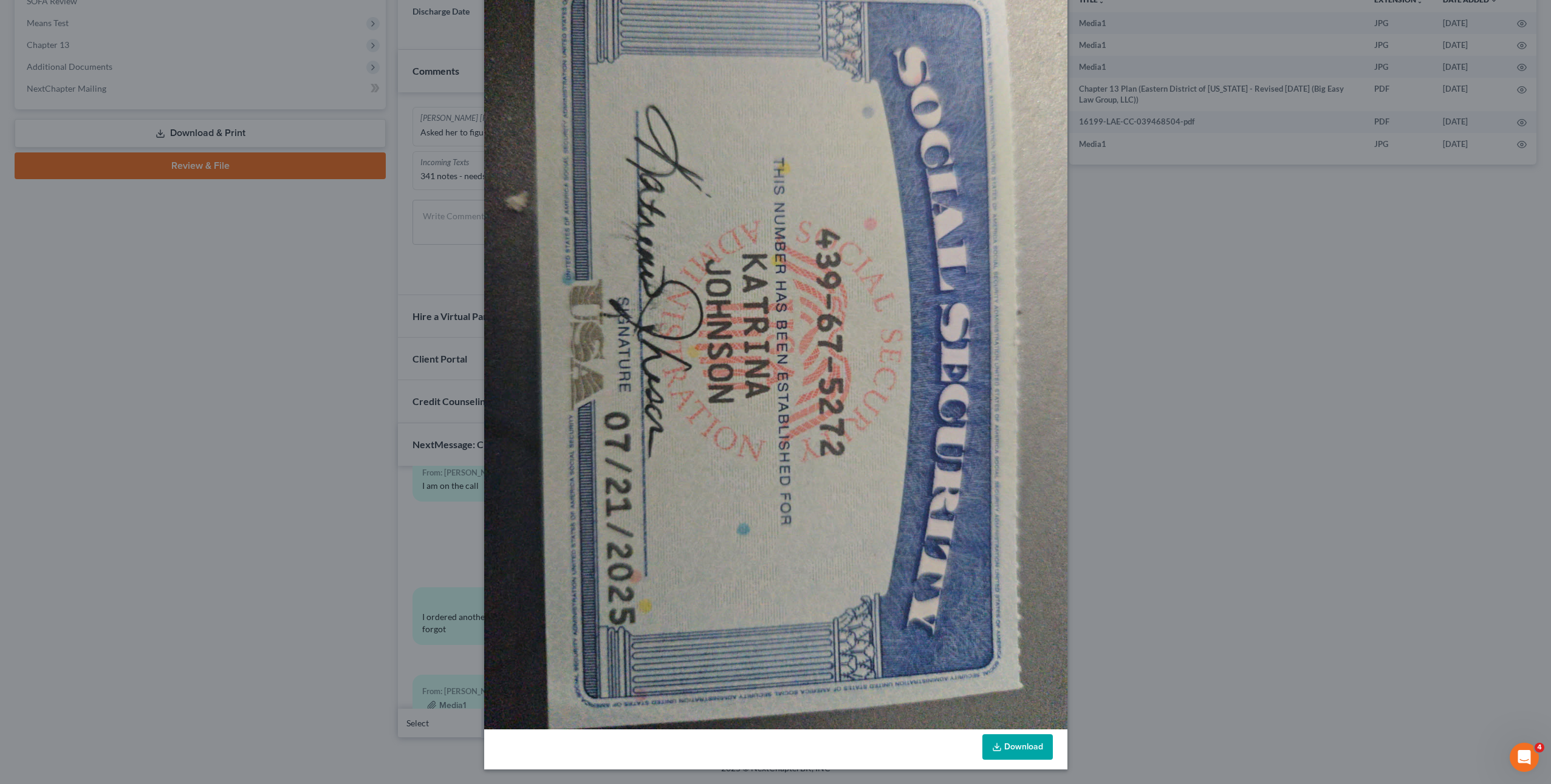
click at [1025, 749] on link "Download" at bounding box center [1018, 747] width 71 height 25
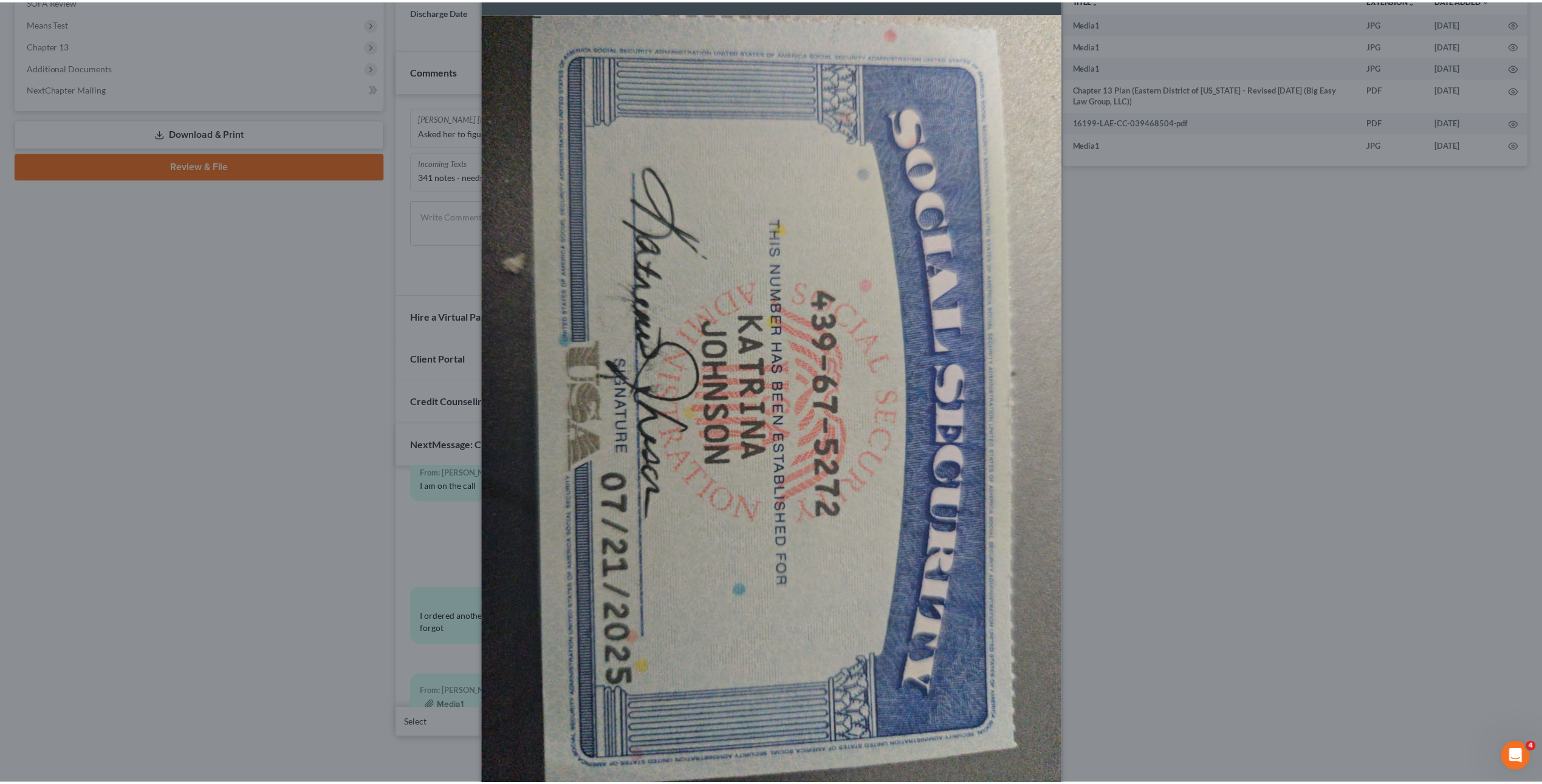
scroll to position [0, 0]
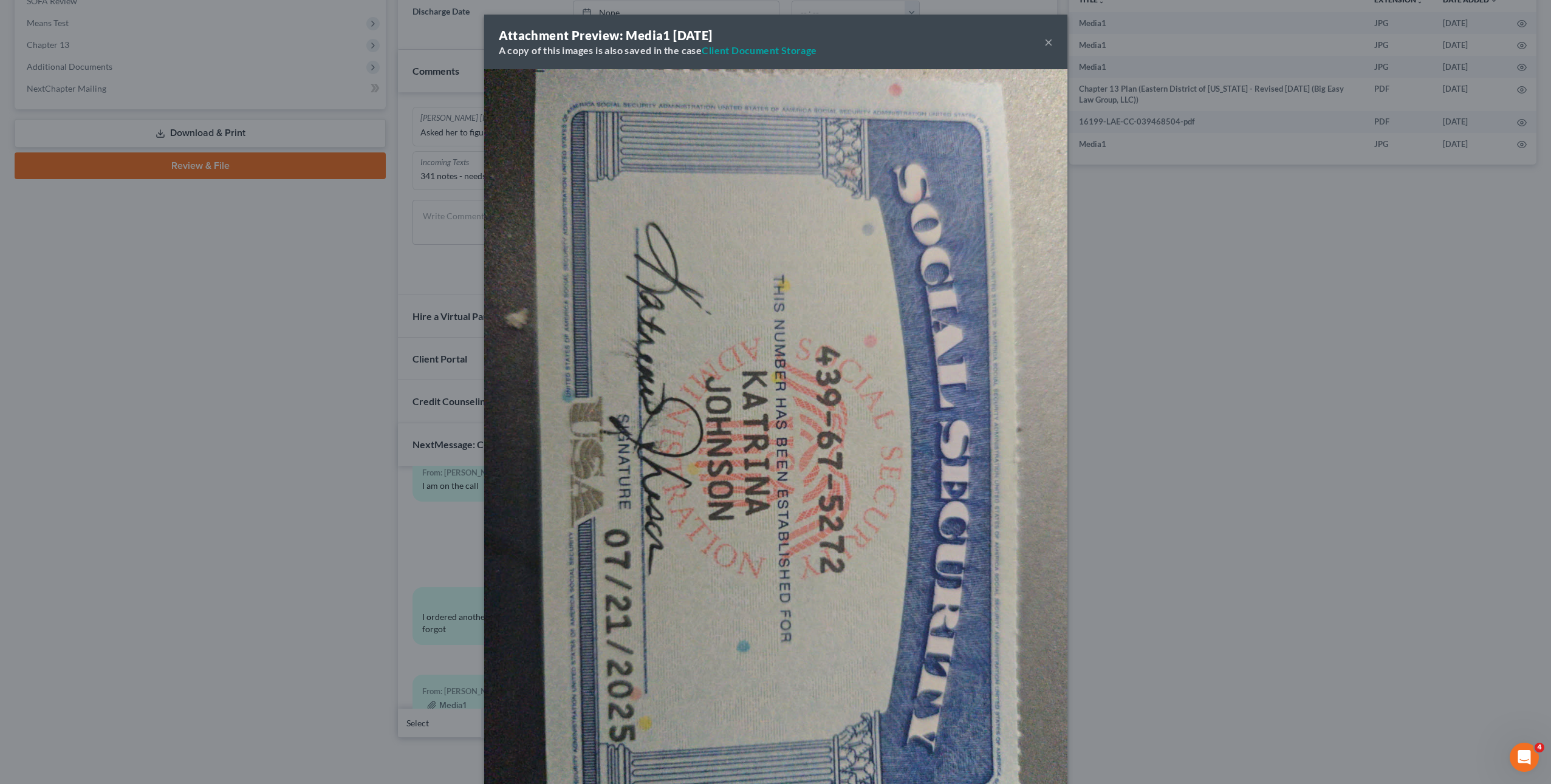
drag, startPoint x: 159, startPoint y: 366, endPoint x: 238, endPoint y: 328, distance: 87.7
click at [159, 366] on div "Attachment Preview: Media1 08/04/2025 A copy of this images is also saved in th…" at bounding box center [775, 392] width 1551 height 784
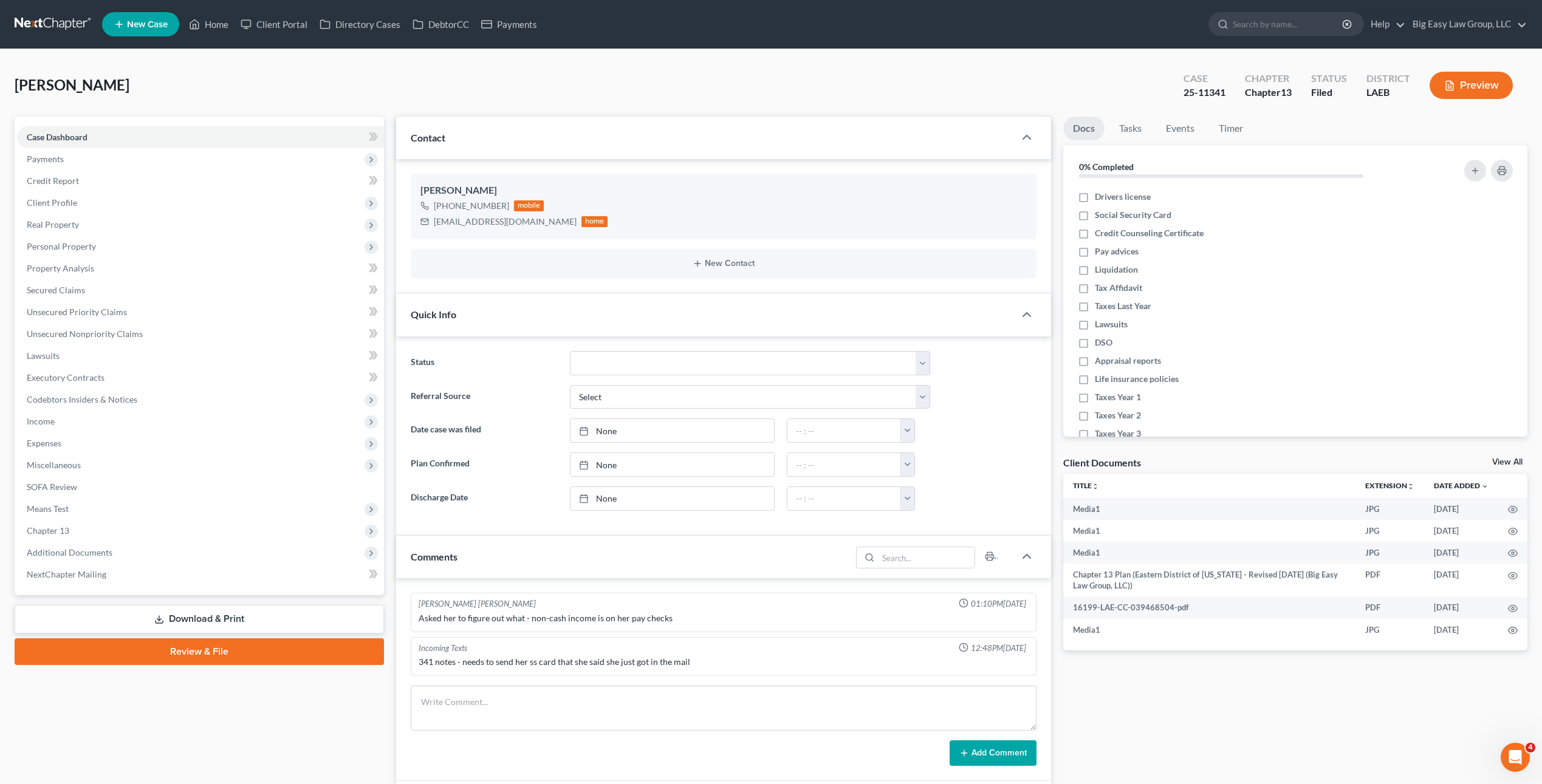
scroll to position [4766, 0]
drag, startPoint x: 163, startPoint y: 85, endPoint x: 192, endPoint y: 62, distance: 37.0
click at [163, 85] on div "Johnson, Katrina Upgraded Case 25-11341 Chapter Chapter 13 Status Filed Distric…" at bounding box center [770, 90] width 1513 height 53
drag, startPoint x: 217, startPoint y: 31, endPoint x: 245, endPoint y: 34, distance: 28.2
click at [217, 31] on link "Home" at bounding box center [208, 25] width 51 height 22
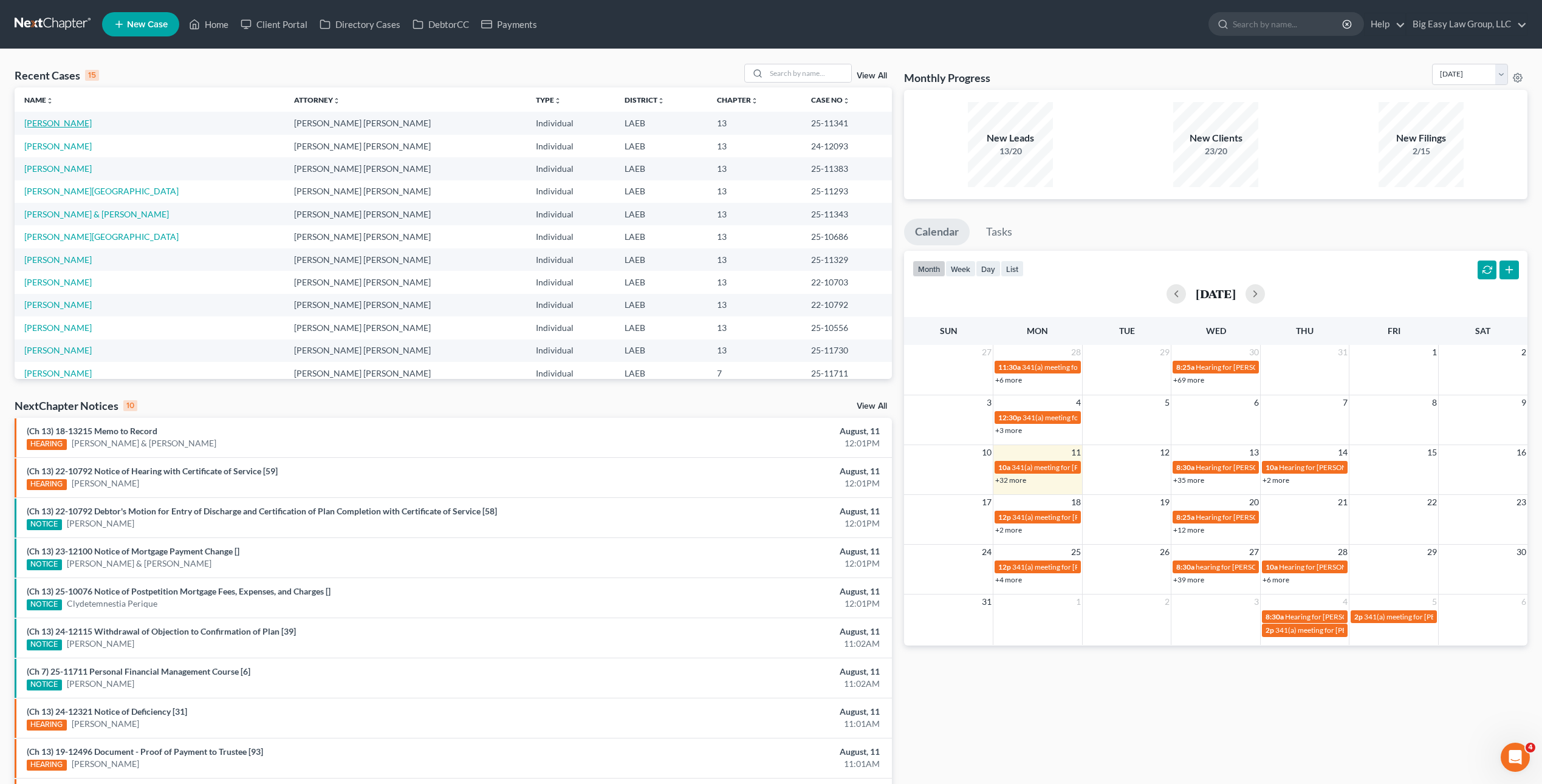
drag, startPoint x: 68, startPoint y: 121, endPoint x: 124, endPoint y: 131, distance: 56.9
click at [68, 121] on link "[PERSON_NAME]" at bounding box center [58, 123] width 67 height 10
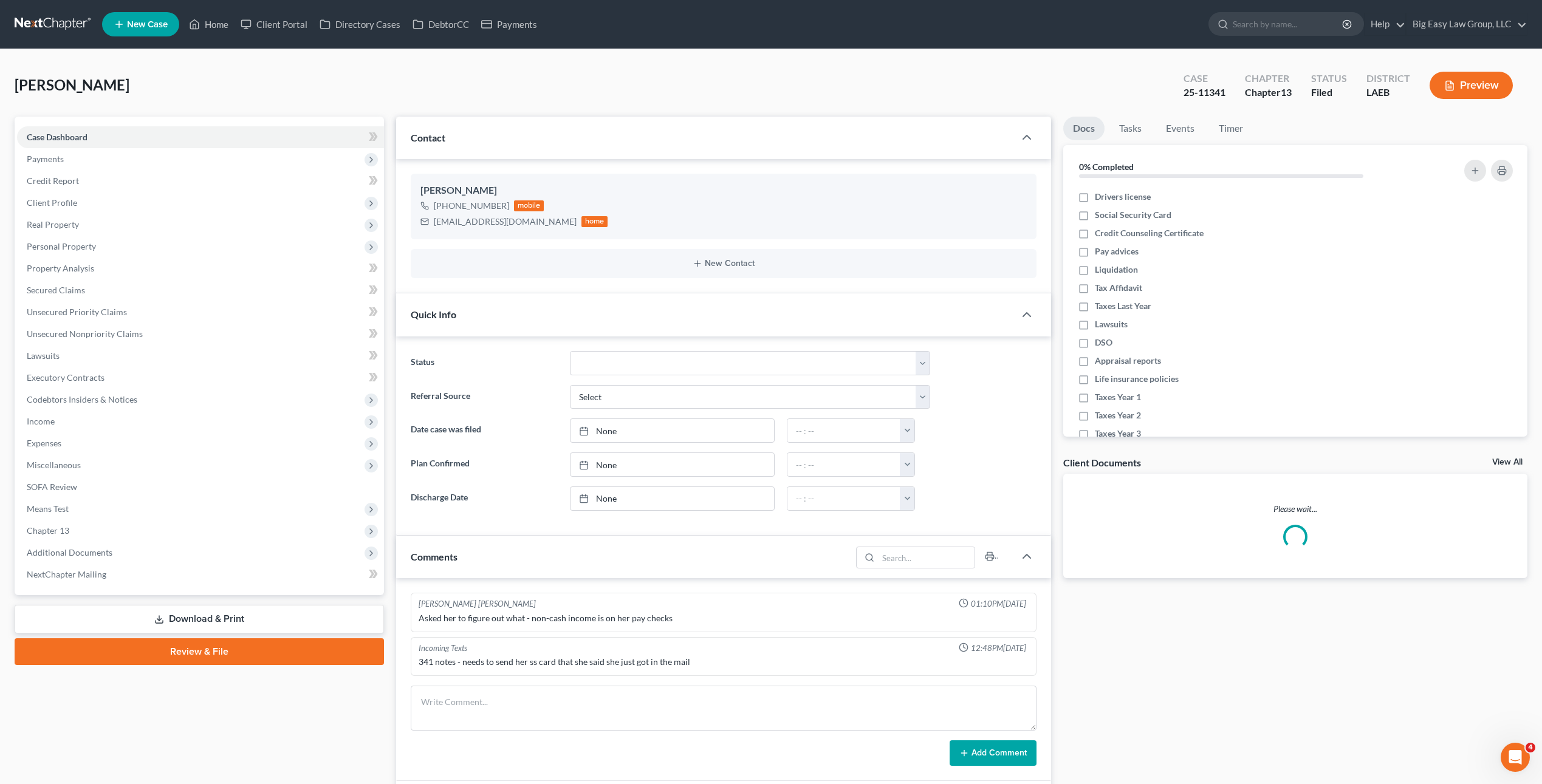
scroll to position [4766, 0]
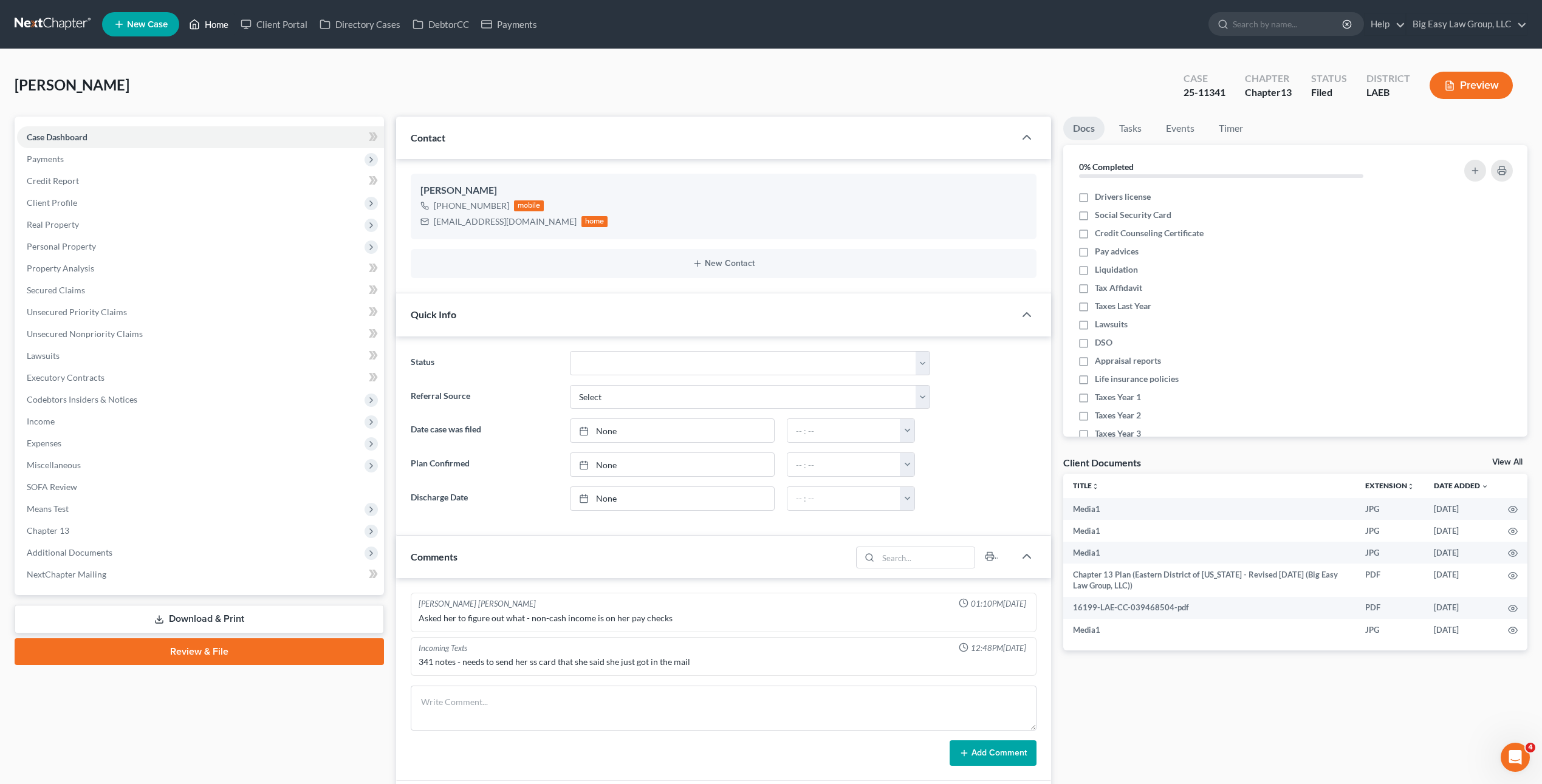
click at [223, 28] on link "Home" at bounding box center [208, 25] width 51 height 22
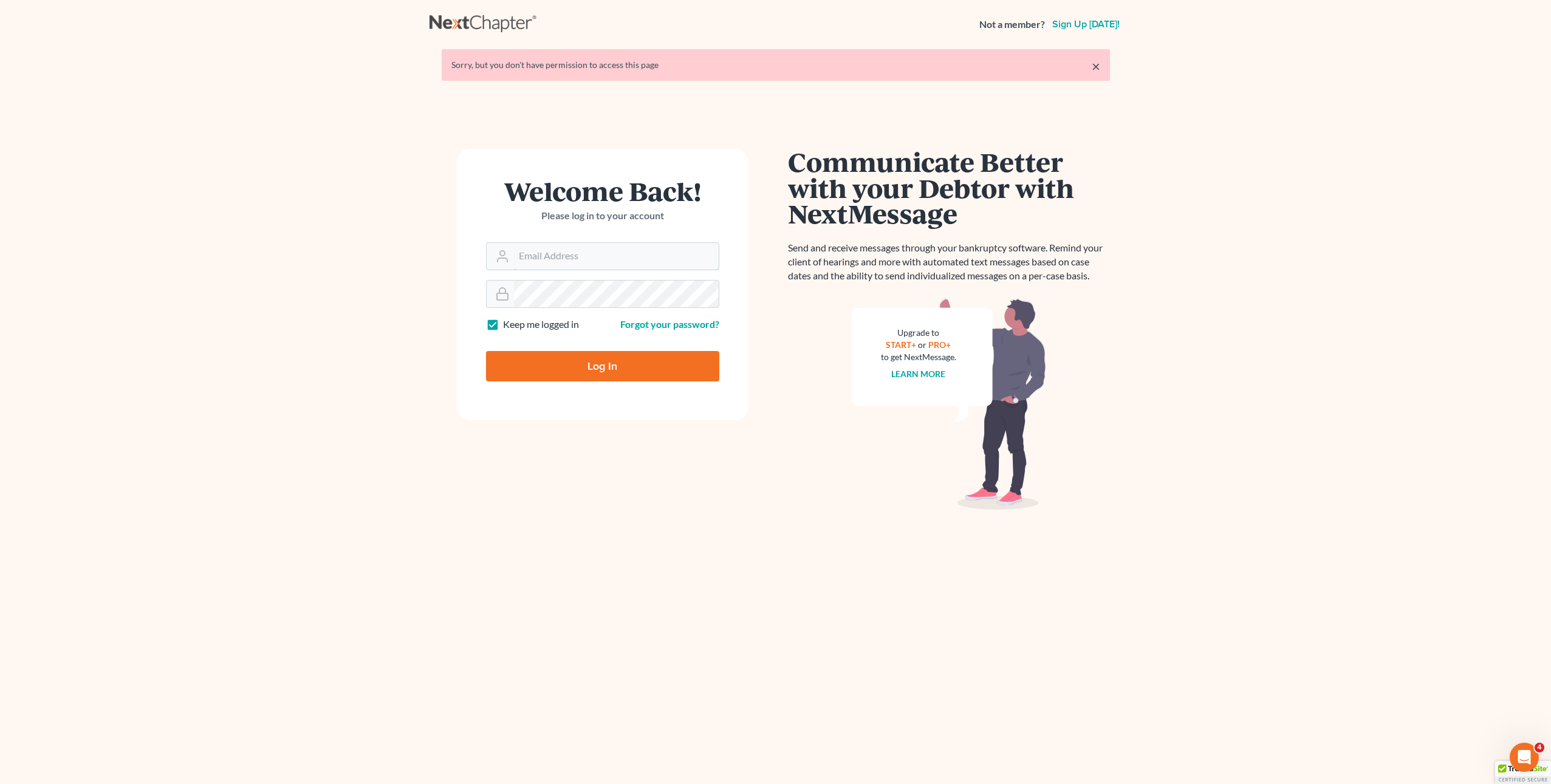
type input "[EMAIL_ADDRESS][DOMAIN_NAME]"
click at [685, 383] on form "Welcome Back! Please log in to your account Email Address lauren@bigeasybk.com …" at bounding box center [603, 284] width 292 height 272
drag, startPoint x: 675, startPoint y: 358, endPoint x: 683, endPoint y: 355, distance: 8.5
click at [676, 358] on input "Log In" at bounding box center [603, 366] width 234 height 30
type input "Thinking..."
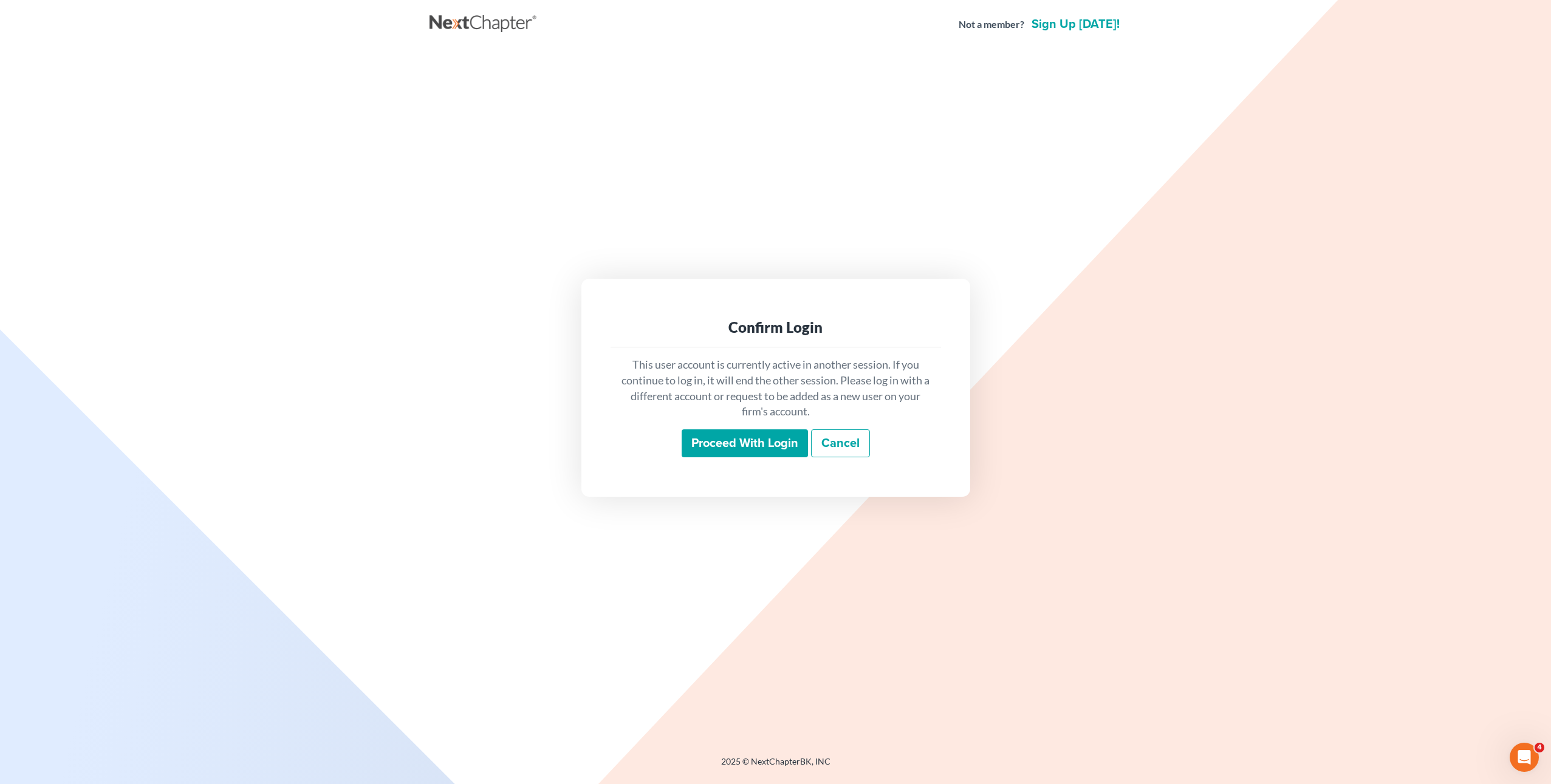
click at [772, 455] on input "Proceed with login" at bounding box center [744, 443] width 127 height 28
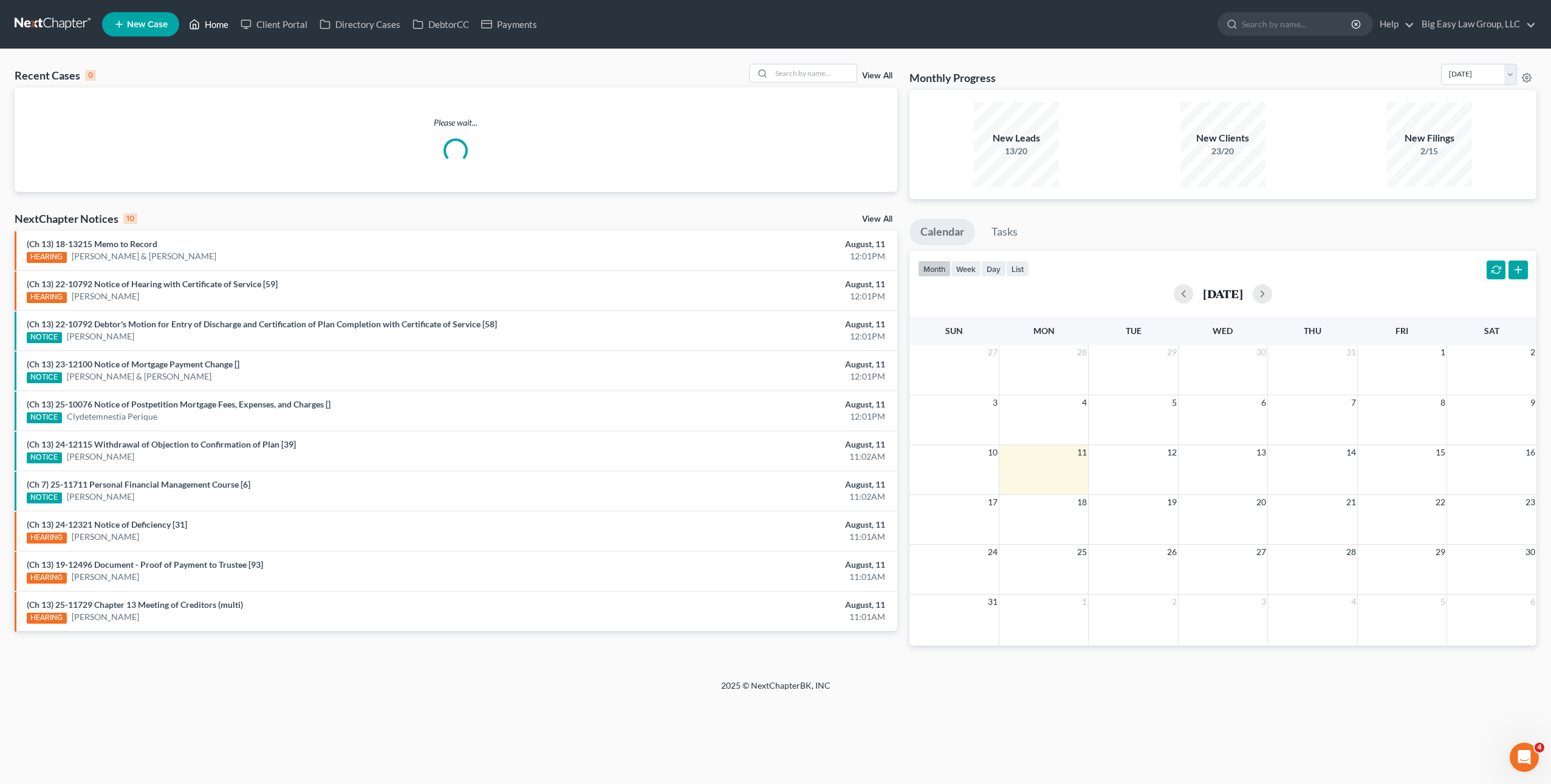
click at [218, 23] on link "Home" at bounding box center [208, 25] width 51 height 22
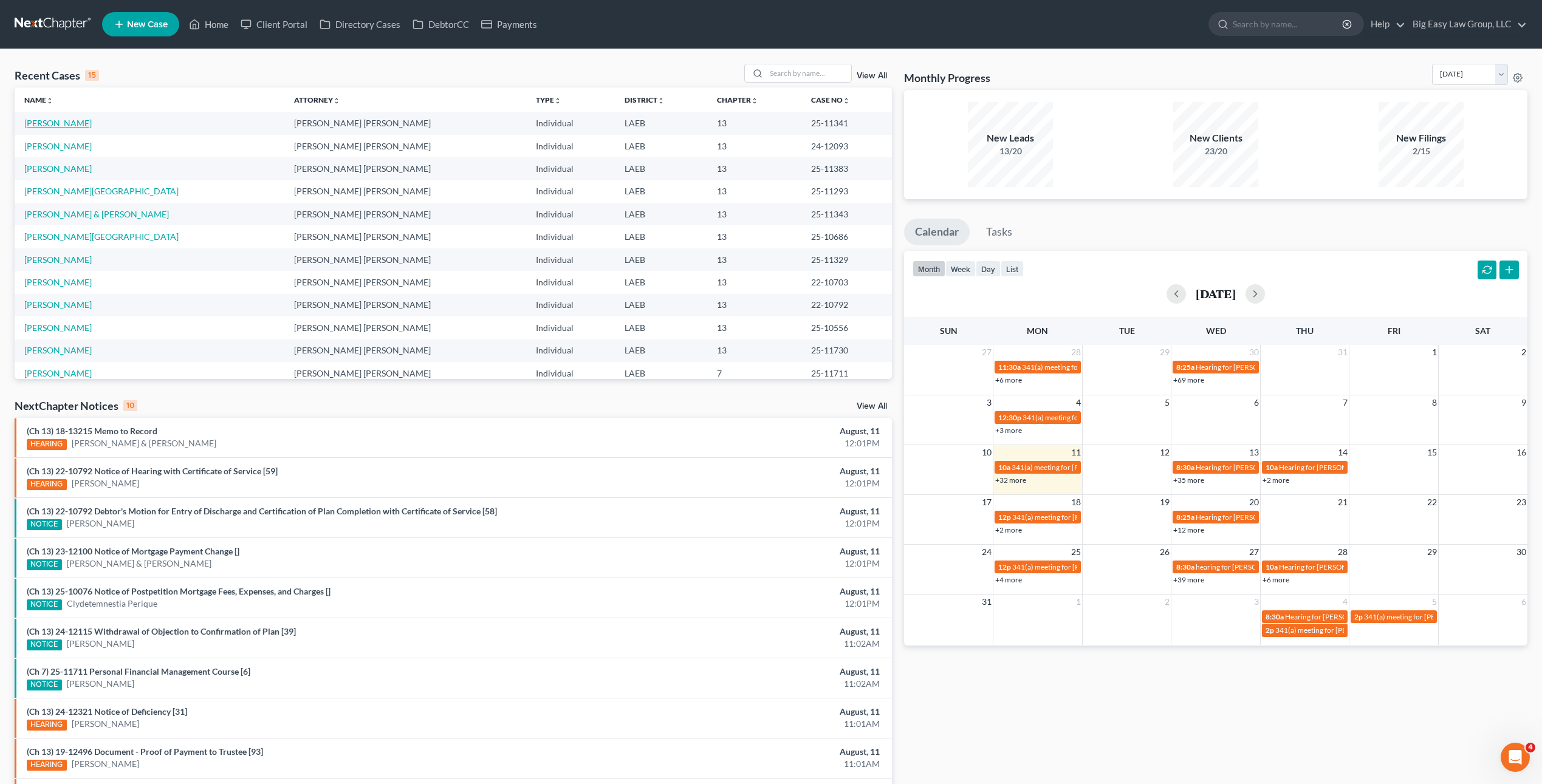
drag, startPoint x: 67, startPoint y: 125, endPoint x: 229, endPoint y: 150, distance: 163.9
click at [67, 125] on link "[PERSON_NAME]" at bounding box center [58, 123] width 67 height 10
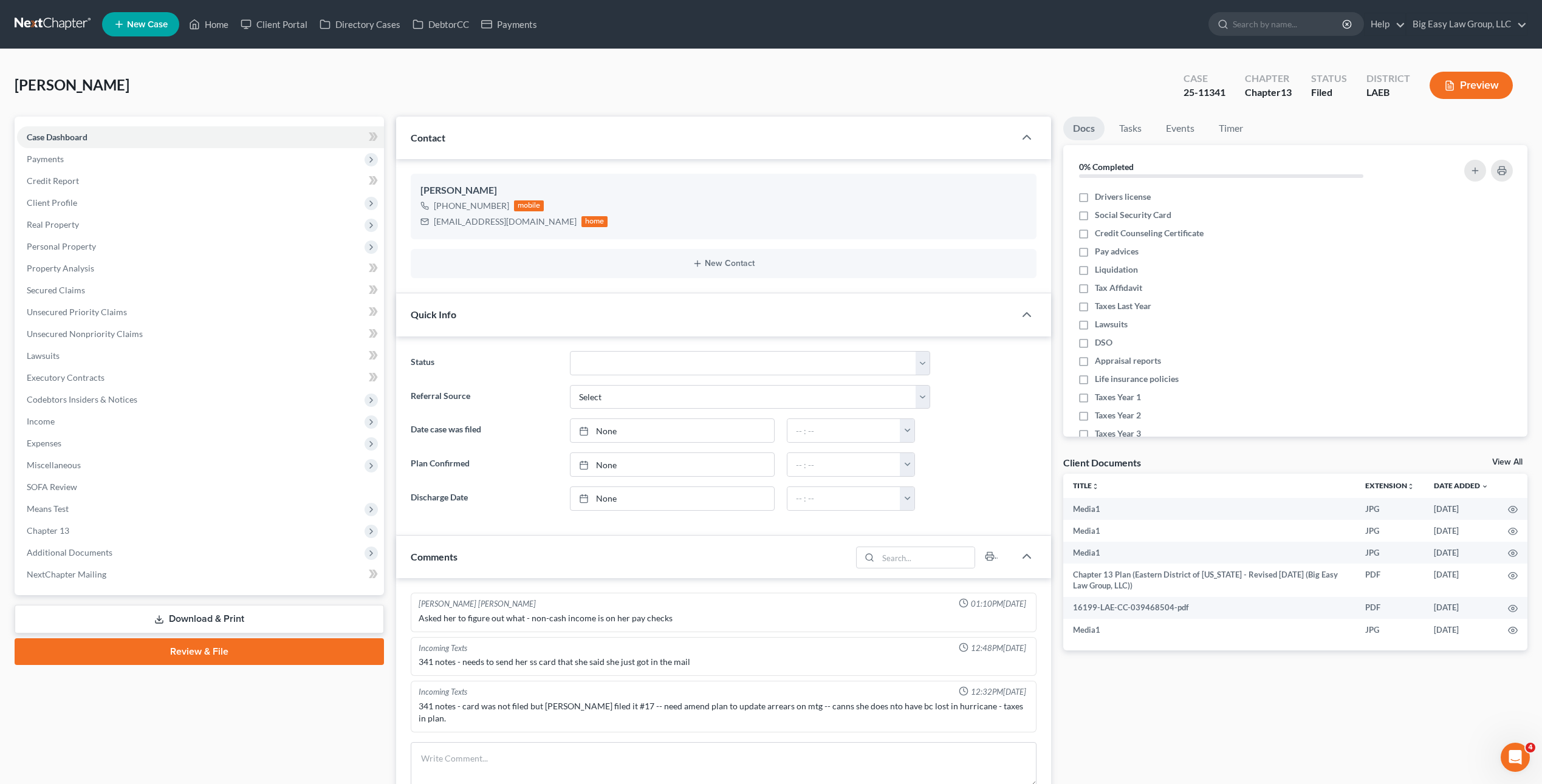
click at [293, 55] on div "Johnson, Katrina Upgraded Case 25-11341 Chapter Chapter 13 Status Filed Distric…" at bounding box center [771, 677] width 1542 height 1256
drag, startPoint x: 230, startPoint y: 19, endPoint x: 220, endPoint y: 3, distance: 18.9
click at [230, 19] on link "Home" at bounding box center [208, 25] width 51 height 22
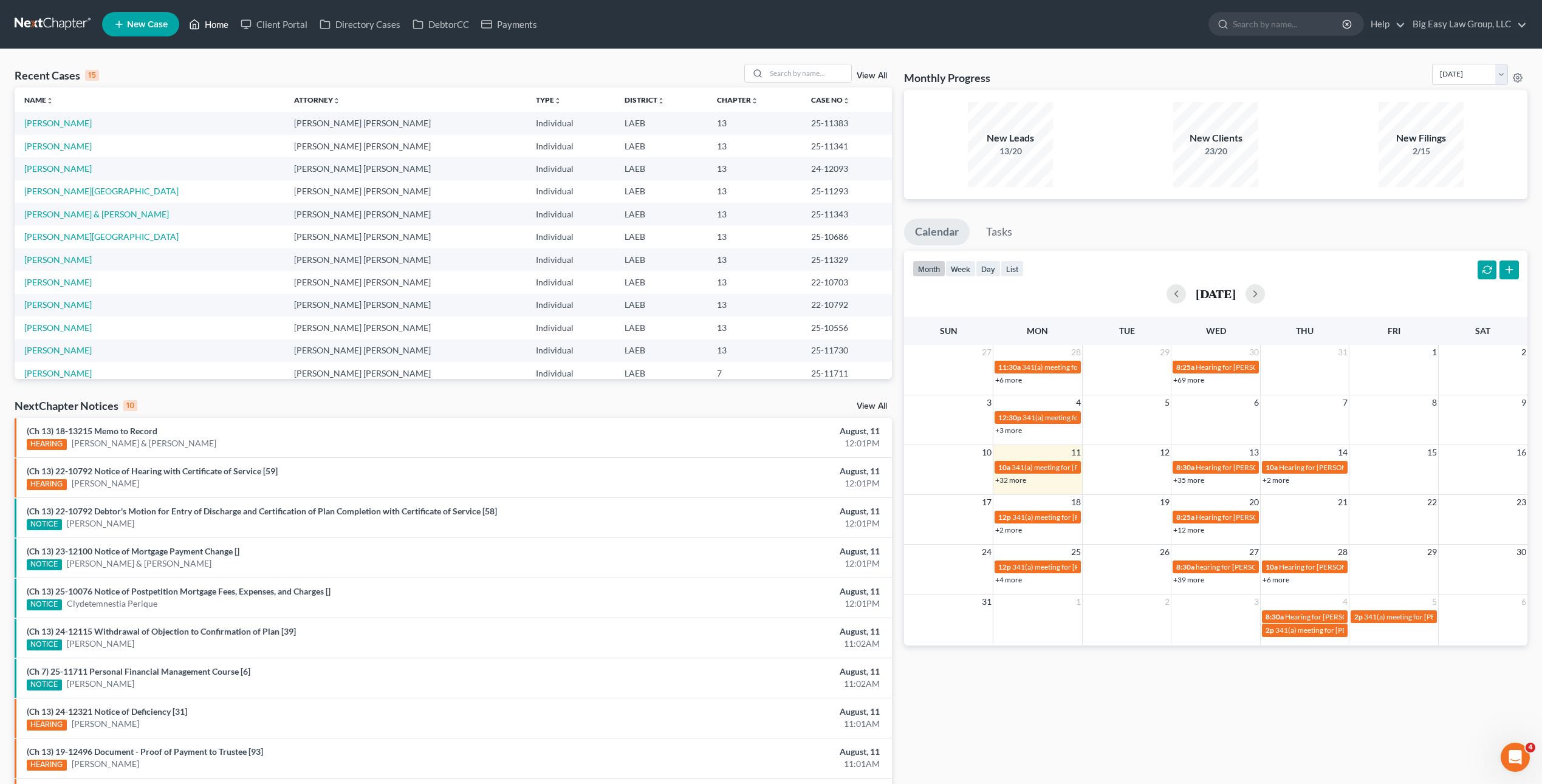
click at [212, 17] on link "Home" at bounding box center [208, 25] width 51 height 22
click at [868, 76] on link "View All" at bounding box center [872, 76] width 30 height 8
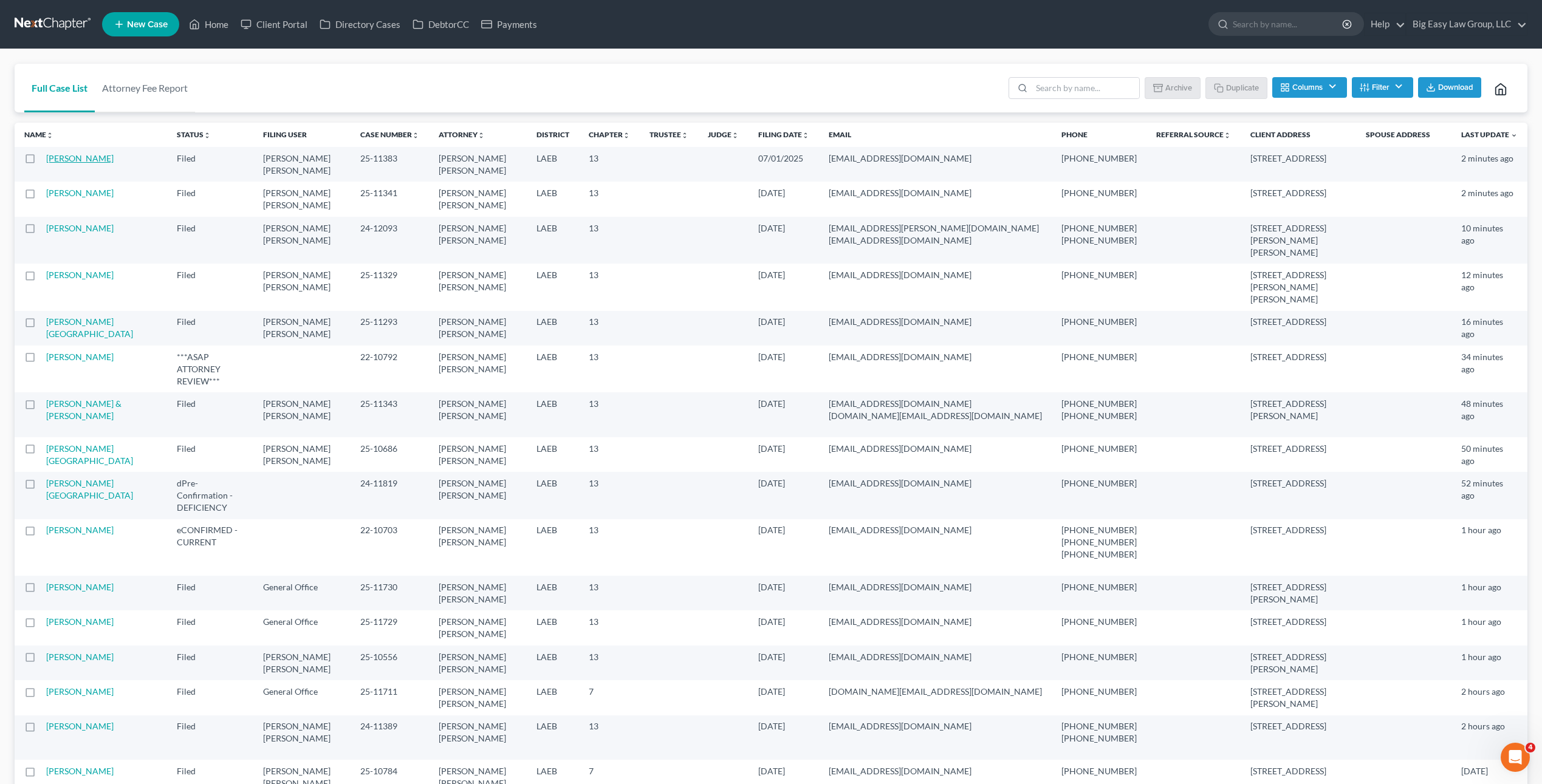
click at [73, 159] on link "[PERSON_NAME]" at bounding box center [79, 158] width 67 height 10
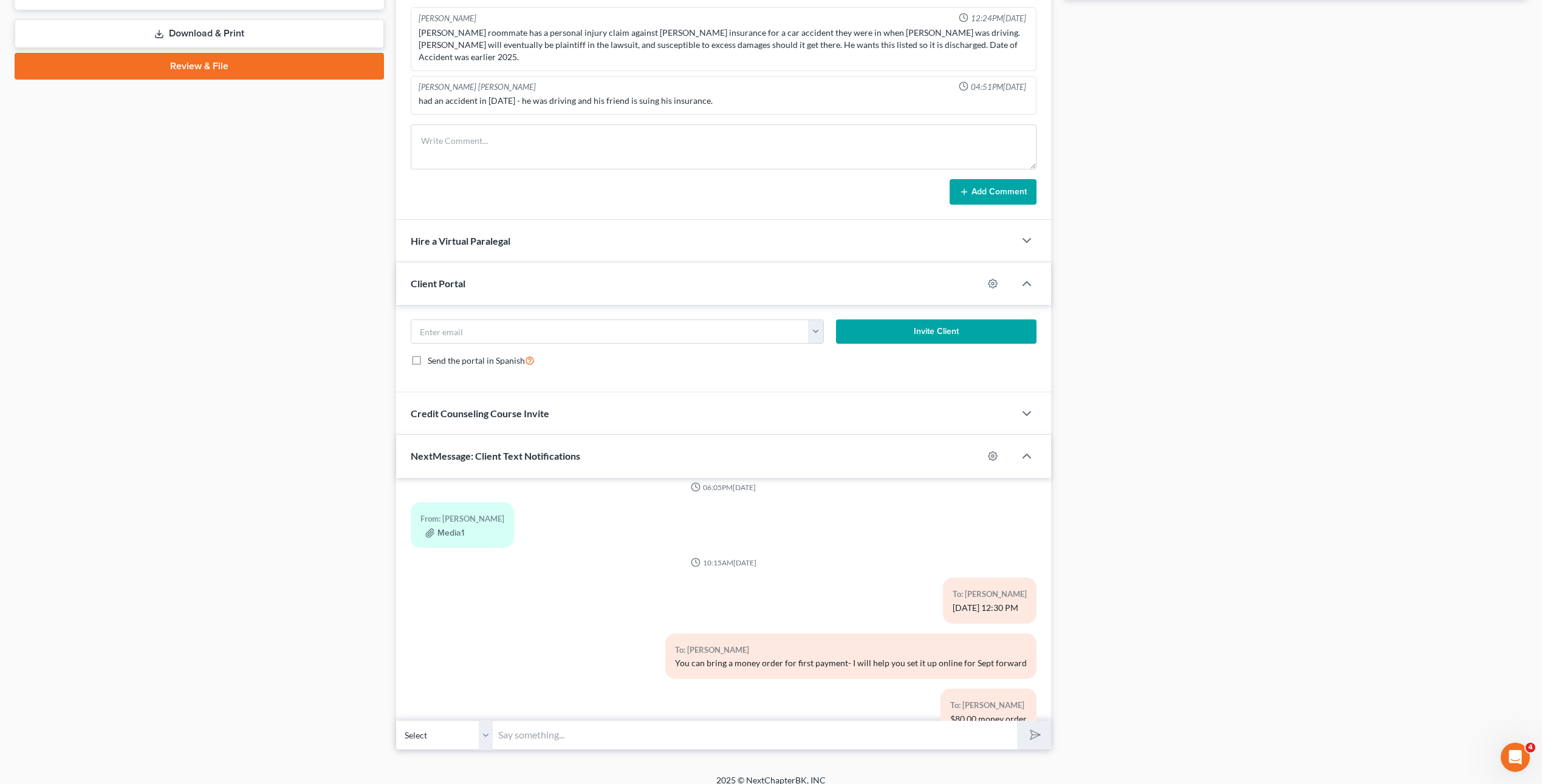
scroll to position [2655, 0]
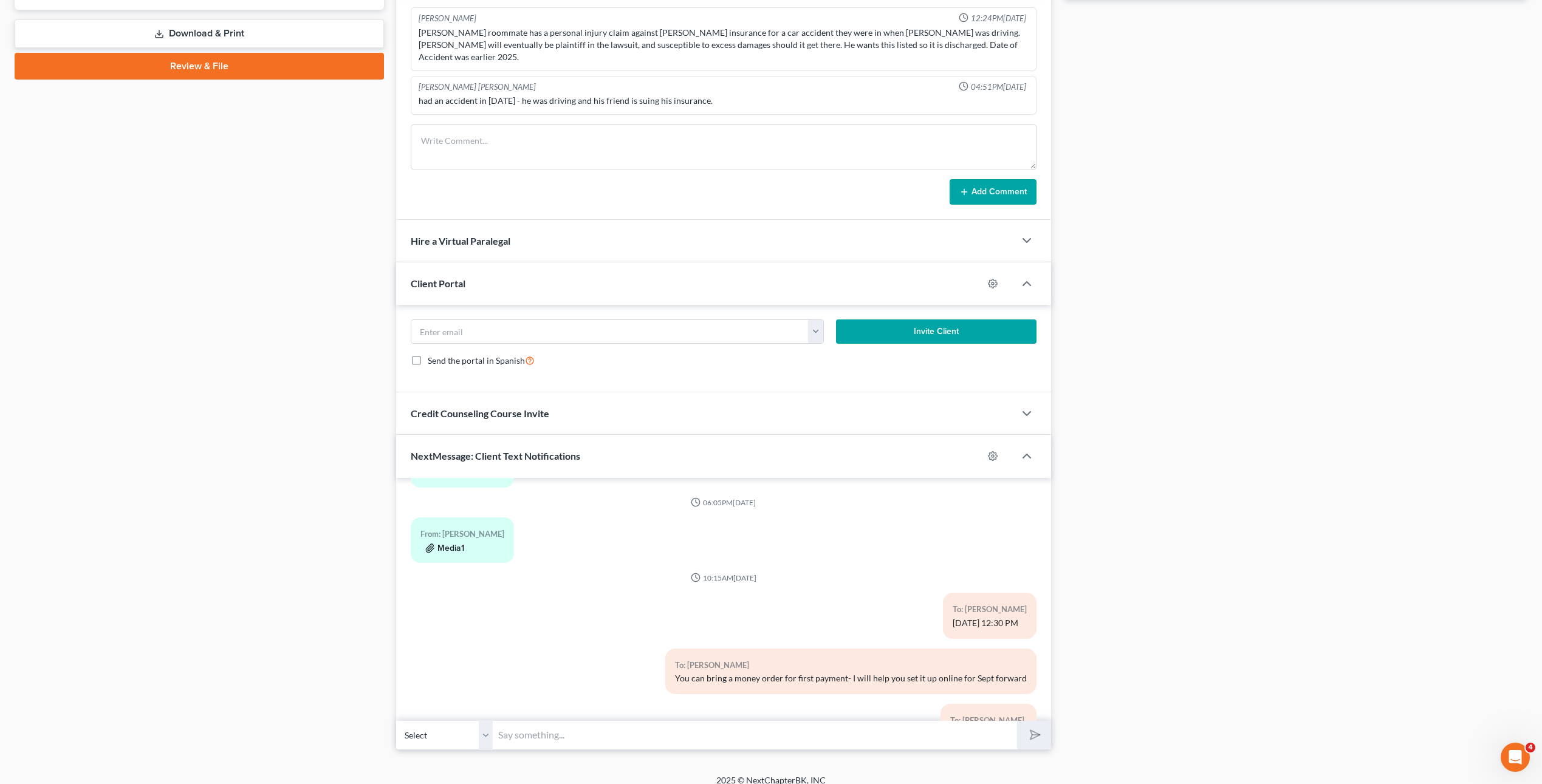
click at [441, 544] on button "Media1" at bounding box center [444, 548] width 39 height 10
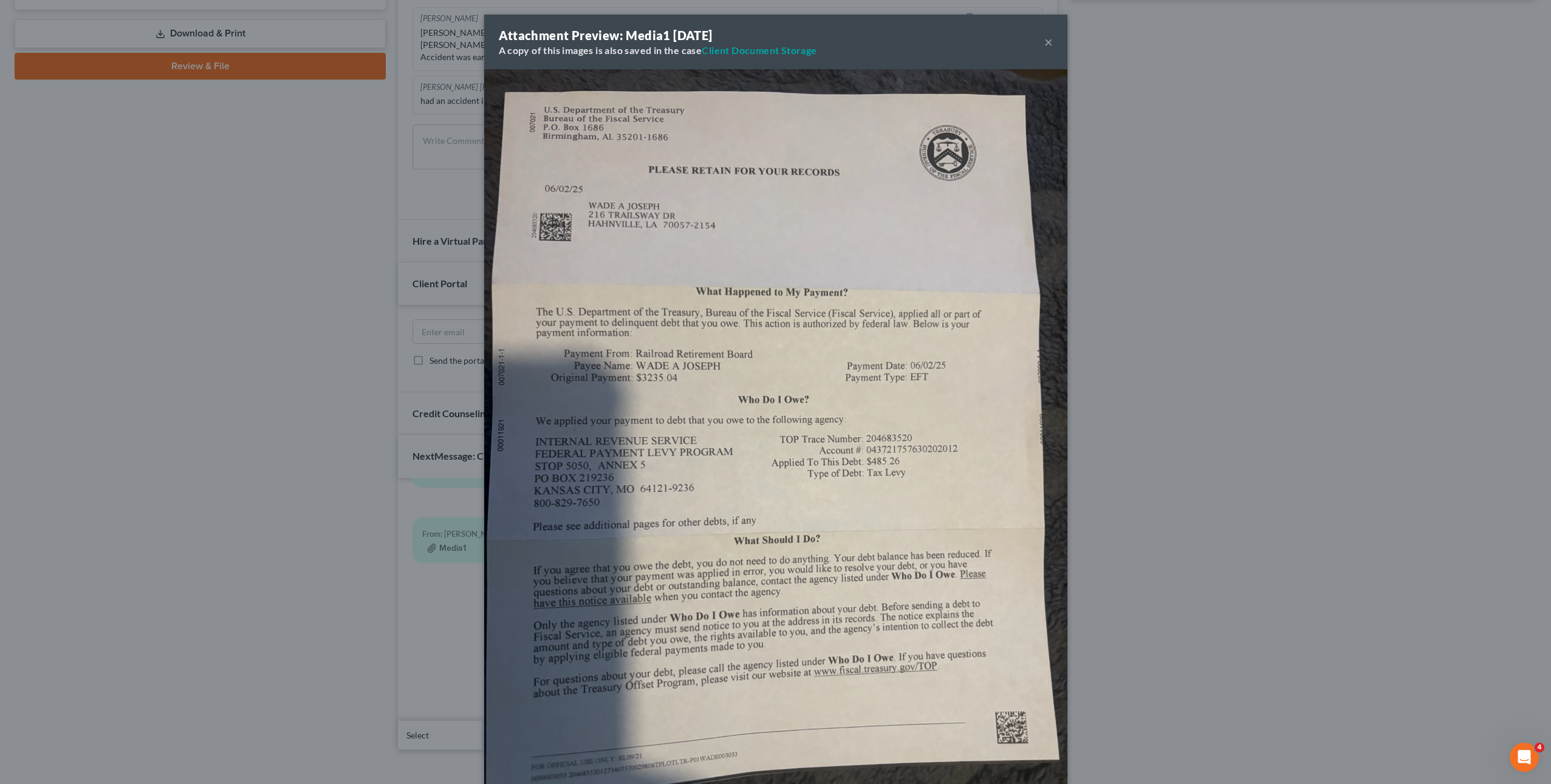
click at [1189, 308] on div "Attachment Preview: Media1 07/01/2025 A copy of this images is also saved in th…" at bounding box center [775, 392] width 1551 height 784
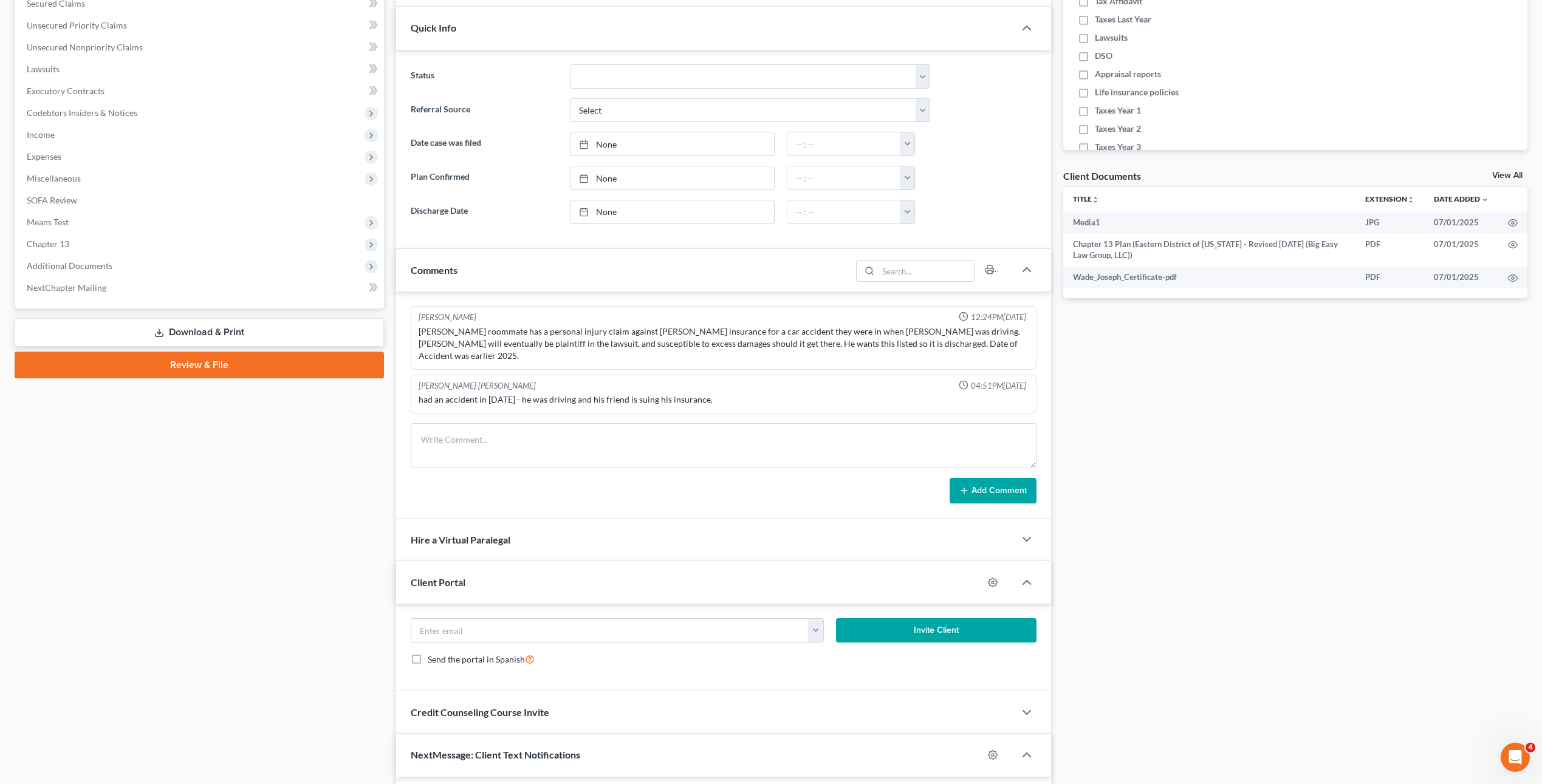
scroll to position [0, 0]
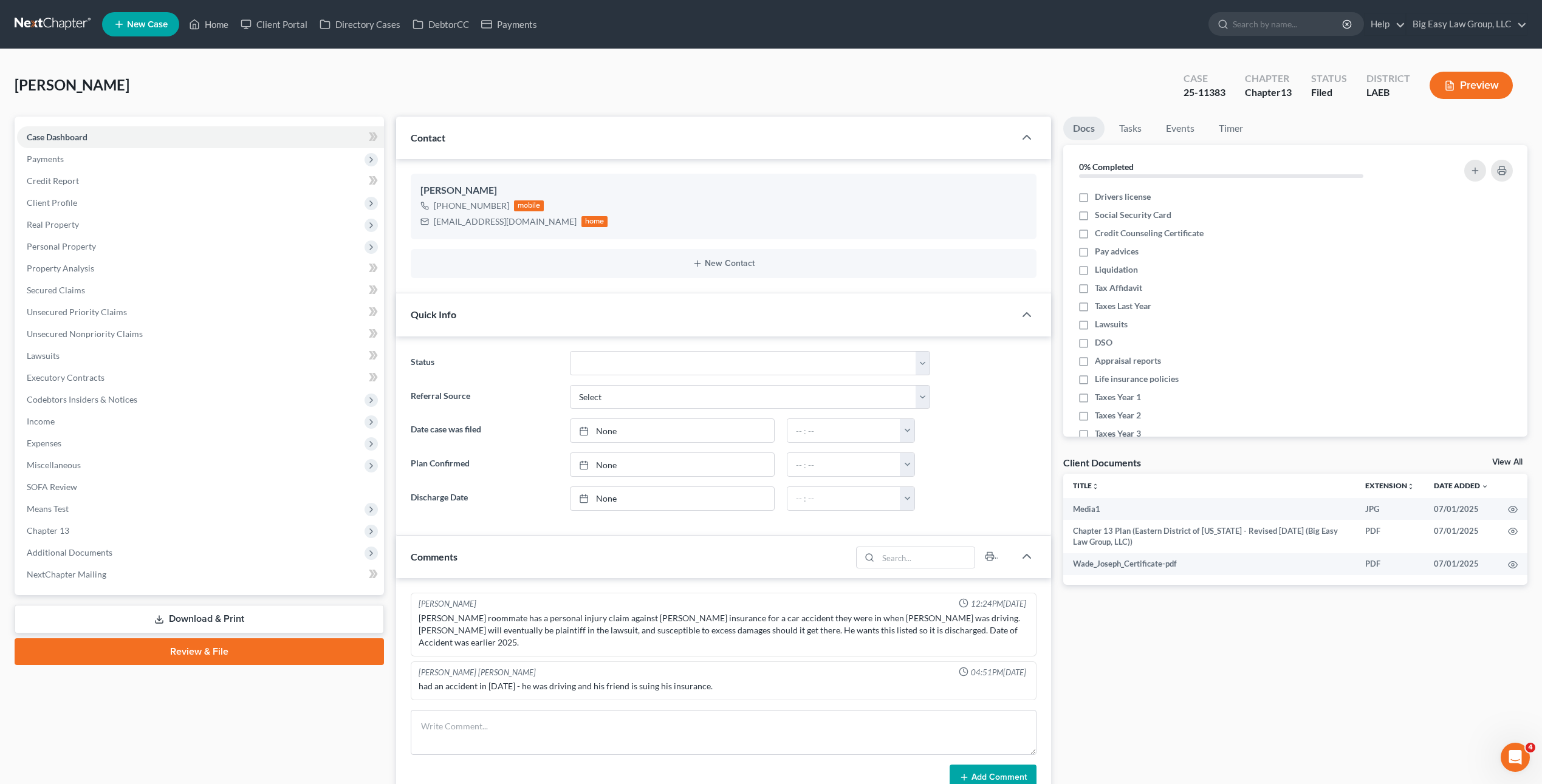
click at [203, 83] on div "Joseph, Wade Upgraded Case 25-11383 Chapter Chapter 13 Status Filed District LA…" at bounding box center [770, 90] width 1513 height 53
drag, startPoint x: 514, startPoint y: 225, endPoint x: 433, endPoint y: 221, distance: 81.1
click at [433, 221] on div "[EMAIL_ADDRESS][DOMAIN_NAME] home" at bounding box center [514, 221] width 188 height 16
copy div "[EMAIL_ADDRESS][DOMAIN_NAME]"
click at [687, 192] on div "[PERSON_NAME]" at bounding box center [723, 190] width 606 height 14
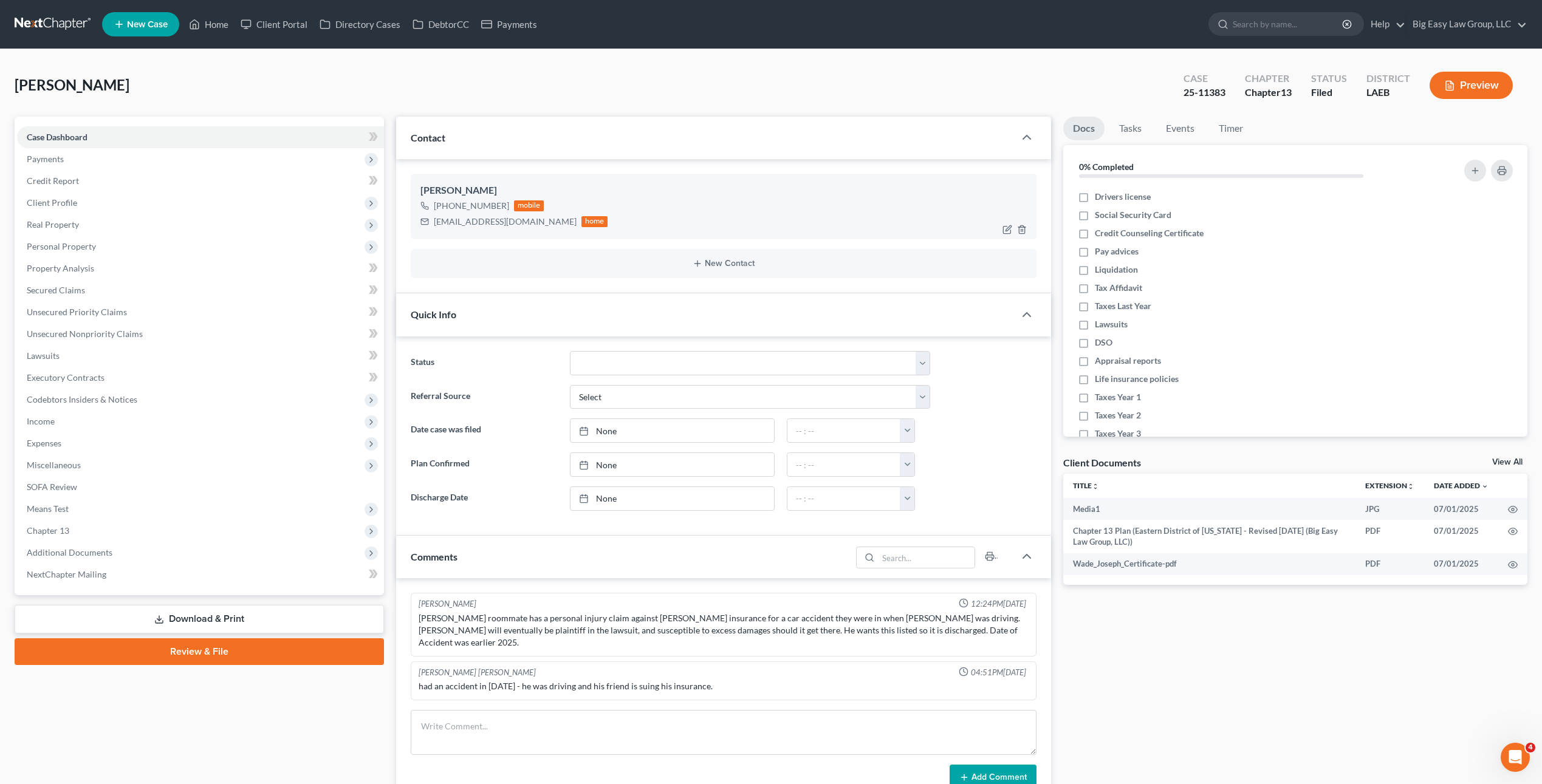
click at [519, 238] on div "[PERSON_NAME] [PHONE_NUMBER] mobile [EMAIL_ADDRESS][DOMAIN_NAME] home" at bounding box center [724, 207] width 626 height 66
drag, startPoint x: 516, startPoint y: 221, endPoint x: 438, endPoint y: 216, distance: 78.2
click at [438, 216] on div "[EMAIL_ADDRESS][DOMAIN_NAME] home" at bounding box center [514, 221] width 188 height 16
copy div "[EMAIL_ADDRESS][DOMAIN_NAME]"
click at [256, 203] on span "Client Profile" at bounding box center [201, 203] width 367 height 22
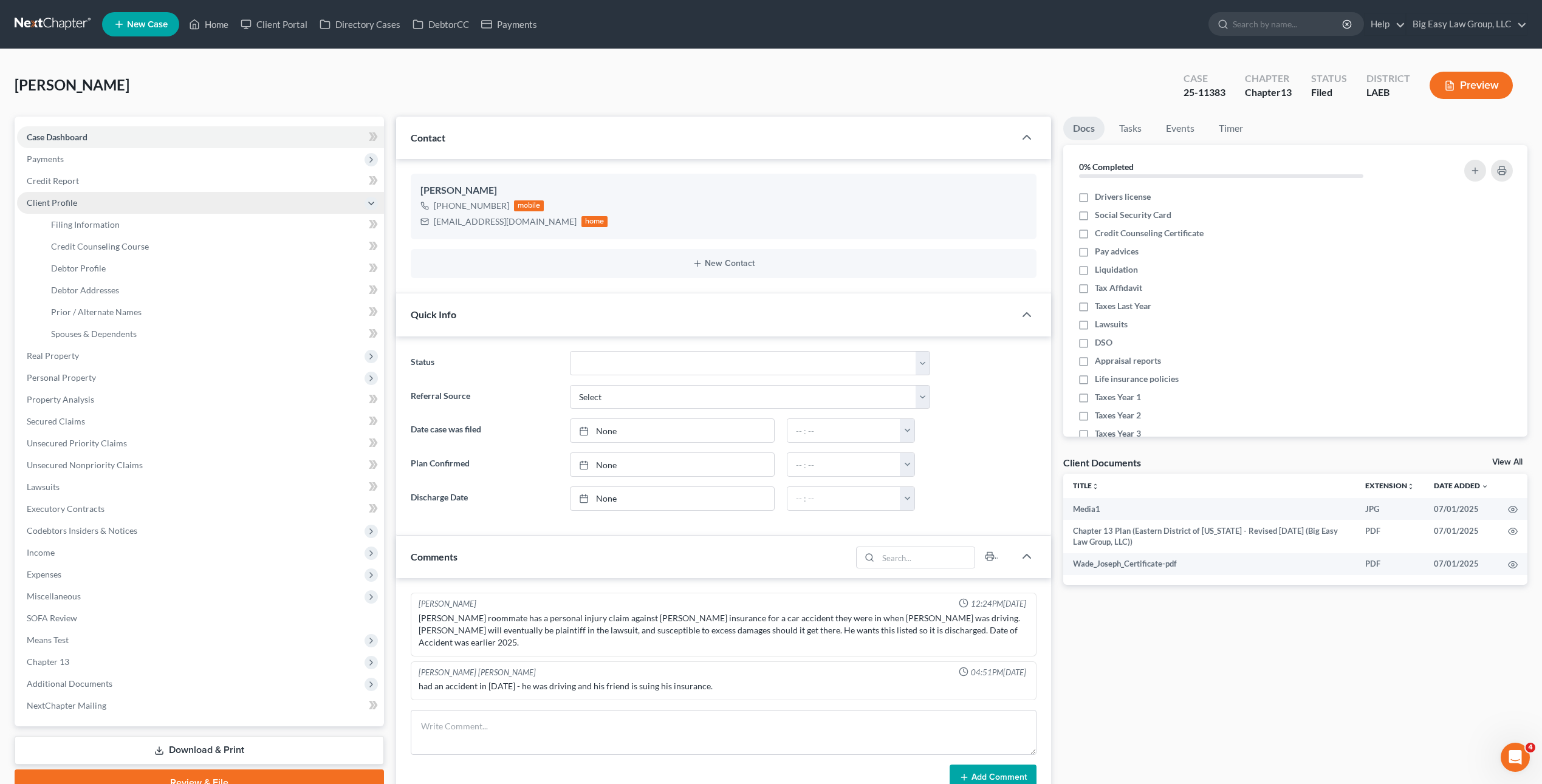
drag, startPoint x: 99, startPoint y: 208, endPoint x: 114, endPoint y: 202, distance: 16.2
click at [99, 208] on span "Client Profile" at bounding box center [201, 203] width 367 height 22
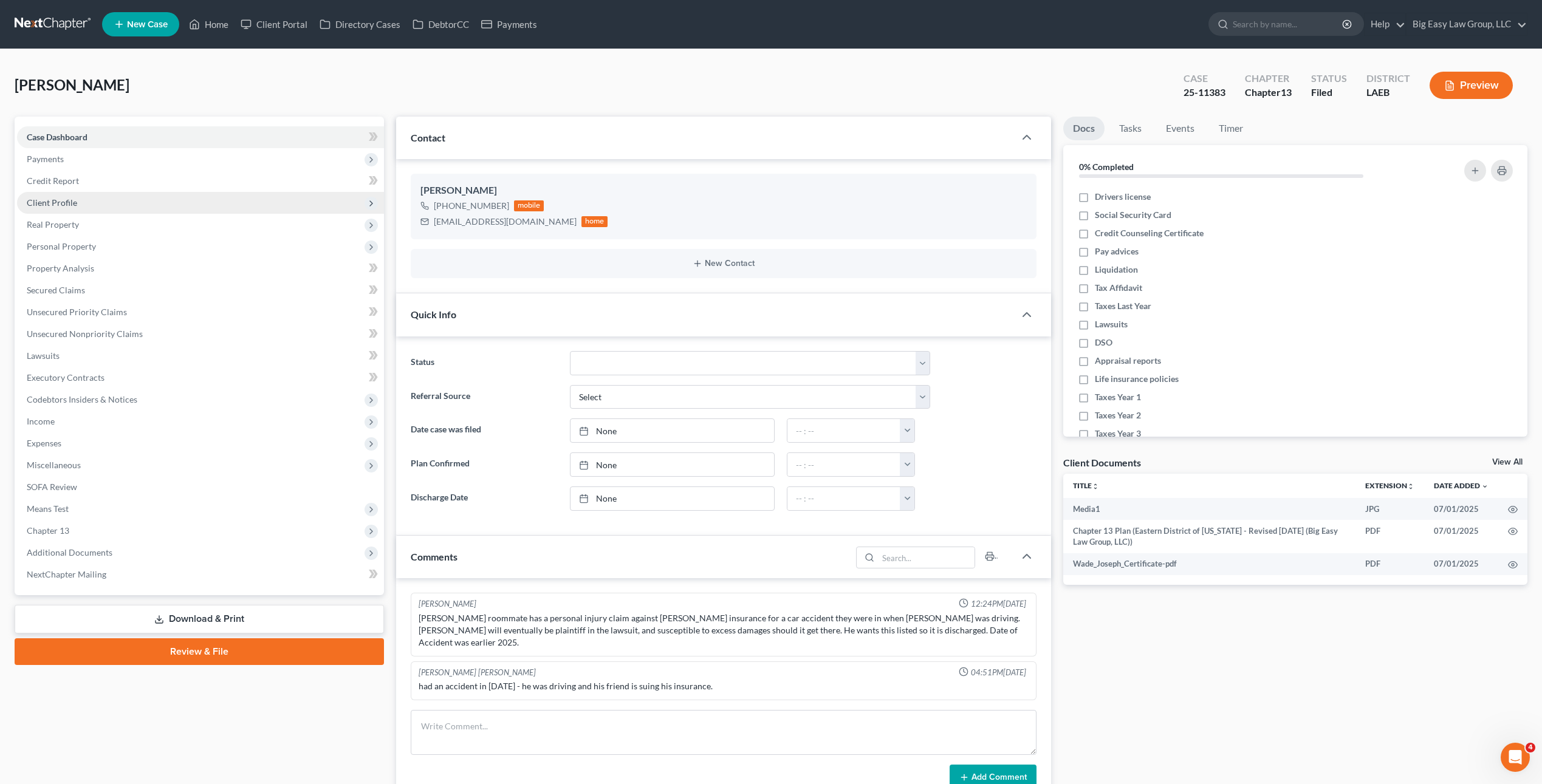
click at [104, 217] on span "Real Property" at bounding box center [201, 225] width 367 height 22
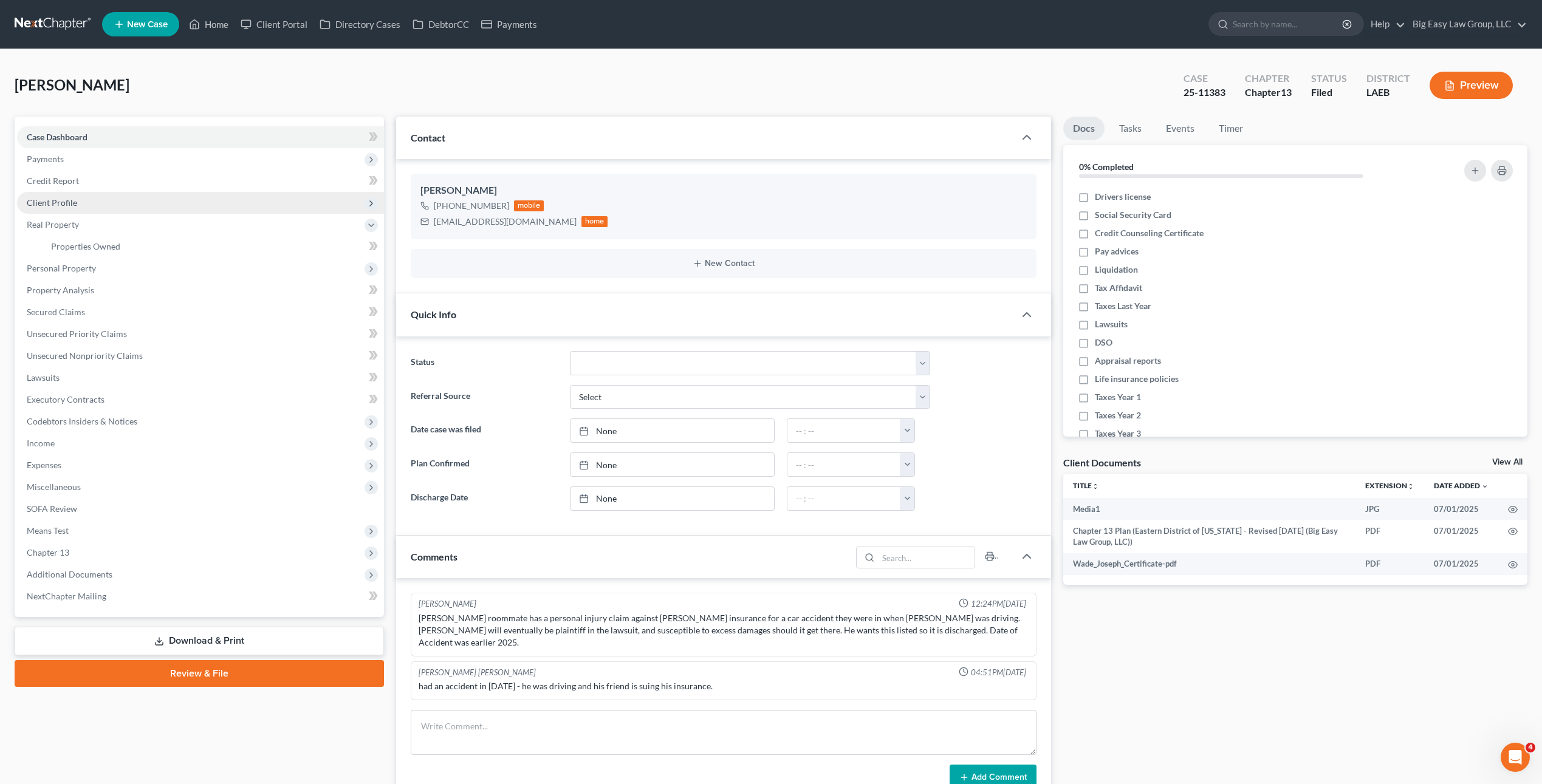
click at [105, 205] on span "Client Profile" at bounding box center [201, 203] width 367 height 22
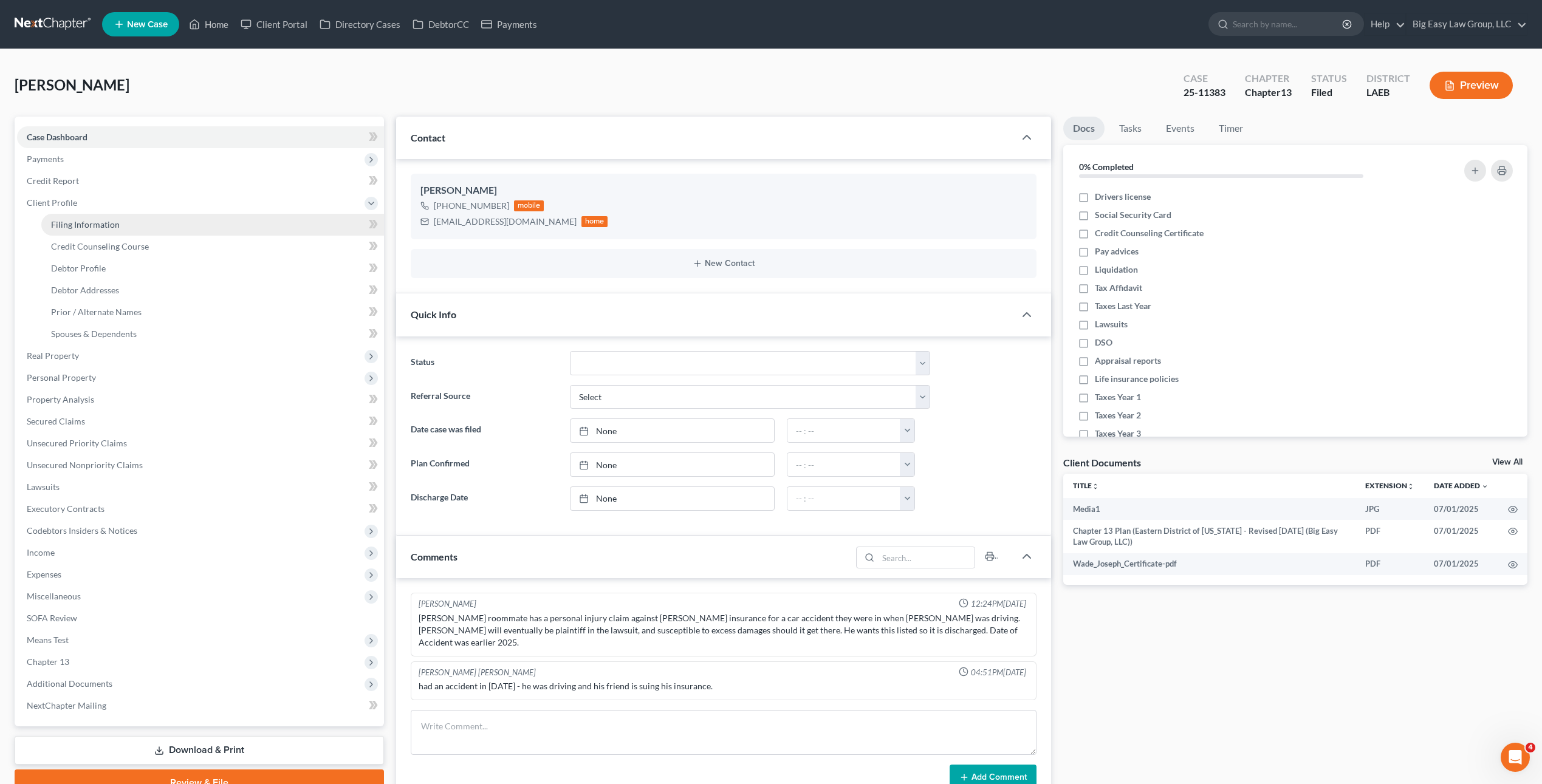
click at [123, 225] on link "Filing Information" at bounding box center [212, 225] width 342 height 22
select select "1"
select select "0"
select select "3"
select select "34"
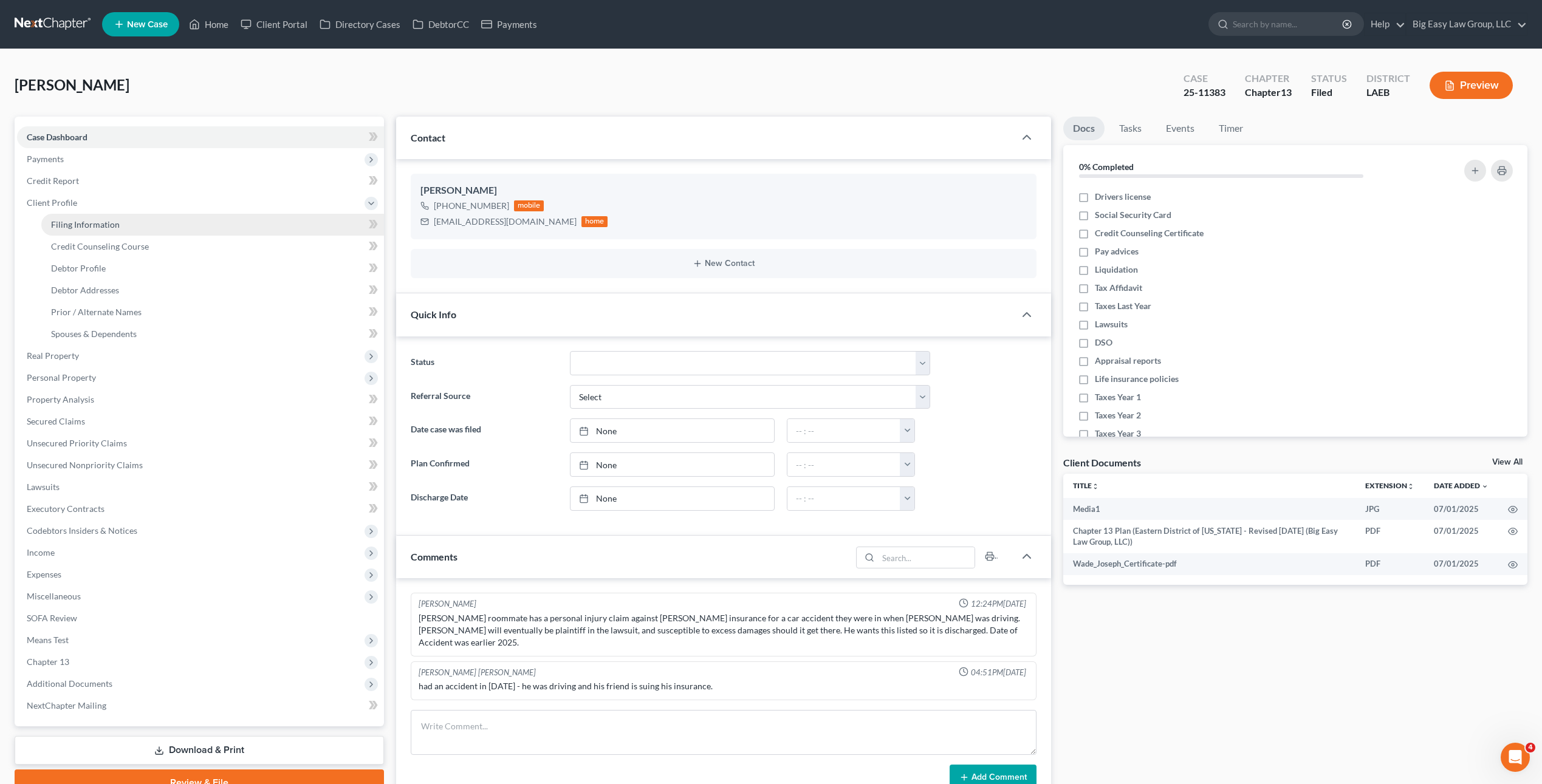
select select "0"
select select "19"
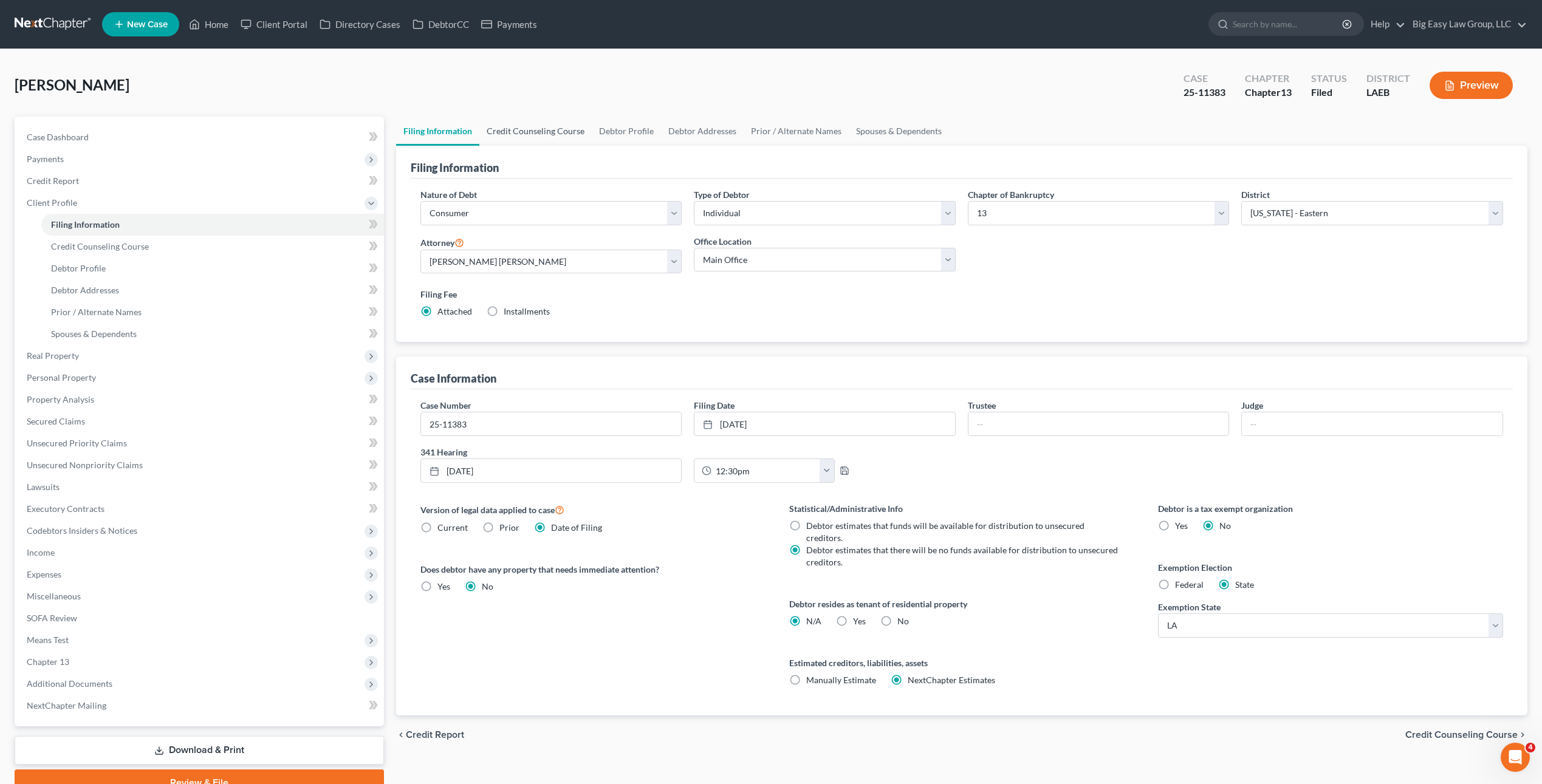
click at [546, 116] on link "Credit Counseling Course" at bounding box center [535, 131] width 112 height 29
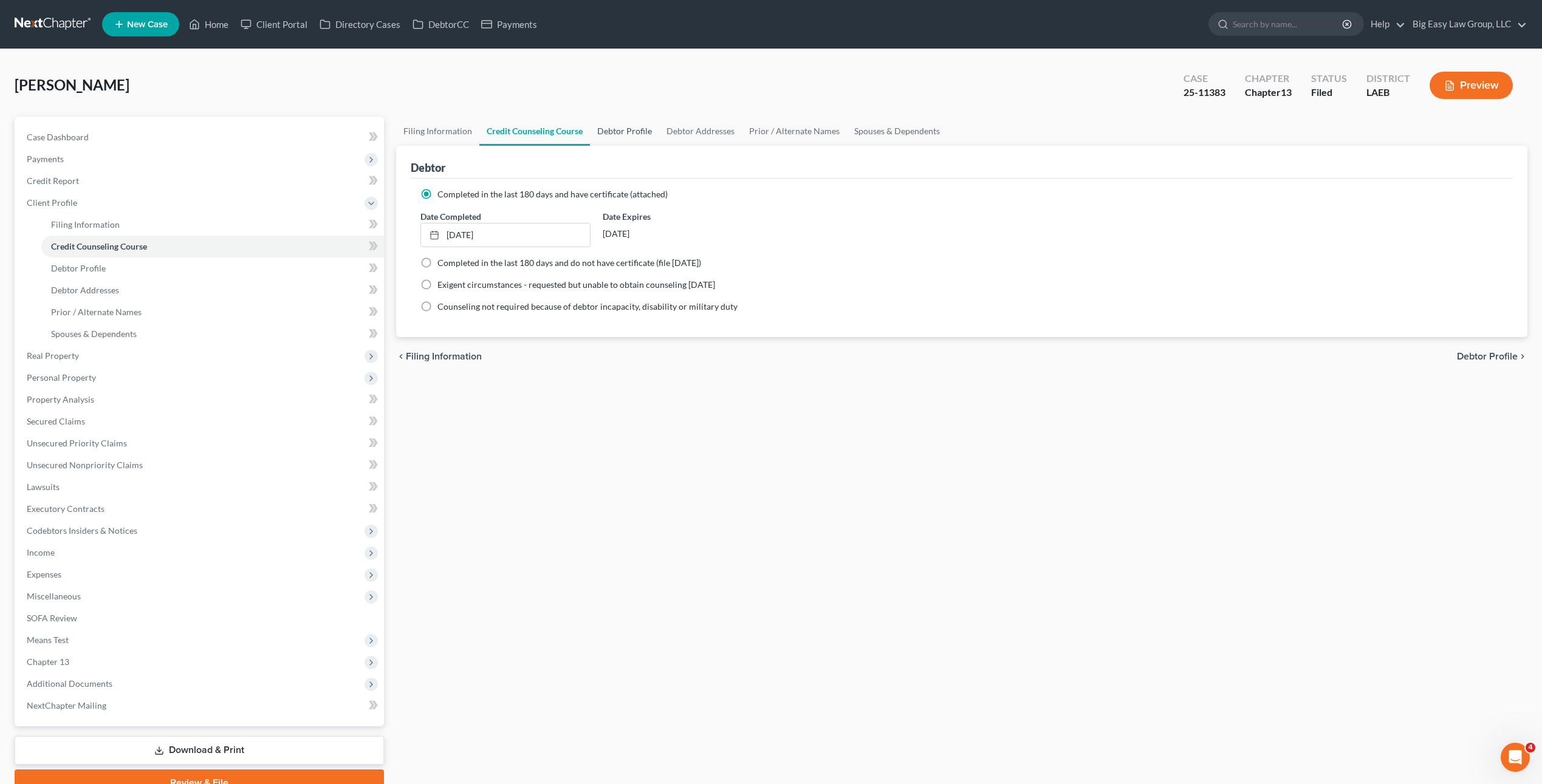
click at [608, 134] on link "Debtor Profile" at bounding box center [624, 131] width 69 height 29
select select "3"
select select "0"
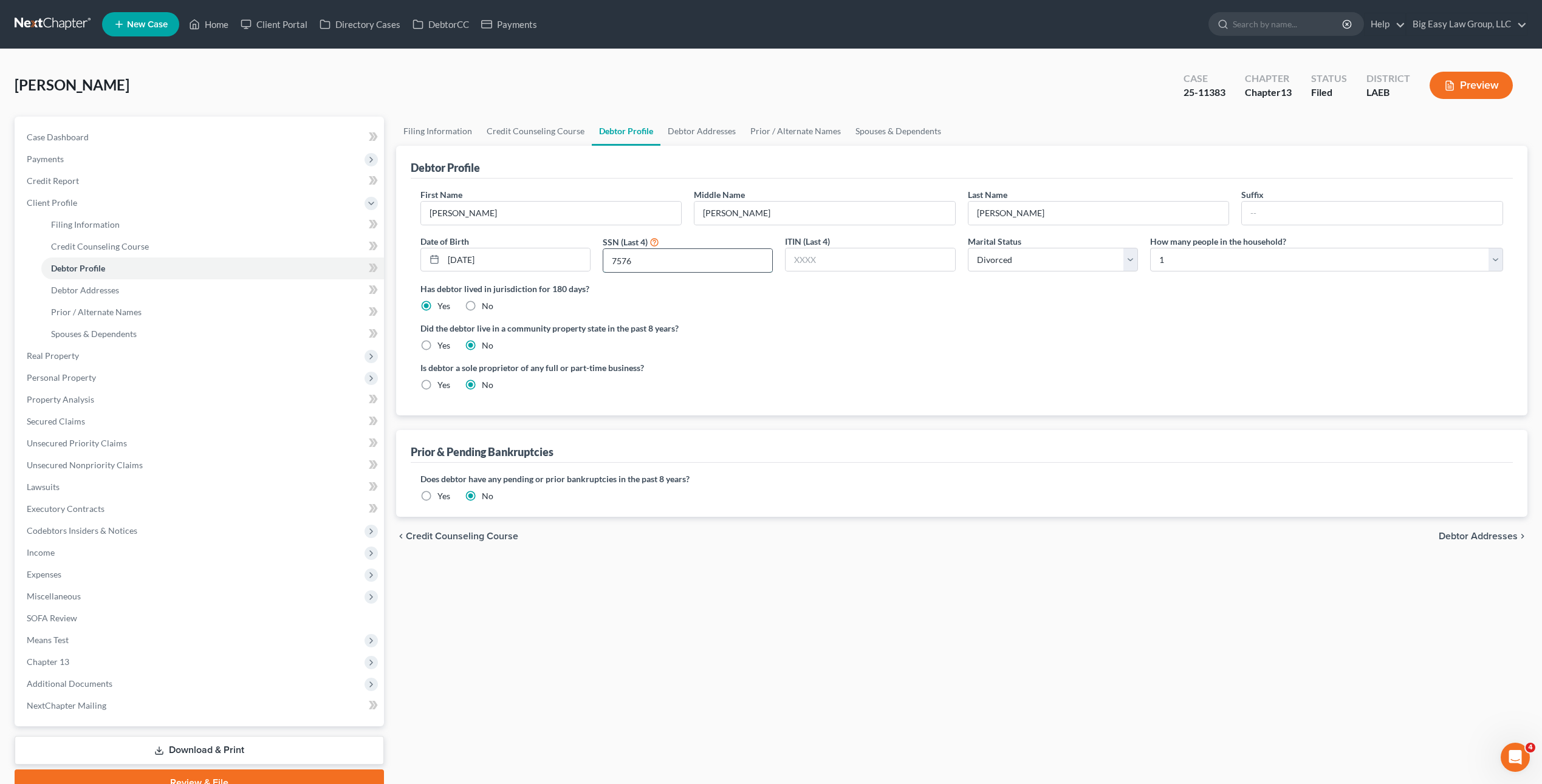
click at [689, 262] on input "7576" at bounding box center [687, 261] width 169 height 23
drag, startPoint x: 64, startPoint y: 116, endPoint x: 73, endPoint y: 133, distance: 19.2
click at [64, 116] on div "[PERSON_NAME] Upgraded Case 25-11383 Chapter Chapter 13 Status Filed District L…" at bounding box center [770, 435] width 1513 height 742
click at [77, 141] on span "Case Dashboard" at bounding box center [58, 137] width 62 height 10
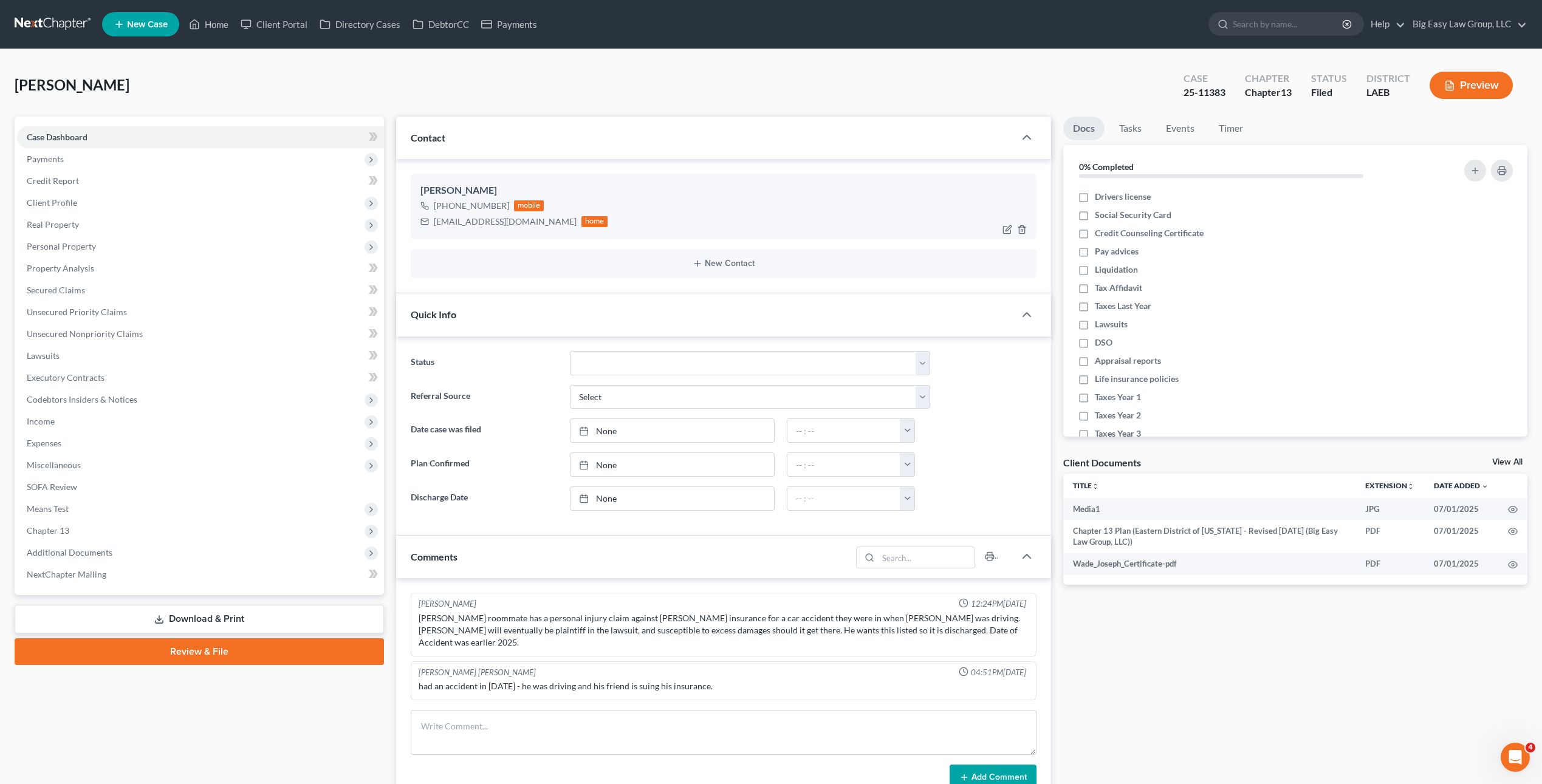
scroll to position [3003, 0]
drag, startPoint x: 496, startPoint y: 204, endPoint x: 445, endPoint y: 203, distance: 51.0
click at [445, 203] on div "[PHONE_NUMBER]" at bounding box center [471, 206] width 75 height 12
copy div "(504) 884-0083"
click at [255, 94] on div "Joseph, Wade Upgraded Case 25-11383 Chapter Chapter 13 Status Filed District LA…" at bounding box center [770, 90] width 1513 height 53
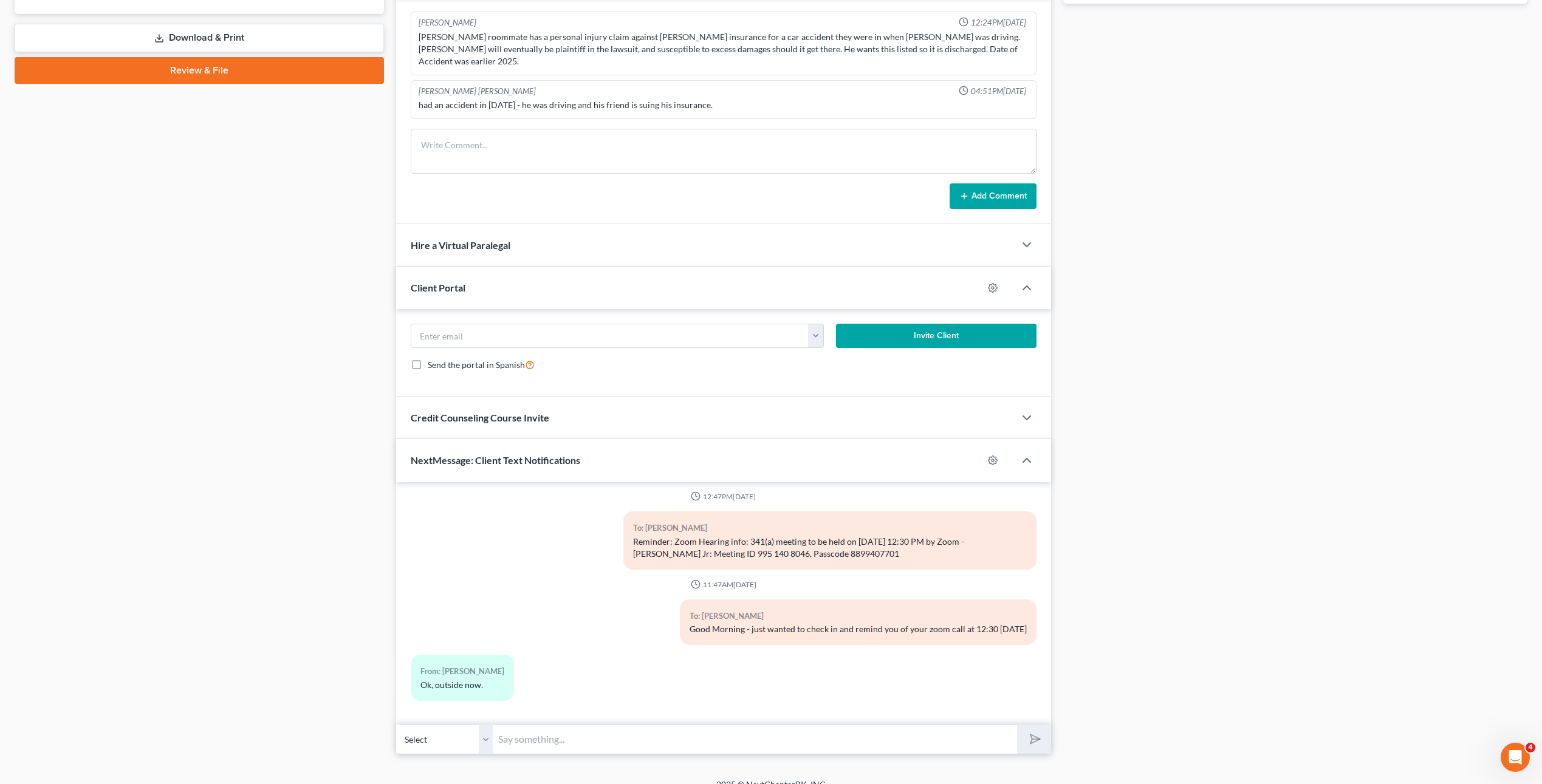
scroll to position [585, 0]
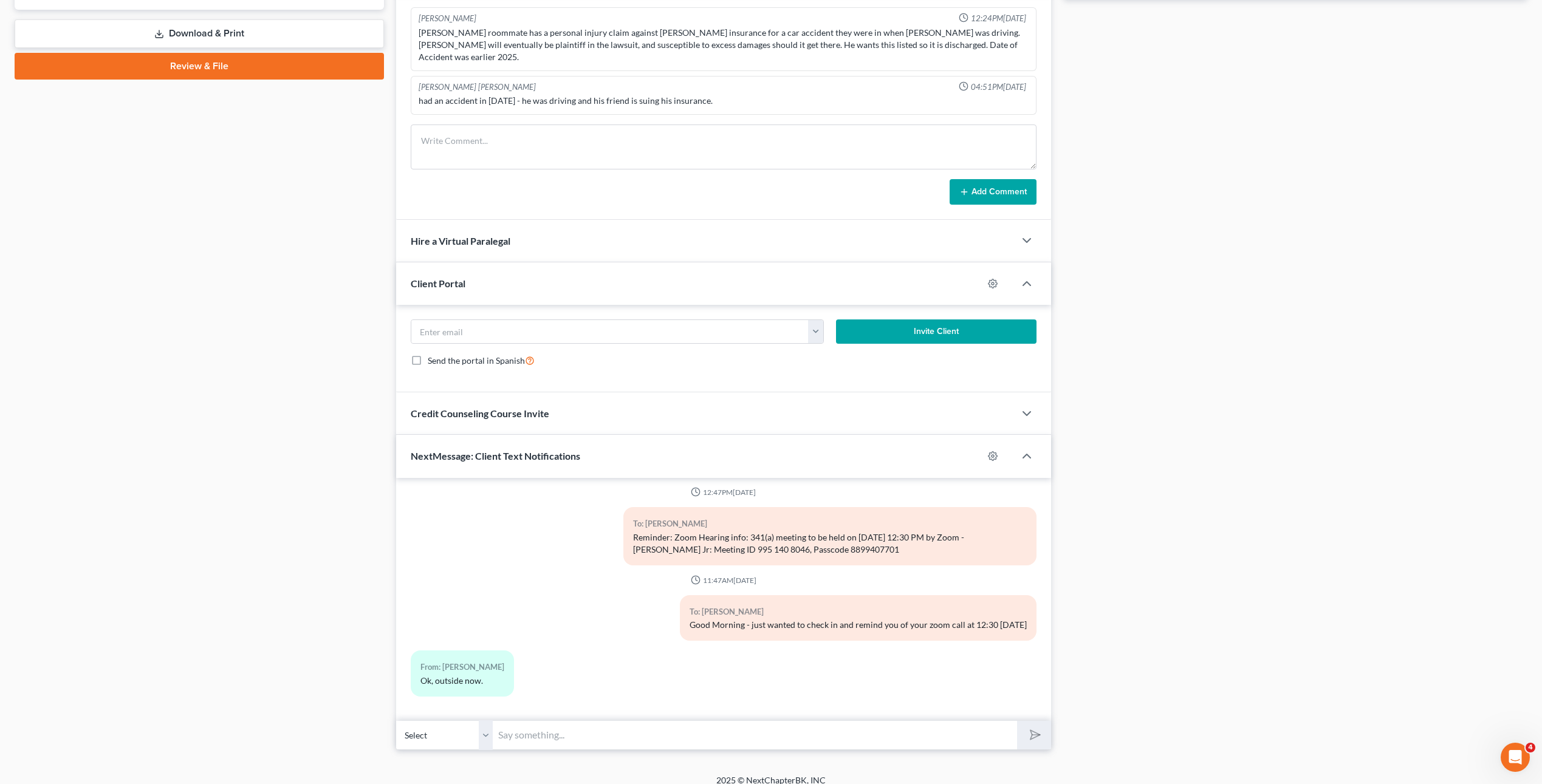
click at [725, 722] on input "text" at bounding box center [755, 735] width 524 height 29
type input "this text number"
click at [1017, 721] on button "submit" at bounding box center [1033, 735] width 34 height 29
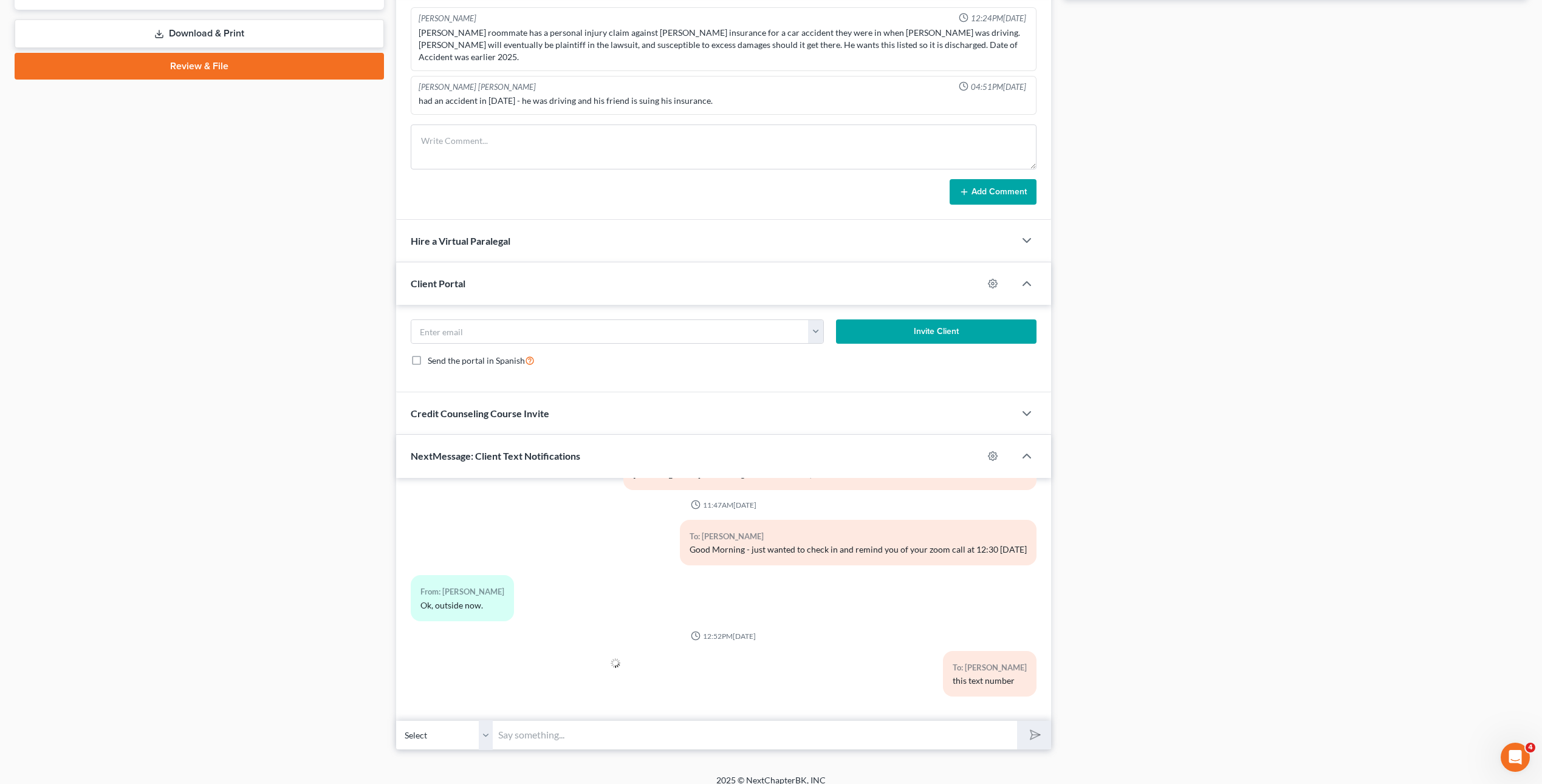
drag, startPoint x: 1247, startPoint y: 609, endPoint x: 1051, endPoint y: 613, distance: 196.0
click at [1248, 609] on div "Docs Tasks Events Timer 0% Completed Nothing here yet! Drivers license Social S…" at bounding box center [1295, 140] width 477 height 1219
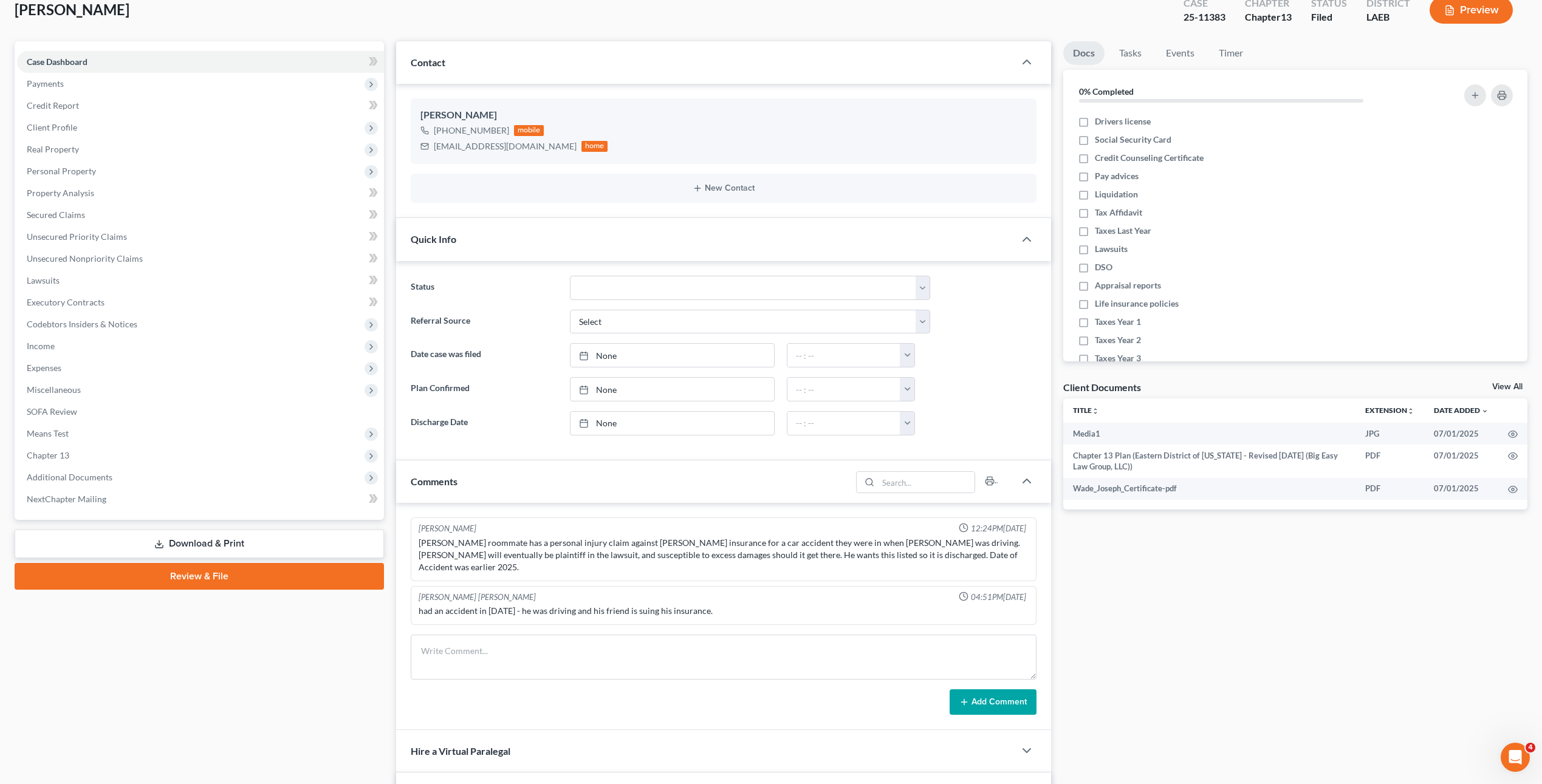
scroll to position [0, 0]
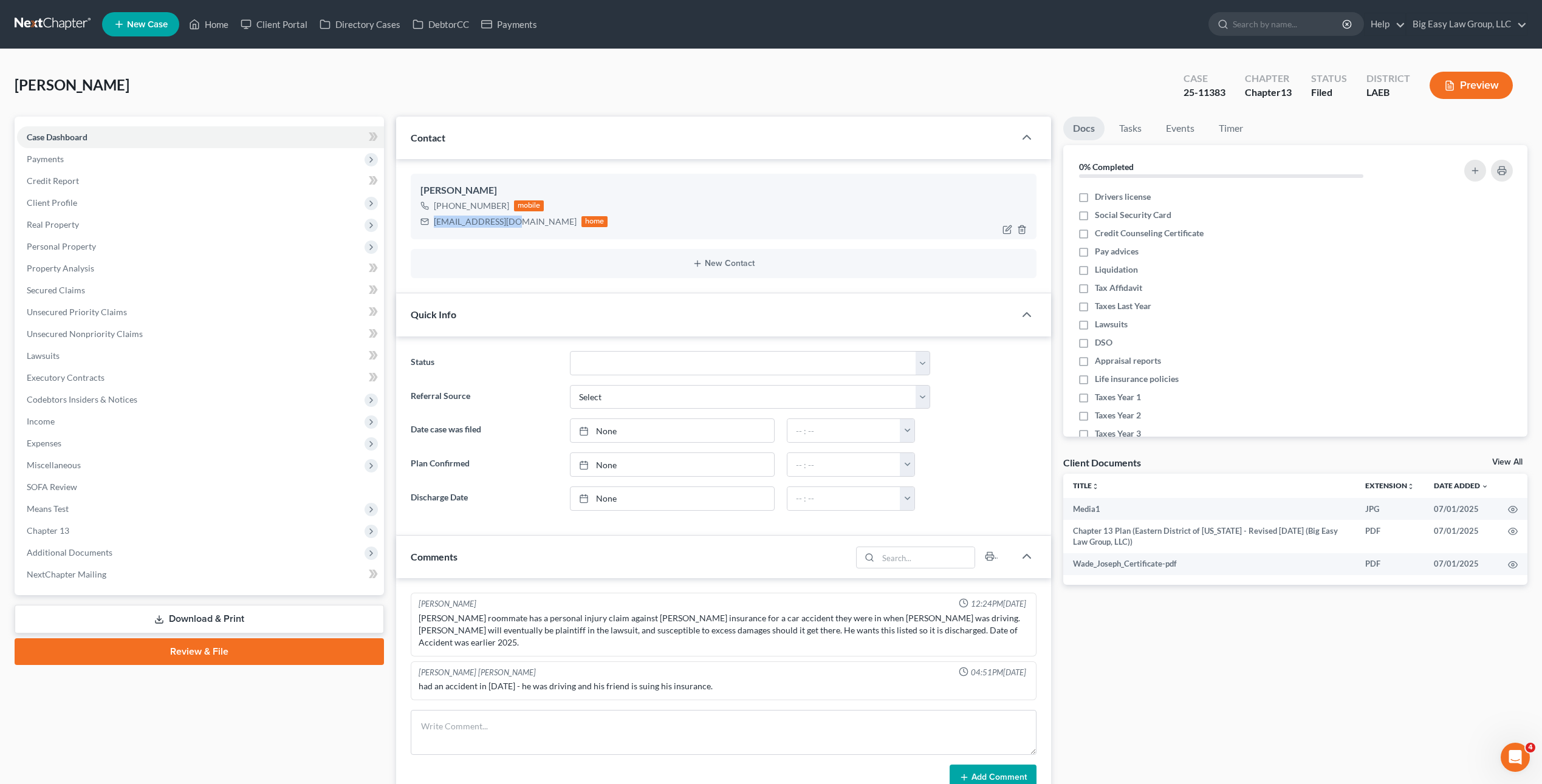
drag, startPoint x: 517, startPoint y: 220, endPoint x: 455, endPoint y: 225, distance: 62.2
click at [433, 222] on div "[EMAIL_ADDRESS][DOMAIN_NAME] home" at bounding box center [514, 221] width 188 height 16
copy div "[EMAIL_ADDRESS][DOMAIN_NAME]"
click at [259, 62] on div "[PERSON_NAME] Upgraded Case 25-11383 Chapter Chapter 13 Status Filed District L…" at bounding box center [771, 705] width 1542 height 1311
click at [518, 312] on div "Quick Info" at bounding box center [705, 314] width 618 height 42
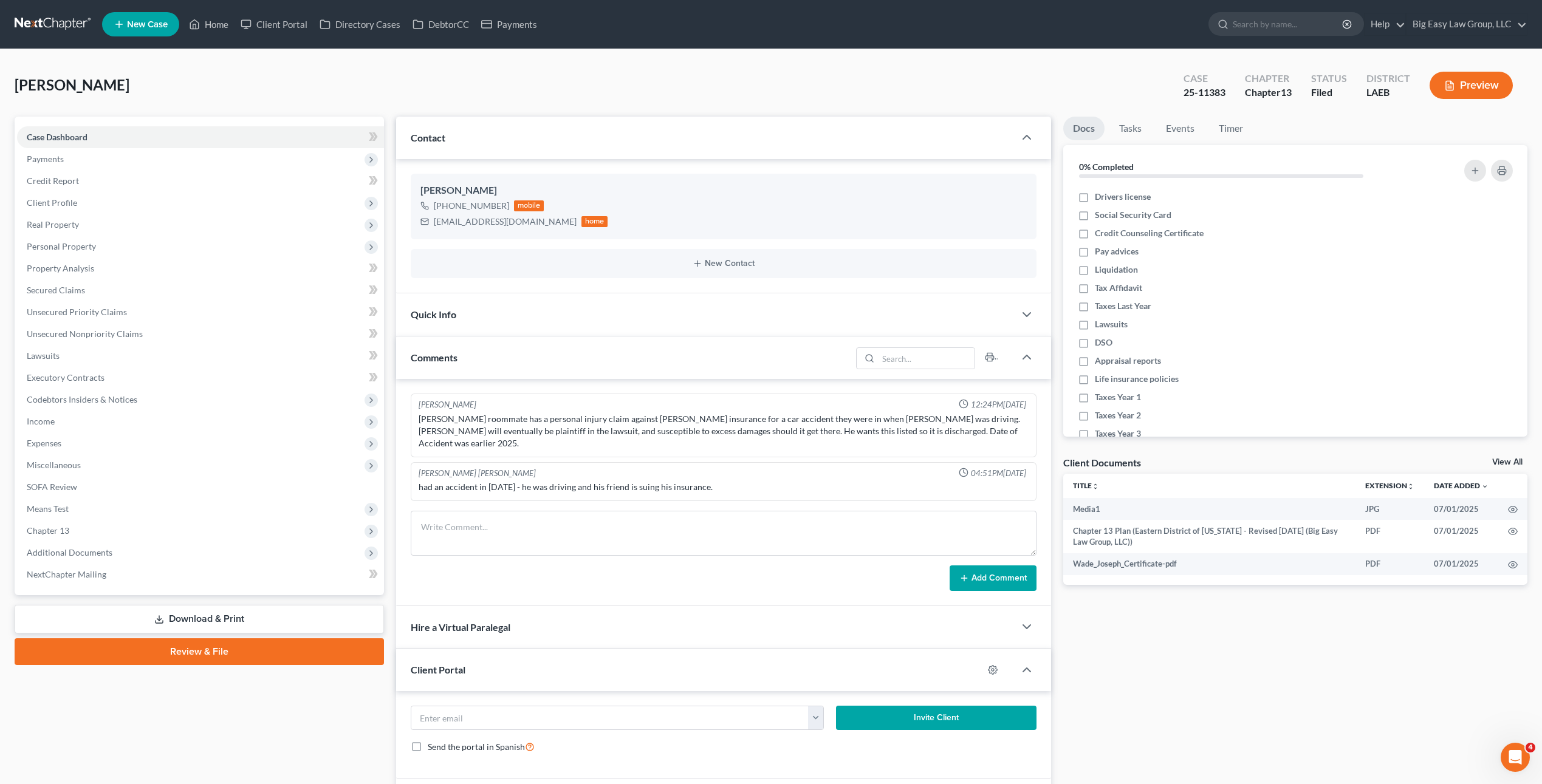
scroll to position [386, 0]
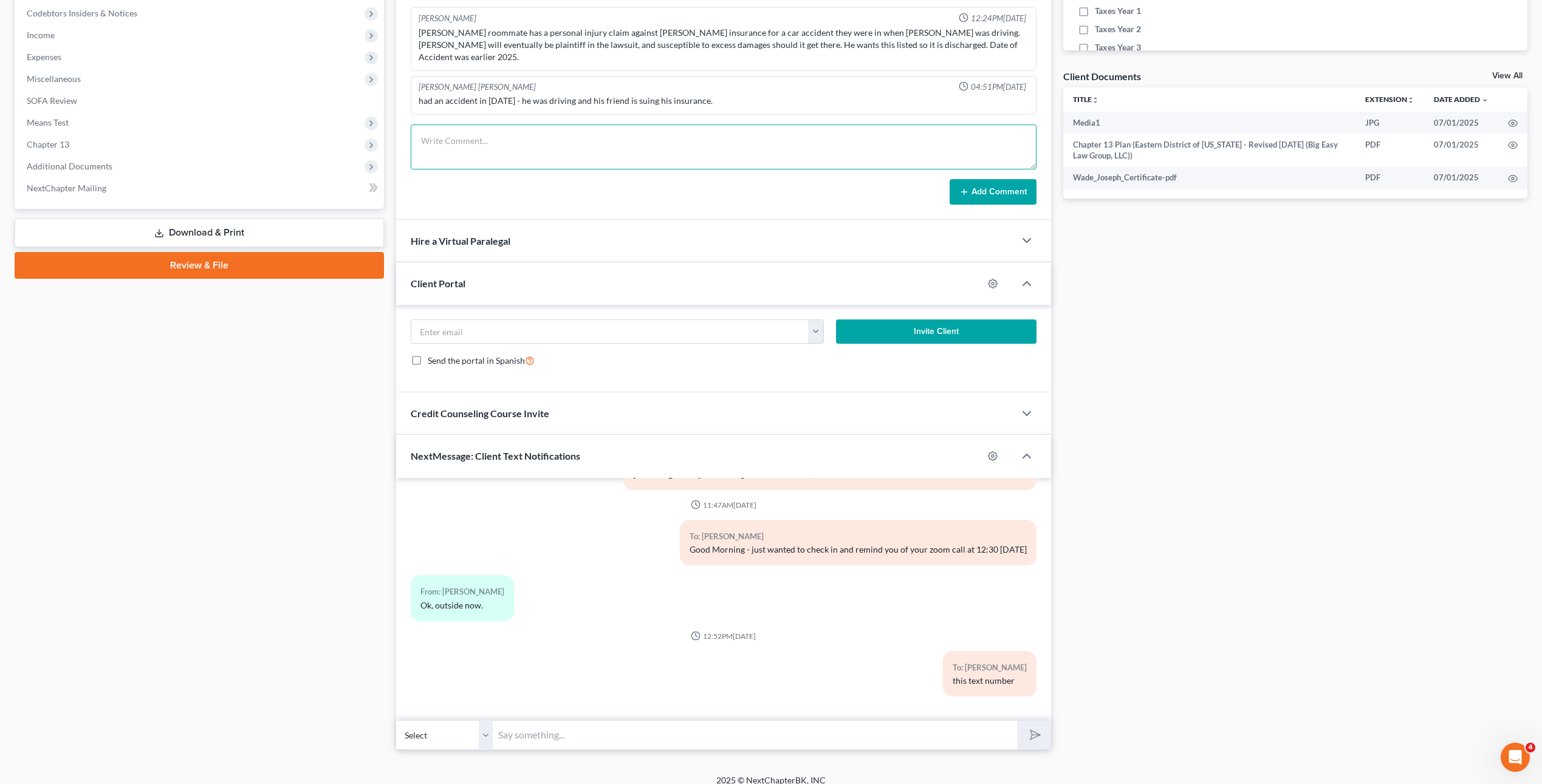
click at [505, 128] on textarea at bounding box center [724, 147] width 626 height 45
paste textarea "[EMAIL_ADDRESS][DOMAIN_NAME]"
type textarea "[EMAIL_ADDRESS][DOMAIN_NAME]"
drag, startPoint x: 536, startPoint y: 139, endPoint x: 328, endPoint y: 84, distance: 215.1
click at [320, 93] on div "Petition Navigation Case Dashboard Payments Invoices Payments Payments Credit R…" at bounding box center [770, 240] width 1525 height 1020
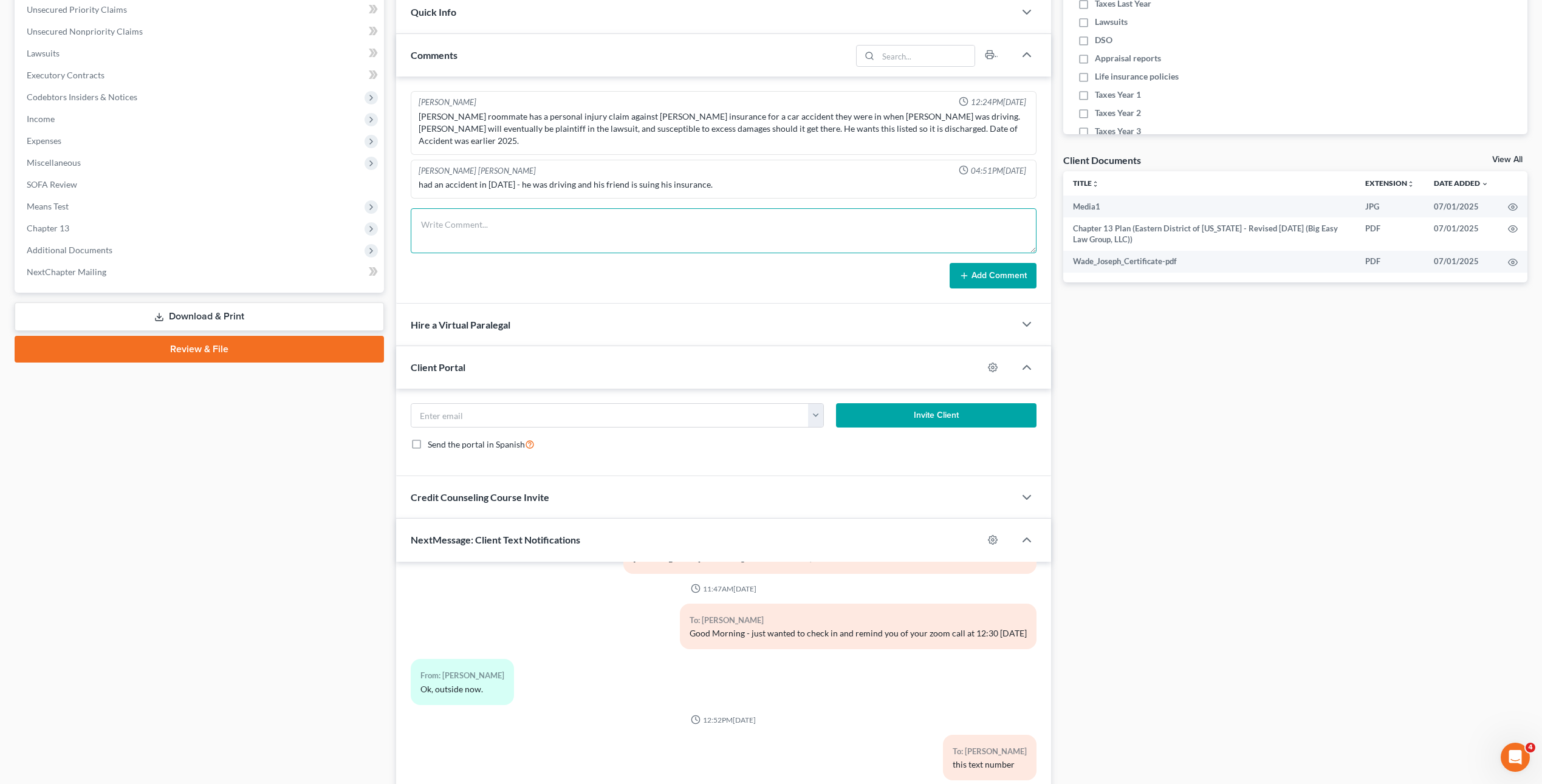
scroll to position [262, 0]
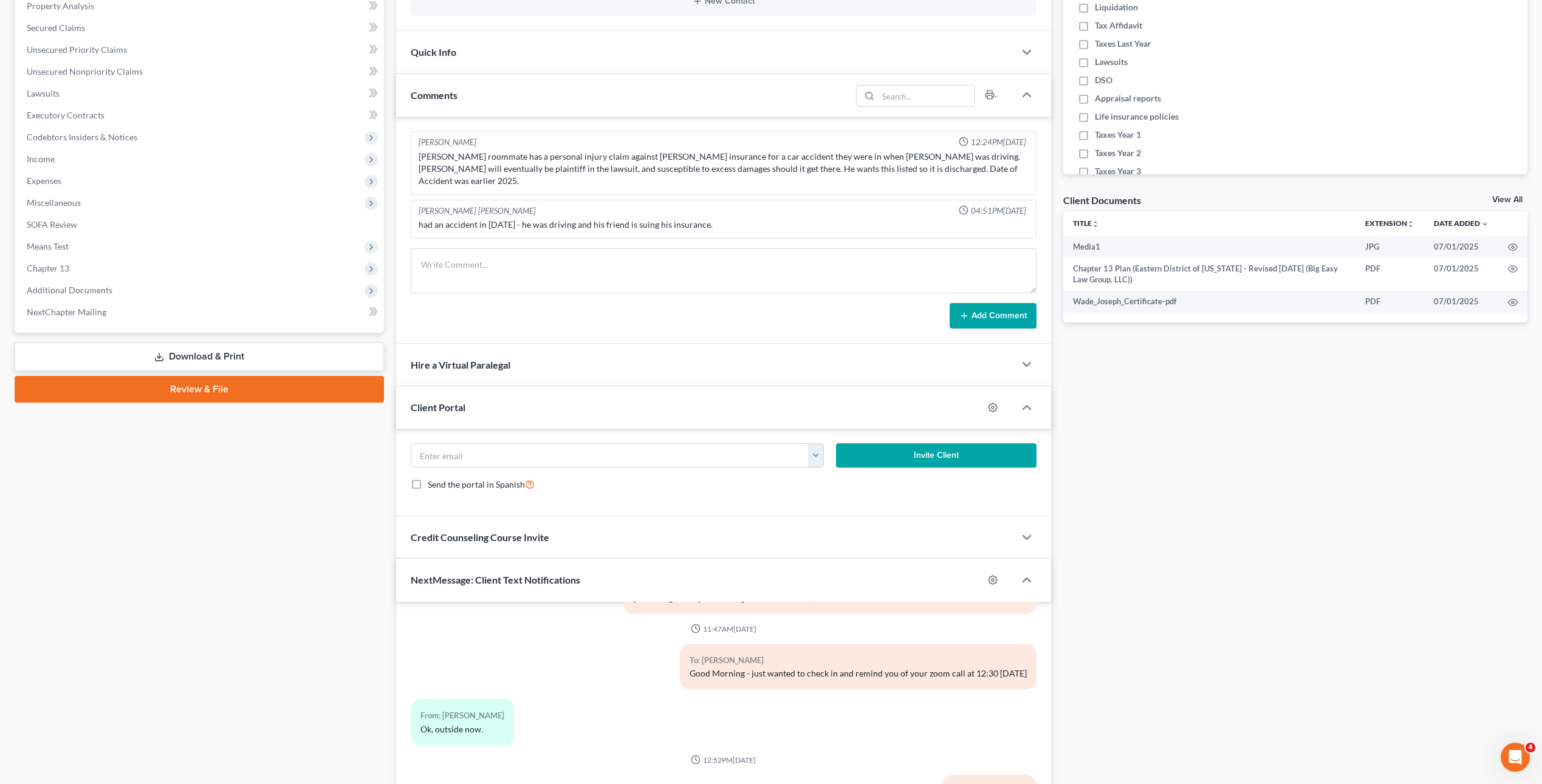
drag, startPoint x: 527, startPoint y: 151, endPoint x: 534, endPoint y: 184, distance: 33.7
click at [527, 151] on div "[PERSON_NAME] roommate has a personal injury claim against [PERSON_NAME] insura…" at bounding box center [723, 168] width 610 height 36
click at [518, 251] on textarea at bounding box center [724, 271] width 626 height 45
paste textarea "[DOMAIN_NAME] Username: [EMAIL_ADDRESS][DOMAIN_NAME] Password: [SECURITY_DATA]"
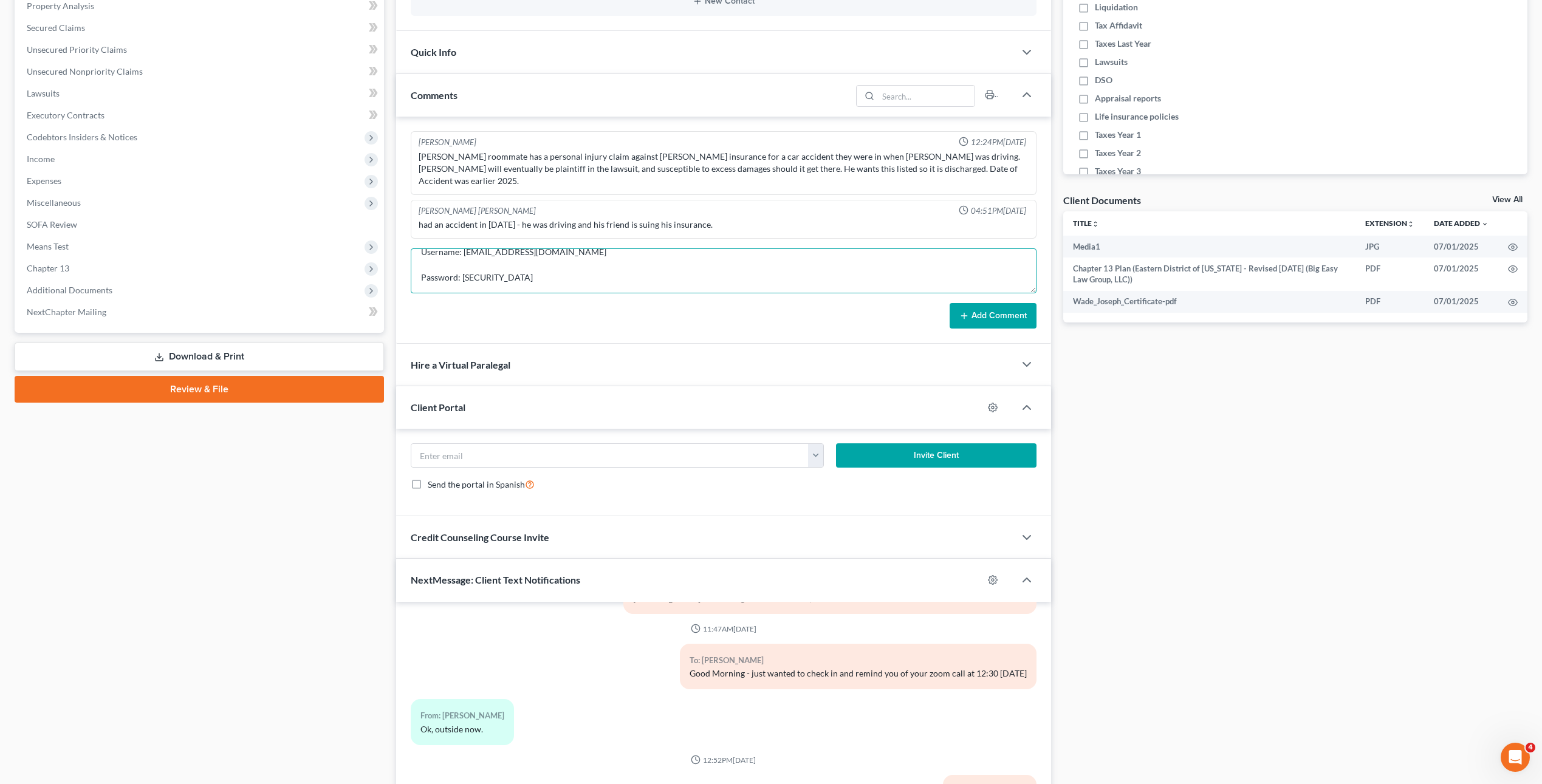
type textarea "[DOMAIN_NAME] Username: [EMAIL_ADDRESS][DOMAIN_NAME] Password: [SECURITY_DATA]"
click at [1004, 307] on button "Add Comment" at bounding box center [993, 316] width 87 height 25
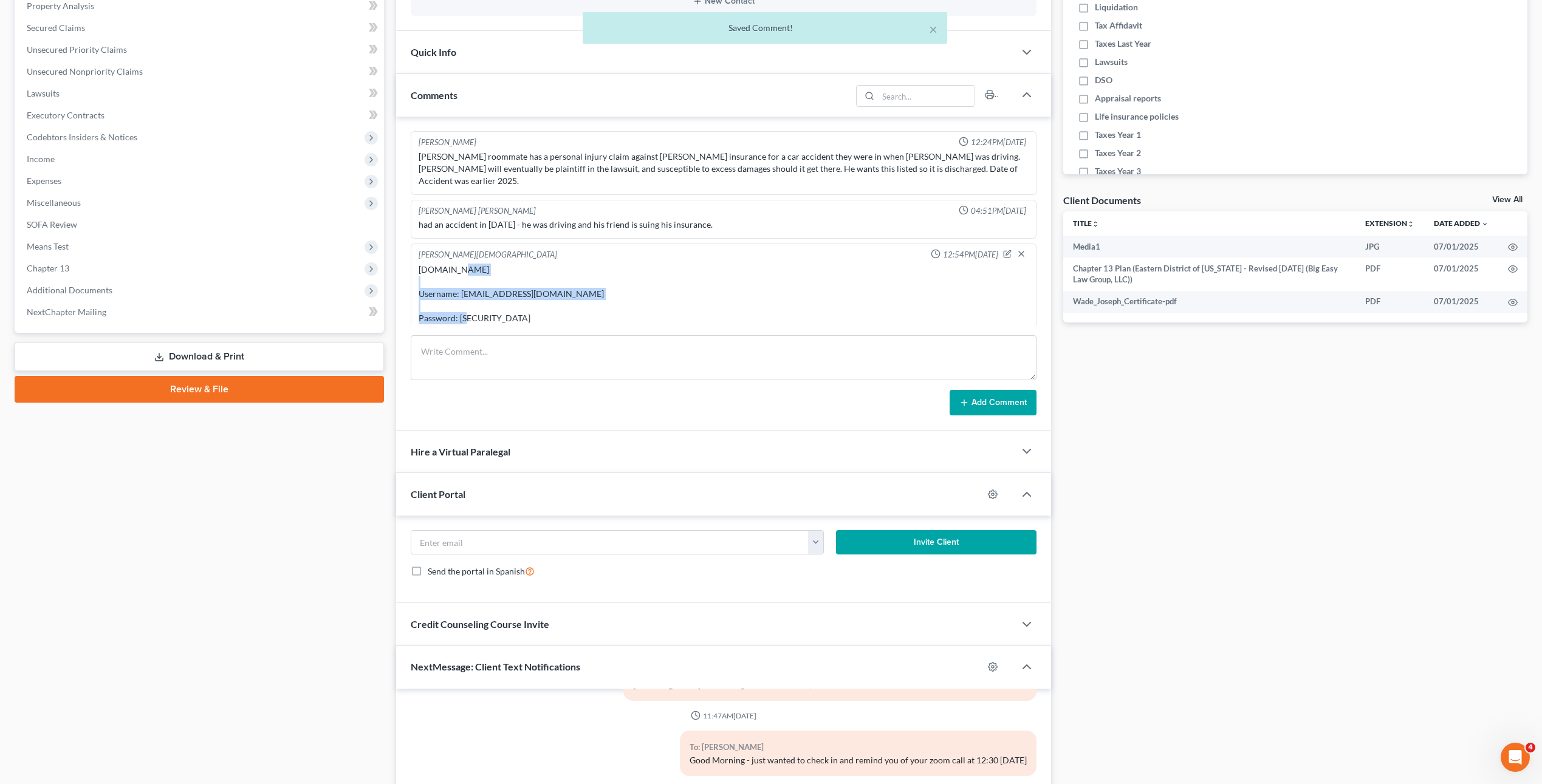
drag, startPoint x: 595, startPoint y: 313, endPoint x: 466, endPoint y: 227, distance: 155.0
click at [449, 244] on div "Lauren Gay 12:54PM, 08/11/2025 TFSbillpay.com Username: wade5050@icloud.com Pas…" at bounding box center [724, 288] width 626 height 89
click at [492, 249] on div "Lauren Gay 12:54PM, 08/11/2025" at bounding box center [724, 255] width 615 height 12
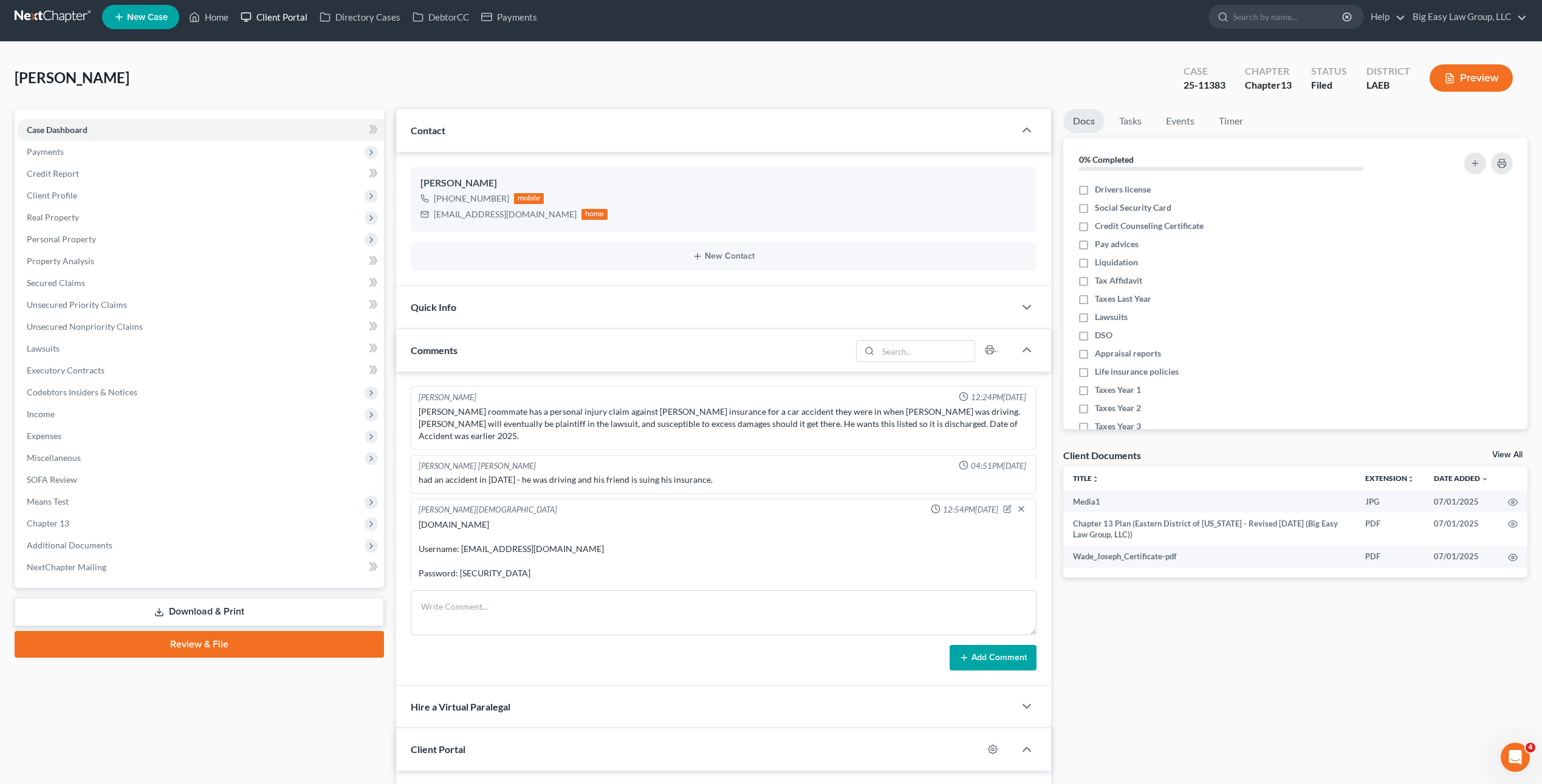
scroll to position [2, 0]
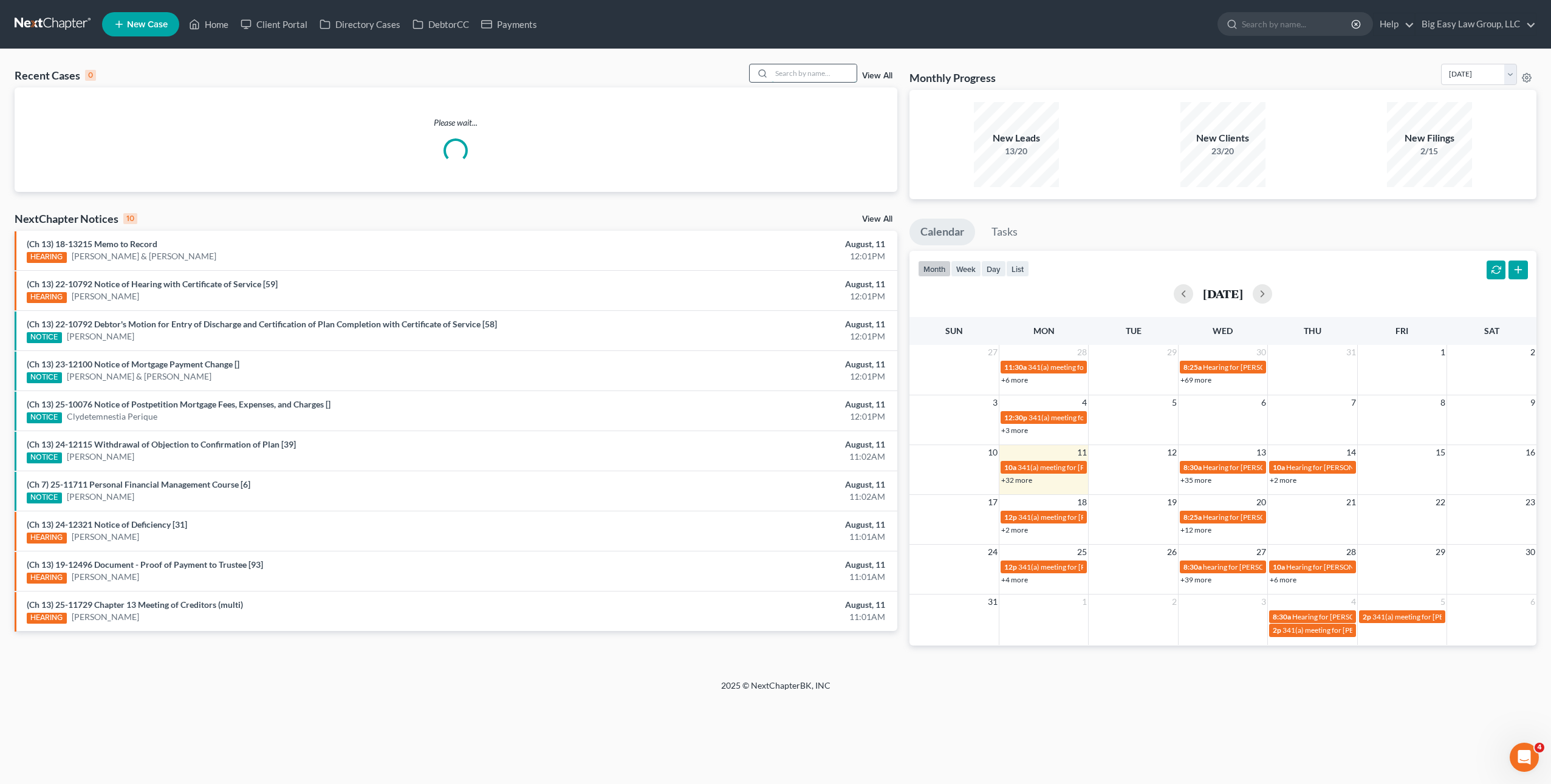
click at [787, 78] on input "search" at bounding box center [814, 73] width 85 height 18
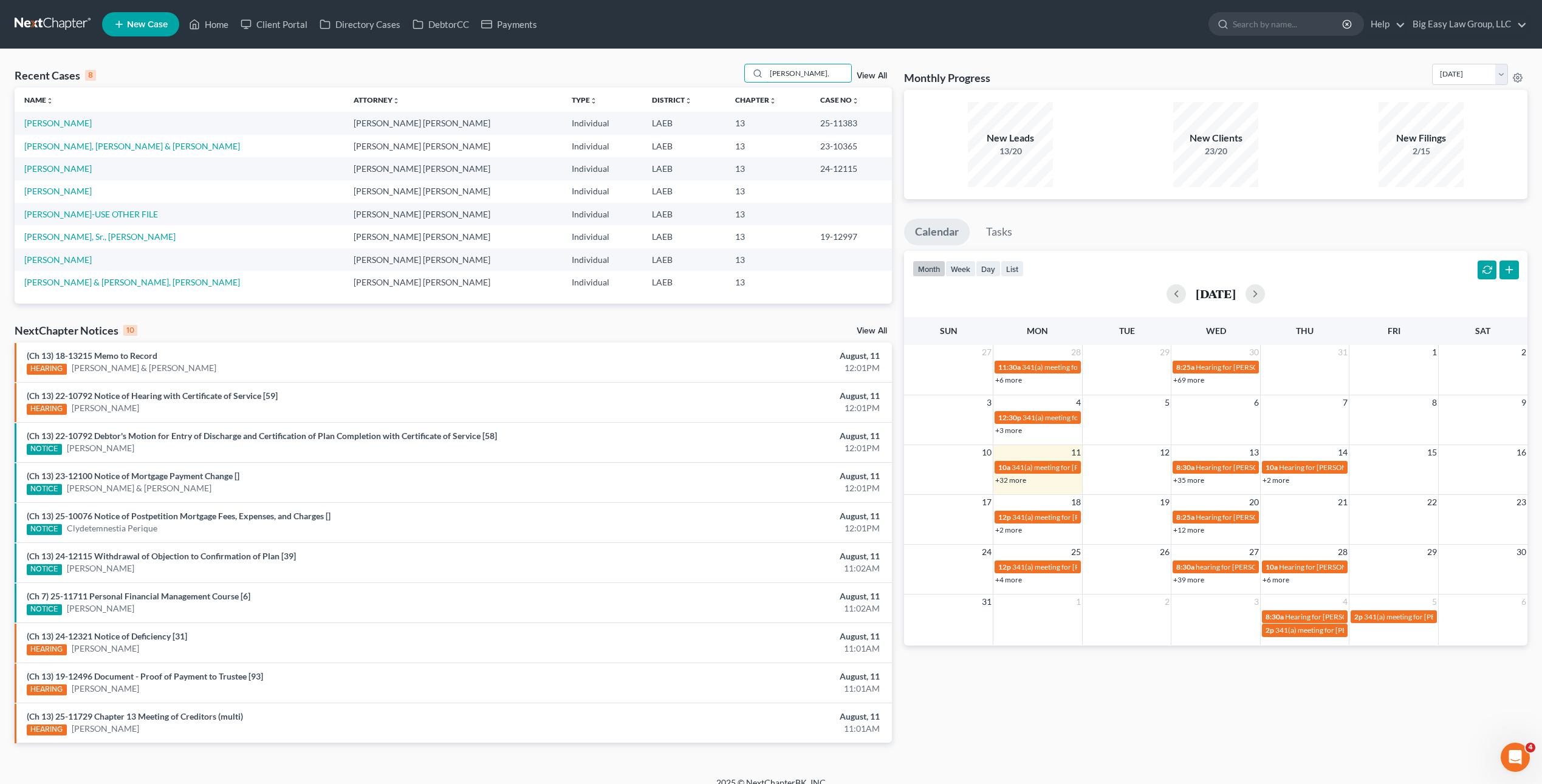
type input "[PERSON_NAME]"
click at [53, 128] on td "[PERSON_NAME]" at bounding box center [179, 123] width 329 height 23
click at [72, 125] on link "[PERSON_NAME]" at bounding box center [58, 123] width 67 height 10
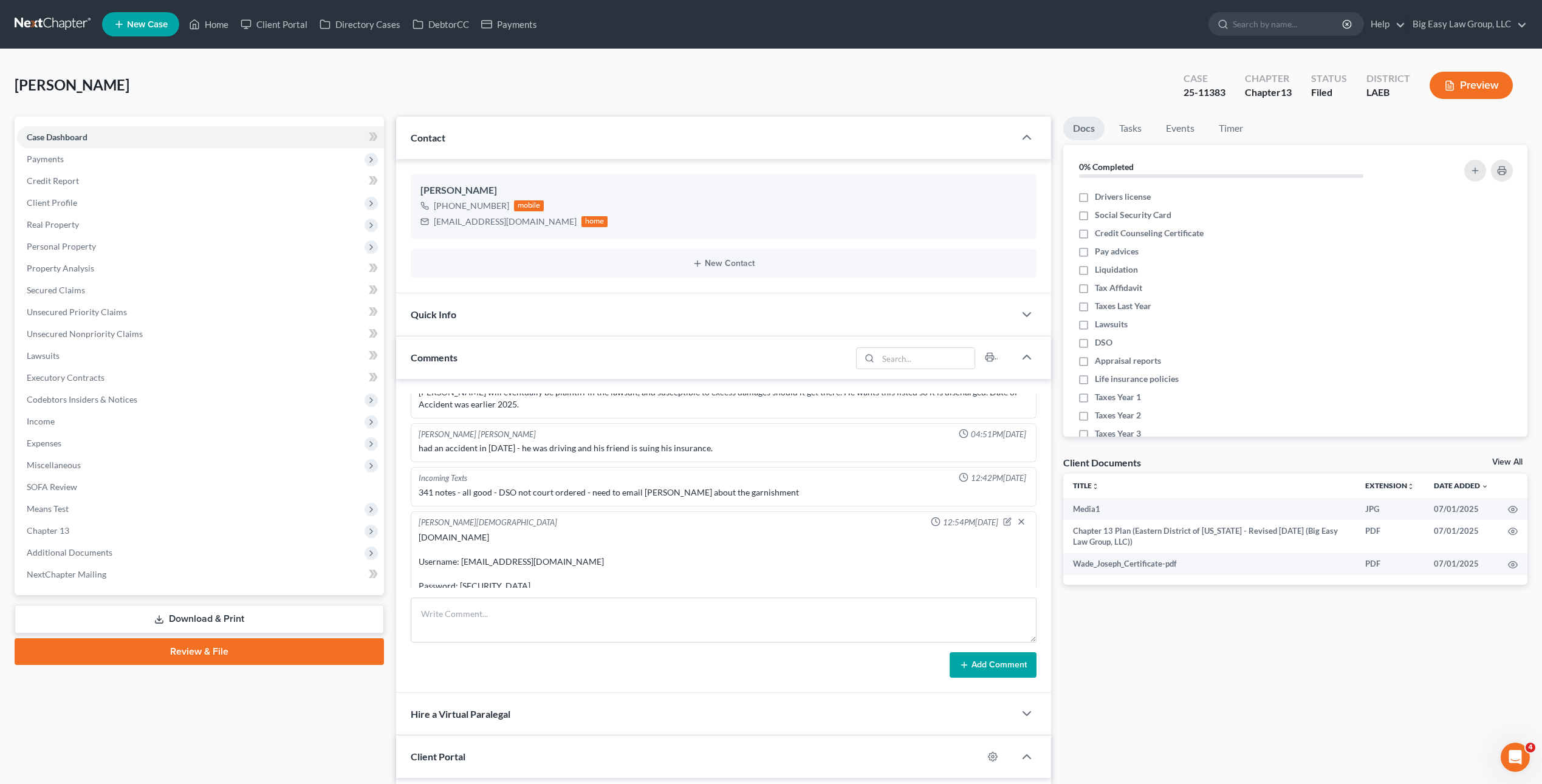
scroll to position [3078, 0]
click at [75, 199] on span "Client Profile" at bounding box center [52, 202] width 51 height 10
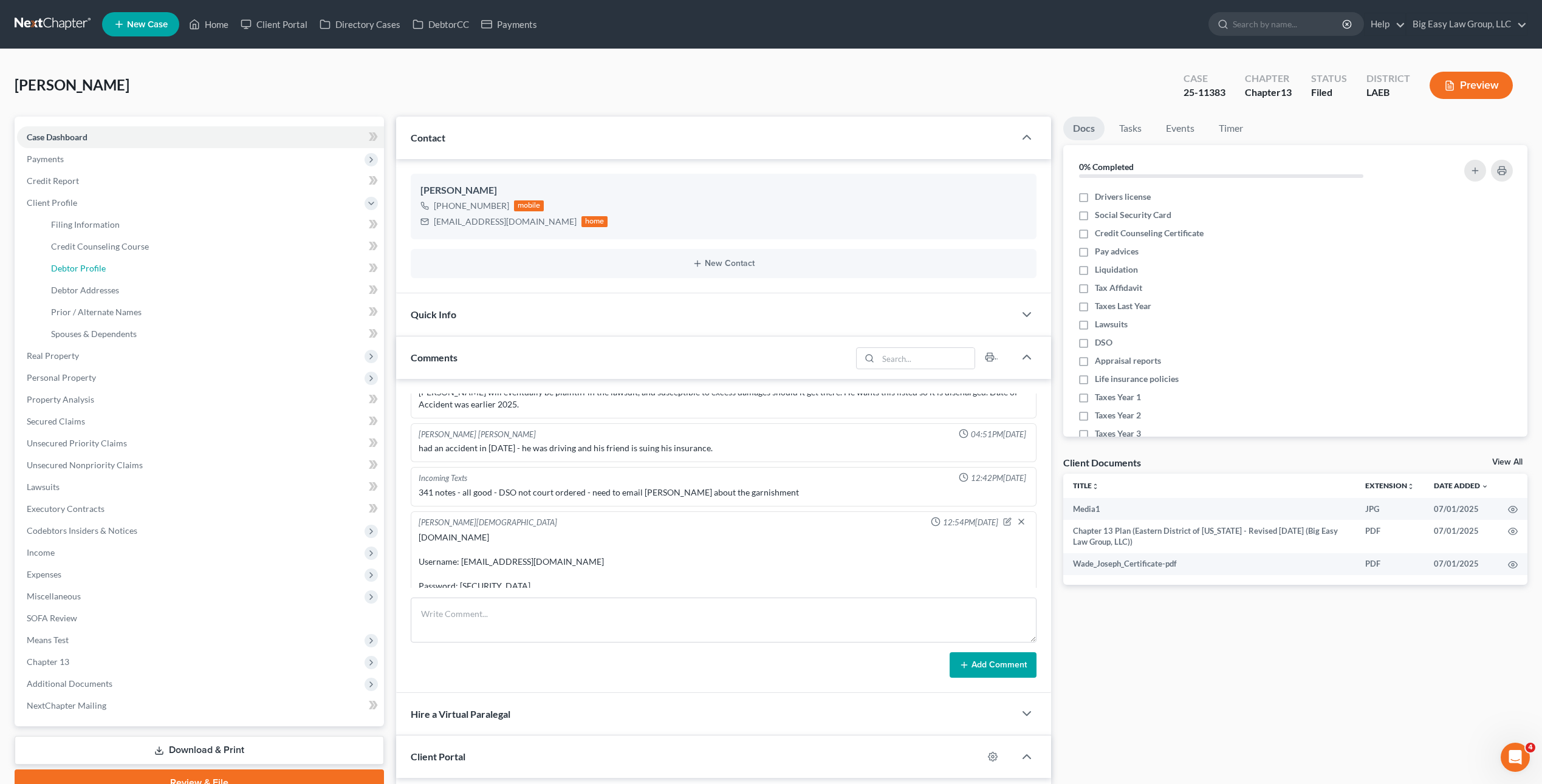
drag, startPoint x: 77, startPoint y: 266, endPoint x: 391, endPoint y: 264, distance: 314.0
click at [78, 266] on span "Debtor Profile" at bounding box center [79, 268] width 55 height 10
select select "3"
select select "0"
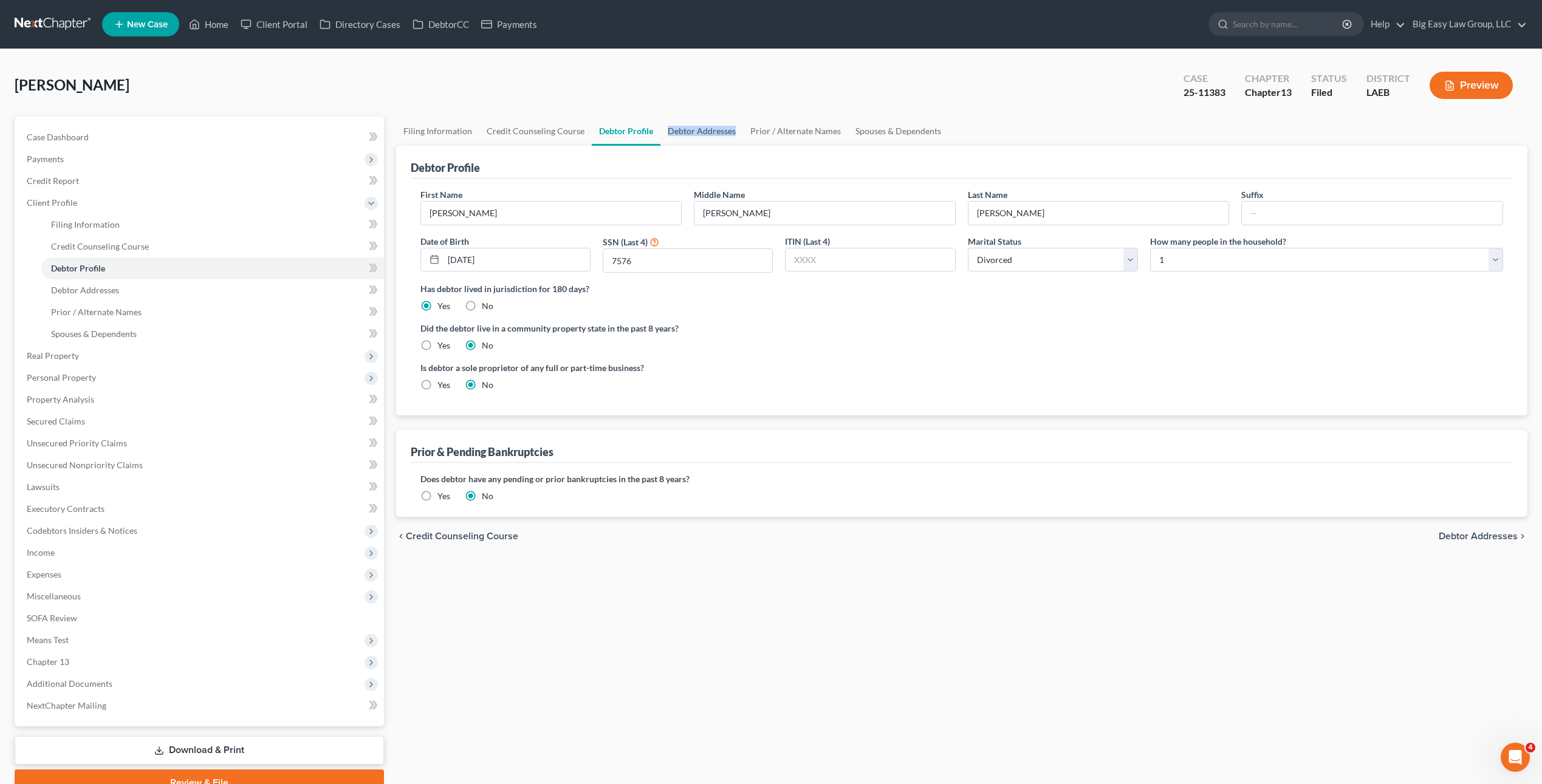
click at [683, 127] on link "Debtor Addresses" at bounding box center [701, 131] width 83 height 29
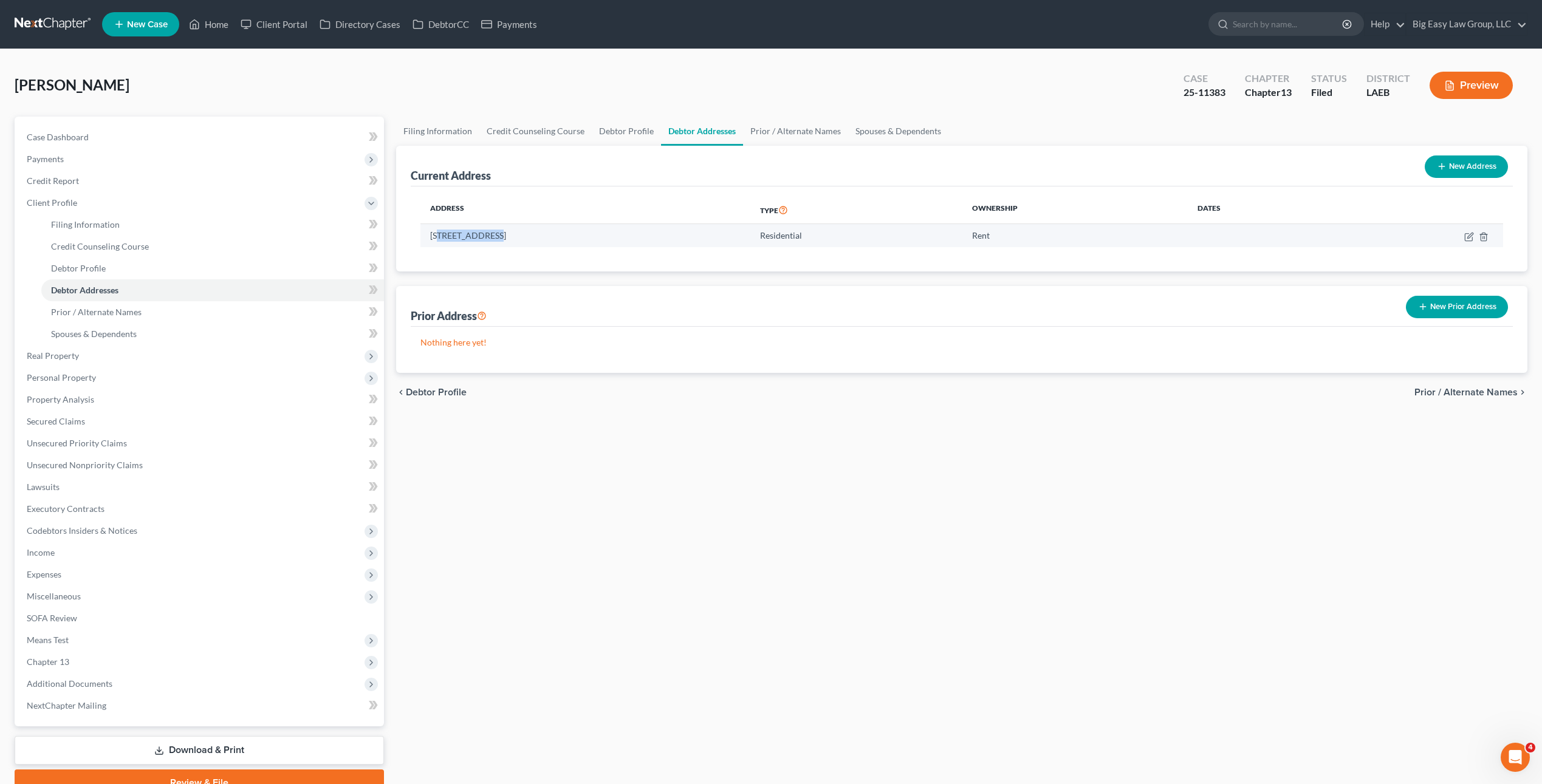
drag, startPoint x: 490, startPoint y: 234, endPoint x: 476, endPoint y: 230, distance: 14.6
click at [439, 236] on td "[STREET_ADDRESS]" at bounding box center [585, 236] width 330 height 23
drag, startPoint x: 477, startPoint y: 230, endPoint x: 509, endPoint y: 234, distance: 32.2
click at [477, 230] on td "[STREET_ADDRESS]" at bounding box center [585, 236] width 330 height 23
drag, startPoint x: 492, startPoint y: 236, endPoint x: 433, endPoint y: 228, distance: 59.5
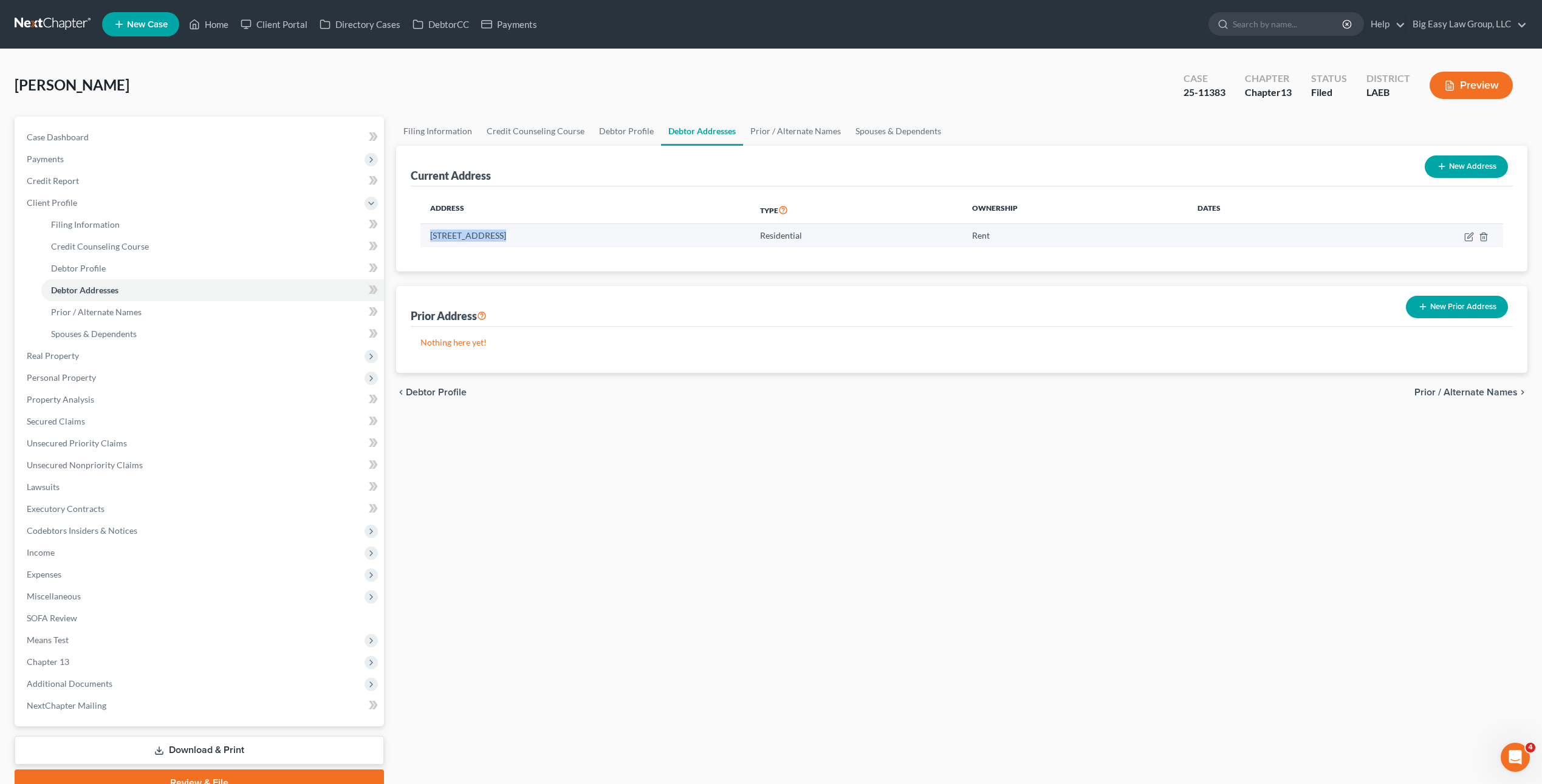
click at [422, 233] on td "[STREET_ADDRESS]" at bounding box center [585, 236] width 330 height 23
copy td "[STREET_ADDRESS]"
click at [555, 251] on div "Address Type Ownership Dates [STREET_ADDRESS] Residential Rent" at bounding box center [962, 229] width 1102 height 85
click at [603, 249] on div "Address Type Ownership Dates [STREET_ADDRESS] Residential Rent" at bounding box center [962, 229] width 1102 height 85
drag, startPoint x: 49, startPoint y: 140, endPoint x: 377, endPoint y: 162, distance: 328.7
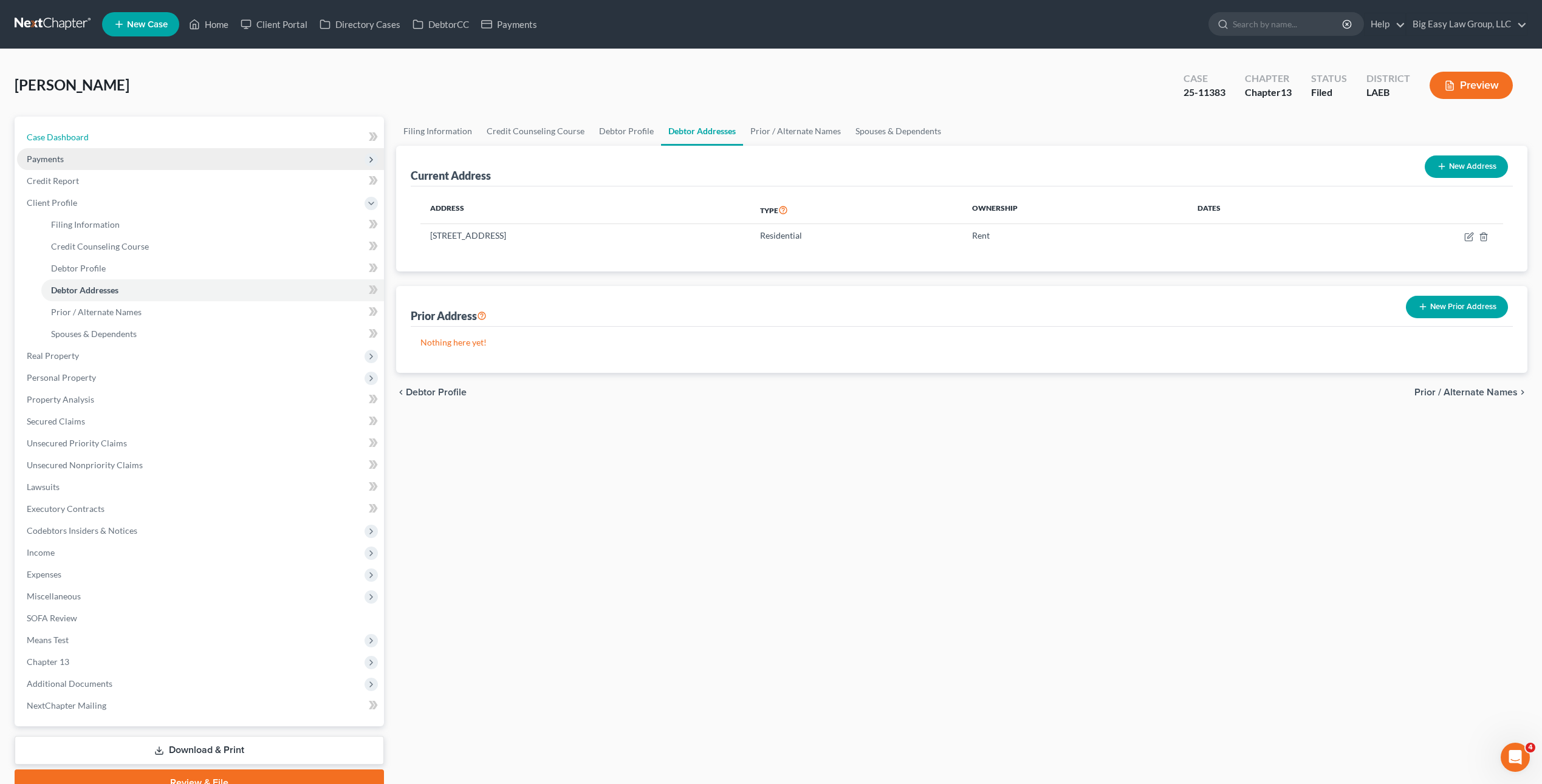
click at [49, 140] on span "Case Dashboard" at bounding box center [58, 137] width 62 height 10
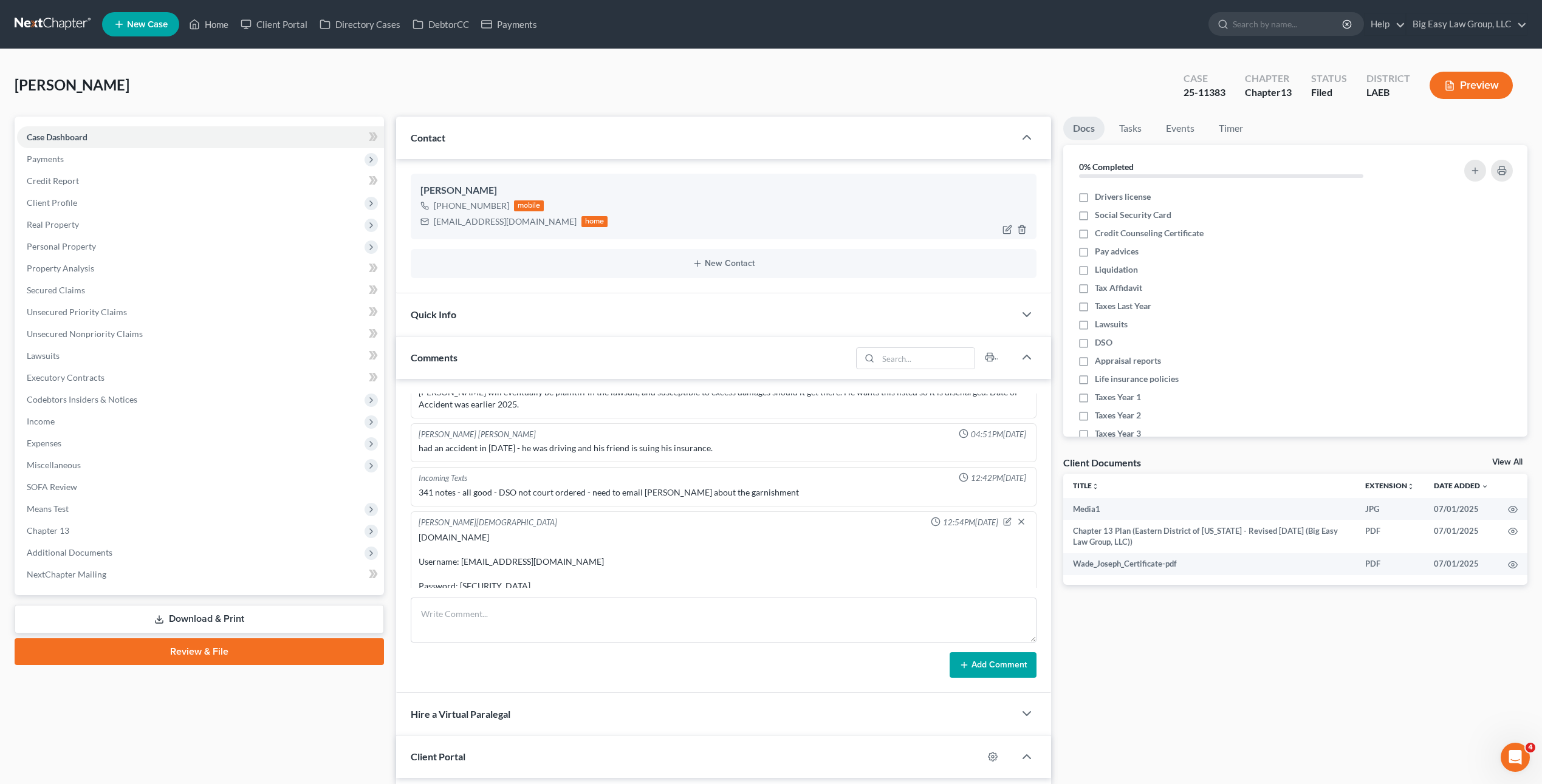
scroll to position [3078, 0]
click at [500, 224] on div "[EMAIL_ADDRESS][DOMAIN_NAME]" at bounding box center [505, 222] width 142 height 12
drag, startPoint x: 518, startPoint y: 224, endPoint x: 437, endPoint y: 218, distance: 81.2
click at [433, 218] on div "[EMAIL_ADDRESS][DOMAIN_NAME] home" at bounding box center [514, 221] width 188 height 16
copy div "[EMAIL_ADDRESS][DOMAIN_NAME]"
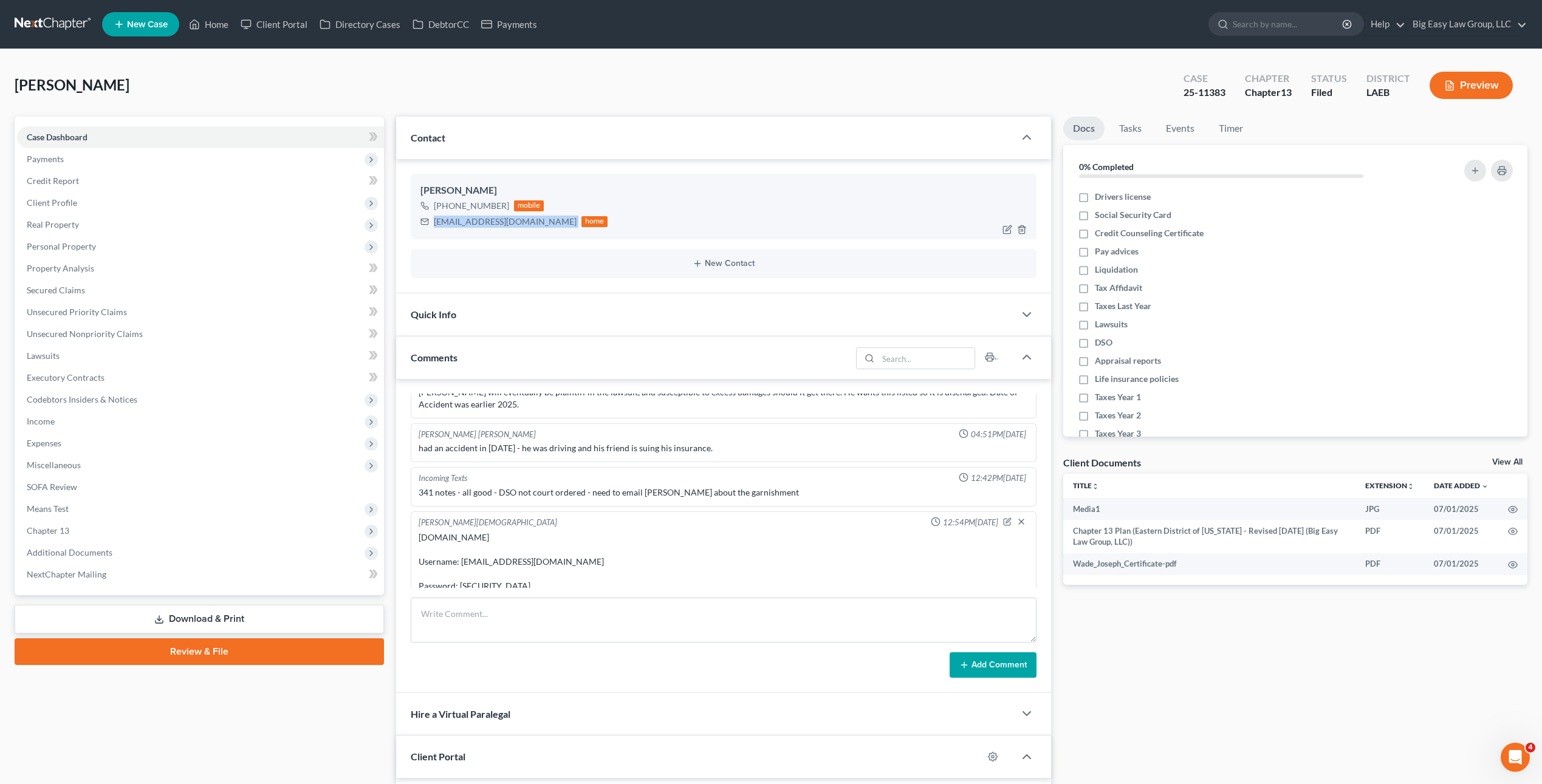
click at [501, 236] on div "[PERSON_NAME] [PHONE_NUMBER] mobile [EMAIL_ADDRESS][DOMAIN_NAME] home" at bounding box center [724, 207] width 626 height 66
click at [501, 207] on div "[PHONE_NUMBER]" at bounding box center [471, 206] width 75 height 12
click at [155, 179] on link "Credit Report" at bounding box center [201, 181] width 367 height 22
drag, startPoint x: 205, startPoint y: 125, endPoint x: 207, endPoint y: 68, distance: 57.0
click at [206, 125] on div "Case Dashboard Payments Invoices Payments Payments Credit Report Client Profile…" at bounding box center [199, 355] width 369 height 479
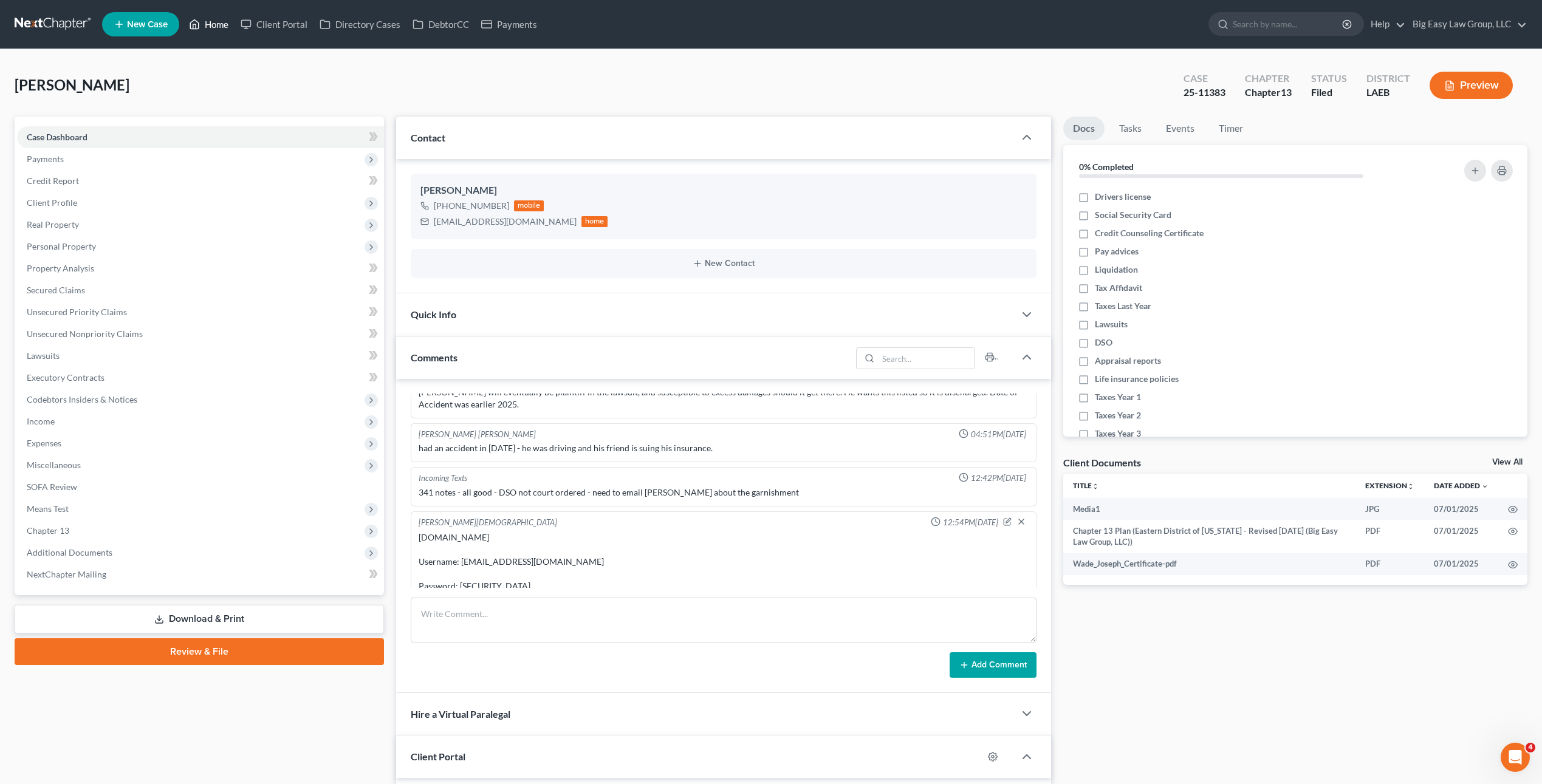
click at [213, 49] on div "[PERSON_NAME] Upgraded Case 25-11383 Chapter Chapter 13 Status Filed District L…" at bounding box center [771, 648] width 1542 height 1198
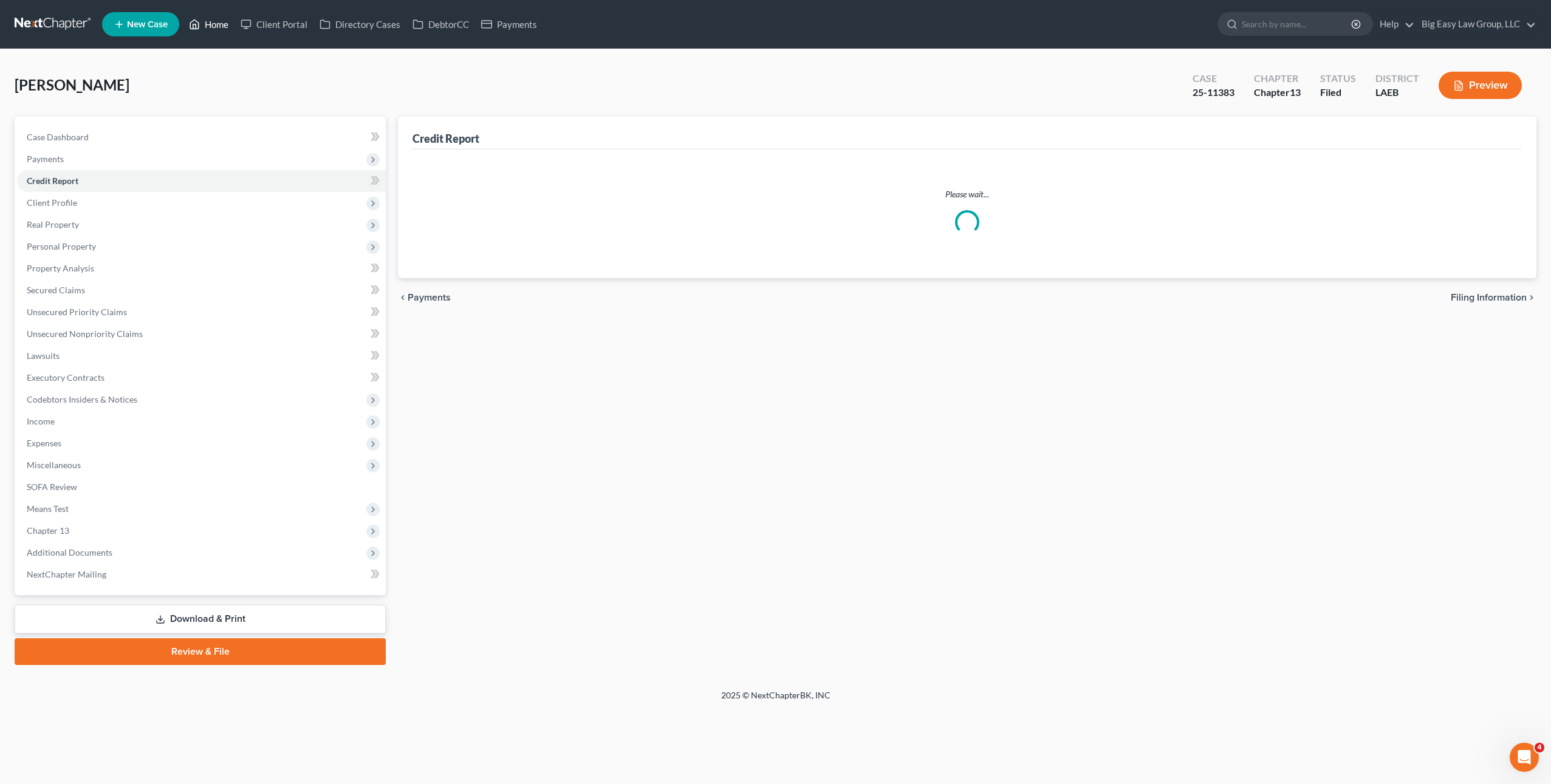
click at [216, 14] on link "Home" at bounding box center [208, 25] width 51 height 22
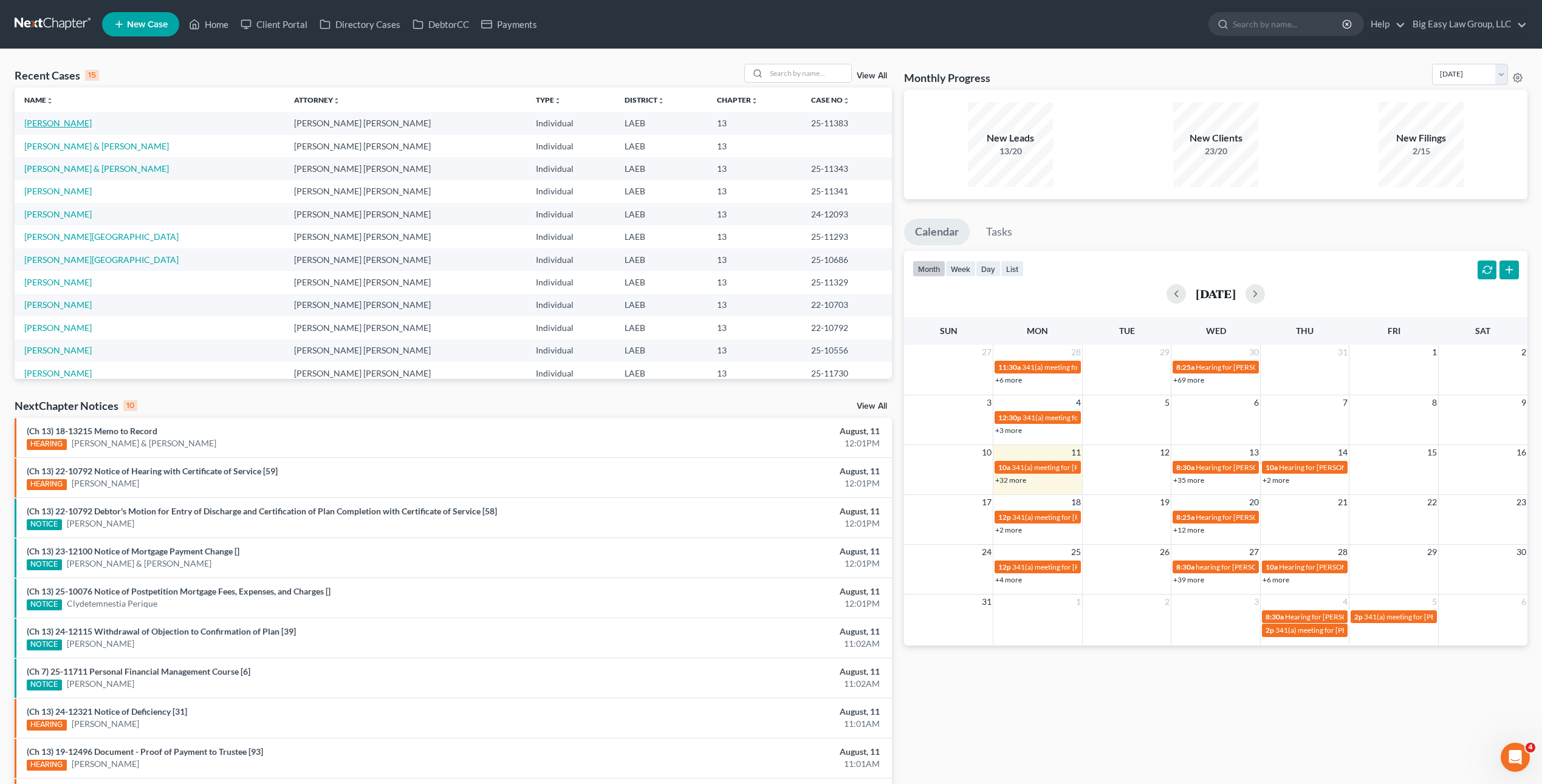
drag, startPoint x: 69, startPoint y: 121, endPoint x: 229, endPoint y: 125, distance: 160.0
click at [69, 121] on link "[PERSON_NAME]" at bounding box center [58, 123] width 67 height 10
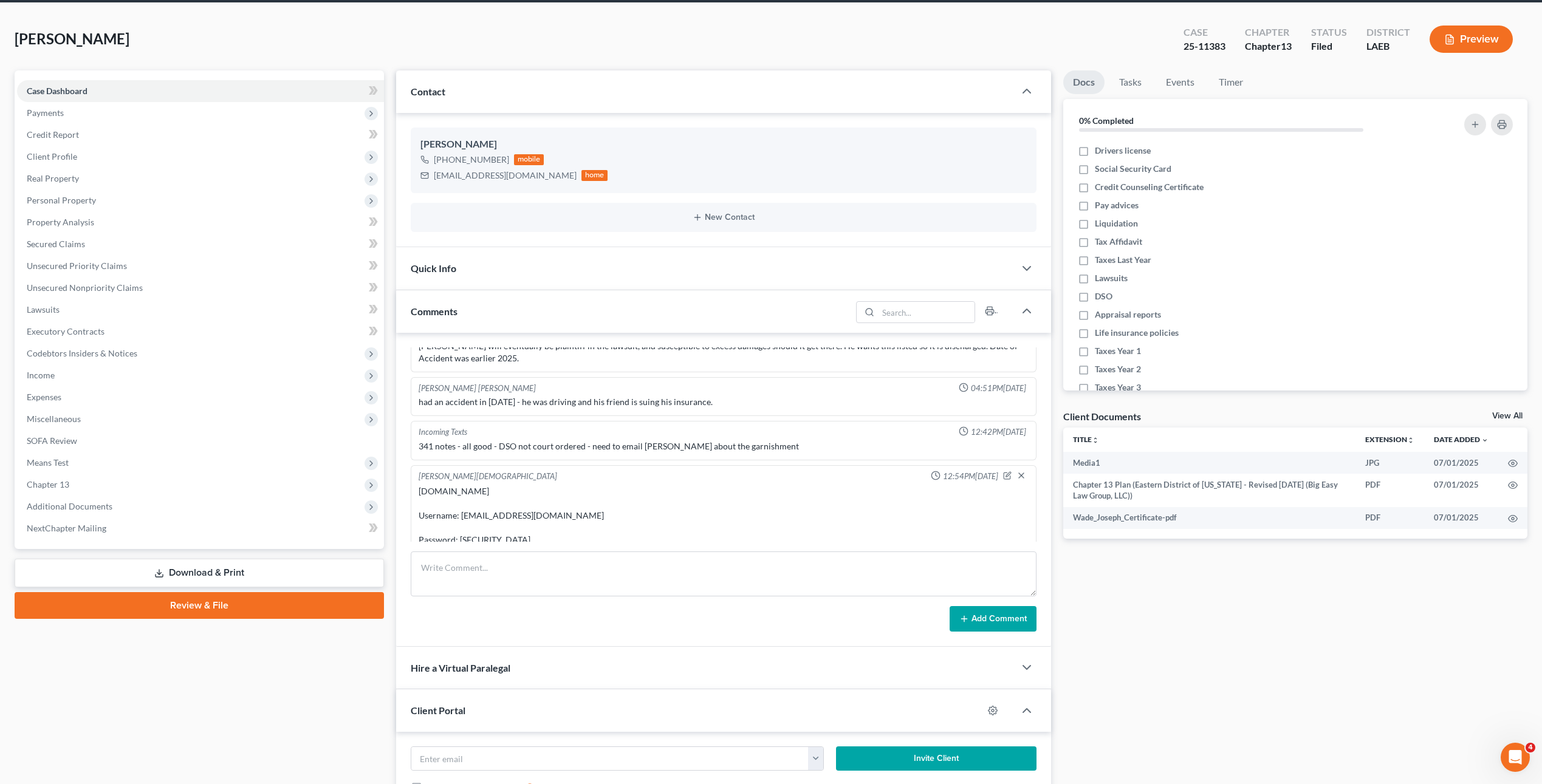
scroll to position [485, 0]
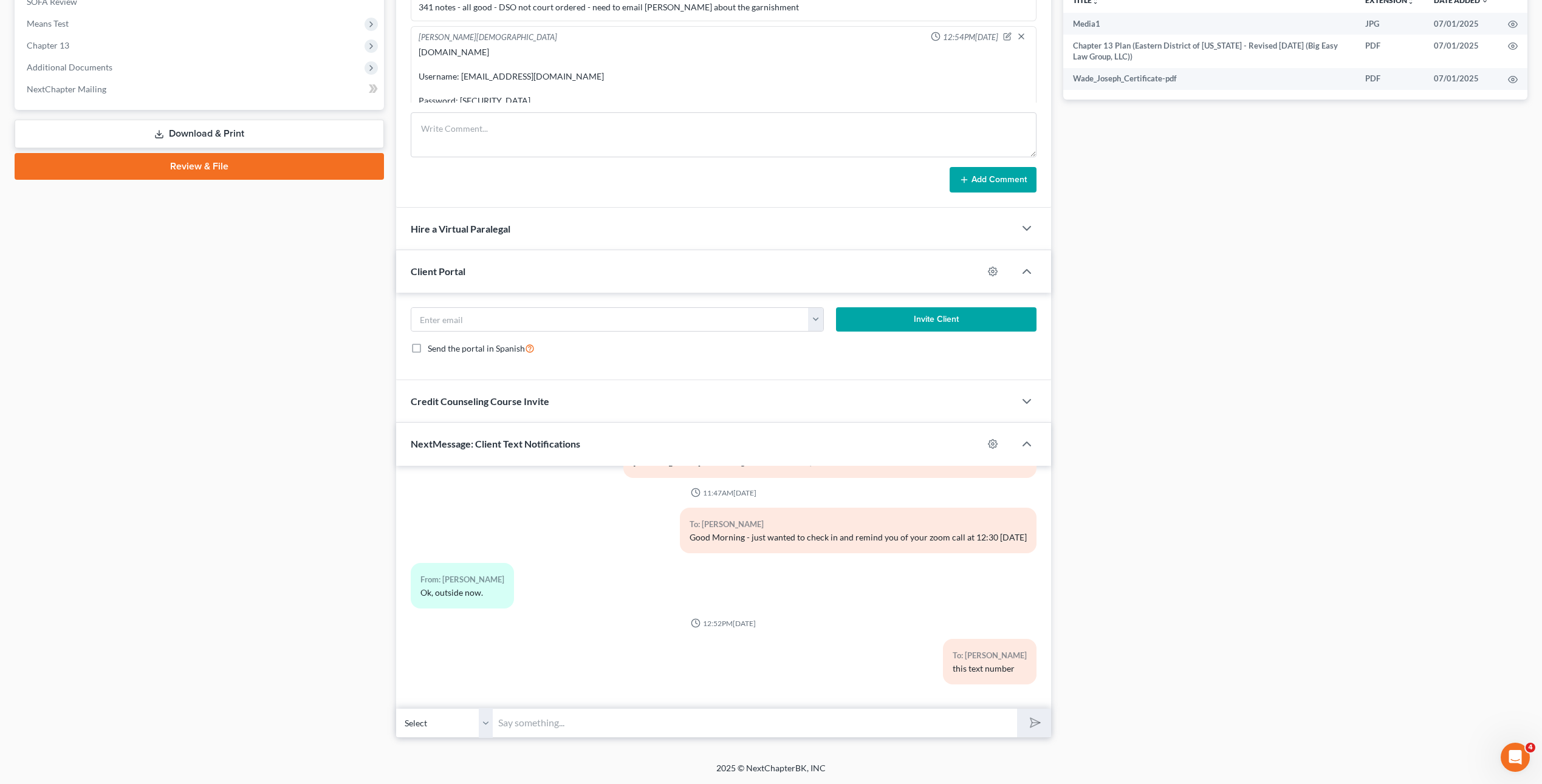
drag, startPoint x: 574, startPoint y: 731, endPoint x: 579, endPoint y: 726, distance: 7.1
click at [574, 731] on input "text" at bounding box center [755, 722] width 524 height 29
type input "Ok got it"
click at [743, 568] on div "From: [PERSON_NAME], outside now." at bounding box center [617, 590] width 425 height 55
click at [569, 718] on input "Ok got it" at bounding box center [755, 722] width 524 height 29
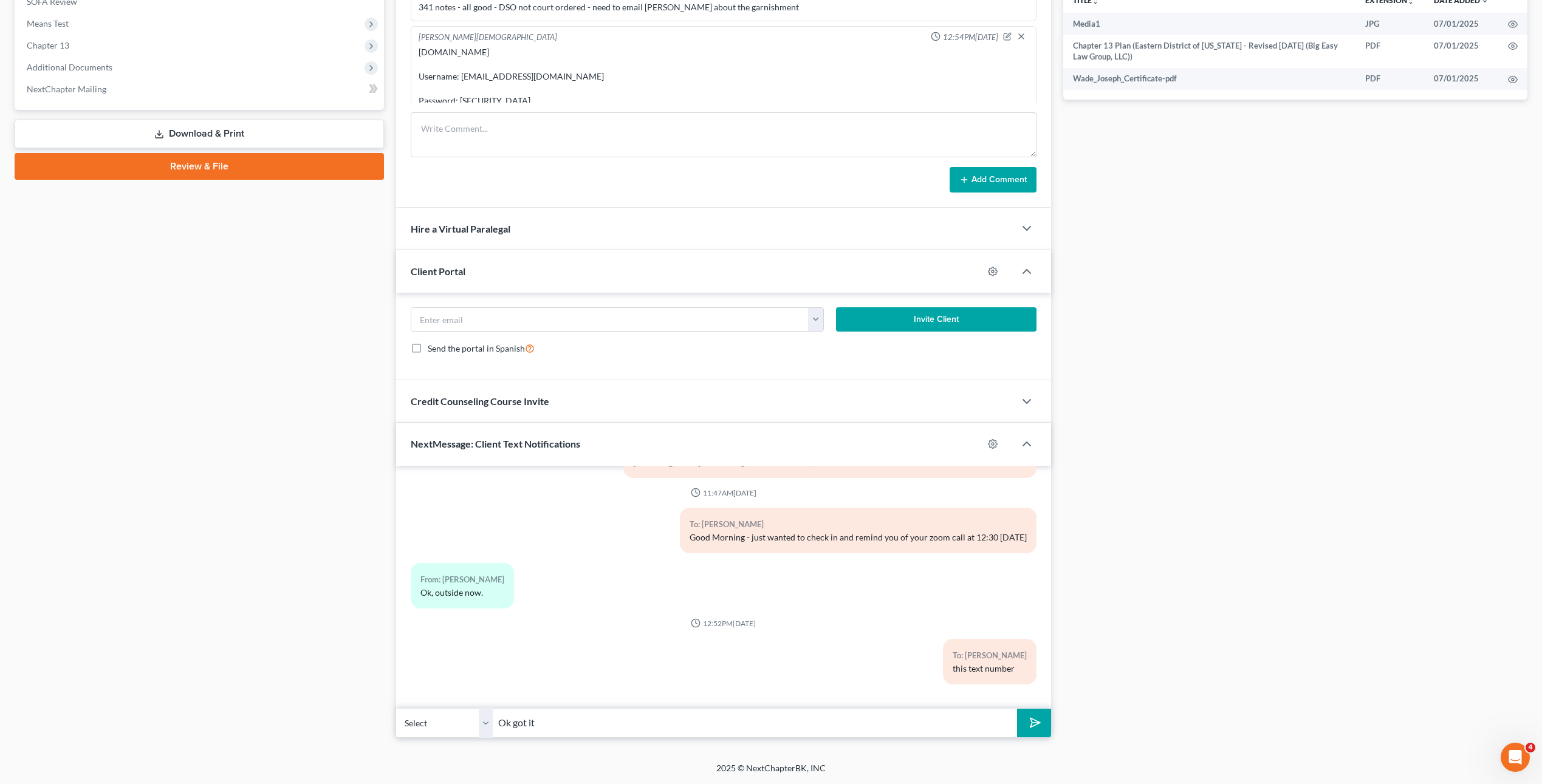
drag, startPoint x: 689, startPoint y: 724, endPoint x: 928, endPoint y: 741, distance: 239.6
click at [689, 724] on input "Ok got it" at bounding box center [755, 722] width 524 height 29
drag, startPoint x: 1029, startPoint y: 722, endPoint x: 988, endPoint y: 716, distance: 41.4
click at [1029, 722] on icon "submit" at bounding box center [1033, 722] width 17 height 17
click at [583, 719] on input "text" at bounding box center [755, 722] width 524 height 29
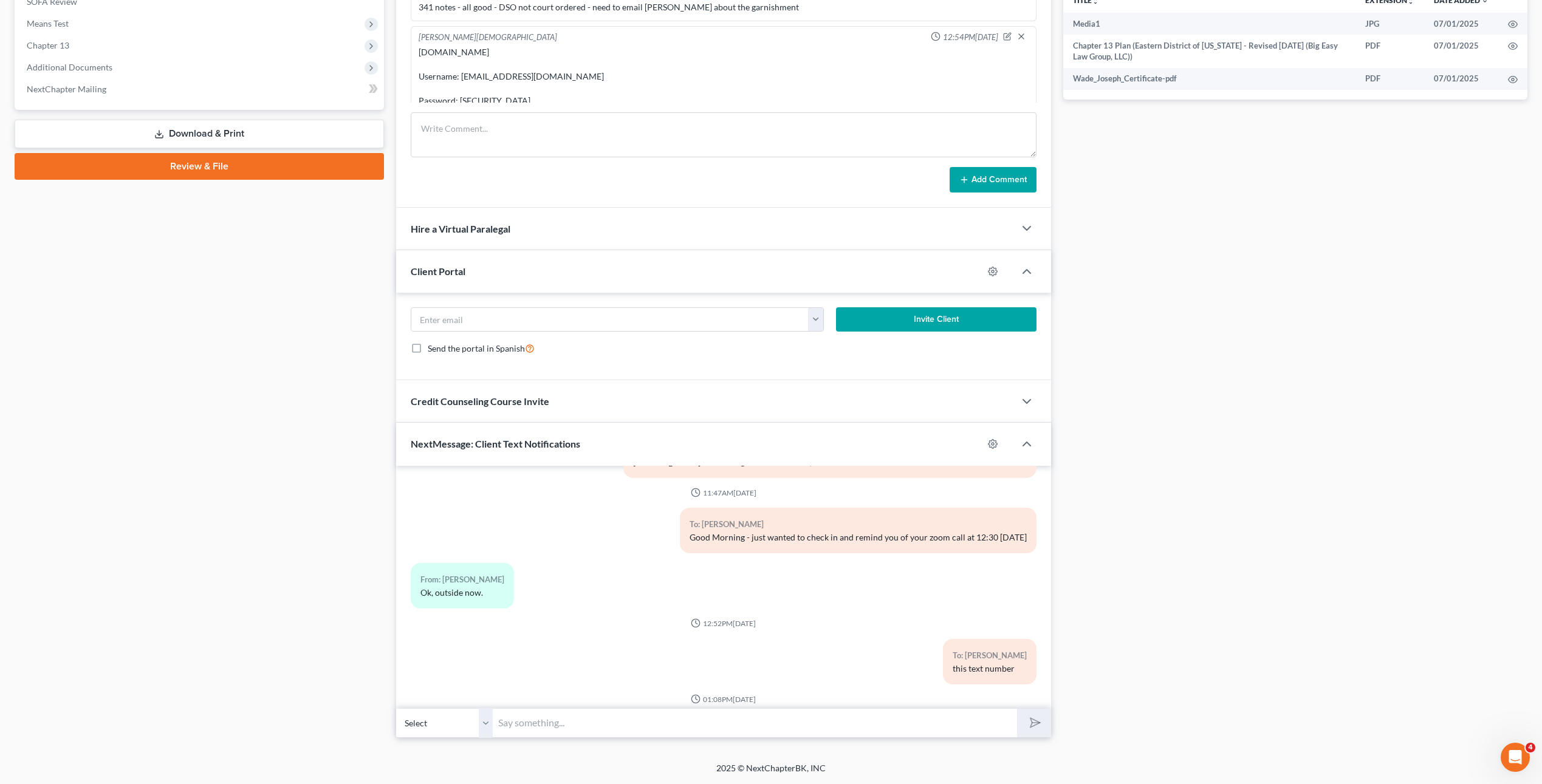
scroll to position [3222, 0]
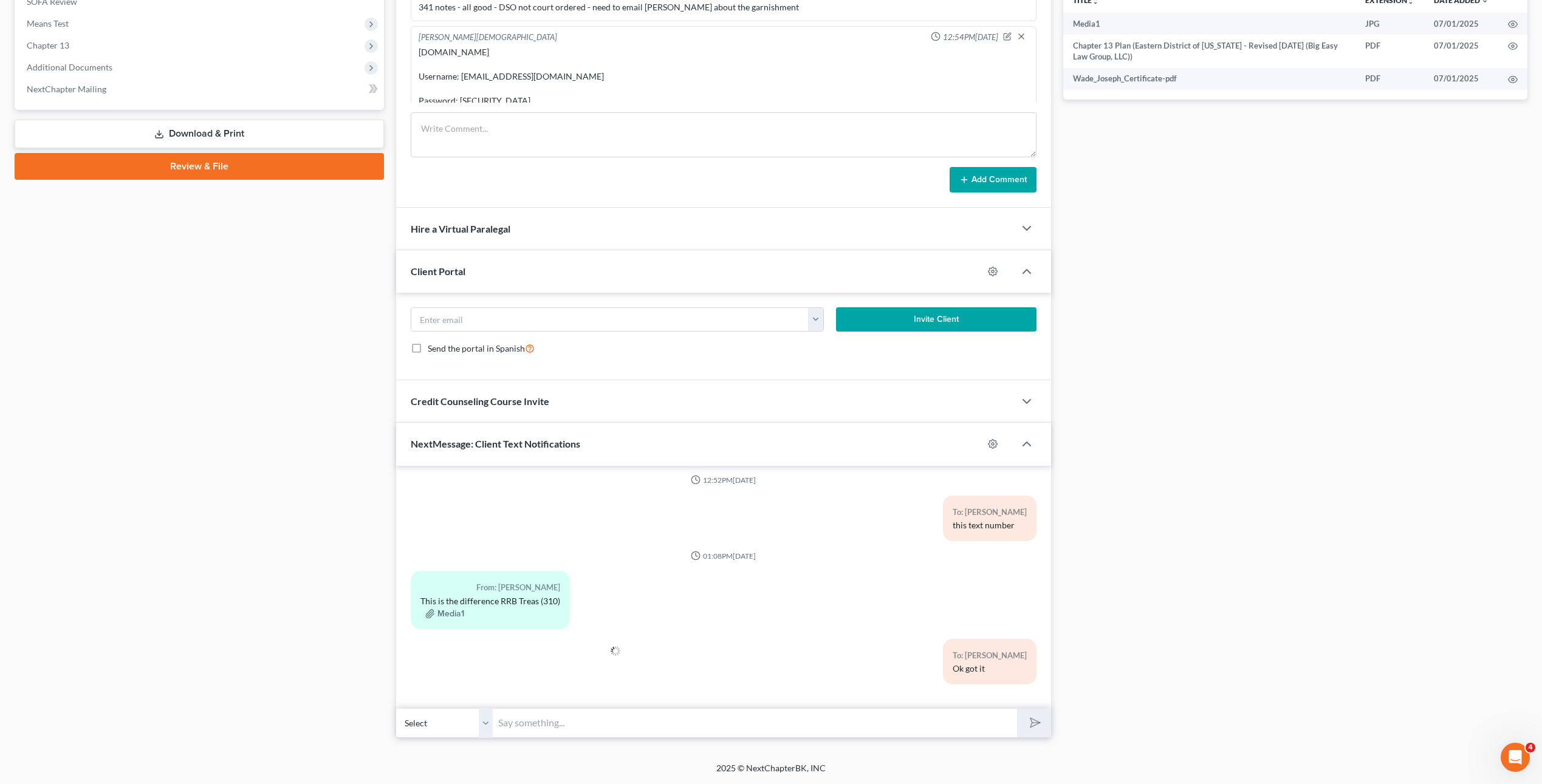
click at [588, 722] on input "text" at bounding box center [755, 722] width 524 height 29
type input "I"
type input "We will let you know when [PERSON_NAME] gets a response from UST"
click at [1017, 709] on button "submit" at bounding box center [1033, 723] width 34 height 29
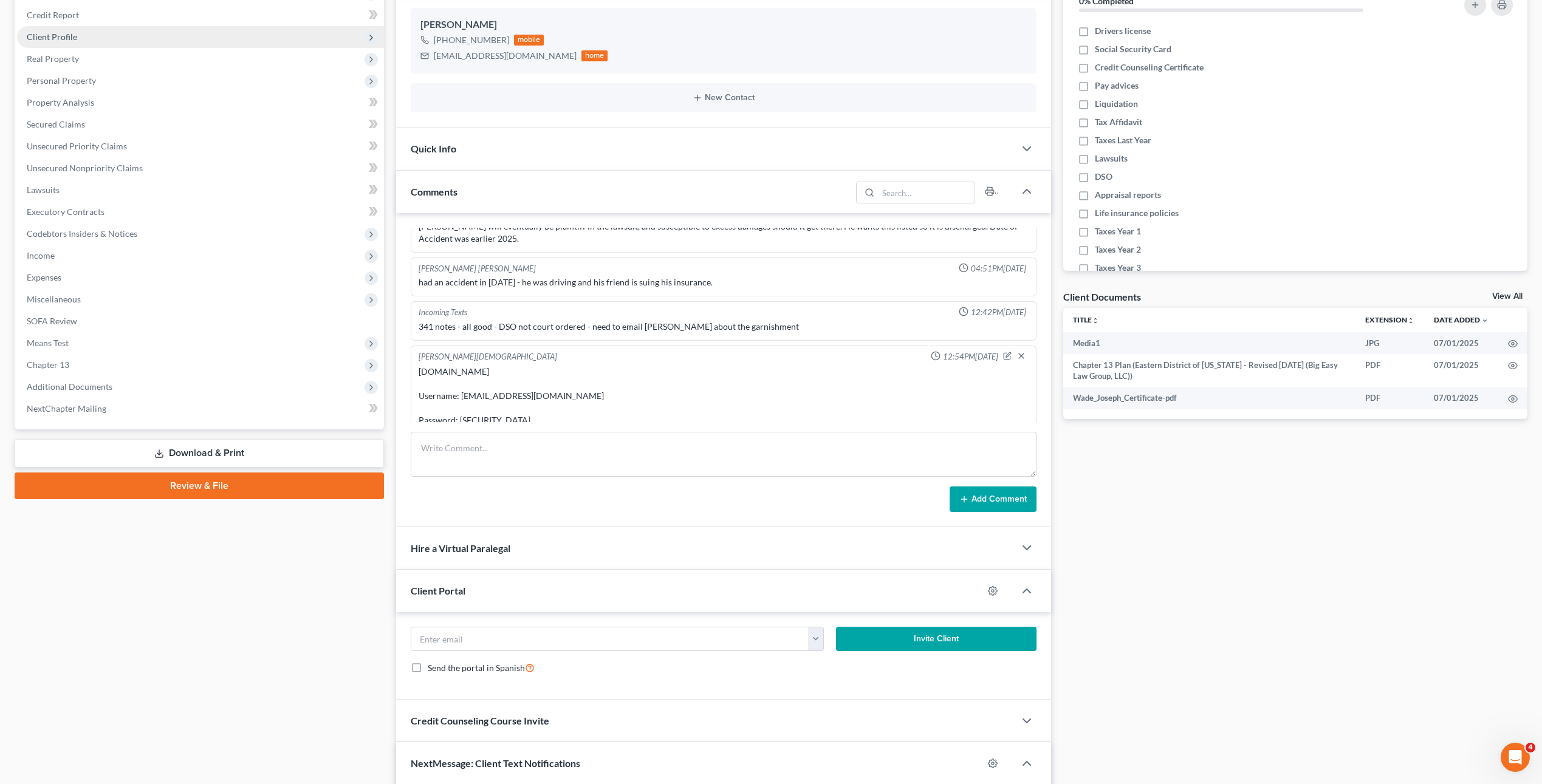
scroll to position [0, 0]
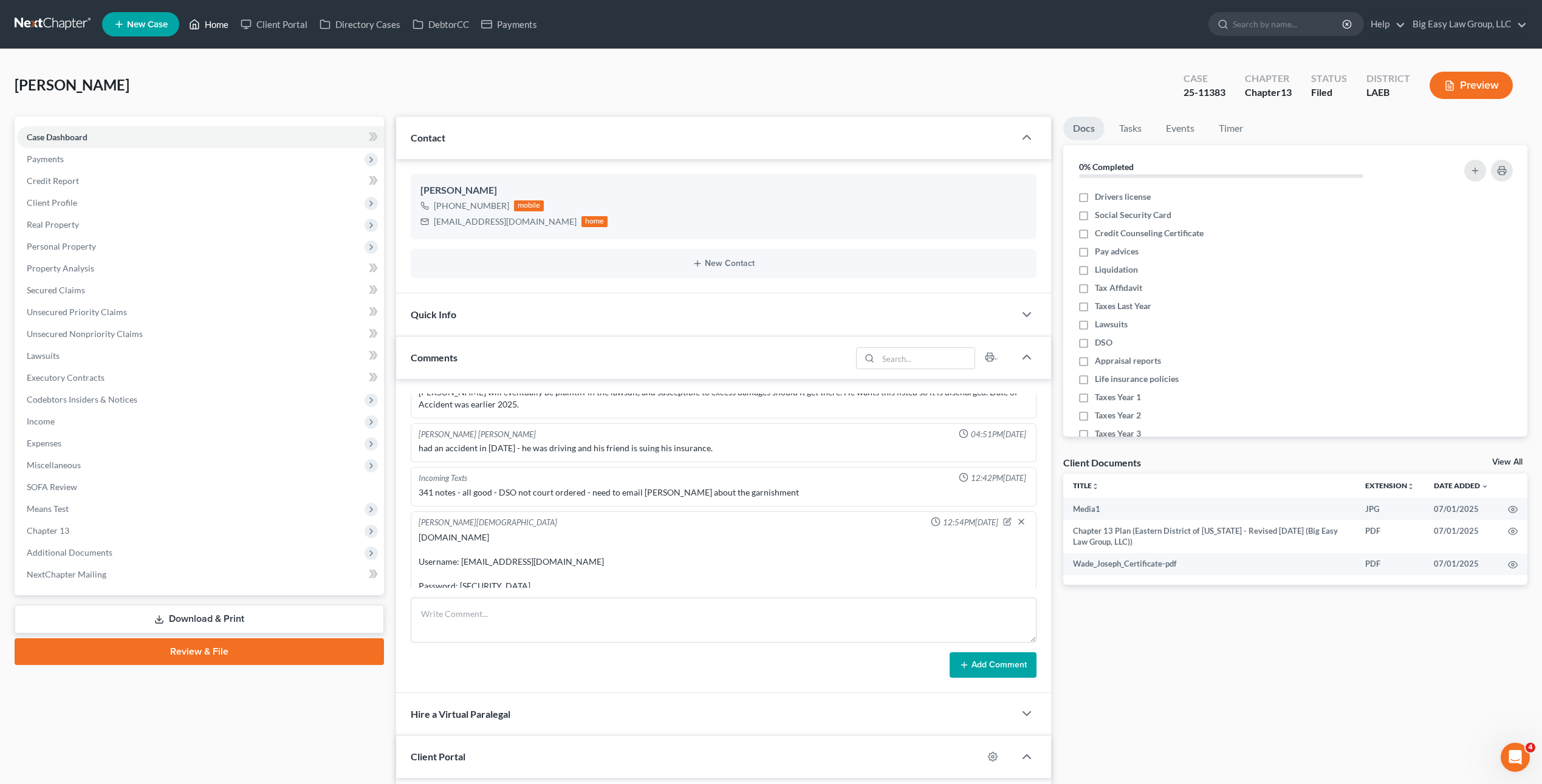
drag, startPoint x: 210, startPoint y: 30, endPoint x: 229, endPoint y: 5, distance: 31.4
click at [210, 31] on link "Home" at bounding box center [208, 25] width 51 height 22
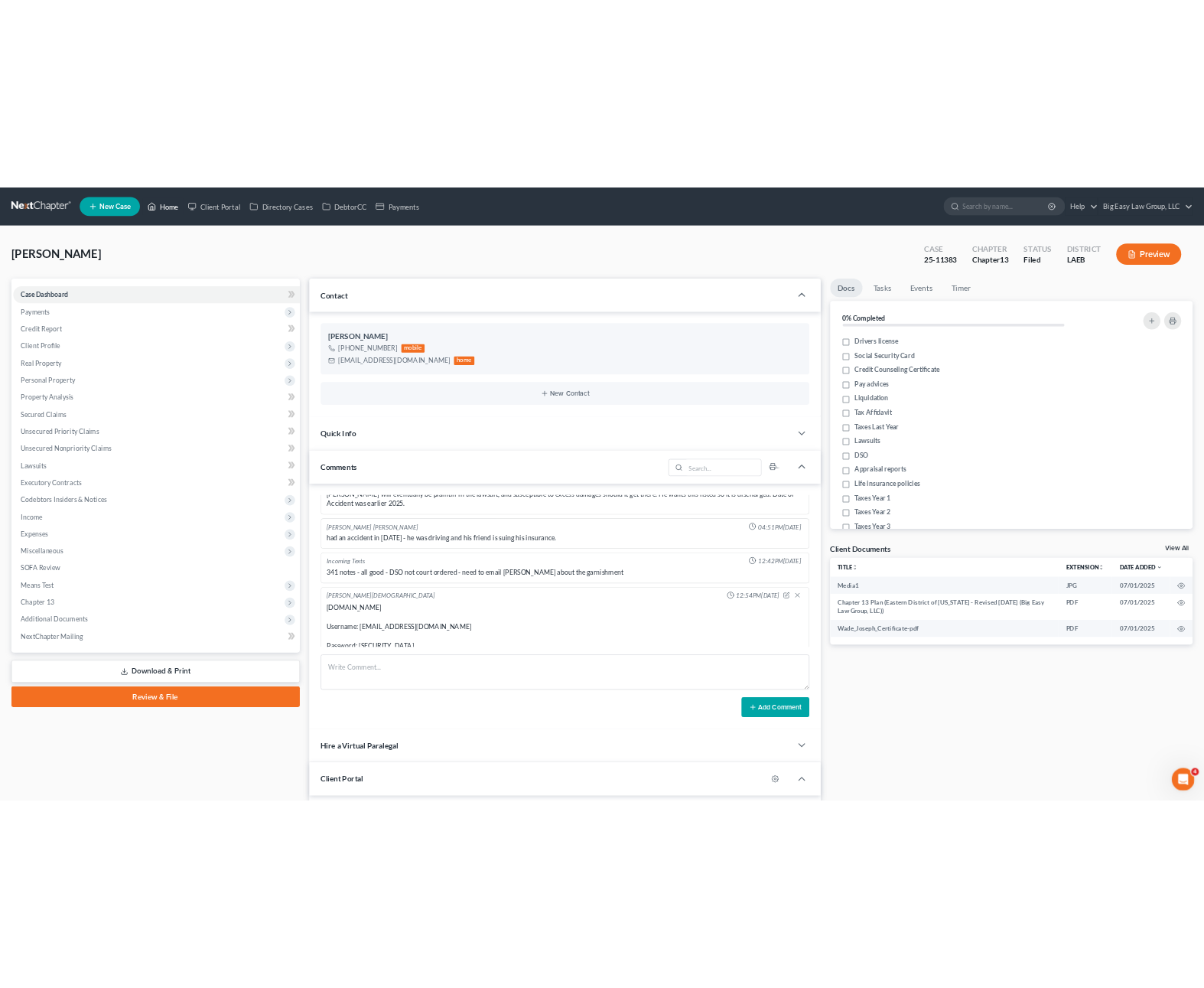
scroll to position [4131, 0]
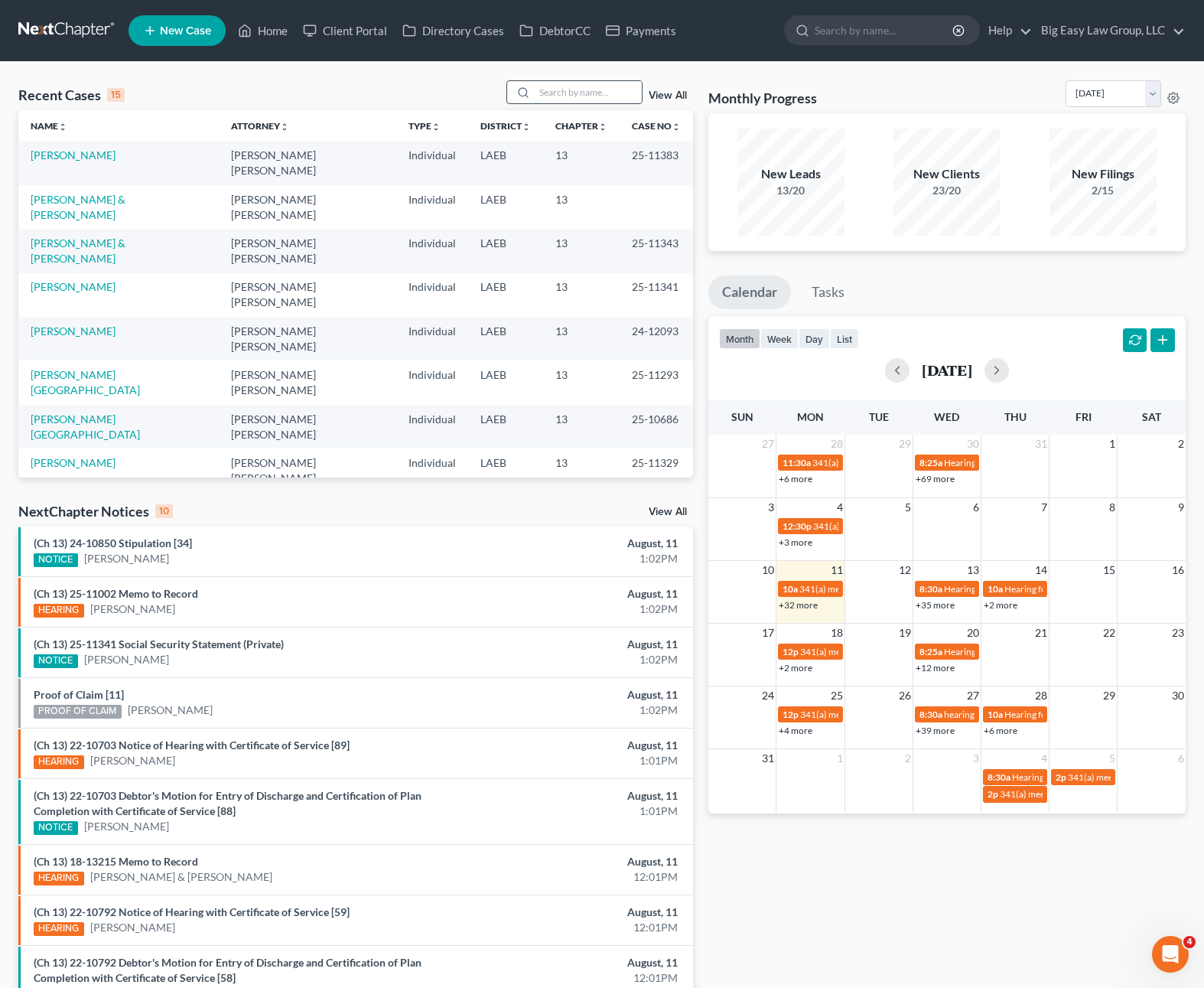
click at [584, 100] on input "search" at bounding box center [588, 92] width 107 height 22
type input "[PERSON_NAME]"
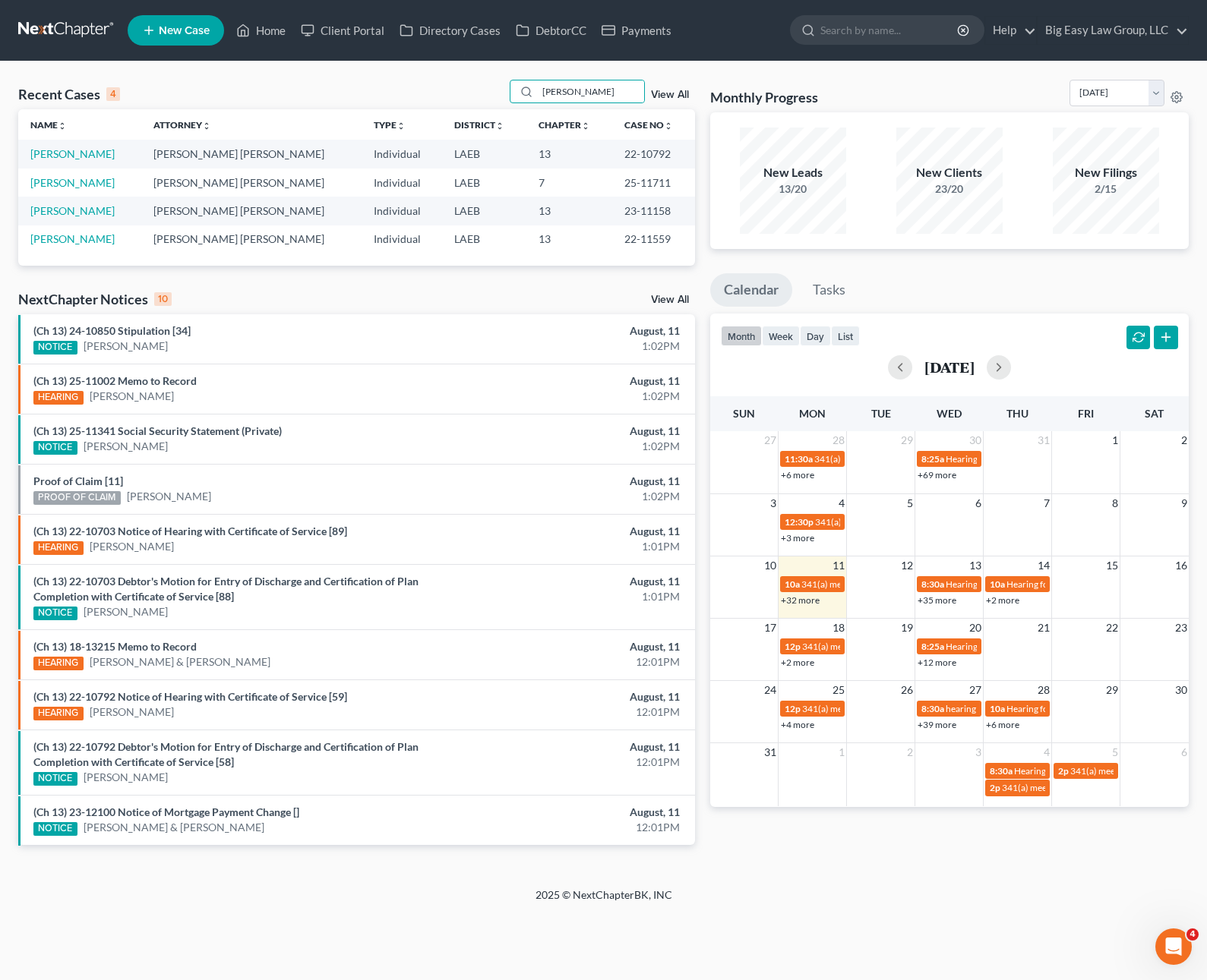
click at [68, 146] on td "[PERSON_NAME]" at bounding box center [80, 153] width 123 height 28
drag, startPoint x: 66, startPoint y: 152, endPoint x: 100, endPoint y: 155, distance: 34.1
click at [66, 152] on link "[PERSON_NAME]" at bounding box center [72, 153] width 84 height 13
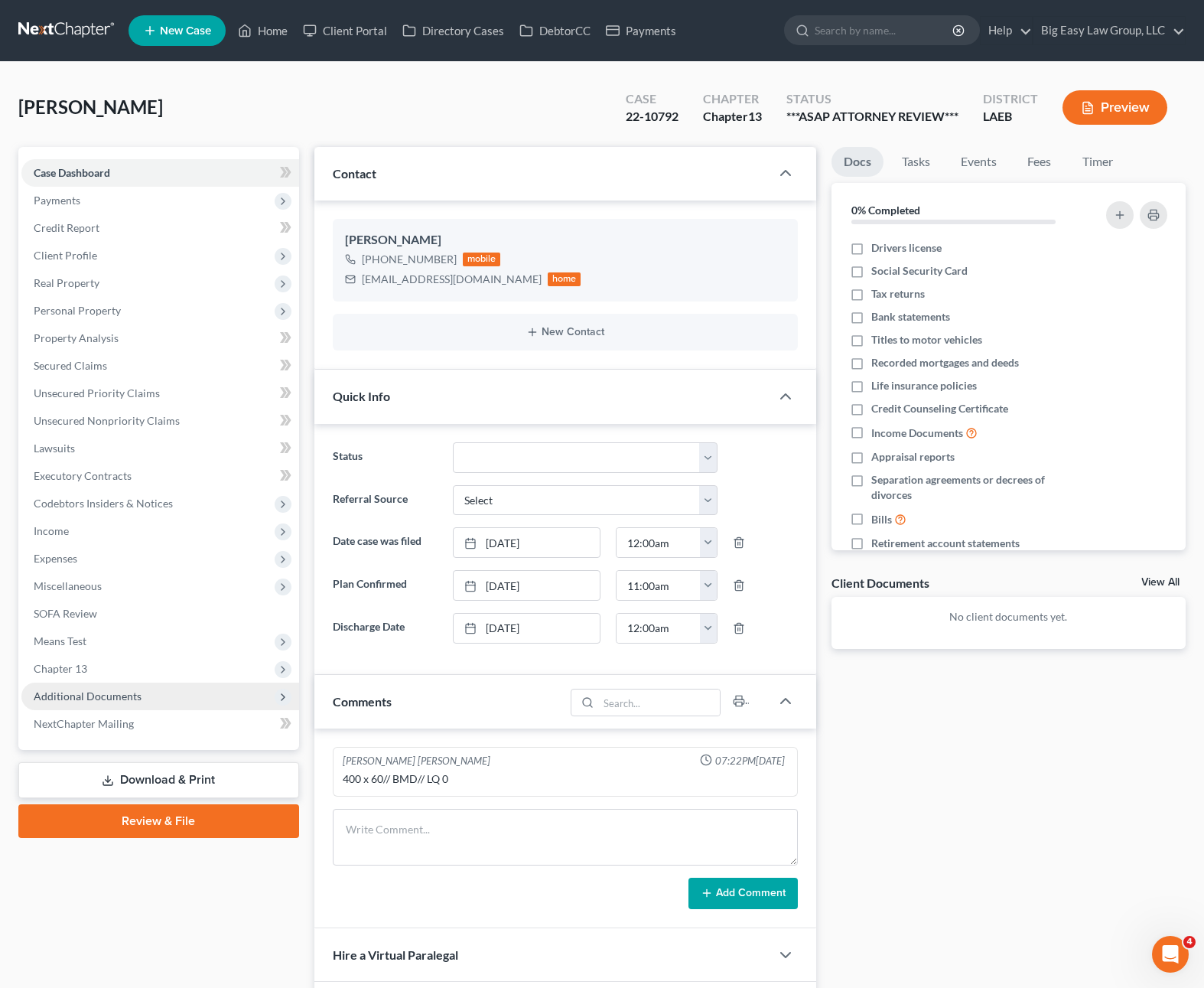
scroll to position [683, 0]
click at [110, 695] on span "Additional Documents" at bounding box center [87, 695] width 108 height 13
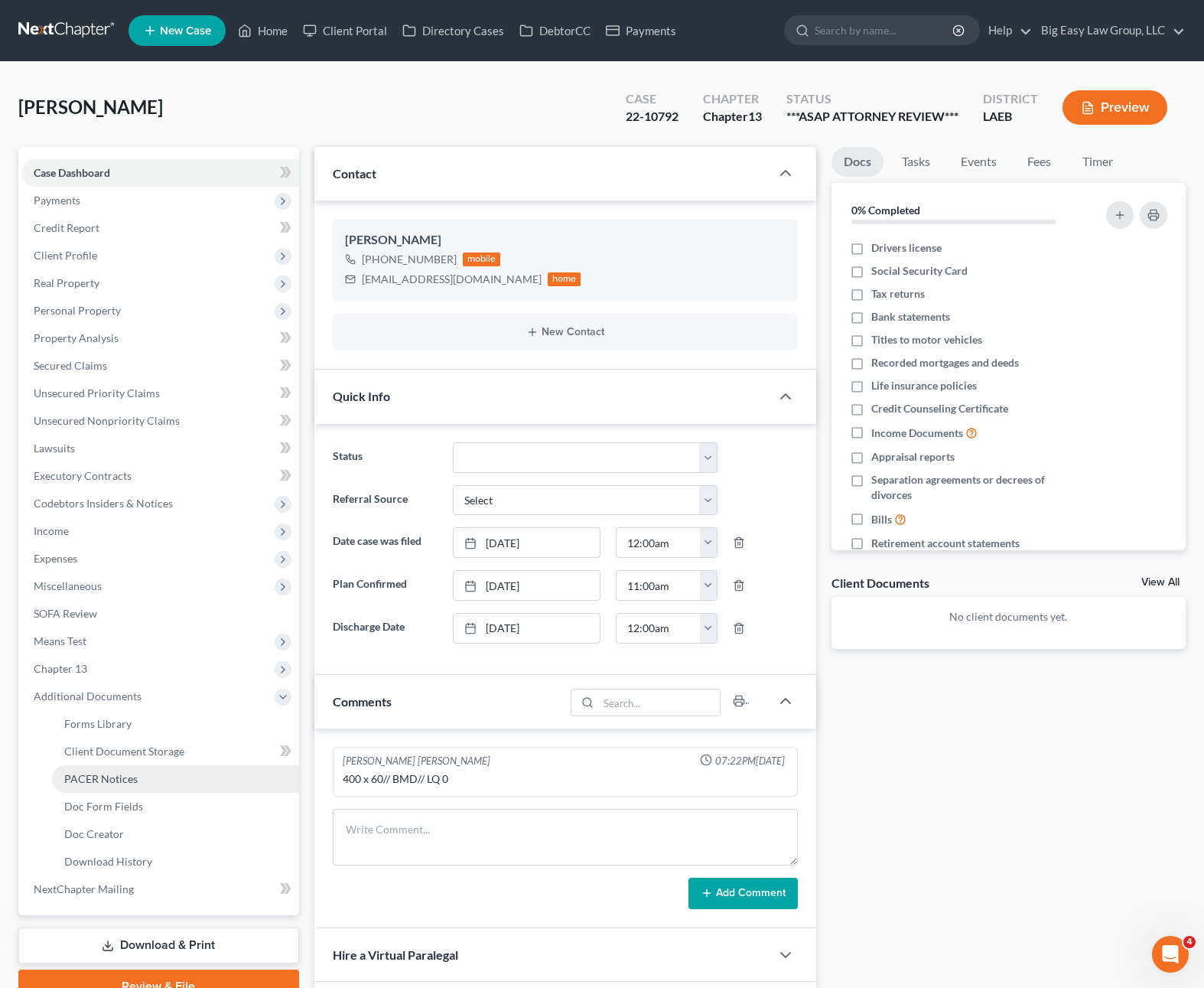
click at [80, 767] on link "PACER Notices" at bounding box center [175, 779] width 248 height 28
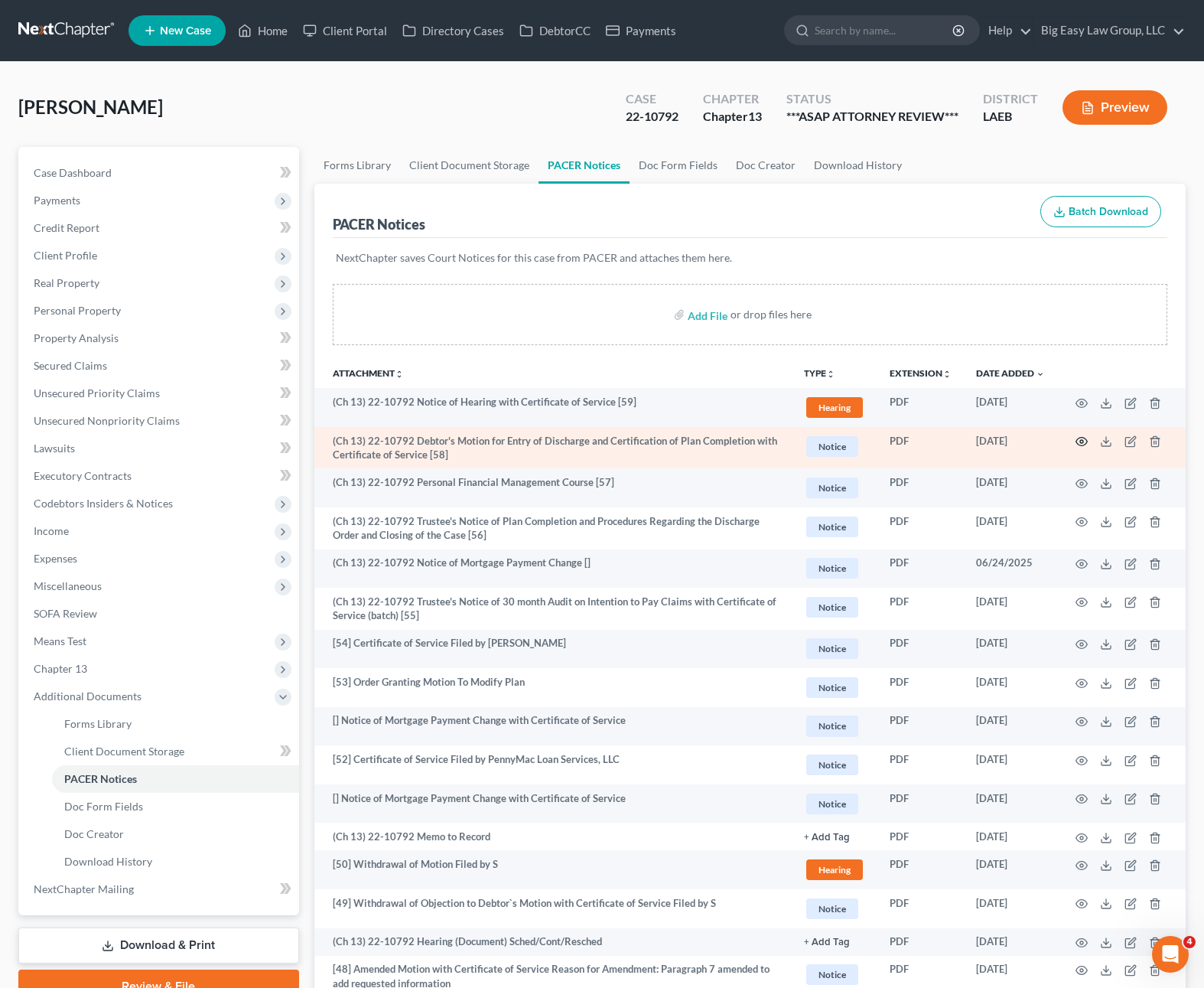
click at [1084, 440] on icon "button" at bounding box center [1082, 442] width 12 height 12
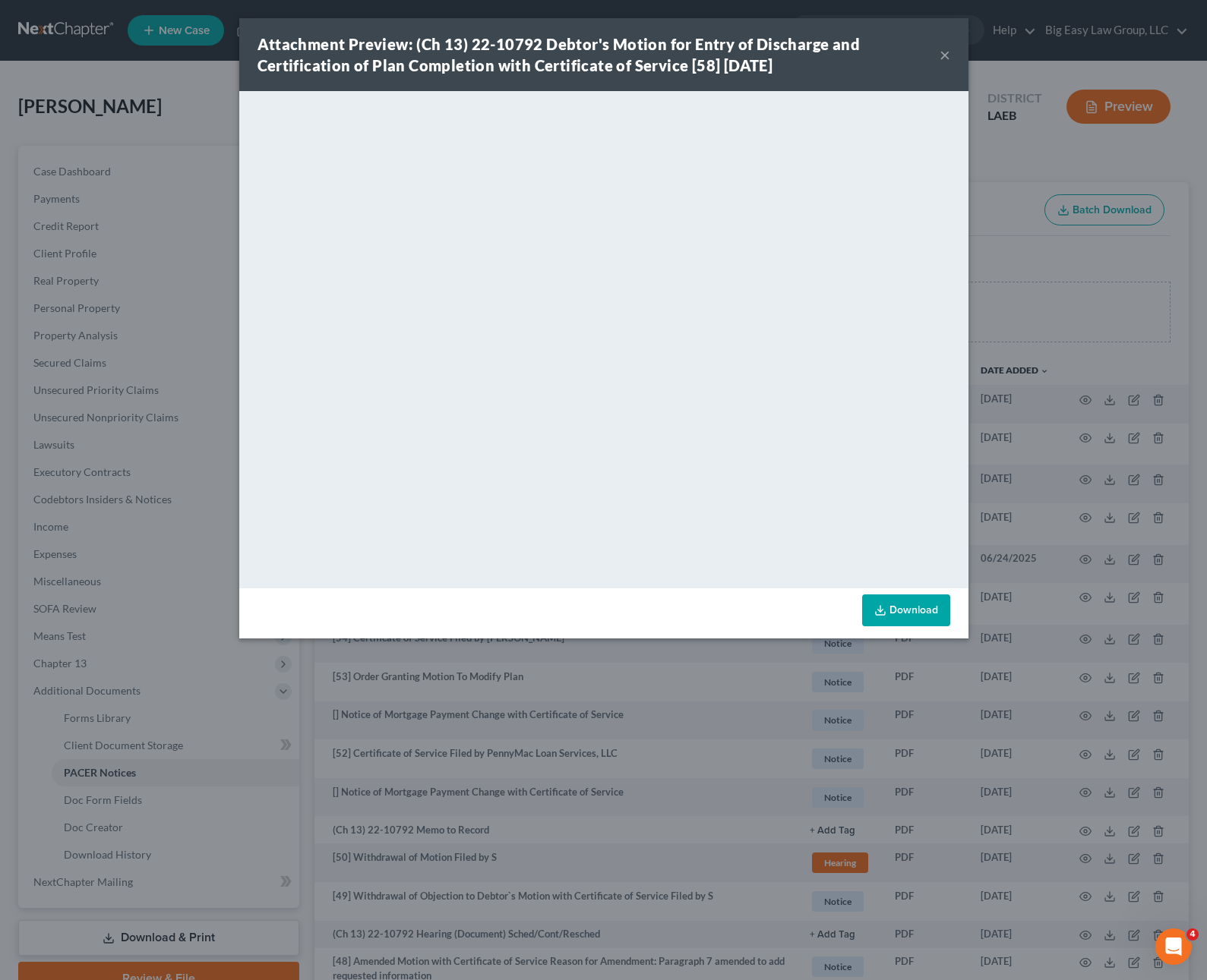
click at [160, 94] on div "Attachment Preview: (Ch 13) 22-10792 Debtor's Motion for Entry of Discharge and…" at bounding box center [604, 490] width 1207 height 980
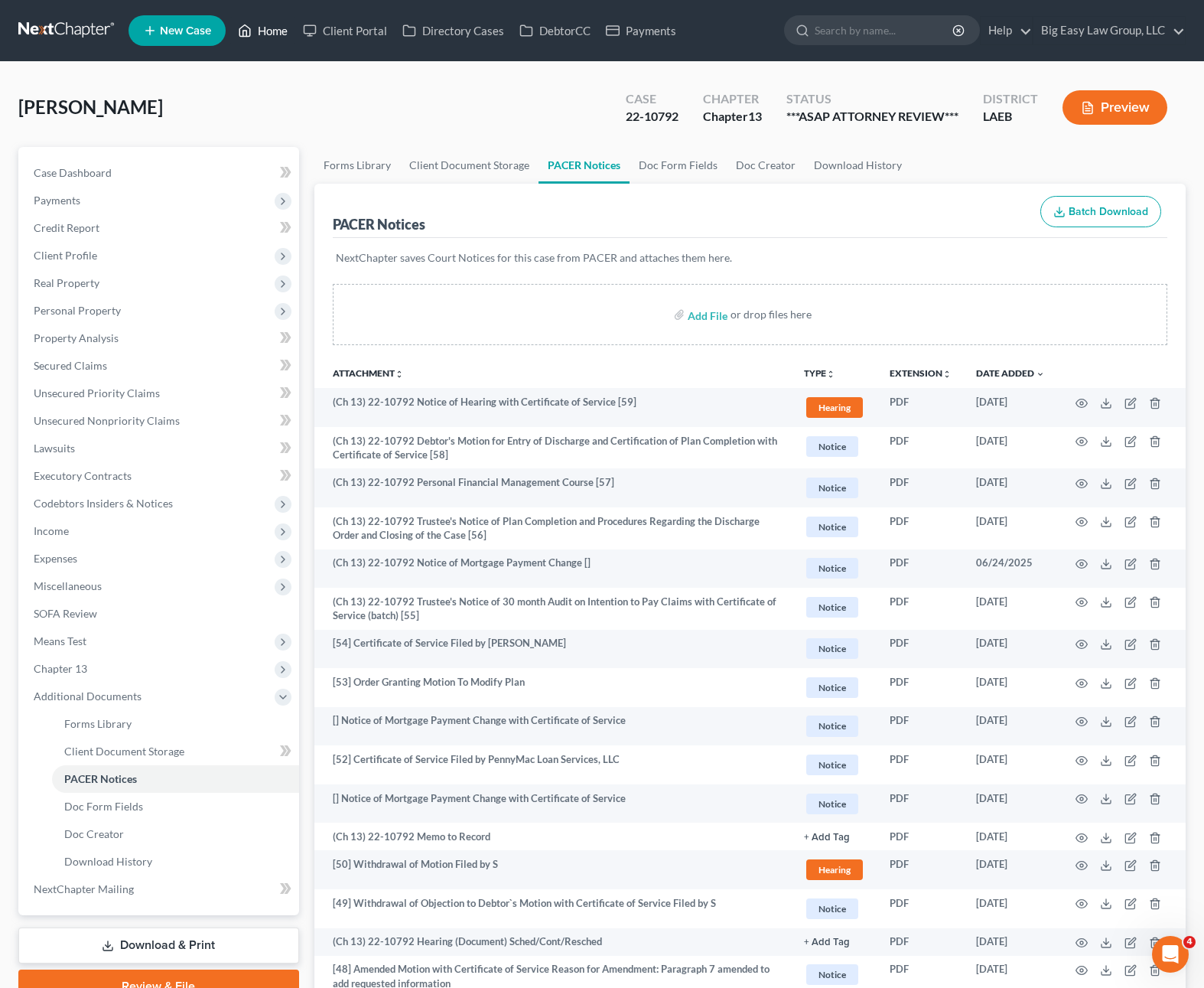
click at [259, 30] on link "Home" at bounding box center [262, 31] width 65 height 28
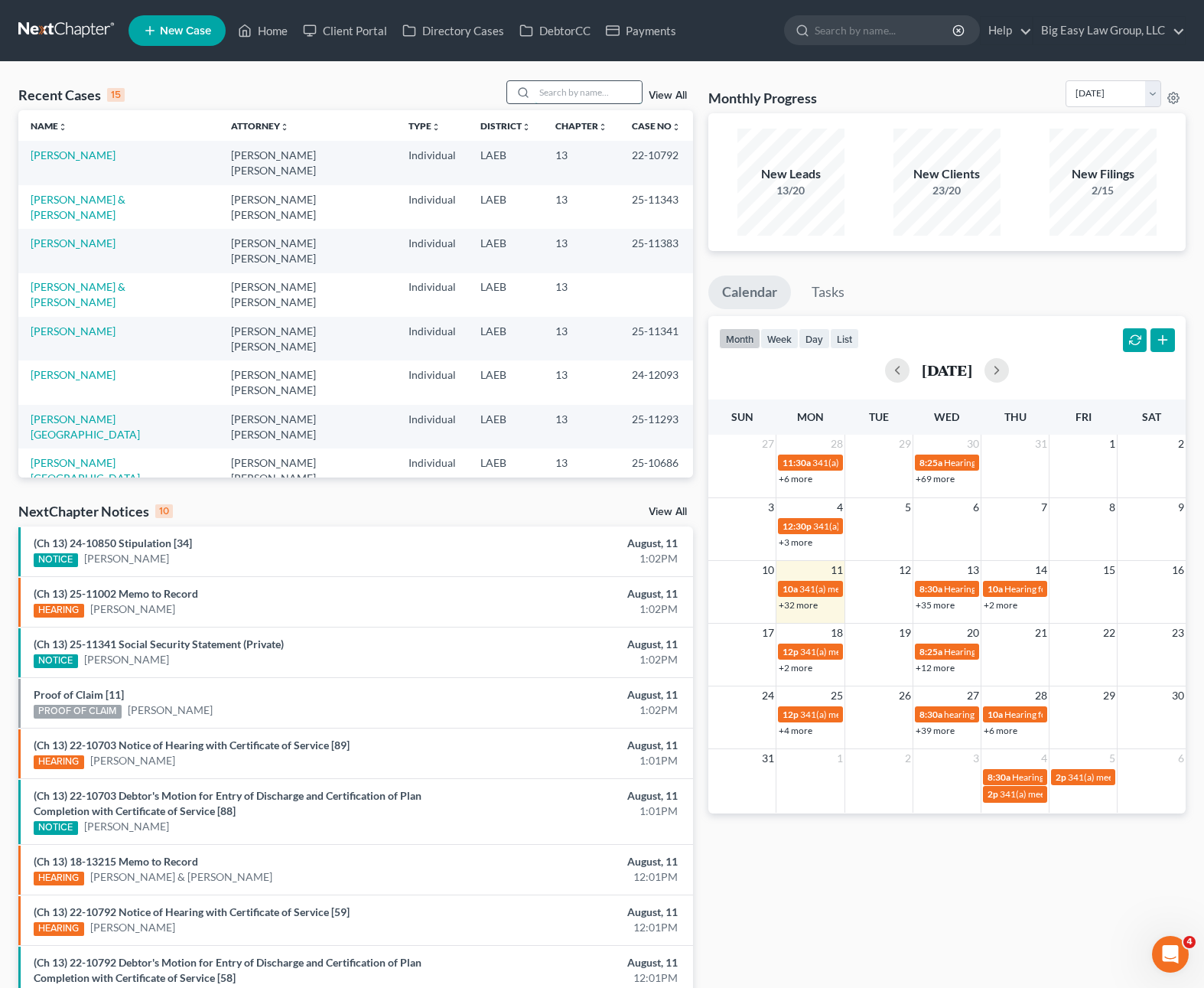
drag, startPoint x: 581, startPoint y: 94, endPoint x: 560, endPoint y: 92, distance: 21.1
click at [580, 94] on input "search" at bounding box center [588, 92] width 107 height 22
type input "[PERSON_NAME]"
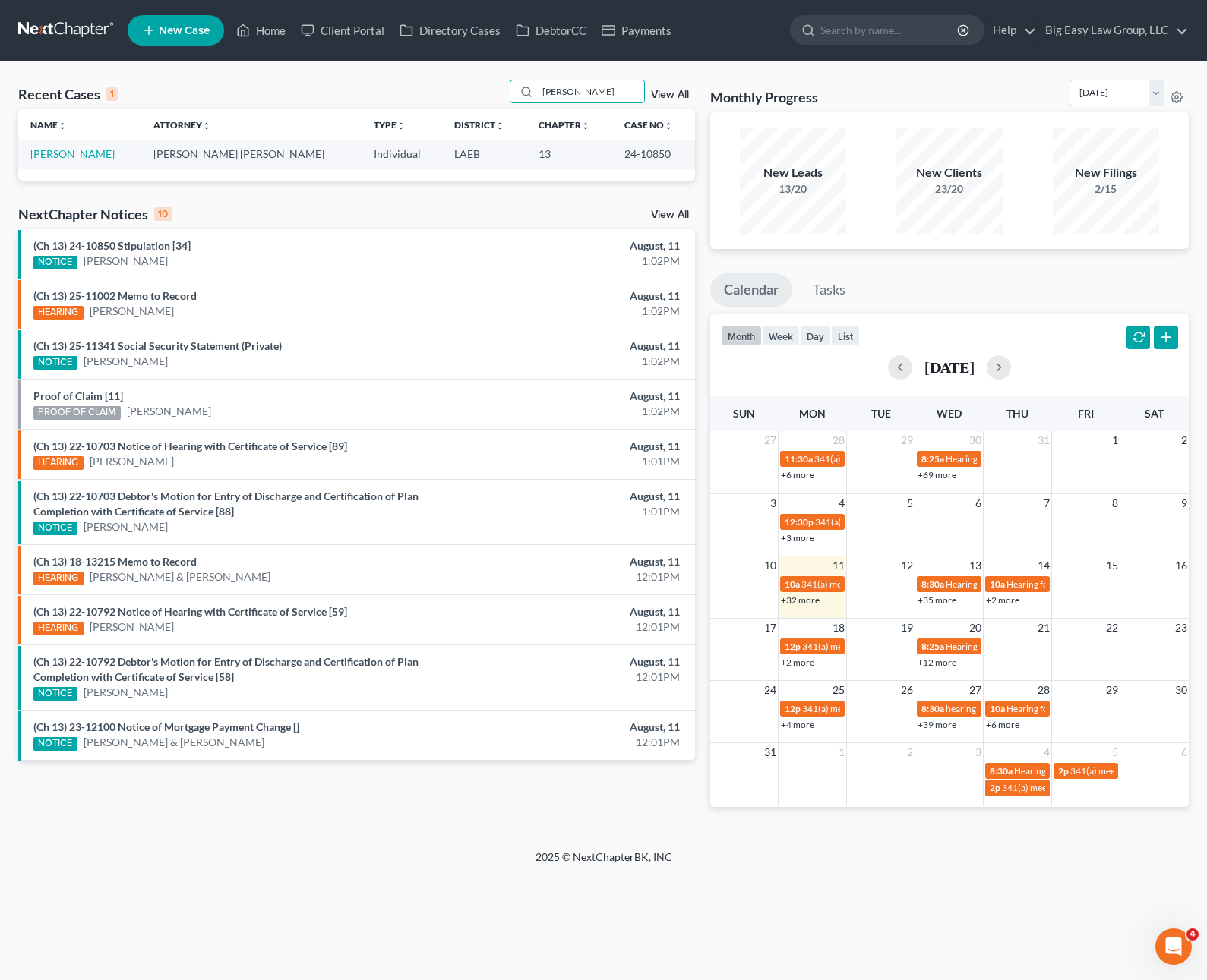
click at [61, 151] on link "[PERSON_NAME]" at bounding box center [72, 153] width 84 height 13
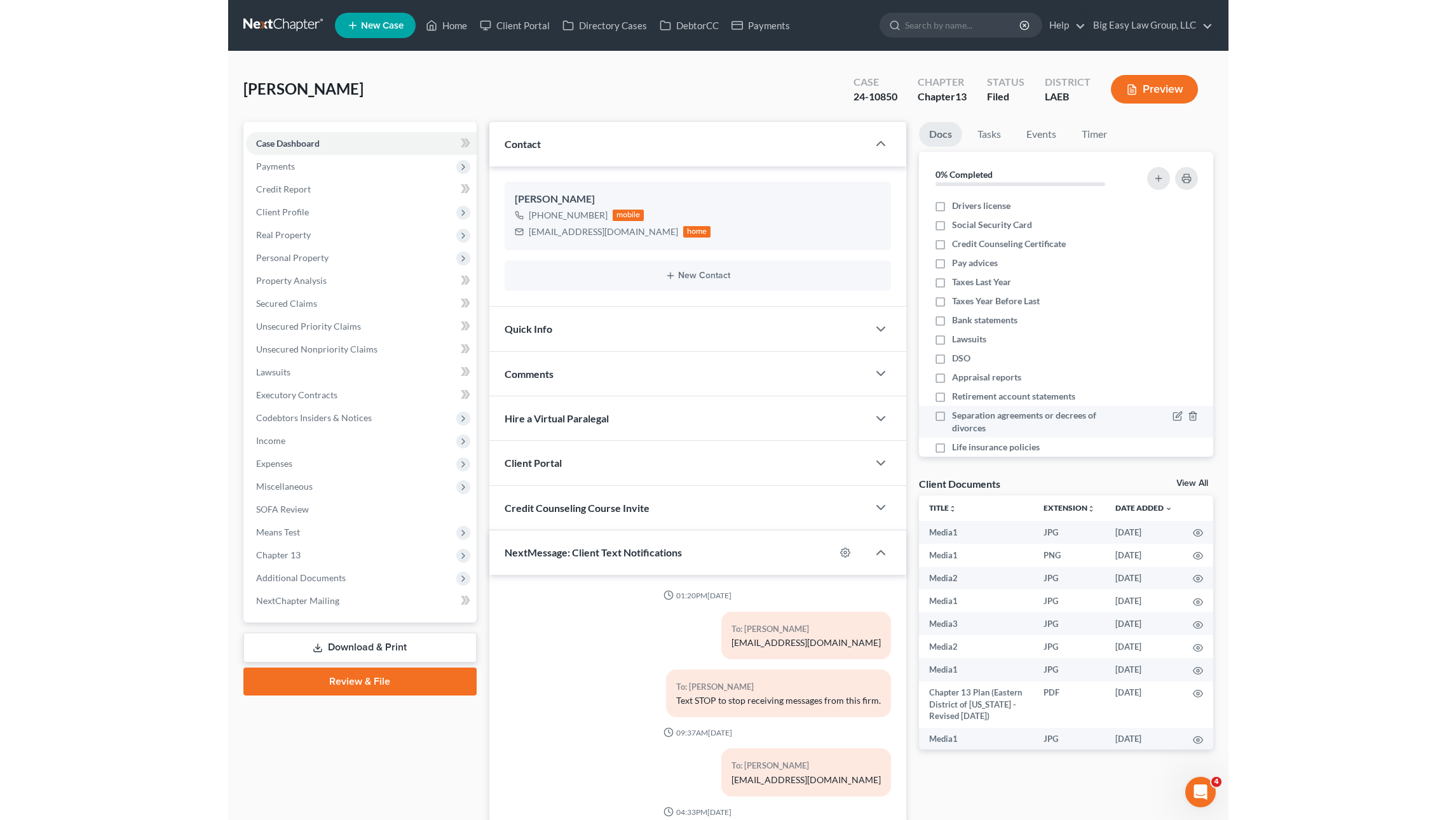
scroll to position [4419, 0]
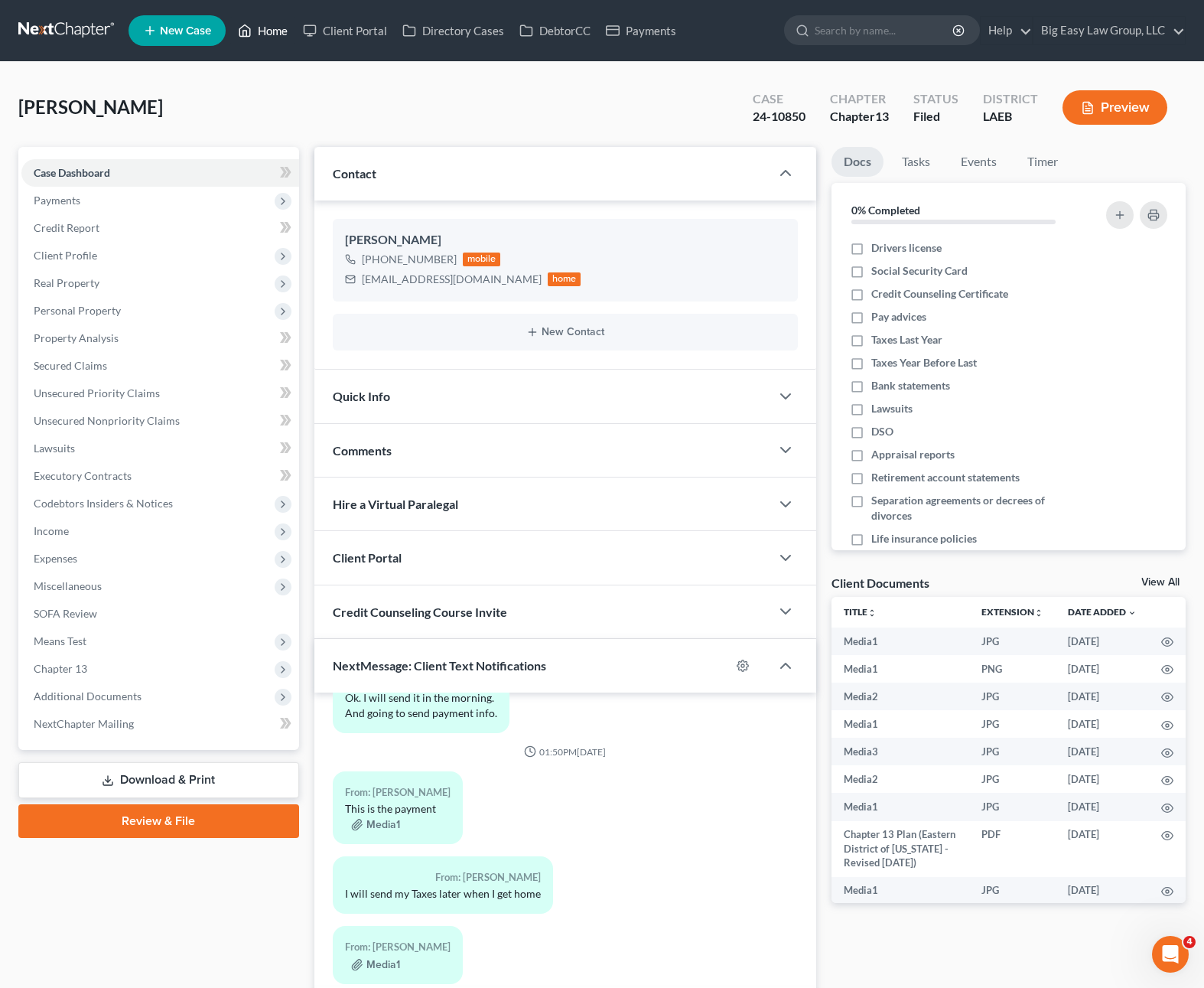
click at [262, 12] on ul "New Case Home Client Portal Directory Cases DebtorCC Payments - No Result - See…" at bounding box center [657, 30] width 1057 height 40
click at [271, 37] on link "Home" at bounding box center [262, 31] width 65 height 28
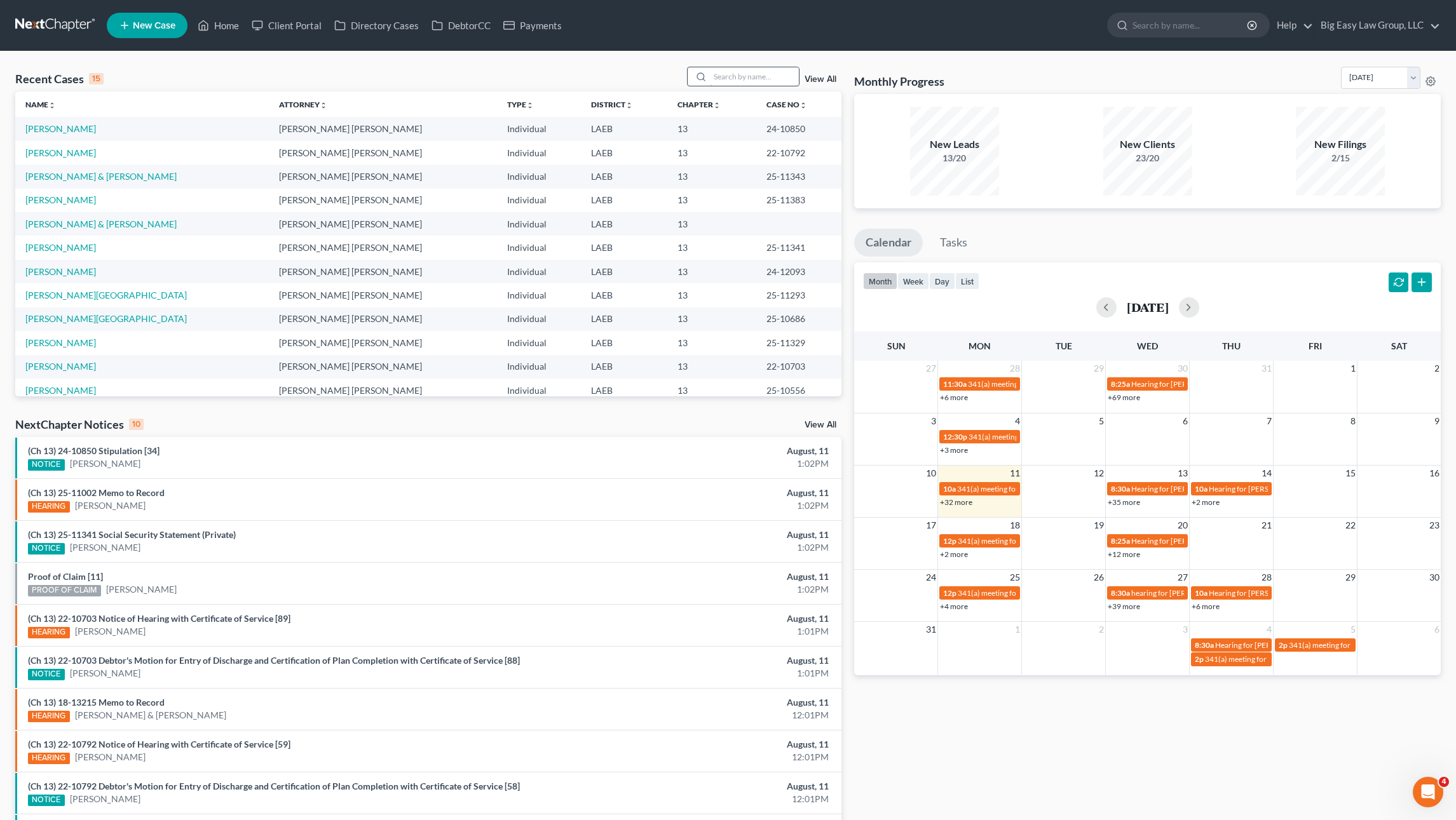
click at [743, 82] on input "search" at bounding box center [754, 77] width 89 height 19
type input "[PERSON_NAME]"
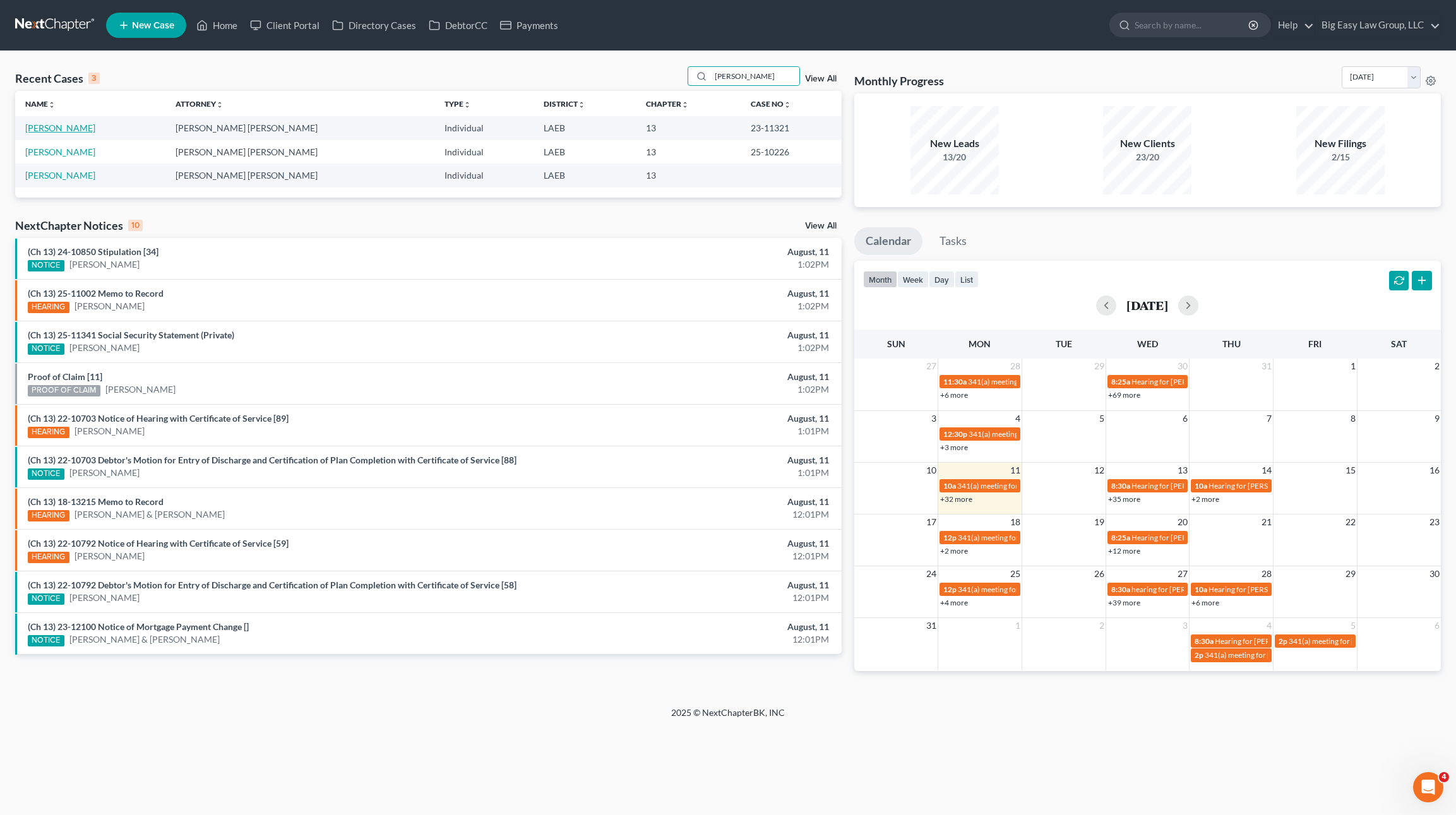
click at [65, 126] on link "[PERSON_NAME]" at bounding box center [60, 127] width 70 height 11
select select "6"
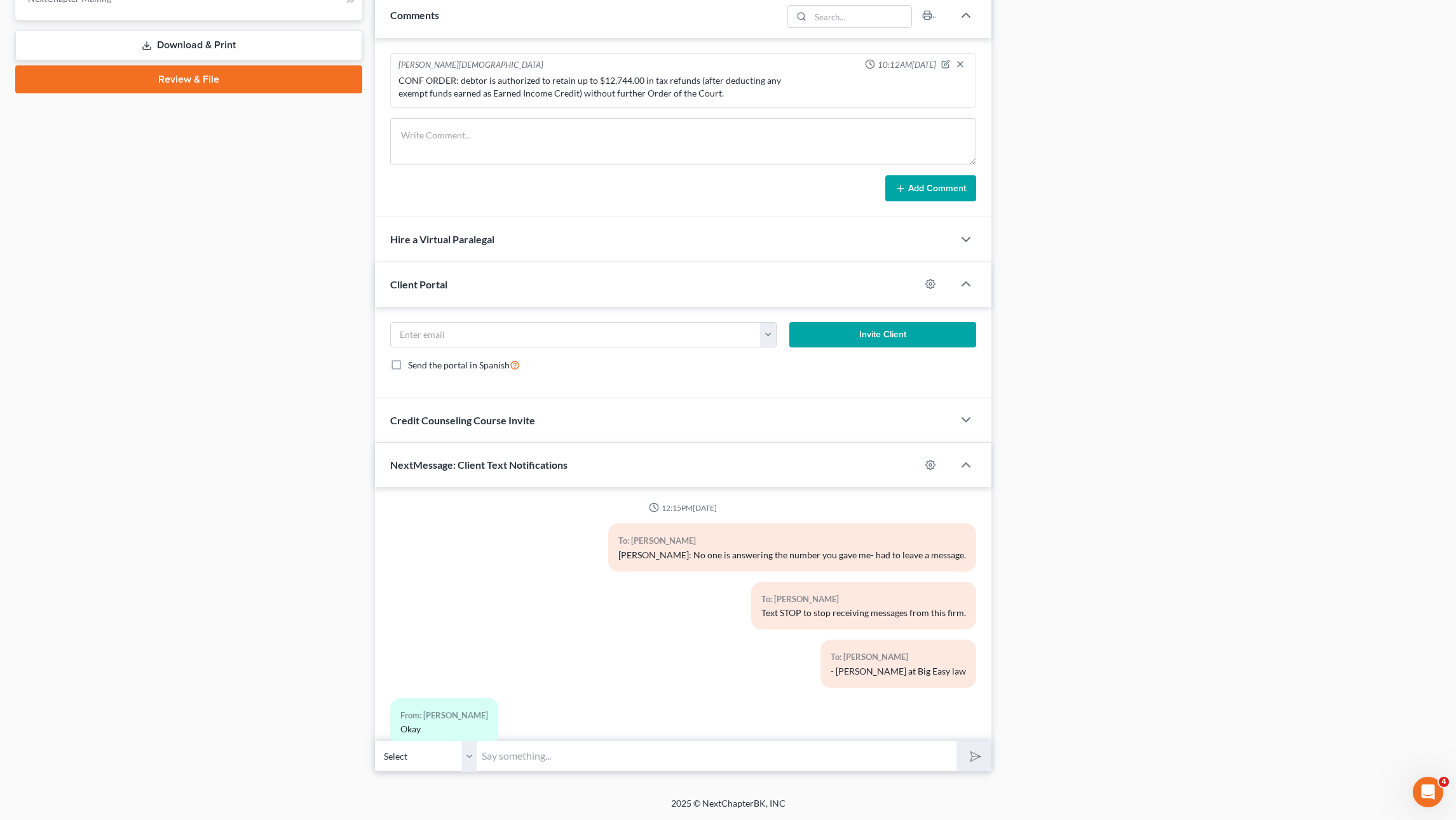
scroll to position [1243, 0]
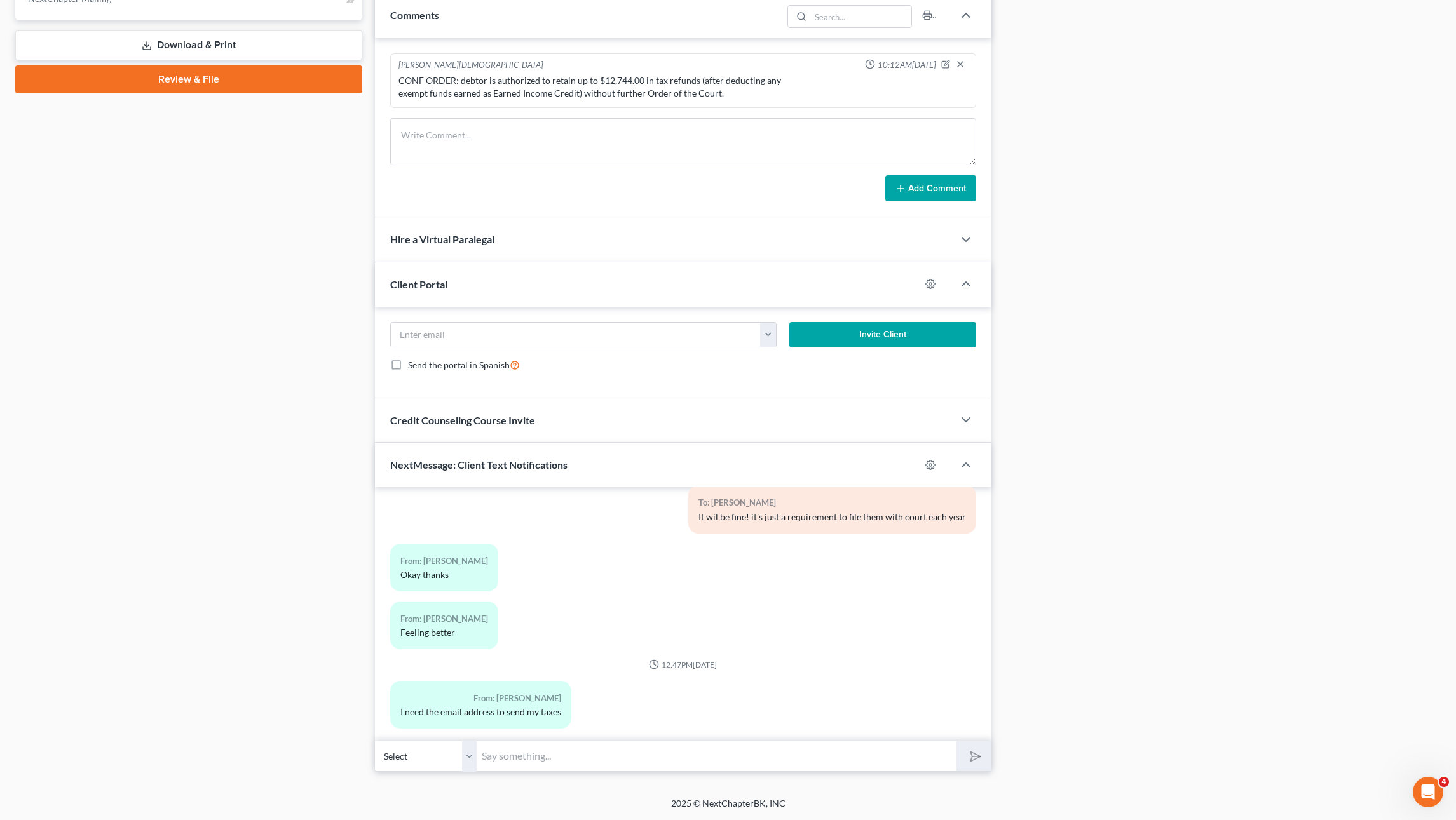
click at [738, 790] on div "[PERSON_NAME] Upgraded Case 23-11321 Chapter Chapter 13 Status Filed District L…" at bounding box center [728, 123] width 1456 height 1349
click at [735, 758] on input "text" at bounding box center [716, 756] width 480 height 31
type input "[EMAIL_ADDRESS][DOMAIN_NAME]"
click at [956, 741] on button "submit" at bounding box center [973, 756] width 35 height 30
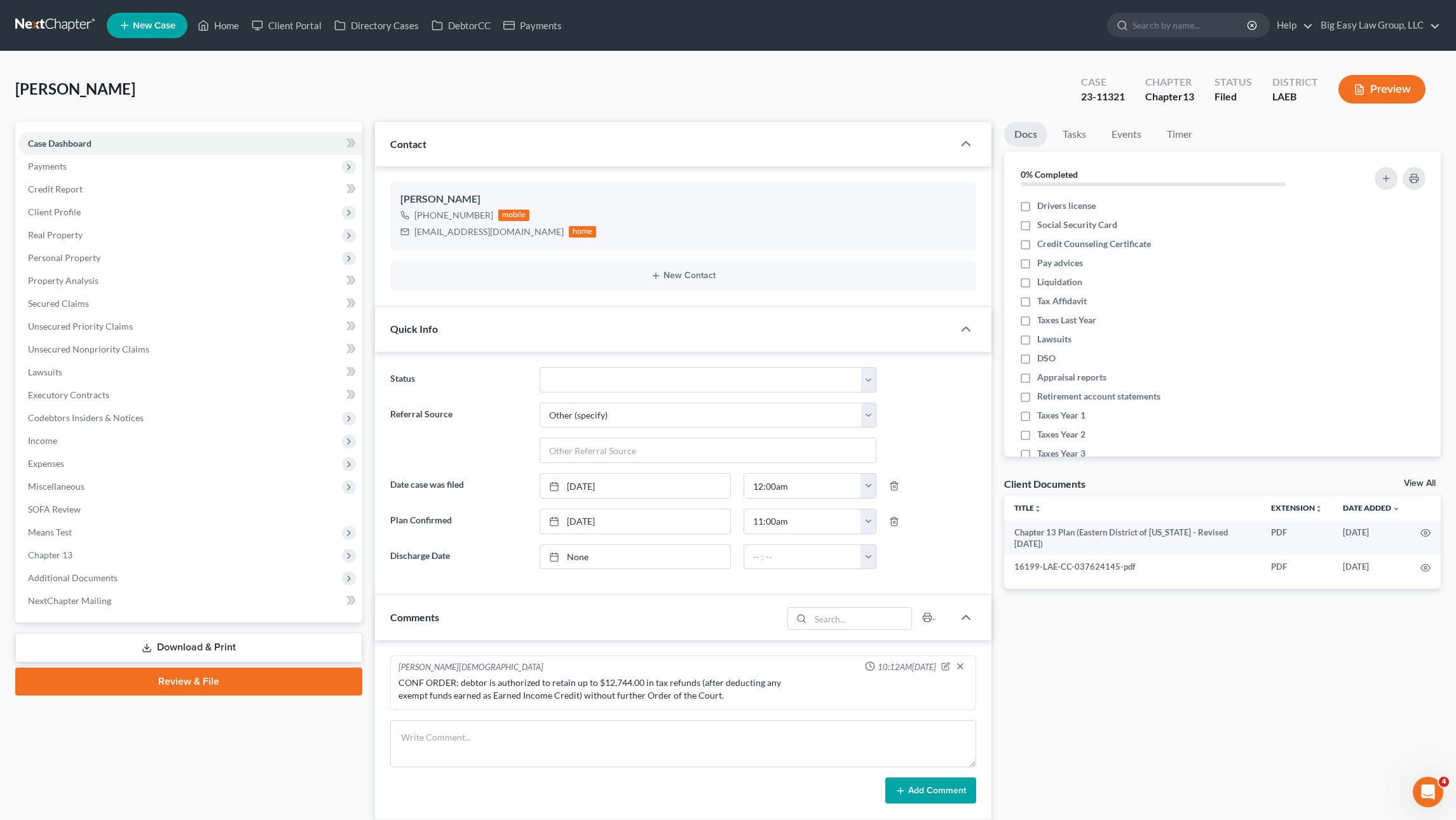
scroll to position [1321, 0]
drag, startPoint x: 234, startPoint y: 23, endPoint x: 222, endPoint y: 15, distance: 14.4
click at [234, 23] on link "Home" at bounding box center [218, 26] width 54 height 23
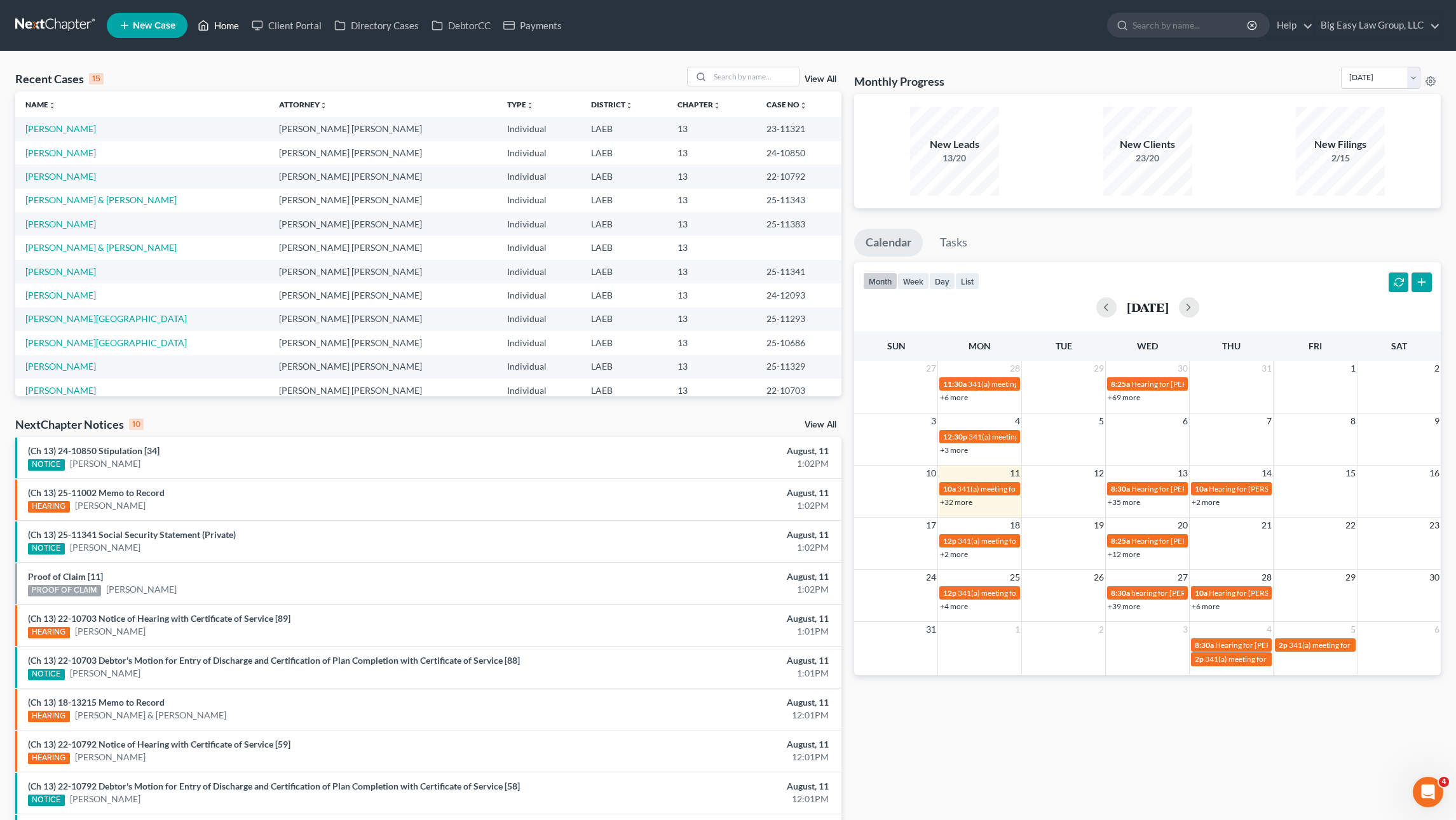
click at [233, 28] on link "Home" at bounding box center [218, 26] width 54 height 23
click at [233, 32] on link "Home" at bounding box center [218, 26] width 54 height 23
drag, startPoint x: 814, startPoint y: 82, endPoint x: 198, endPoint y: 26, distance: 618.5
